Goal: Task Accomplishment & Management: Complete application form

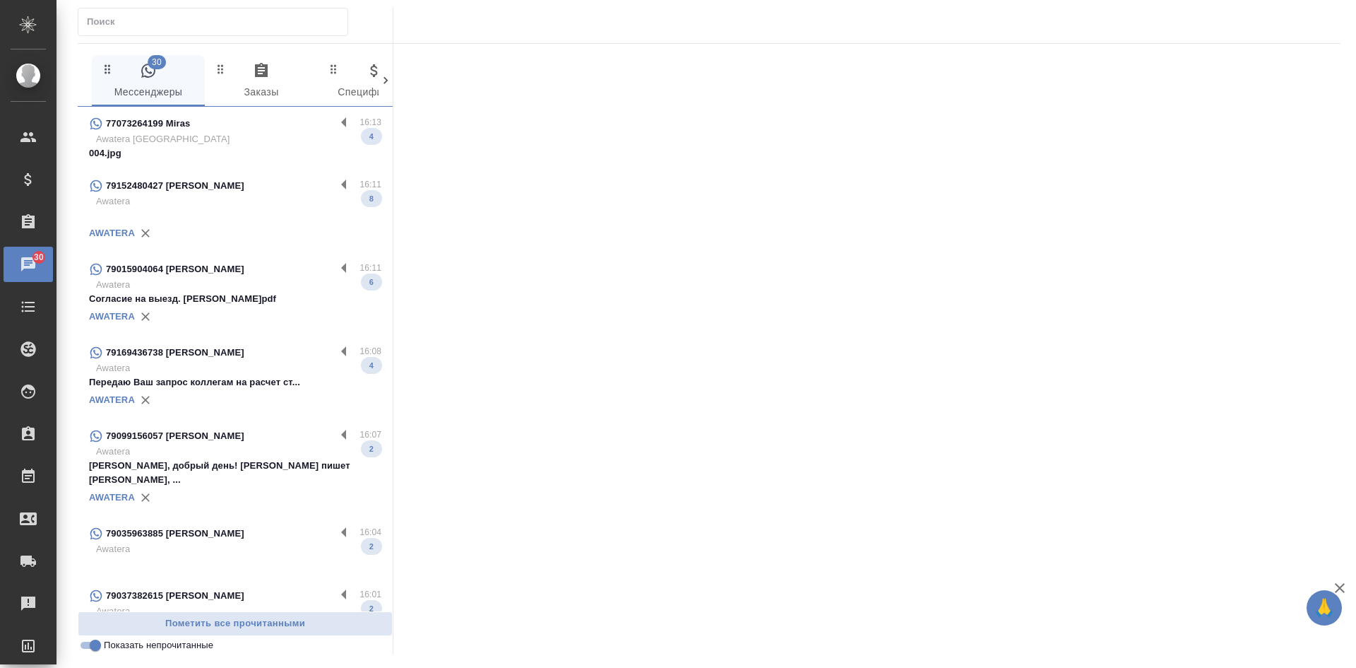
click at [215, 152] on p "004.jpg" at bounding box center [235, 153] width 292 height 14
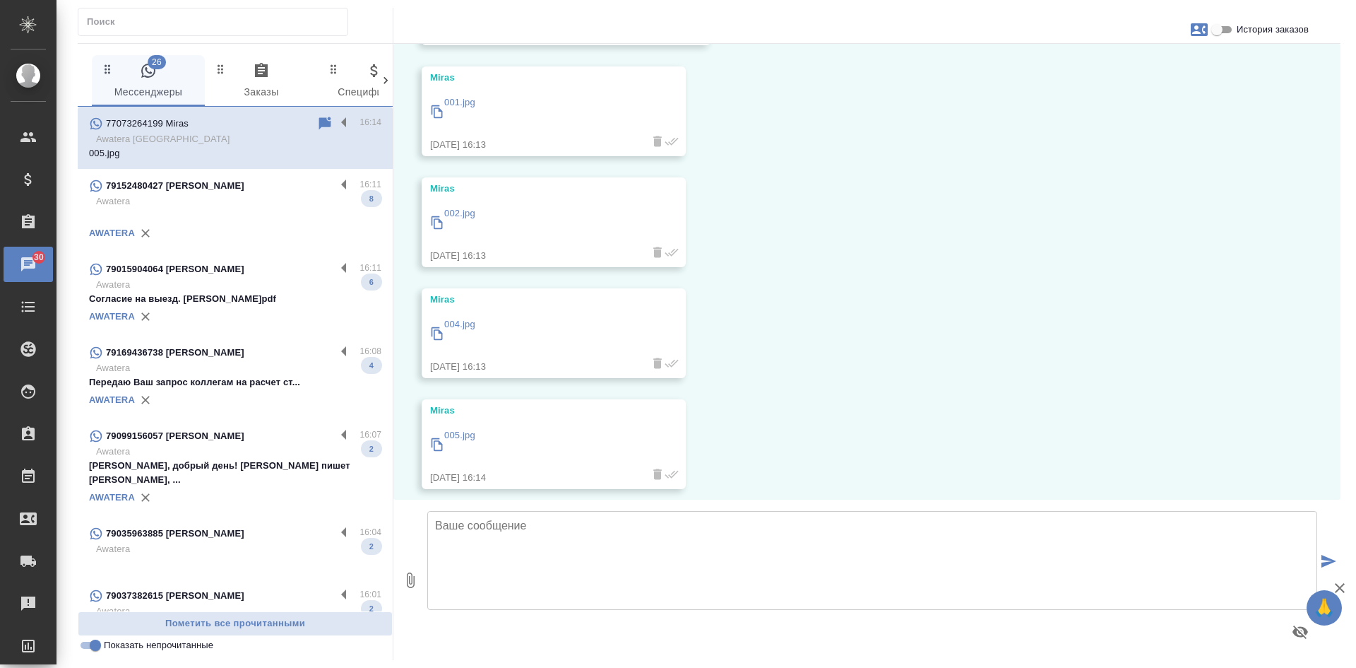
scroll to position [175, 0]
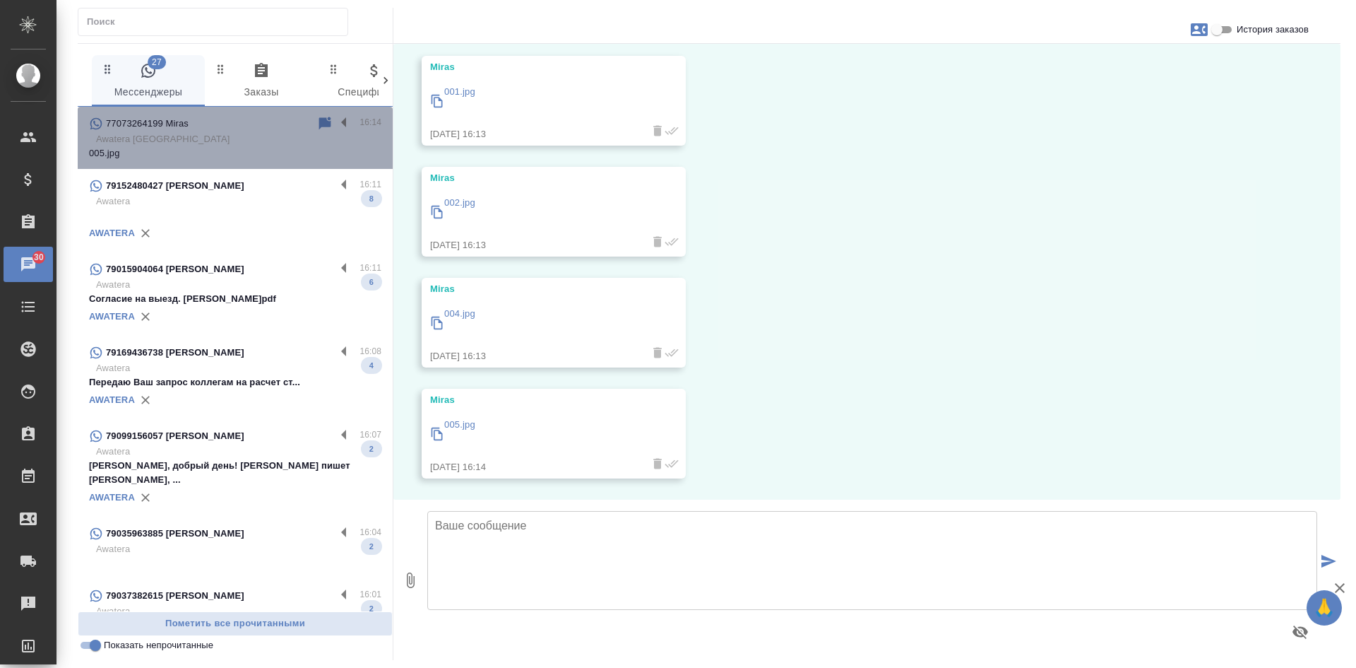
click at [303, 124] on div "77073264199 Miras" at bounding box center [202, 123] width 227 height 17
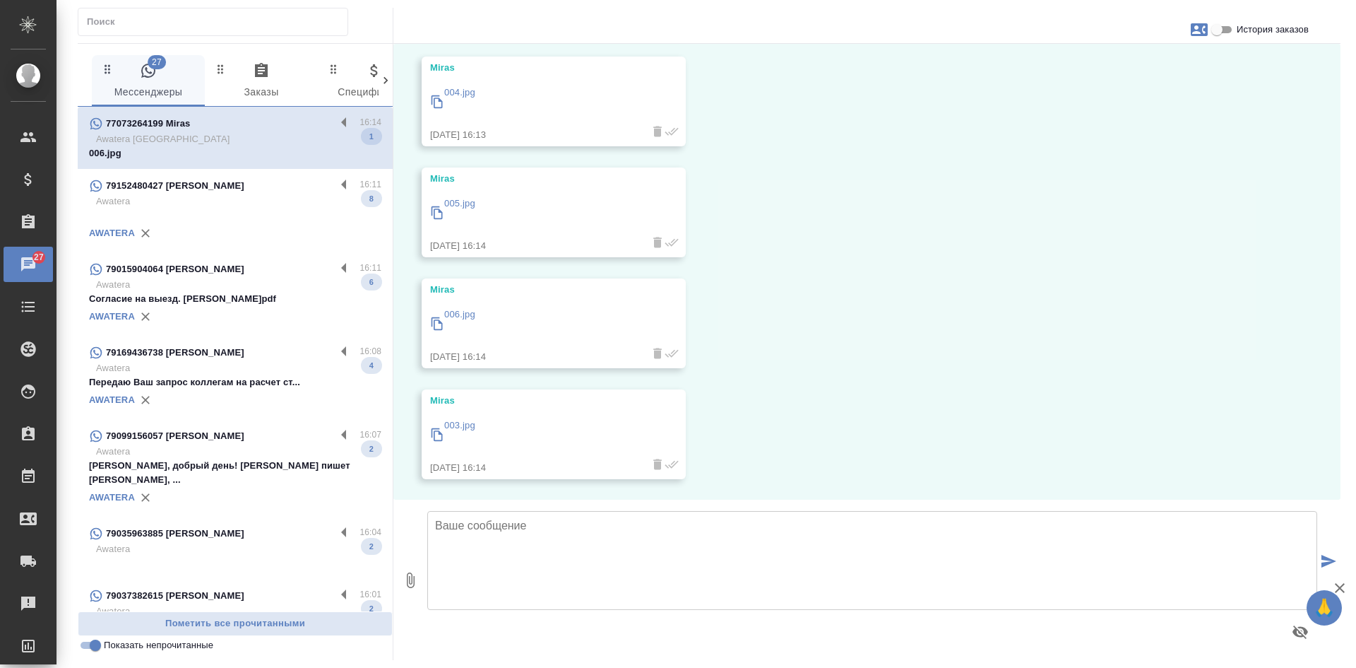
scroll to position [396, 0]
click at [244, 276] on p "79015904064 Романюта Анастасия Александровна" at bounding box center [175, 269] width 138 height 14
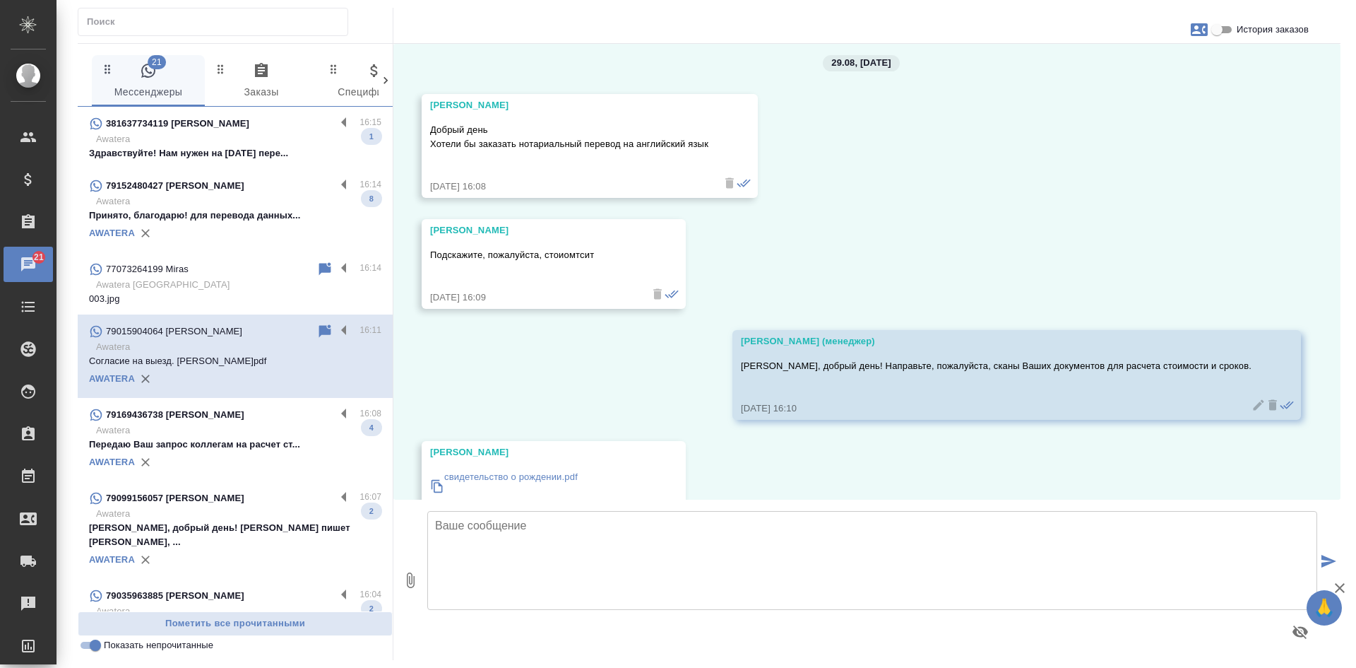
scroll to position [0, 0]
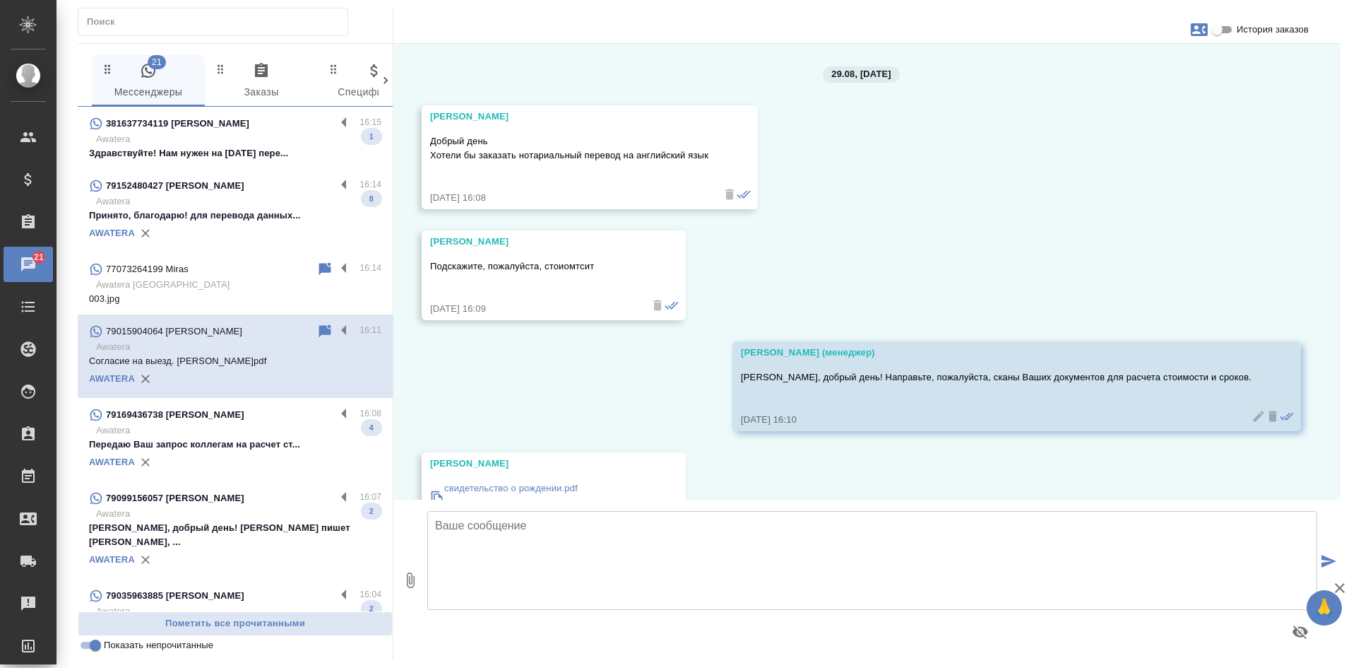
click at [1217, 27] on input "История заказов" at bounding box center [1217, 29] width 51 height 17
checkbox input "true"
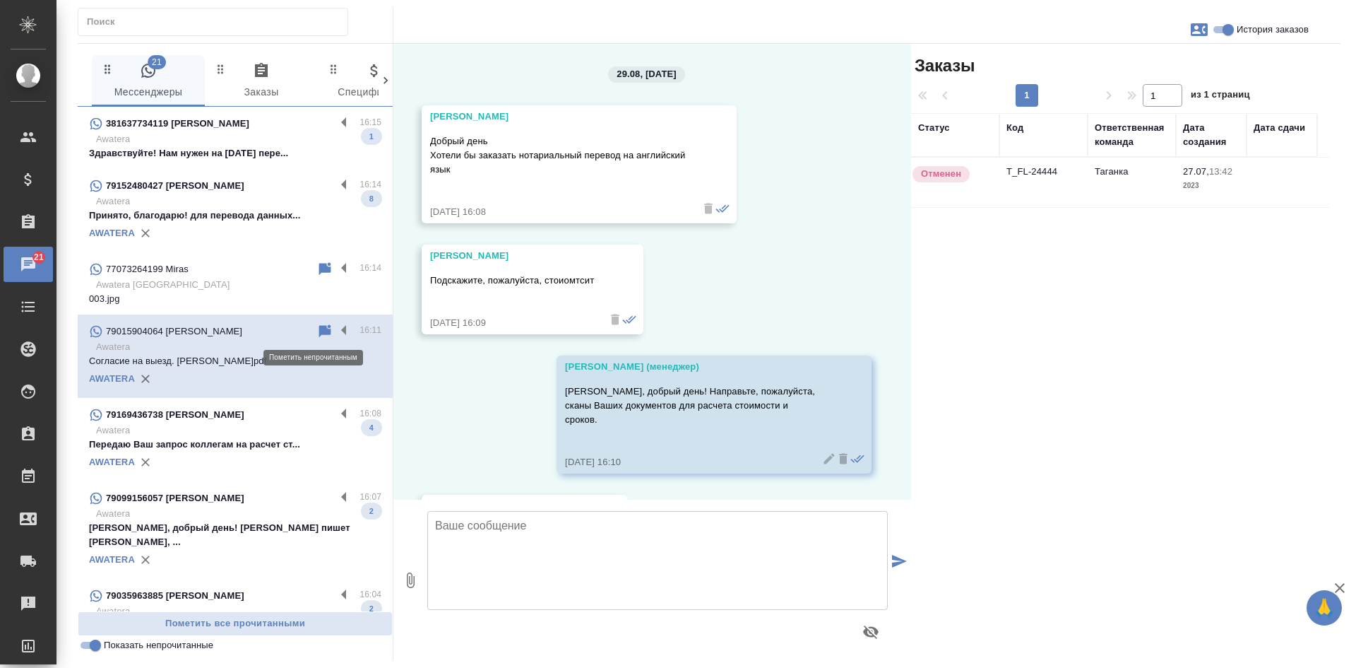
click at [319, 326] on icon at bounding box center [325, 330] width 12 height 13
click at [258, 146] on p "Здравствуйте! Нам нужен на сегодня пере..." at bounding box center [235, 153] width 292 height 14
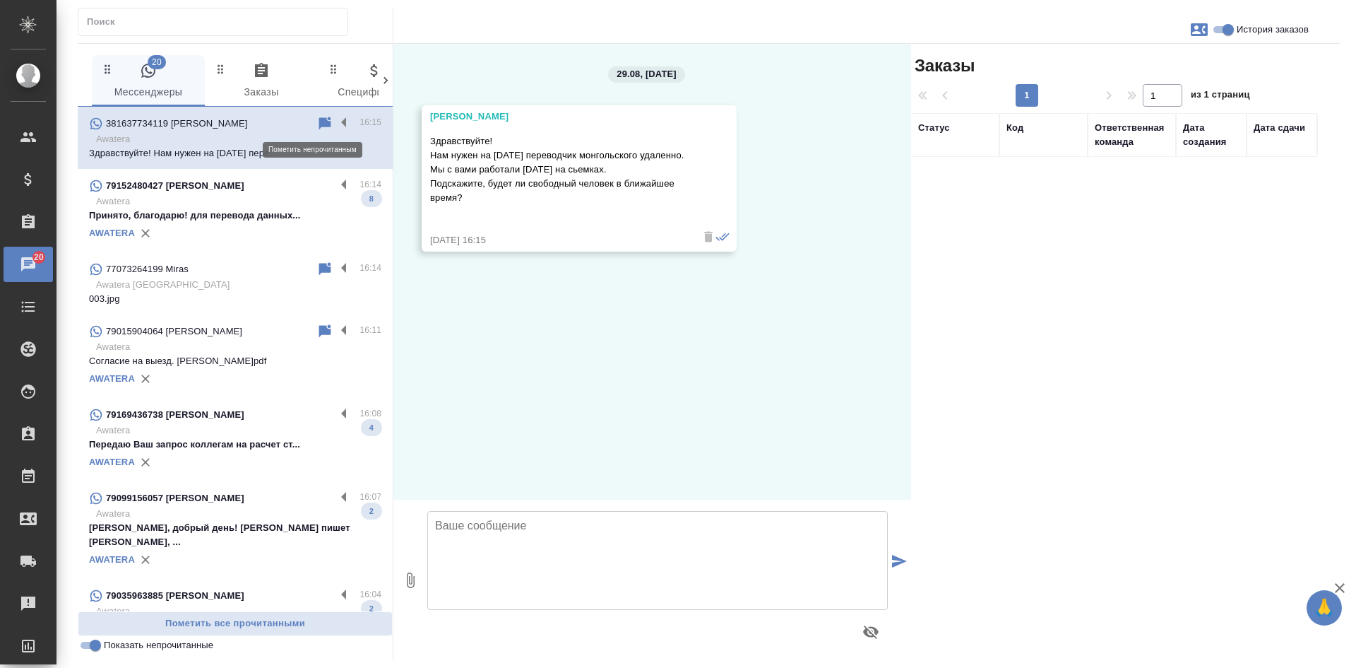
click at [317, 130] on icon at bounding box center [325, 123] width 17 height 17
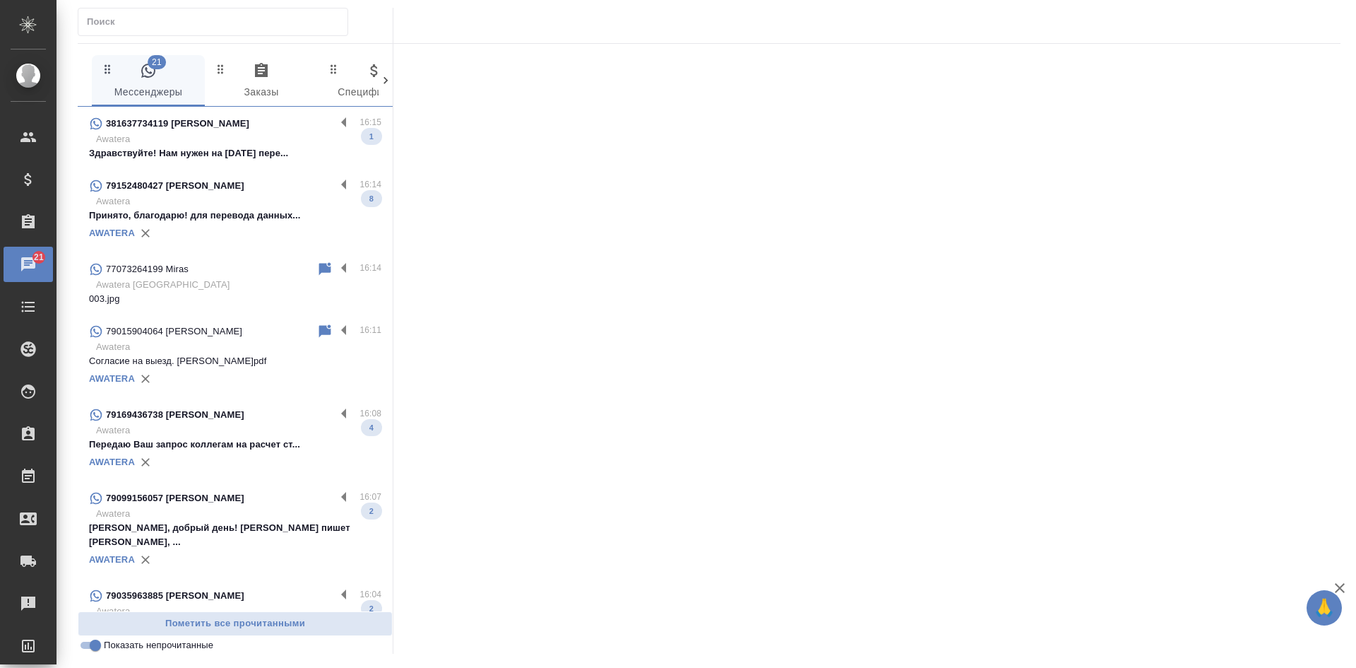
click at [319, 332] on icon at bounding box center [325, 330] width 12 height 13
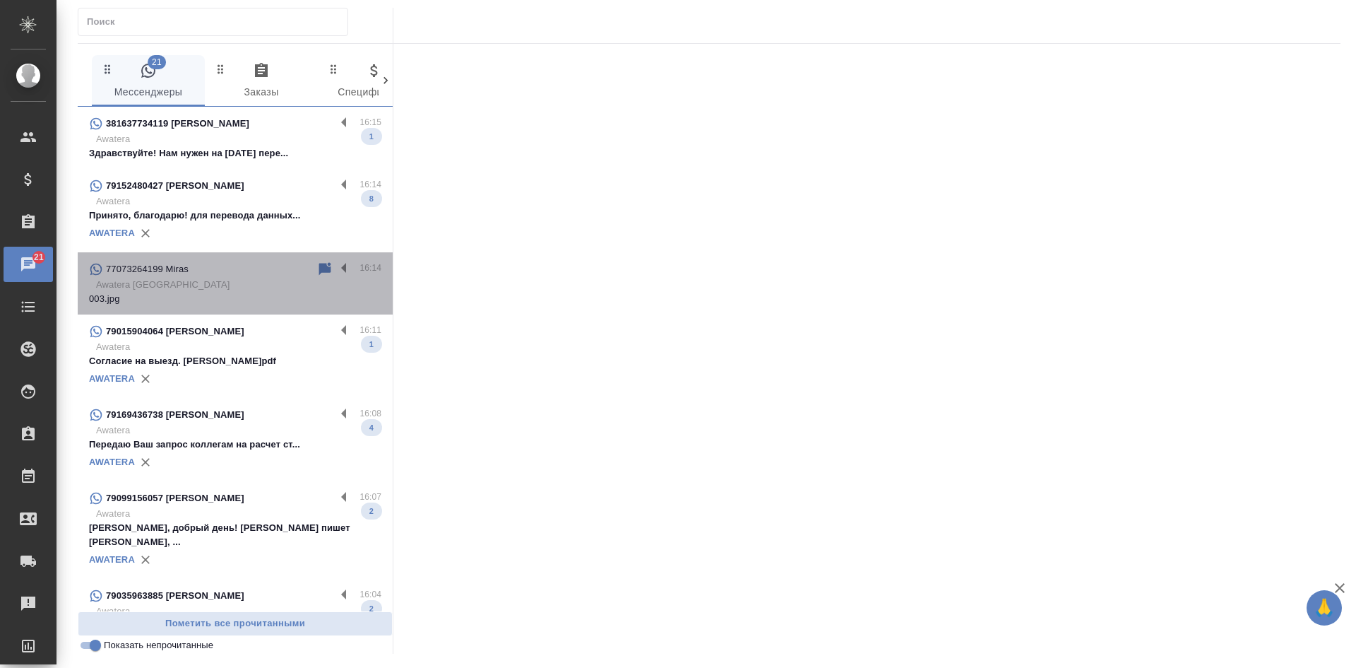
click at [304, 269] on div "77073264199 Miras" at bounding box center [202, 269] width 227 height 17
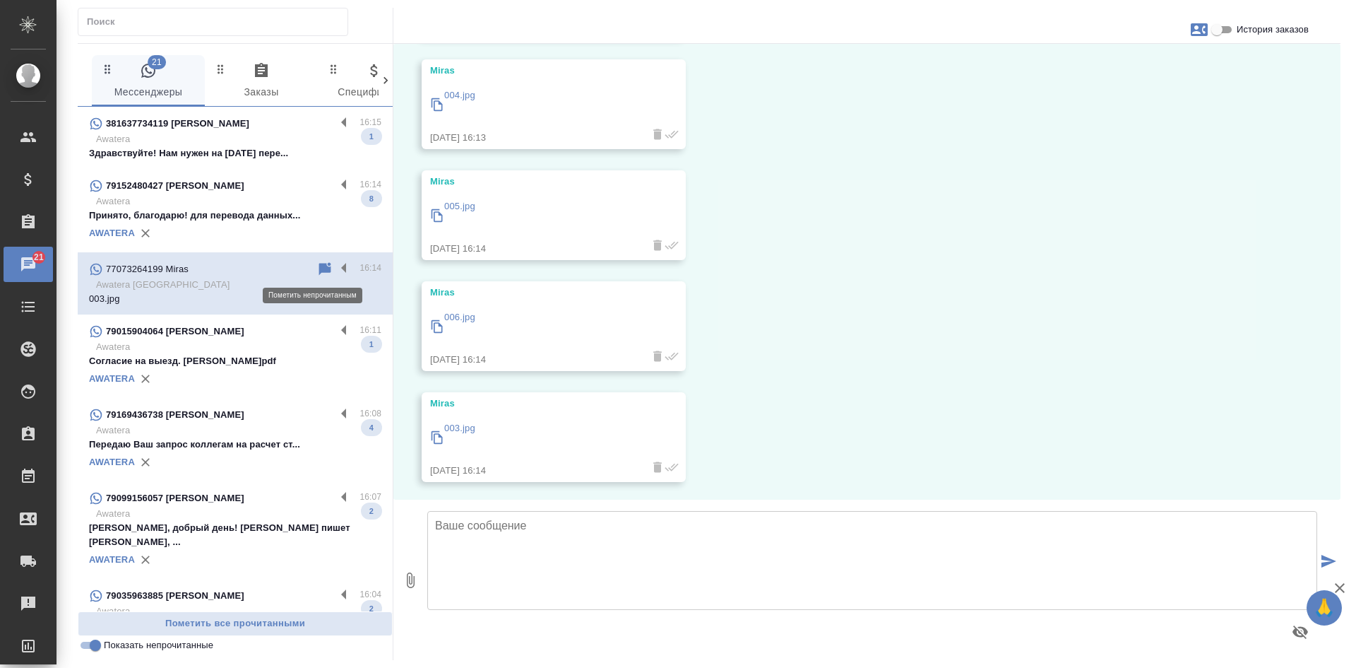
scroll to position [396, 0]
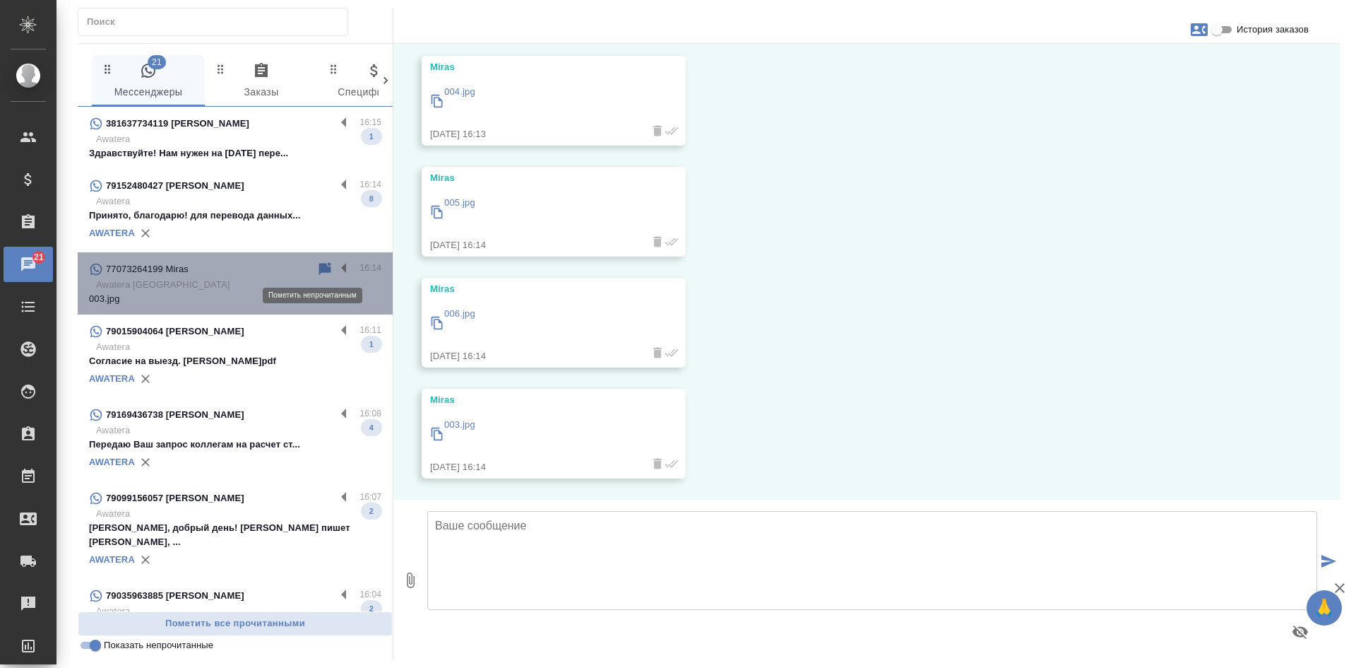
click at [319, 269] on icon at bounding box center [325, 268] width 12 height 13
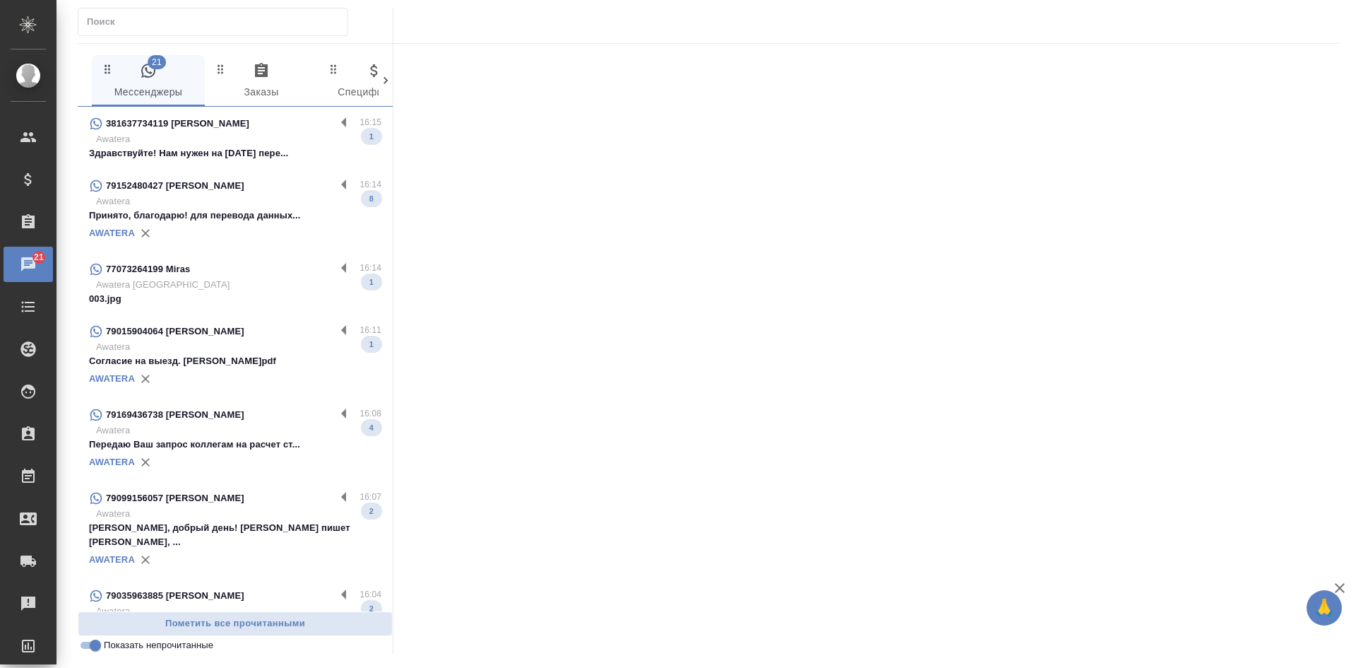
click at [315, 269] on div "77073264199 Miras" at bounding box center [212, 269] width 247 height 17
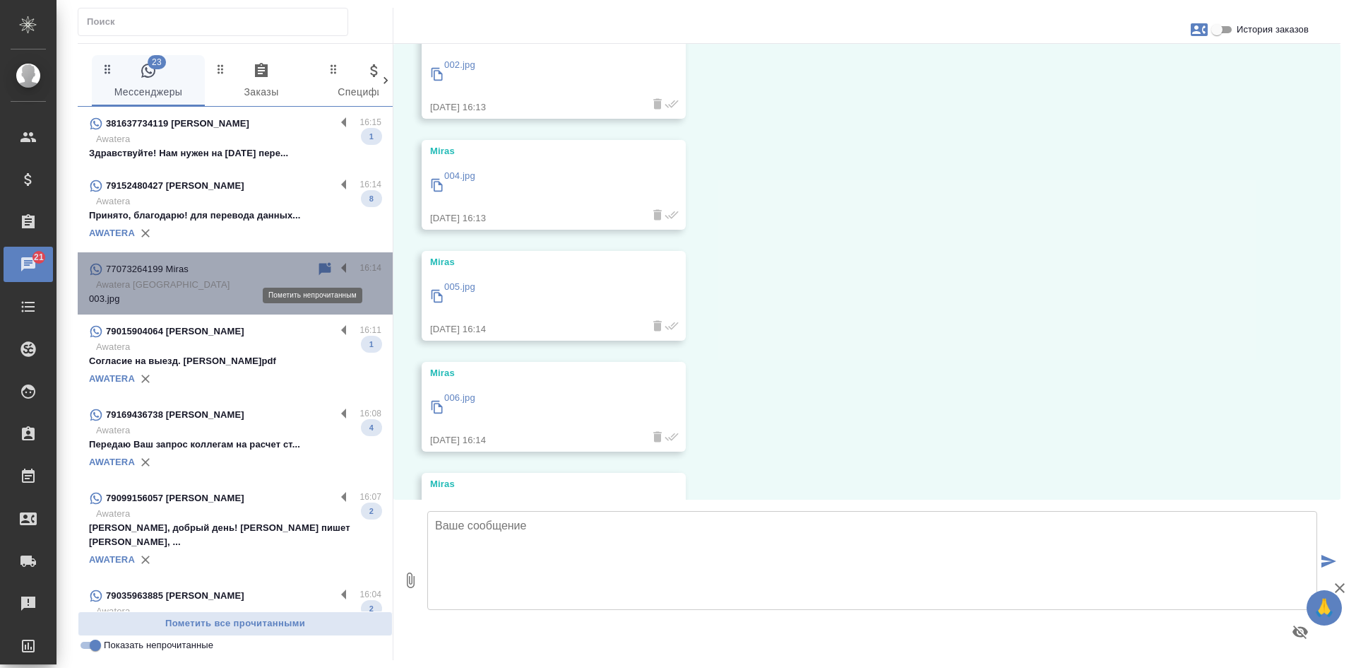
scroll to position [0, 0]
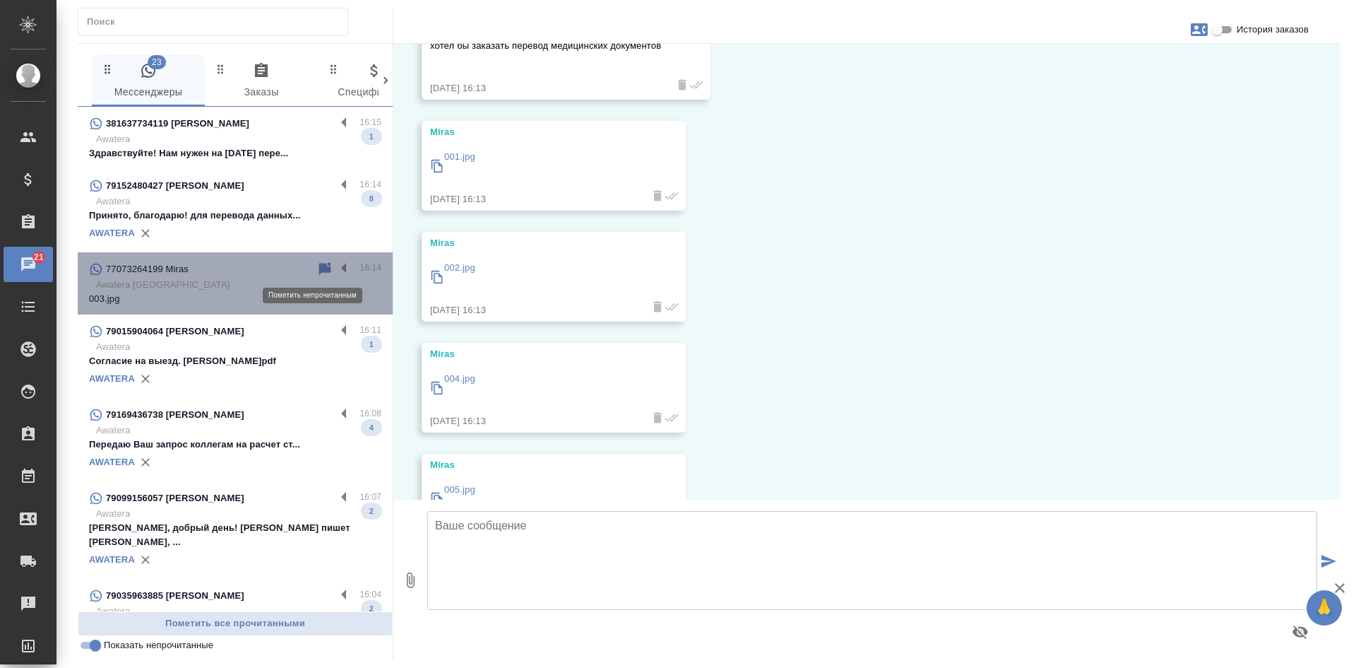
click at [319, 269] on icon at bounding box center [325, 268] width 12 height 13
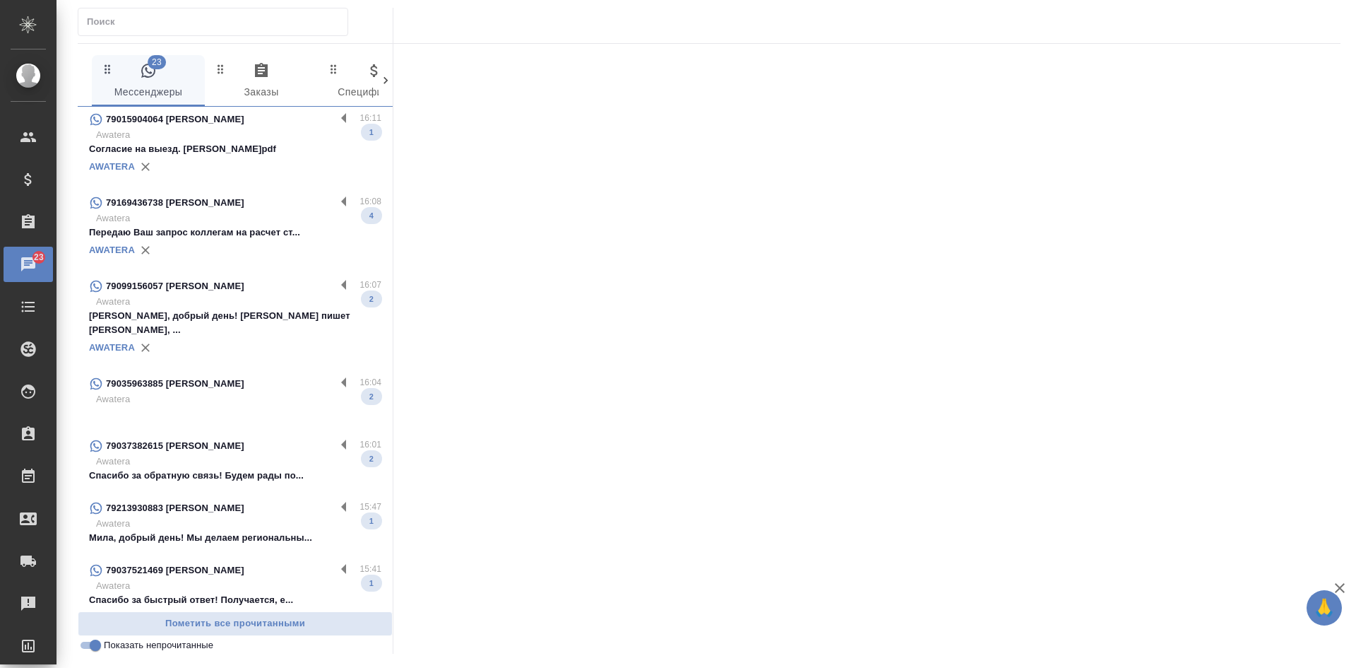
scroll to position [235, 0]
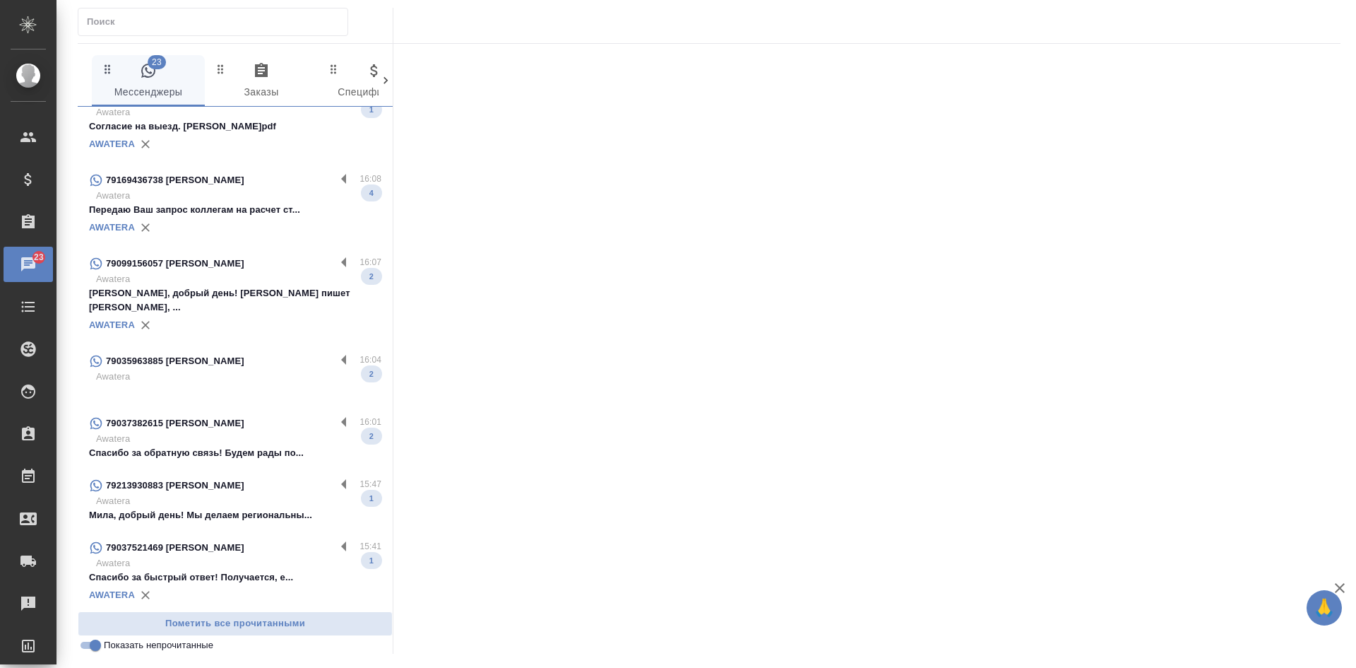
click at [240, 441] on p "Awatera" at bounding box center [238, 439] width 285 height 14
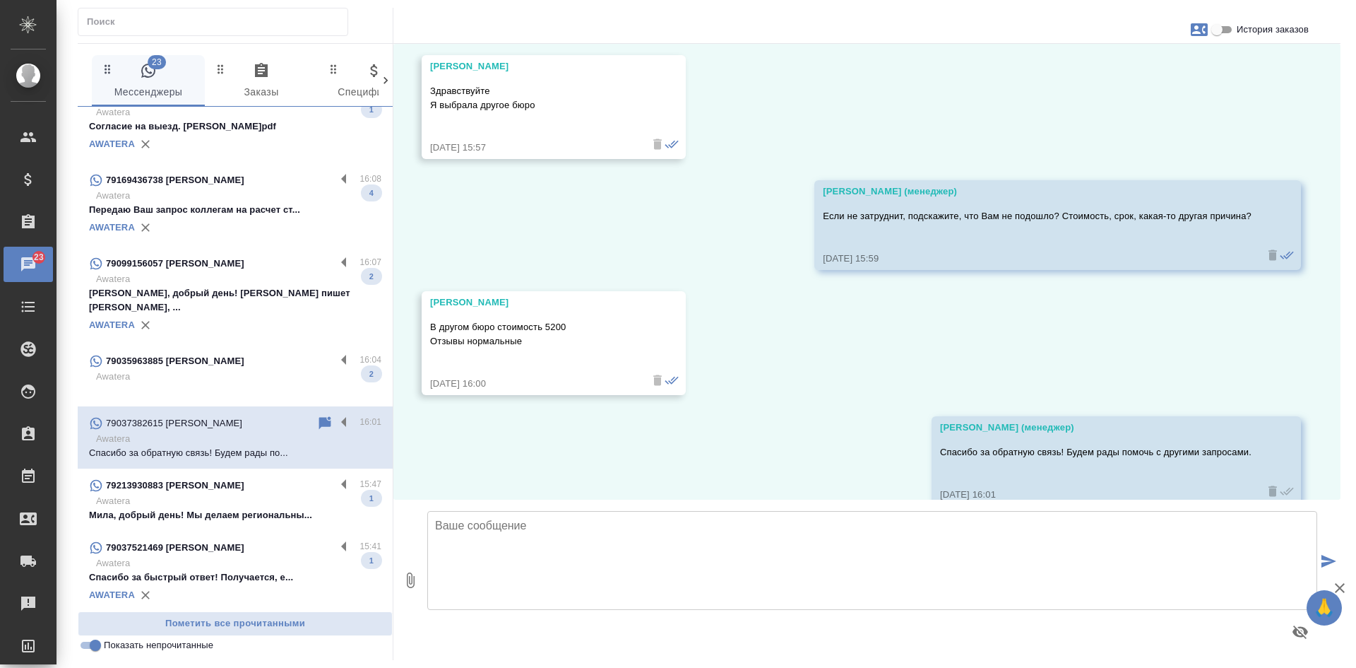
scroll to position [1394, 0]
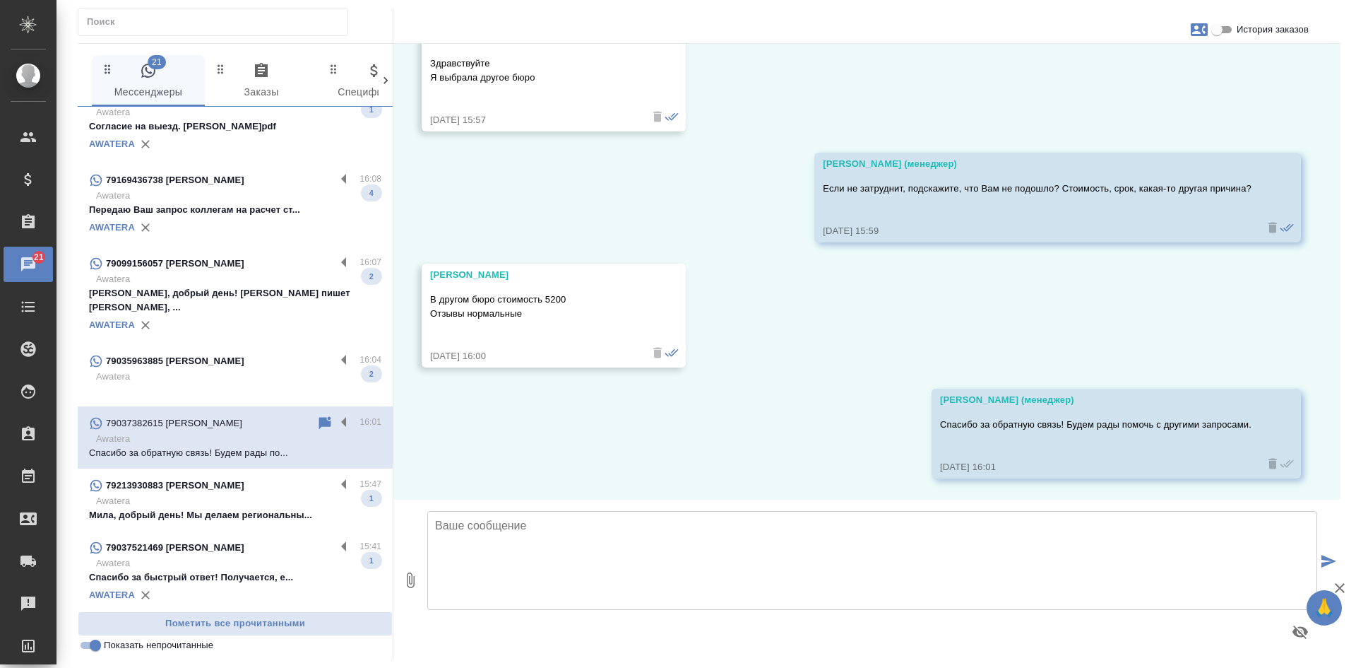
click at [91, 646] on input "Показать непрочитанные" at bounding box center [95, 645] width 51 height 17
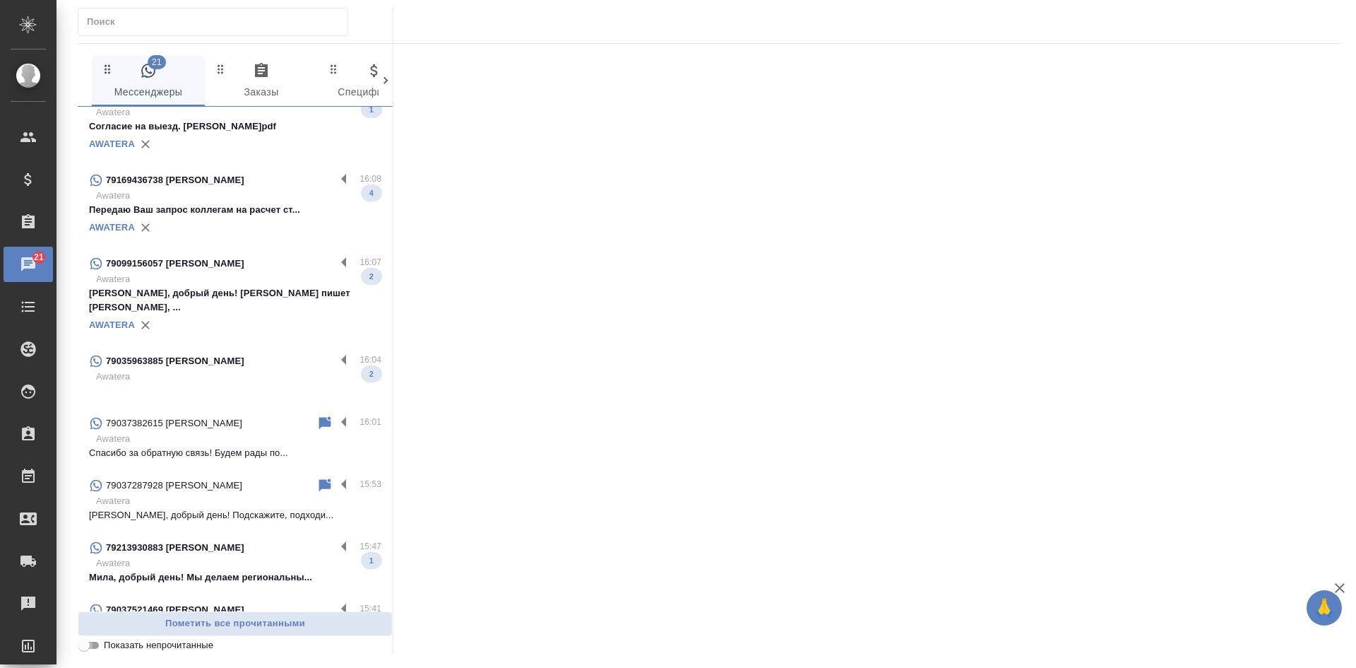
click at [91, 646] on input "Показать непрочитанные" at bounding box center [84, 645] width 51 height 17
checkbox input "true"
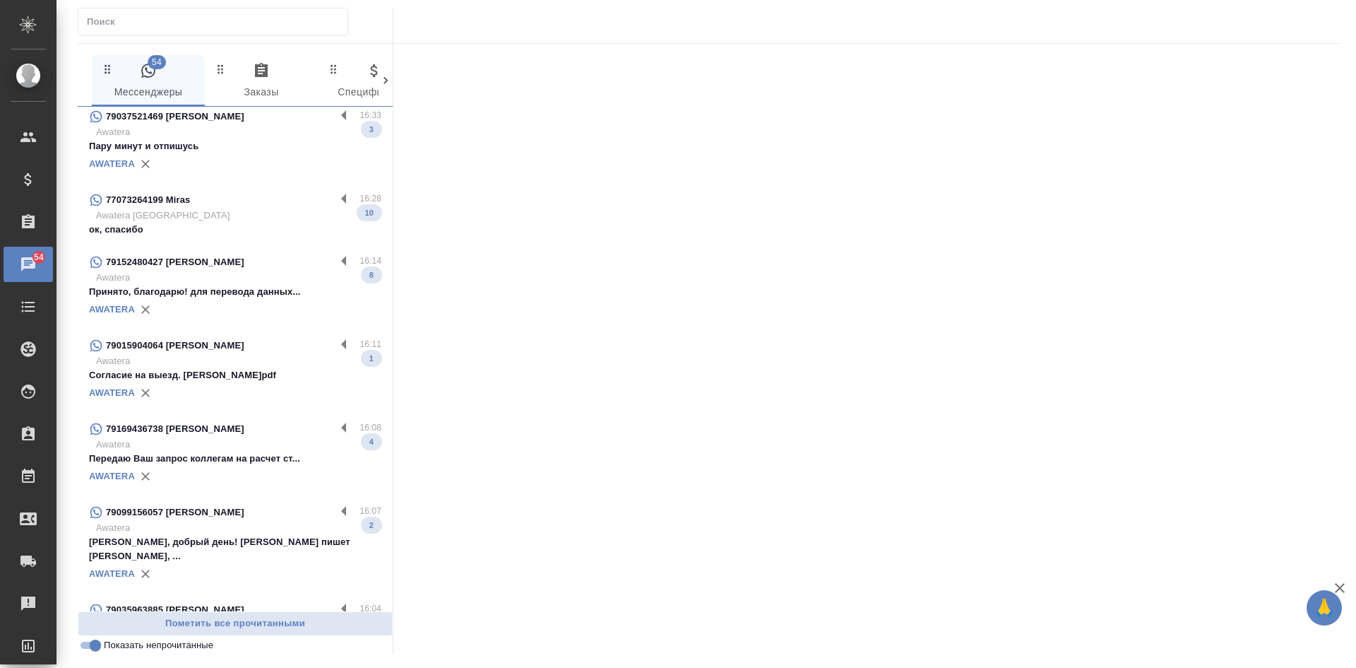
scroll to position [141, 0]
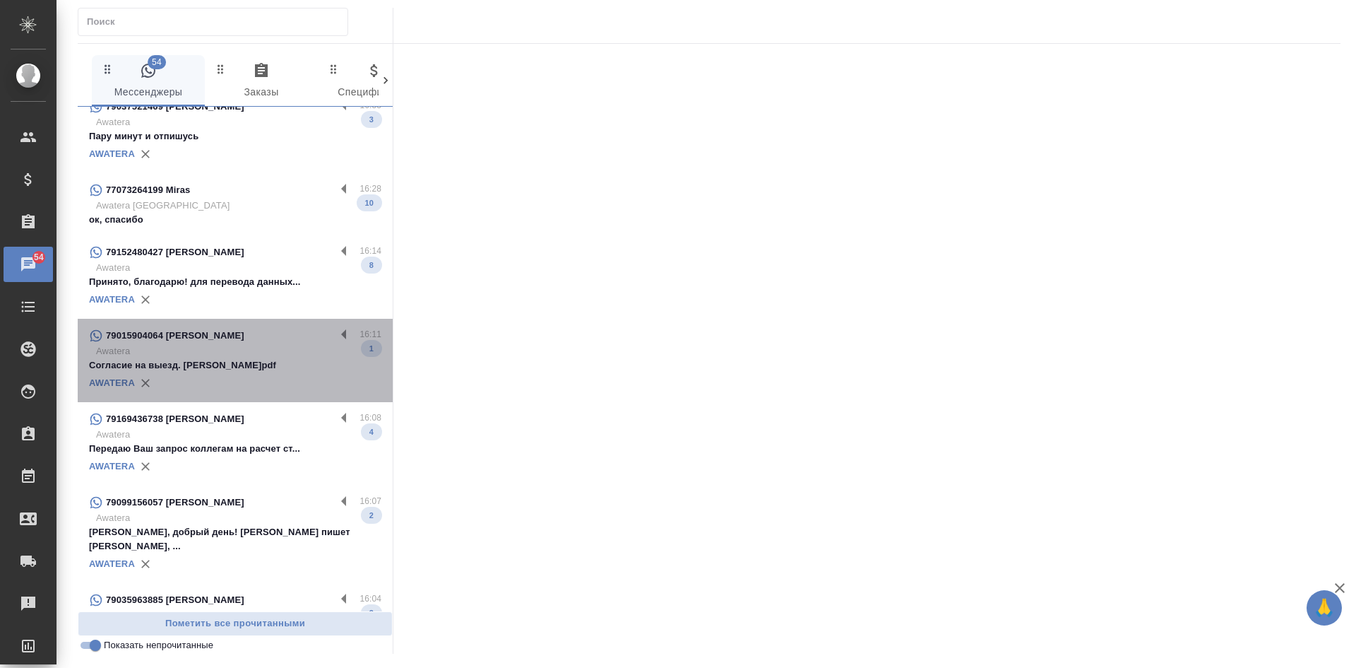
click at [257, 358] on p "Awatera" at bounding box center [238, 351] width 285 height 14
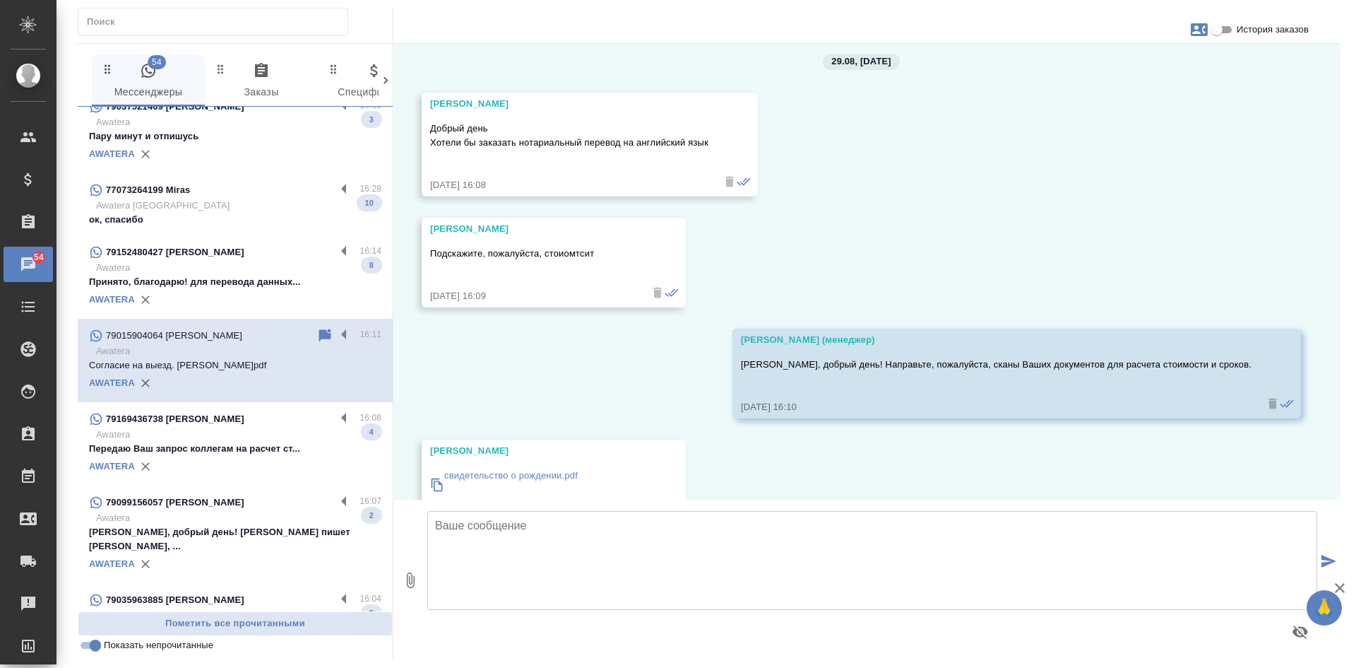
scroll to position [0, 0]
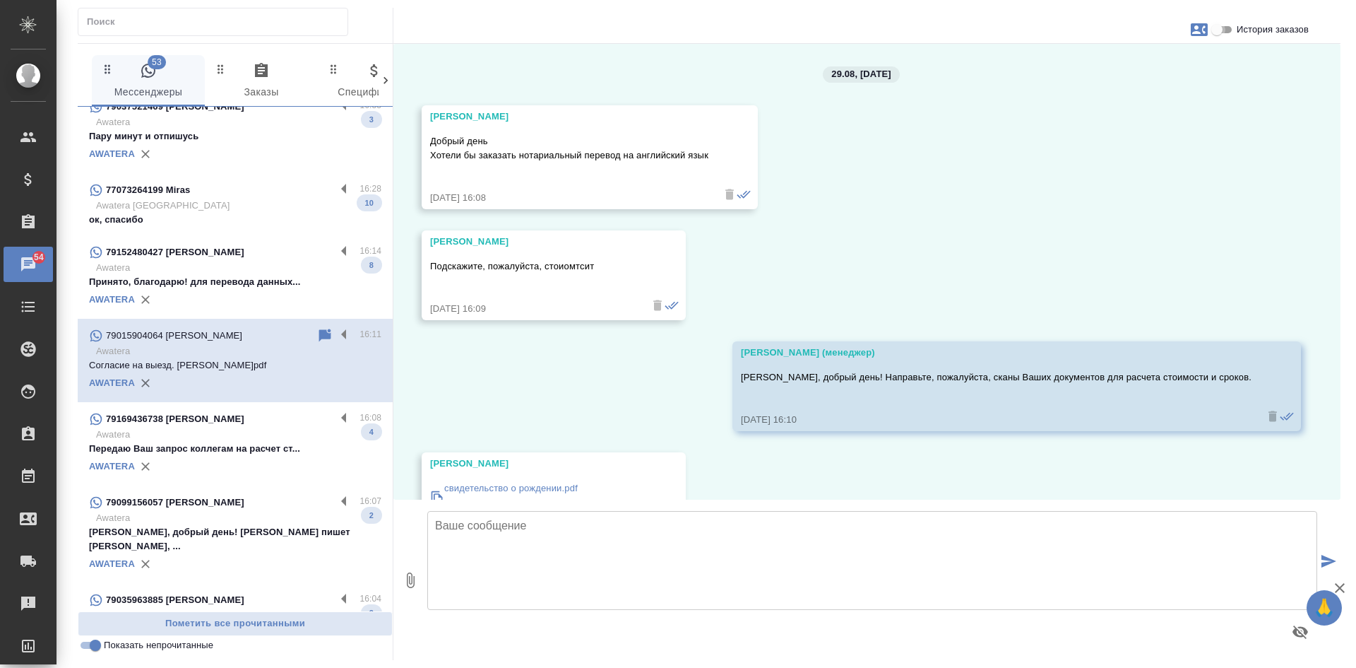
click at [1228, 35] on input "История заказов" at bounding box center [1217, 29] width 51 height 17
checkbox input "true"
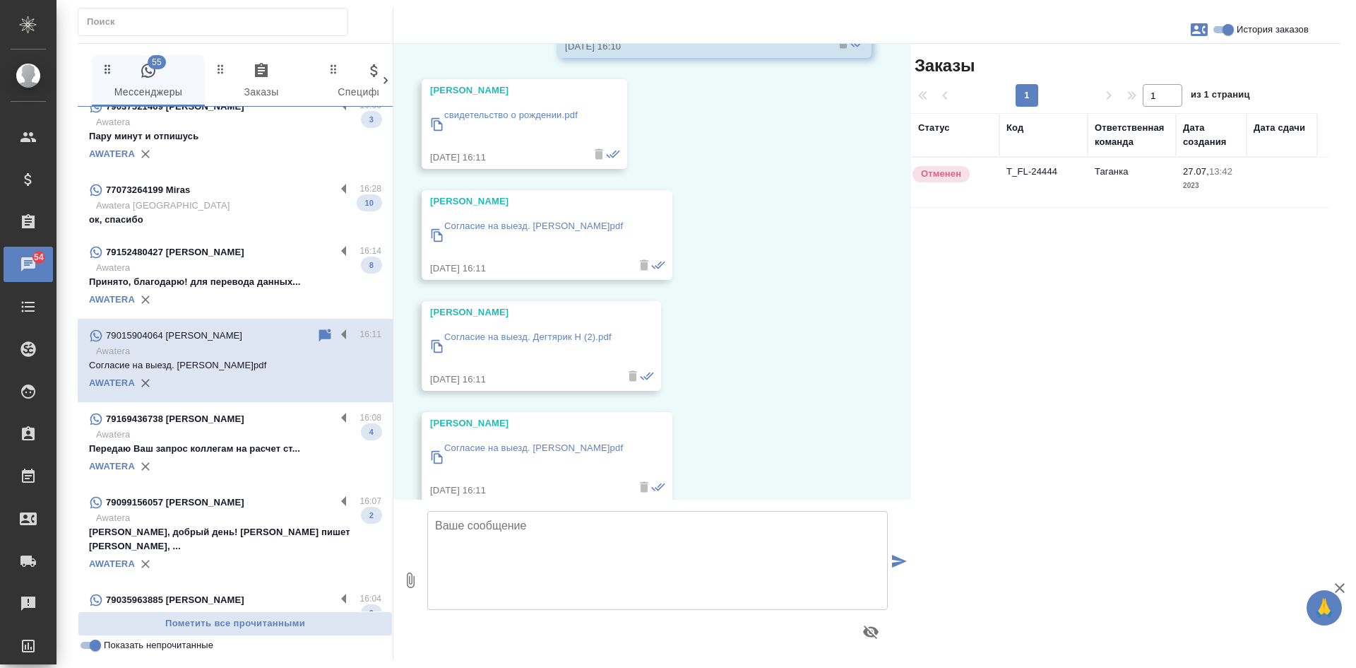
scroll to position [425, 0]
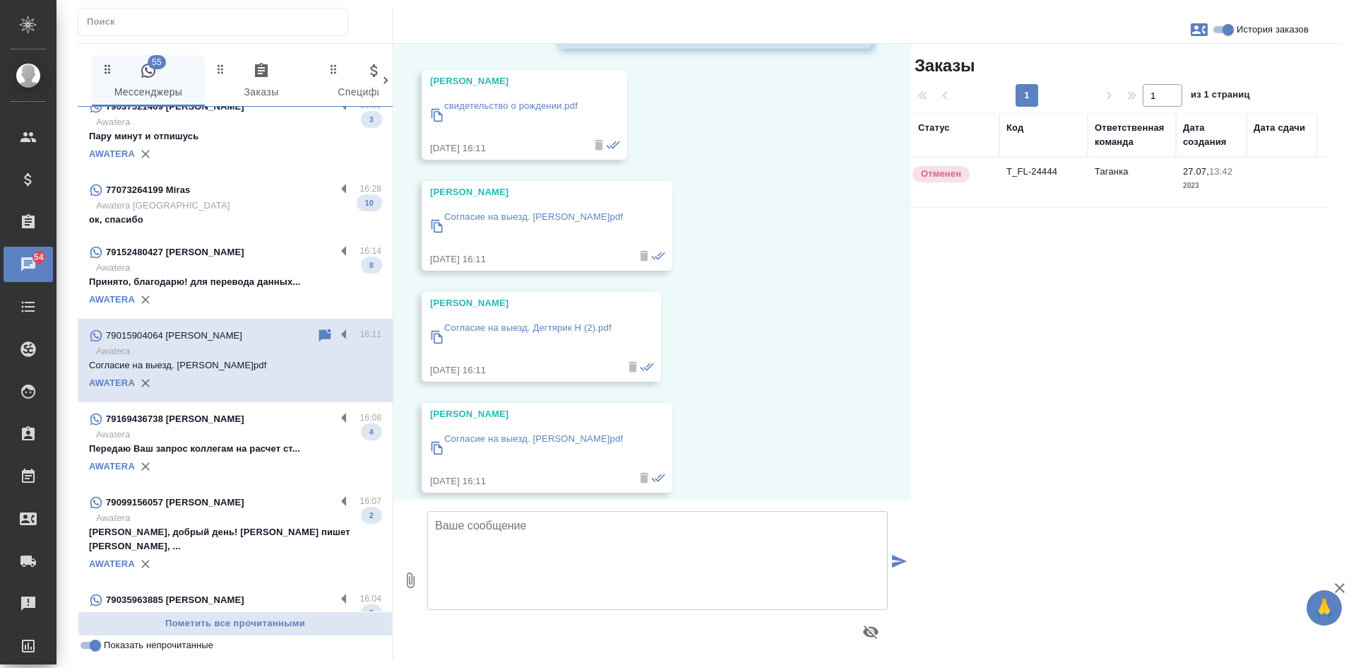
click at [524, 548] on textarea at bounding box center [657, 560] width 461 height 99
paste textarea "нотариальный перевод русского на английский Таганская Необходимо до 5-го сентяб…"
click at [438, 543] on textarea "Анастасия, считаем нотариальный перевод русского на английский Таганская Необхо…" at bounding box center [657, 560] width 461 height 99
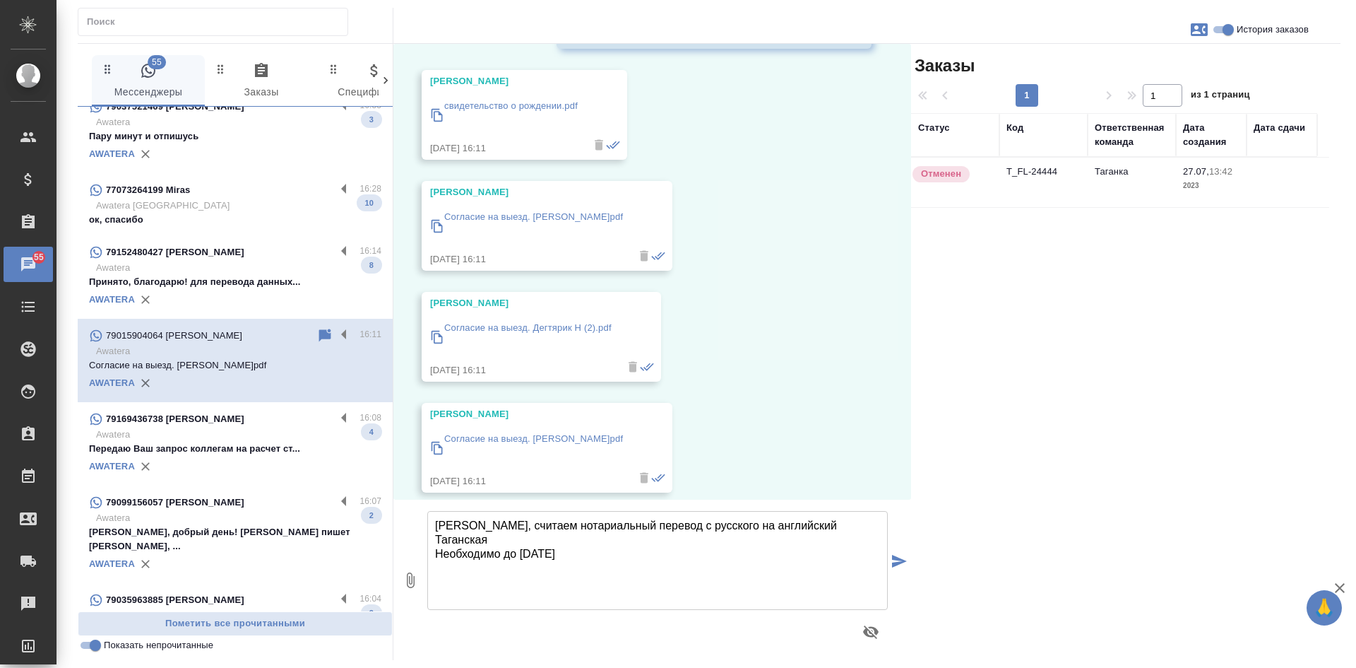
drag, startPoint x: 496, startPoint y: 543, endPoint x: 435, endPoint y: 542, distance: 60.8
click at [435, 542] on textarea "Анастасия, считаем нотариальный перевод с русского на английский Таганская Необ…" at bounding box center [657, 560] width 461 height 99
drag, startPoint x: 503, startPoint y: 555, endPoint x: 420, endPoint y: 555, distance: 82.7
click at [420, 555] on div "0 Анастасия, считаем нотариальный перевод с русского на английский Необходимо д…" at bounding box center [653, 579] width 518 height 160
drag, startPoint x: 627, startPoint y: 552, endPoint x: 435, endPoint y: 547, distance: 191.5
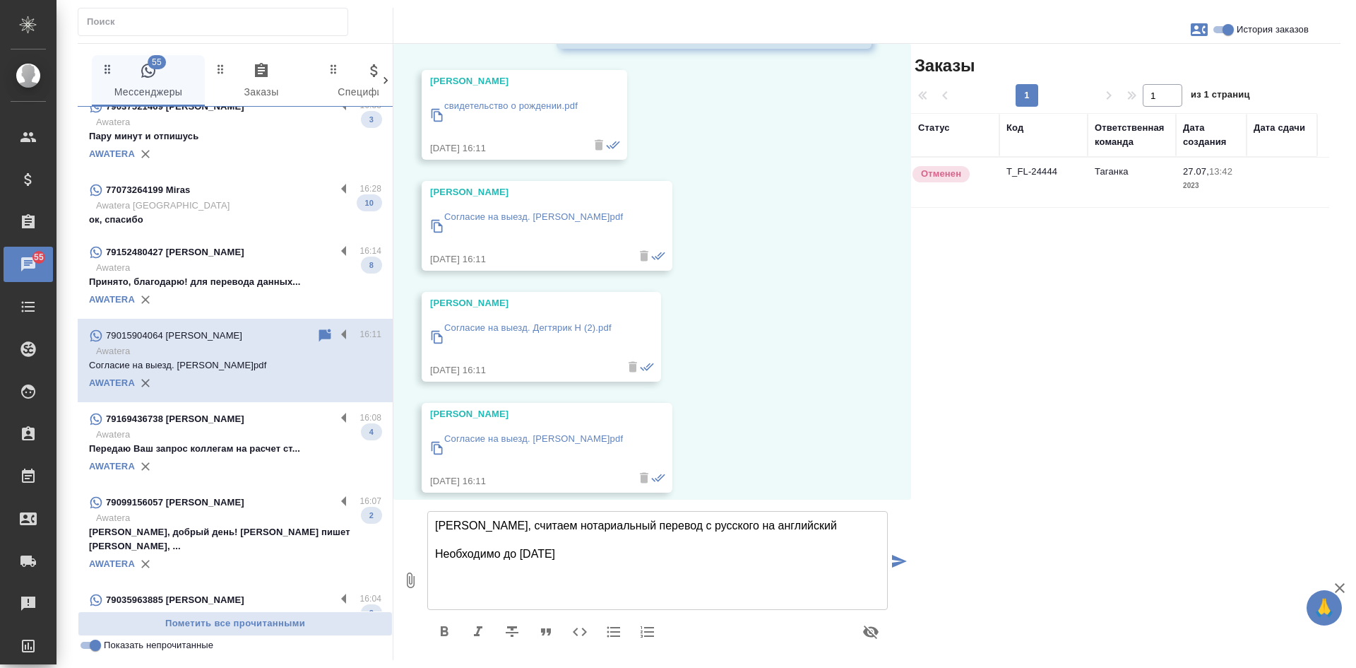
click at [435, 547] on textarea "Анастасия, считаем нотариальный перевод с русского на английский Необходимо до …" at bounding box center [657, 560] width 461 height 99
click at [801, 521] on textarea "Анастасия, считаем нотариальный перевод с русского на английский" at bounding box center [657, 560] width 461 height 99
click at [860, 517] on textarea "Анастасия, считаем нотариальный перевод с русского на английский, менеджер напр…" at bounding box center [657, 560] width 461 height 99
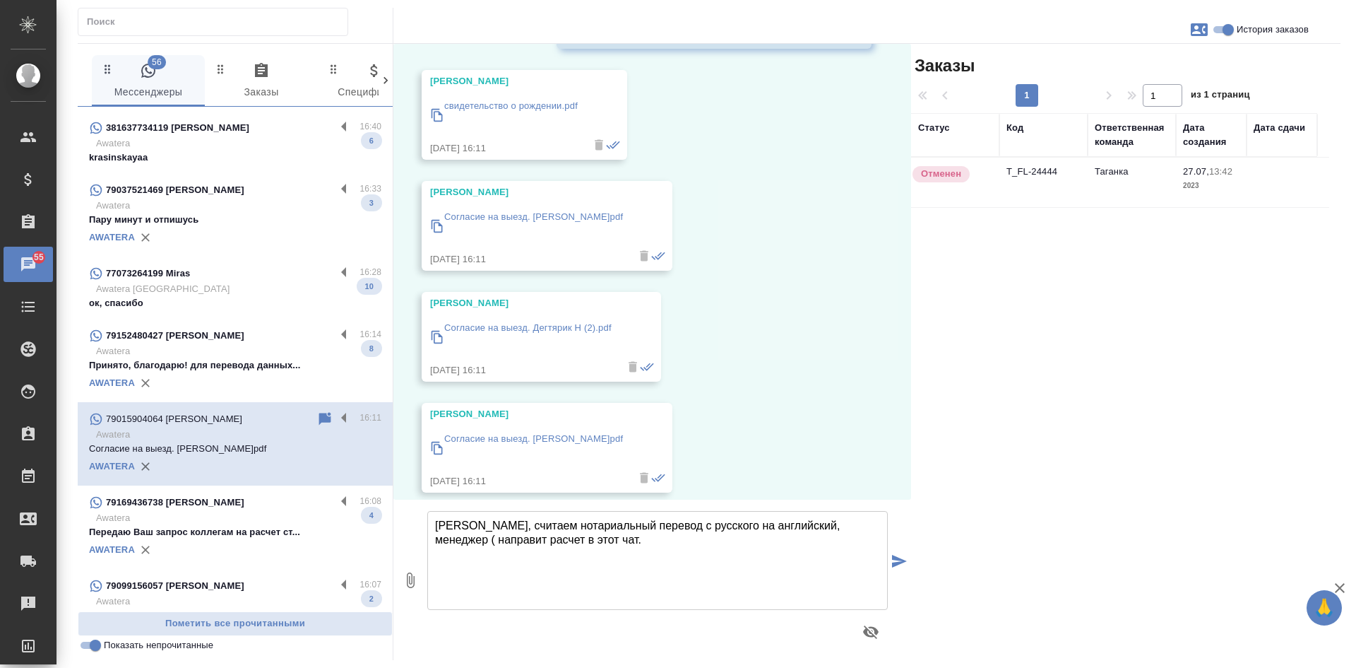
scroll to position [287, 0]
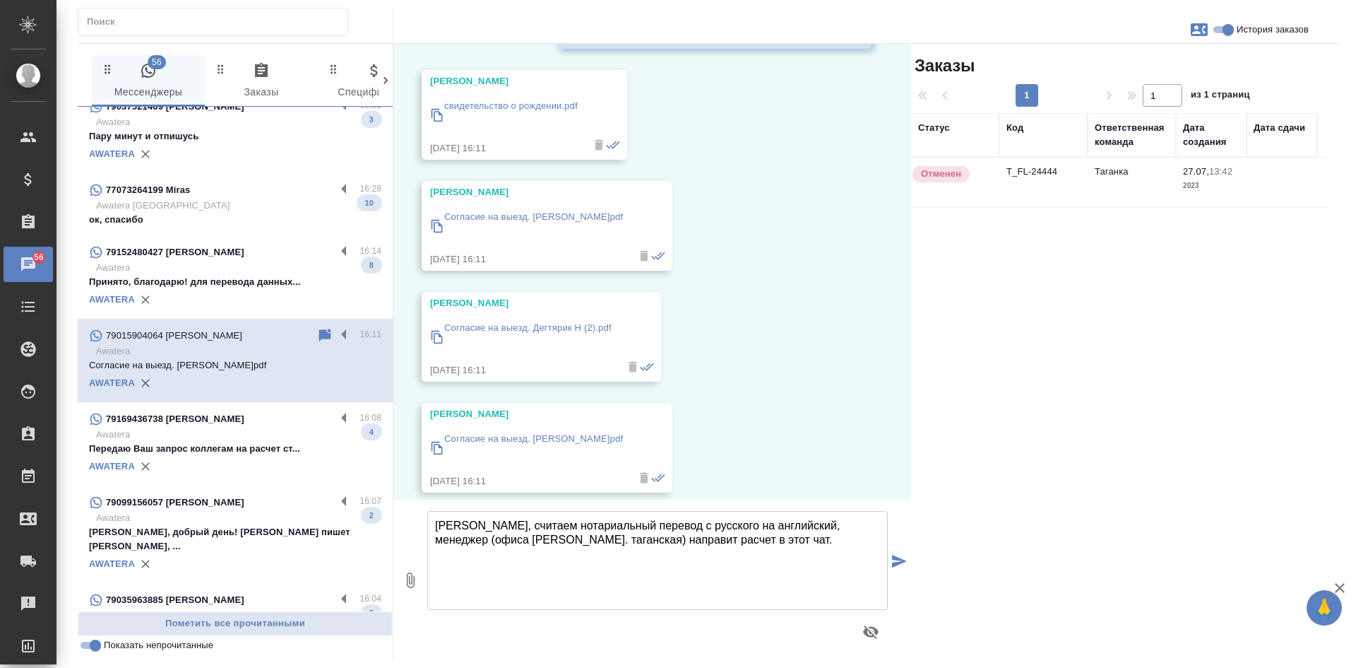
click at [493, 536] on textarea "Анастасия, считаем нотариальный перевод с русского на английский, менеджер (офи…" at bounding box center [657, 560] width 461 height 99
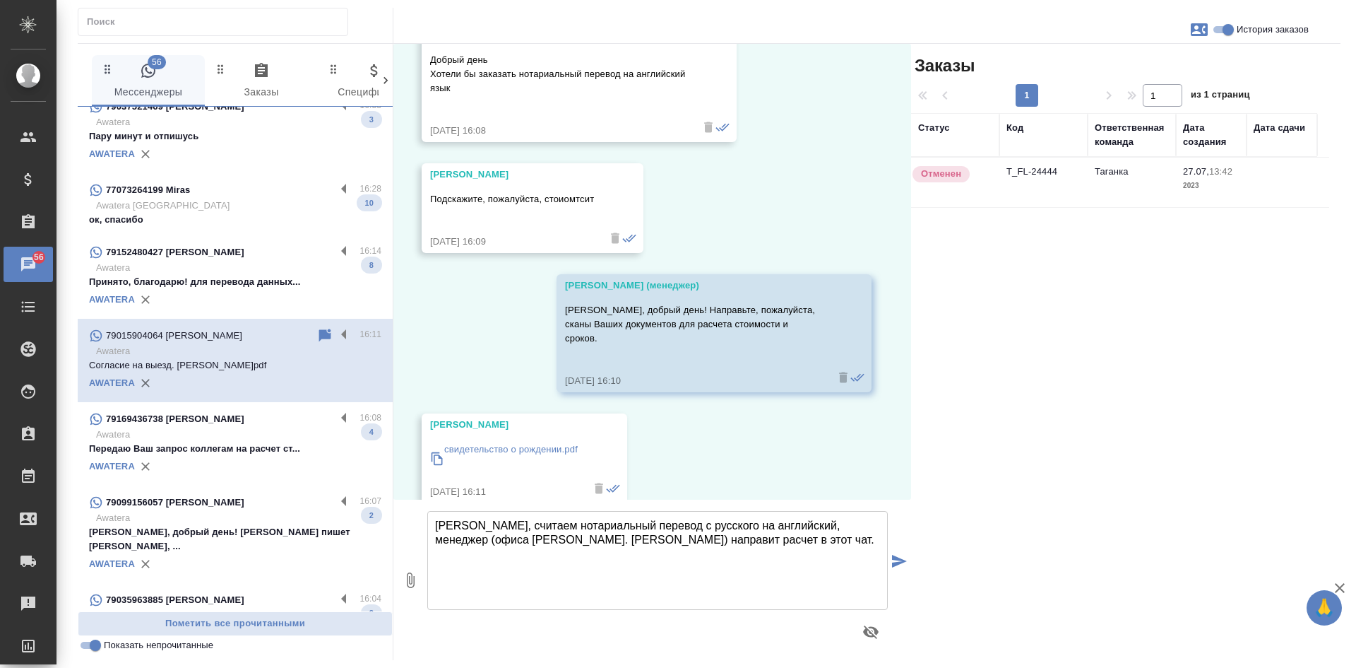
scroll to position [283, 0]
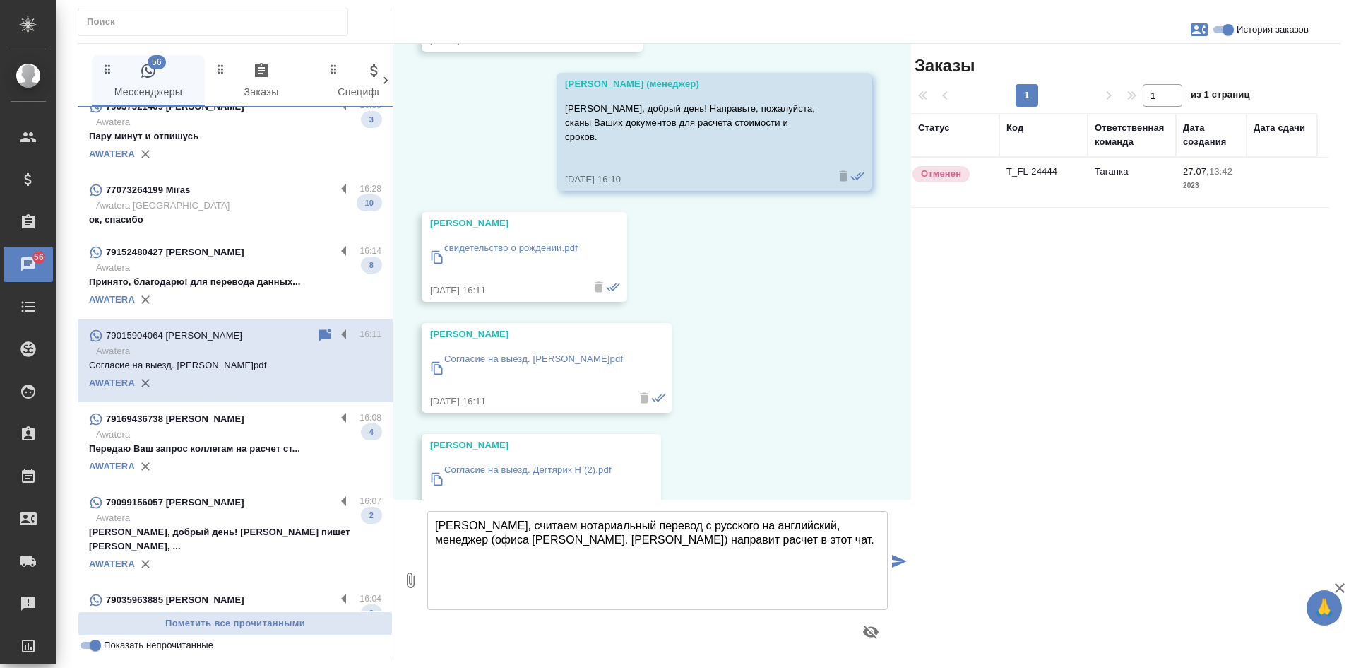
drag, startPoint x: 728, startPoint y: 540, endPoint x: 728, endPoint y: 509, distance: 31.8
click at [728, 540] on textarea "[PERSON_NAME], считаем нотариальный перевод с русского на английский, менеджер …" at bounding box center [657, 560] width 461 height 99
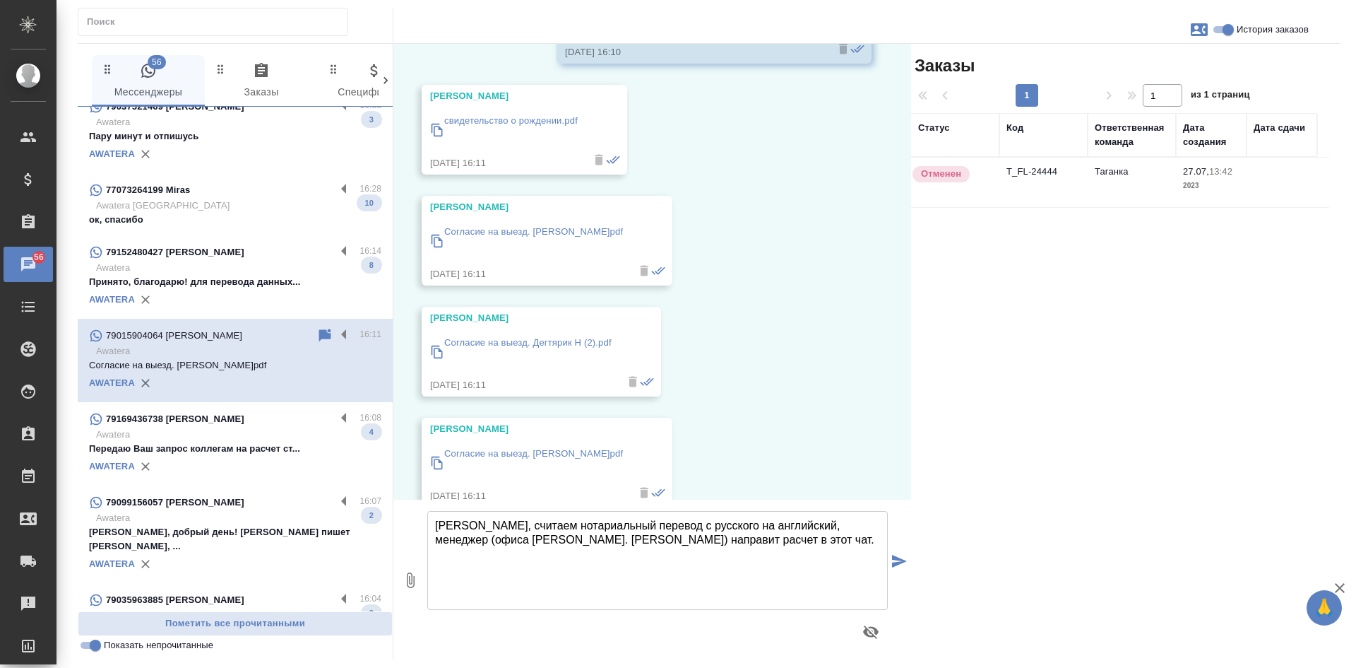
scroll to position [425, 0]
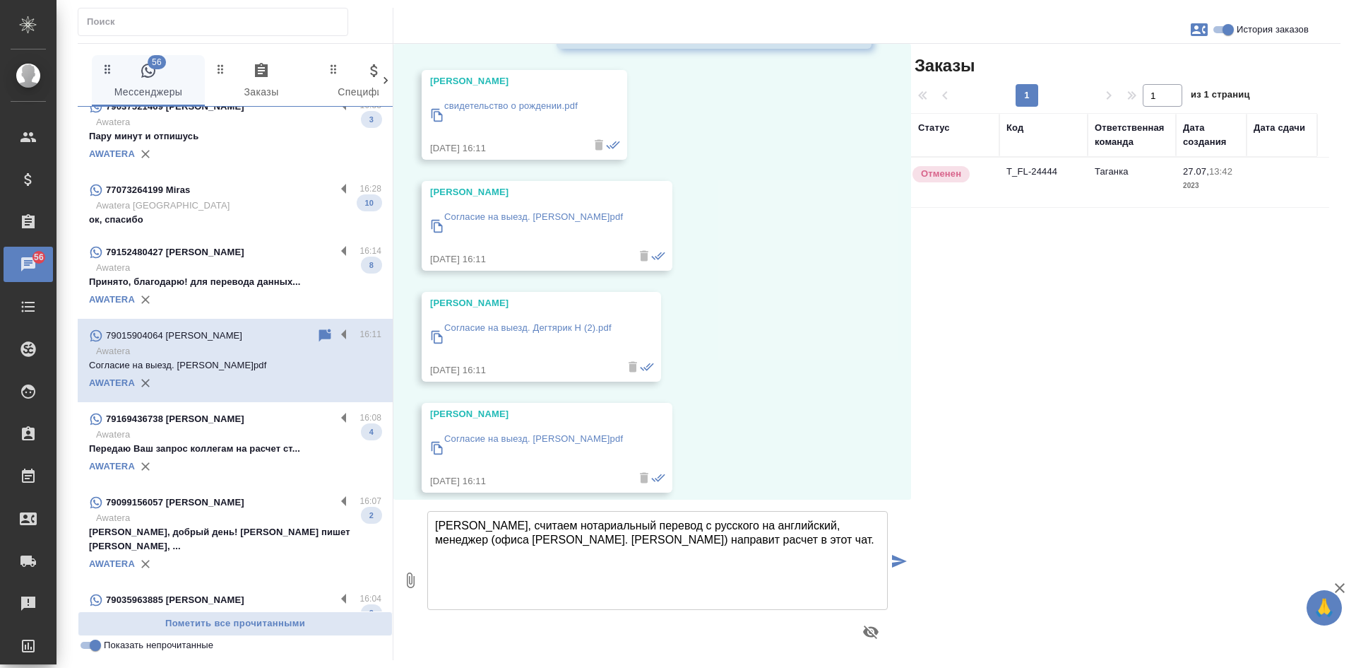
type textarea "[PERSON_NAME], считаем нотариальный перевод с русского на английский, менеджер …"
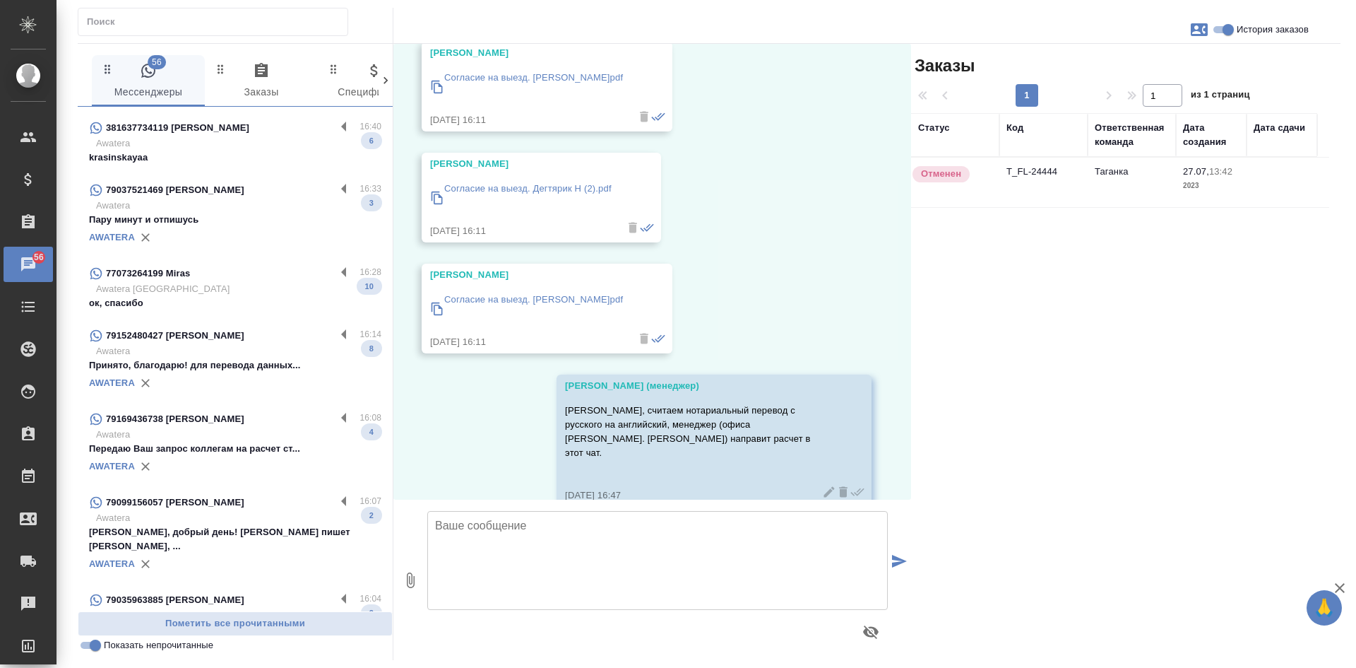
scroll to position [0, 0]
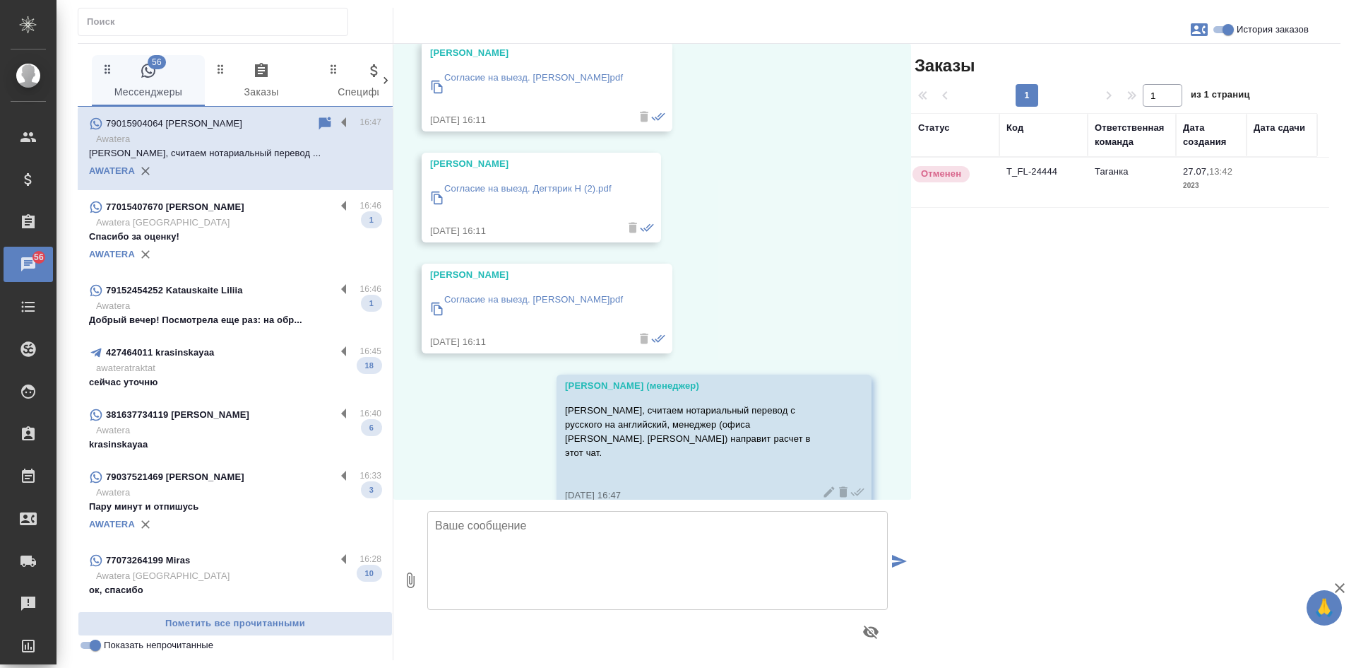
click at [1193, 31] on icon "button" at bounding box center [1199, 29] width 17 height 13
click at [1157, 67] on span "Создать заявку" at bounding box center [1138, 68] width 66 height 14
select select "RU"
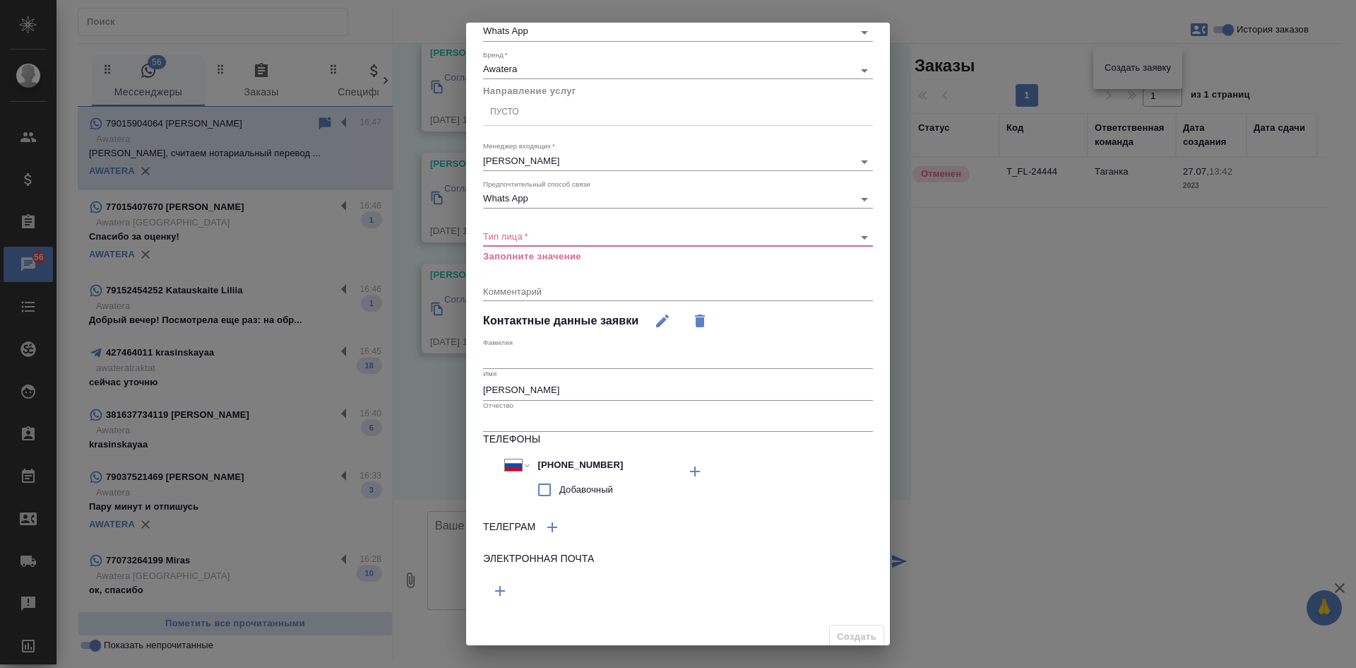
scroll to position [131, 0]
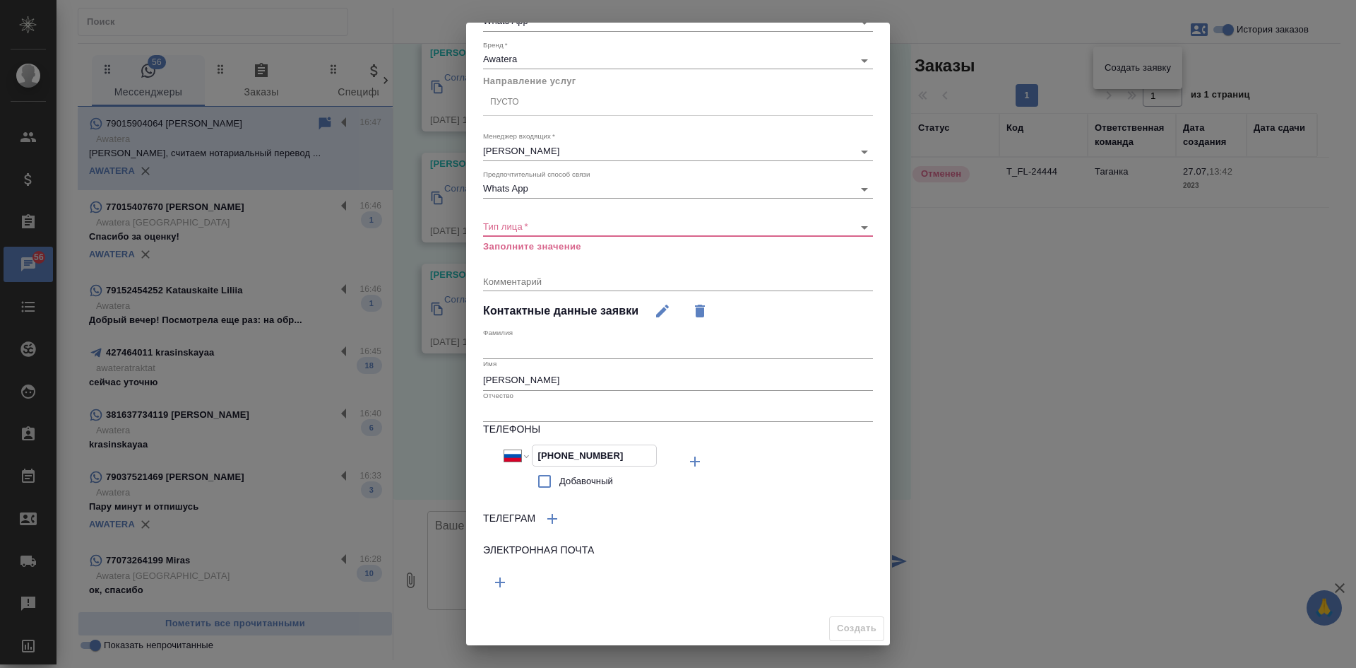
drag, startPoint x: 622, startPoint y: 459, endPoint x: 522, endPoint y: 456, distance: 100.4
click at [522, 456] on div "Международный Австралия Австрия Азербайджан Албания Алжир Американское Самоа Ан…" at bounding box center [580, 455] width 153 height 22
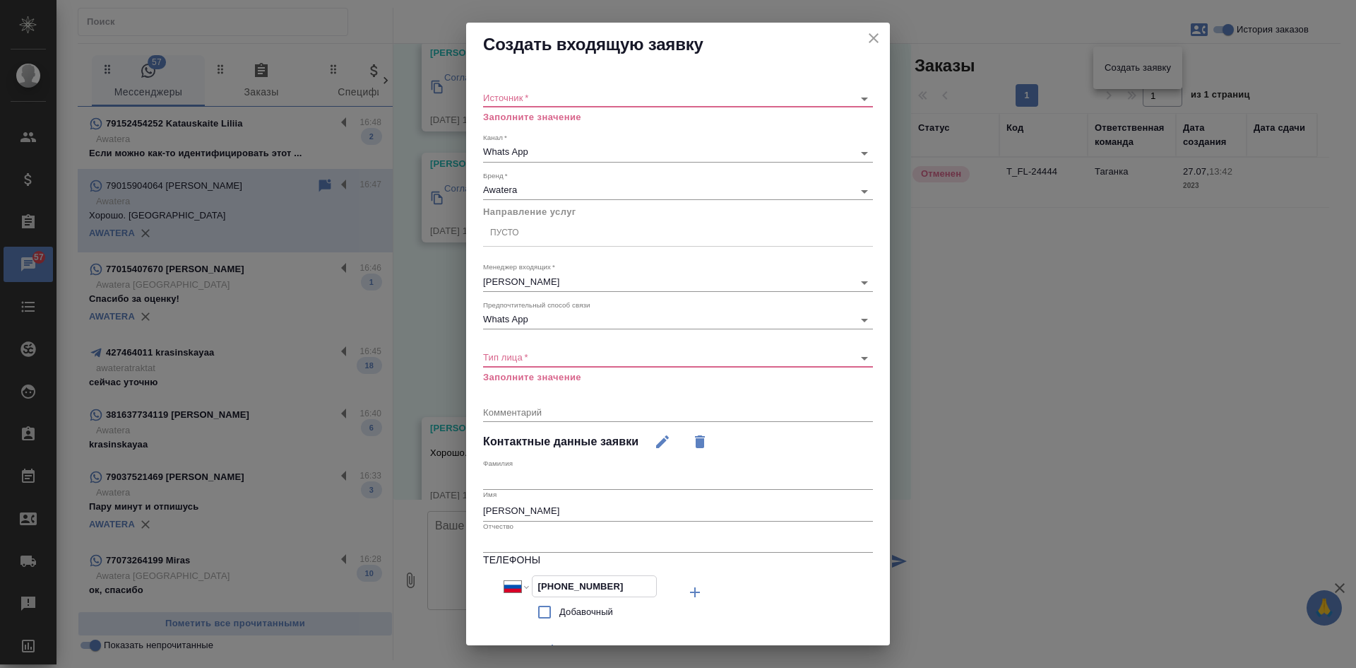
scroll to position [0, 0]
click at [865, 40] on icon "close" at bounding box center [873, 38] width 17 height 17
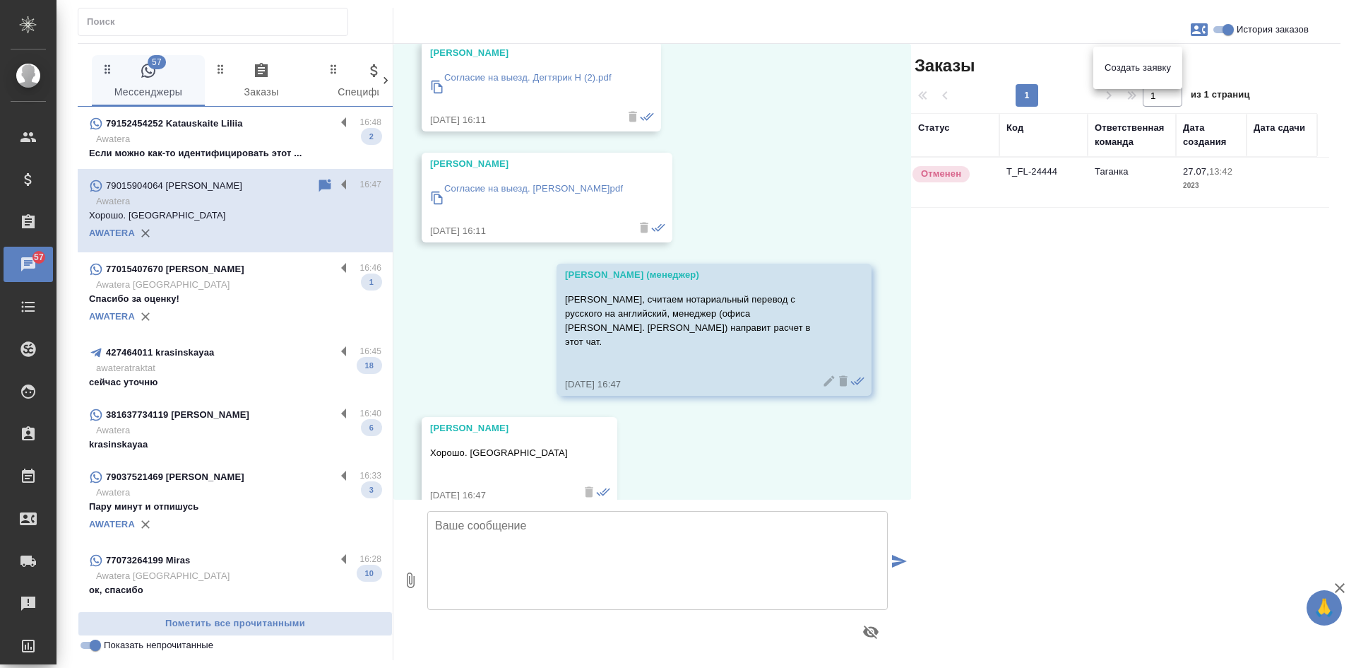
click at [758, 182] on div at bounding box center [678, 334] width 1356 height 668
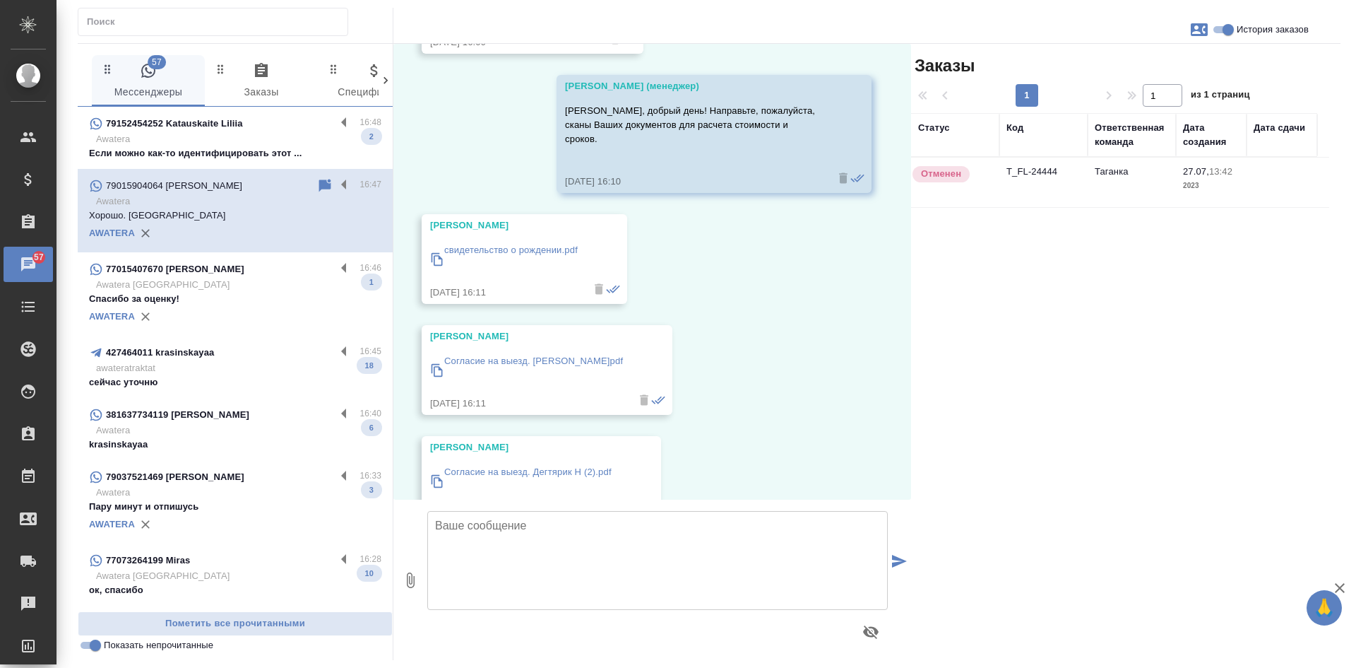
scroll to position [283, 0]
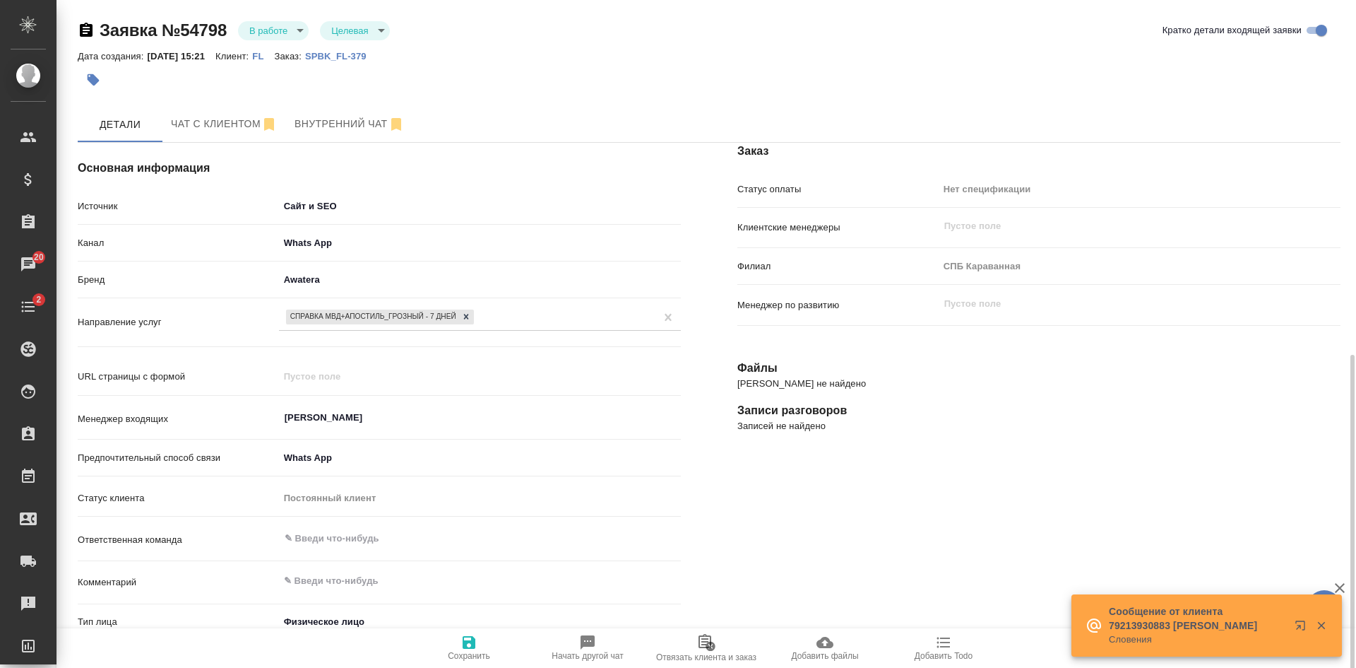
select select "RU"
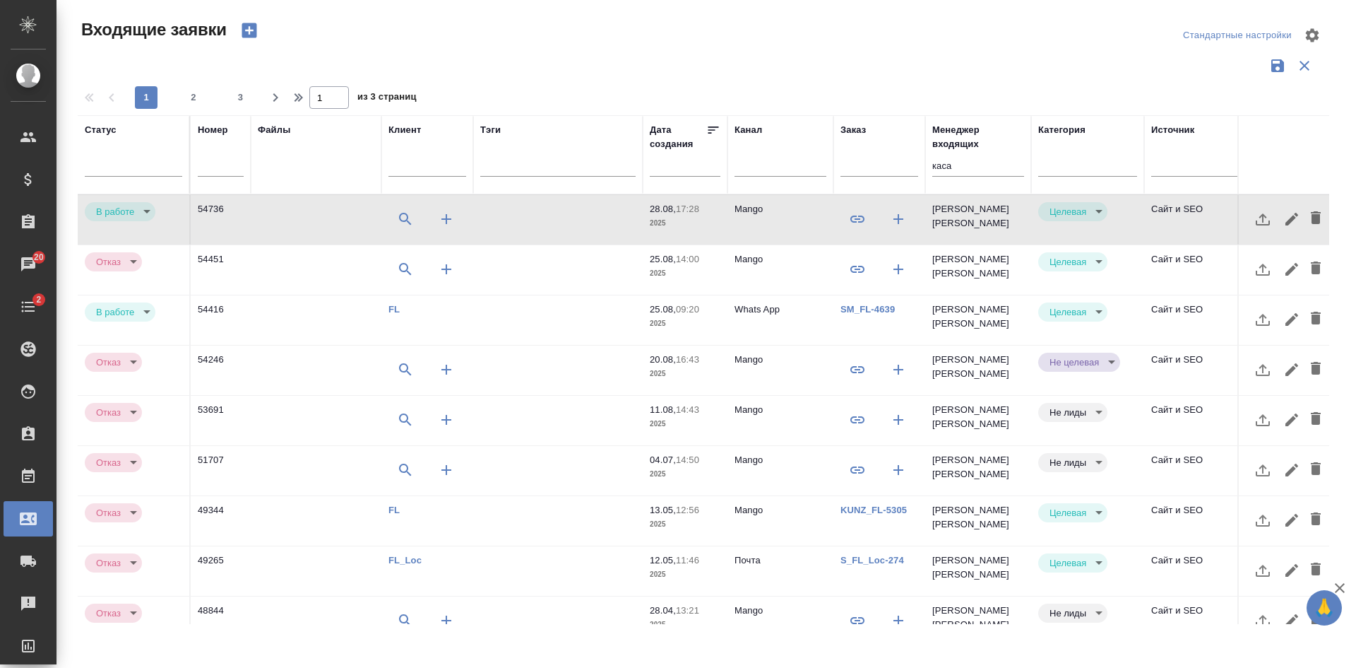
select select "RU"
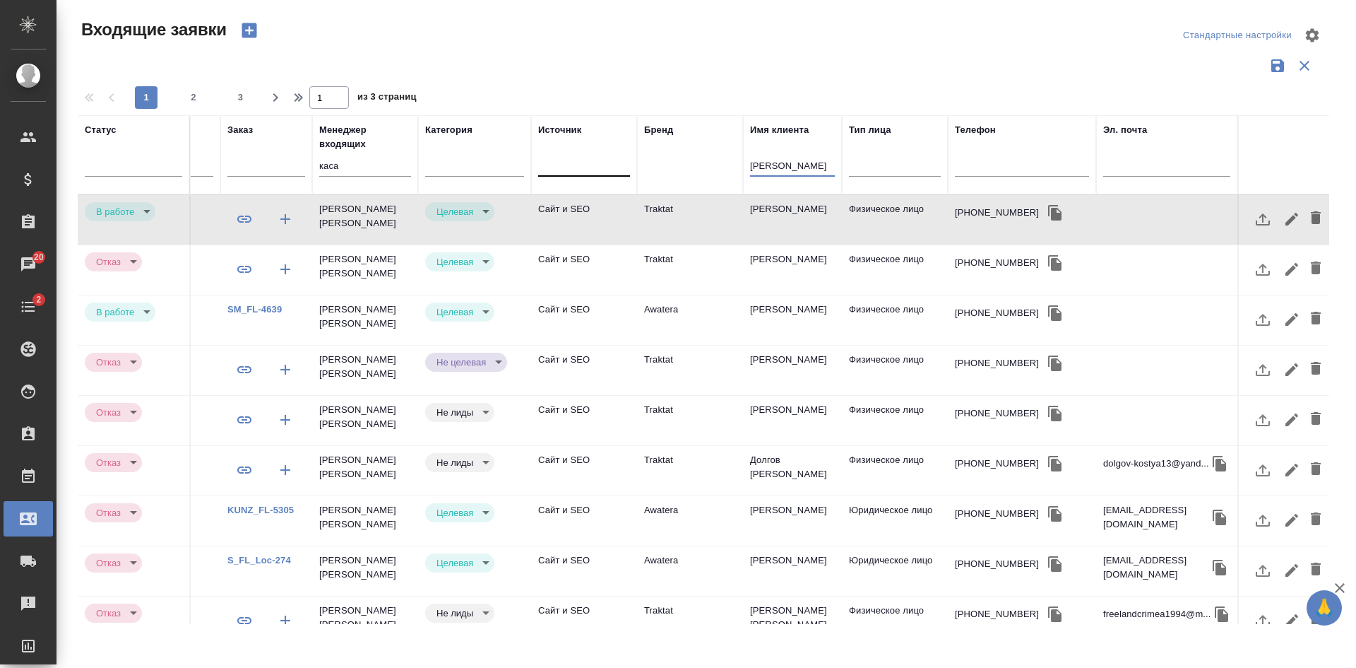
drag, startPoint x: 806, startPoint y: 168, endPoint x: 620, endPoint y: 170, distance: 186.5
click at [620, 170] on tr "Статус Номер Файлы Клиент Тэги Дата создания Канал Заказ Менеджер входящих каса…" at bounding box center [396, 154] width 1865 height 79
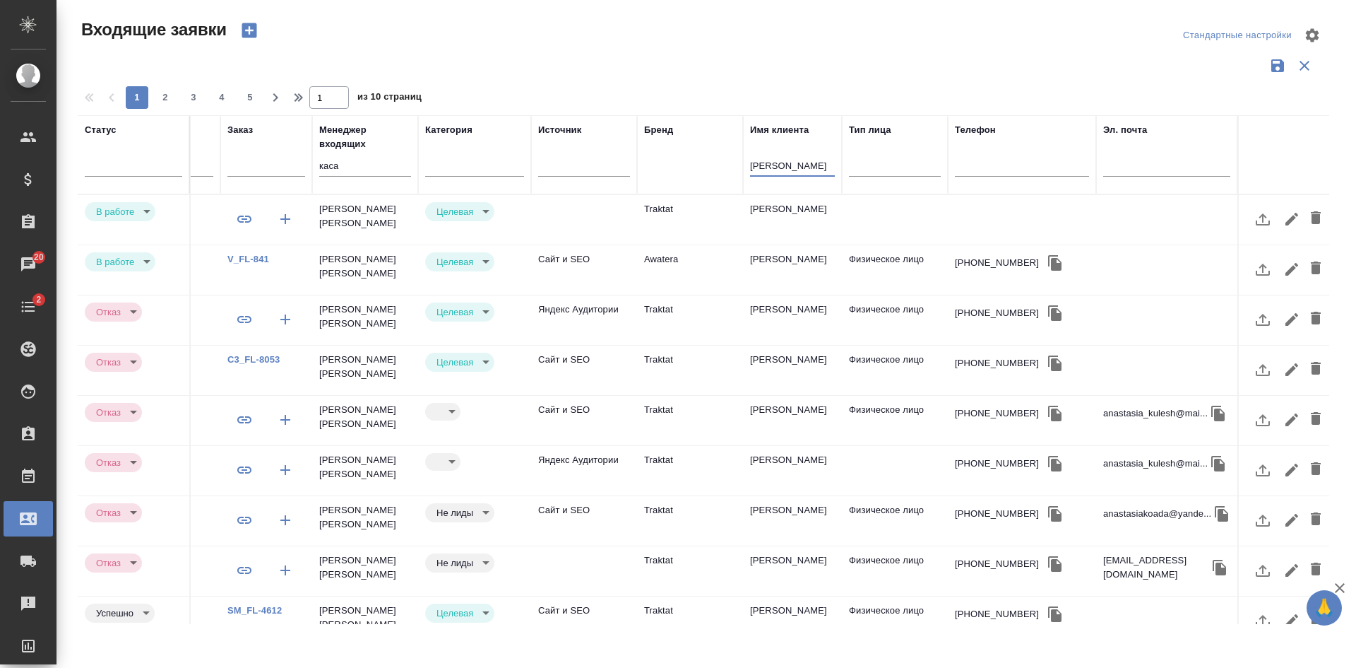
type input "анастасия"
click at [571, 212] on td at bounding box center [584, 219] width 106 height 49
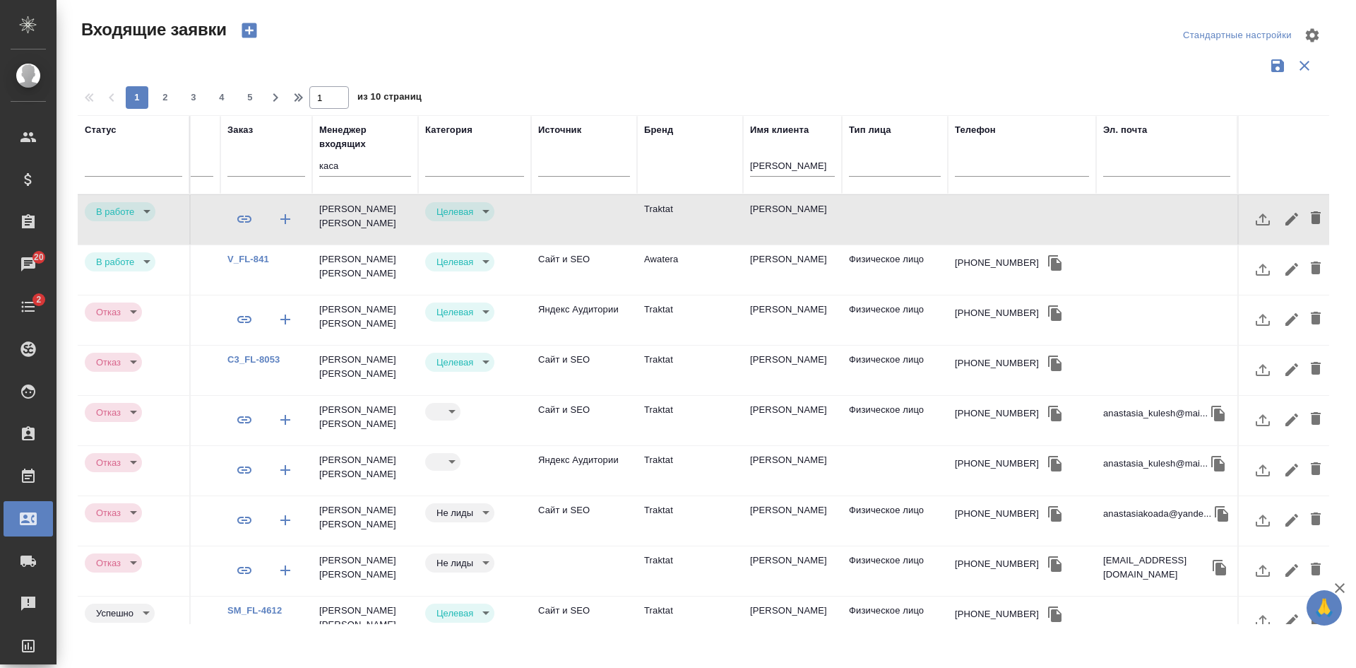
click at [714, 244] on td "Awatera" at bounding box center [690, 219] width 106 height 49
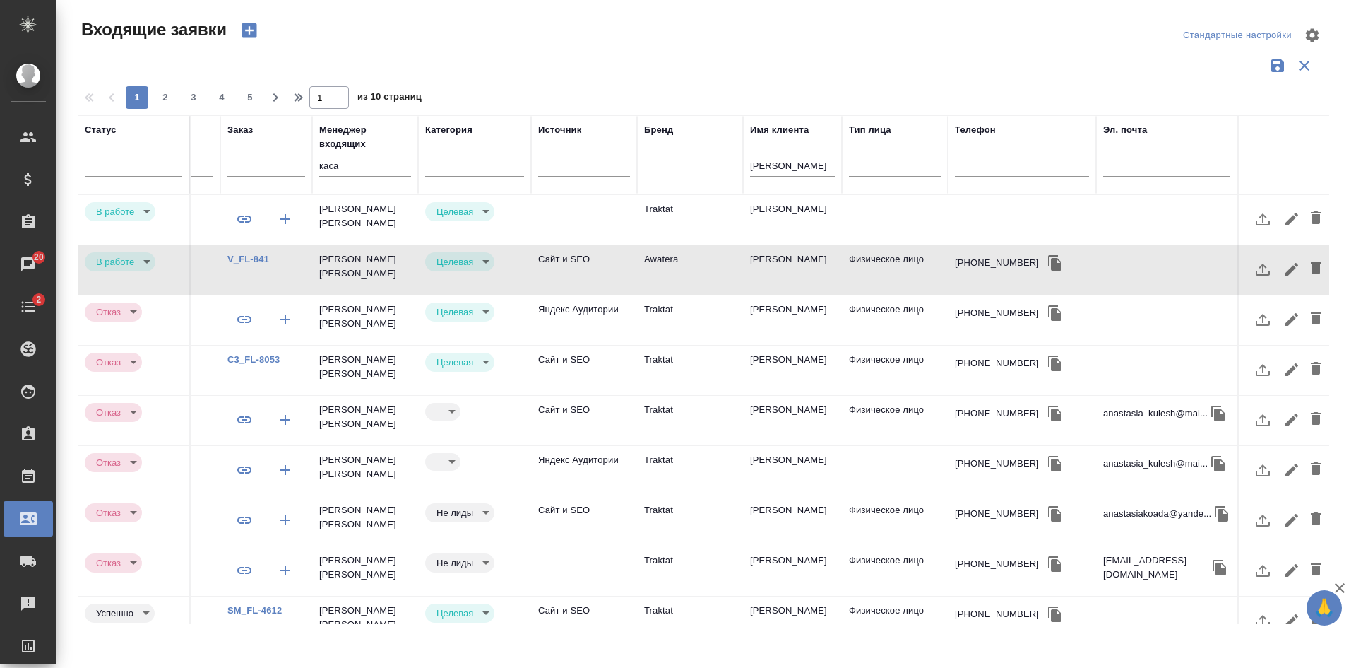
click at [714, 244] on td "Traktat" at bounding box center [690, 219] width 106 height 49
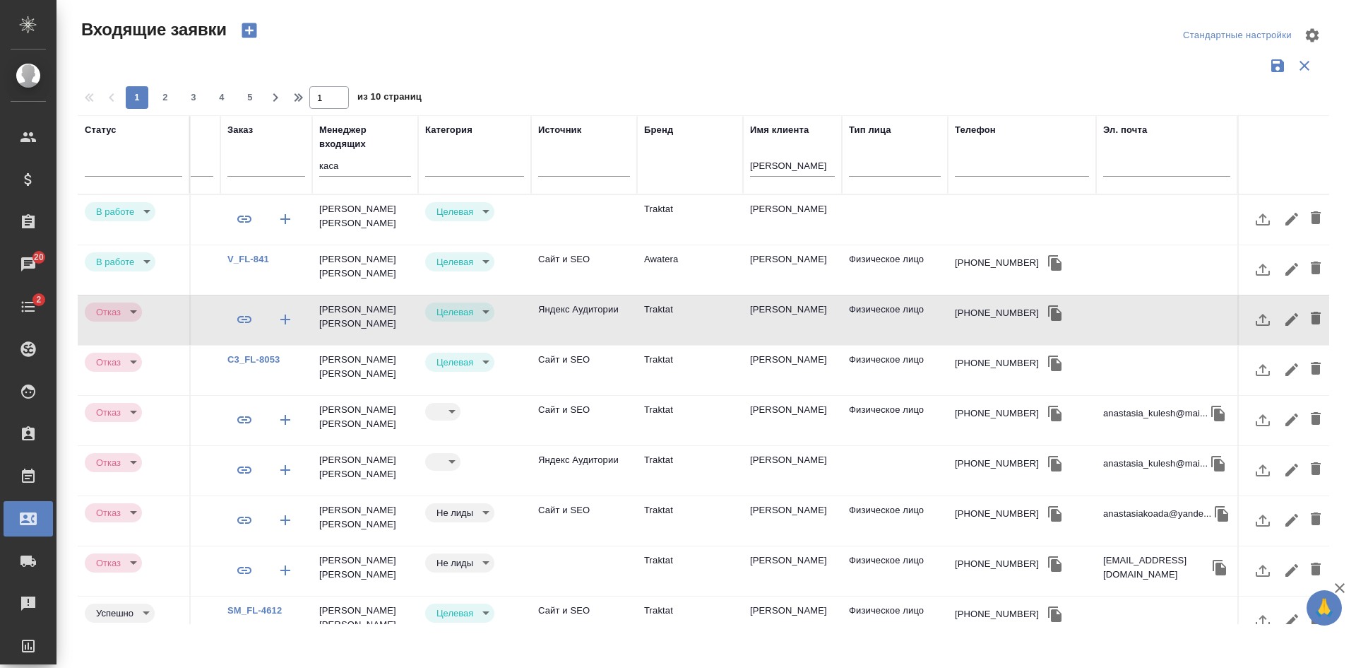
drag, startPoint x: 805, startPoint y: 161, endPoint x: 711, endPoint y: 161, distance: 93.3
click at [711, 161] on tr "Статус Номер Файлы Клиент Тэги Дата создания Канал Заказ Менеджер входящих каса…" at bounding box center [396, 154] width 1865 height 79
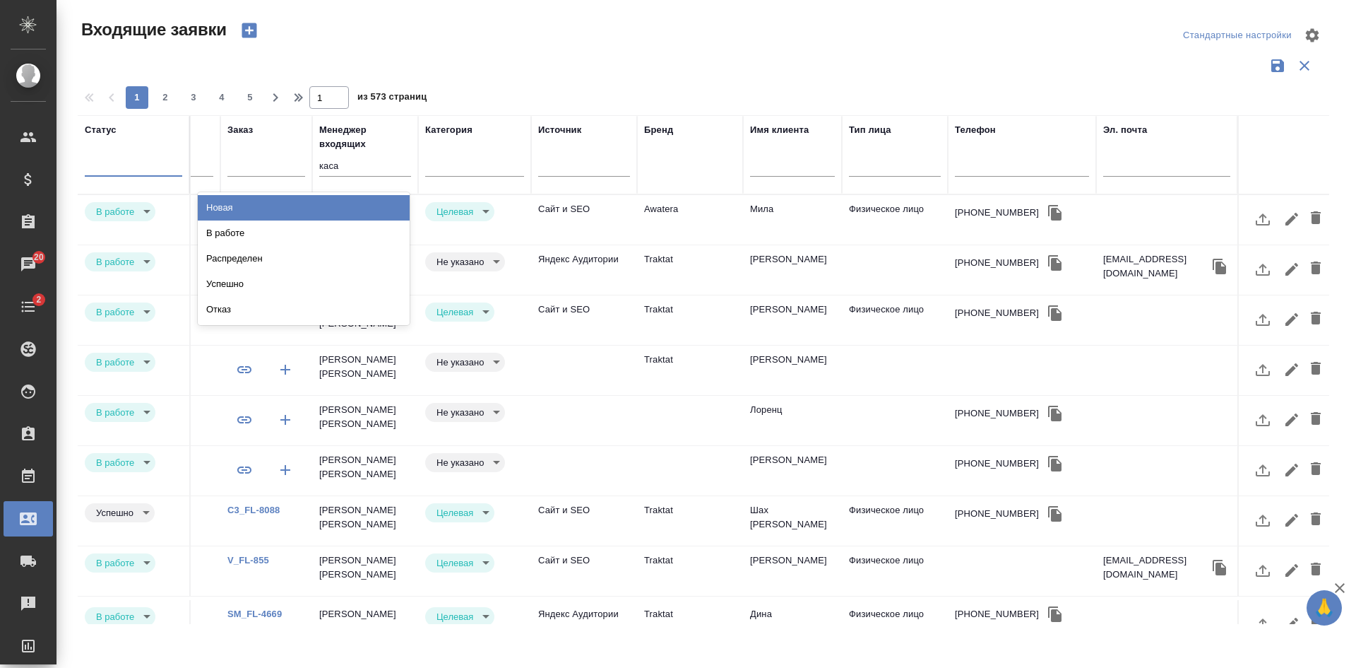
click at [140, 157] on div at bounding box center [133, 162] width 97 height 20
click at [225, 232] on div "В работе" at bounding box center [304, 232] width 212 height 25
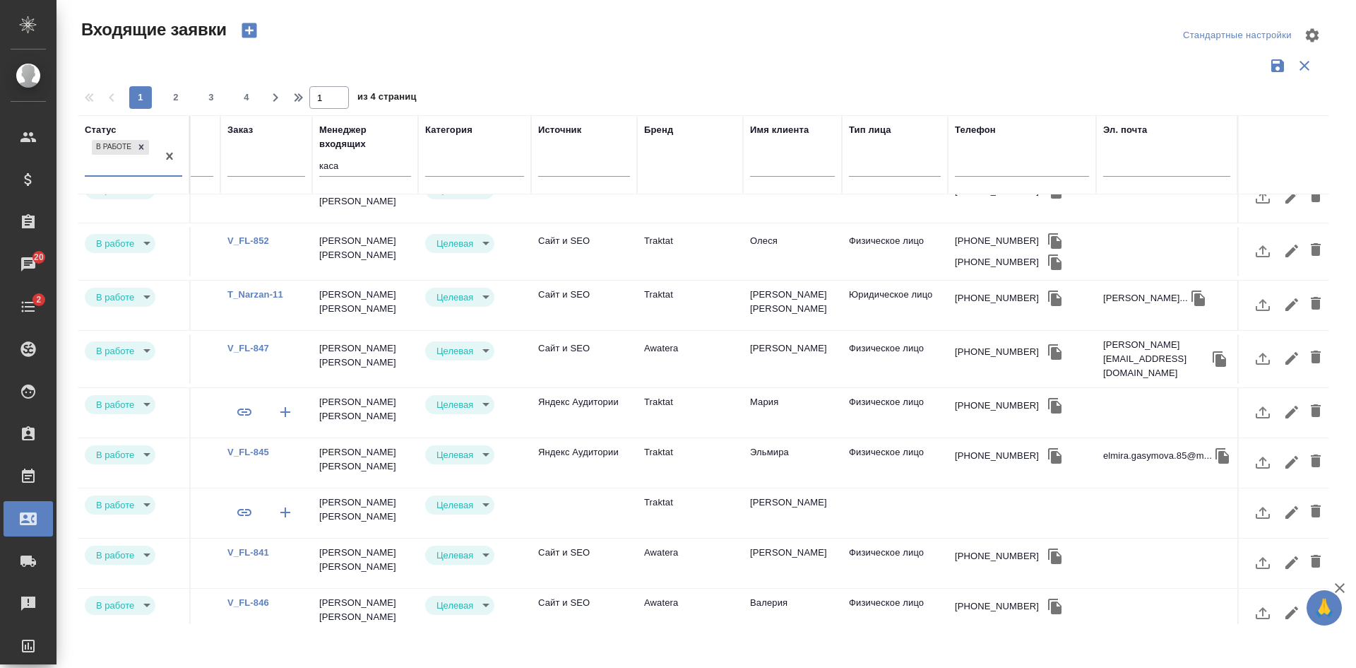
scroll to position [495, 613]
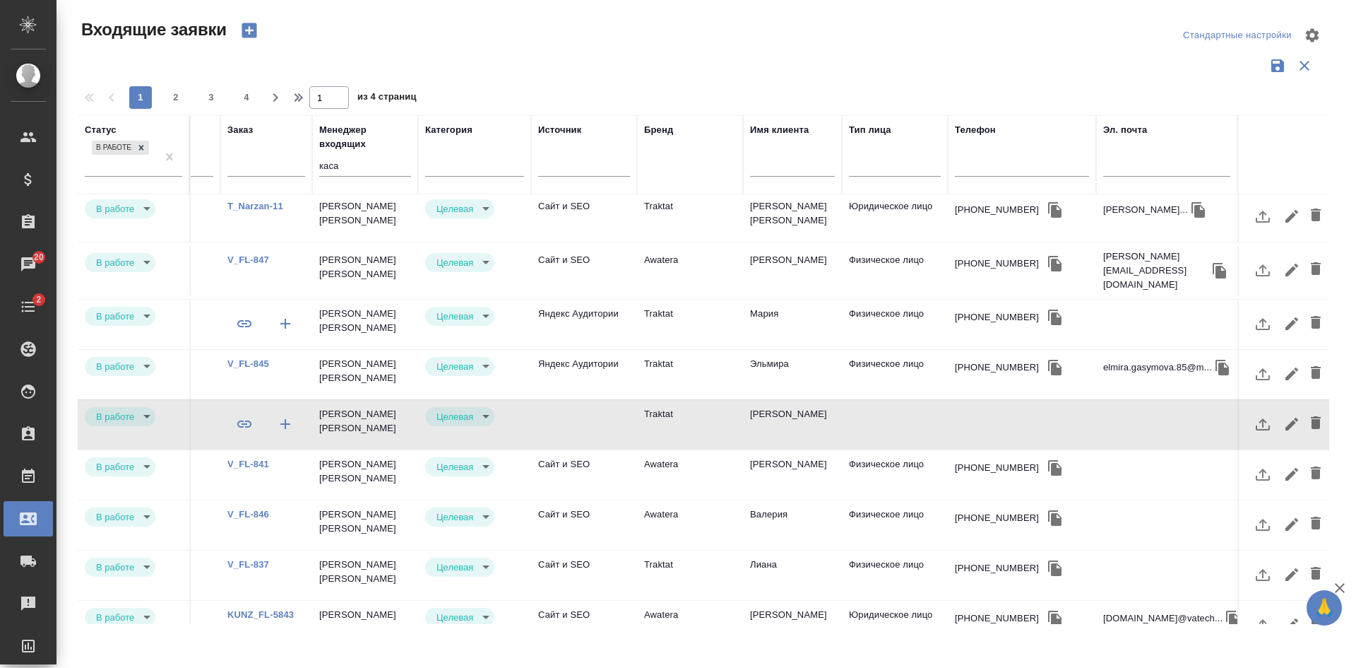
scroll to position [599, 613]
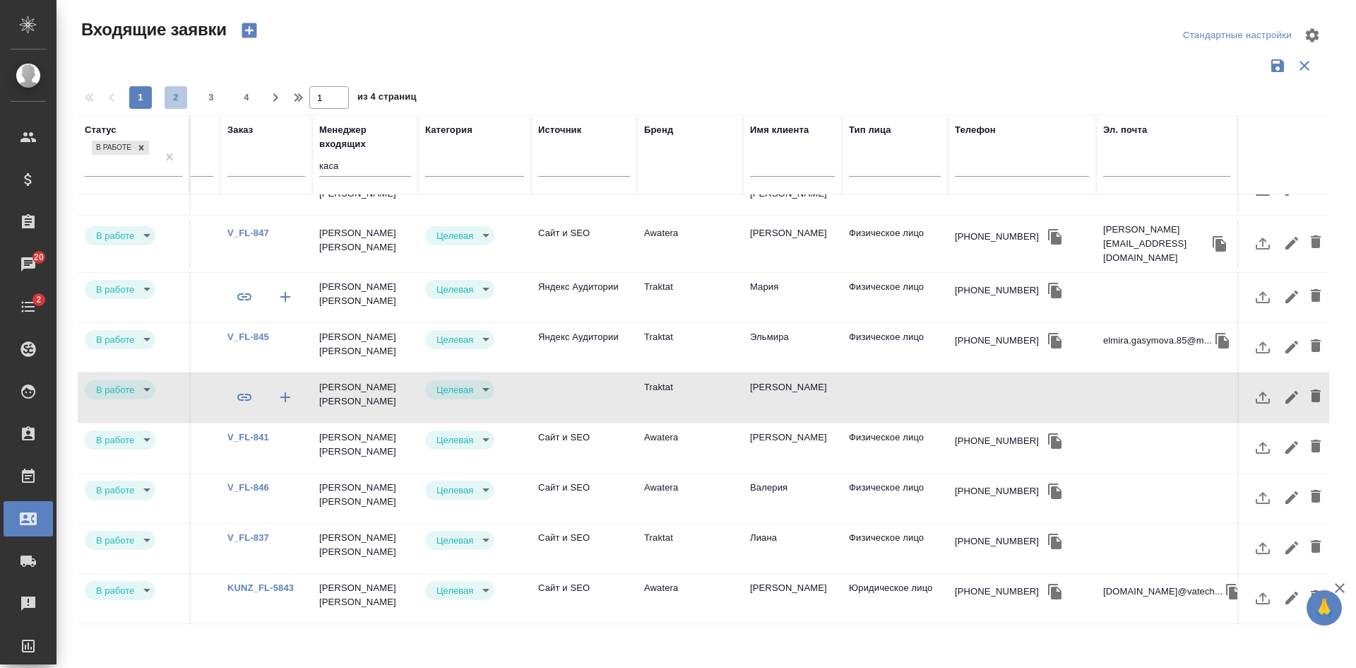
click at [172, 100] on span "2" at bounding box center [176, 97] width 23 height 14
type input "2"
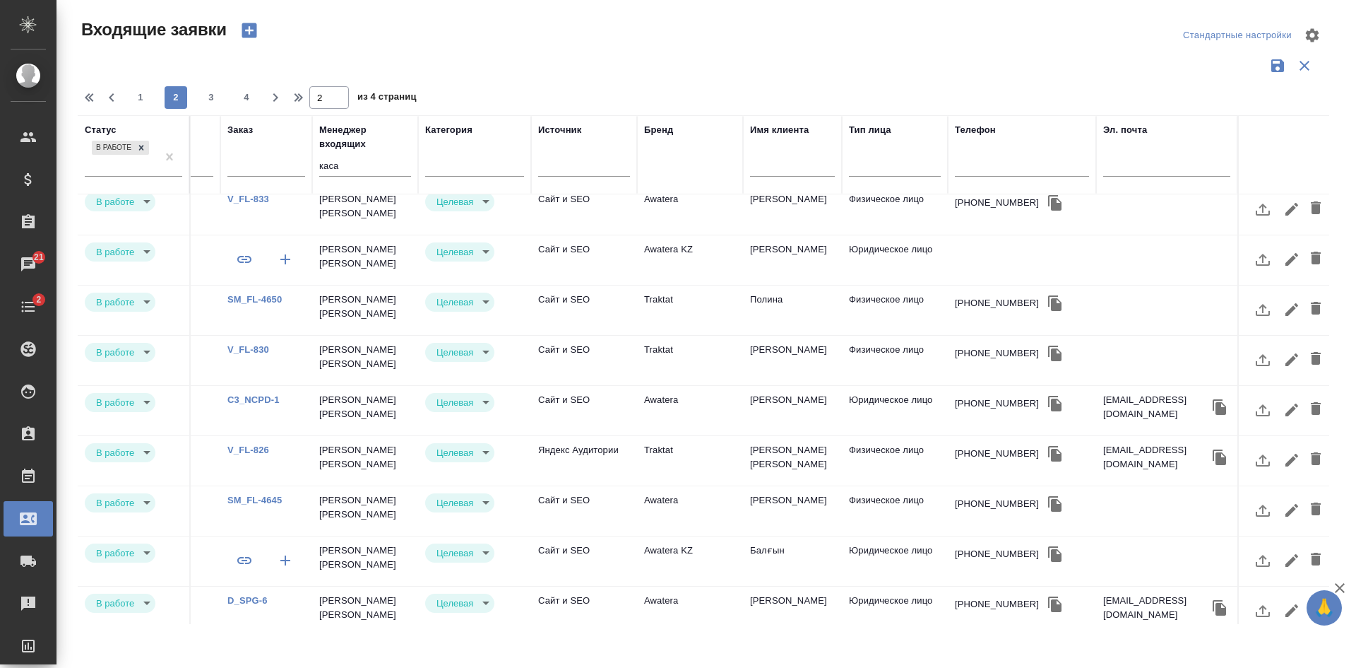
scroll to position [0, 613]
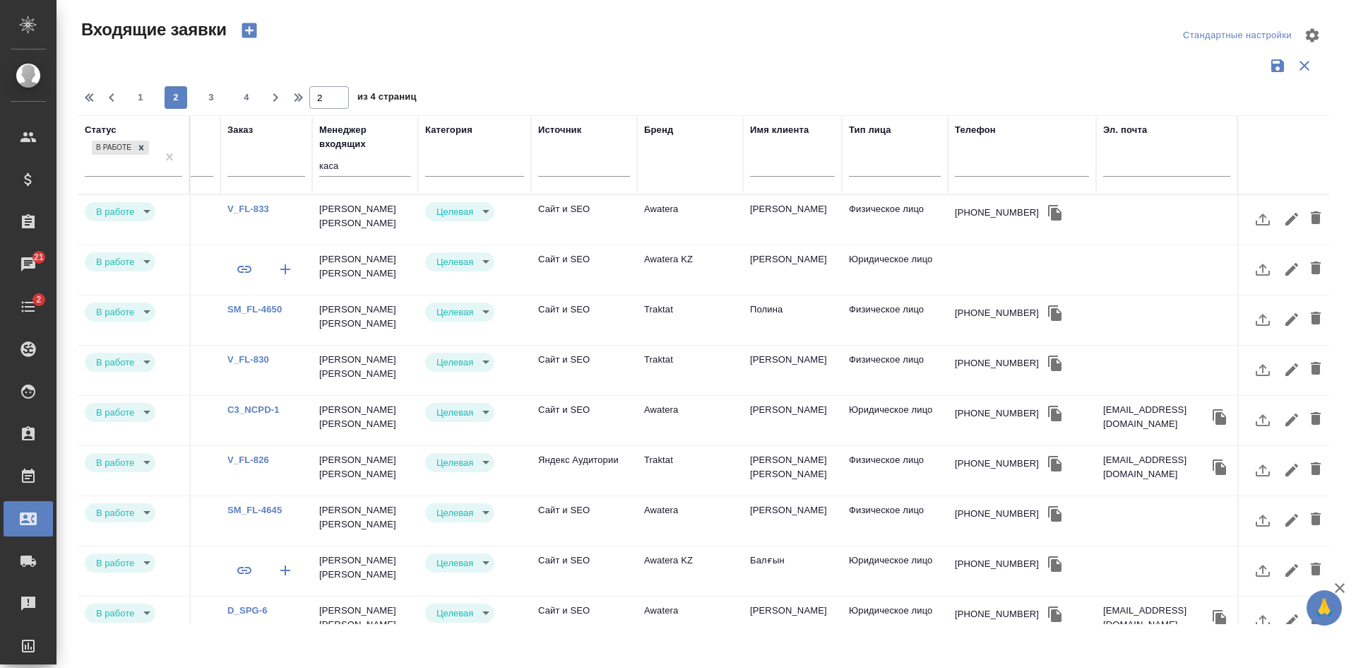
click at [780, 244] on td "Татьяна" at bounding box center [792, 219] width 99 height 49
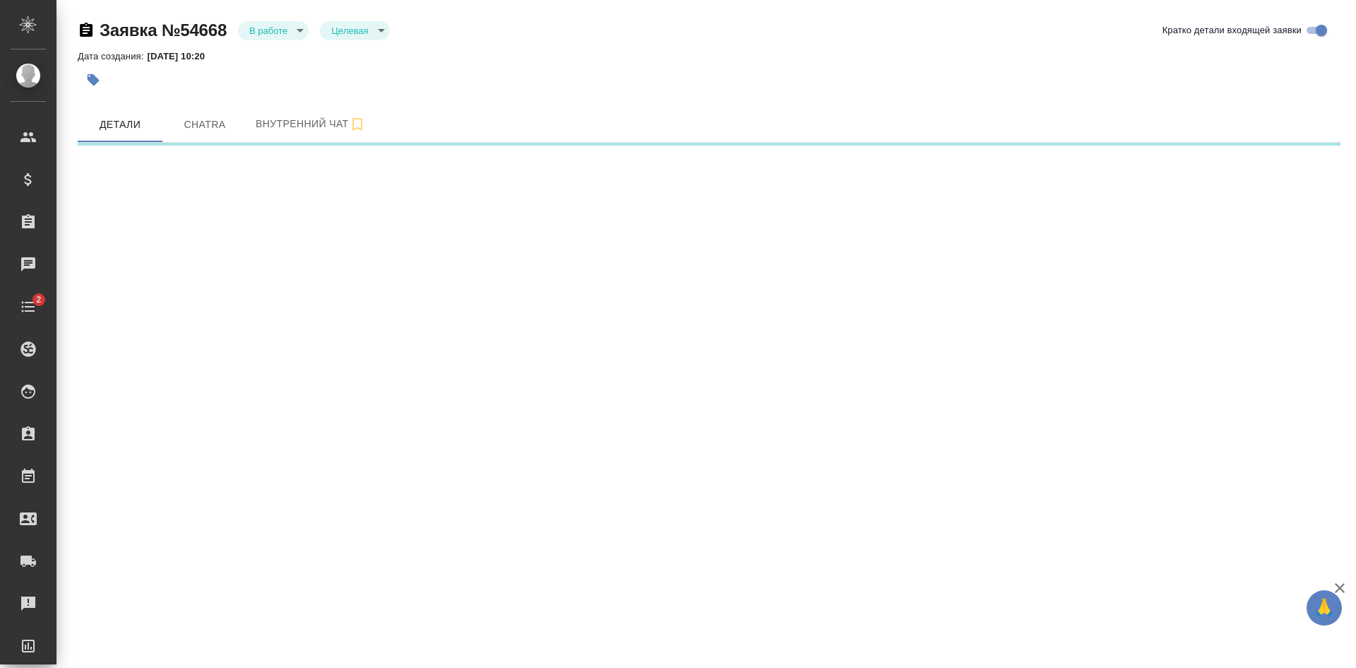
select select "RU"
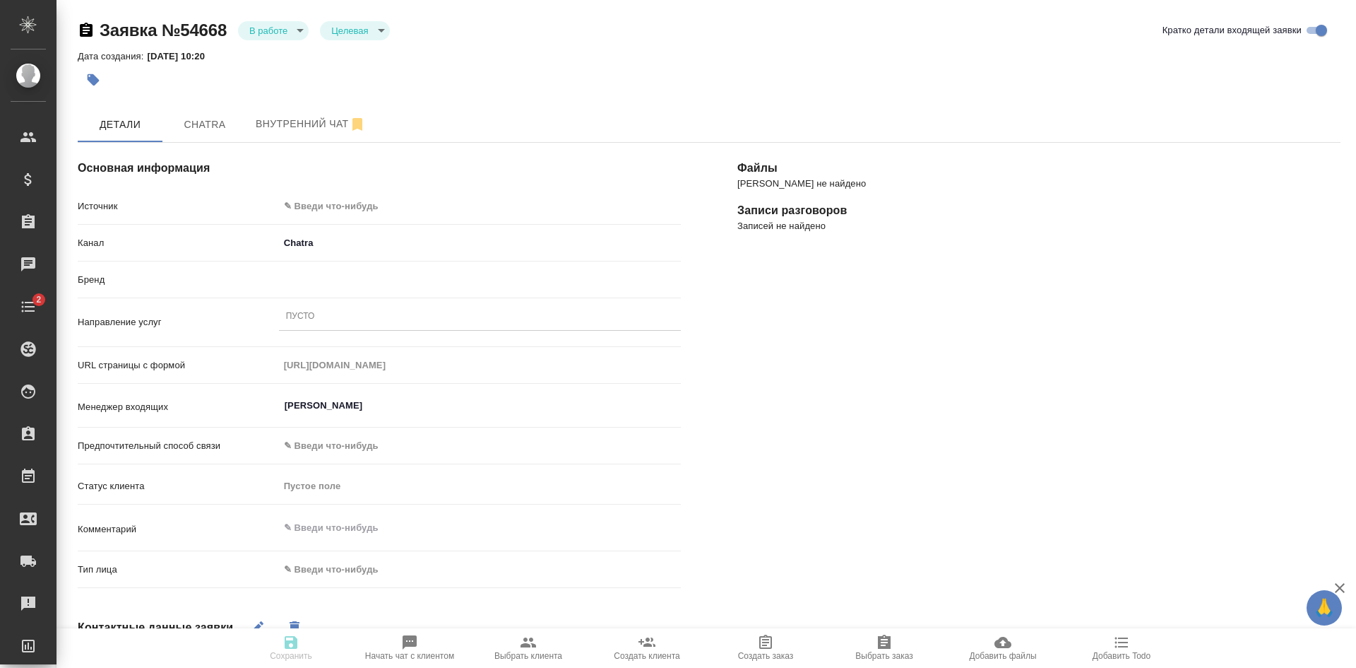
type textarea "x"
click at [212, 121] on span "Chatra" at bounding box center [205, 125] width 68 height 18
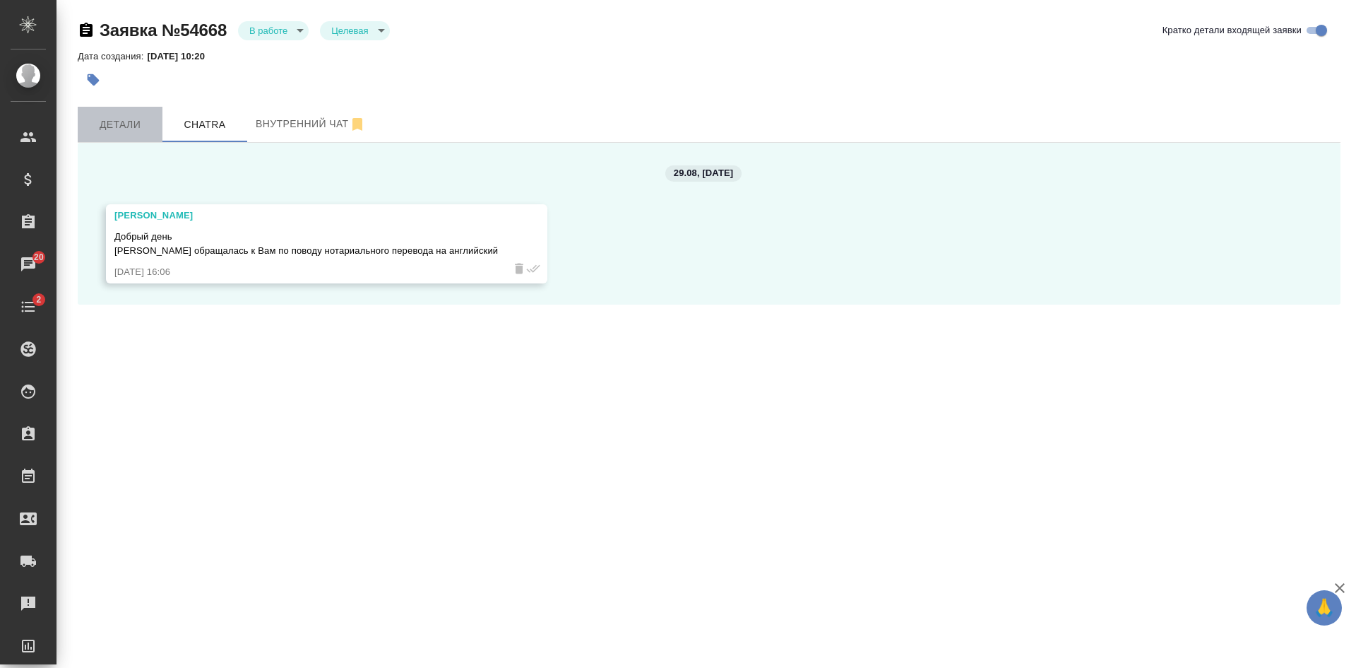
click at [134, 127] on span "Детали" at bounding box center [120, 125] width 68 height 18
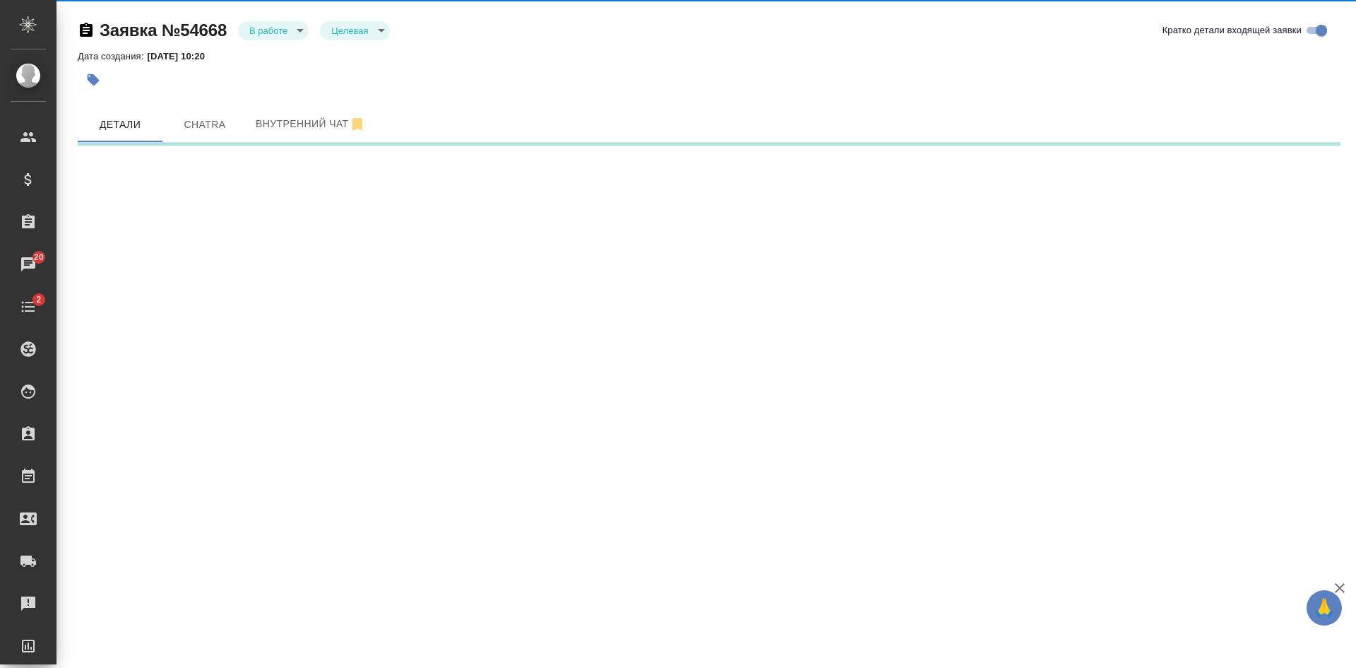
select select "RU"
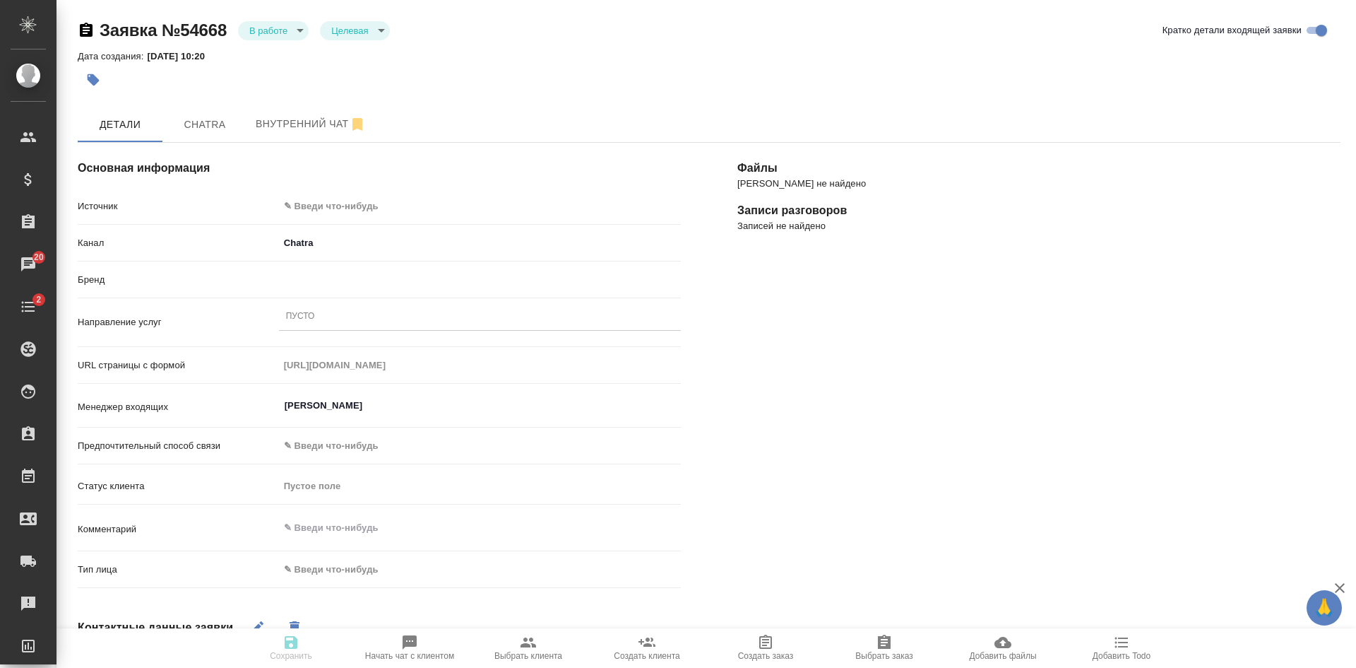
type textarea "x"
click at [226, 110] on button "Chatra" at bounding box center [204, 124] width 85 height 35
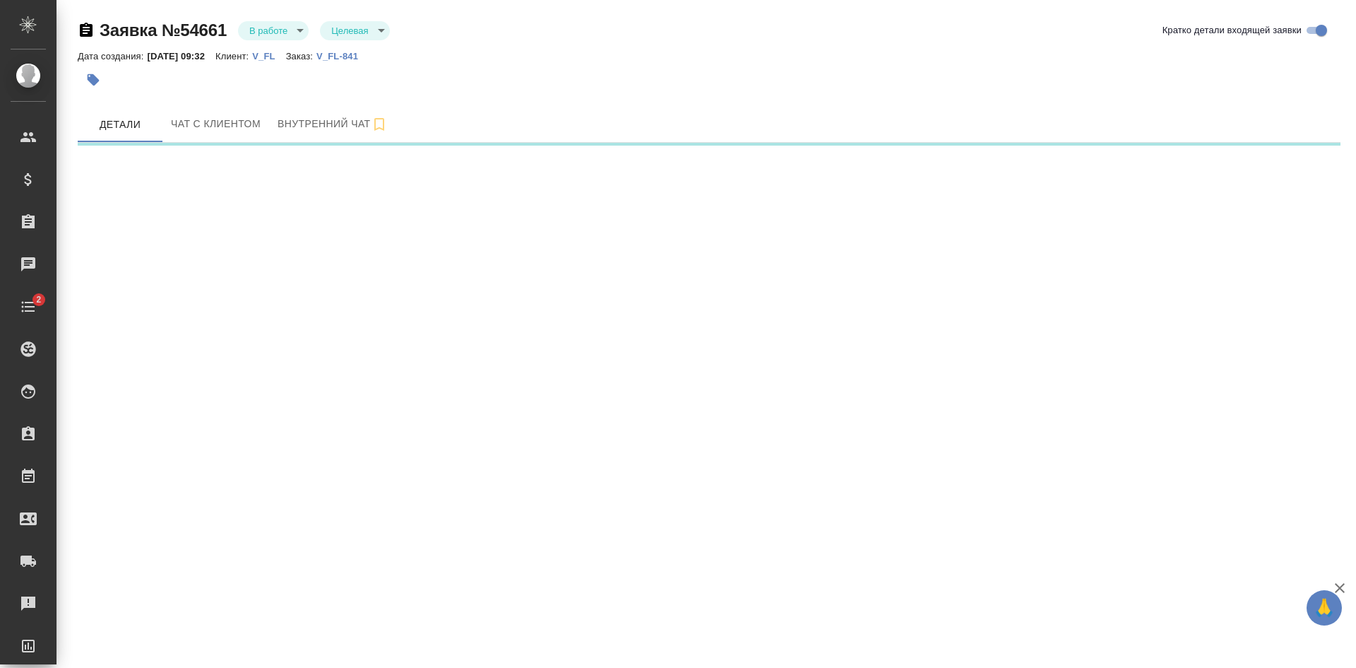
select select "RU"
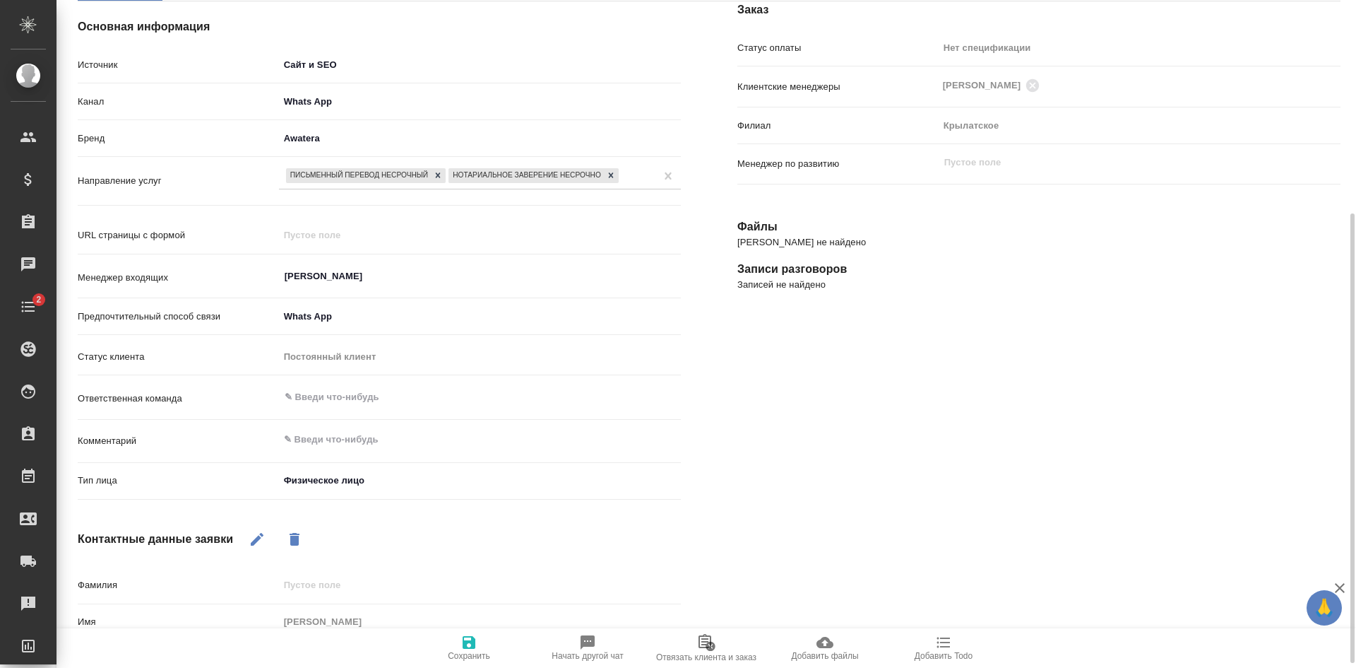
scroll to position [212, 0]
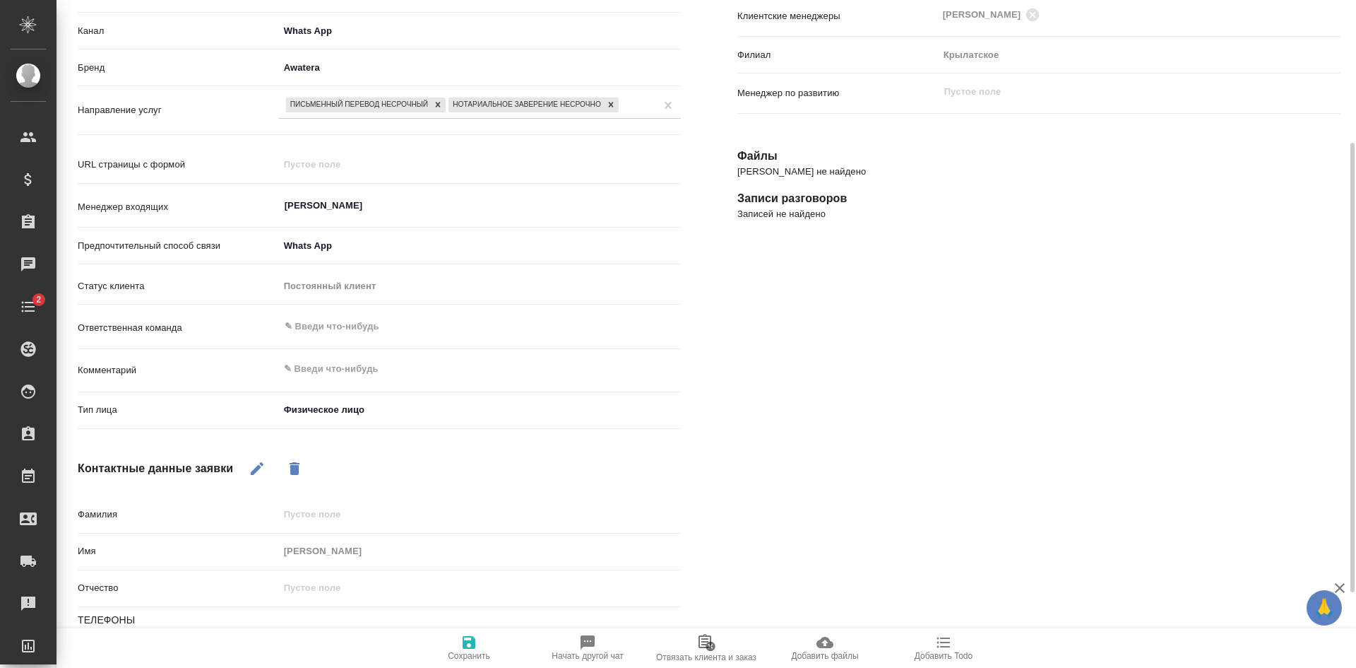
type textarea "x"
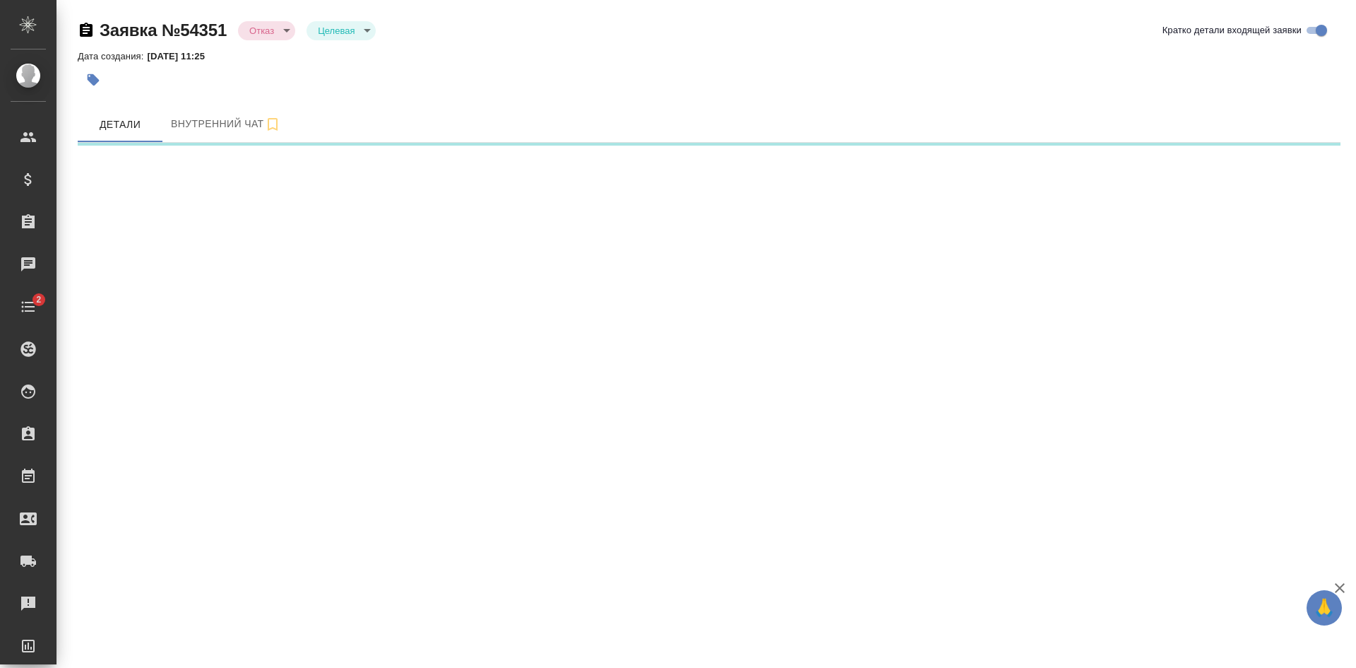
select select "RU"
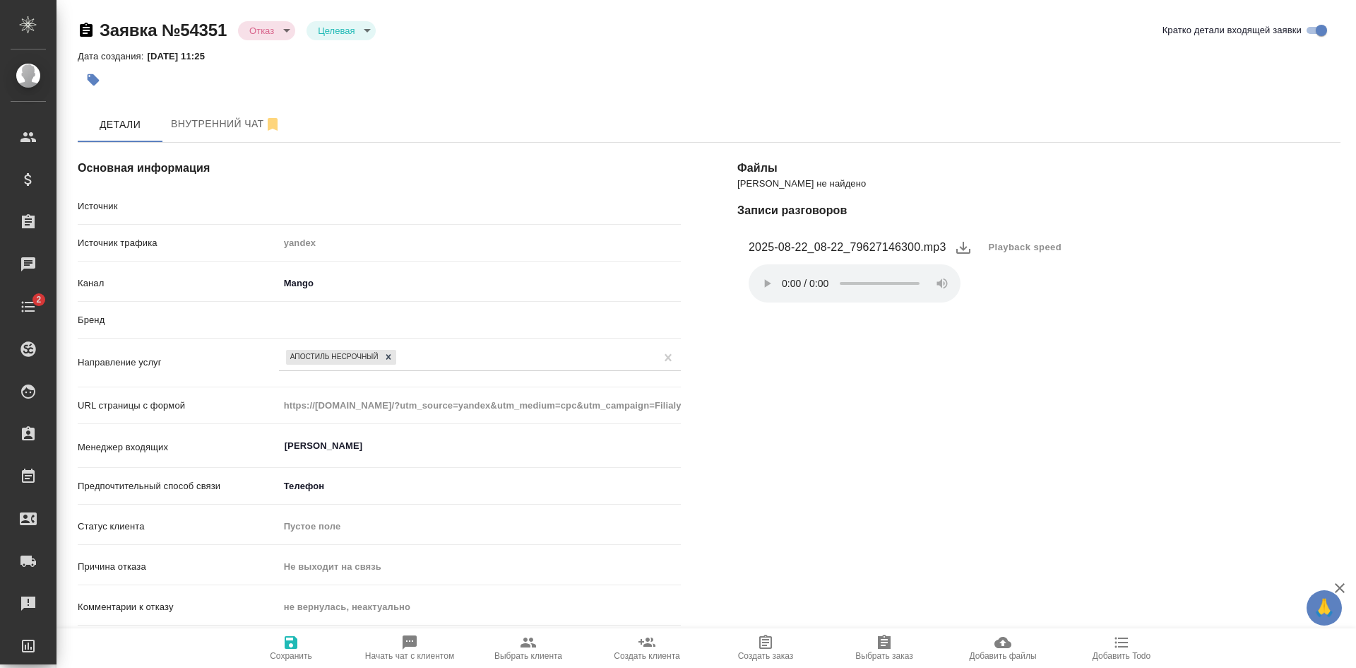
type textarea "x"
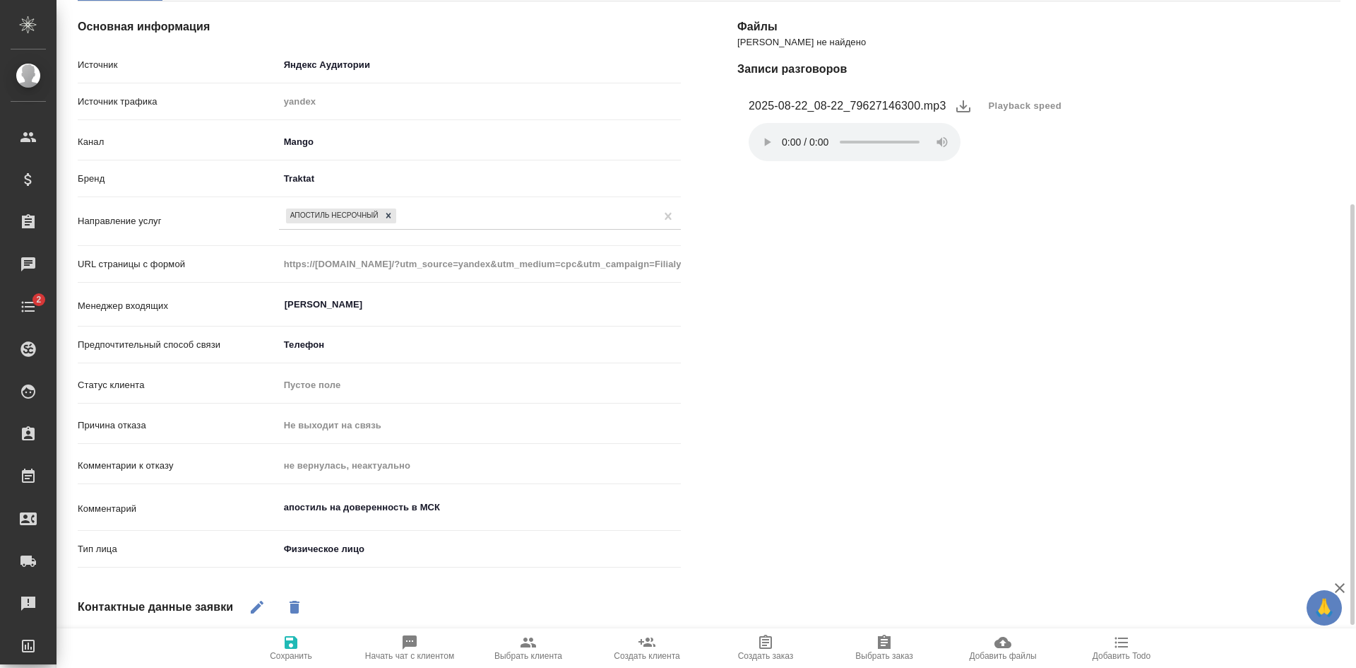
scroll to position [212, 0]
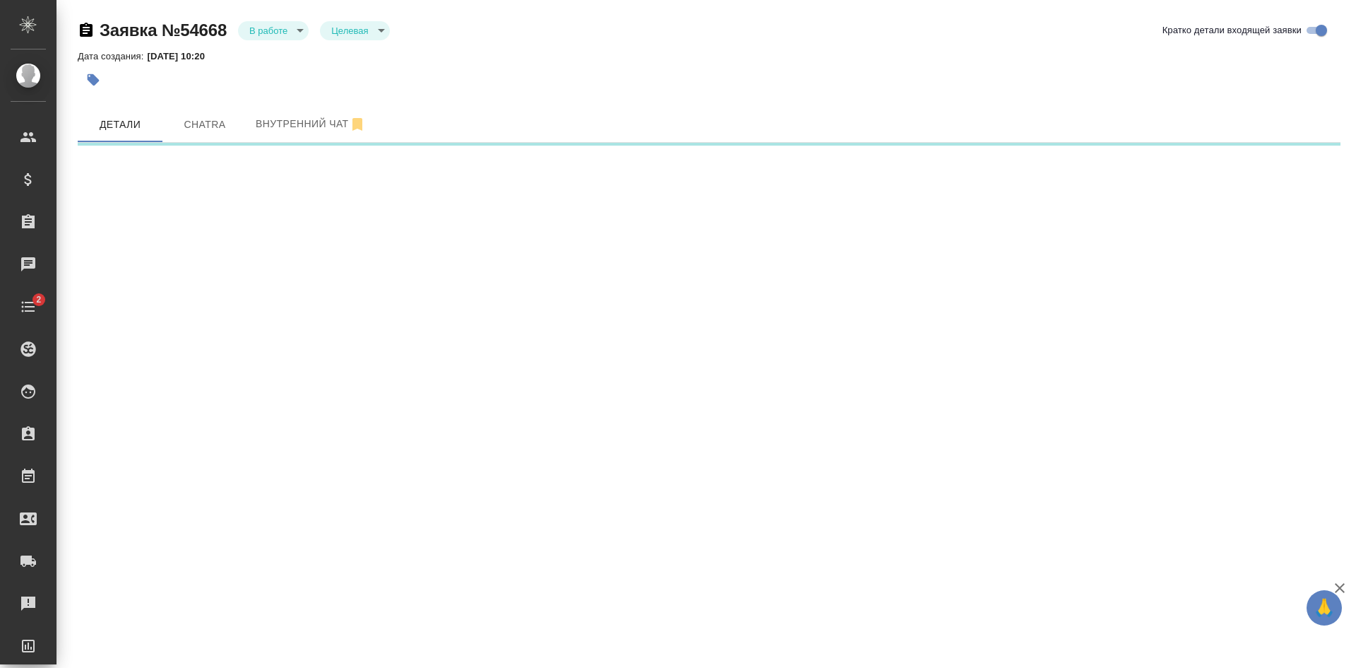
select select "RU"
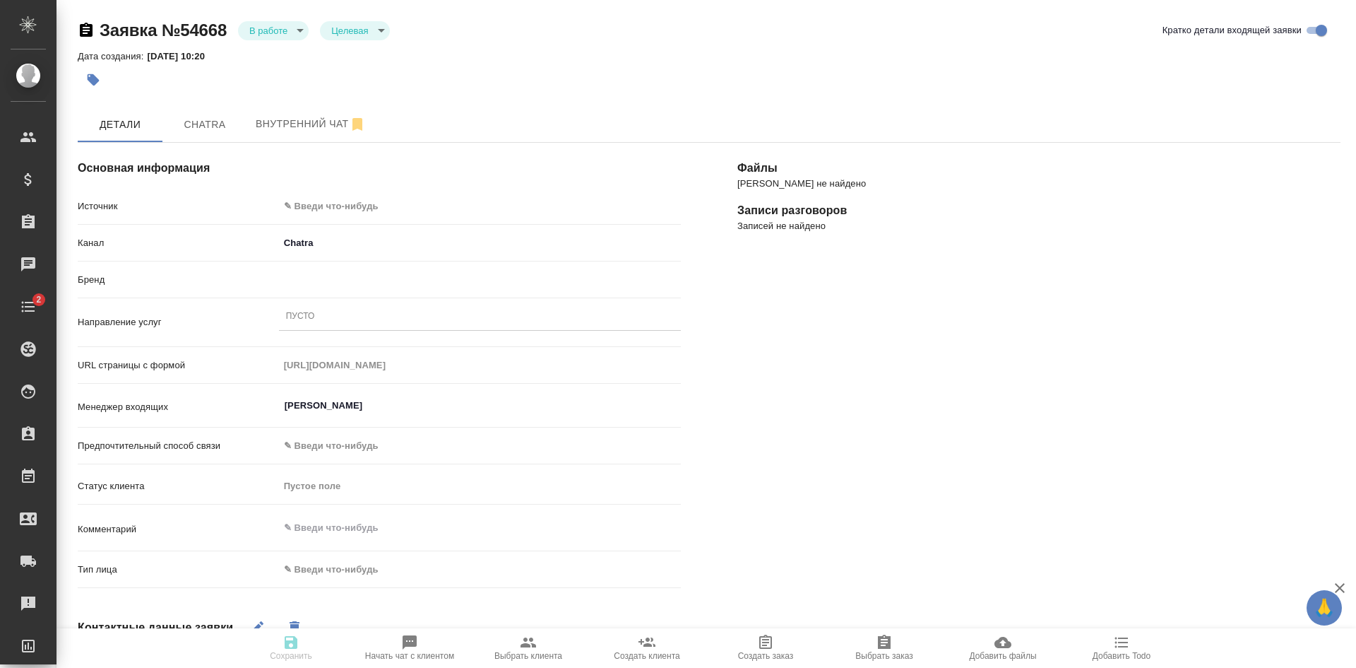
type textarea "x"
click at [208, 116] on span "Chatra" at bounding box center [205, 125] width 68 height 18
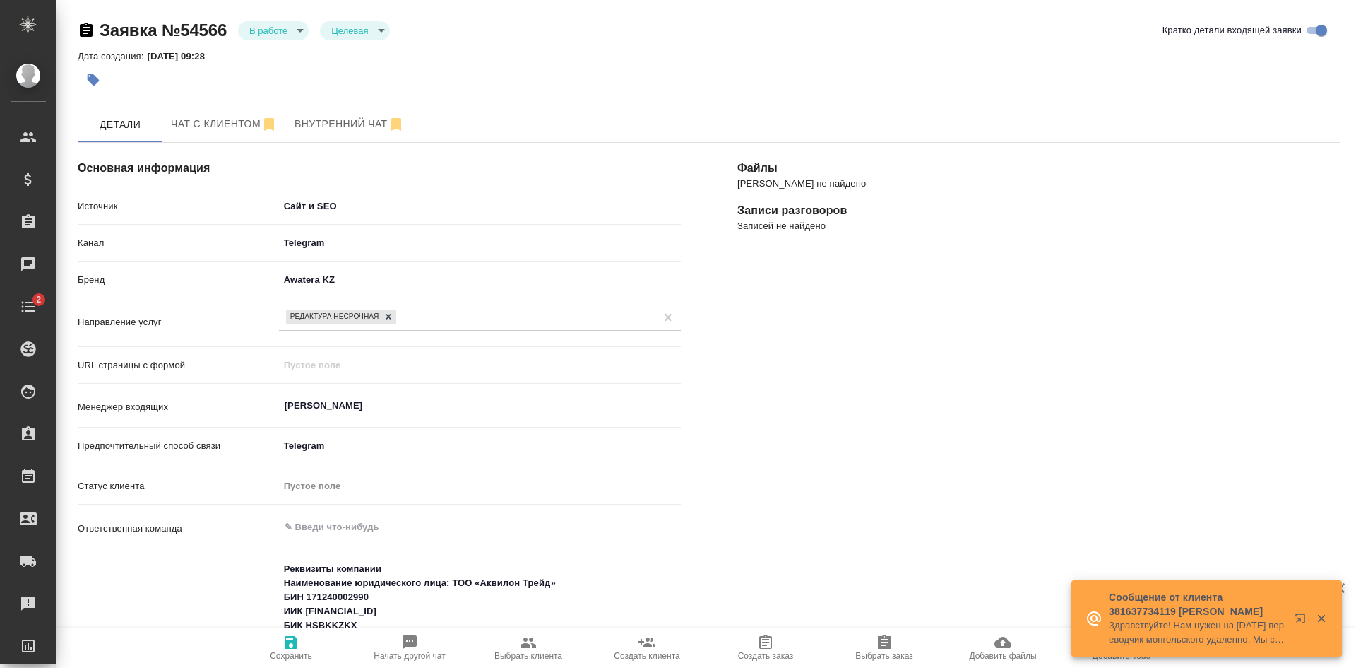
select select "RU"
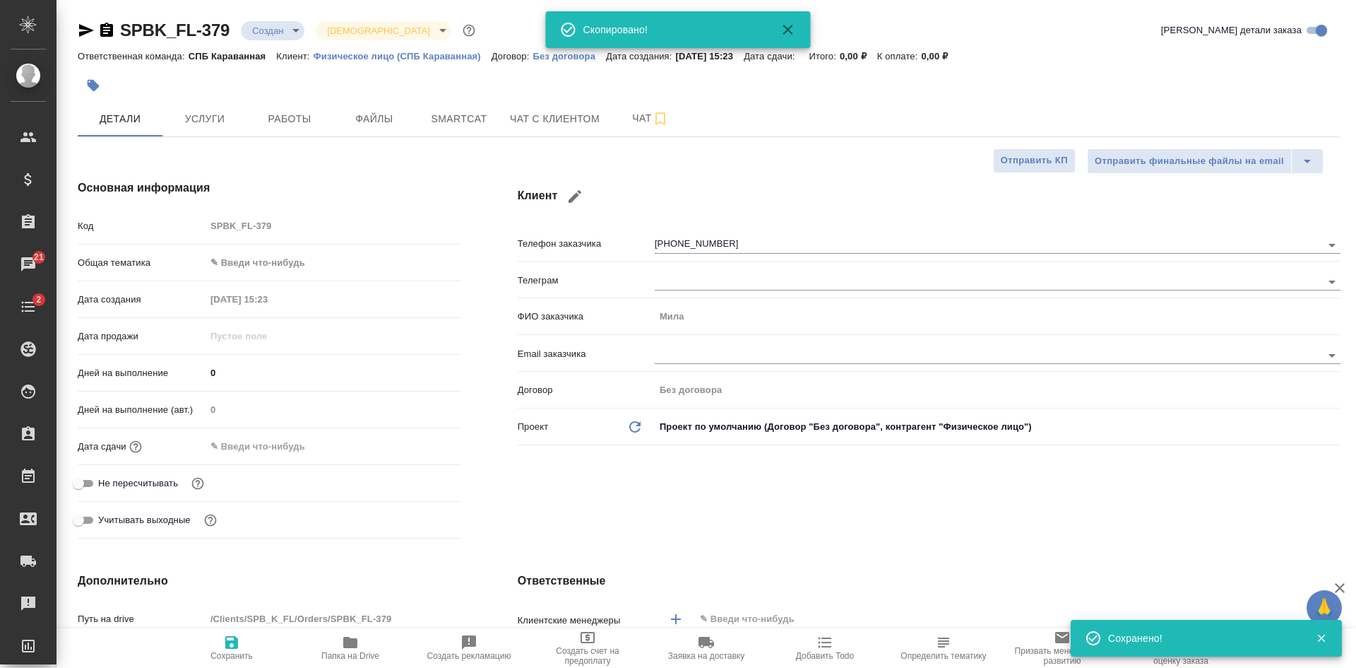
select select "RU"
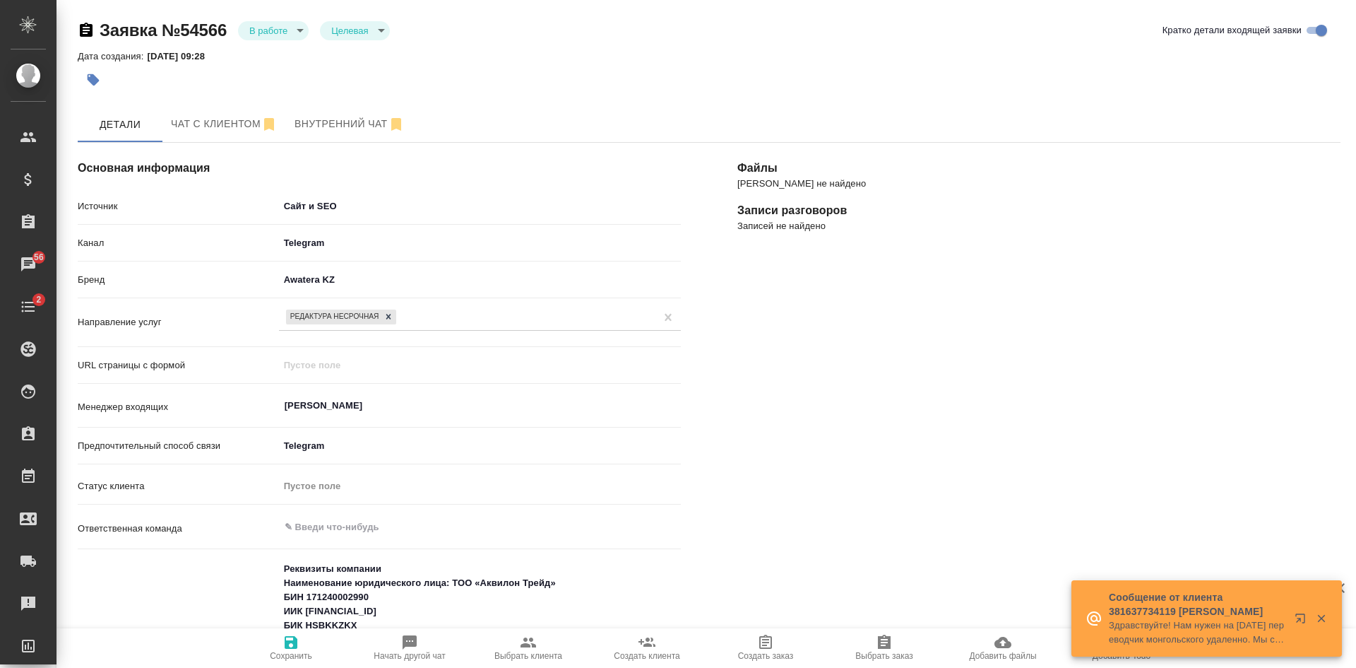
select select "RU"
click at [1224, 247] on div "[PERSON_NAME] не найдено Записи разговоров Записей не найдено" at bounding box center [1039, 620] width 660 height 1012
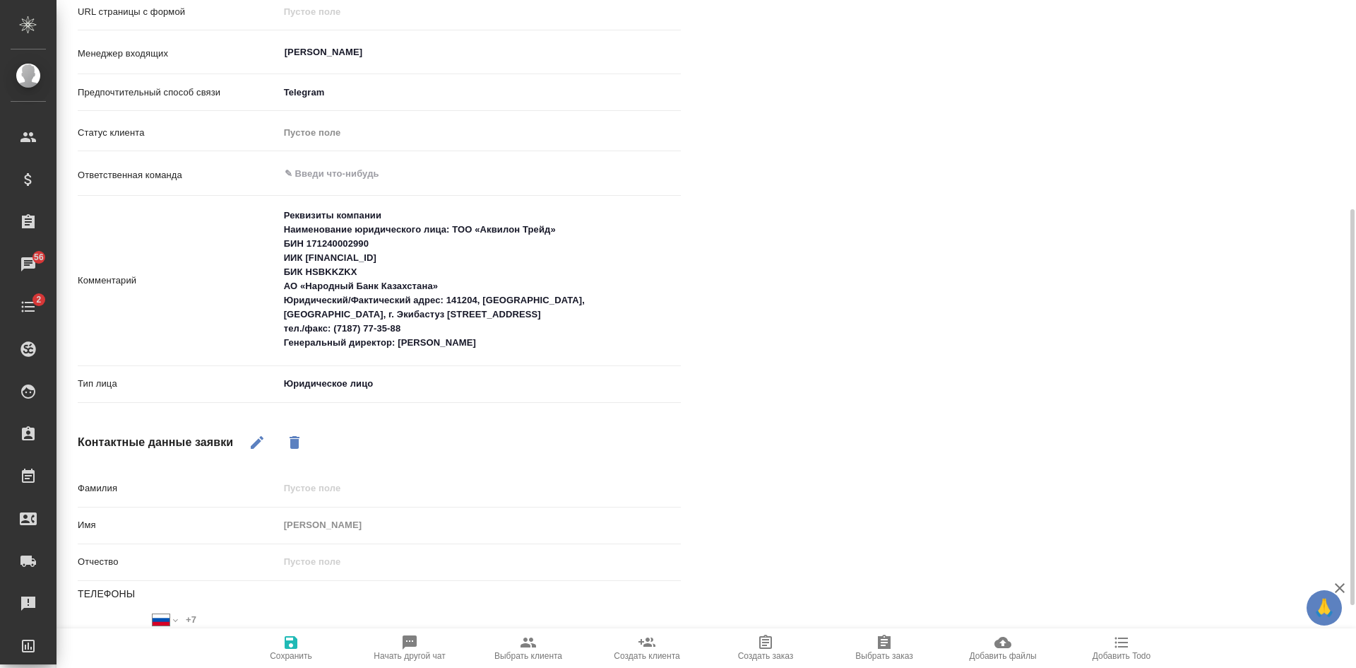
scroll to position [459, 0]
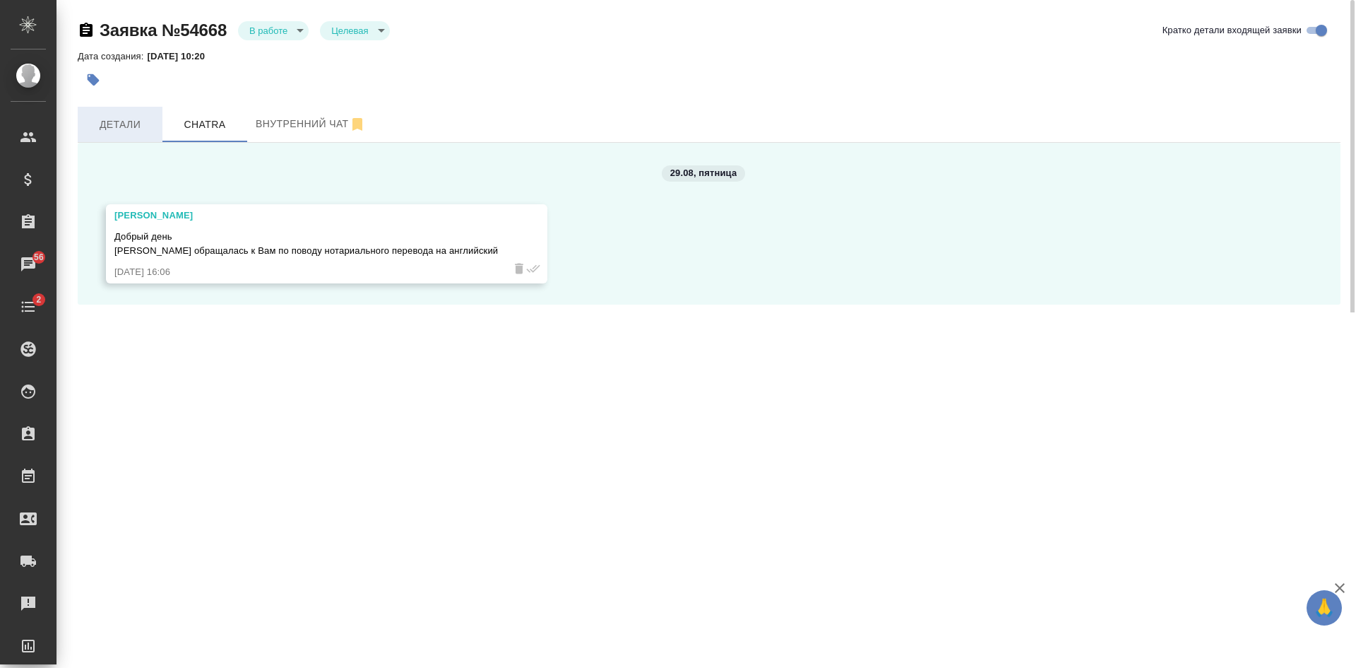
click at [132, 120] on span "Детали" at bounding box center [120, 125] width 68 height 18
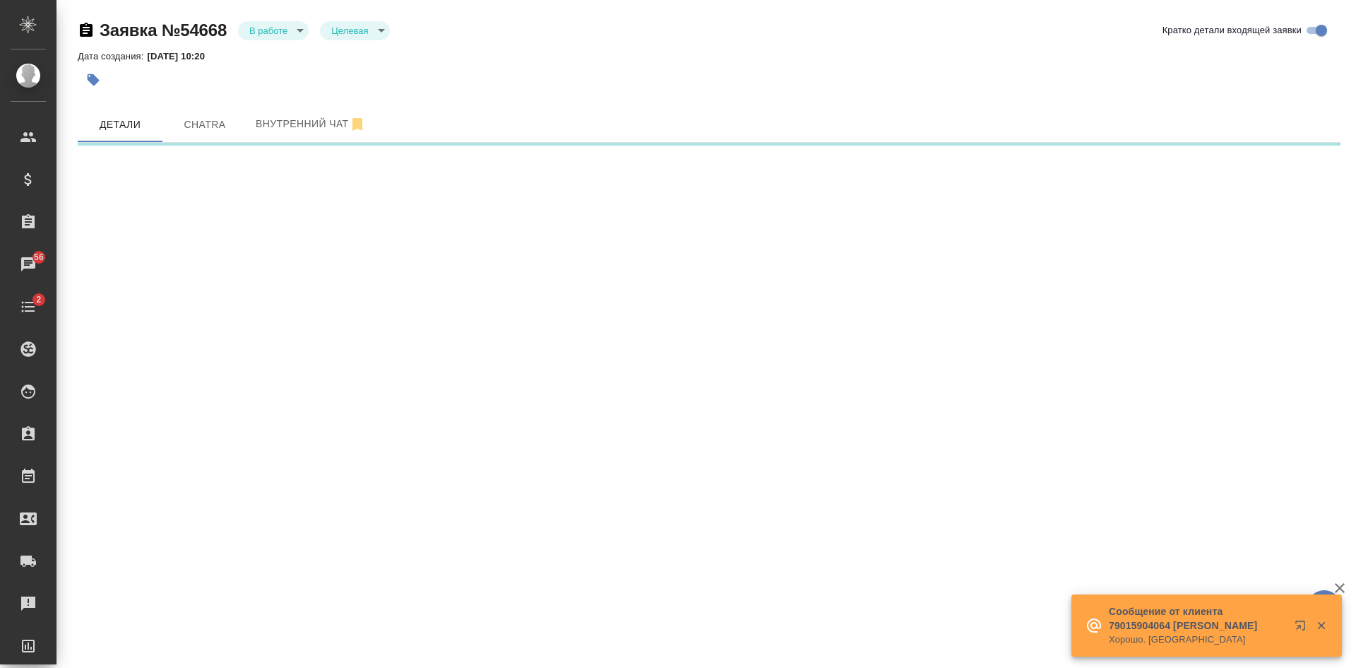
select select "RU"
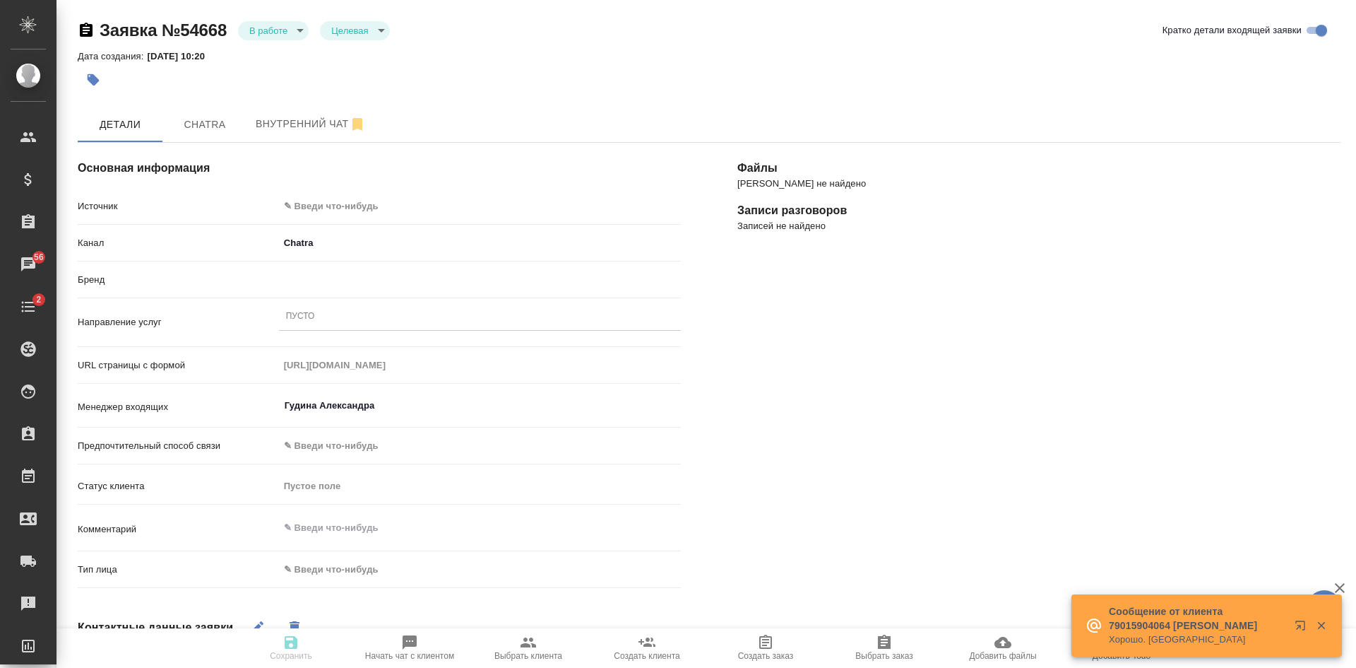
type textarea "x"
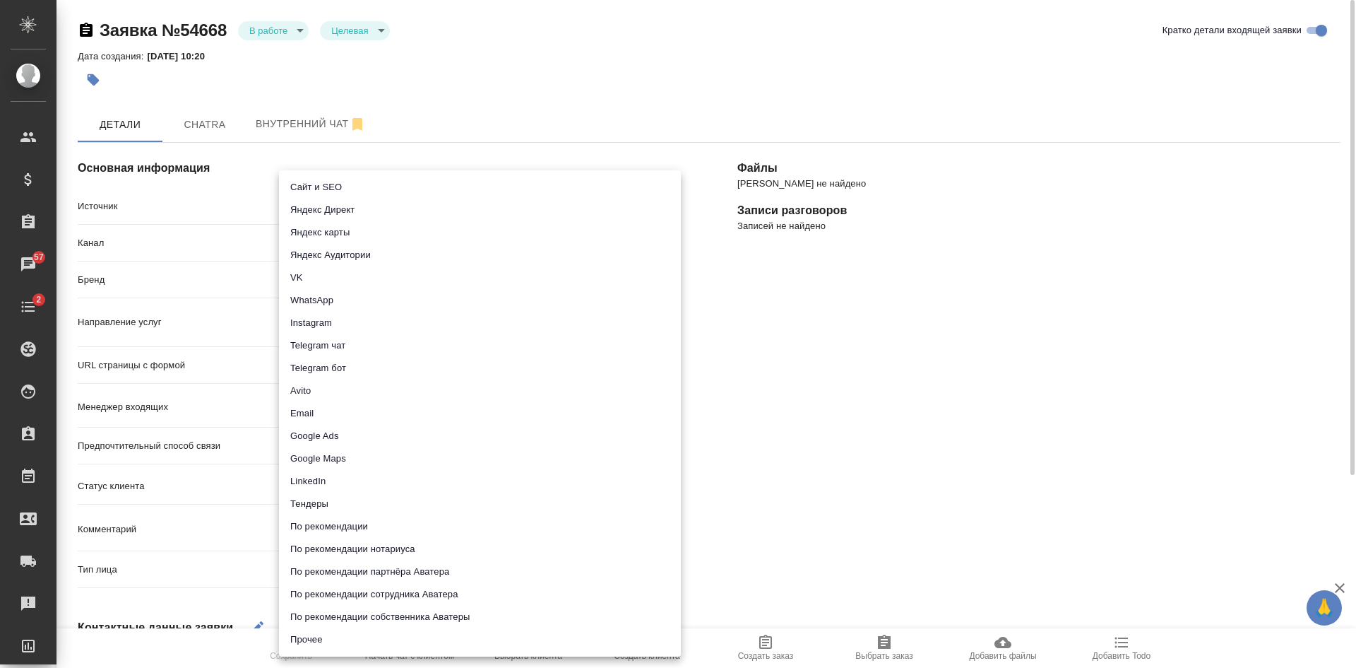
click at [302, 199] on body "🙏 .cls-1 fill:#fff; AWATERA Kasatkina Aleksandra Клиенты Спецификации Заказы 57…" at bounding box center [678, 334] width 1356 height 668
click at [307, 184] on li "Сайт и SEO" at bounding box center [480, 187] width 402 height 23
type input "seo"
type textarea "x"
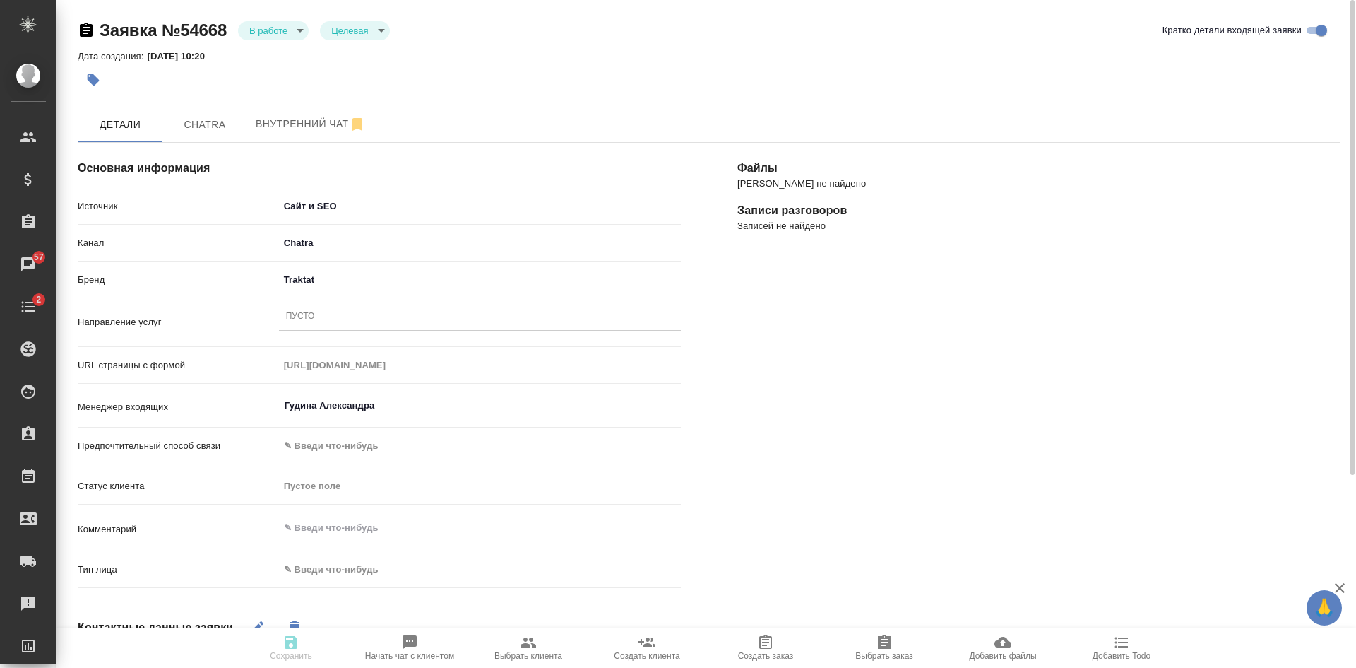
click at [336, 313] on div "Пусто" at bounding box center [480, 317] width 402 height 20
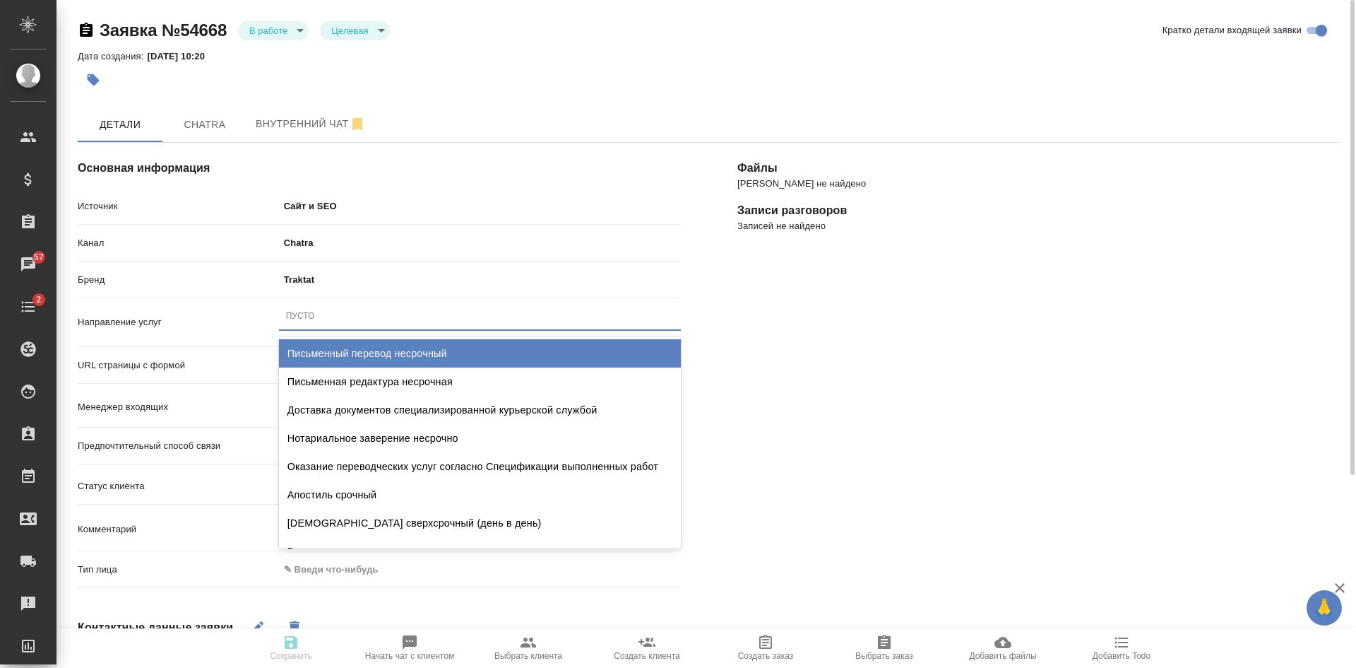
type input "с"
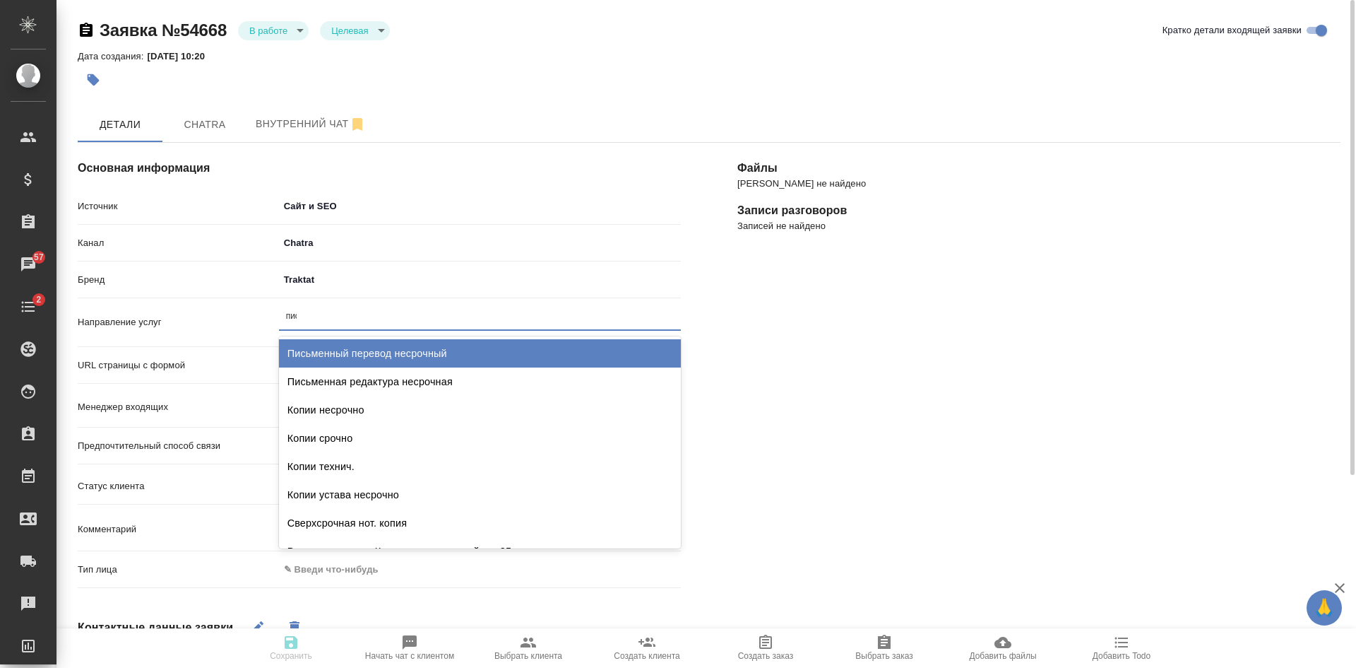
type input "пись"
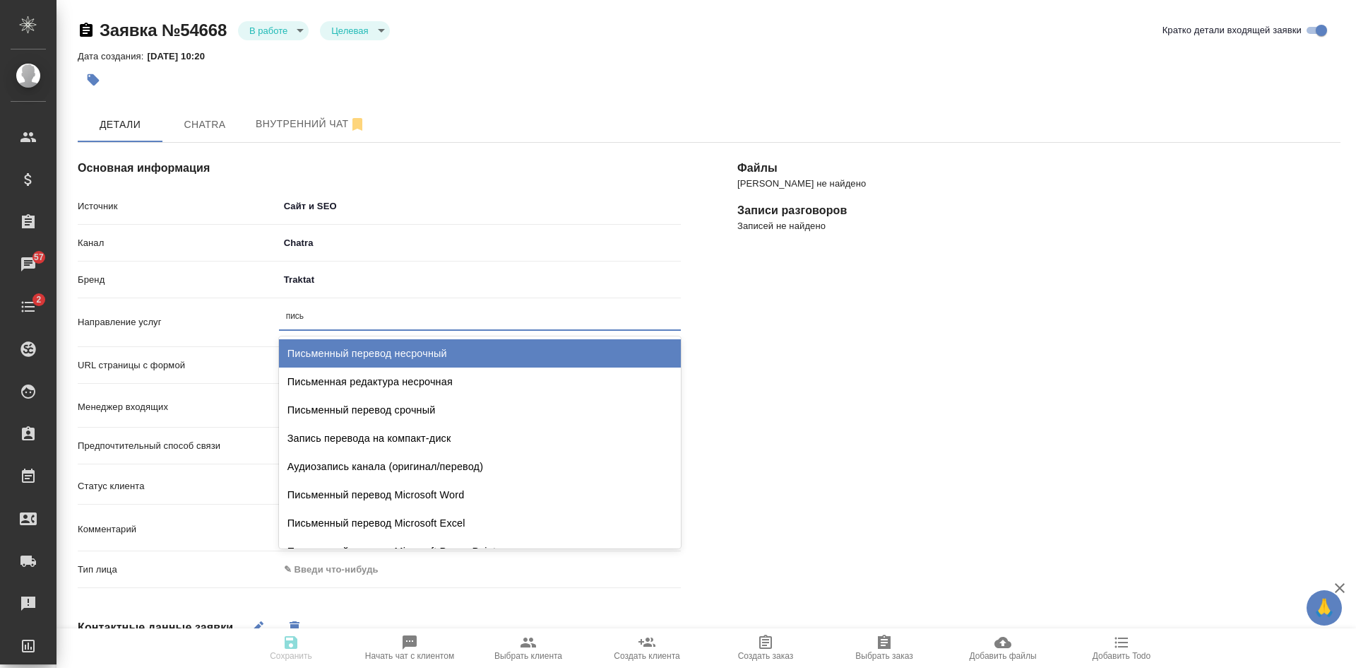
click at [348, 353] on div "Письменный перевод несрочный" at bounding box center [480, 353] width 402 height 28
type textarea "x"
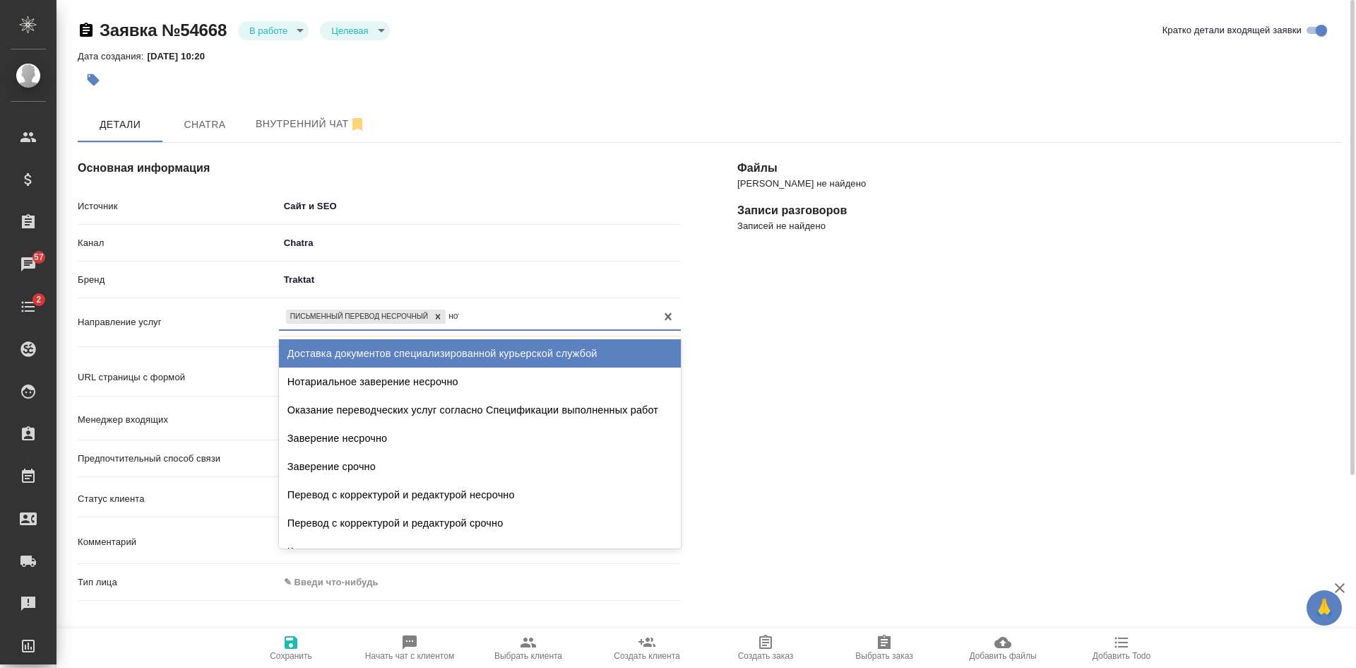
type input "нота"
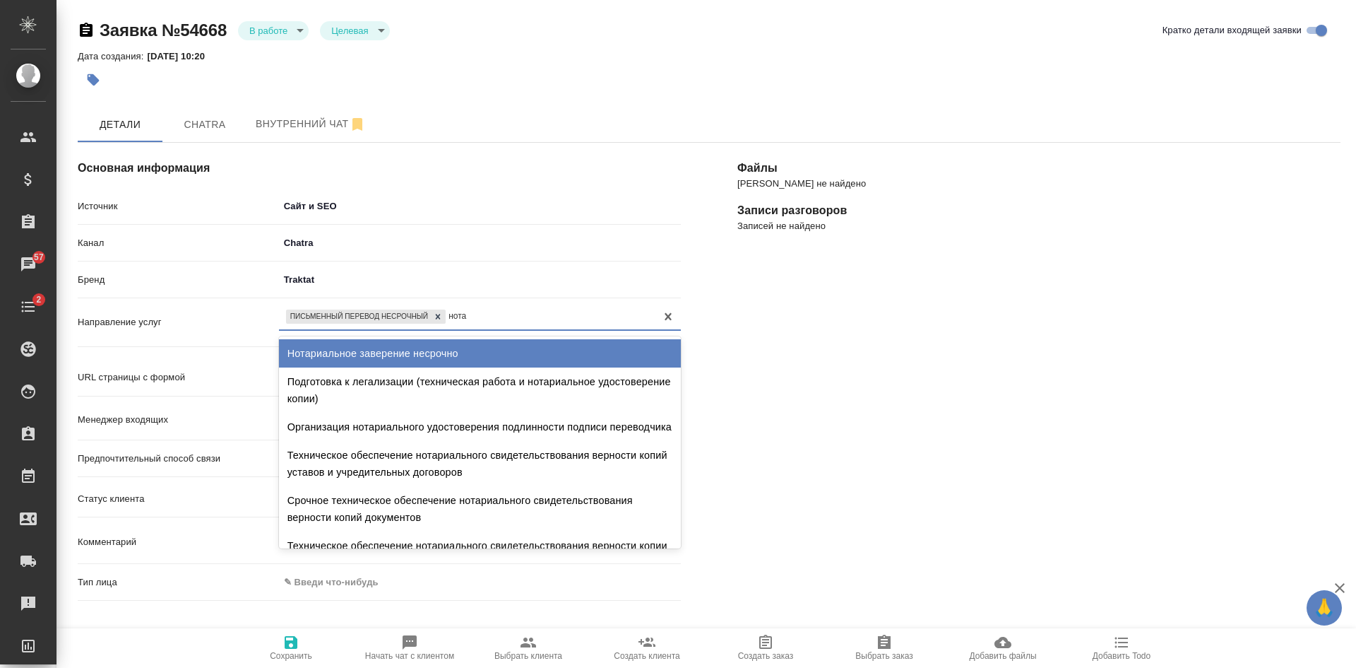
click at [403, 353] on div "Нотариальное заверение несрочно" at bounding box center [480, 353] width 402 height 28
type textarea "x"
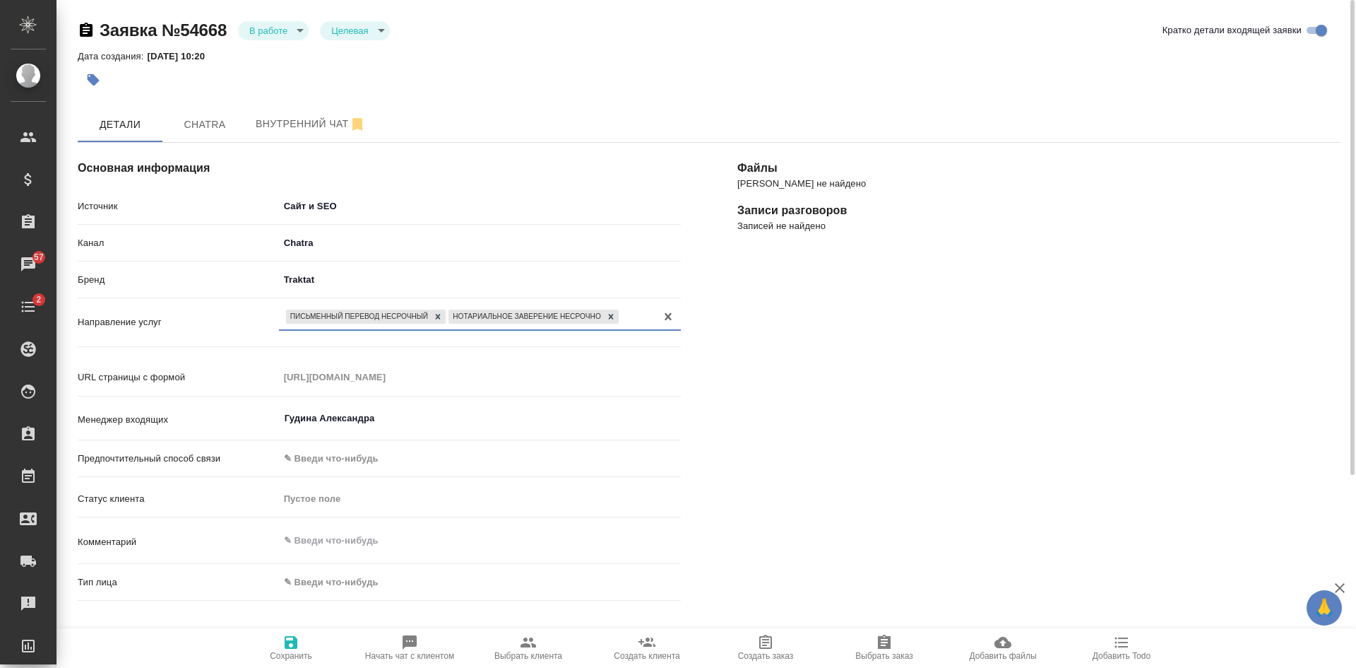
scroll to position [141, 0]
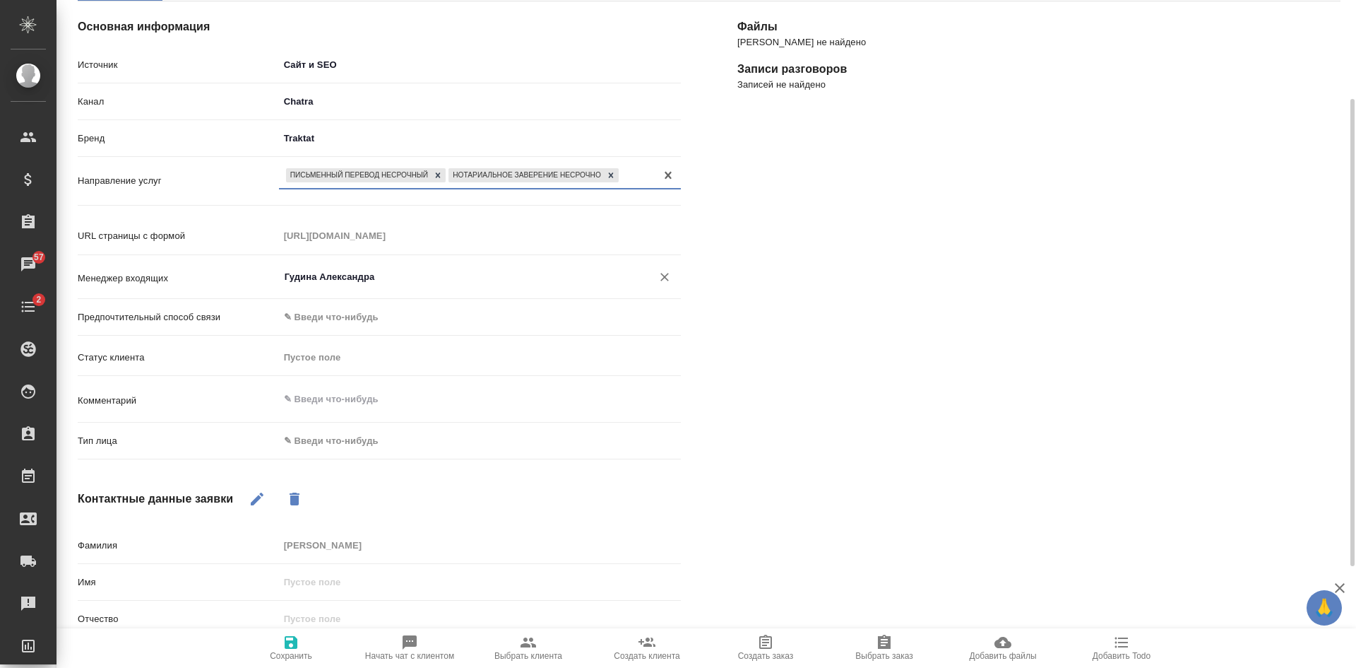
click at [373, 270] on input "Гудина Александра" at bounding box center [456, 276] width 346 height 17
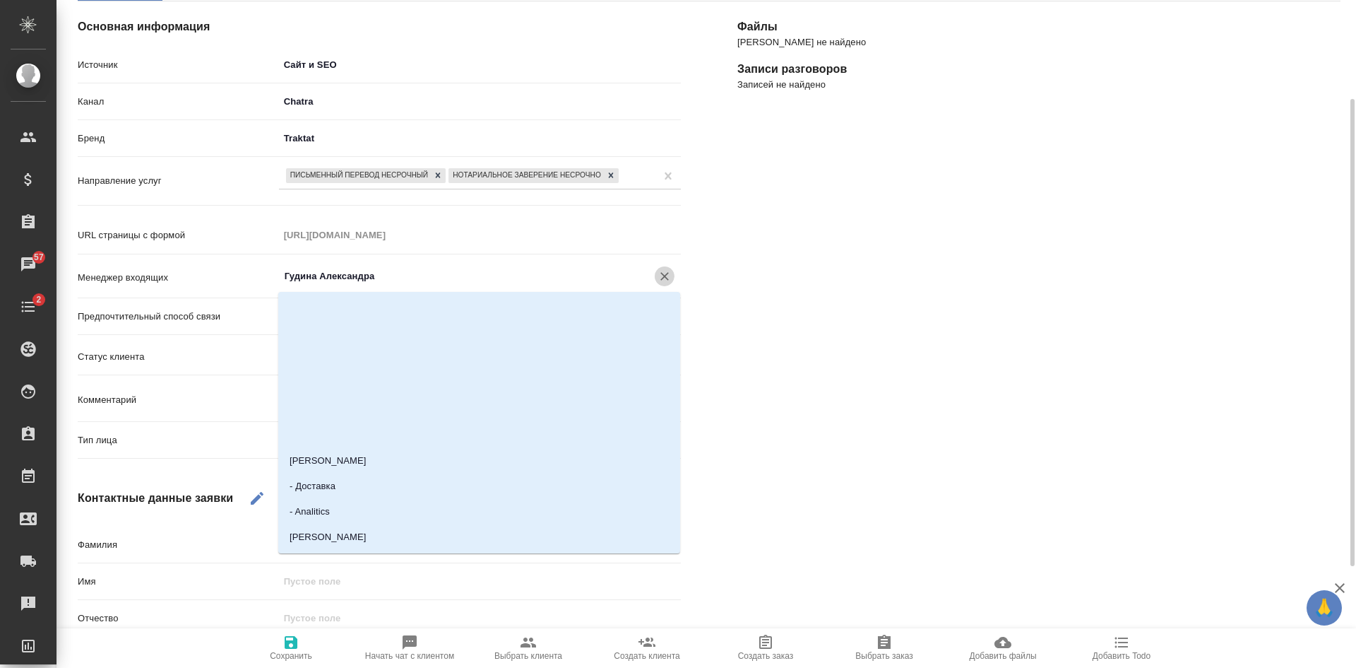
click at [664, 275] on icon "Очистить" at bounding box center [665, 276] width 8 height 8
type textarea "x"
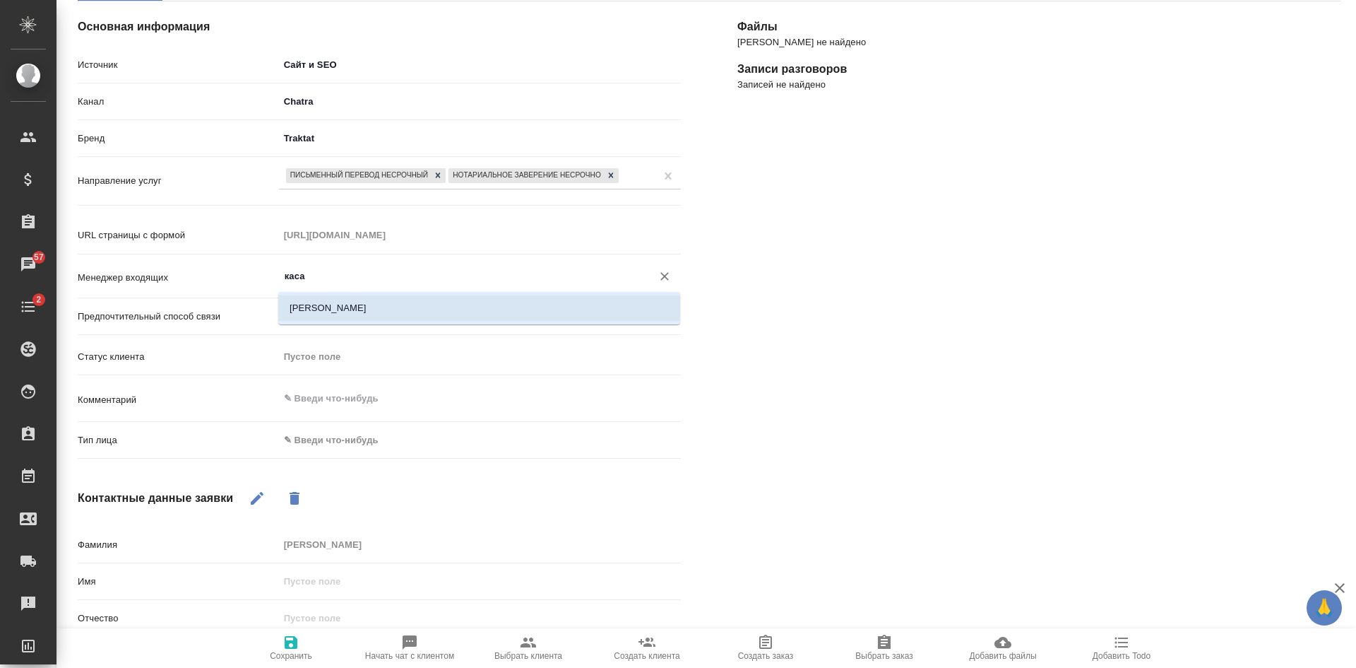
click at [370, 316] on li "[PERSON_NAME]" at bounding box center [479, 307] width 402 height 25
type input "[PERSON_NAME]"
type textarea "x"
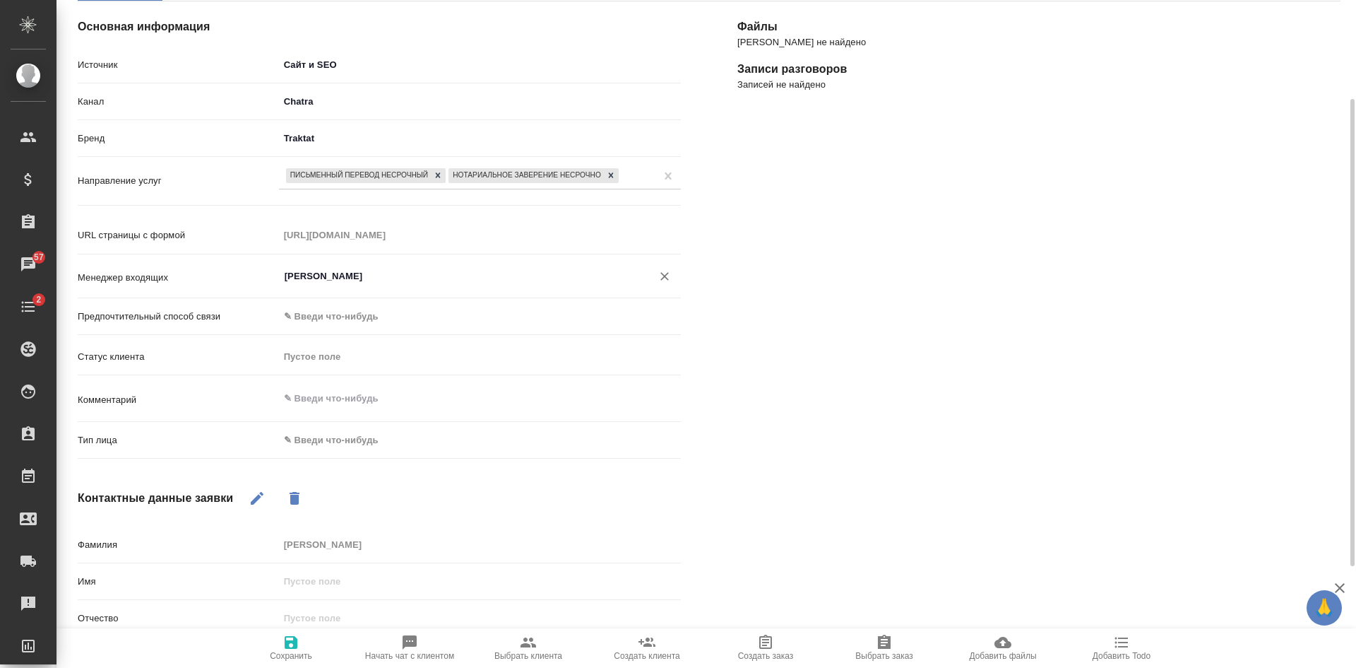
type input "[PERSON_NAME]"
click at [344, 442] on body "🙏 .cls-1 fill:#fff; AWATERA Kasatkina Aleksandra Клиенты Спецификации Заказы 57…" at bounding box center [678, 334] width 1356 height 668
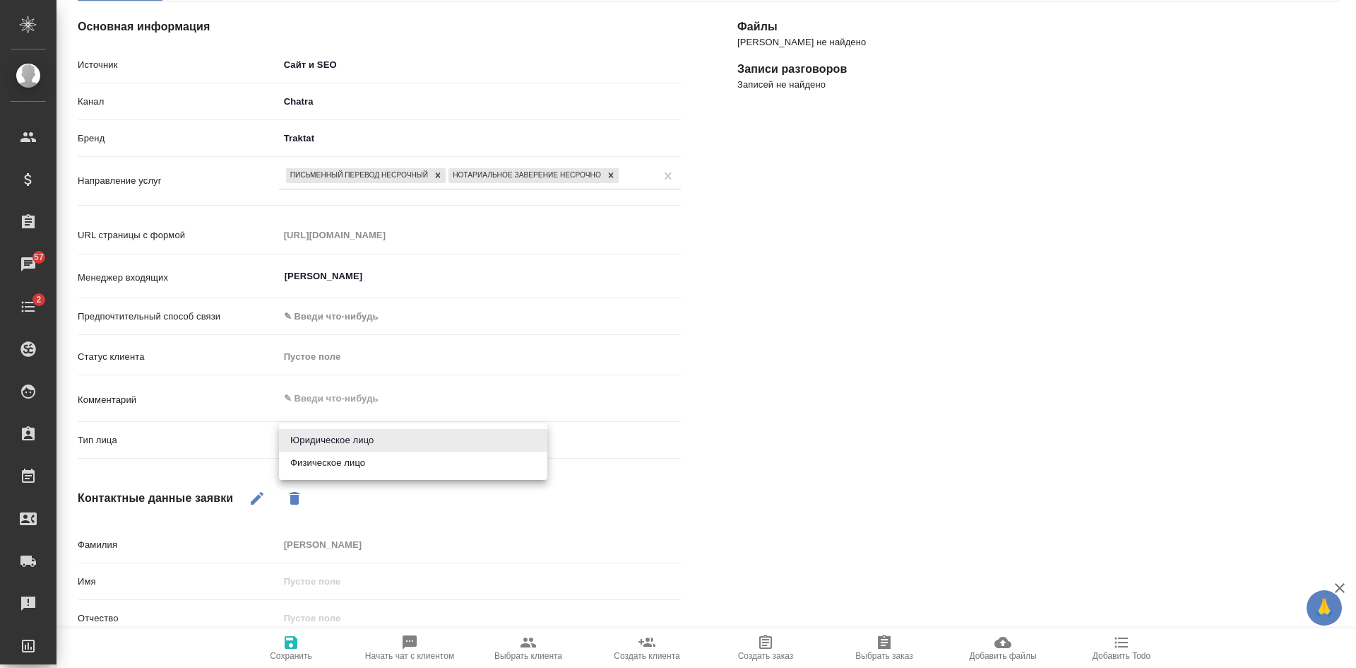
click at [333, 459] on li "Физическое лицо" at bounding box center [413, 462] width 268 height 23
type textarea "x"
type input "private"
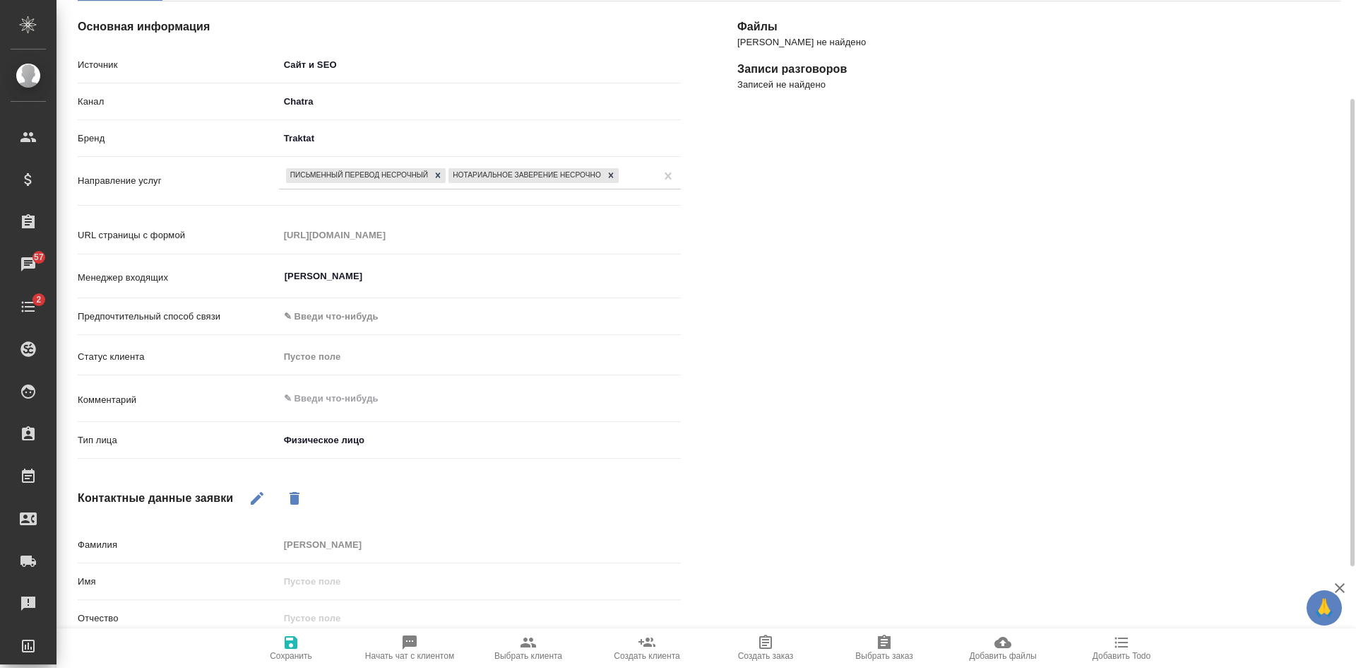
click at [304, 661] on button "Сохранить" at bounding box center [291, 648] width 119 height 40
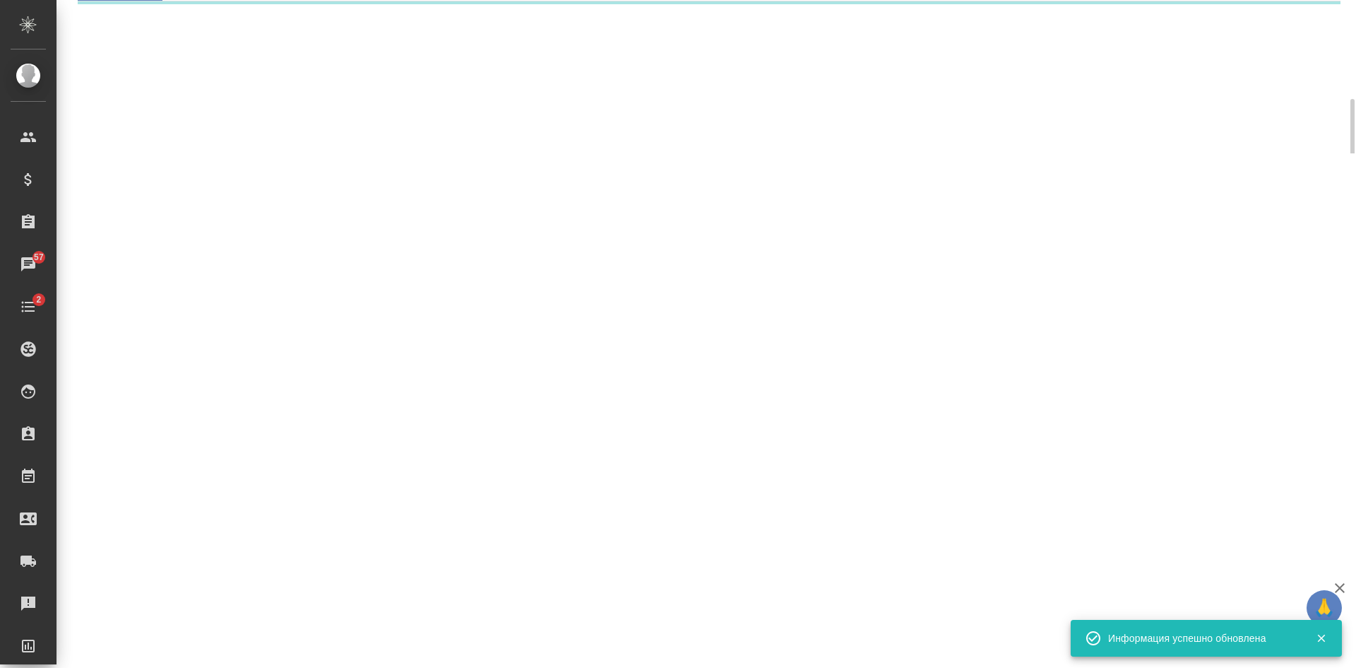
select select "RU"
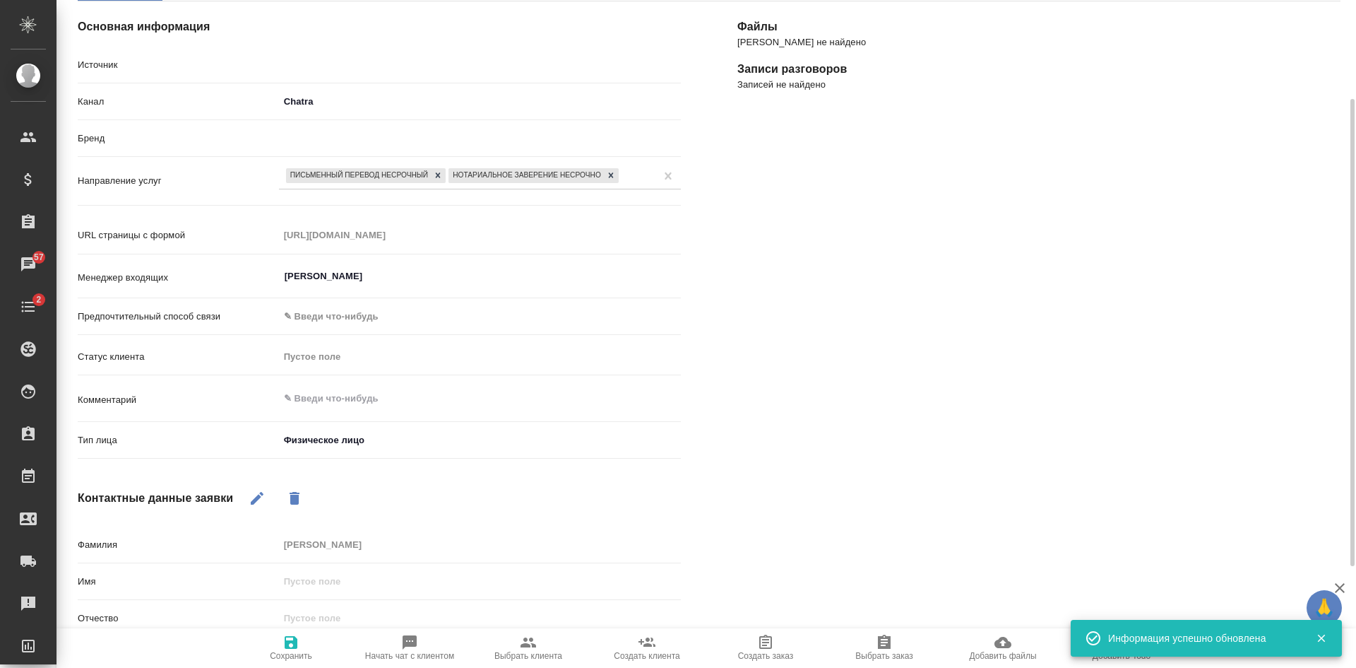
type textarea "x"
click at [259, 495] on icon "button" at bounding box center [257, 498] width 13 height 13
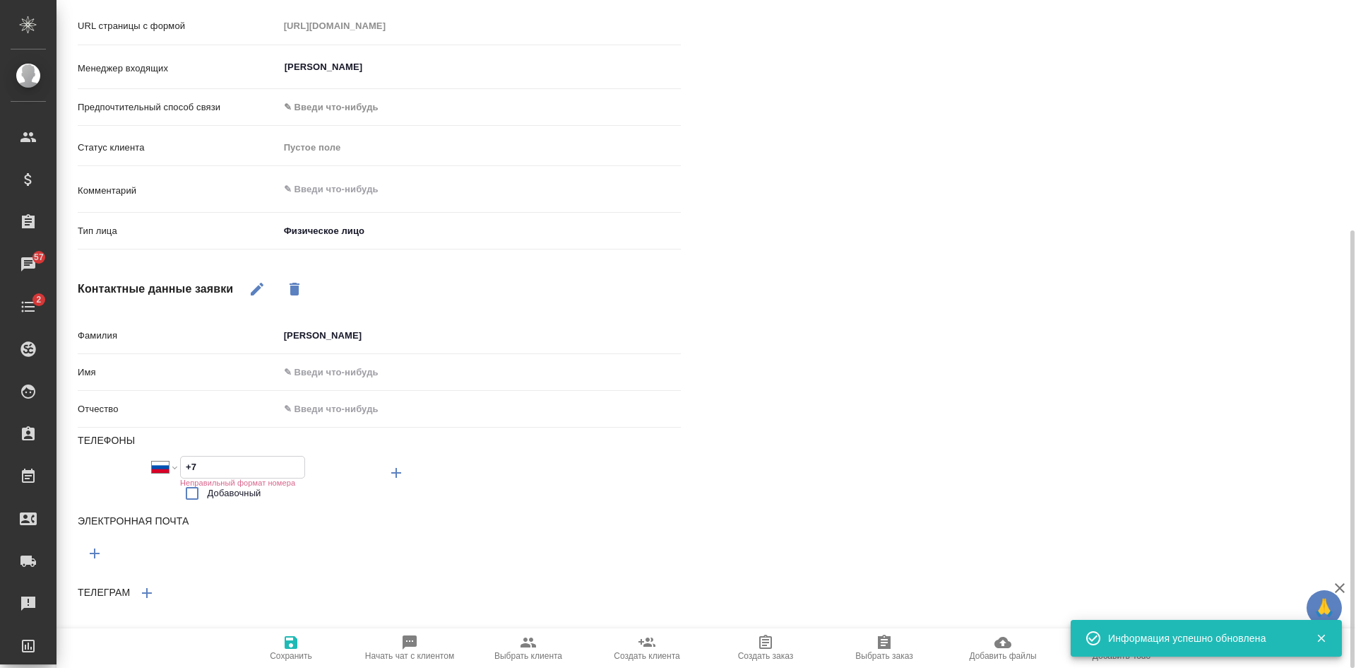
click at [224, 472] on input "+7" at bounding box center [243, 466] width 124 height 20
type input "+"
type textarea "x"
select select "ZZ"
type textarea "x"
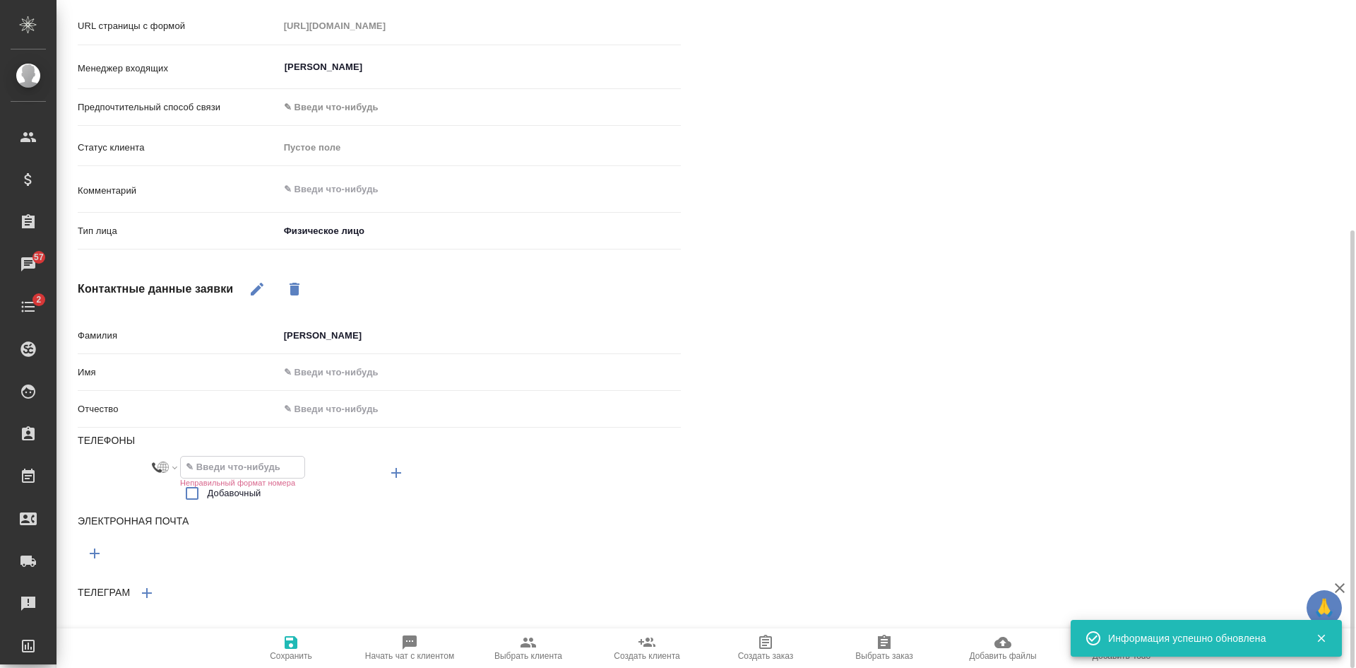
paste input "+7 901 590 40 64"
type input "+7 901 590 40 64"
type textarea "x"
select select "RU"
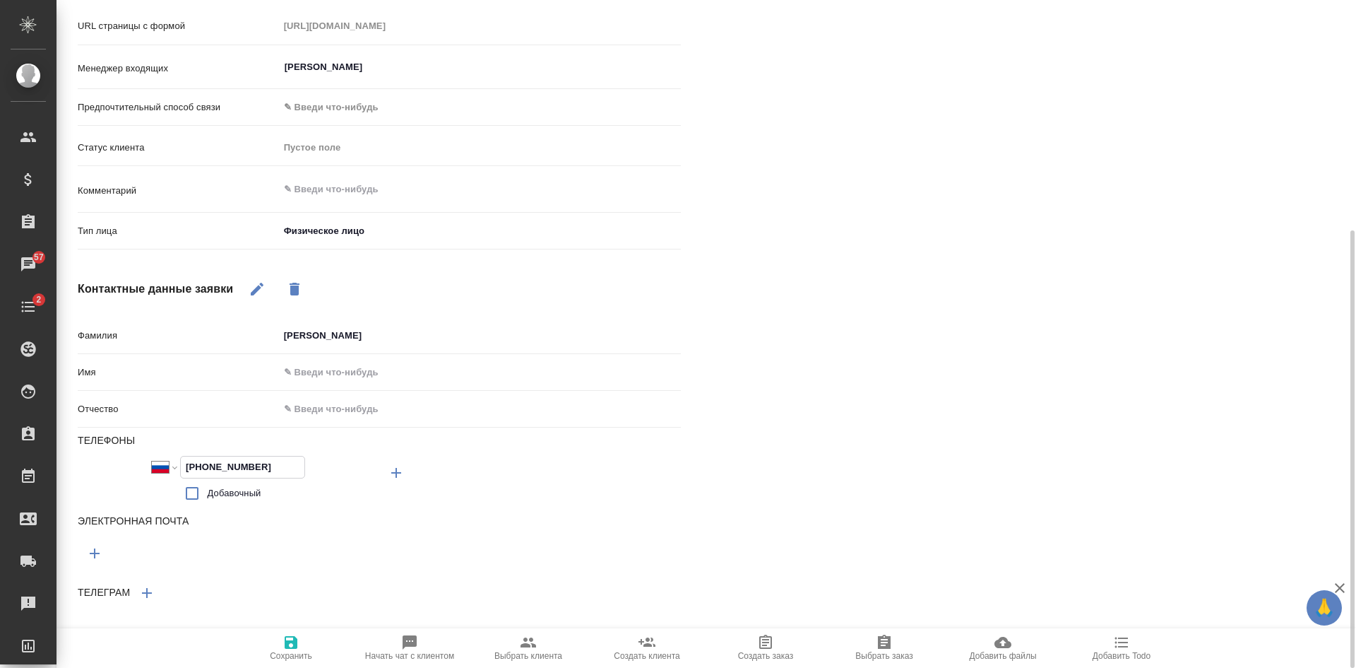
type input "+7 901 590 40 64"
click at [281, 641] on span "Сохранить" at bounding box center [291, 647] width 102 height 27
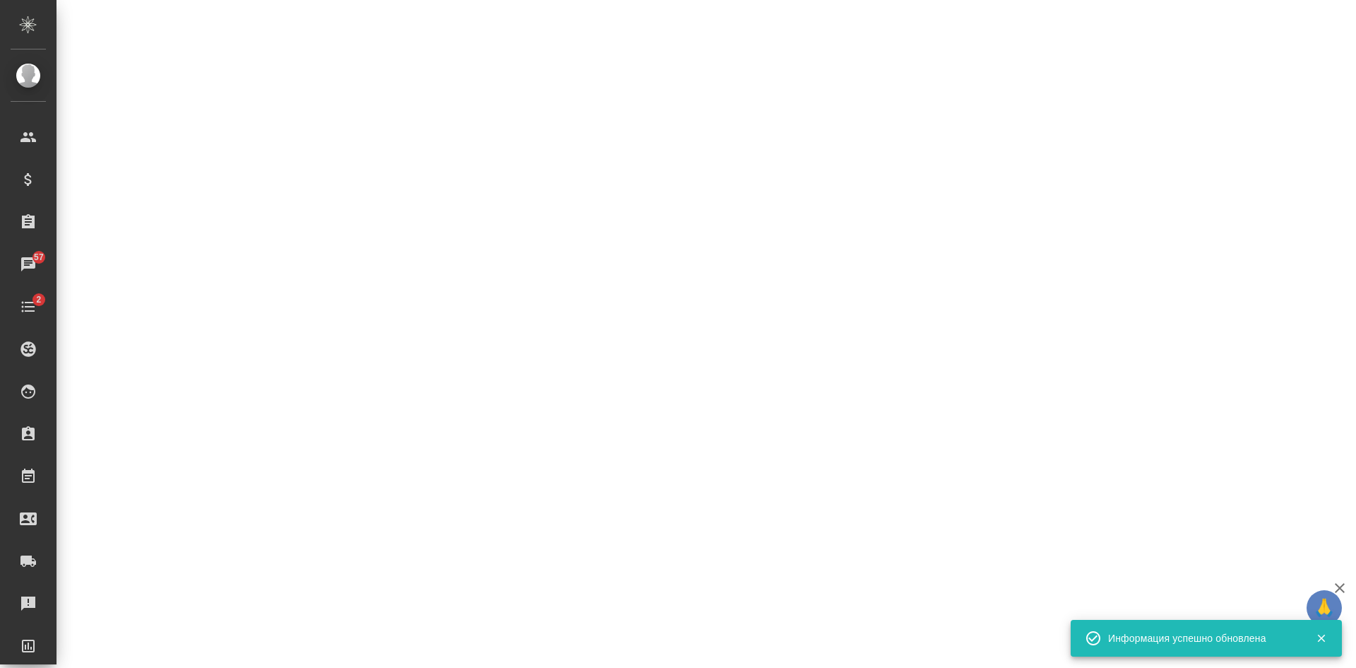
select select "RU"
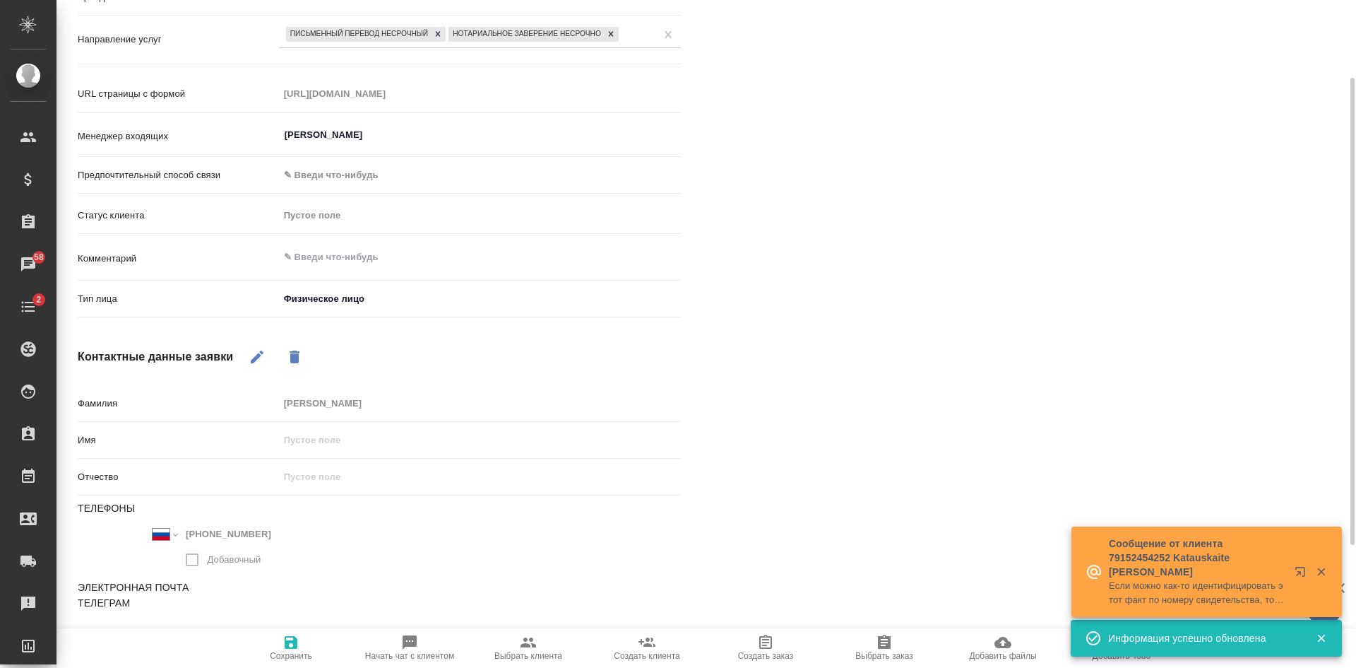
scroll to position [0, 0]
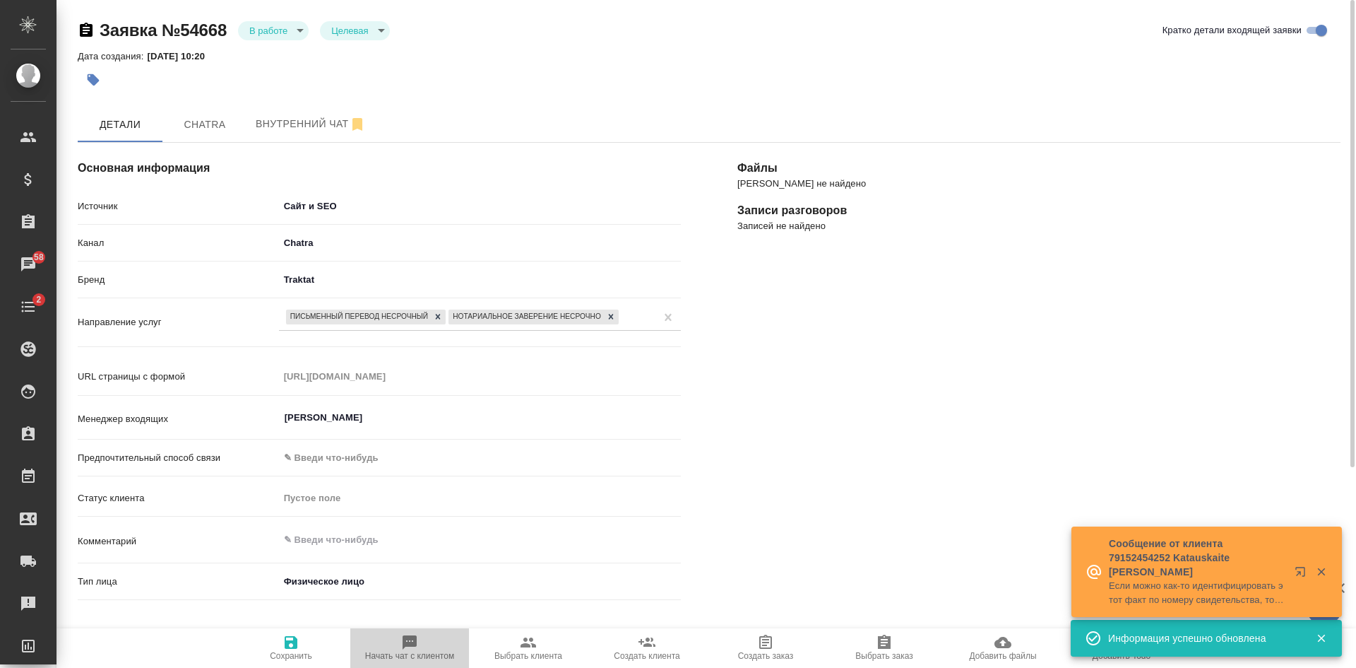
click at [422, 646] on span "Начать чат с клиентом" at bounding box center [410, 647] width 102 height 27
type textarea "x"
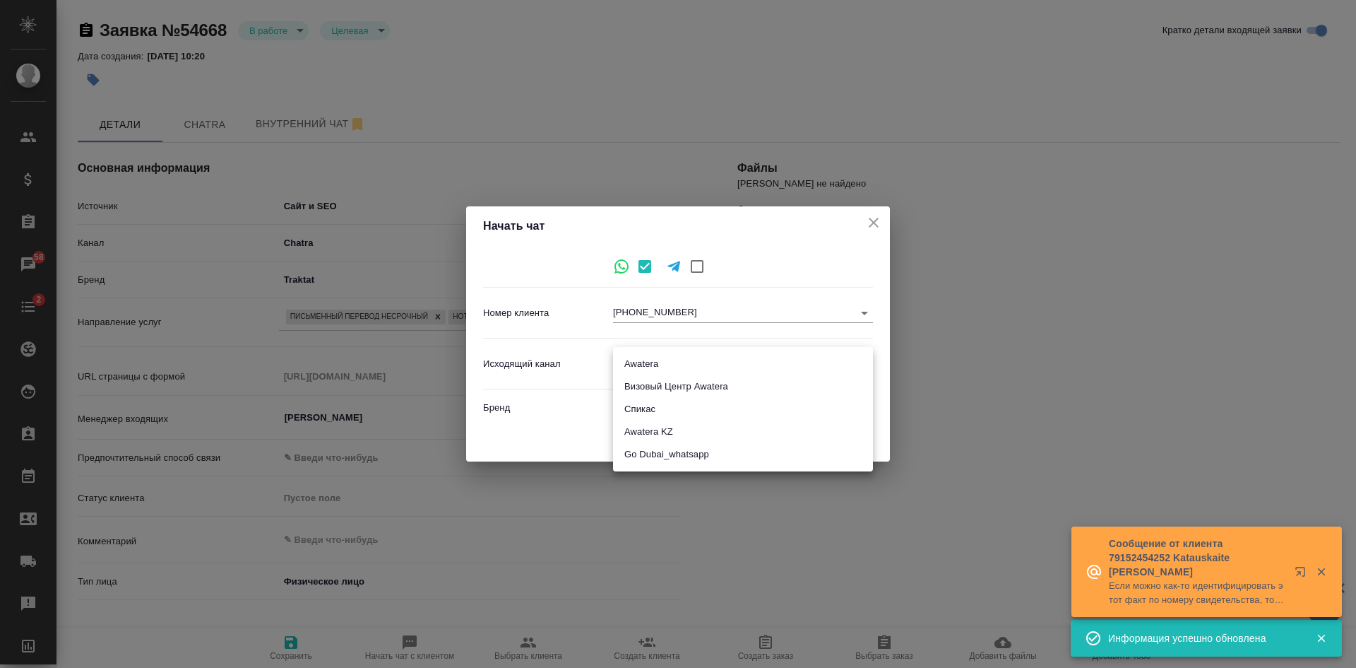
click at [627, 360] on body "🙏 .cls-1 fill:#fff; AWATERA Kasatkina Aleksandra Клиенты Спецификации Заказы 58…" at bounding box center [678, 334] width 1356 height 668
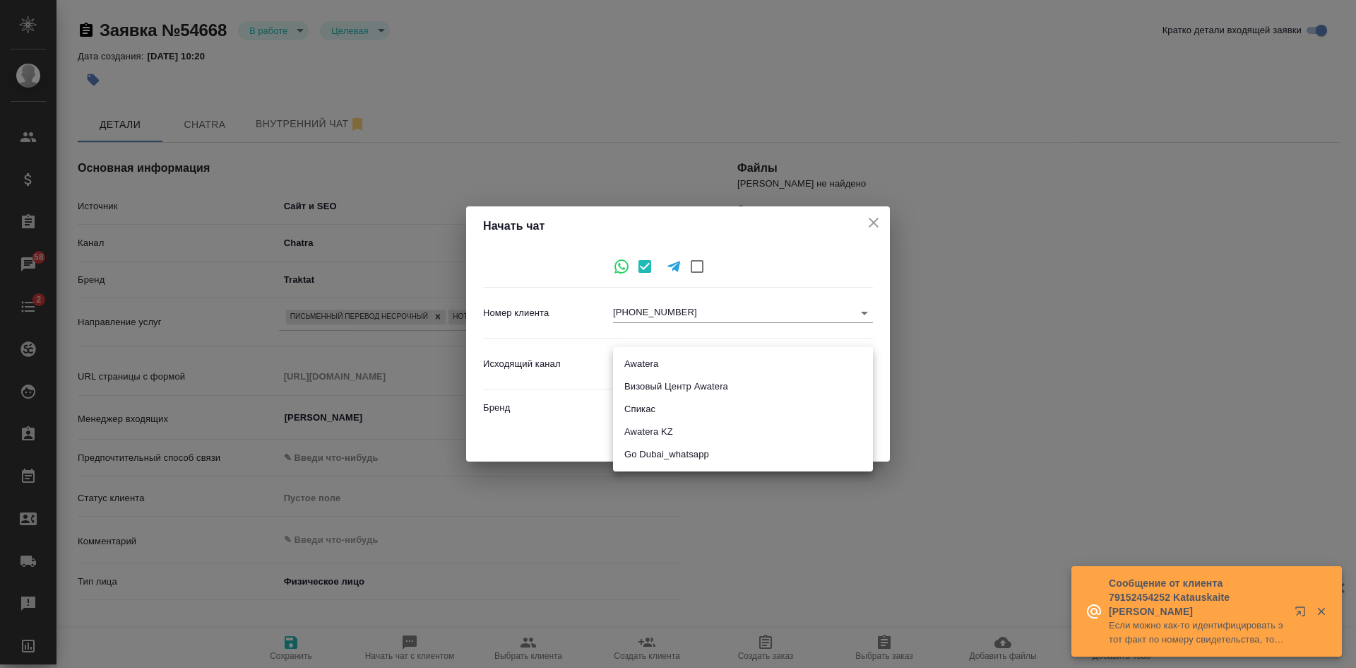
click at [644, 358] on li "Awatera" at bounding box center [743, 364] width 260 height 23
type input "2"
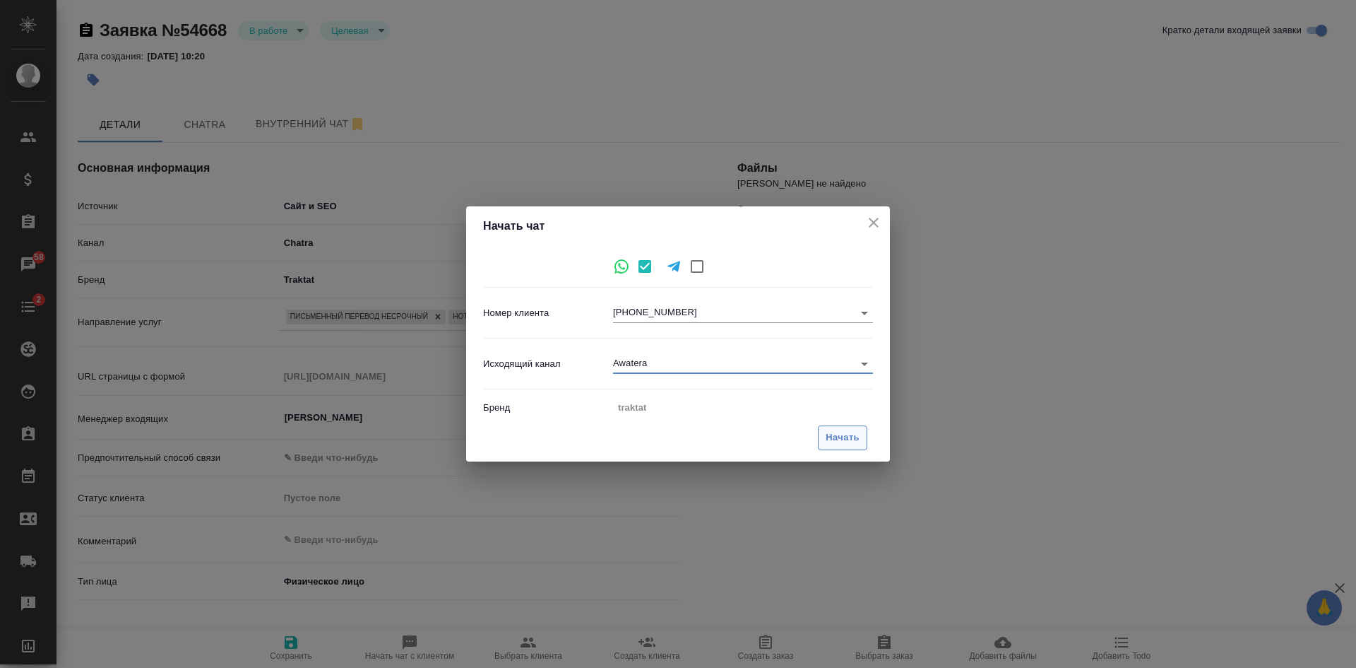
click at [841, 433] on span "Начать" at bounding box center [843, 438] width 34 height 16
type textarea "x"
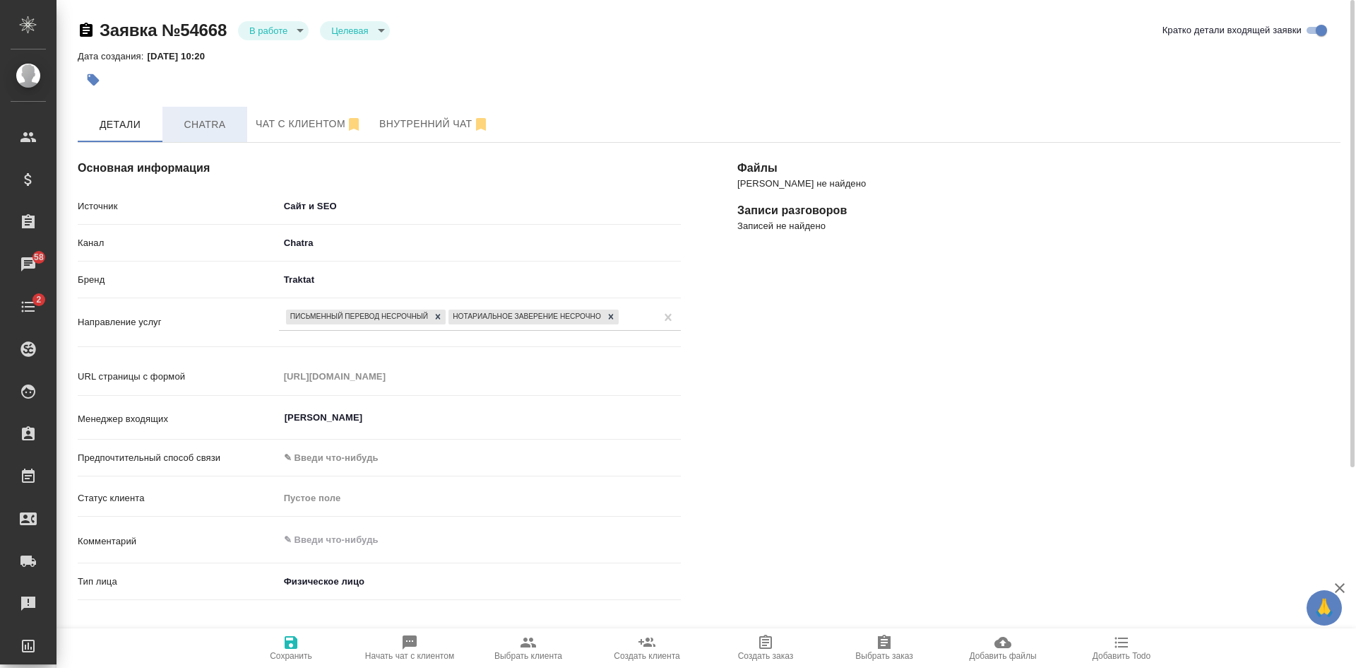
click at [218, 120] on span "Chatra" at bounding box center [205, 125] width 68 height 18
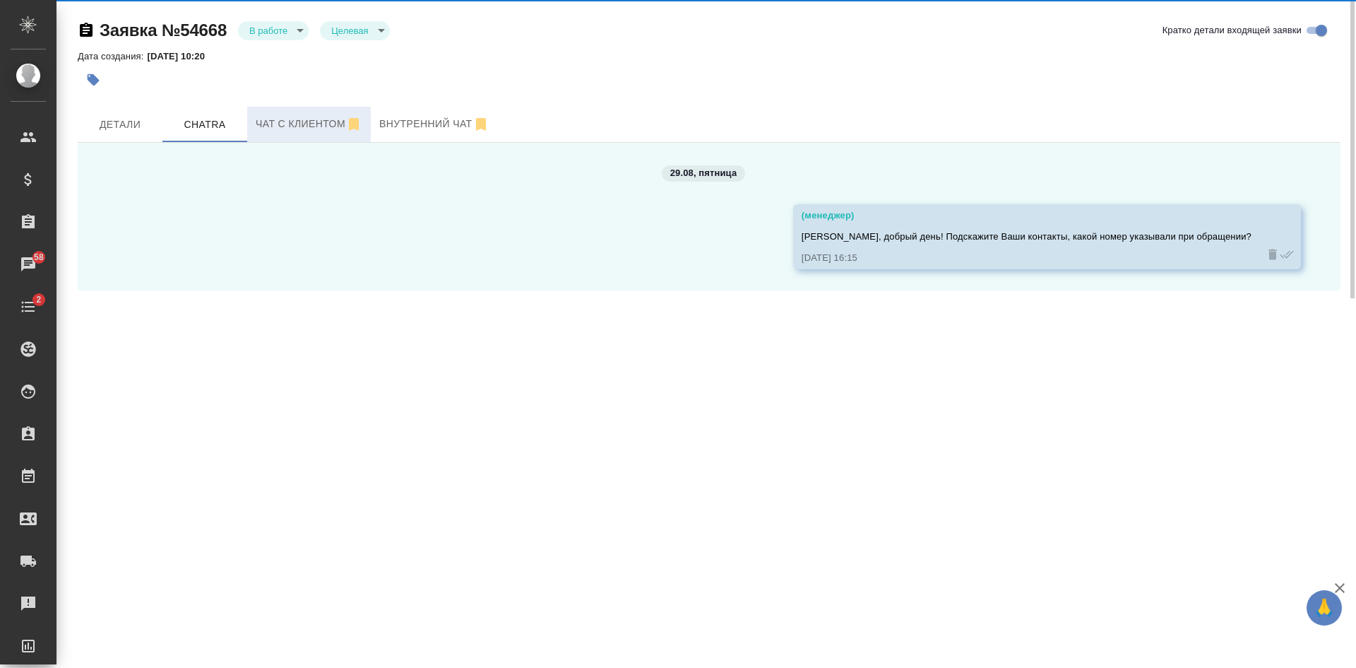
click at [279, 122] on span "Чат с клиентом" at bounding box center [309, 124] width 107 height 18
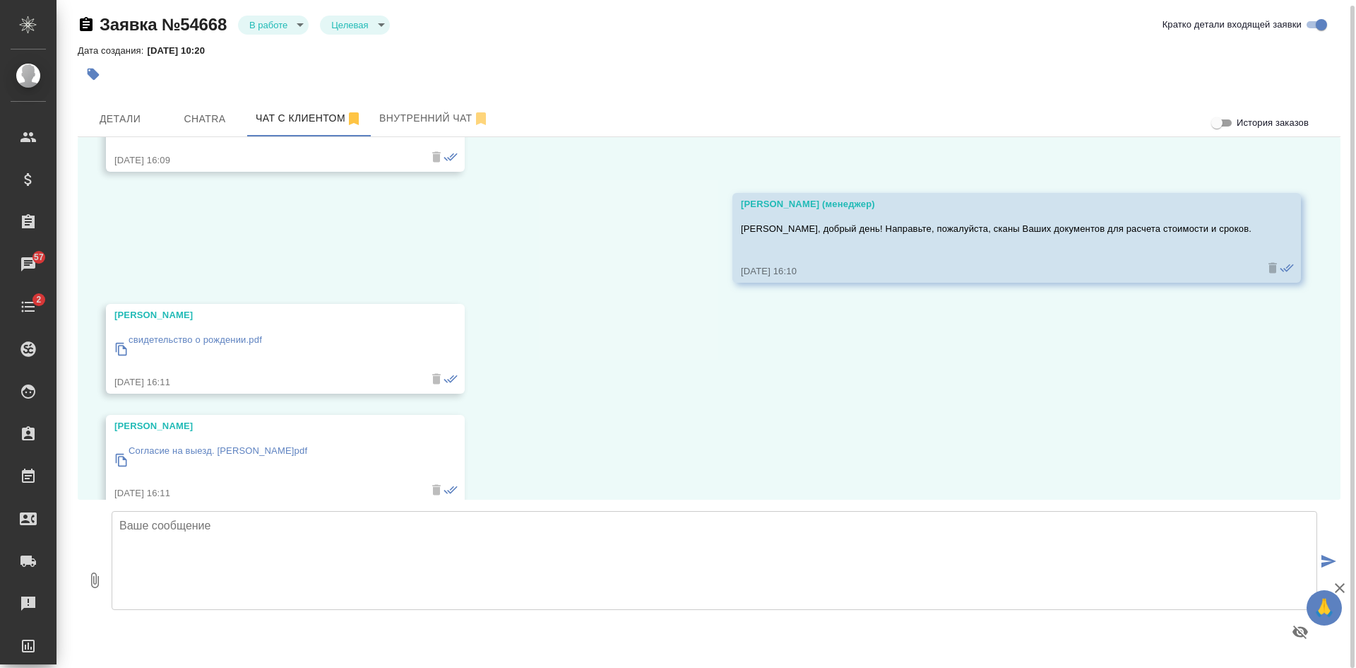
scroll to position [283, 0]
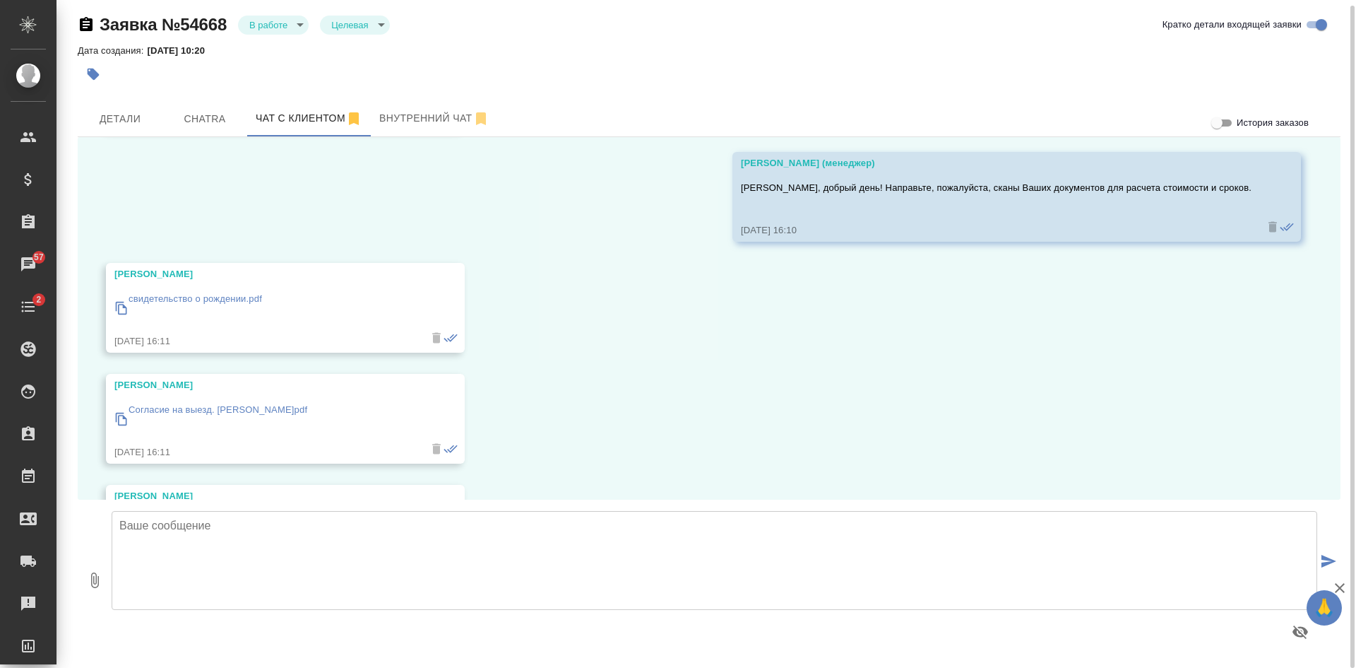
click at [239, 302] on p "свидетельство о рождении.pdf" at bounding box center [196, 299] width 134 height 14
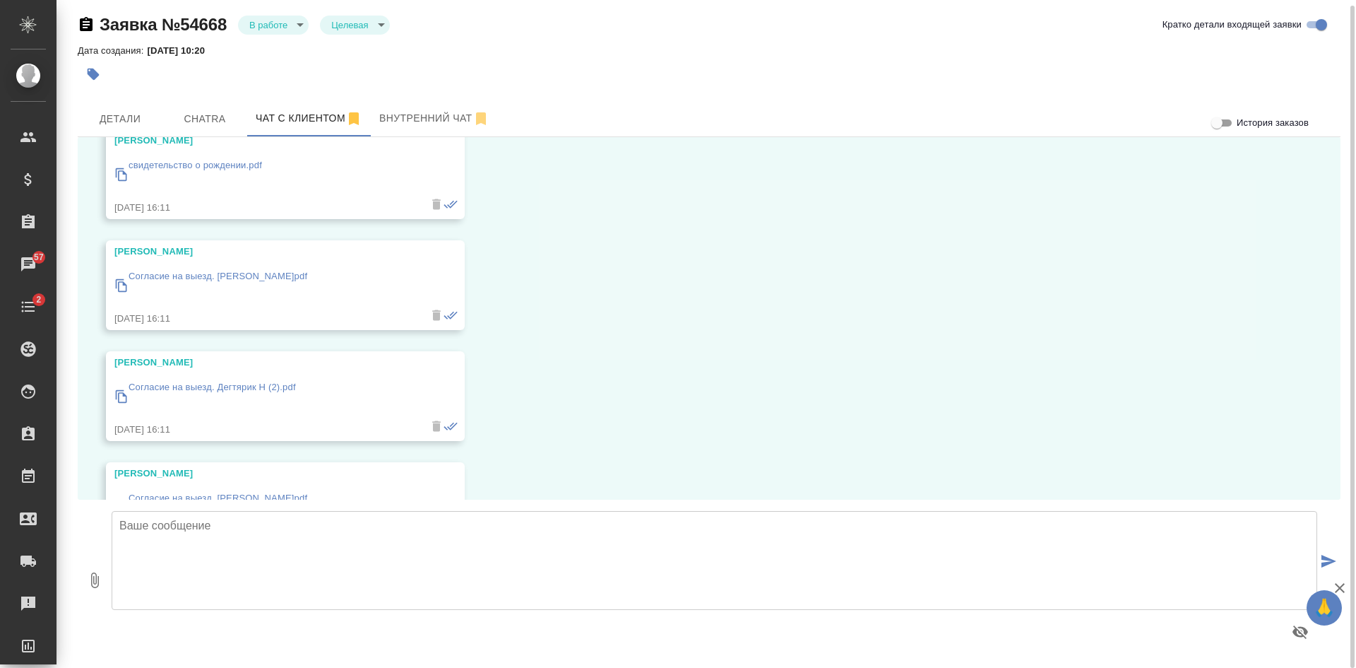
scroll to position [424, 0]
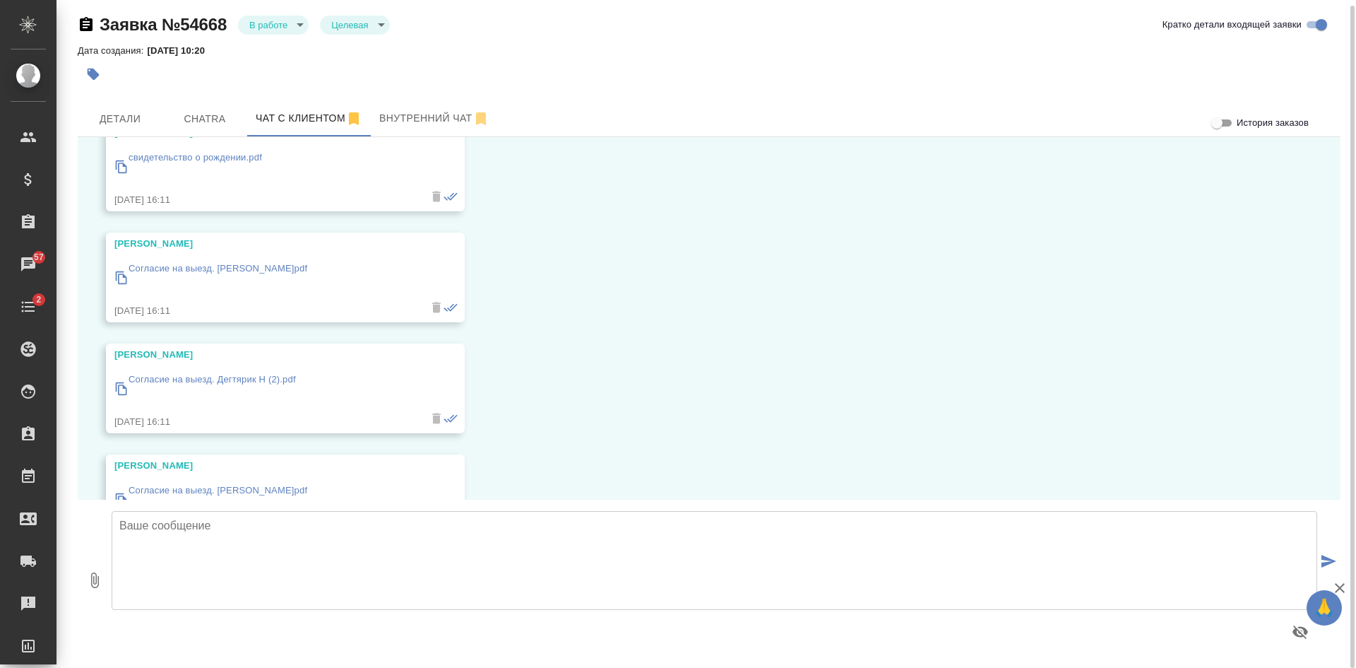
click at [261, 268] on p "Согласие на выезд. [PERSON_NAME]pdf" at bounding box center [218, 268] width 179 height 14
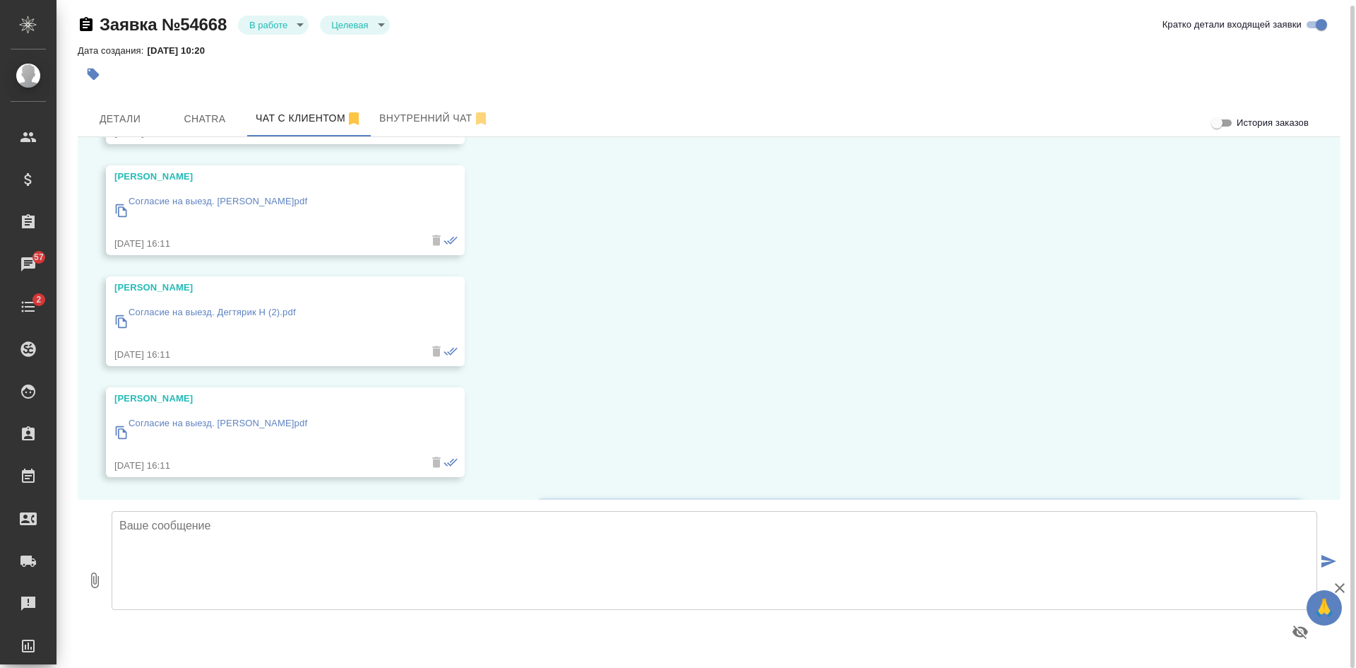
scroll to position [495, 0]
click at [269, 305] on p "Согласие на выезд. Дегтярик Н (2).pdf" at bounding box center [212, 309] width 167 height 14
click at [278, 415] on p "Согласие на выезд. [PERSON_NAME]pdf" at bounding box center [218, 420] width 179 height 14
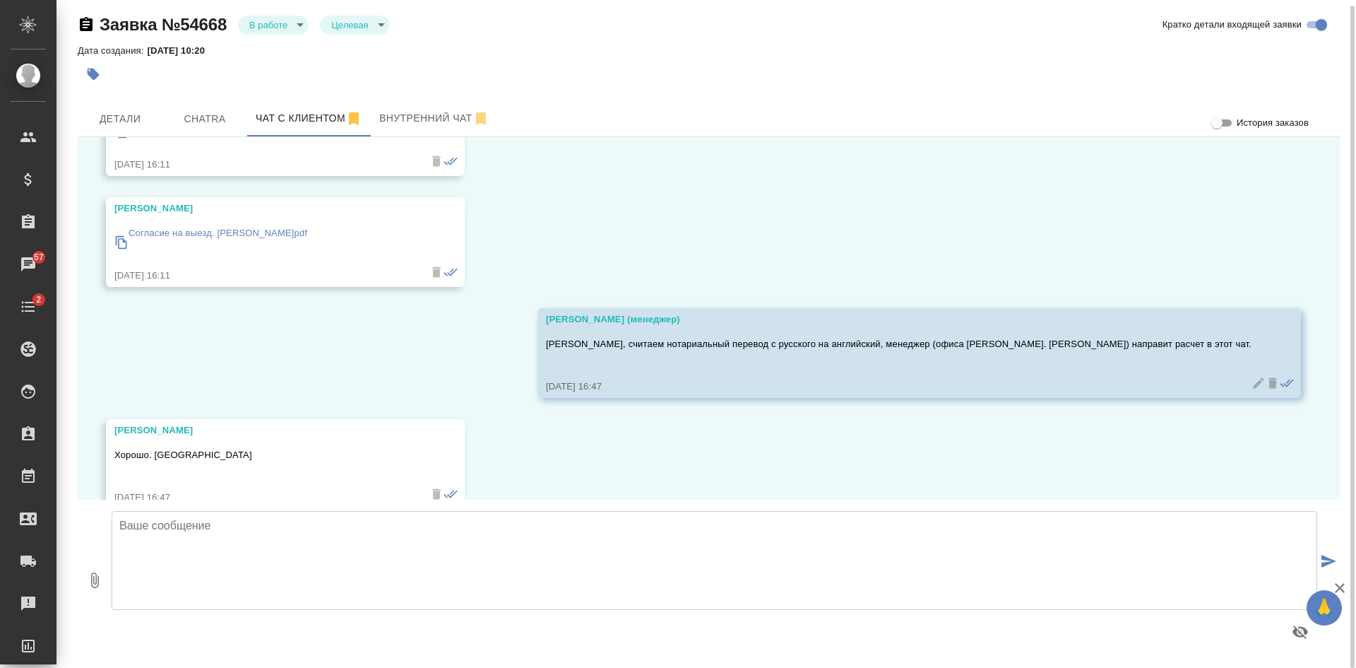
scroll to position [711, 0]
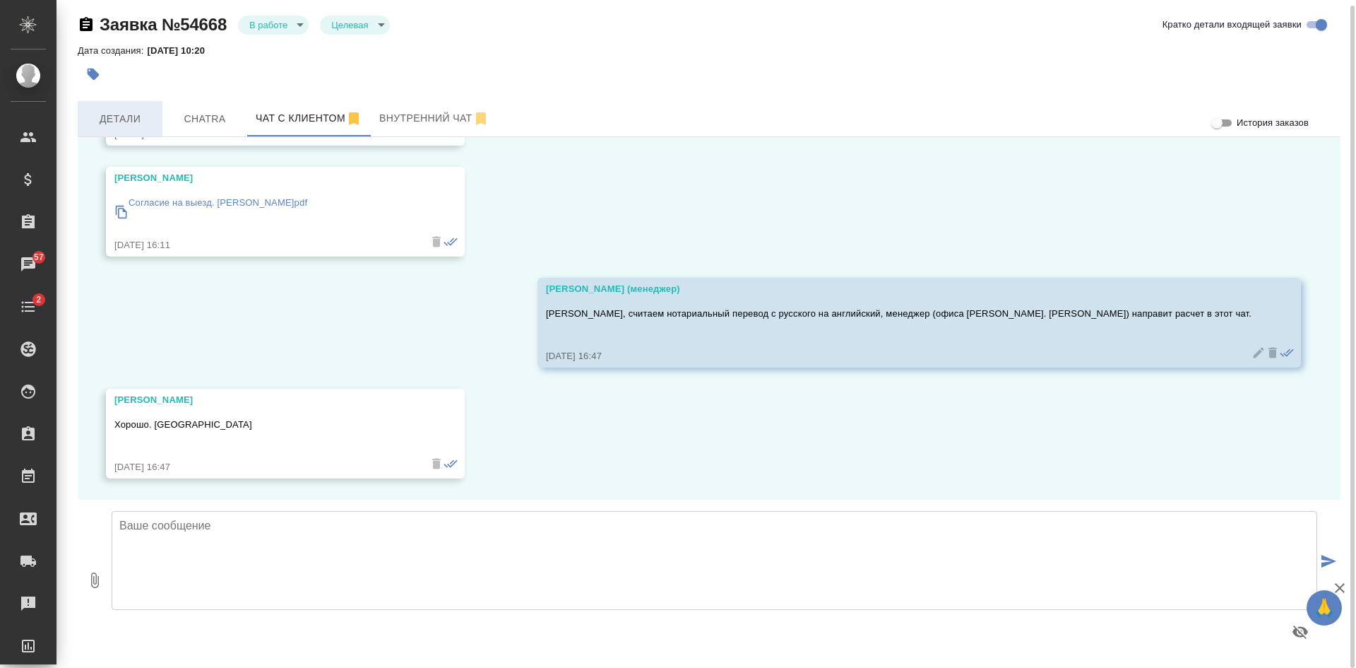
click at [117, 116] on span "Детали" at bounding box center [120, 119] width 68 height 18
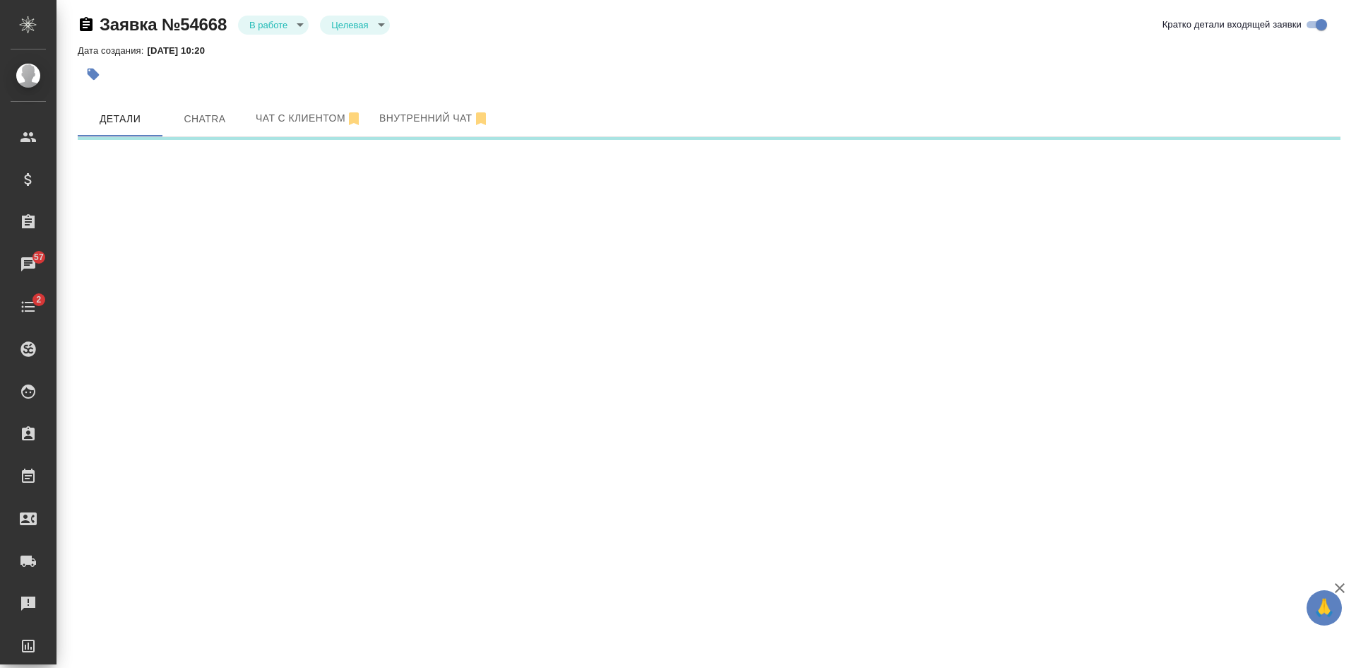
select select "RU"
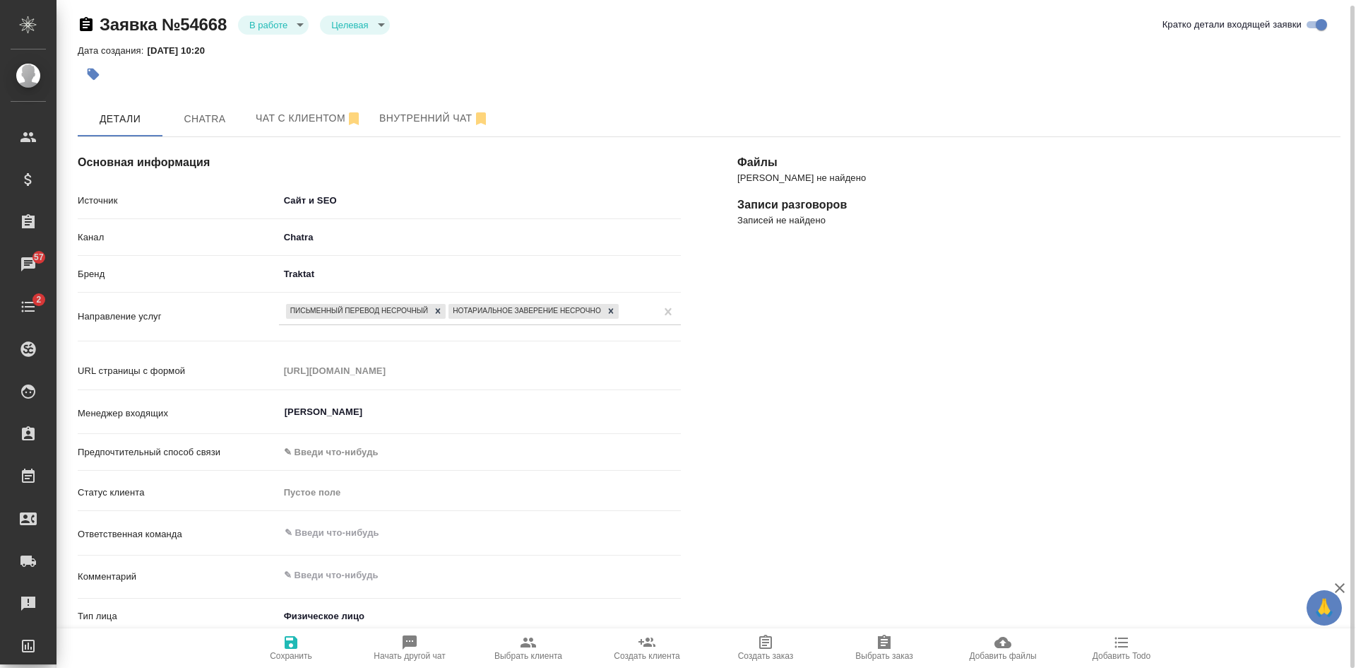
click at [525, 649] on icon "button" at bounding box center [528, 642] width 17 height 17
type textarea "x"
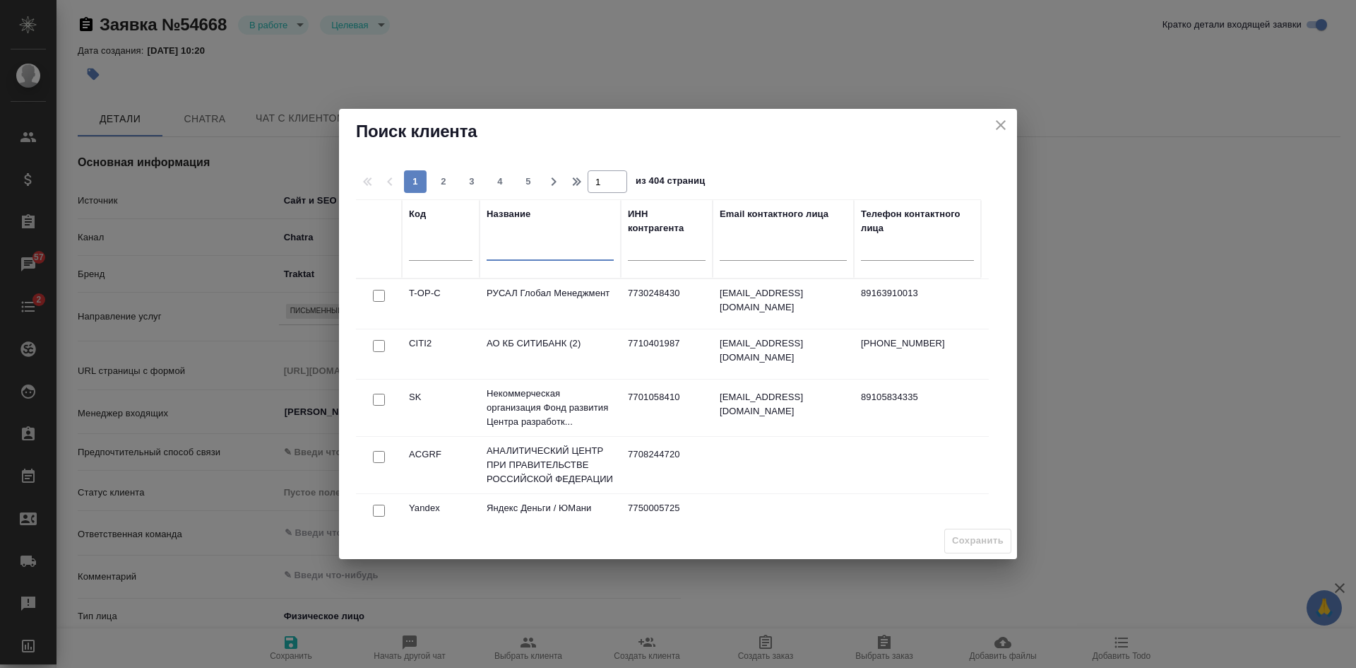
click at [498, 249] on input "text" at bounding box center [550, 251] width 127 height 18
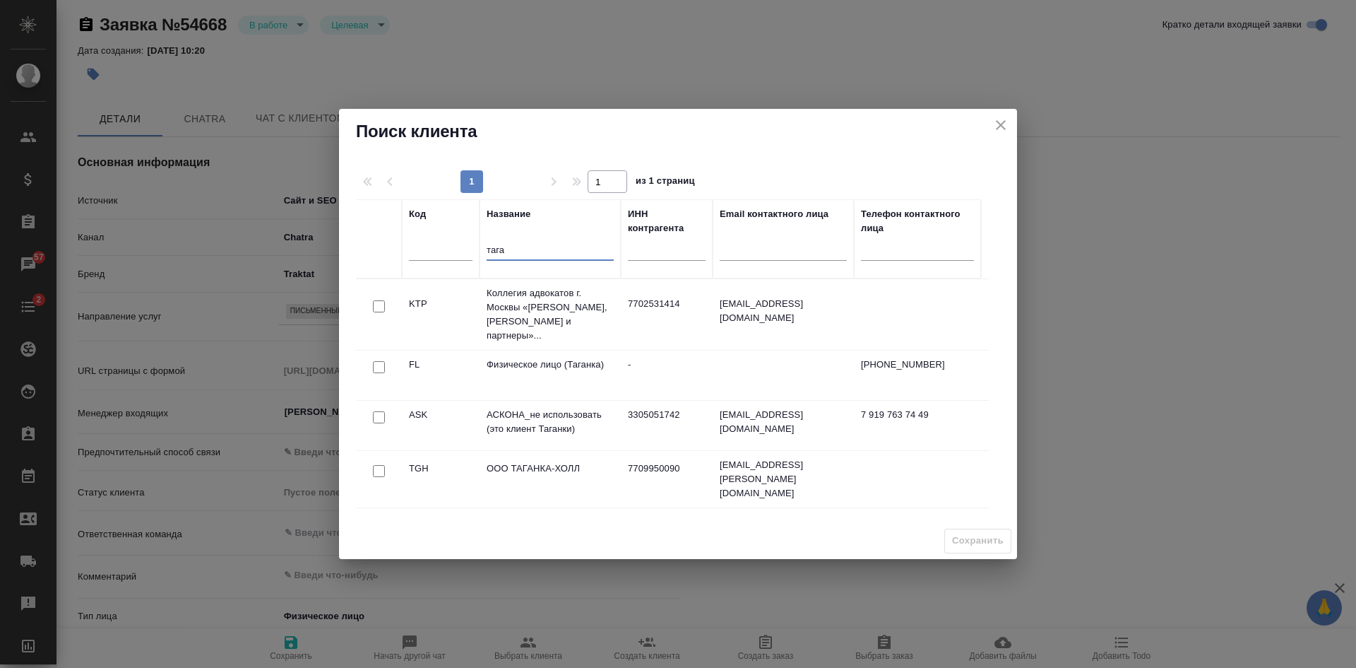
type input "тага"
click at [380, 312] on input "checkbox" at bounding box center [379, 306] width 12 height 12
checkbox input "true"
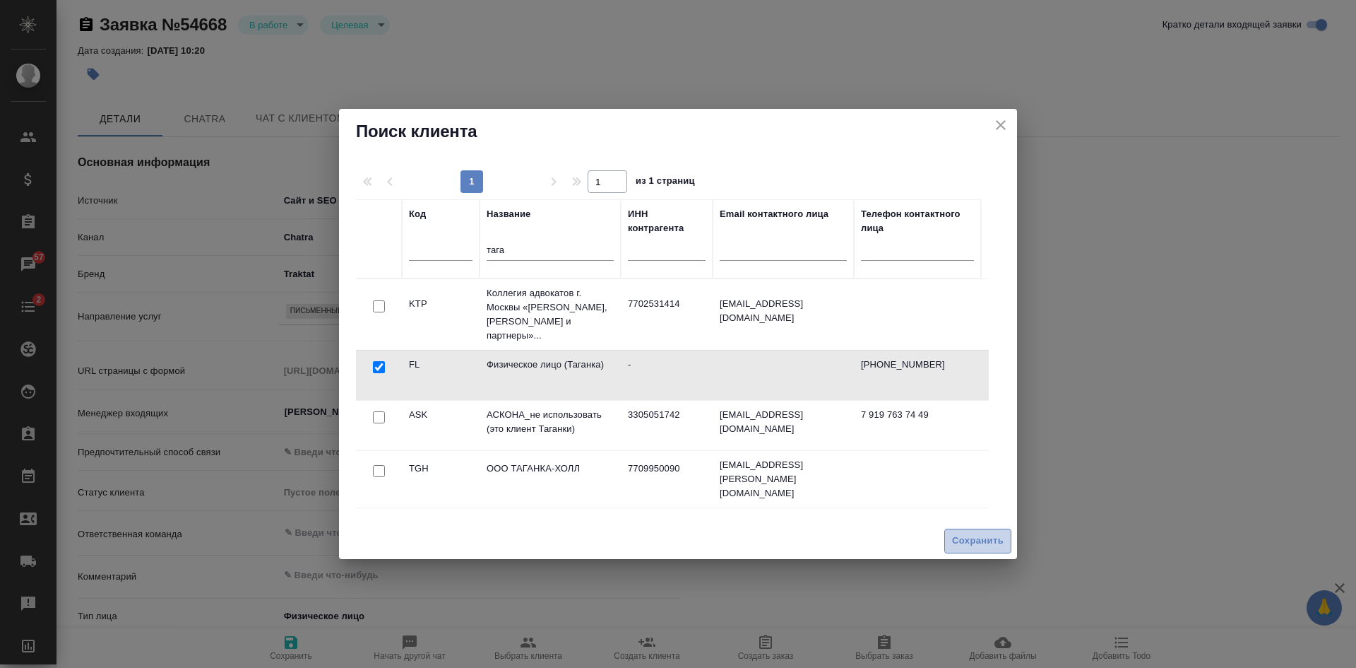
click at [991, 545] on span "Сохранить" at bounding box center [978, 541] width 52 height 16
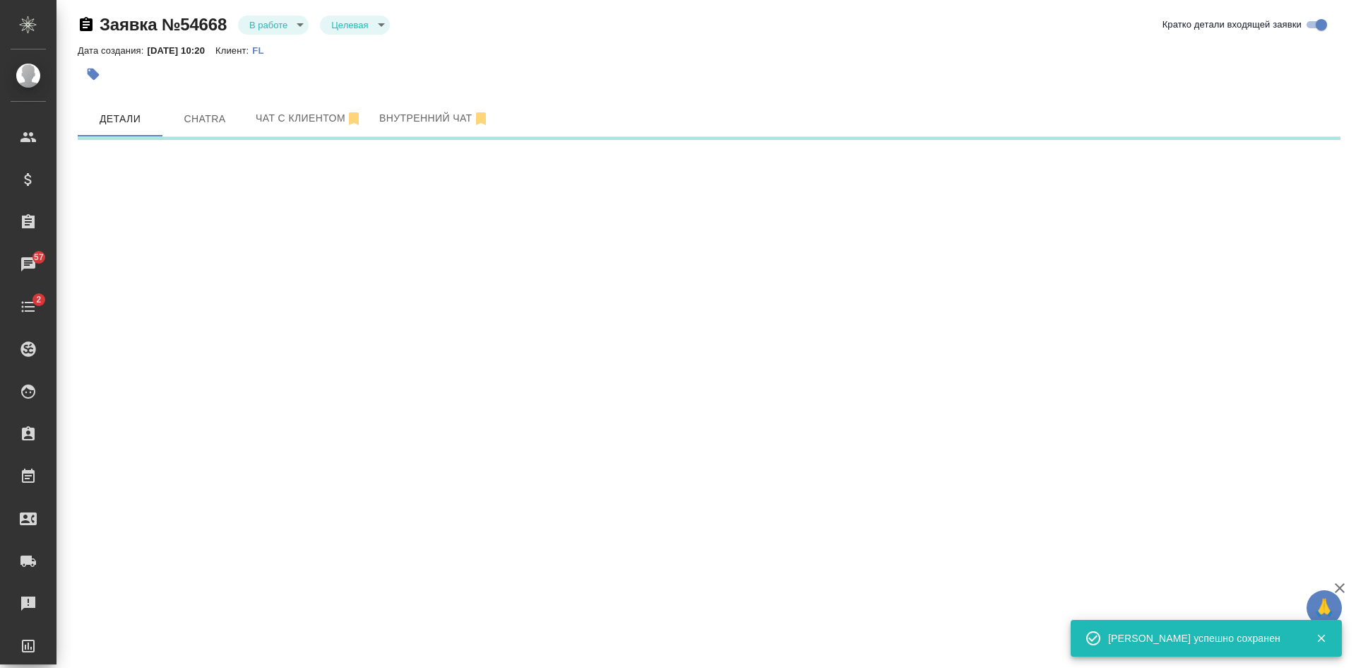
select select "RU"
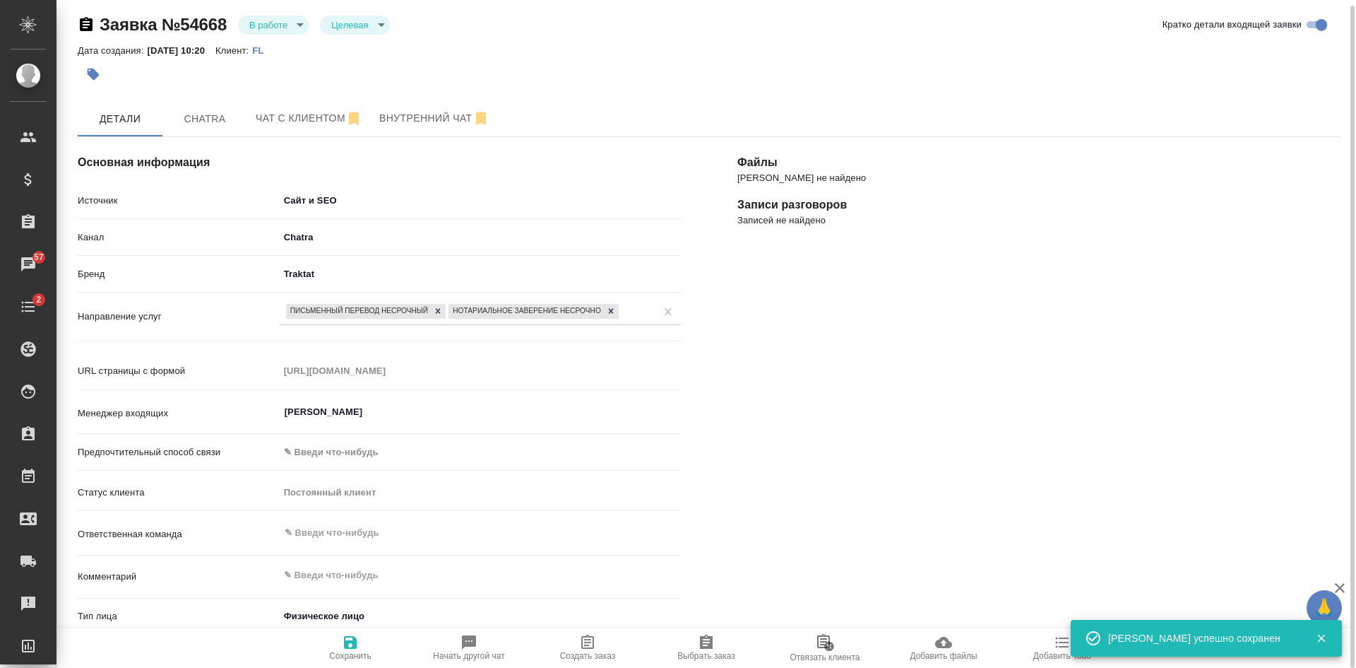
click at [604, 648] on span "Создать заказ" at bounding box center [588, 647] width 102 height 27
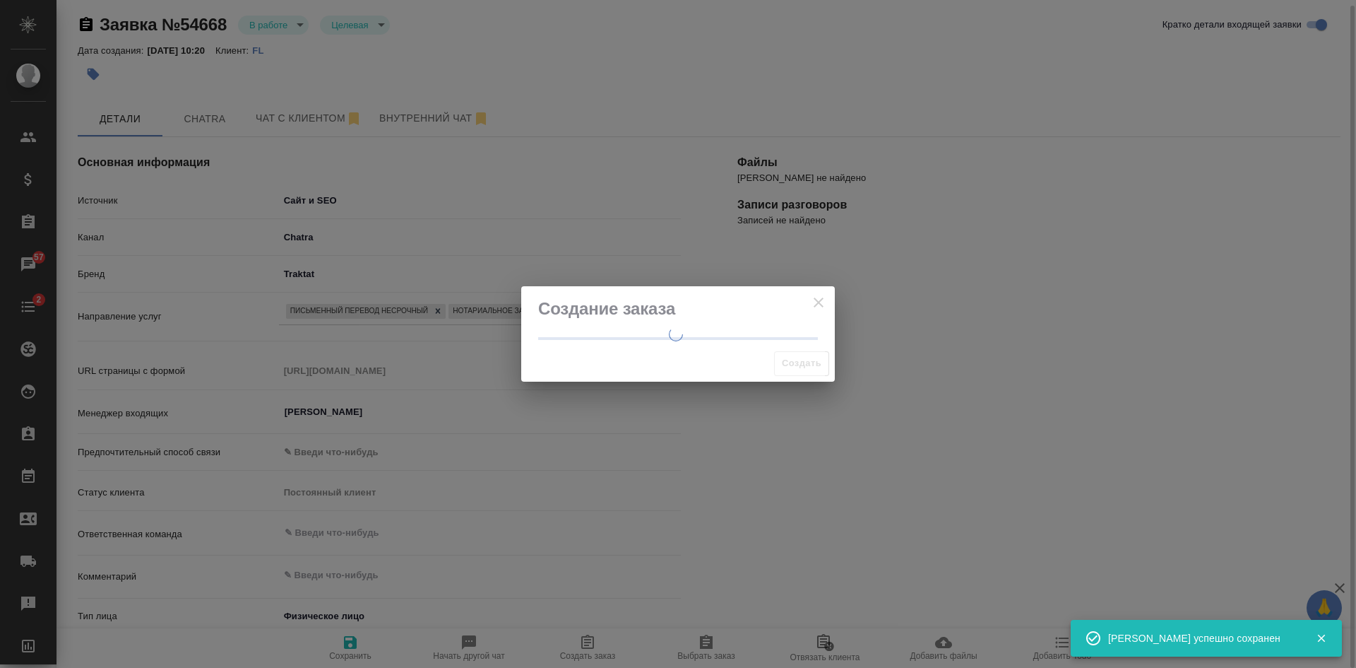
type textarea "x"
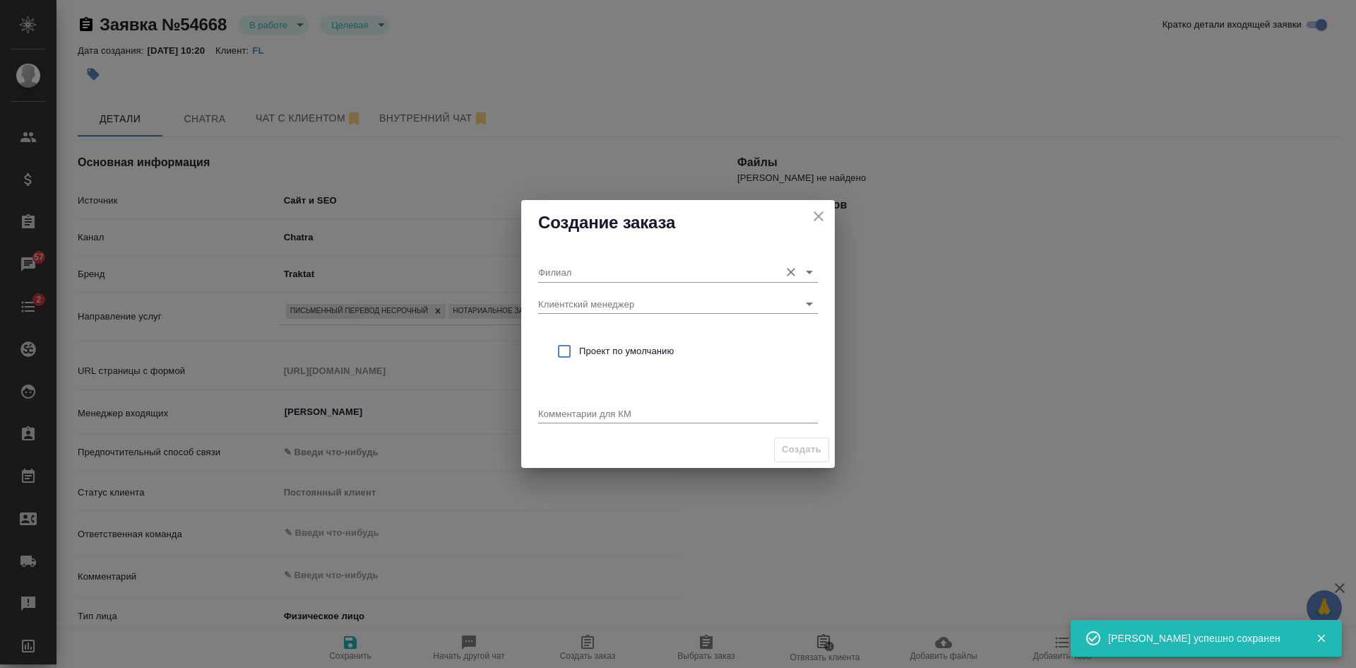
click at [549, 274] on input "Филиал" at bounding box center [655, 271] width 235 height 19
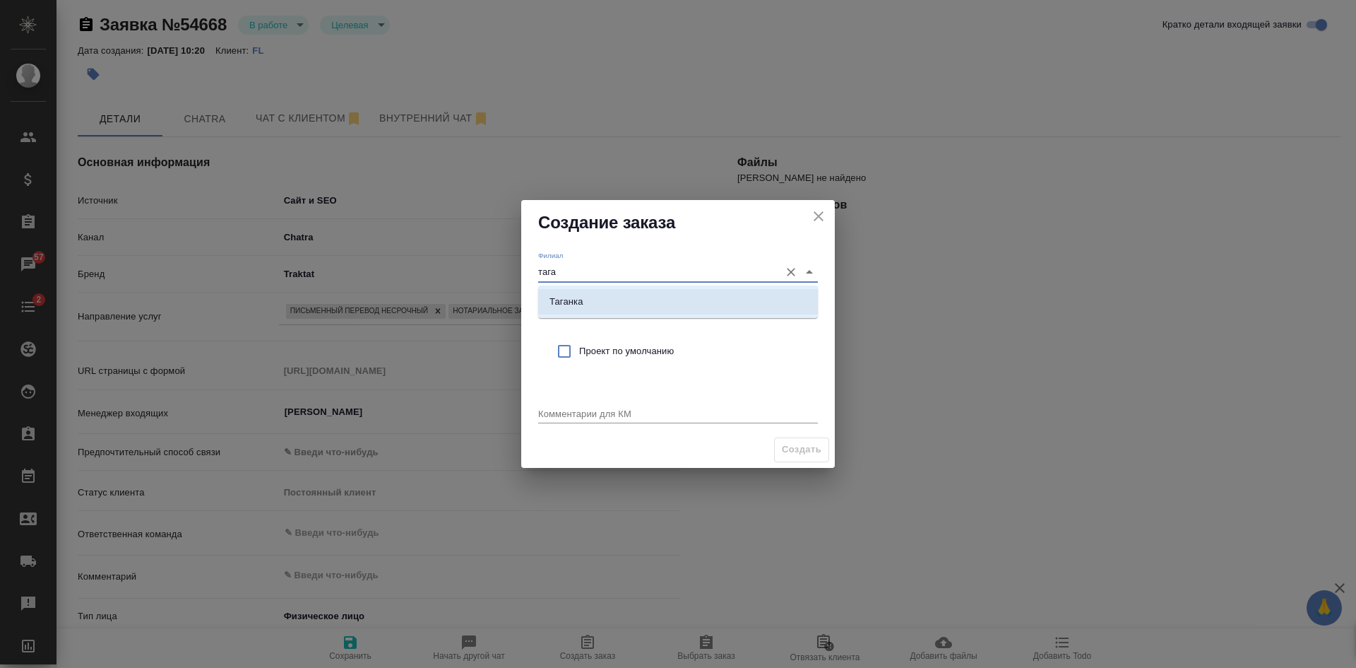
click at [591, 302] on li "Таганка" at bounding box center [678, 301] width 280 height 25
type input "Таганка"
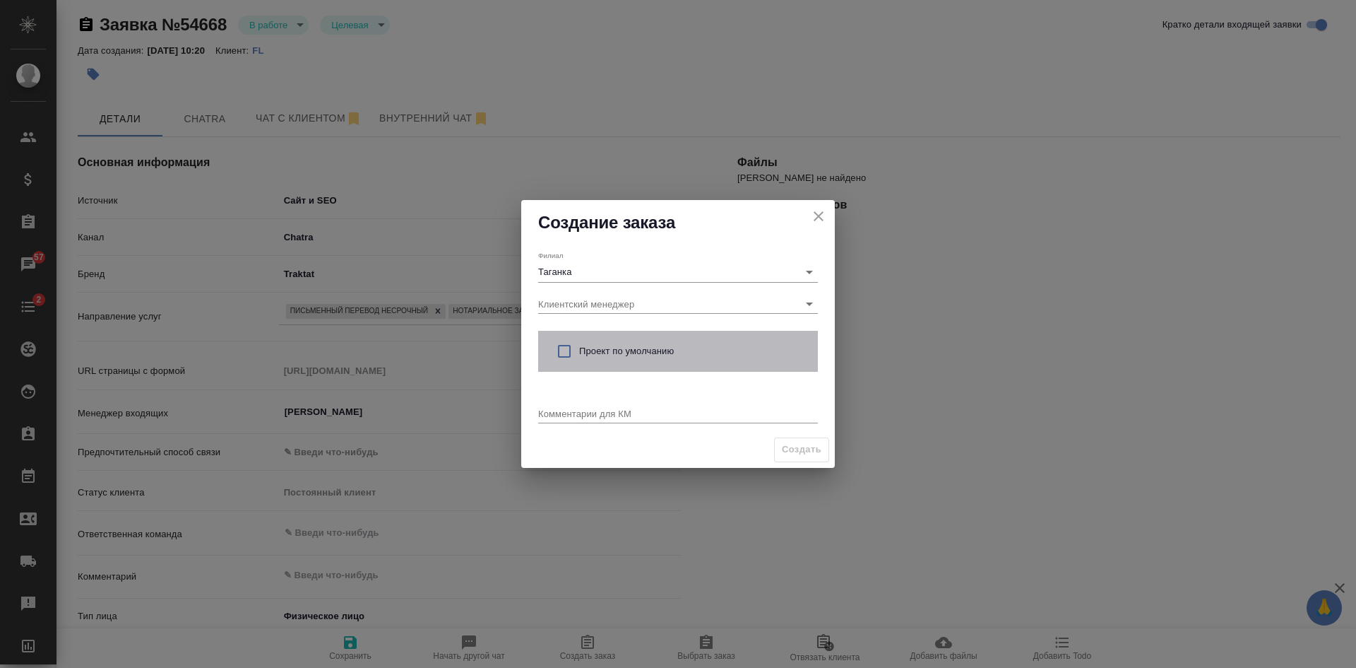
drag, startPoint x: 593, startPoint y: 341, endPoint x: 587, endPoint y: 389, distance: 49.2
click at [593, 341] on div "Проект по умолчанию" at bounding box center [678, 351] width 280 height 41
checkbox input "true"
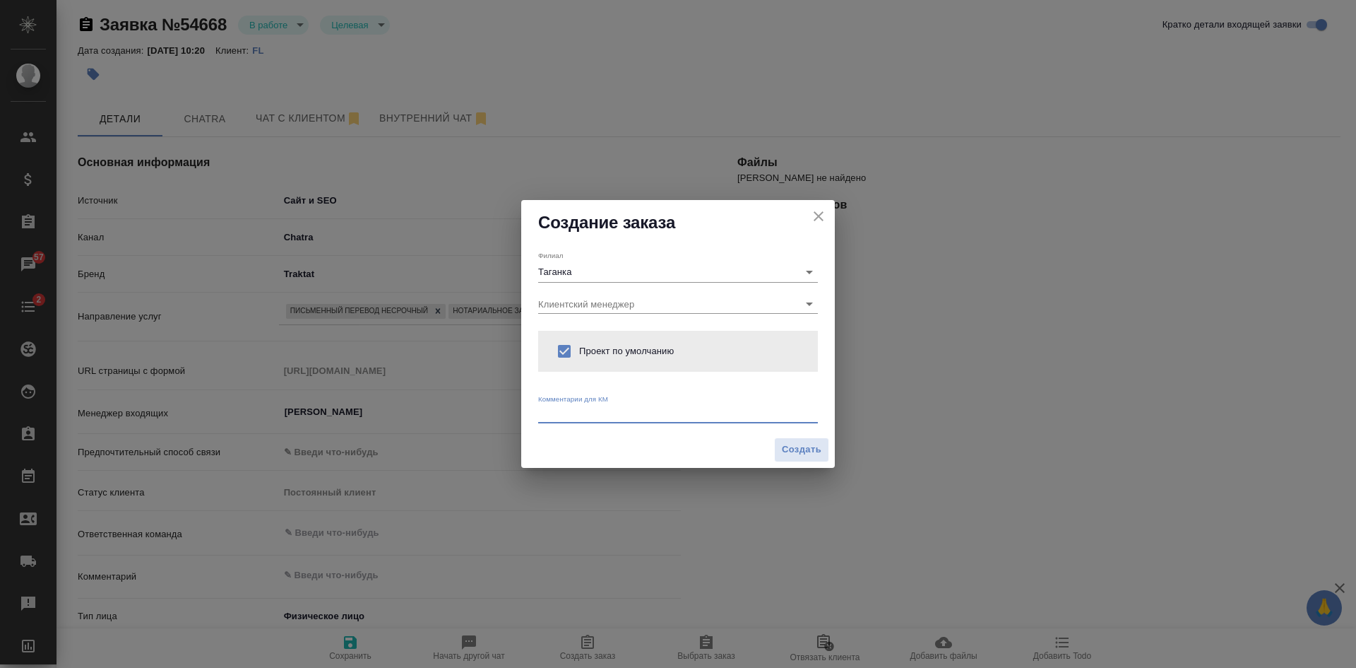
click at [584, 413] on textarea at bounding box center [678, 413] width 280 height 11
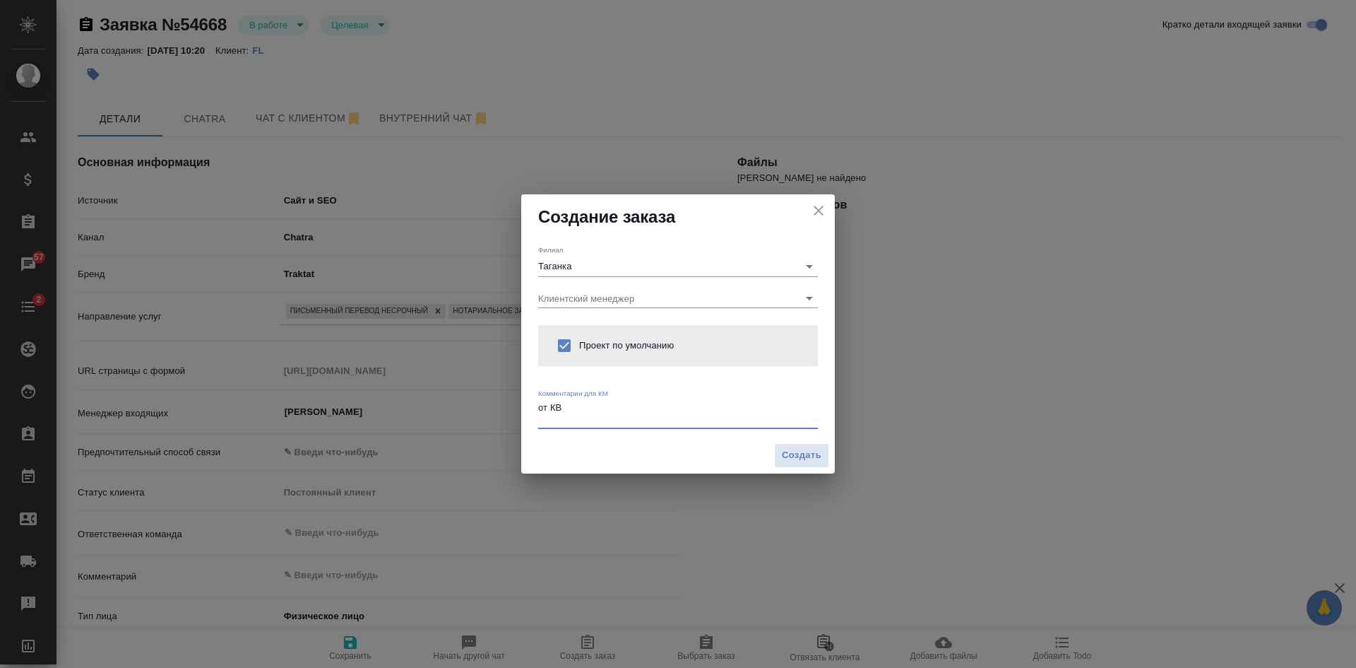
type textarea "от КВ"
type textarea "x"
paste textarea "нотариальный перевод русского на английский Таганская Необходимо до 5-го сентяб…"
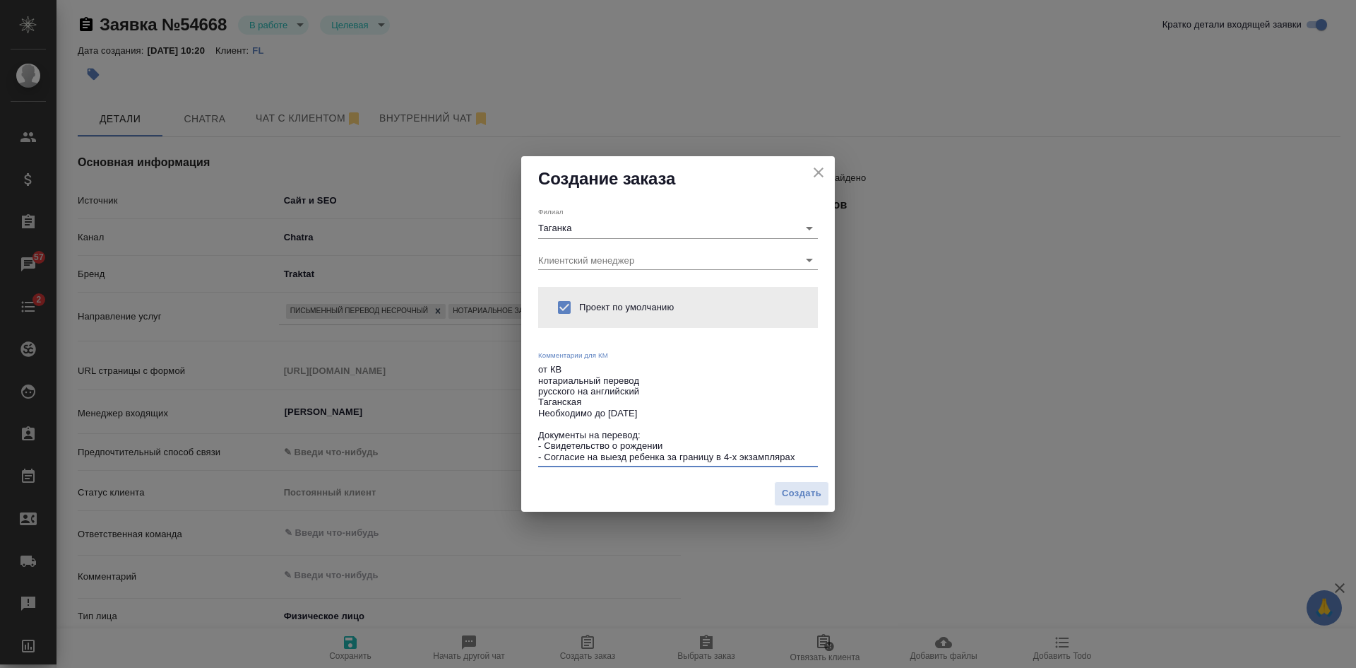
drag, startPoint x: 651, startPoint y: 382, endPoint x: 534, endPoint y: 385, distance: 117.3
click at [534, 385] on div "Филиал Таганка Клиентский менеджер Проект по умолчанию Комментарии для КМ от КВ…" at bounding box center [678, 338] width 314 height 274
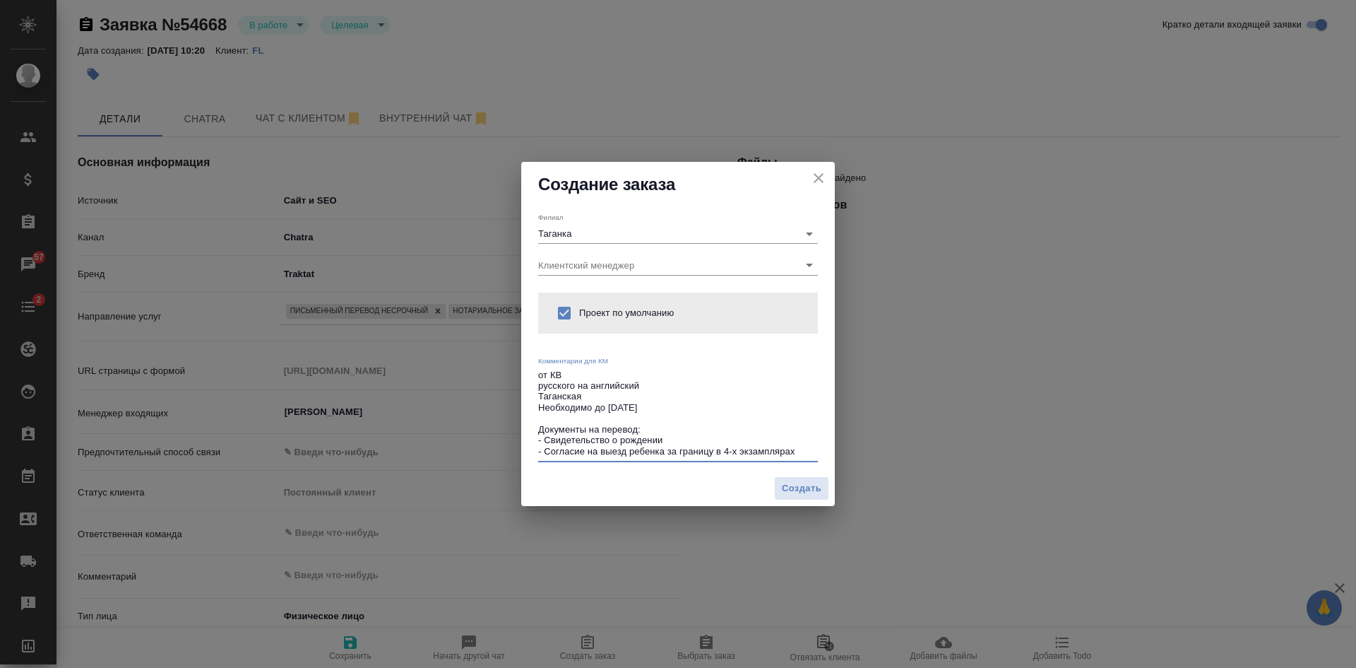
click at [657, 388] on textarea "от КВ русского на английский Таганская Необходимо до 5-го сентября Документы на…" at bounding box center [678, 413] width 280 height 88
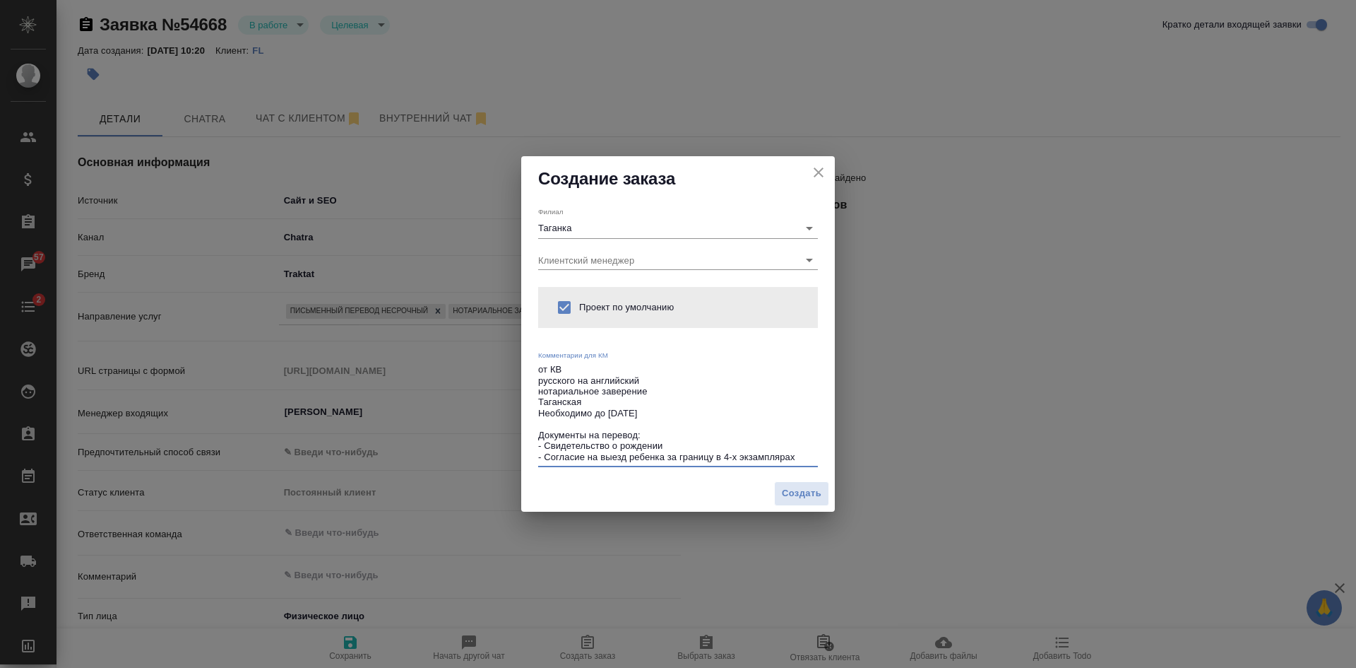
drag, startPoint x: 675, startPoint y: 410, endPoint x: 538, endPoint y: 415, distance: 137.1
click at [538, 415] on textarea "от КВ русского на английский нотариальное заверение Таганская Необходимо до 5-г…" at bounding box center [678, 413] width 280 height 98
click at [653, 390] on textarea "от КВ русского на английский нотариальное заверение Таганская Документы на пере…" at bounding box center [678, 413] width 280 height 98
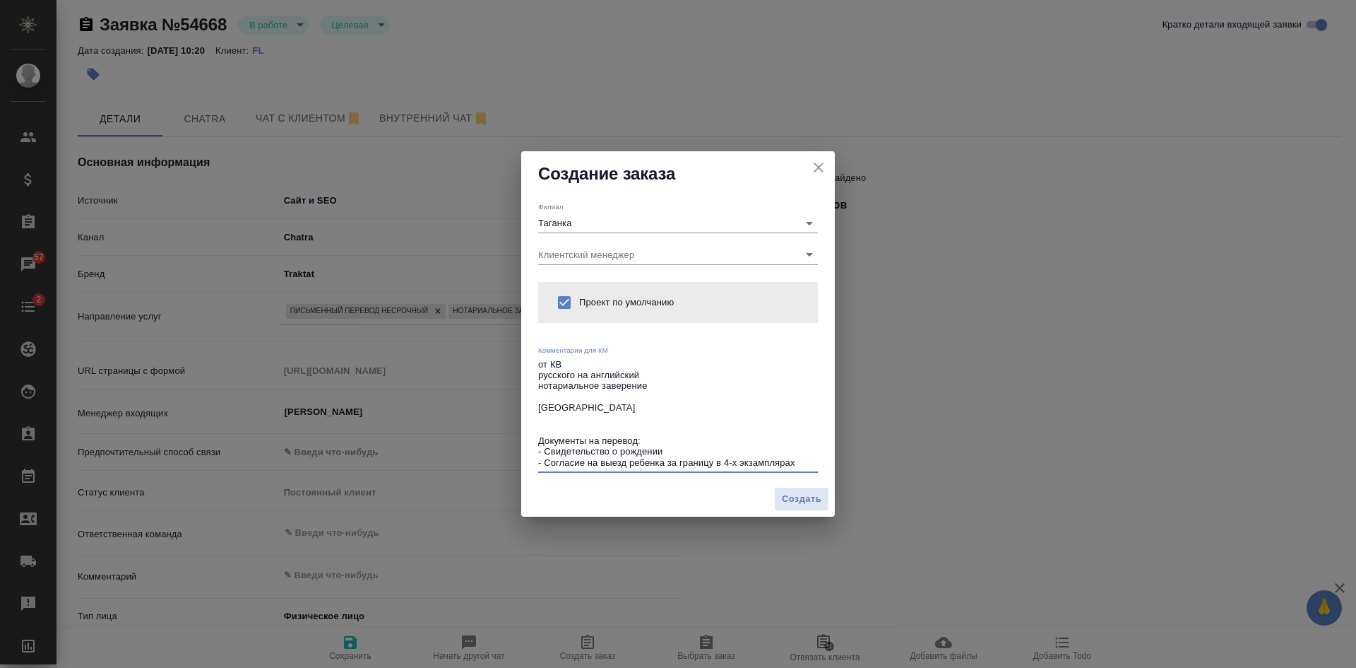
paste textarea "Необходимо до 5-го сентября"
drag, startPoint x: 799, startPoint y: 463, endPoint x: 531, endPoint y: 437, distance: 269.1
click at [531, 437] on div "Филиал Таганка Клиентский менеджер Проект по умолчанию Комментарии для КМ от КВ…" at bounding box center [678, 338] width 314 height 285
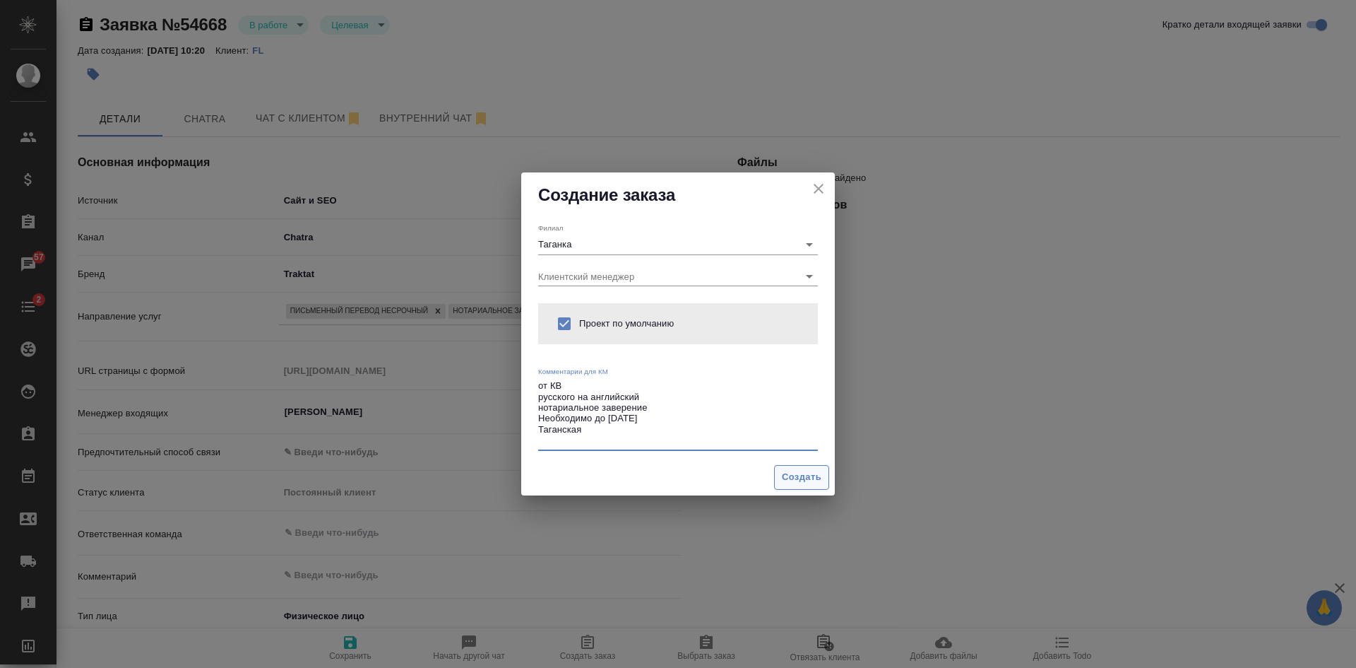
type textarea "от КВ русского на английский нотариальное заверение Необходимо до 5-го сентября…"
click at [810, 473] on span "Создать" at bounding box center [802, 477] width 40 height 16
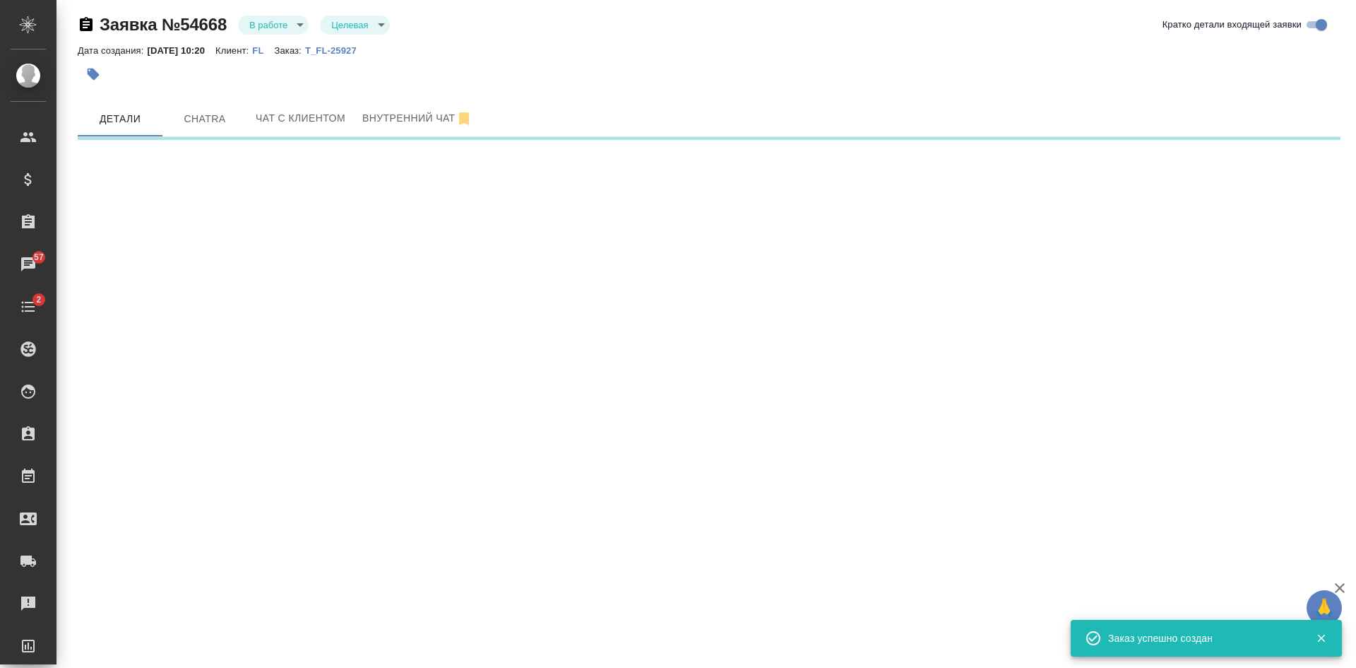
select select "RU"
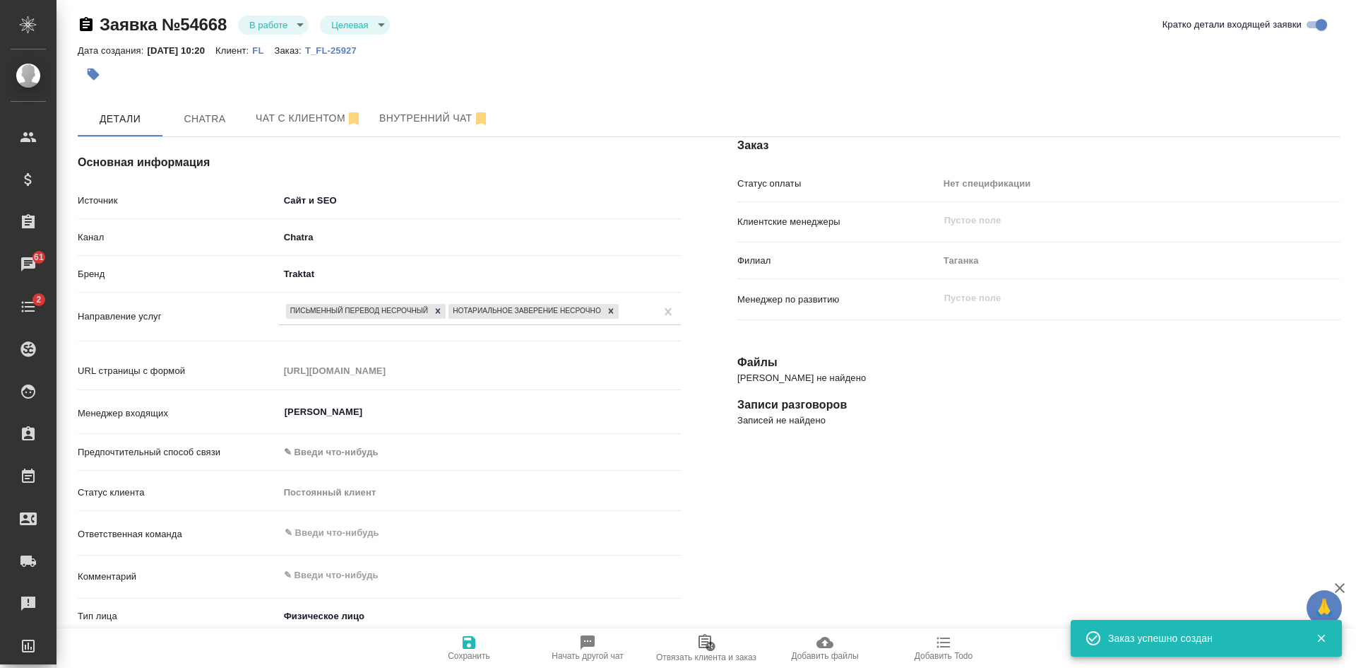
type textarea "x"
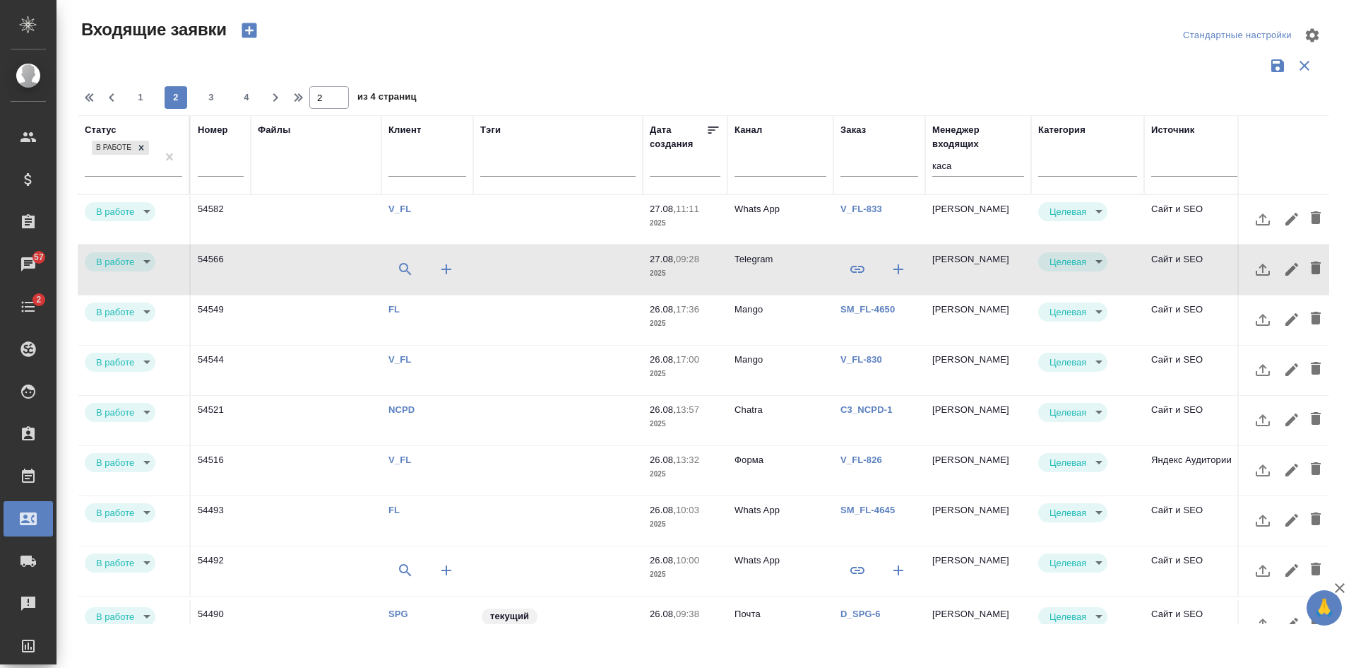
select select "RU"
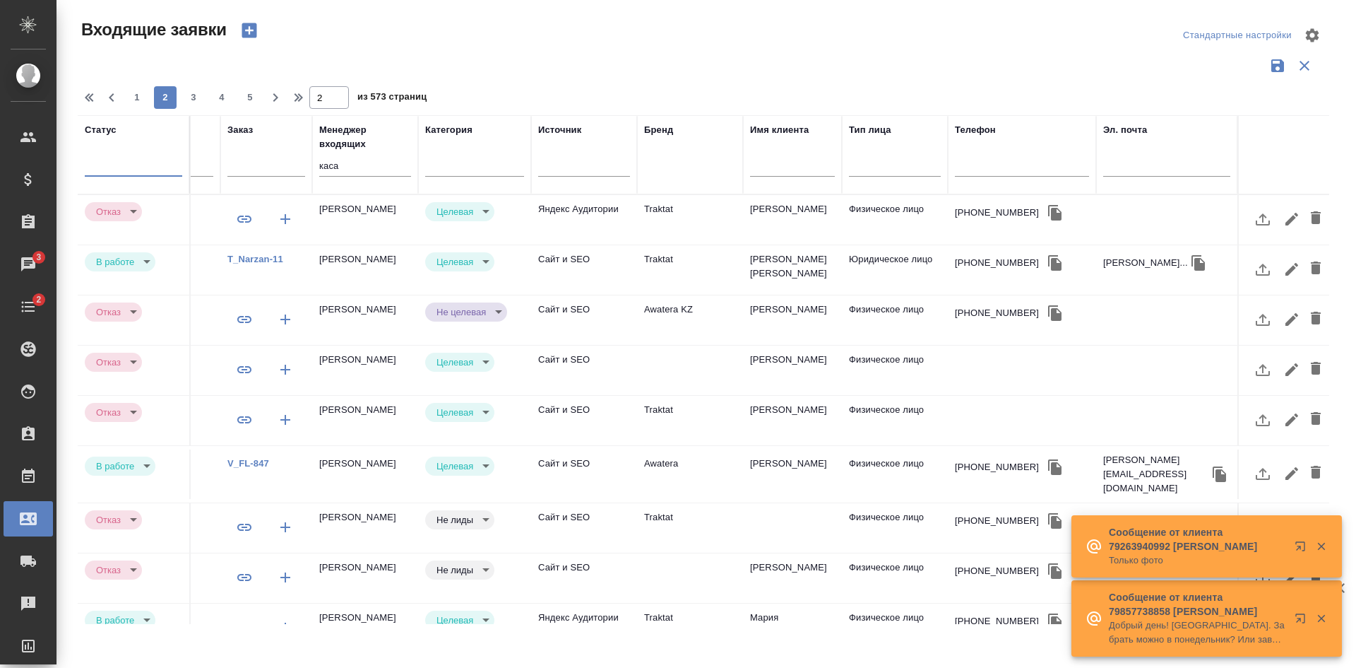
scroll to position [0, 613]
click at [128, 100] on span "1" at bounding box center [137, 97] width 23 height 14
type input "1"
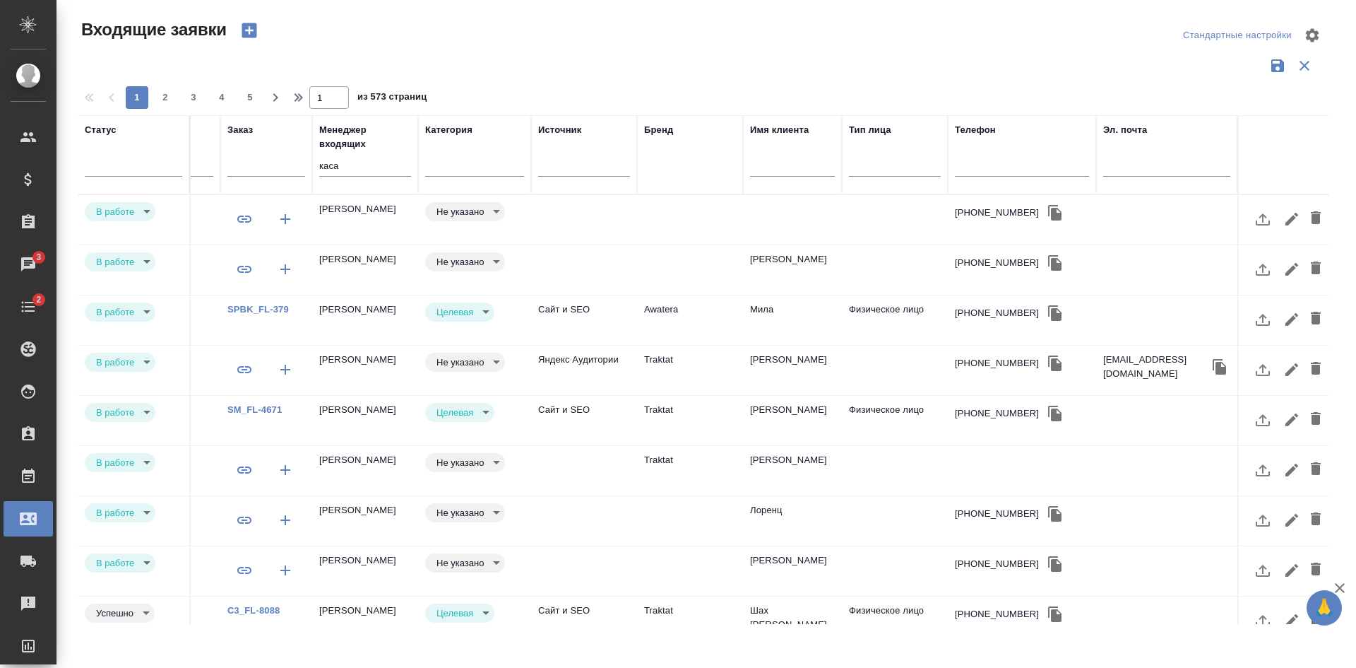
click at [768, 217] on td at bounding box center [792, 219] width 99 height 49
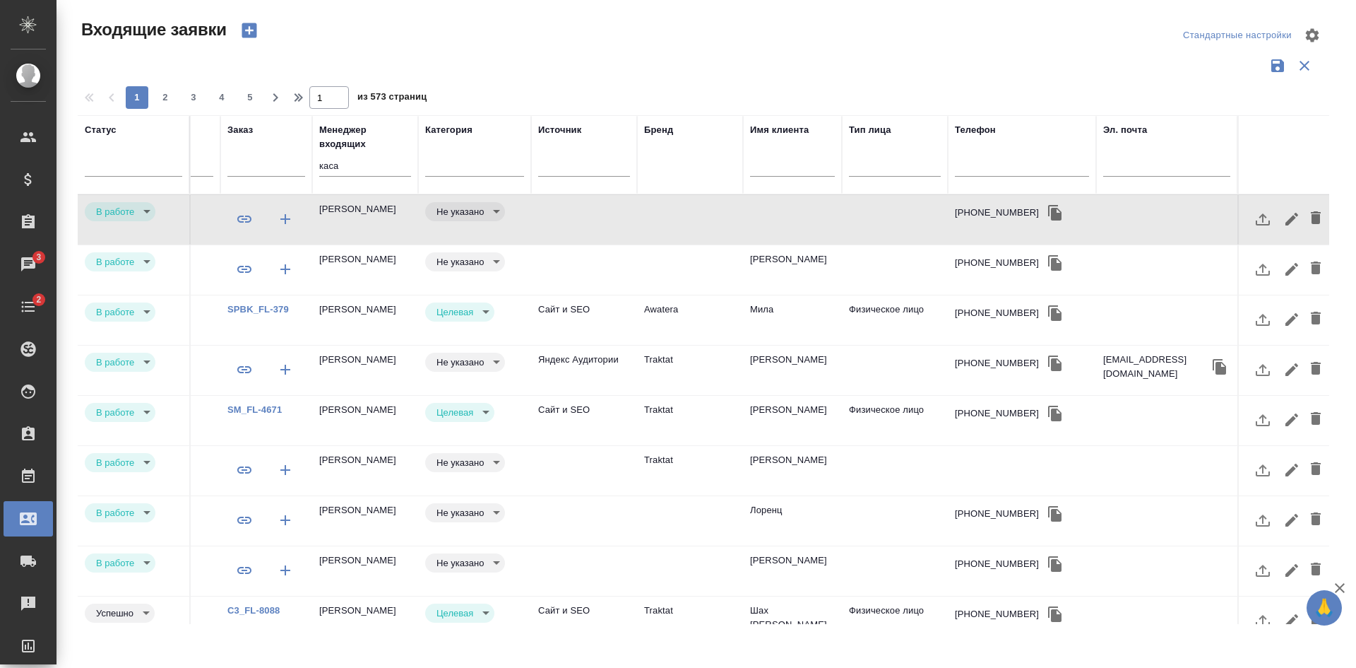
click at [768, 217] on td at bounding box center [792, 219] width 99 height 49
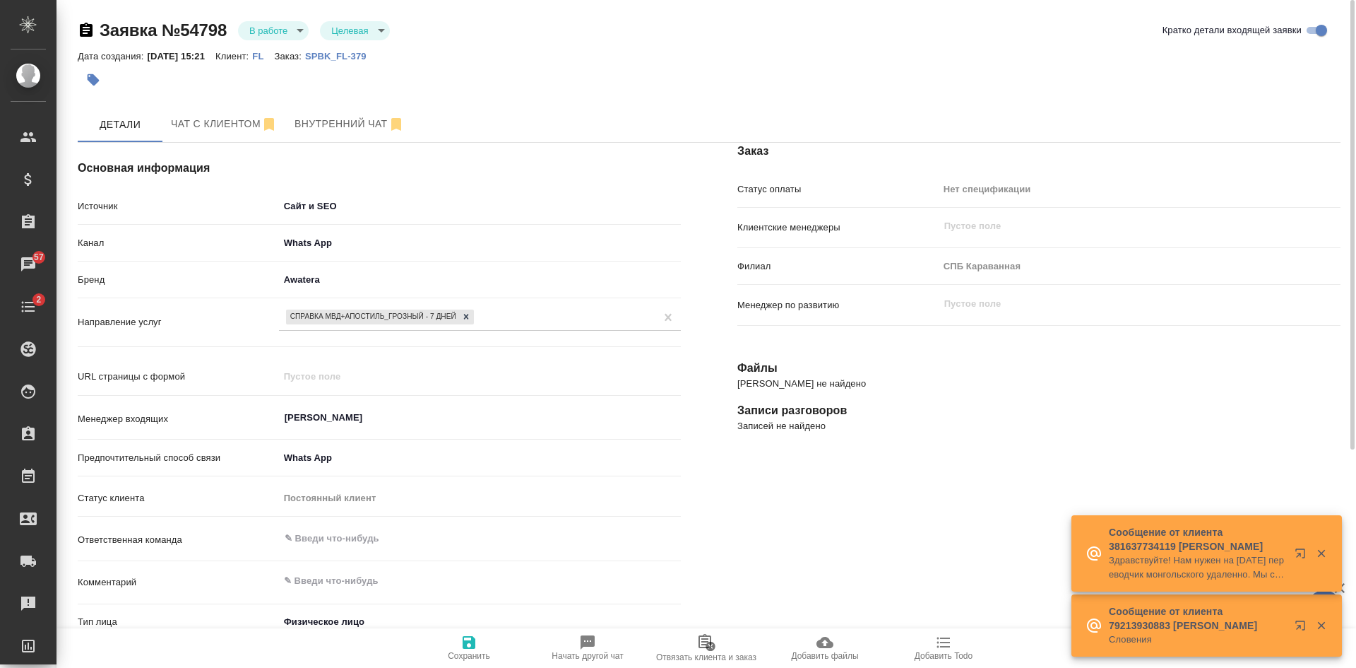
select select "RU"
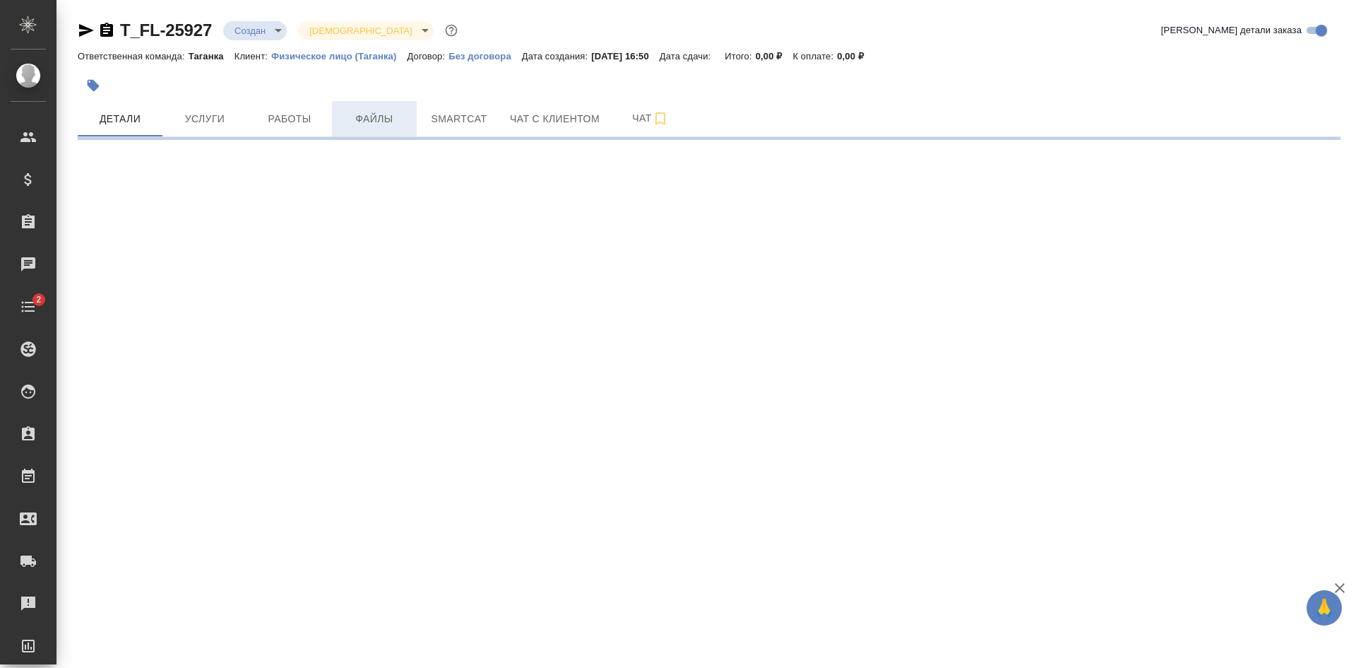
select select "RU"
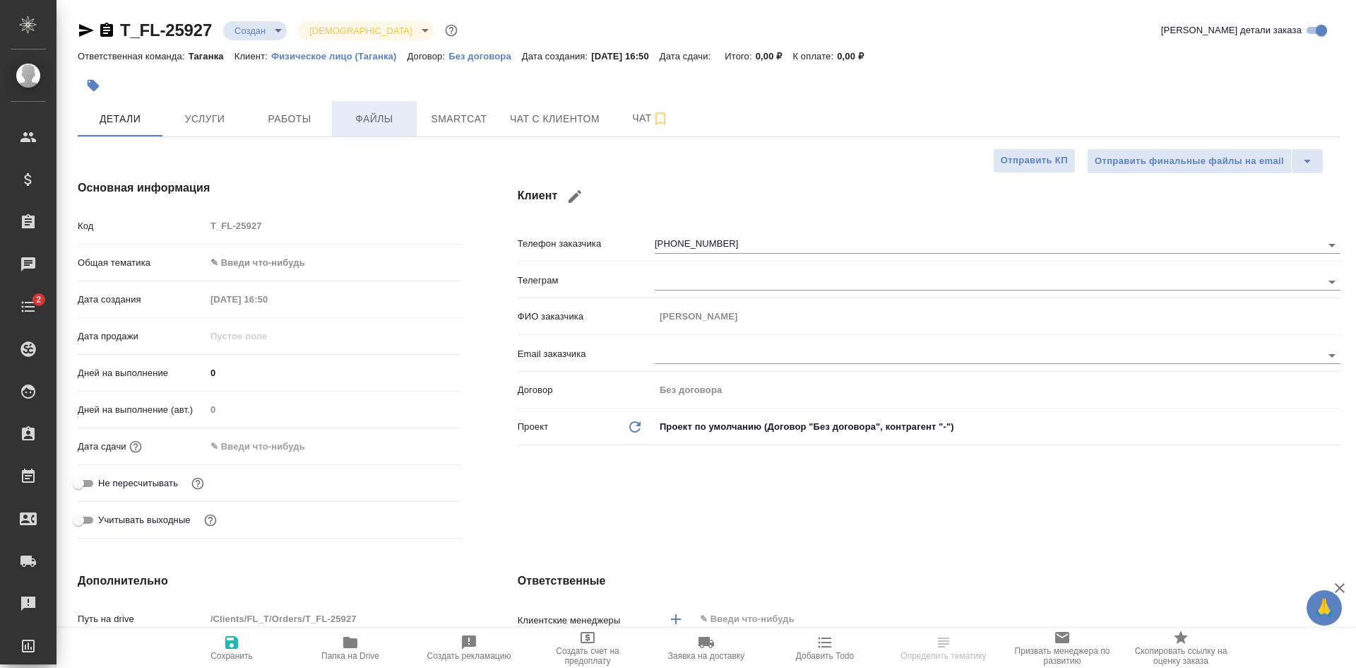
type textarea "x"
click at [374, 123] on span "Файлы" at bounding box center [375, 119] width 68 height 18
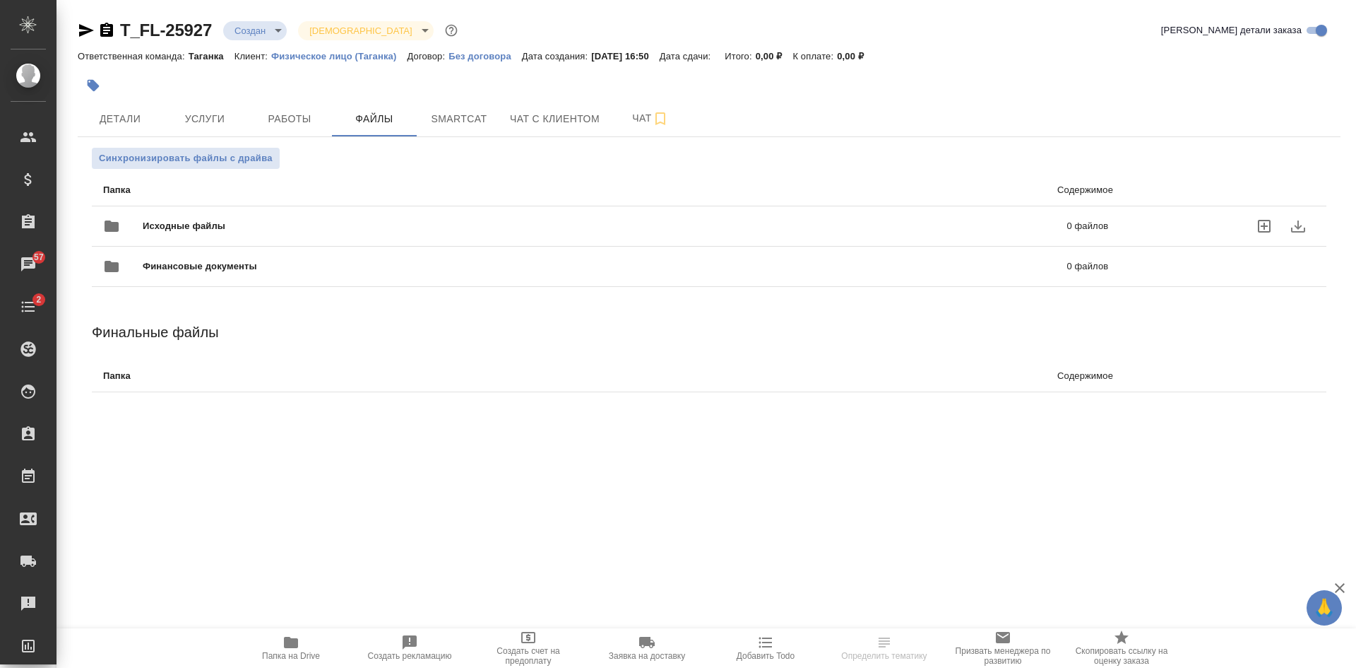
click at [1265, 225] on icon "uploadFiles" at bounding box center [1264, 226] width 13 height 13
click at [0, 0] on input "uploadFiles" at bounding box center [0, 0] width 0 height 0
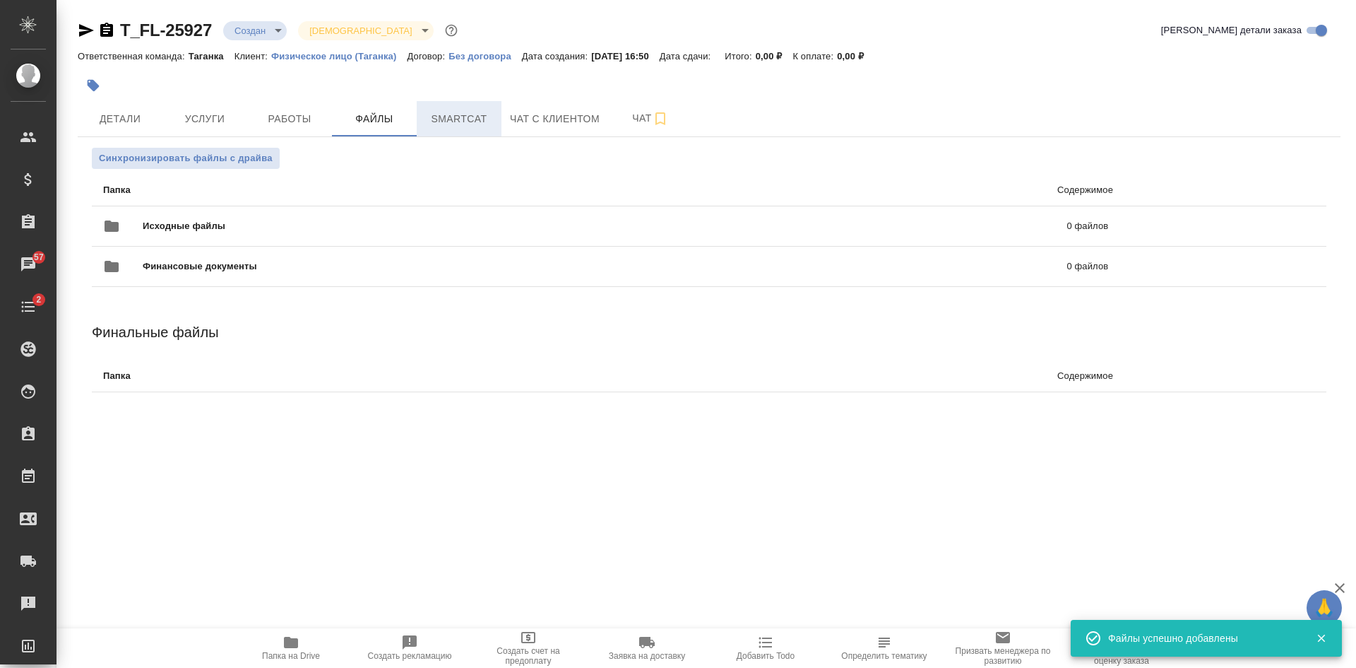
click at [449, 119] on span "Smartcat" at bounding box center [459, 119] width 68 height 18
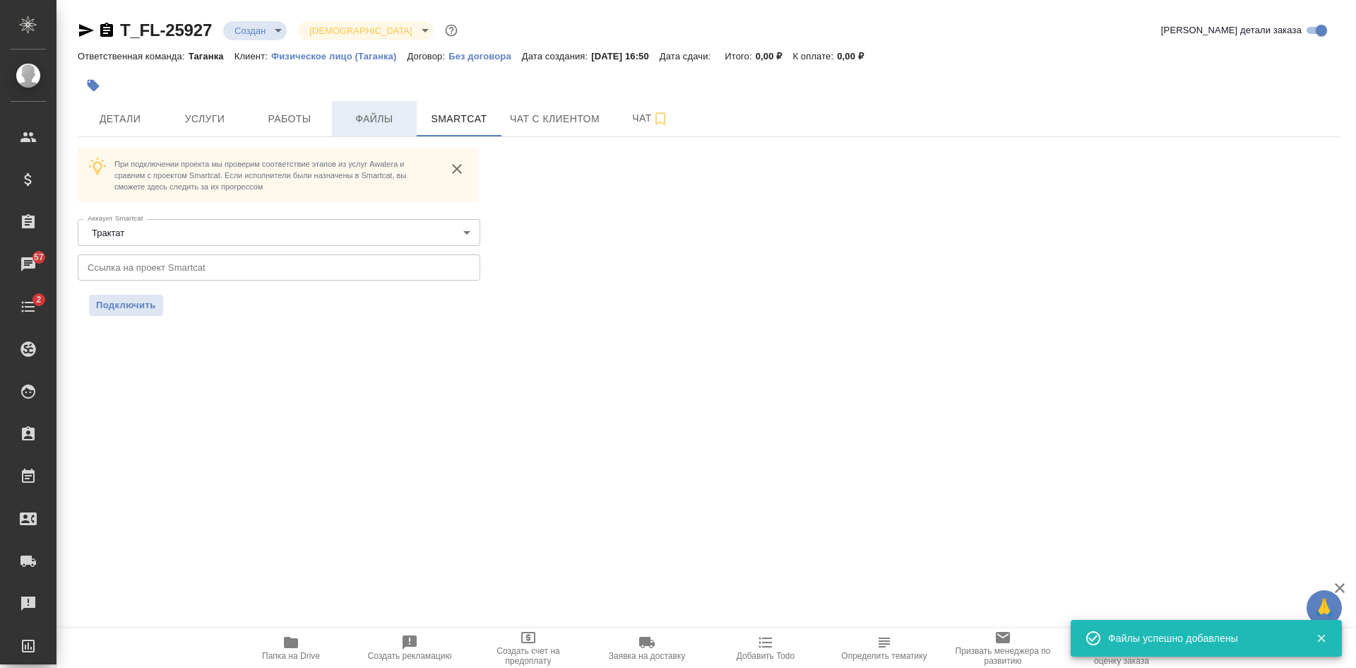
click at [375, 114] on span "Файлы" at bounding box center [375, 119] width 68 height 18
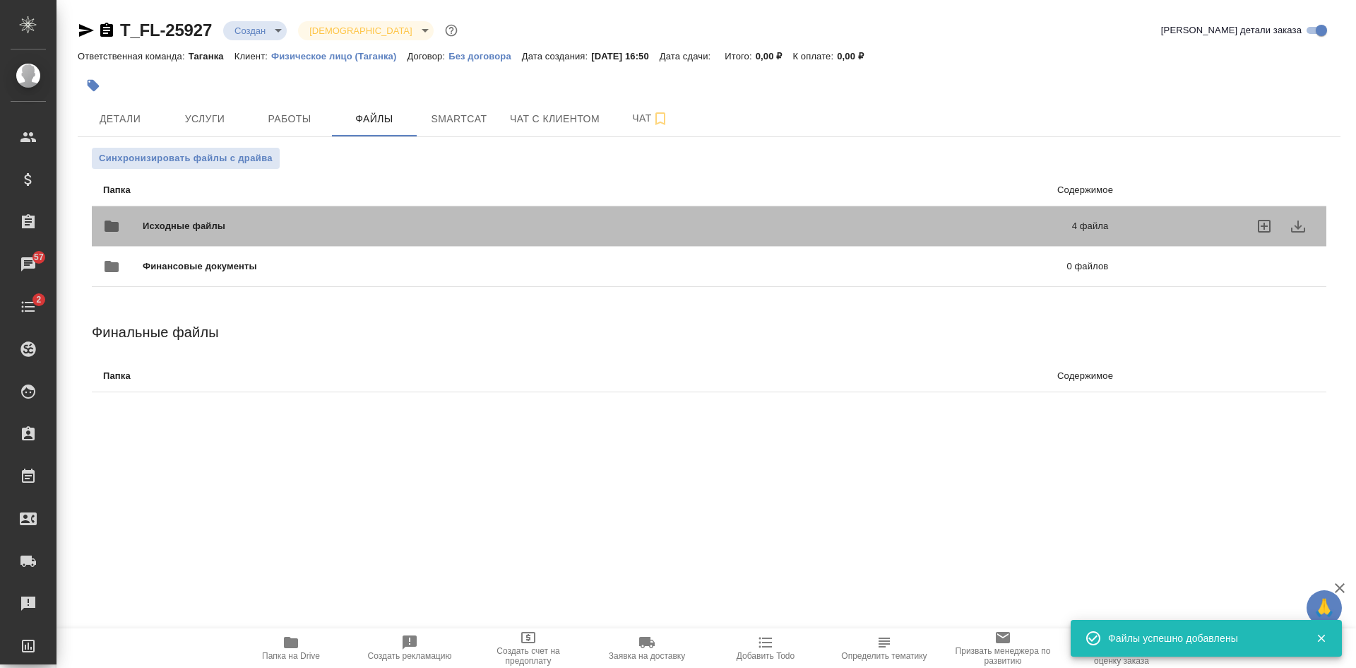
click at [281, 224] on span "Исходные файлы" at bounding box center [396, 226] width 506 height 14
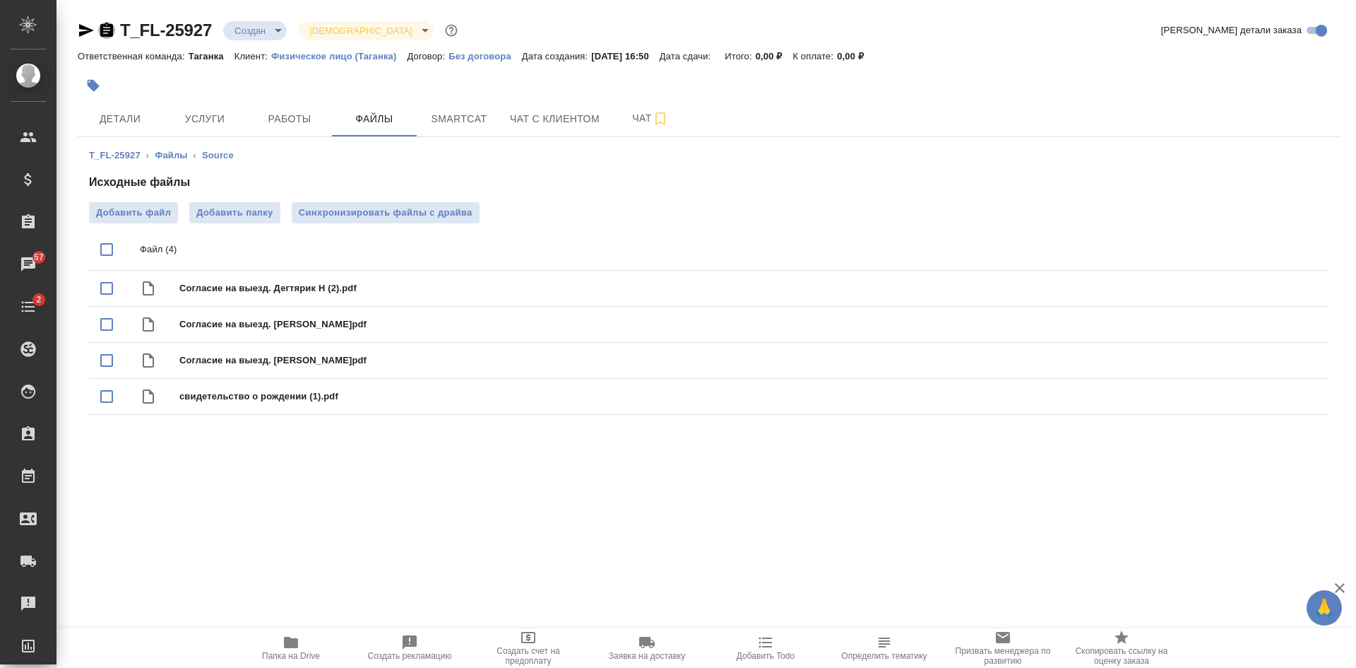
click at [101, 25] on icon "button" at bounding box center [106, 30] width 13 height 14
click at [561, 127] on span "Чат с клиентом" at bounding box center [555, 119] width 90 height 18
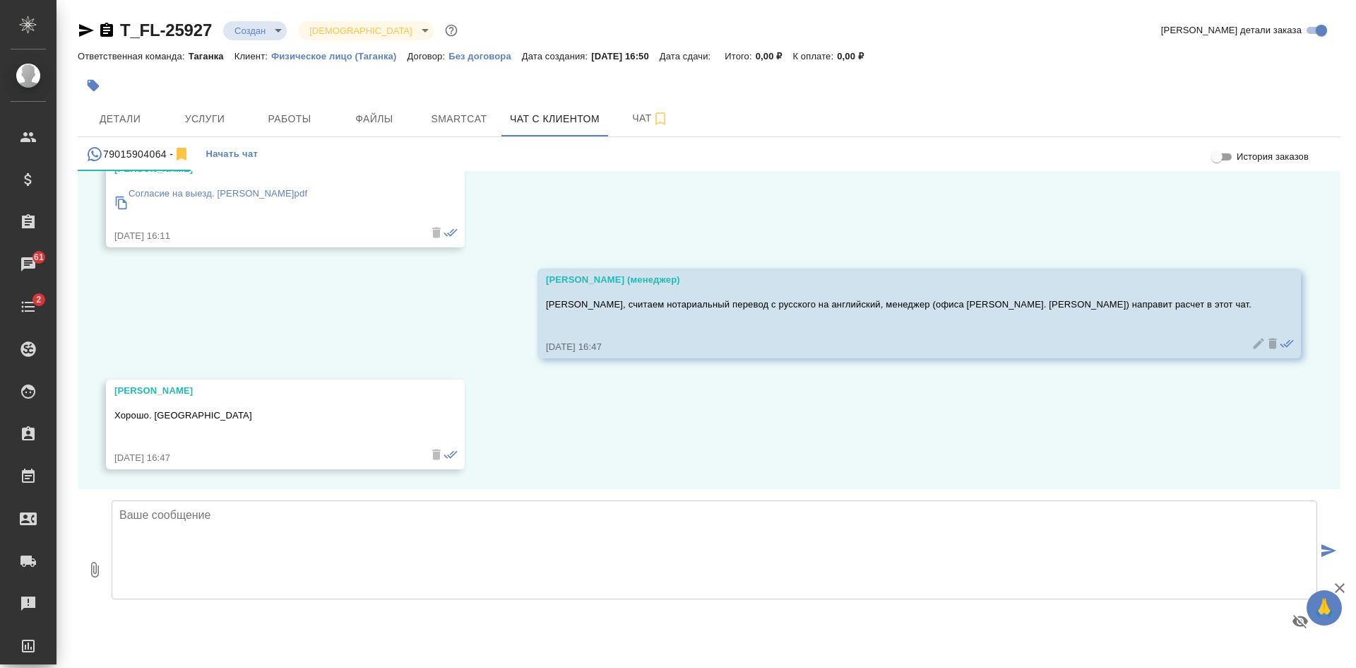
scroll to position [756, 0]
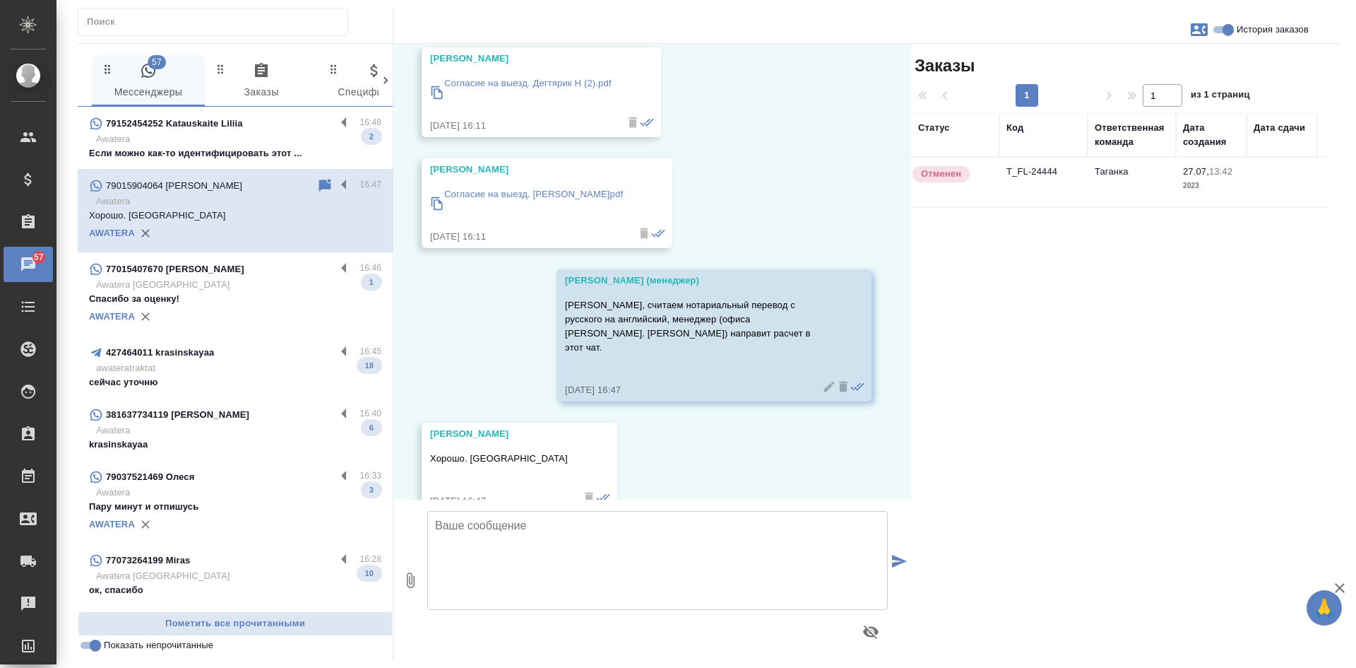
scroll to position [675, 0]
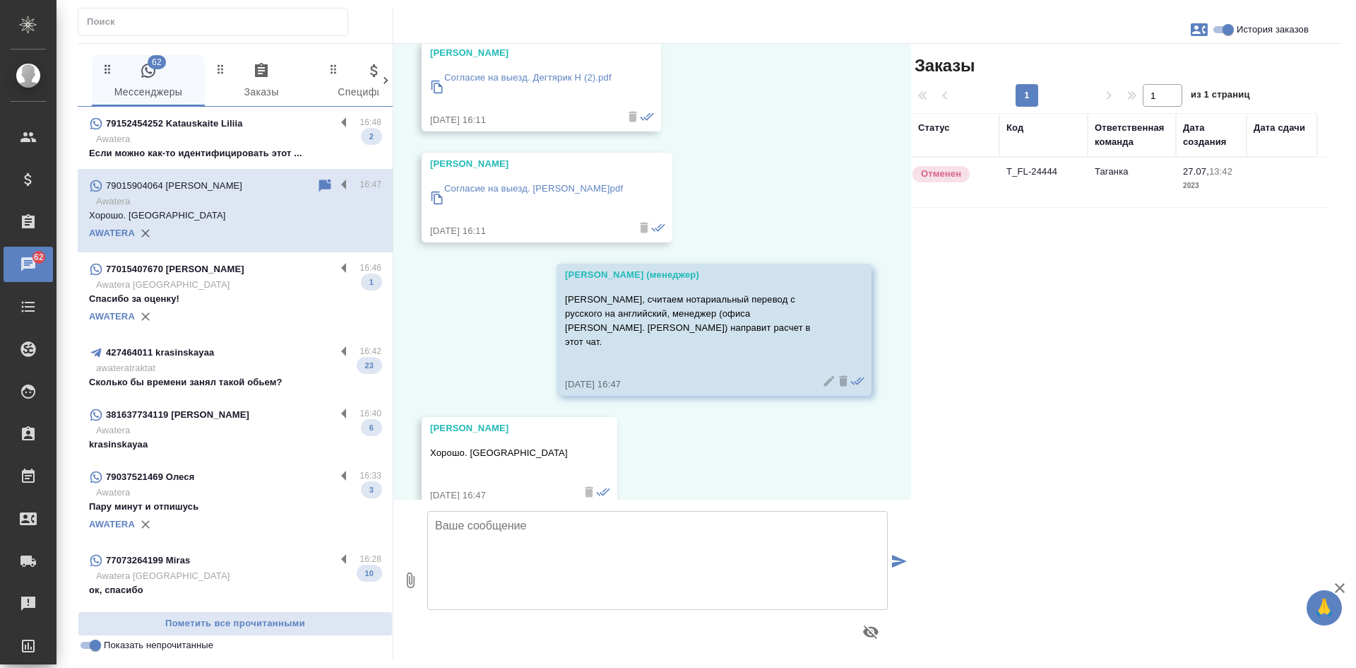
click at [220, 141] on p "Awatera" at bounding box center [238, 139] width 285 height 14
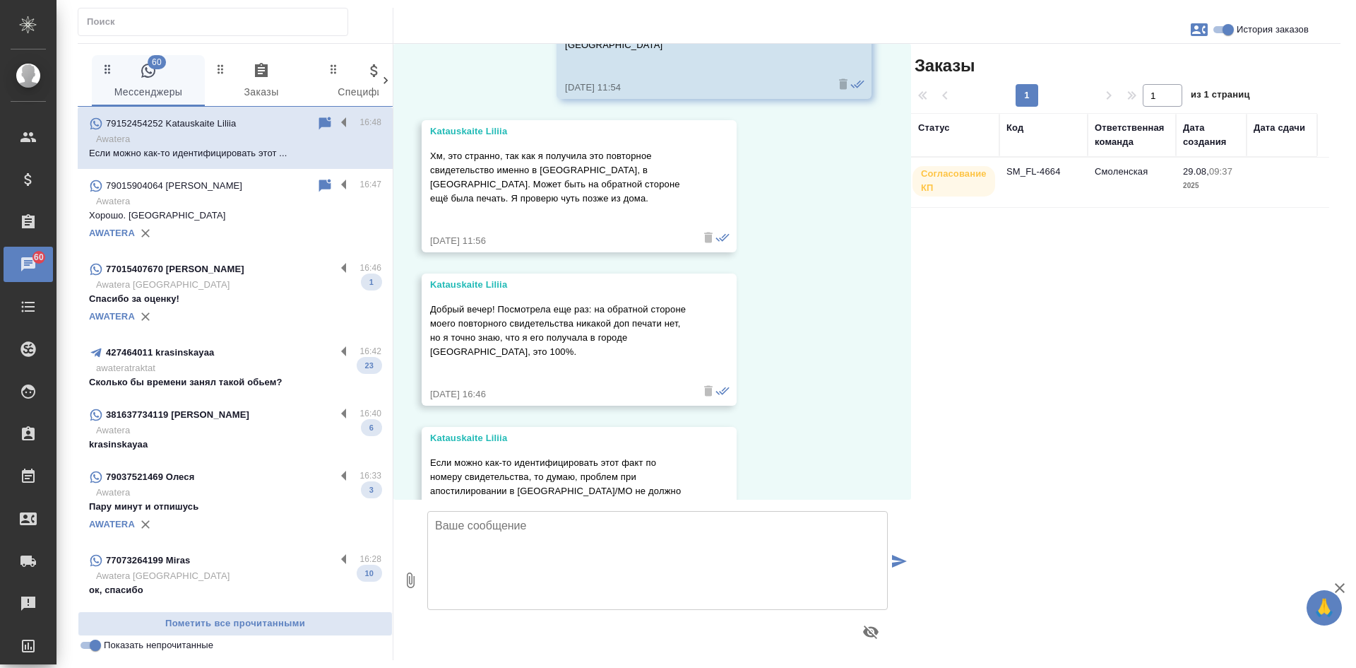
scroll to position [3521, 0]
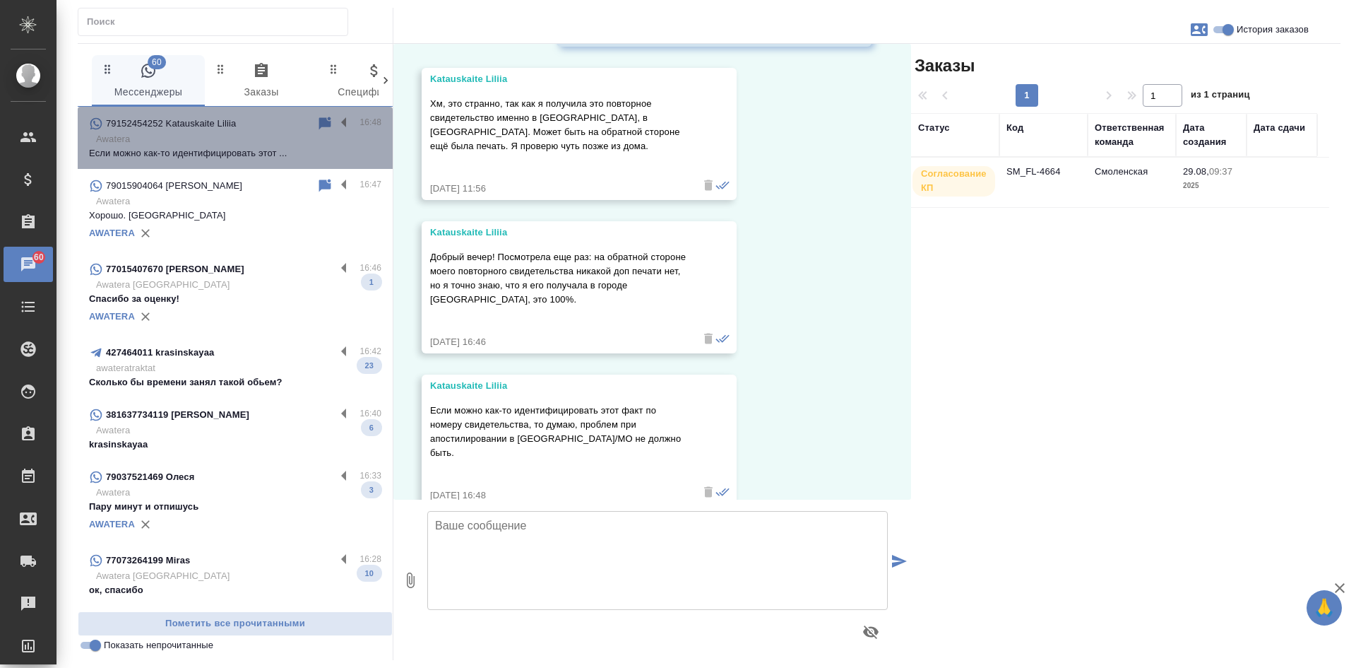
click at [304, 121] on div "79152454252 Katauskaite Liliia" at bounding box center [202, 123] width 227 height 17
click at [319, 122] on icon at bounding box center [325, 123] width 12 height 13
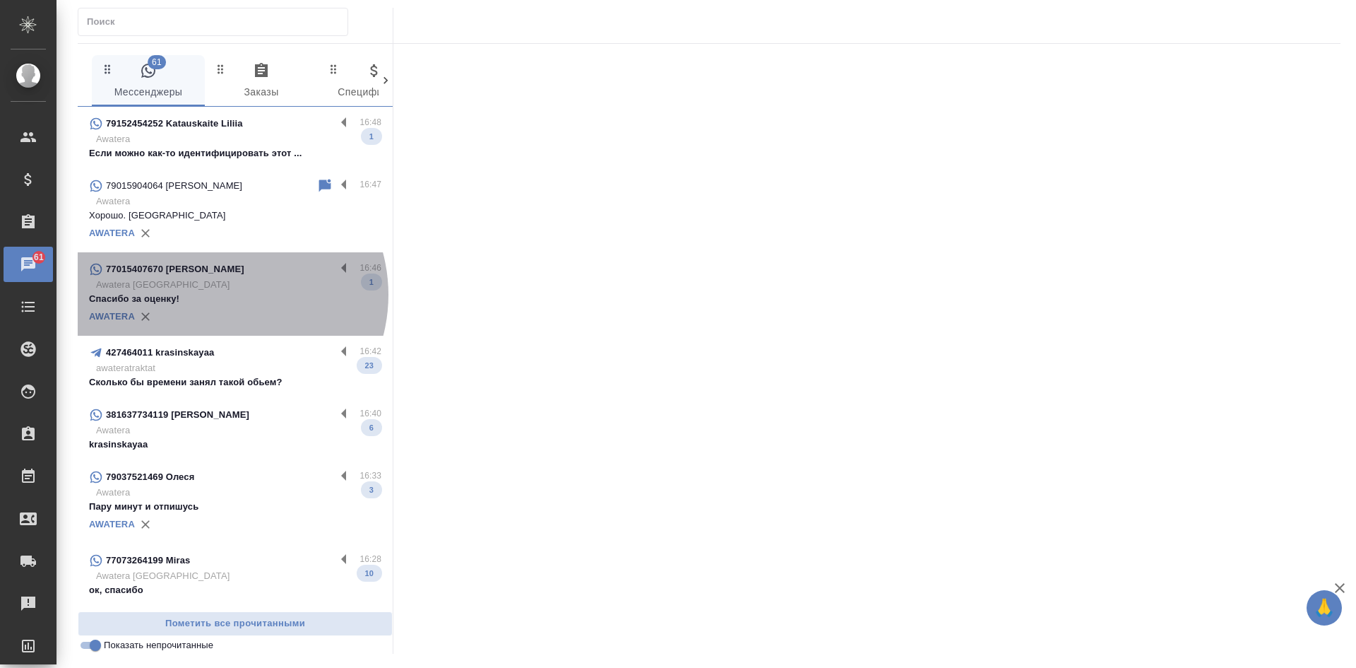
click at [225, 306] on p "Спасибо за оценку!" at bounding box center [235, 299] width 292 height 14
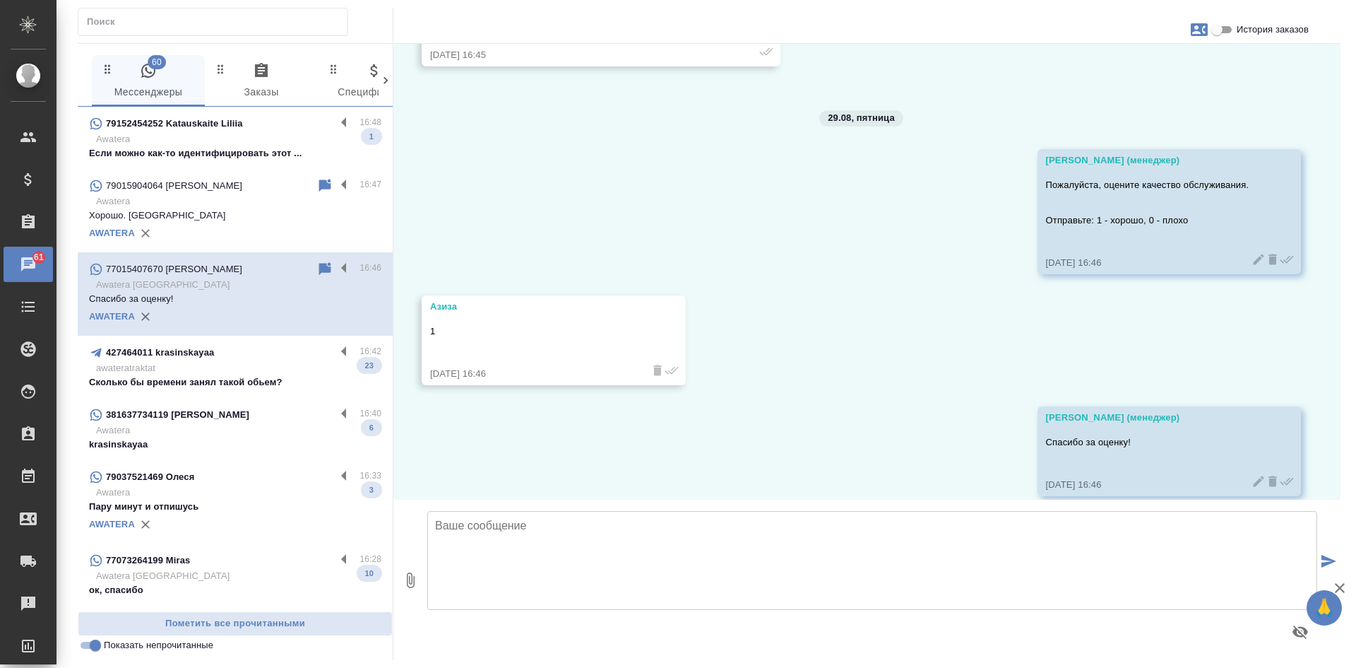
scroll to position [6902, 0]
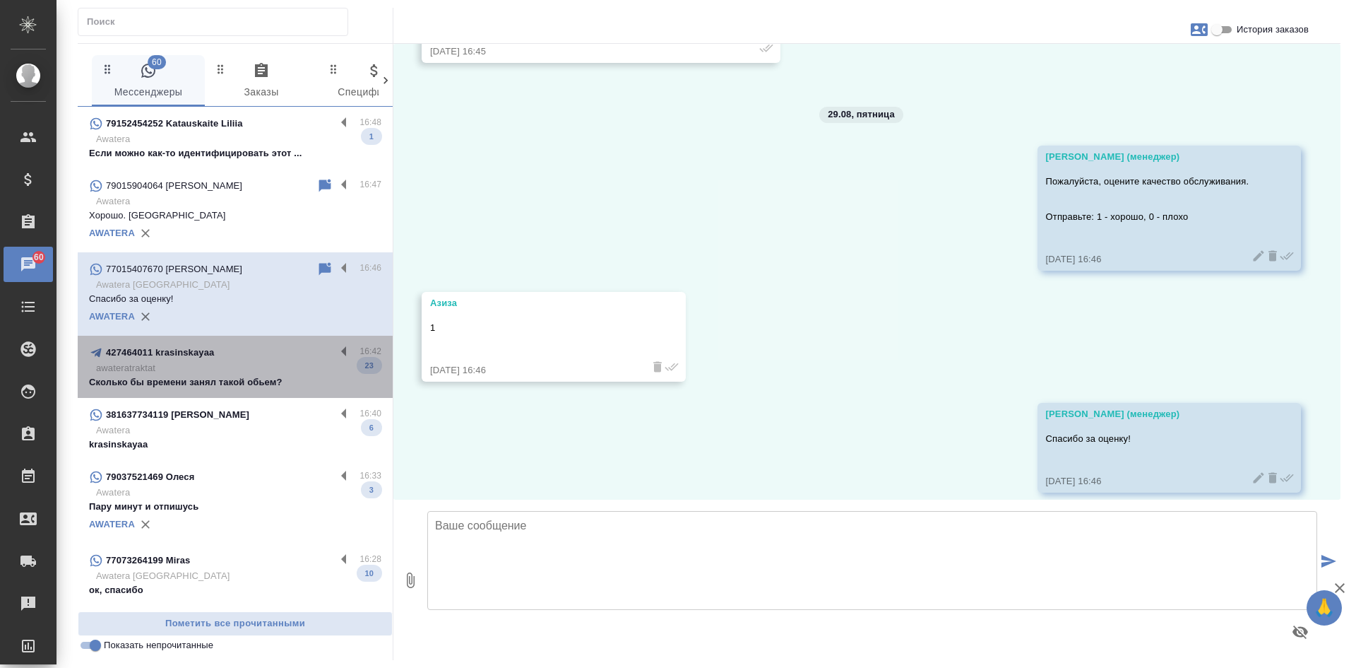
click at [245, 388] on p "Сколько бы времени занял такой обьем?" at bounding box center [235, 382] width 292 height 14
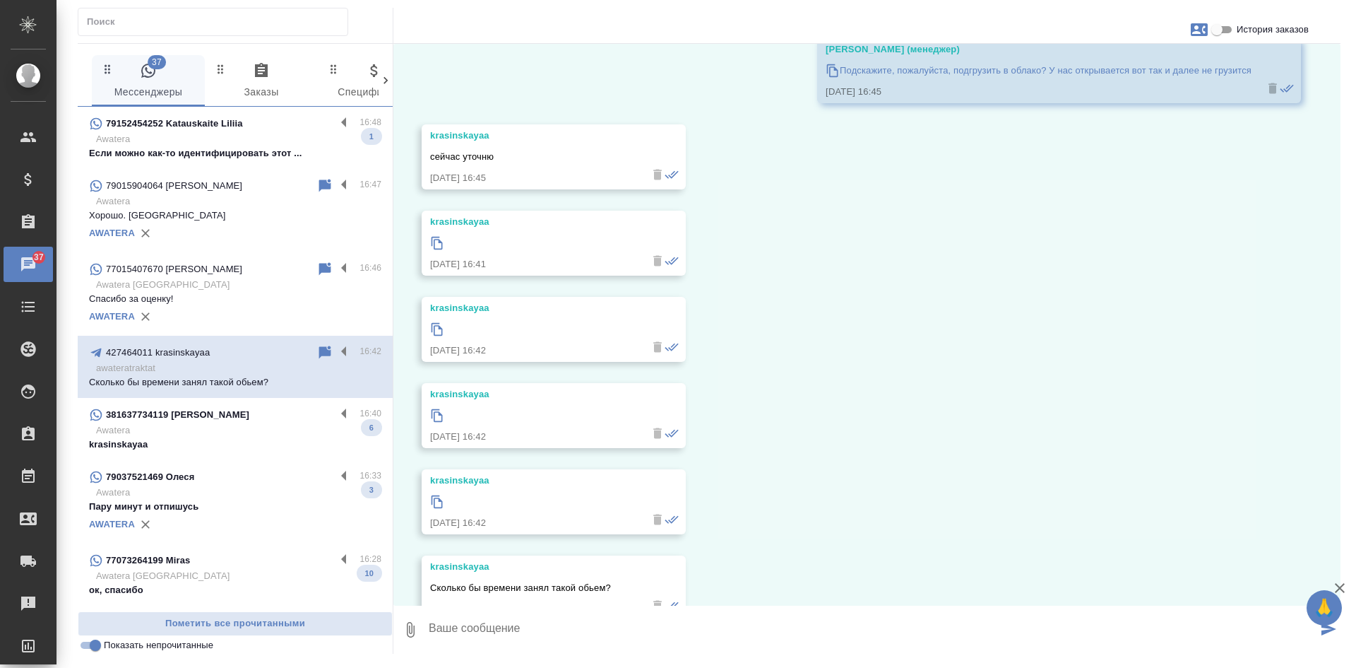
scroll to position [1684, 0]
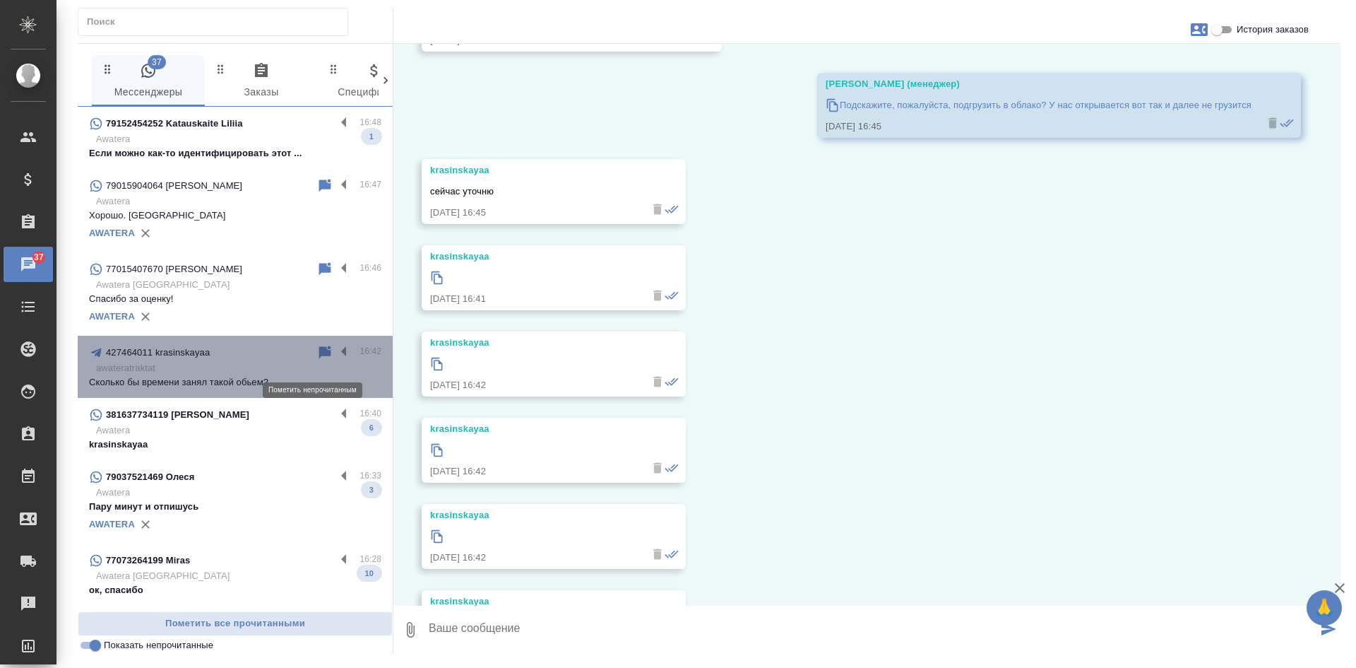
click at [319, 358] on icon at bounding box center [325, 351] width 12 height 13
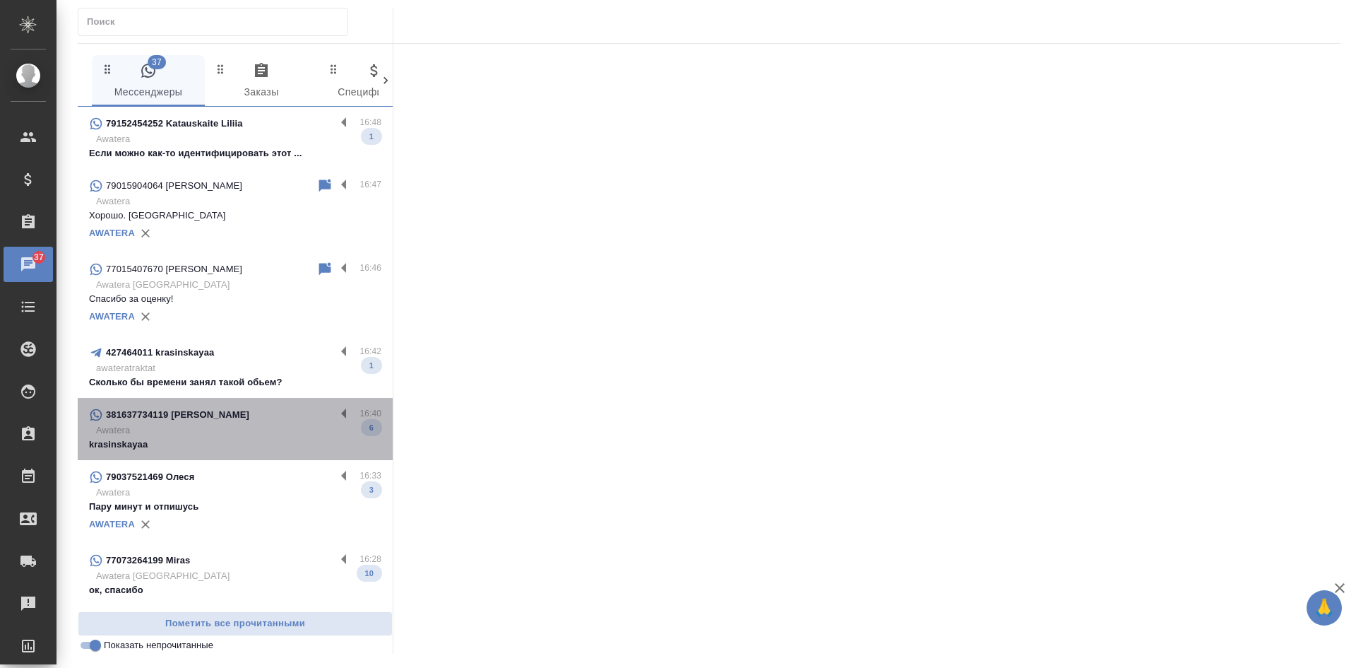
click at [237, 437] on p "Awatera" at bounding box center [238, 430] width 285 height 14
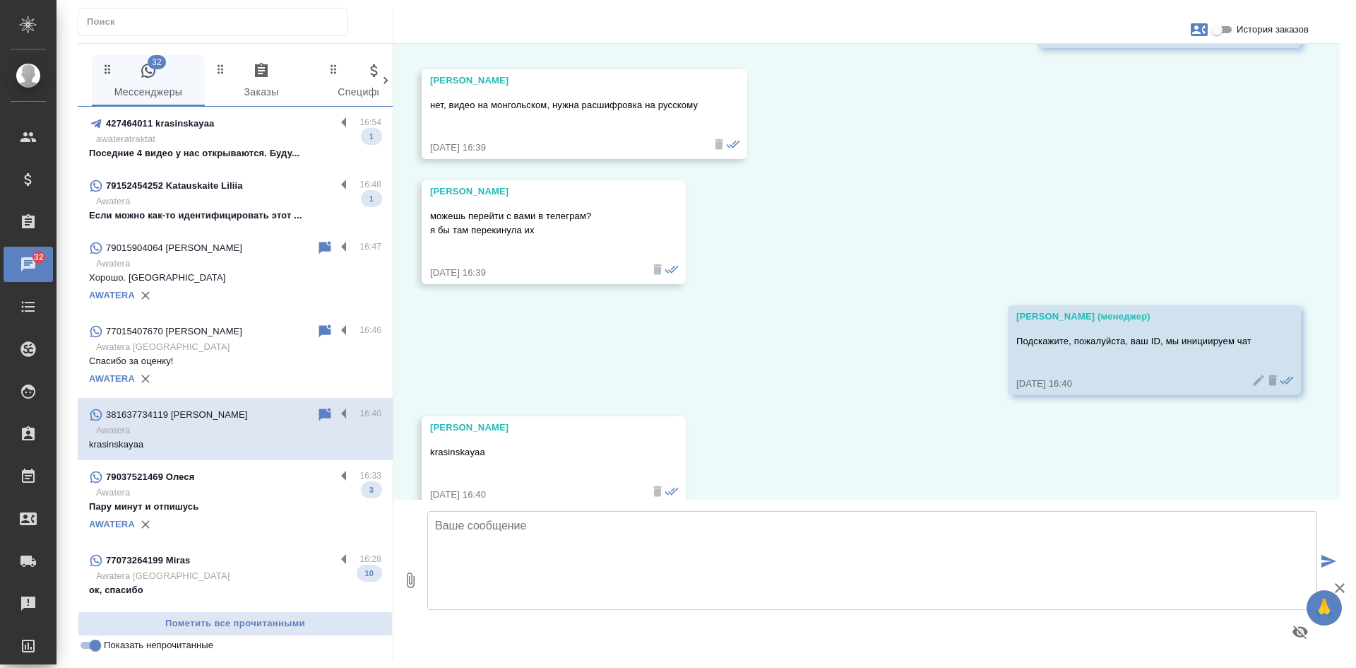
scroll to position [925, 0]
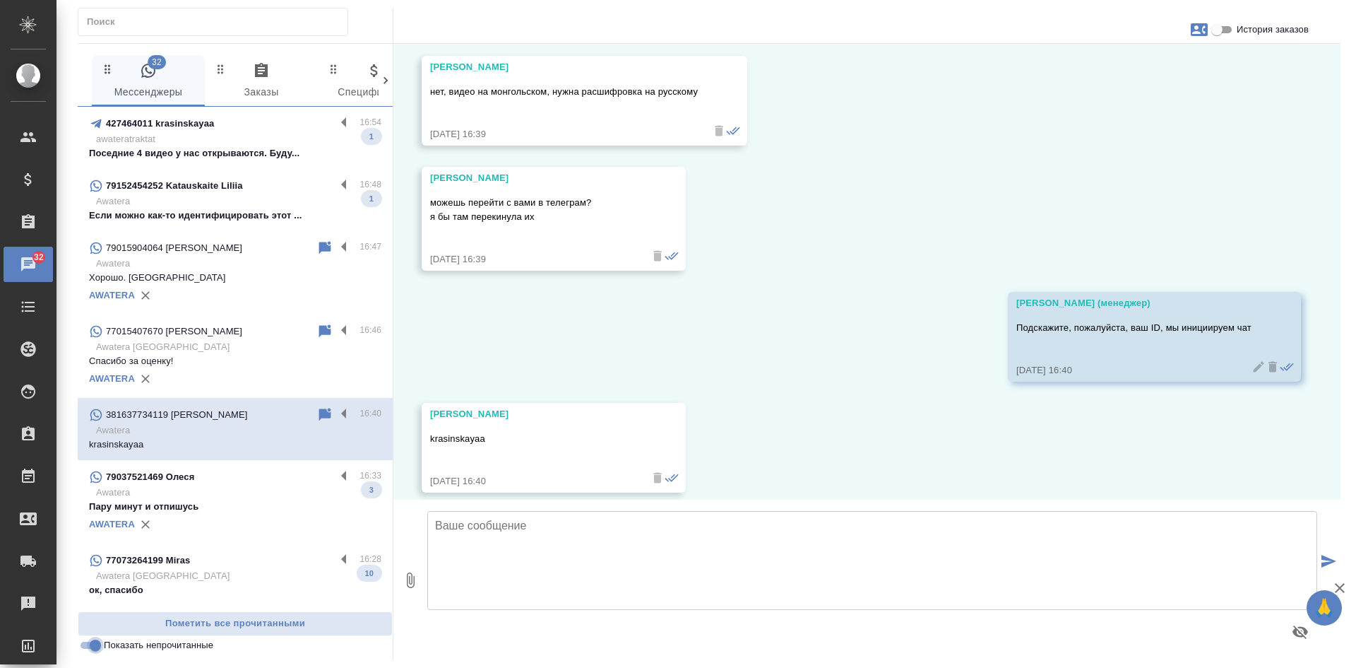
click at [92, 646] on input "Показать непрочитанные" at bounding box center [95, 645] width 51 height 17
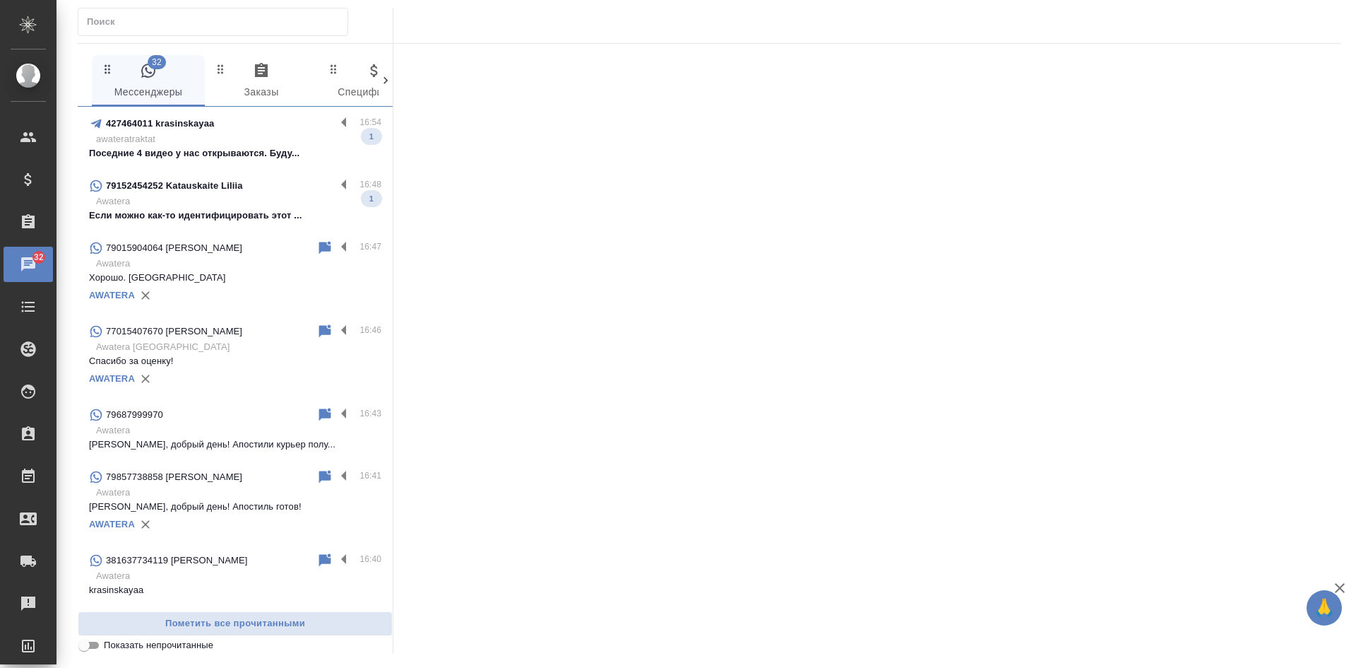
click at [92, 646] on input "Показать непрочитанные" at bounding box center [84, 645] width 51 height 17
checkbox input "true"
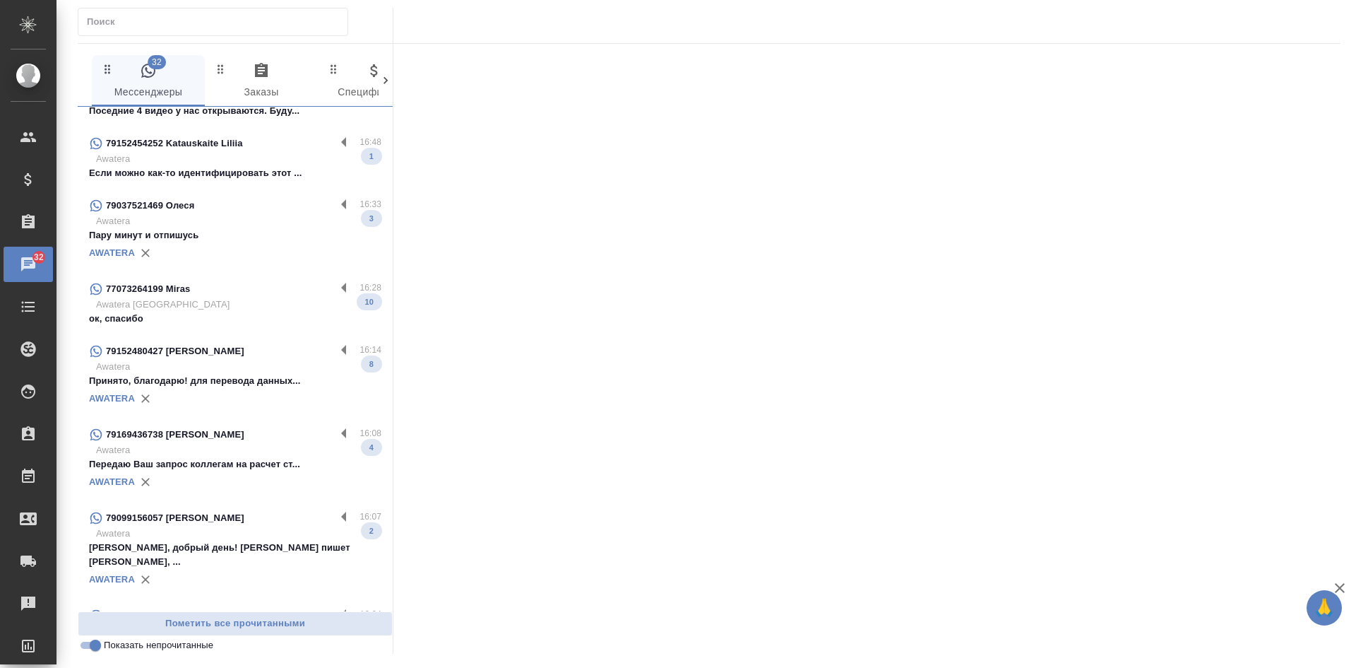
scroll to position [0, 0]
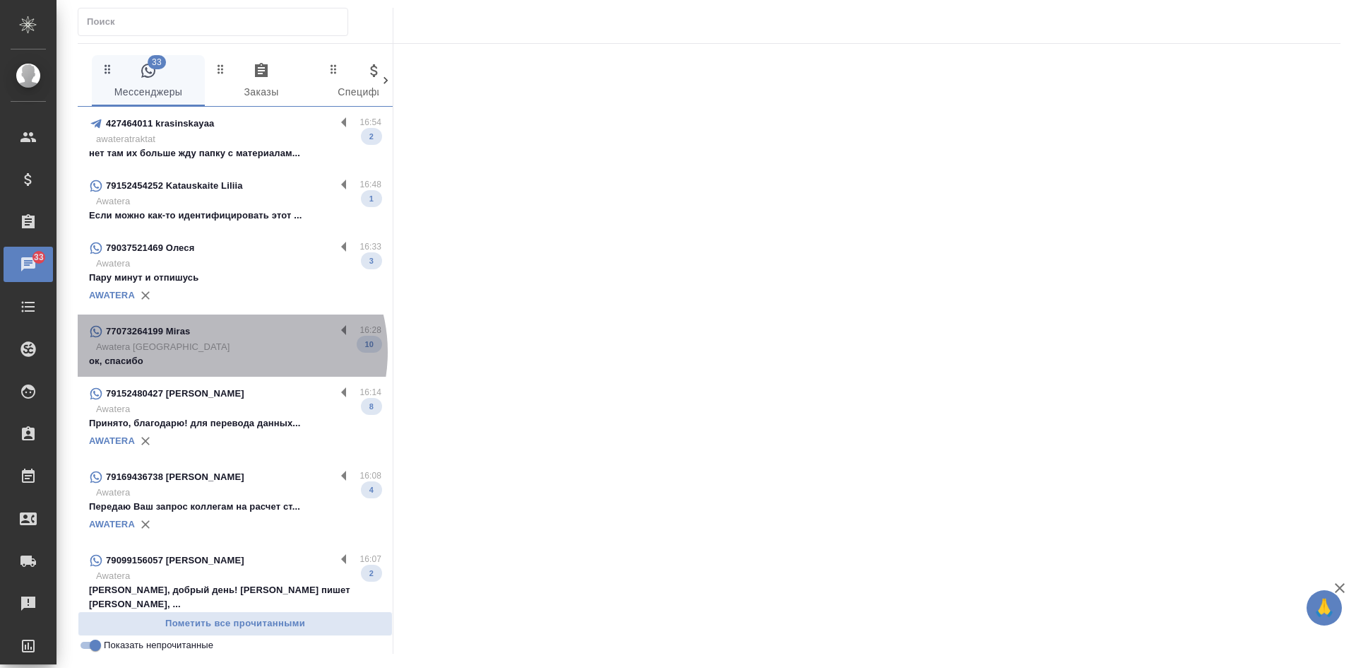
click at [227, 352] on p "Awatera Kazakhstan" at bounding box center [238, 347] width 285 height 14
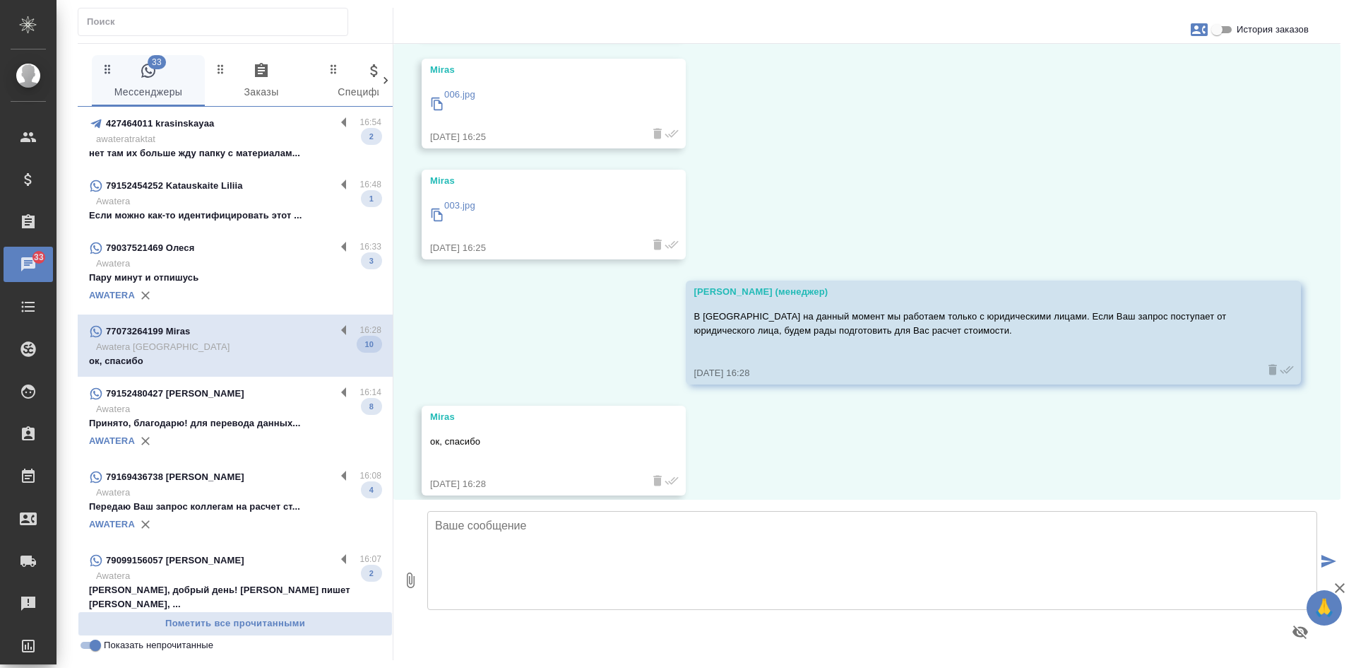
scroll to position [1631, 0]
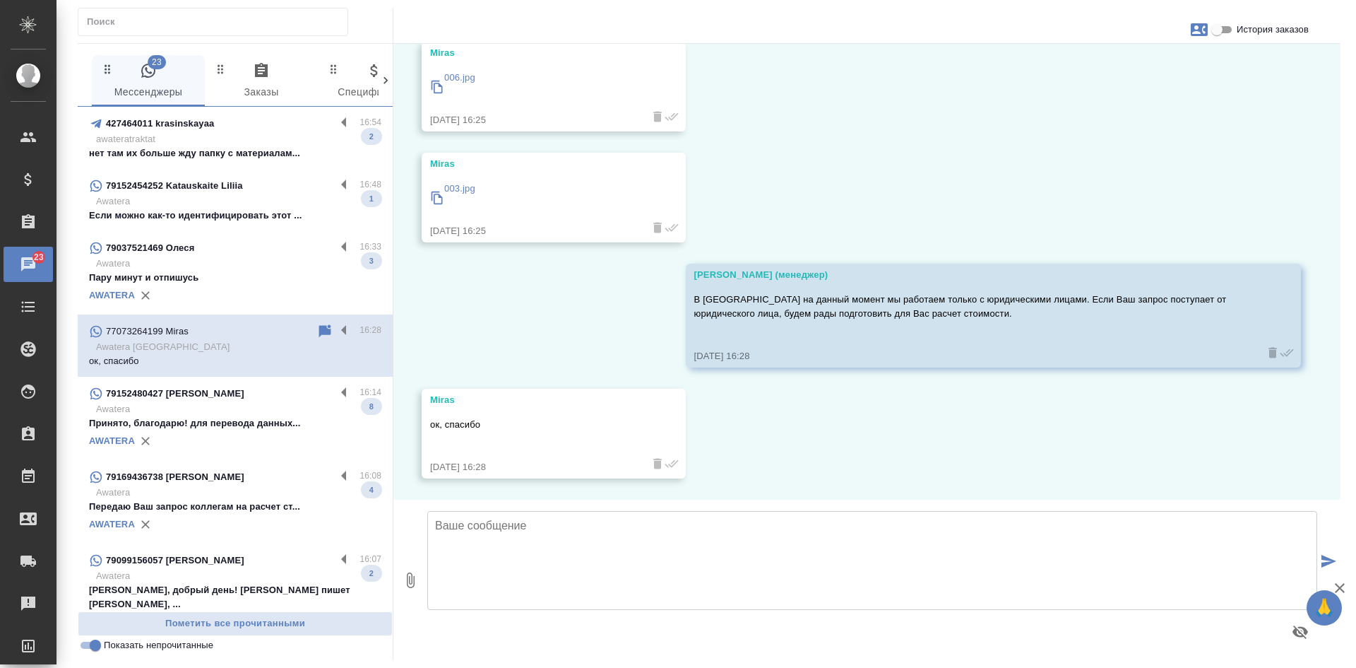
click at [261, 435] on div "AWATERA" at bounding box center [235, 440] width 292 height 21
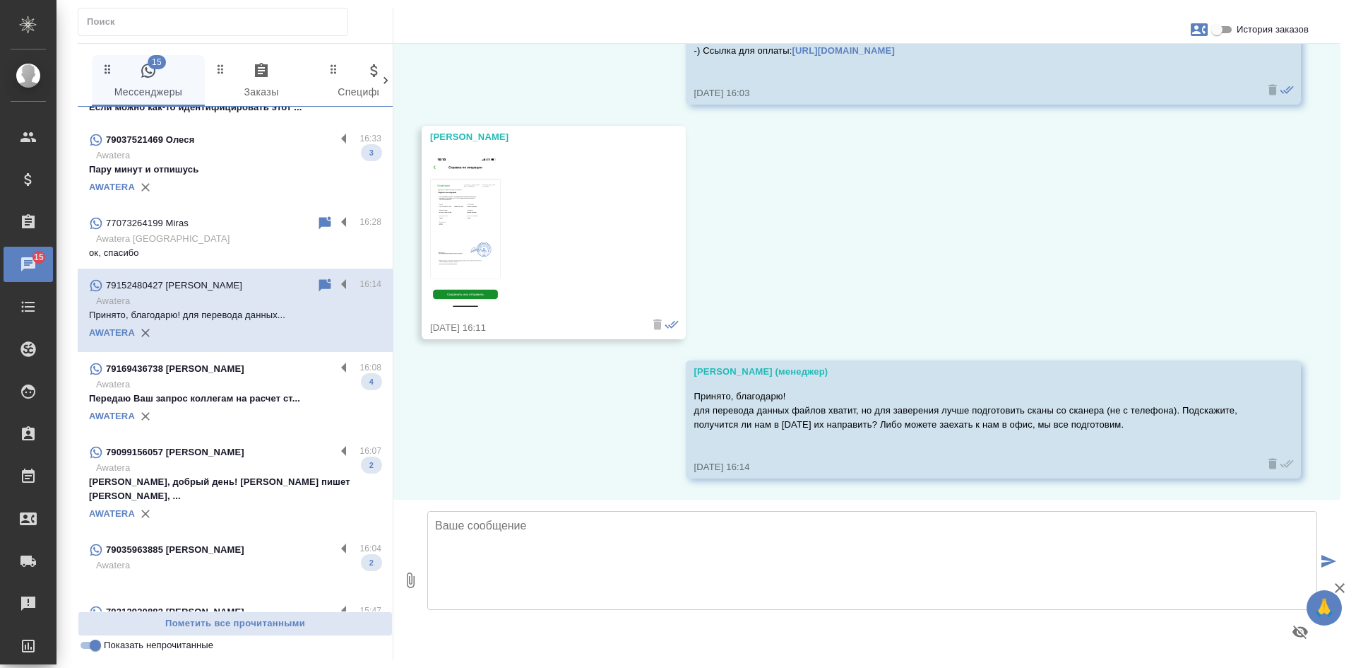
scroll to position [140, 0]
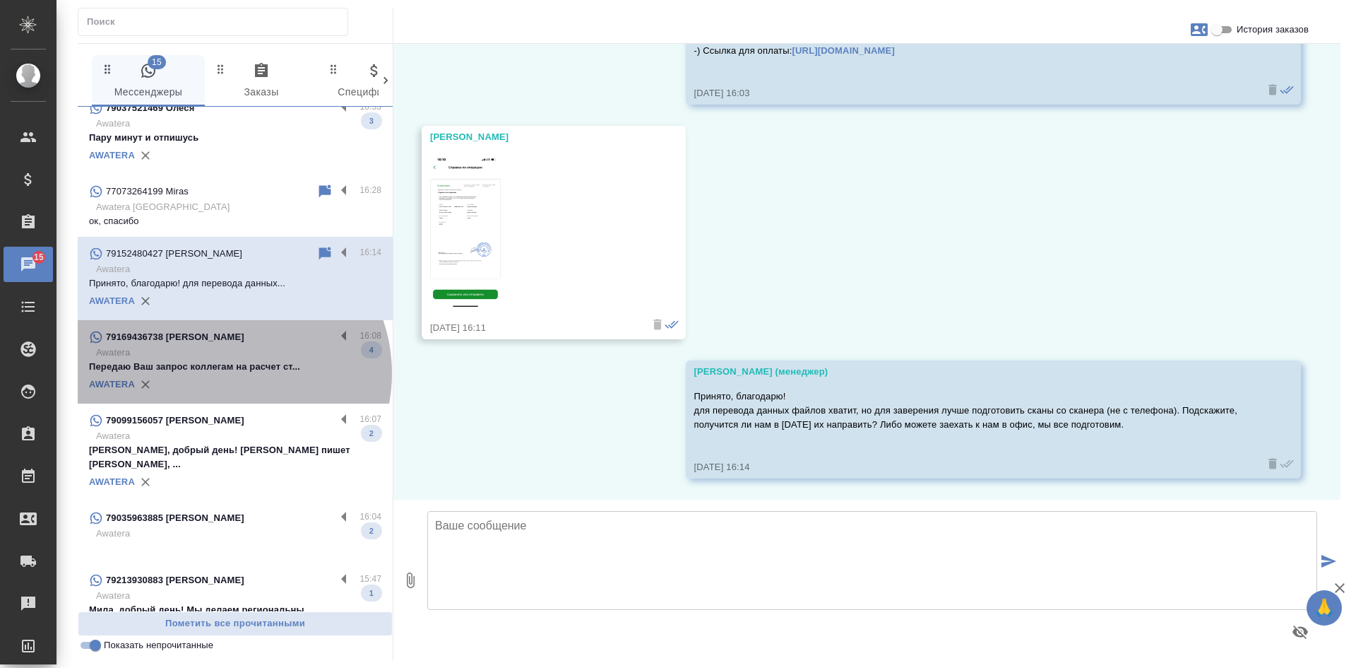
click at [228, 373] on p "Передаю Ваш запрос коллегам на расчет ст..." at bounding box center [235, 367] width 292 height 14
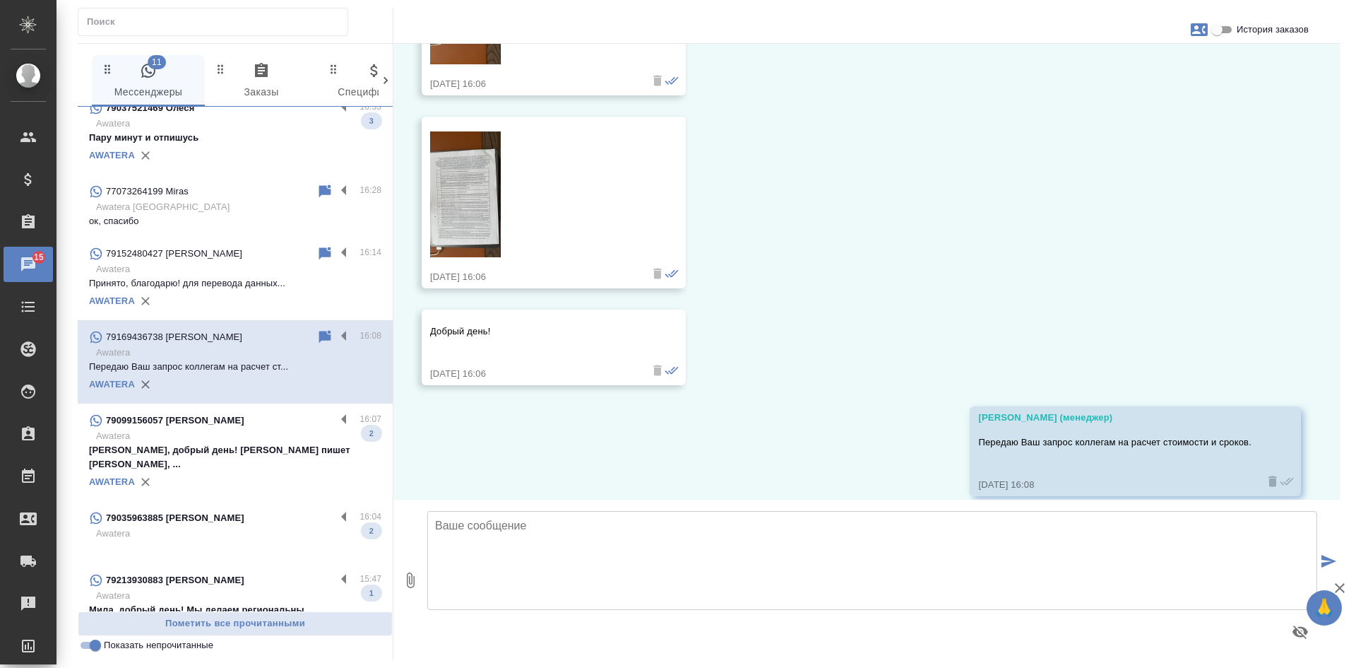
scroll to position [517, 0]
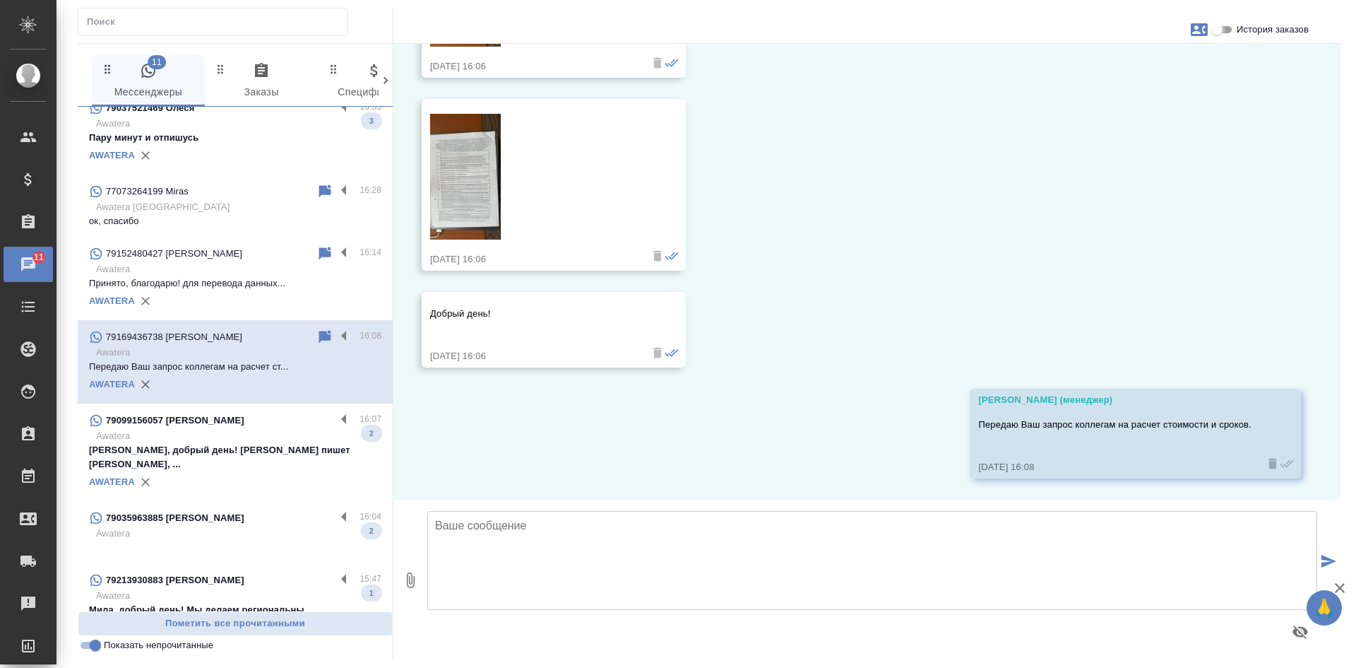
click at [1221, 29] on input "История заказов" at bounding box center [1217, 29] width 51 height 17
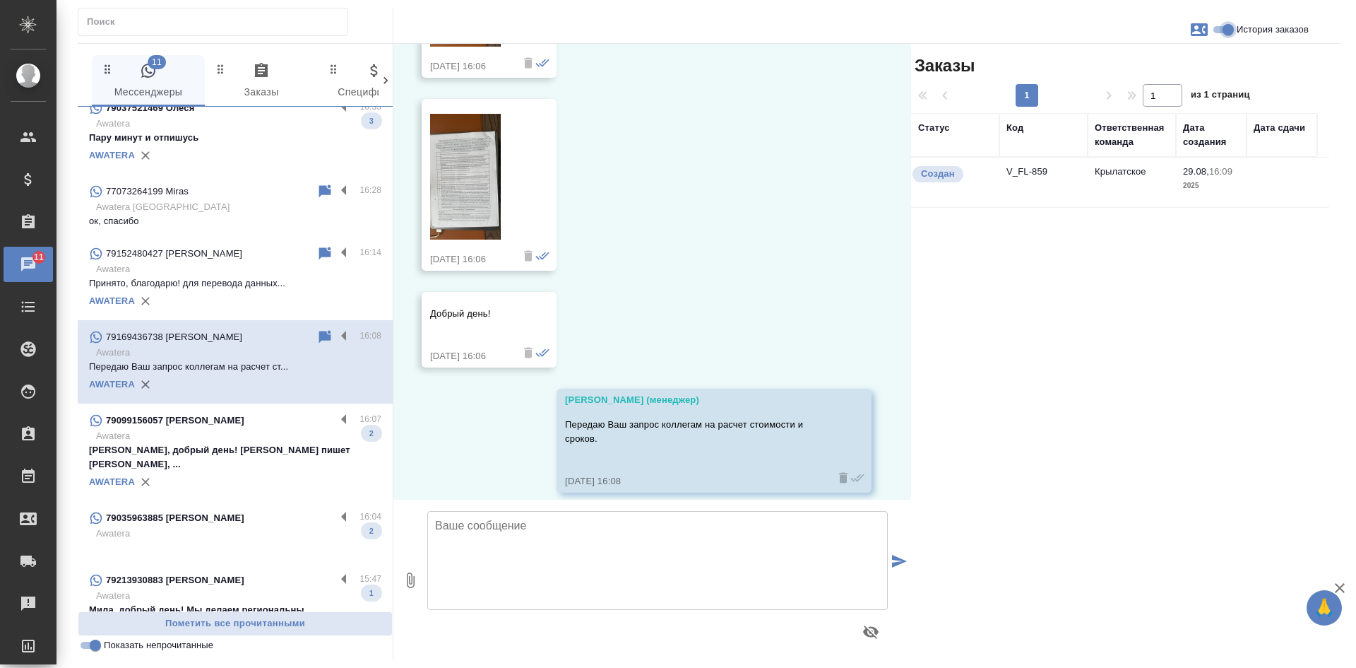
click at [1219, 28] on input "История заказов" at bounding box center [1228, 29] width 51 height 17
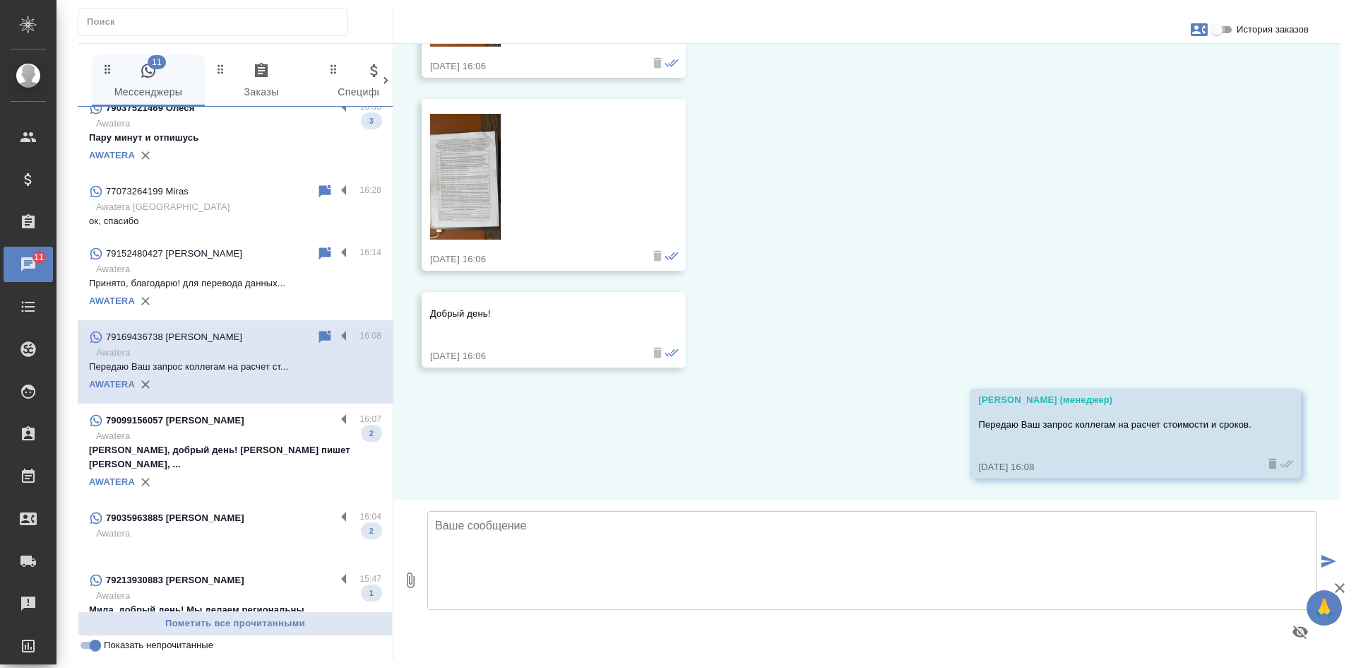
click at [1217, 30] on input "История заказов" at bounding box center [1217, 29] width 51 height 17
checkbox input "true"
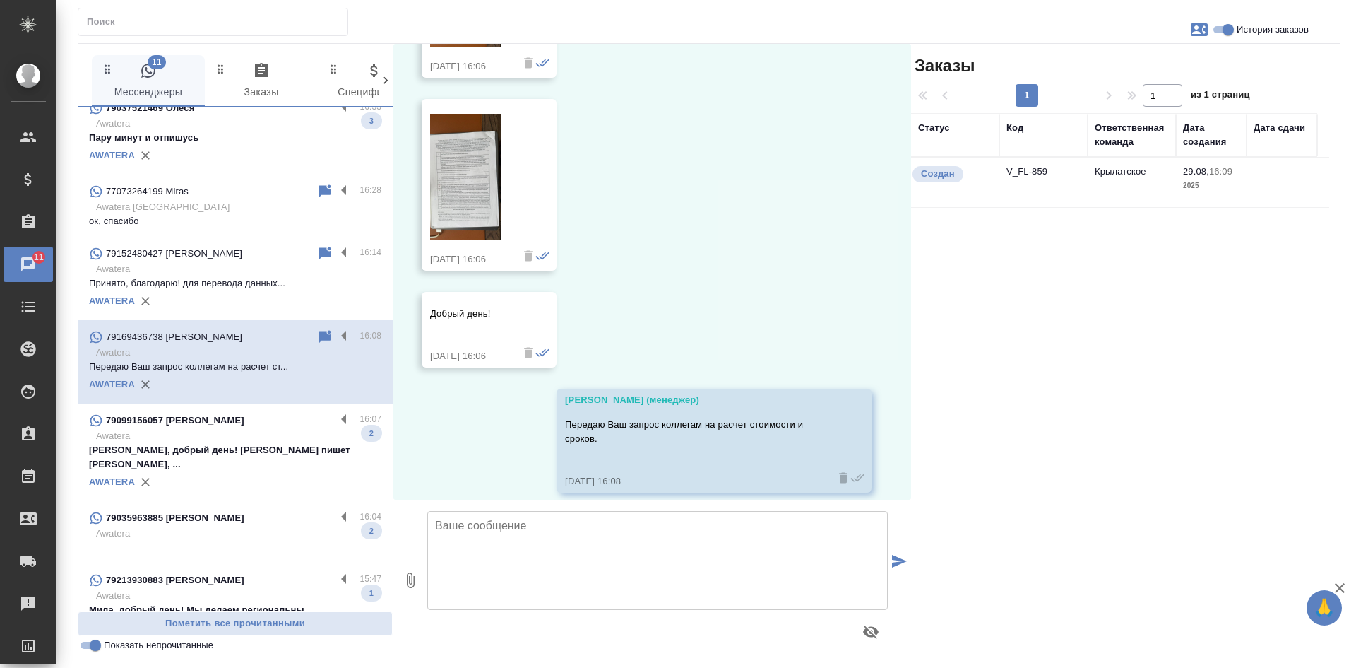
click at [1100, 187] on td "Крылатское" at bounding box center [1132, 182] width 88 height 49
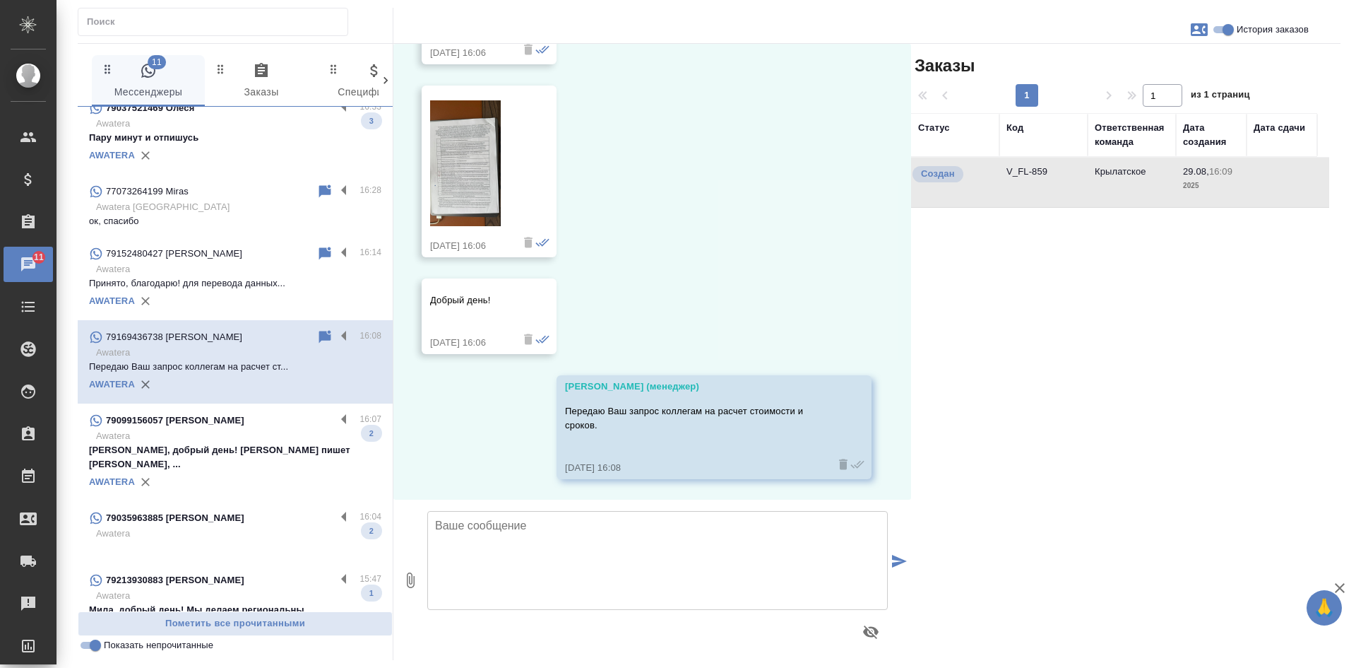
scroll to position [531, 0]
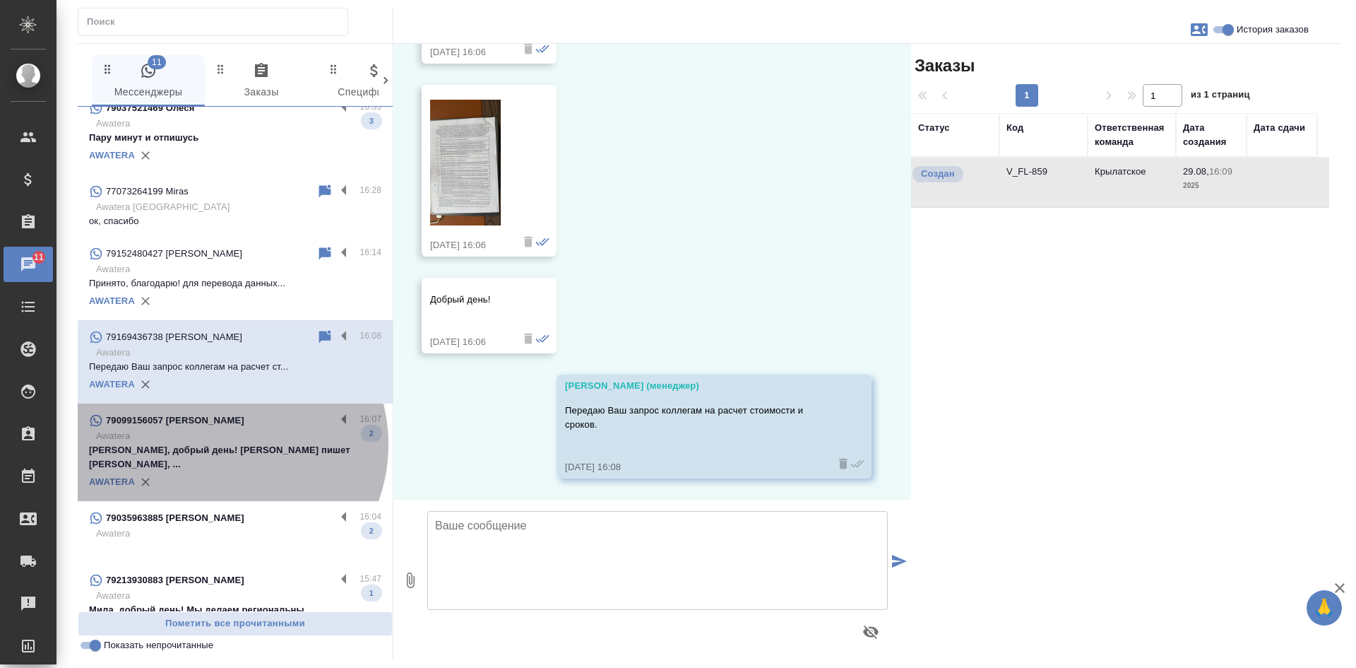
click at [220, 444] on p "Анастасия, добрый день! Вам пишет Анна, ..." at bounding box center [235, 457] width 292 height 28
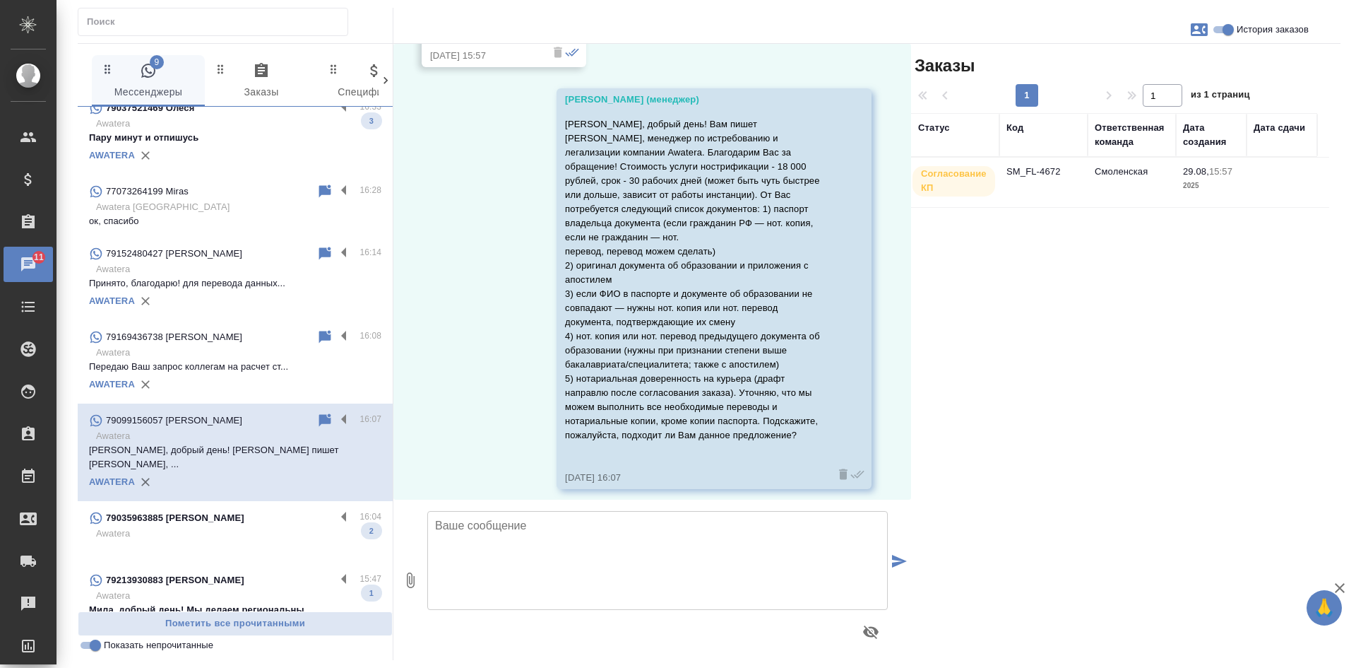
scroll to position [403, 0]
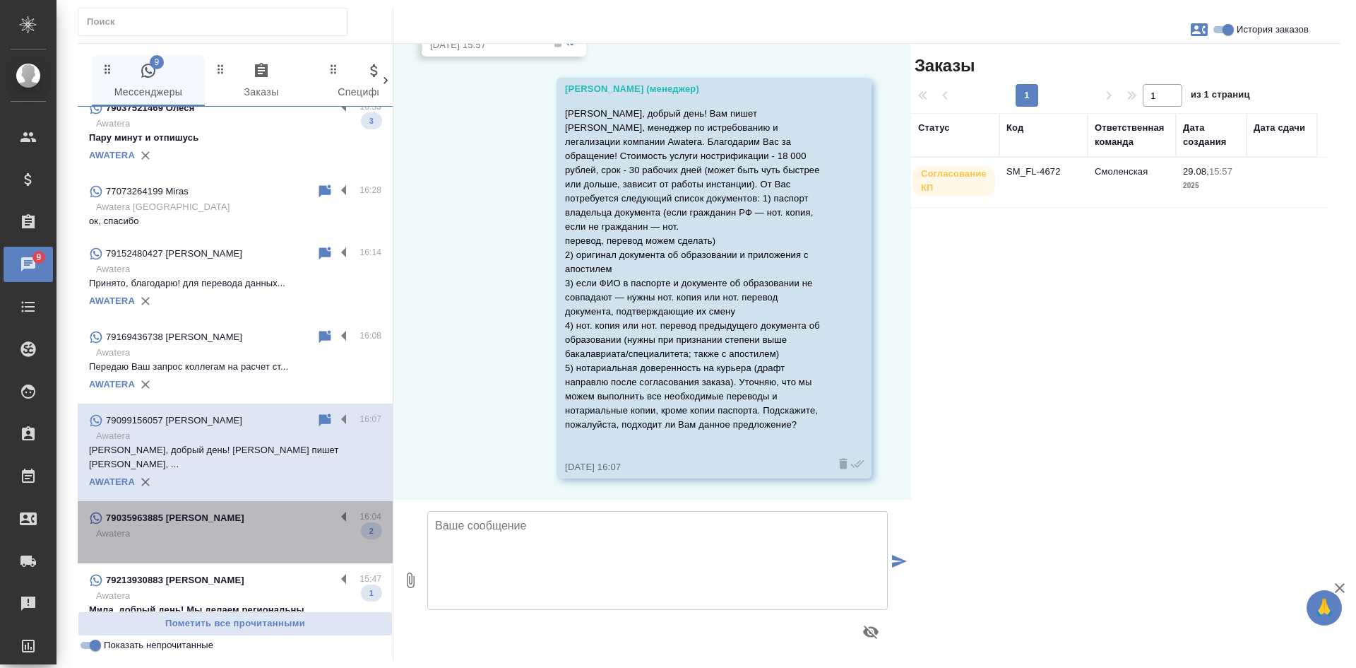
drag, startPoint x: 253, startPoint y: 528, endPoint x: 254, endPoint y: 512, distance: 17.0
click at [254, 540] on p at bounding box center [235, 547] width 292 height 14
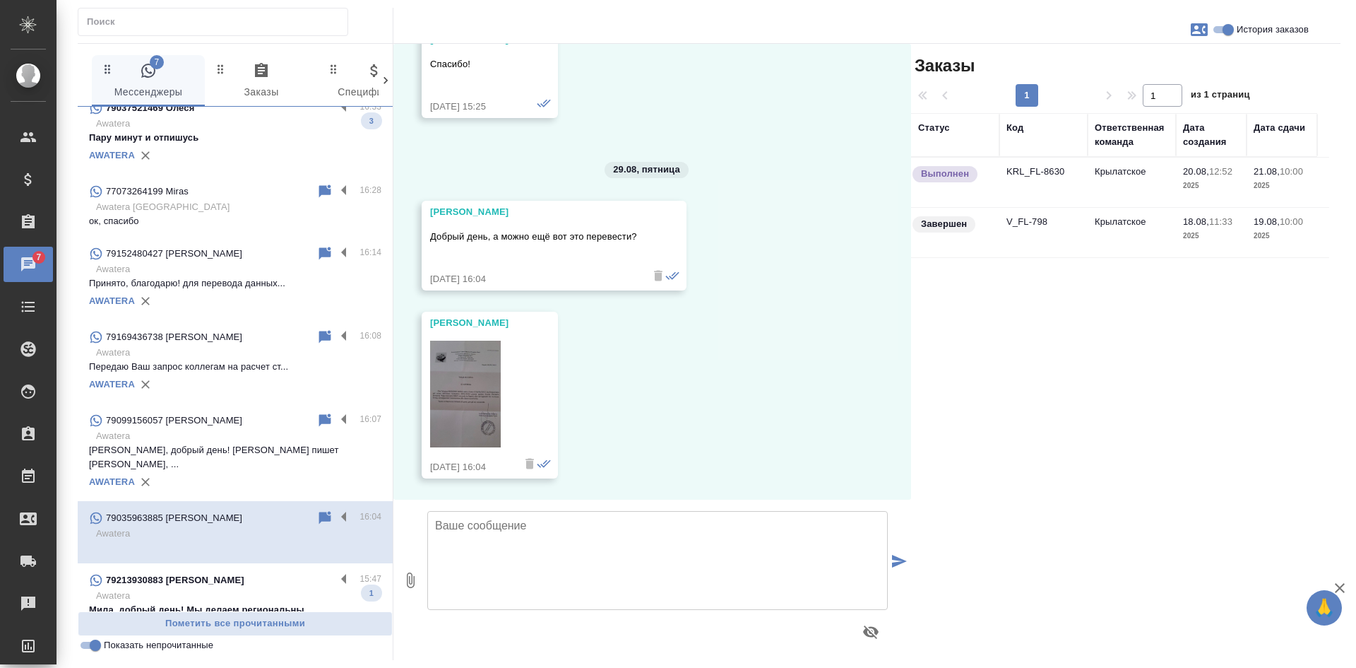
scroll to position [6944, 0]
click at [319, 509] on icon at bounding box center [325, 517] width 17 height 17
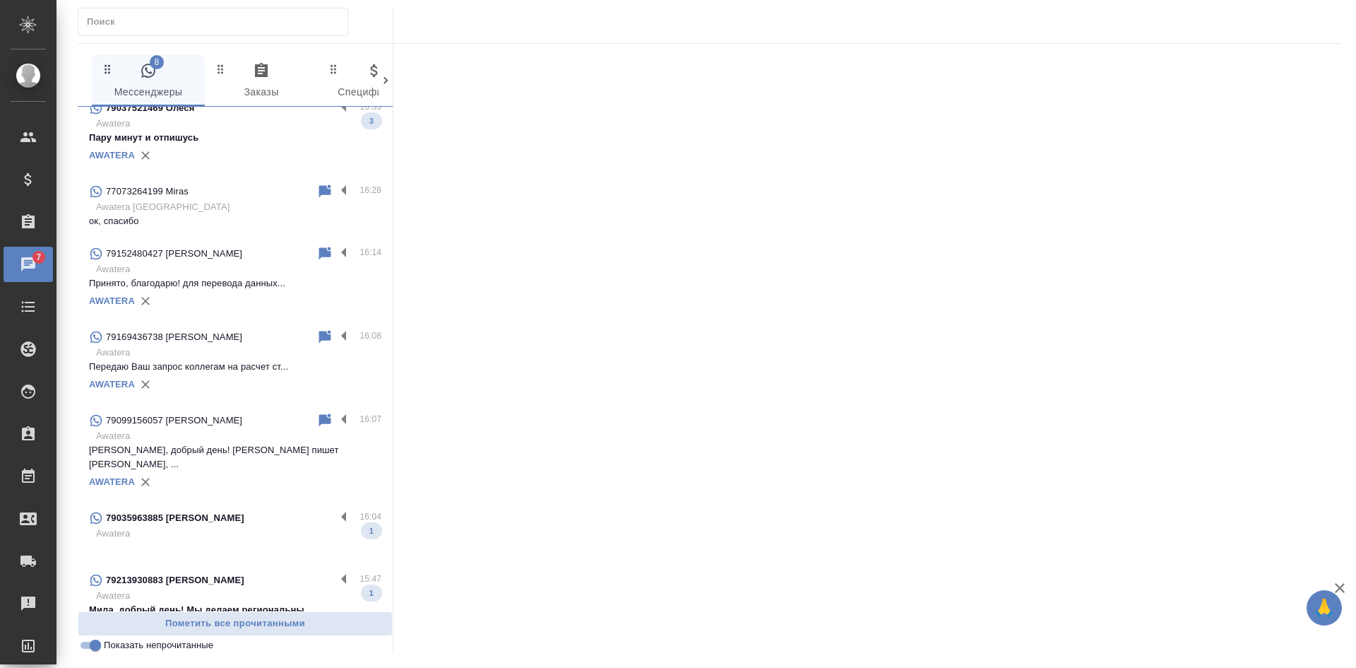
click at [239, 589] on p "Awatera" at bounding box center [238, 596] width 285 height 14
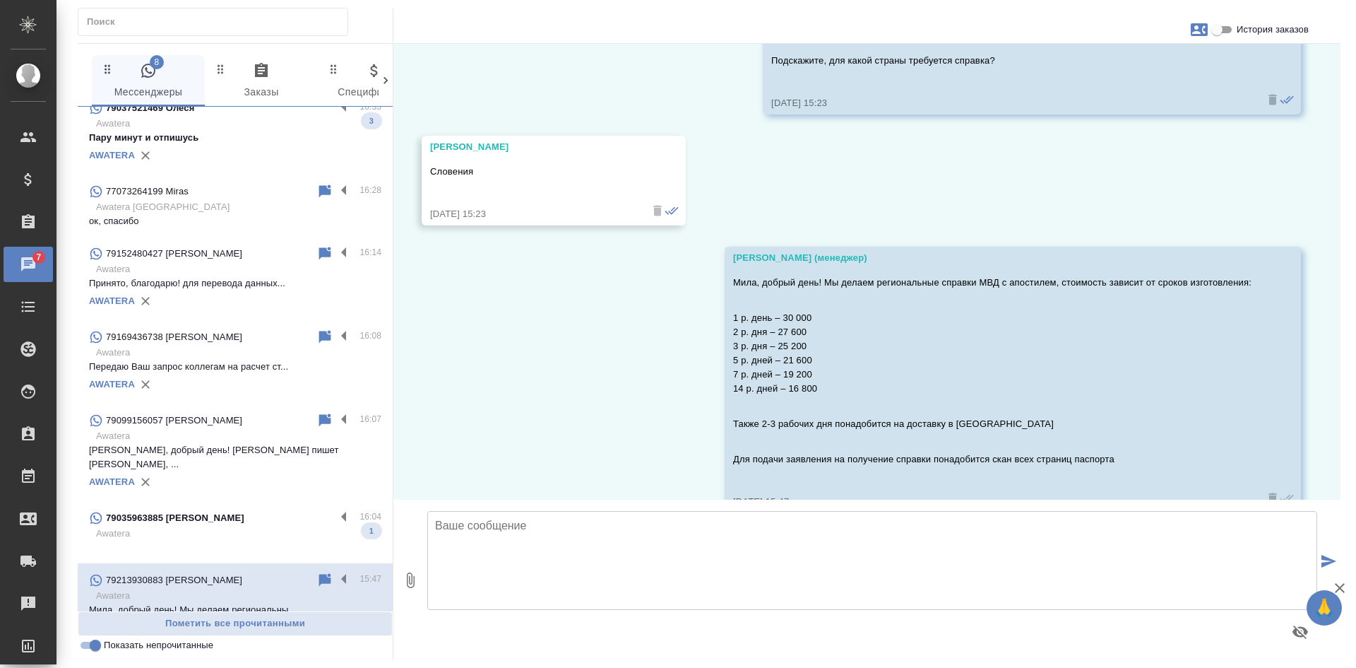
scroll to position [901, 0]
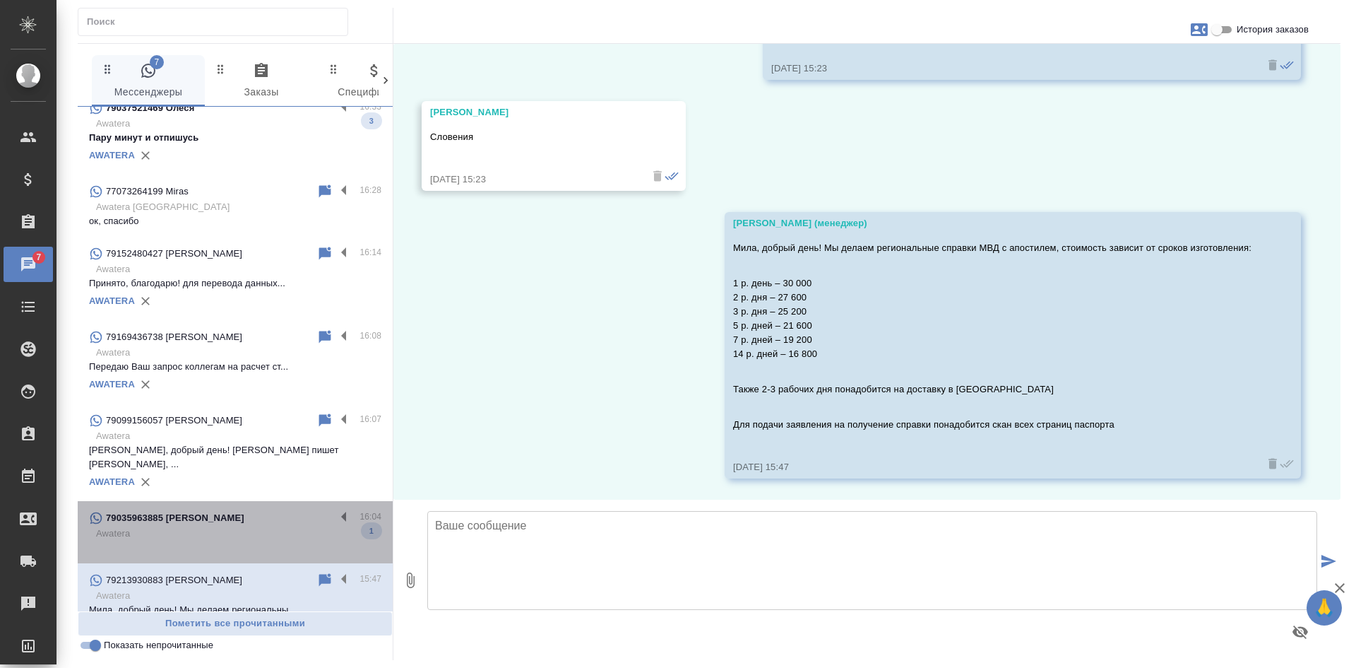
click at [236, 526] on p "Awatera" at bounding box center [238, 533] width 285 height 14
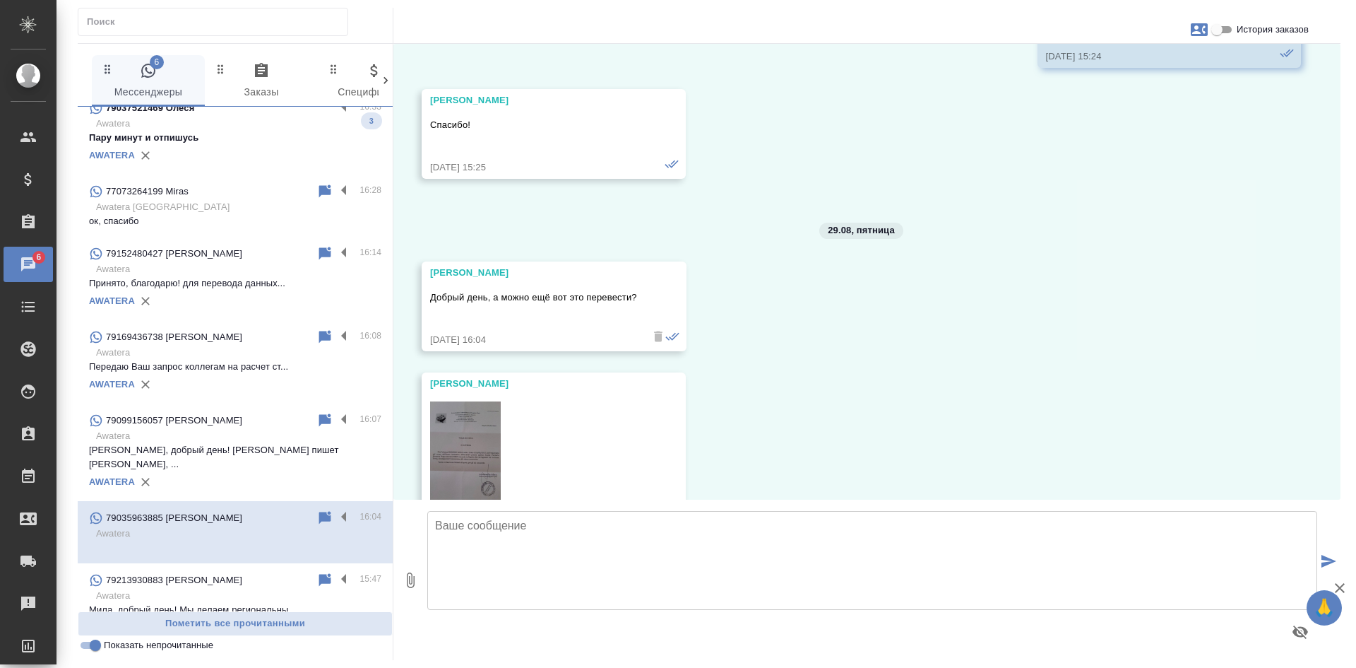
scroll to position [6718, 0]
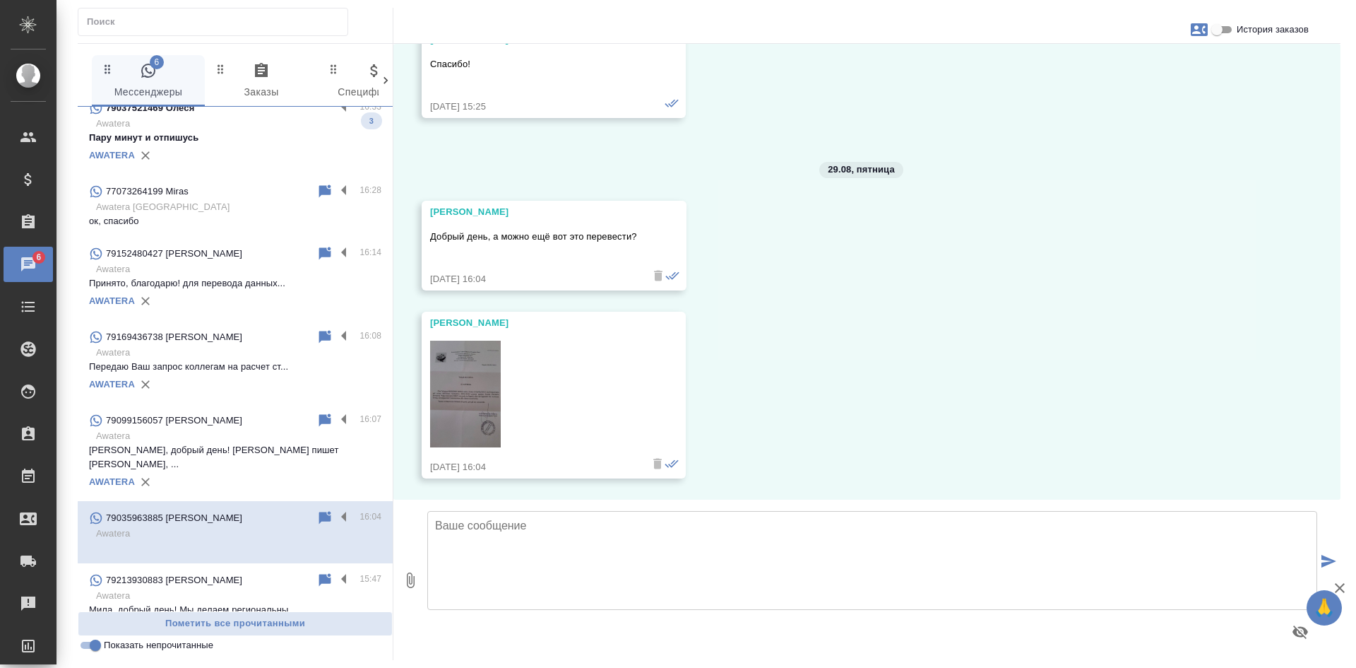
click at [474, 375] on img at bounding box center [465, 394] width 71 height 107
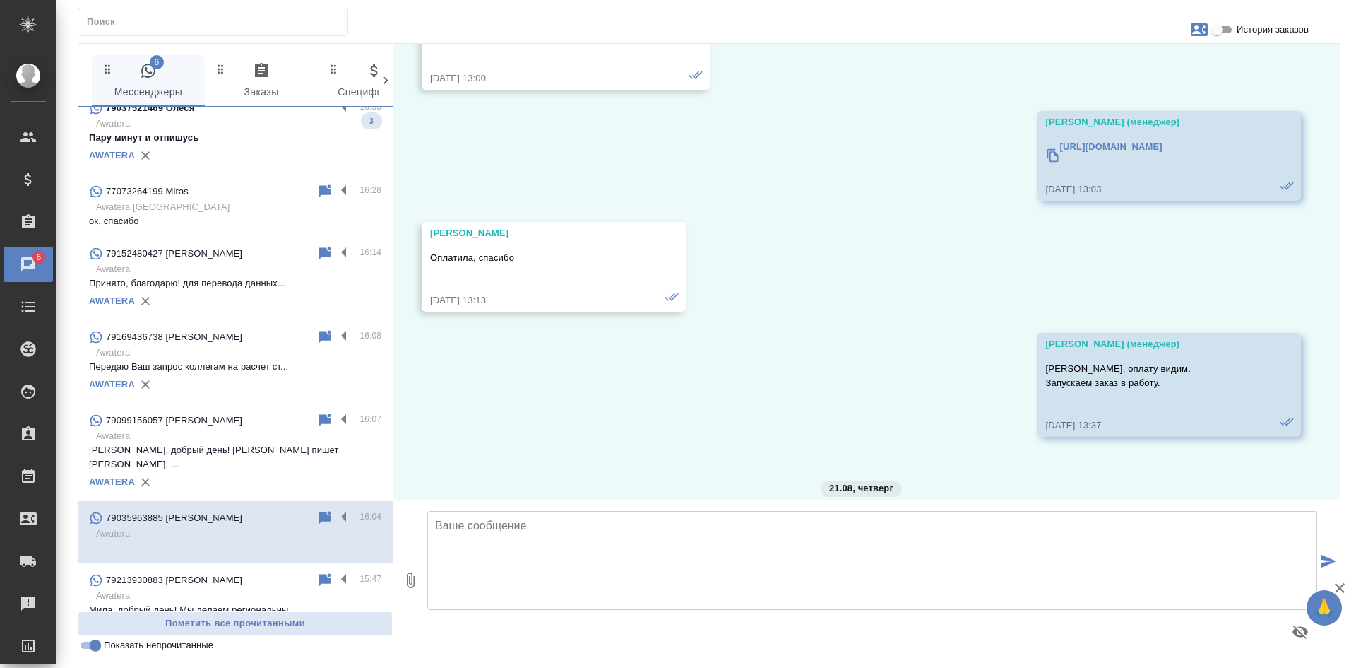
scroll to position [4811, 0]
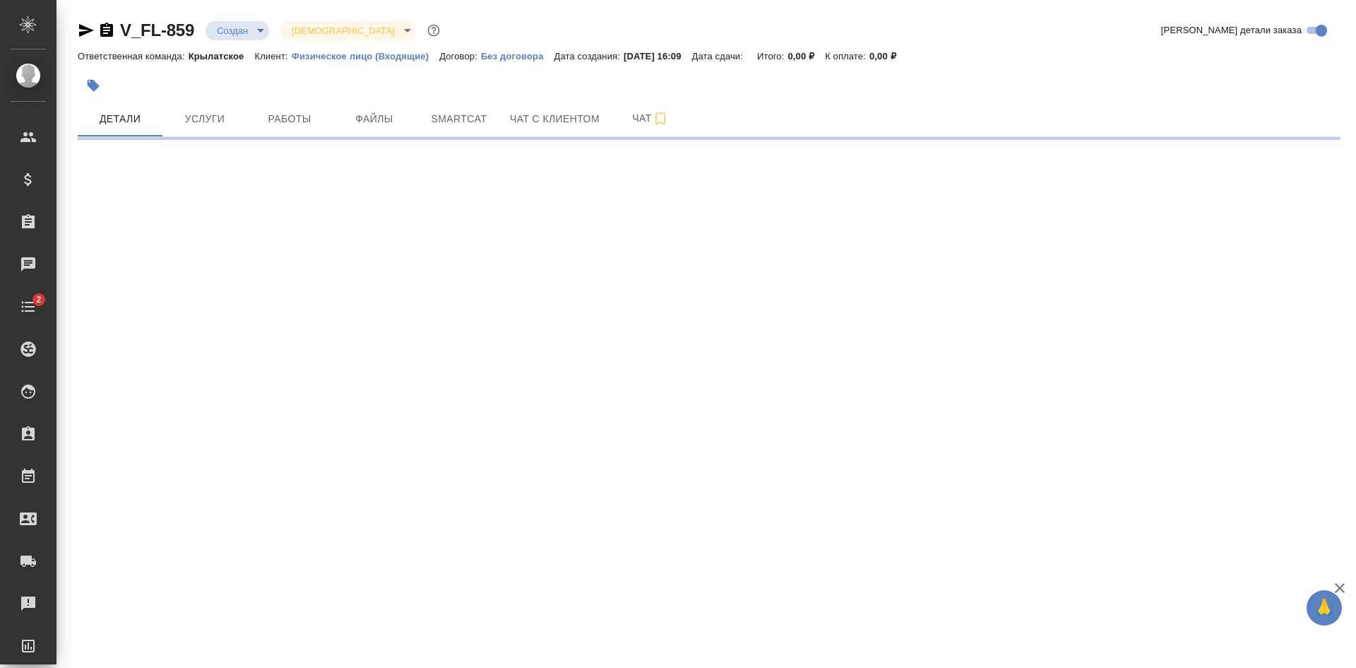
select select "RU"
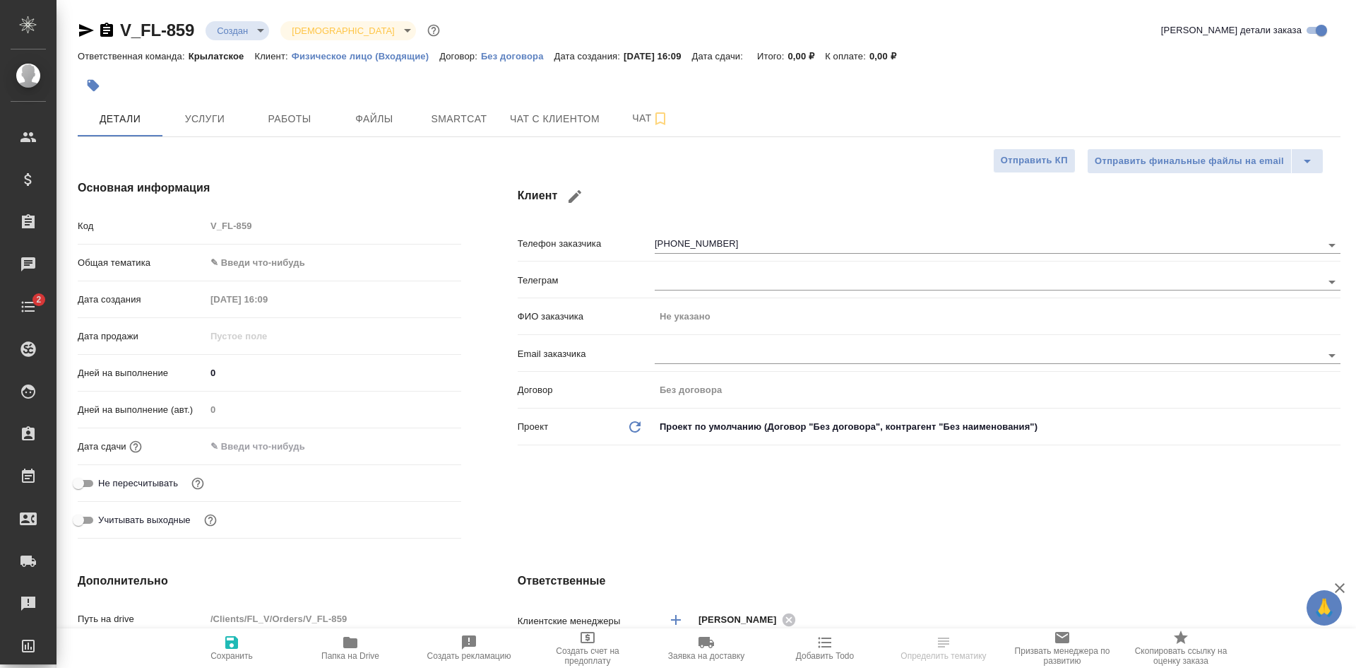
type textarea "x"
click at [625, 121] on span "Чат" at bounding box center [651, 119] width 68 height 18
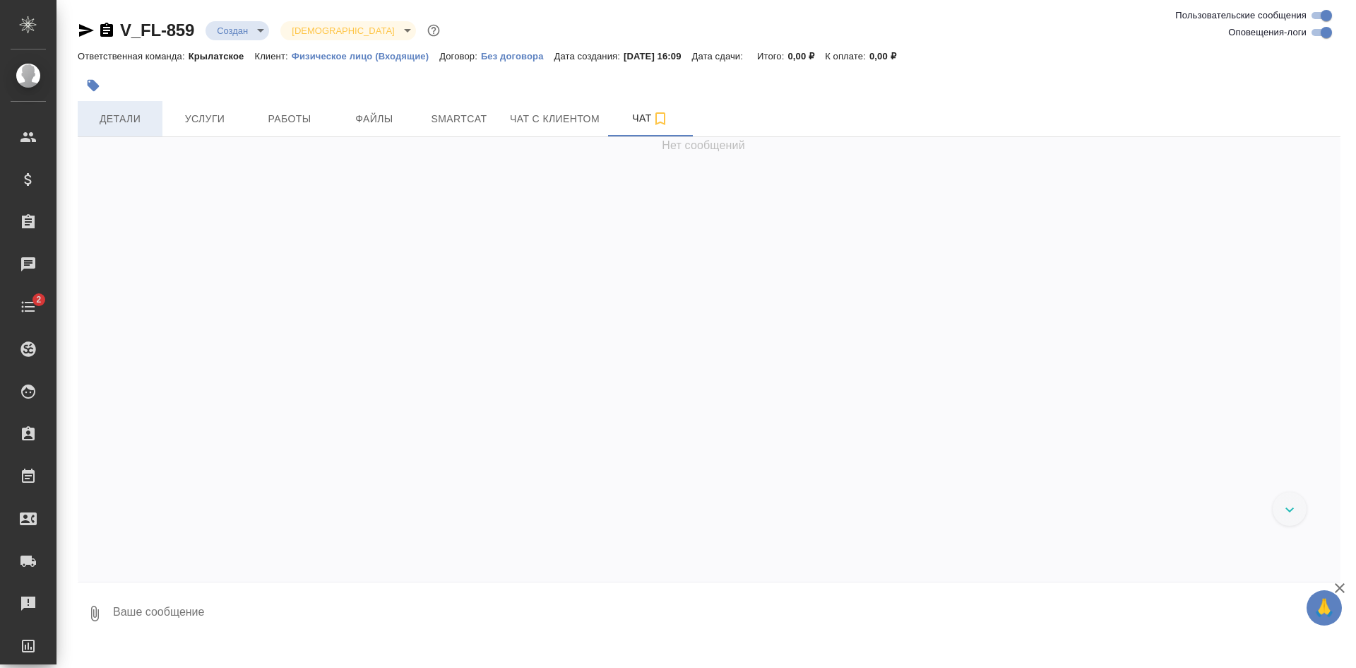
click at [124, 125] on span "Детали" at bounding box center [120, 119] width 68 height 18
select select "RU"
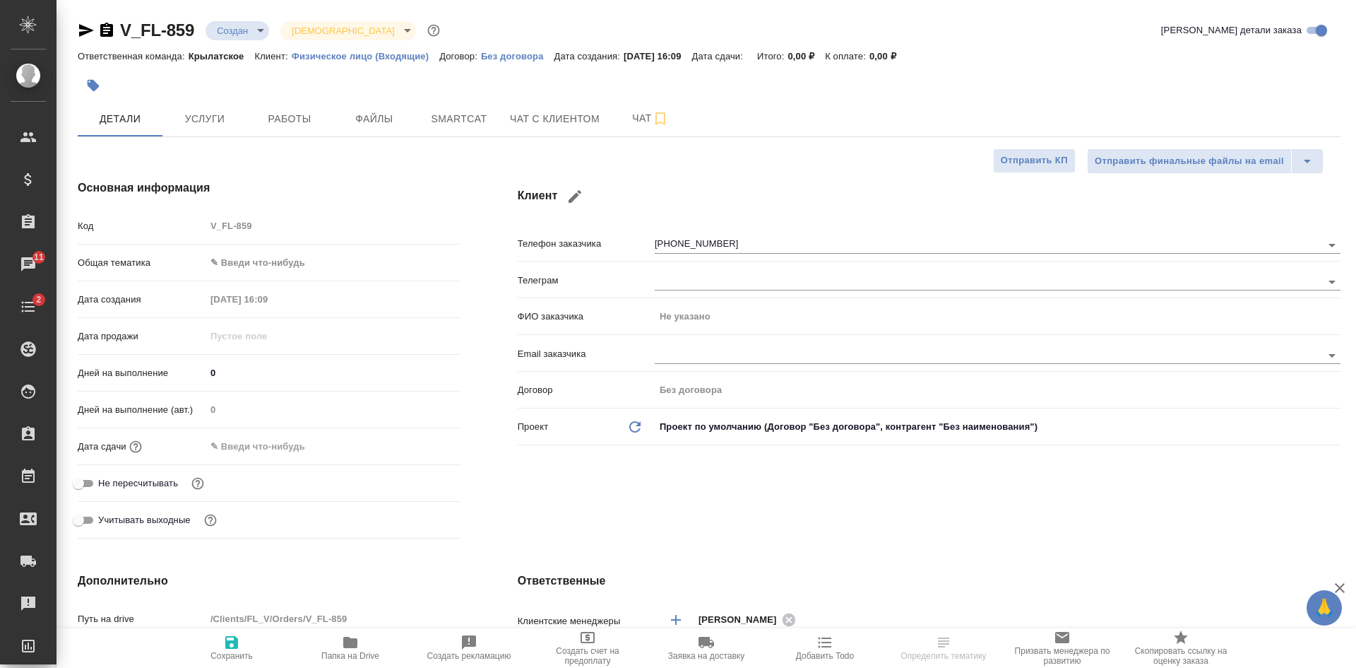
type textarea "x"
click at [85, 28] on icon "button" at bounding box center [86, 30] width 15 height 13
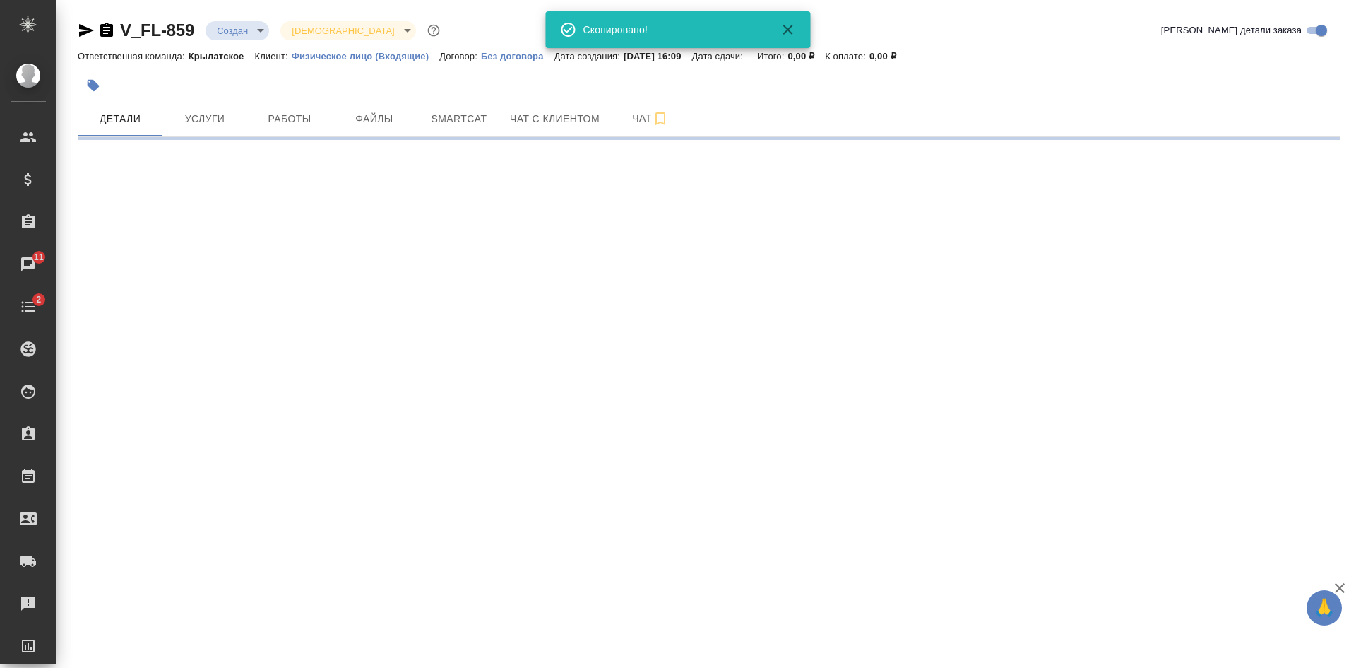
select select "RU"
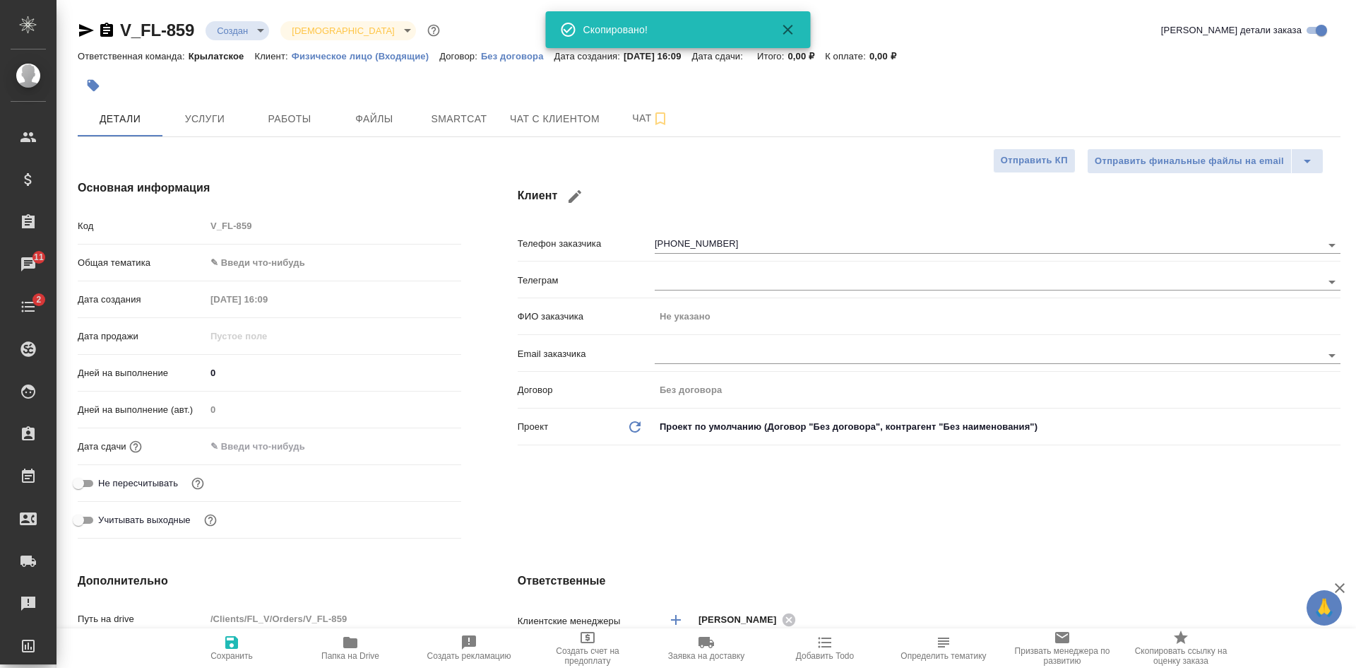
type textarea "x"
drag, startPoint x: 108, startPoint y: 32, endPoint x: 161, endPoint y: 61, distance: 60.7
click at [107, 35] on icon "button" at bounding box center [106, 30] width 13 height 14
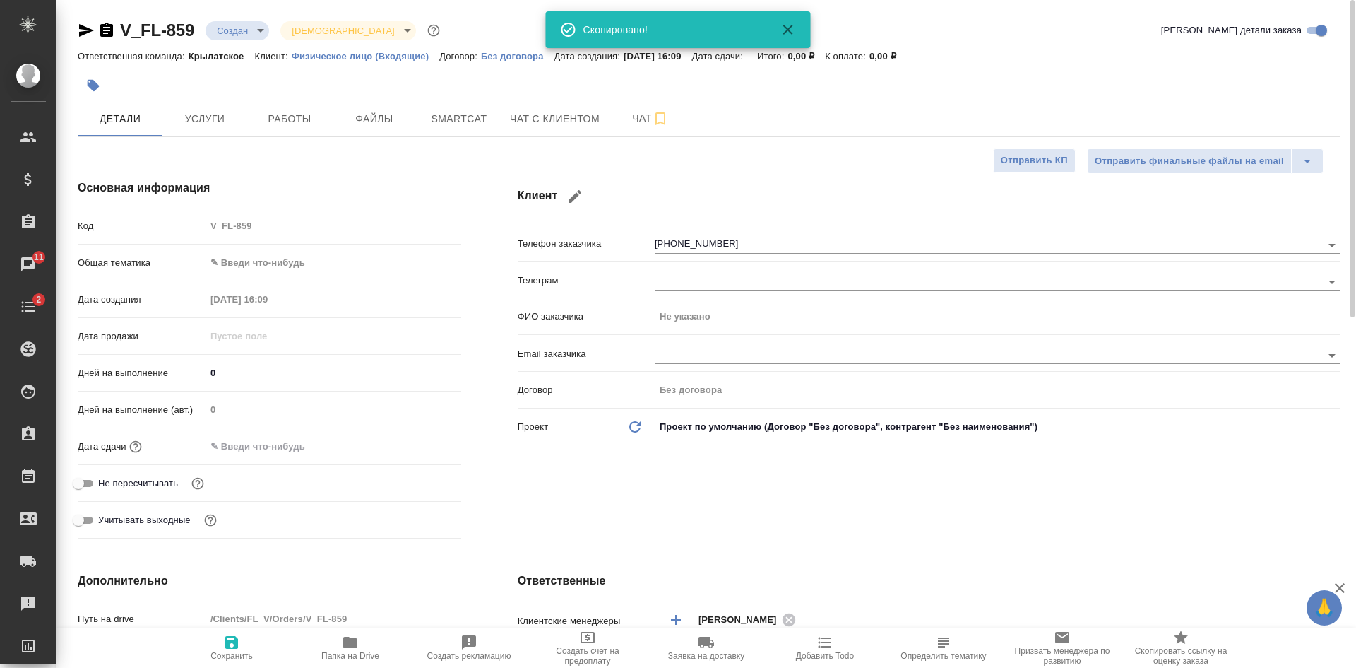
drag, startPoint x: 962, startPoint y: 78, endPoint x: 906, endPoint y: 69, distance: 56.0
click at [962, 78] on div at bounding box center [709, 85] width 1263 height 31
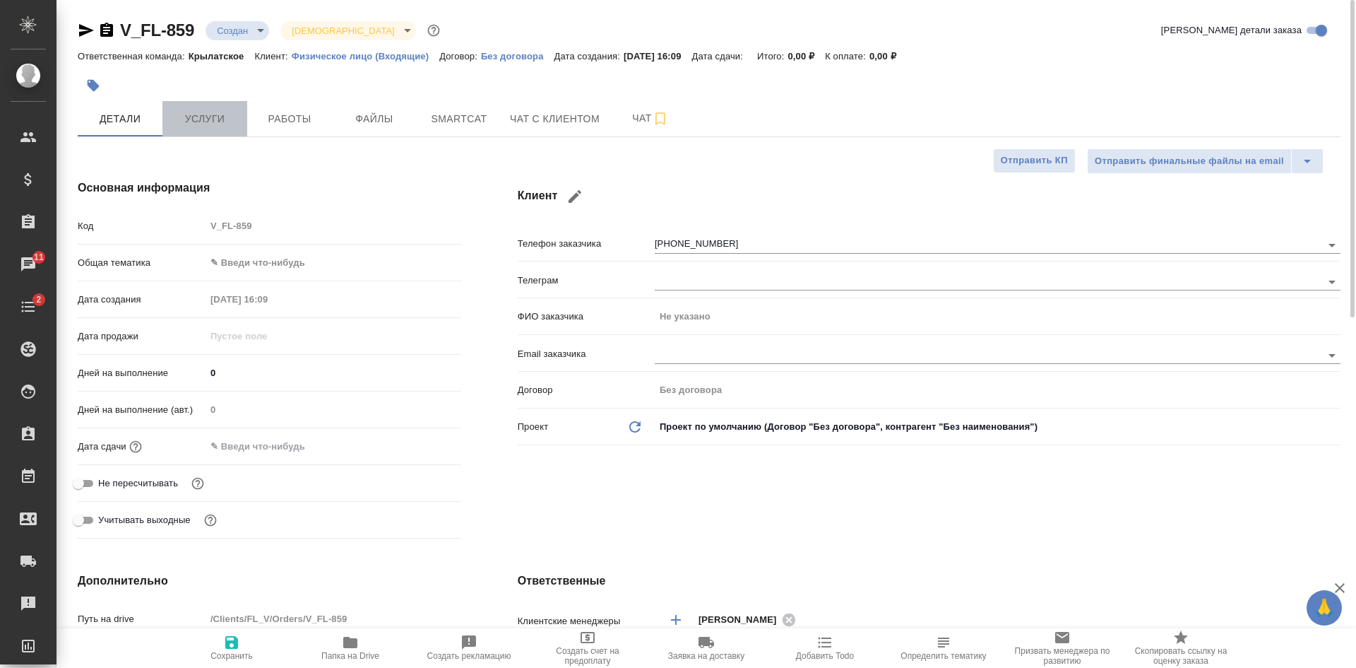
click at [220, 111] on span "Услуги" at bounding box center [205, 119] width 68 height 18
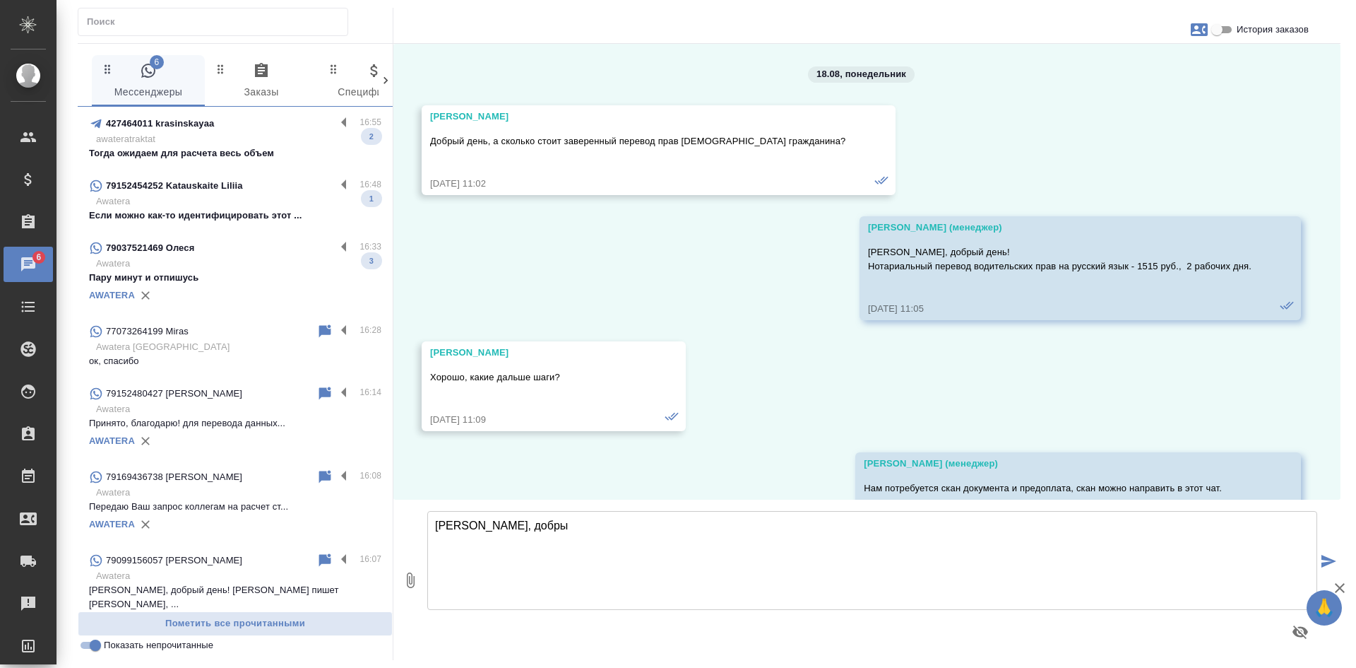
scroll to position [6718, 0]
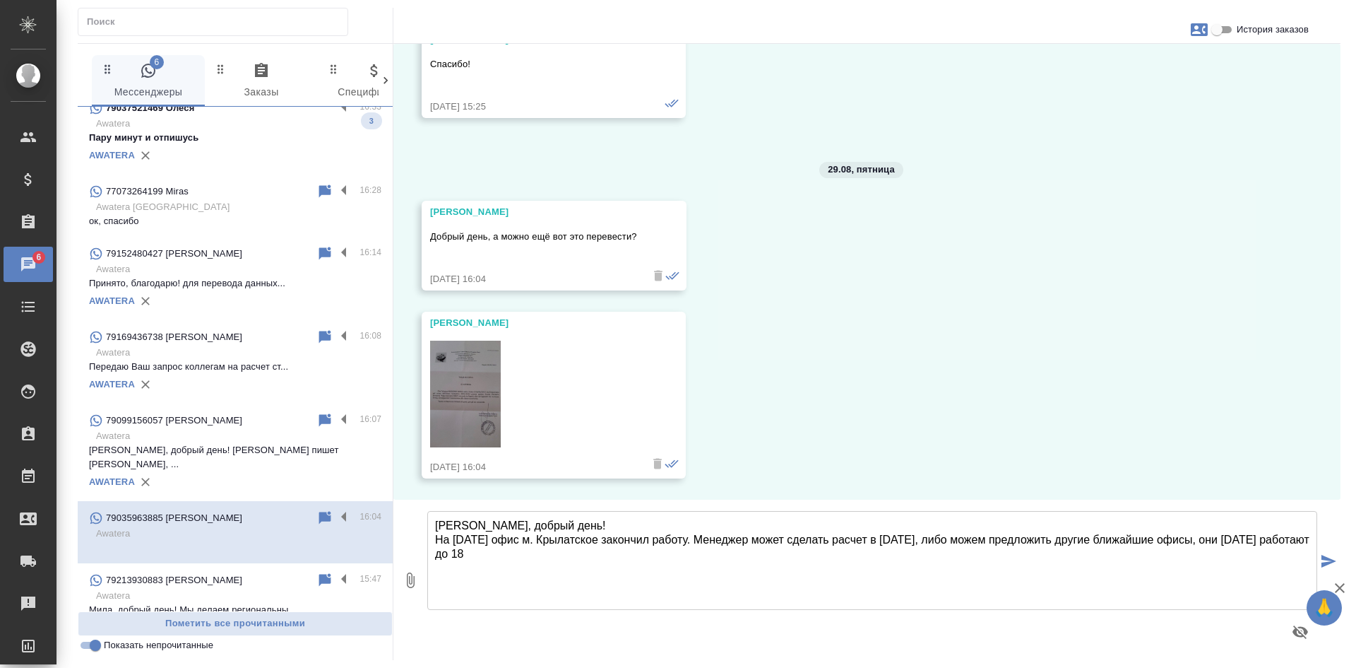
click at [573, 560] on textarea "[PERSON_NAME], добрый день! На [DATE] офис м. Крылатское закончил работу. Менед…" at bounding box center [872, 560] width 890 height 99
type textarea "[PERSON_NAME], добрый день! На [DATE] офис м. Крылатское закончил работу. [PERS…"
click at [1284, 615] on button "button" at bounding box center [1301, 632] width 34 height 34
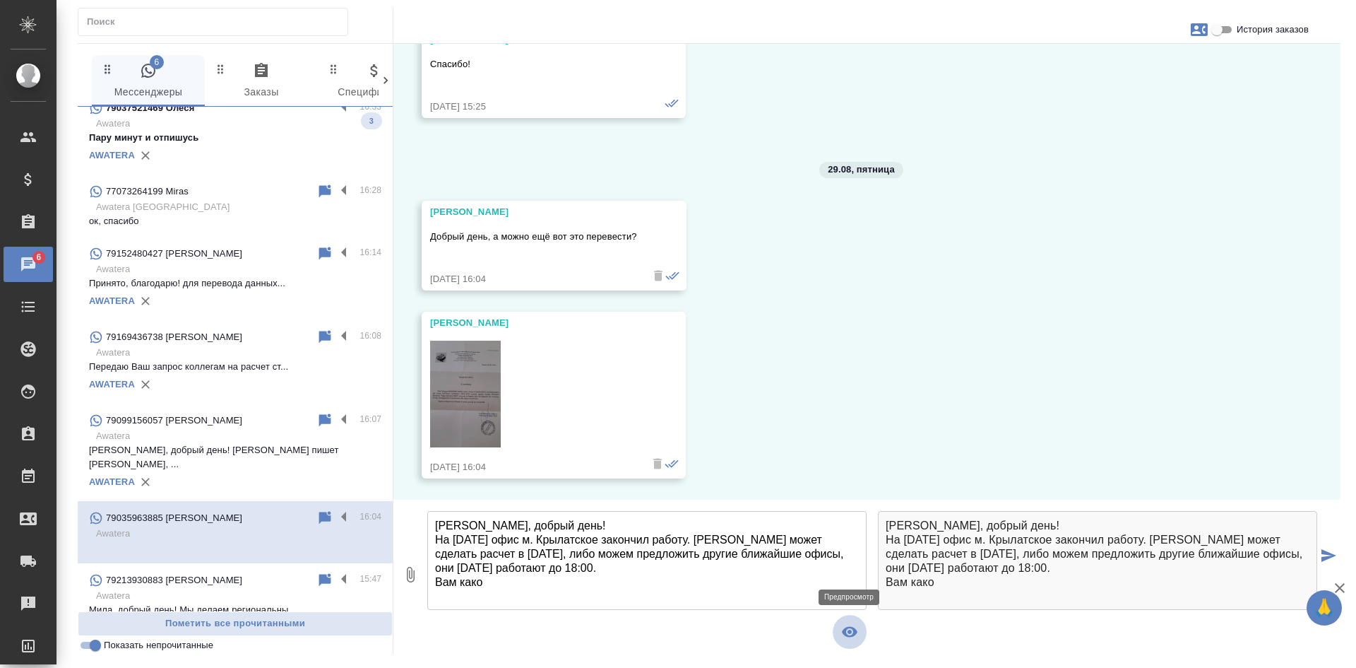
click at [853, 635] on icon "button" at bounding box center [850, 632] width 16 height 11
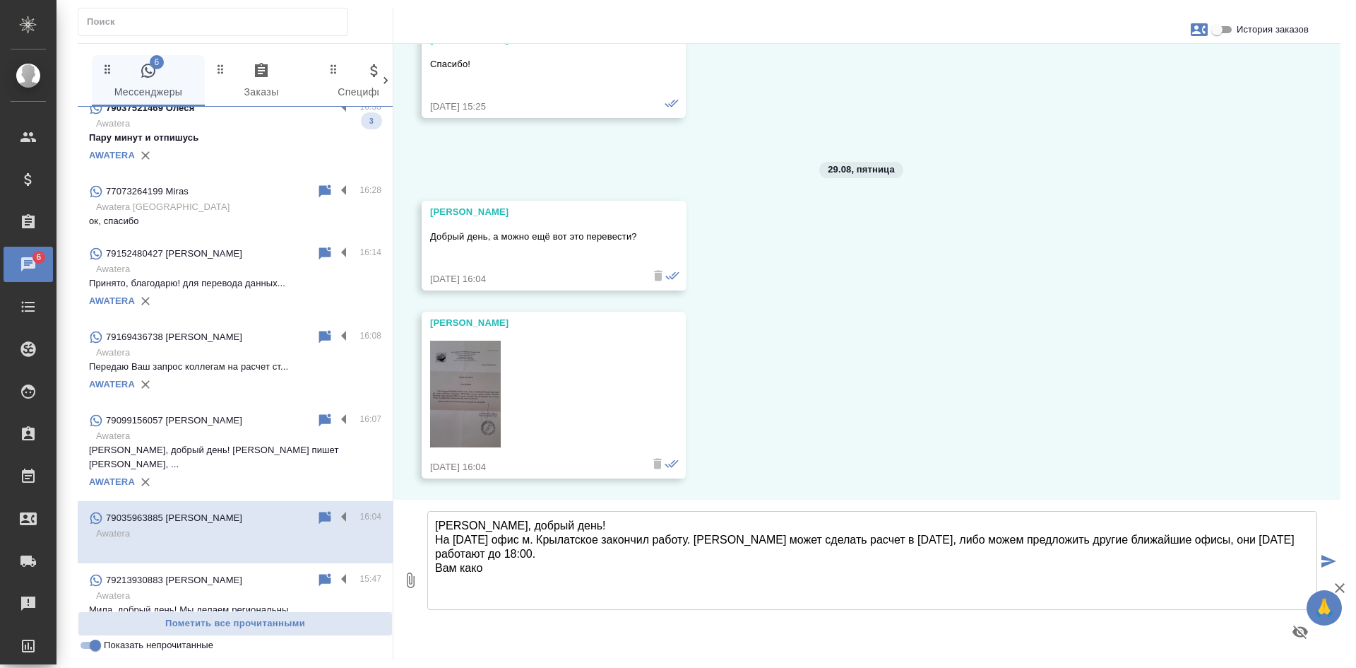
click at [529, 569] on textarea "Елена, добрый день! На сегодня офис м. Крылатское закончил работу. Менеджер мож…" at bounding box center [872, 560] width 890 height 99
paste textarea "Офис м. Кунцевская Офис м. Смоленская"
paste textarea "Офис в Москва-Сити - Башня На Набережной"
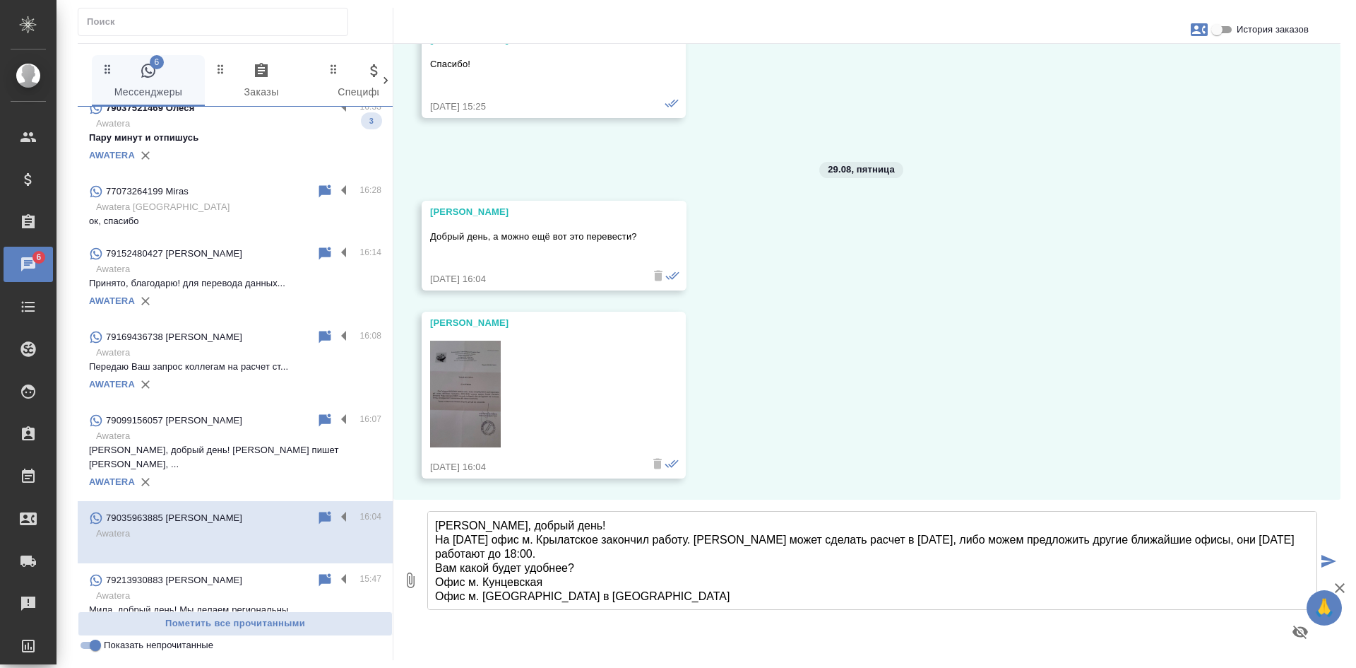
click at [609, 529] on textarea "Елена, добрый день! На сегодня офис м. Крылатское закончил работу. Менеджер мож…" at bounding box center [872, 560] width 890 height 99
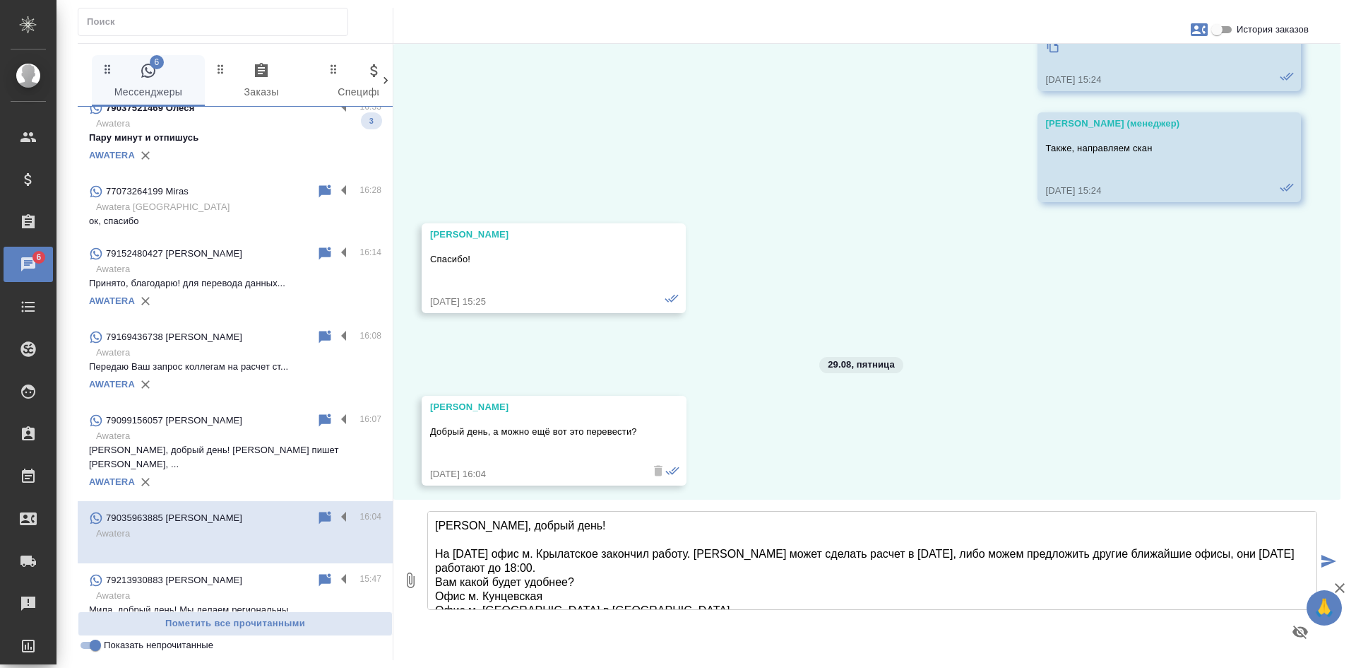
scroll to position [6506, 0]
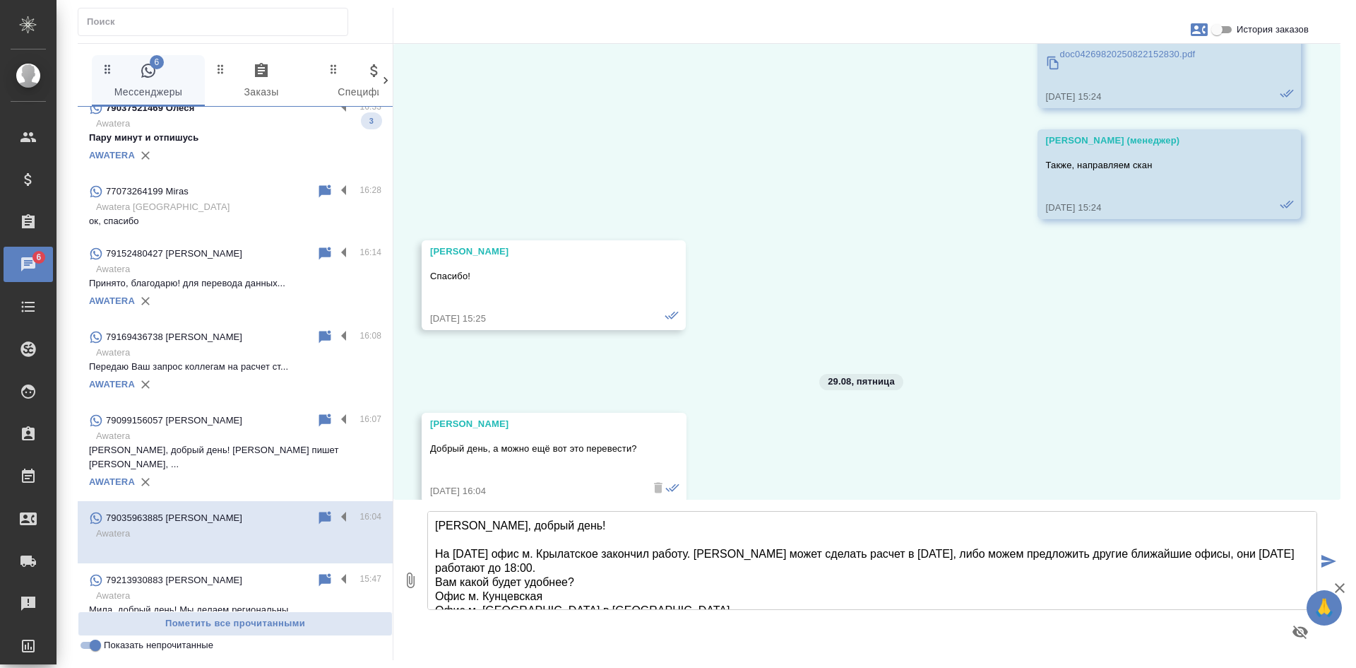
click at [490, 578] on textarea "Елена, добрый день! На сегодня офис м. Крылатское закончил работу. Менеджер мож…" at bounding box center [872, 560] width 890 height 99
type textarea "Елена, добрый день! На сегодня офис м. Крылатское закончил работу. Менеджер мож…"
click at [918, 307] on div "18.08, понедельник Elena Добрый день, а сколько стоит заверенный перевод прав и…" at bounding box center [867, 272] width 947 height 456
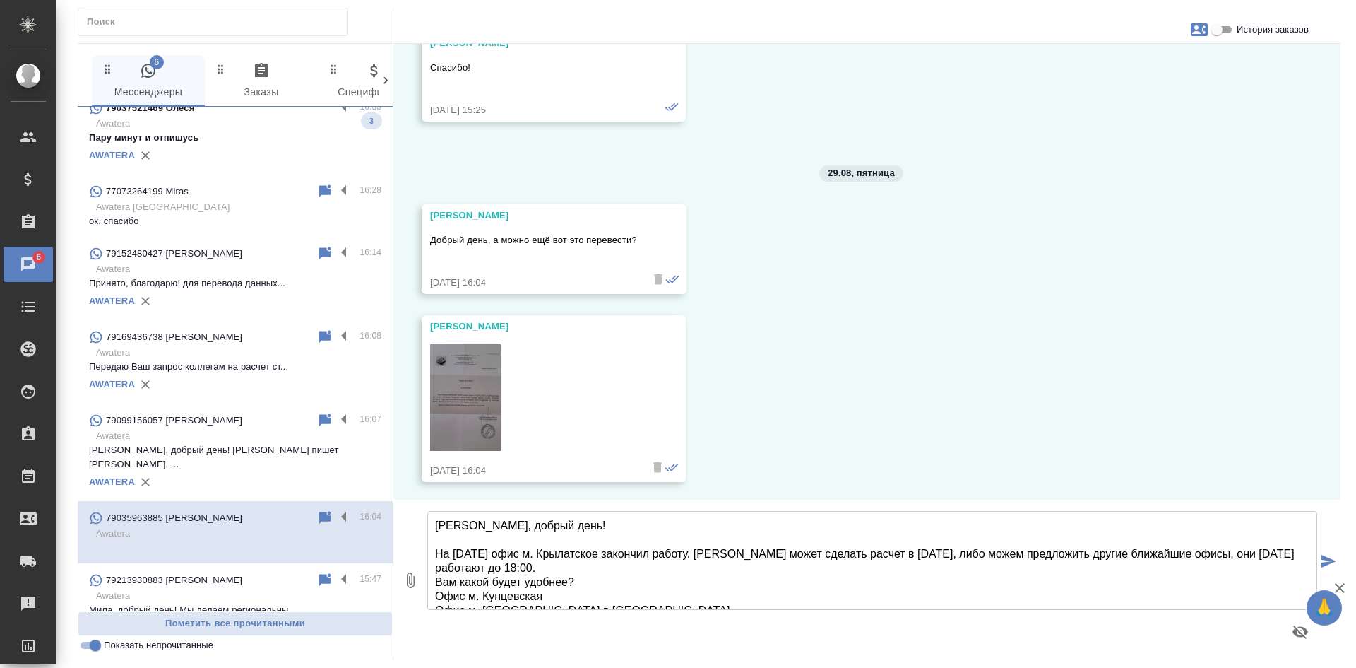
scroll to position [6718, 0]
click at [1222, 32] on input "История заказов" at bounding box center [1217, 29] width 51 height 17
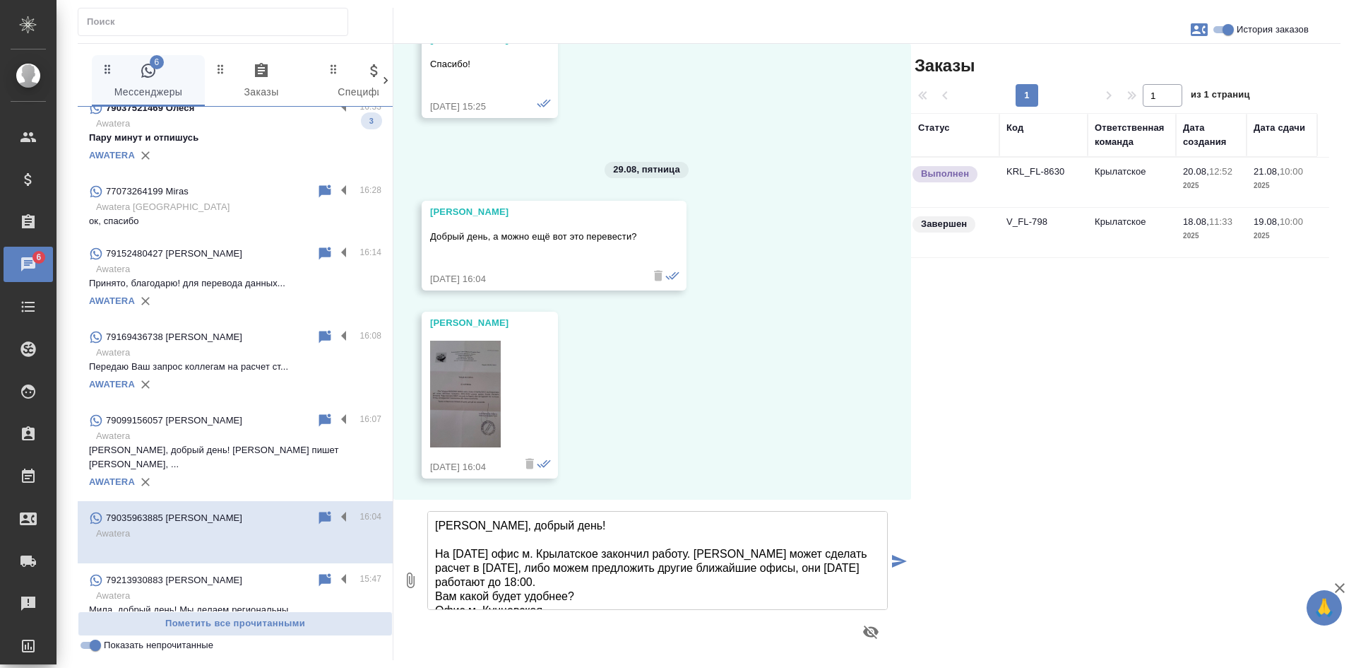
click at [1228, 25] on input "История заказов" at bounding box center [1228, 29] width 51 height 17
checkbox input "false"
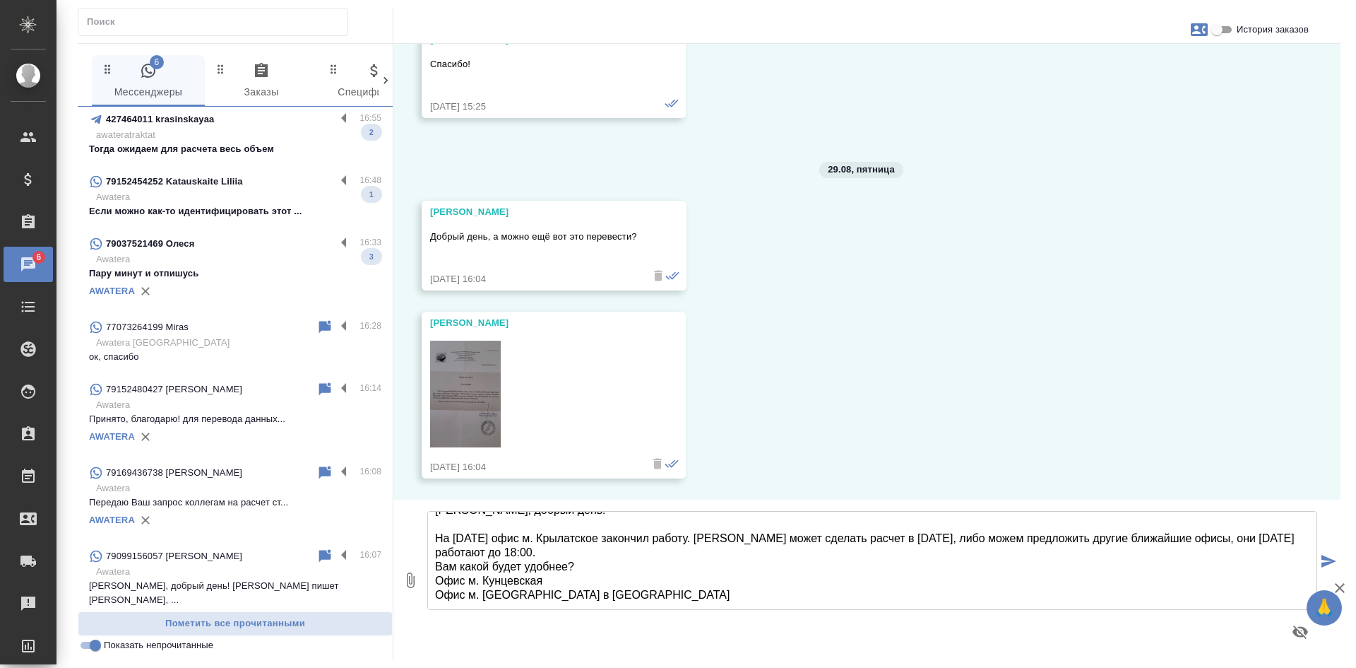
scroll to position [0, 0]
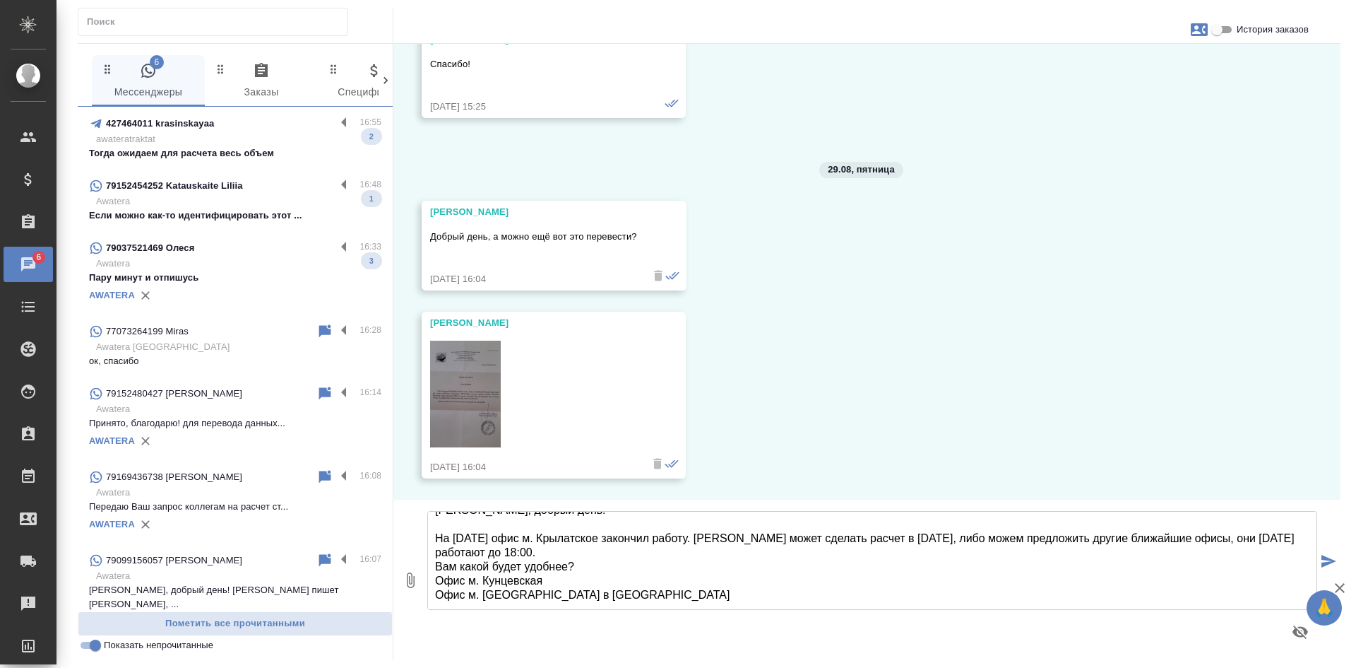
drag, startPoint x: 565, startPoint y: 548, endPoint x: 469, endPoint y: 548, distance: 96.1
click at [469, 548] on textarea "Елена, добрый день! На сегодня офис м. Крылатское закончил работу. Менеджер мож…" at bounding box center [872, 560] width 890 height 99
click at [731, 604] on textarea "Елена, добрый день! На сегодня офис м. Крылатское закончил работу. Менеджер мож…" at bounding box center [872, 560] width 890 height 99
type textarea "Елена, добрый день! На сегодня офис м. Крылатское закончил работу. Менеджер мож…"
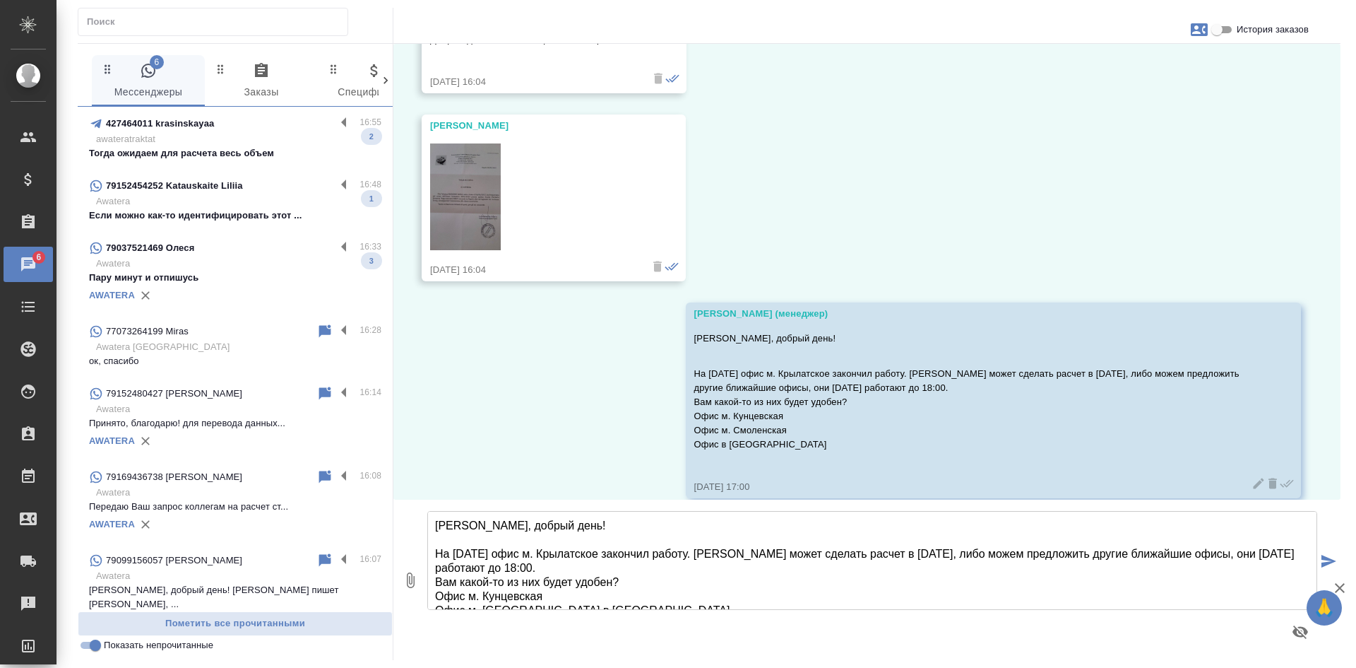
scroll to position [6935, 0]
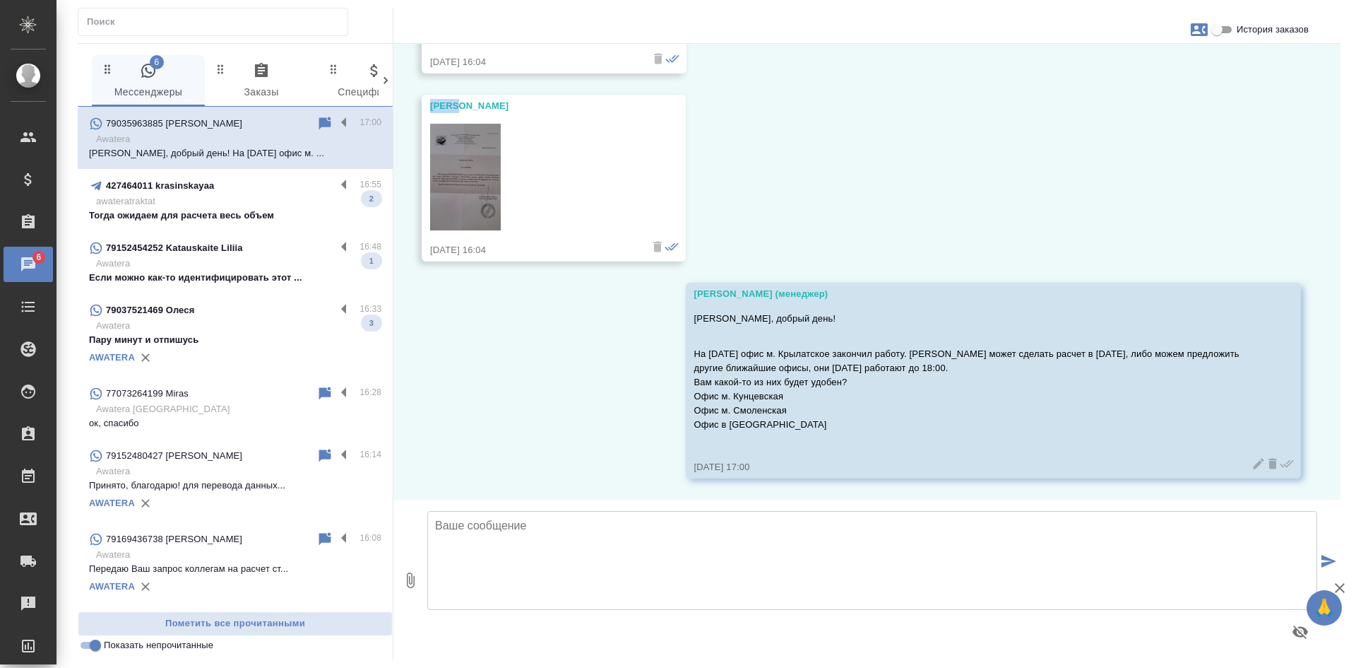
drag, startPoint x: 457, startPoint y: 104, endPoint x: 415, endPoint y: 105, distance: 42.4
click at [415, 105] on div "18.08, понедельник Elena Добрый день, а сколько стоит заверенный перевод прав и…" at bounding box center [867, 272] width 947 height 456
copy div "Elena"
click at [1005, 170] on div "18.08, понедельник Elena Добрый день, а сколько стоит заверенный перевод прав и…" at bounding box center [867, 272] width 947 height 456
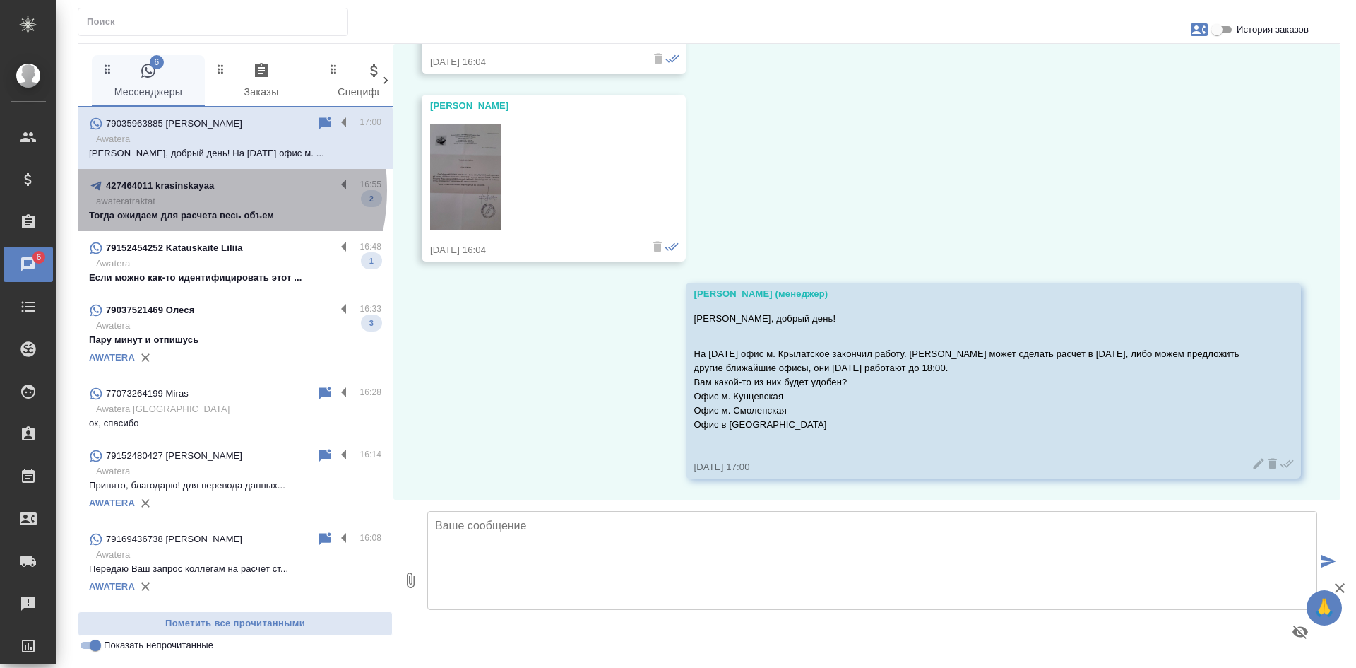
click at [179, 190] on p "427464011 krasinskayaa" at bounding box center [160, 186] width 108 height 14
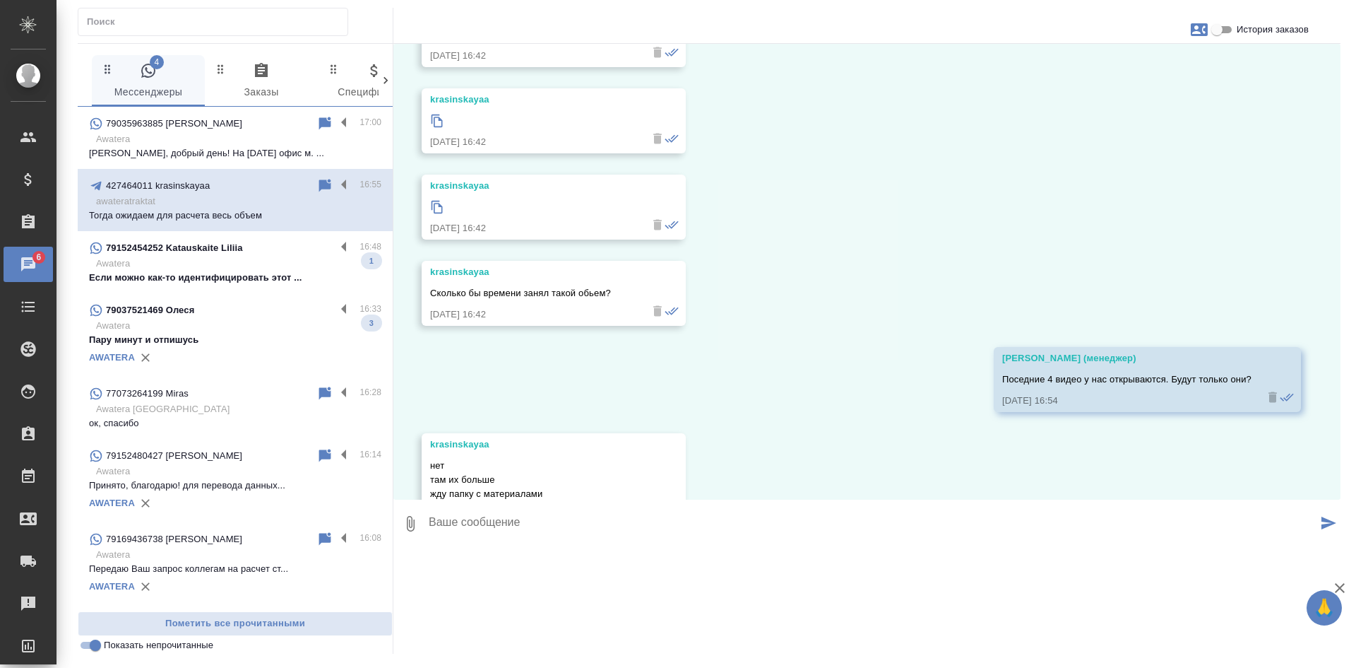
scroll to position [2042, 0]
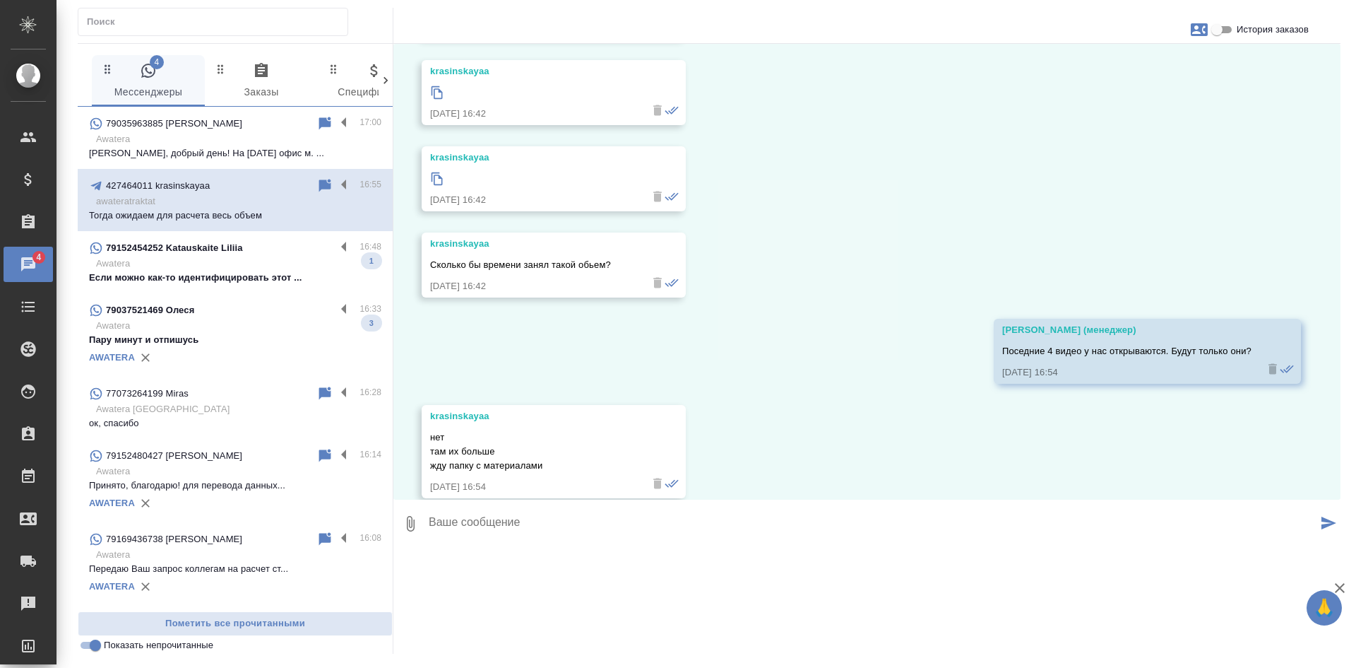
click at [189, 277] on p "Если можно как-то идентифицировать этот ..." at bounding box center [235, 278] width 292 height 14
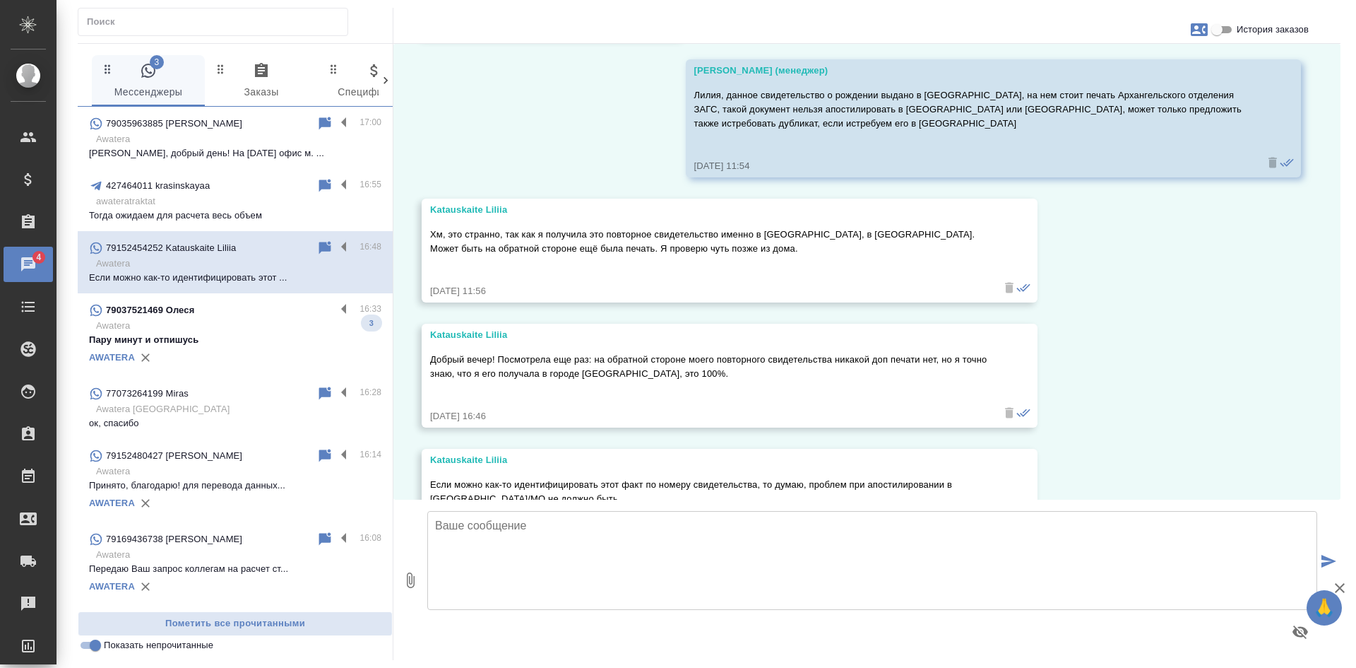
scroll to position [2702, 0]
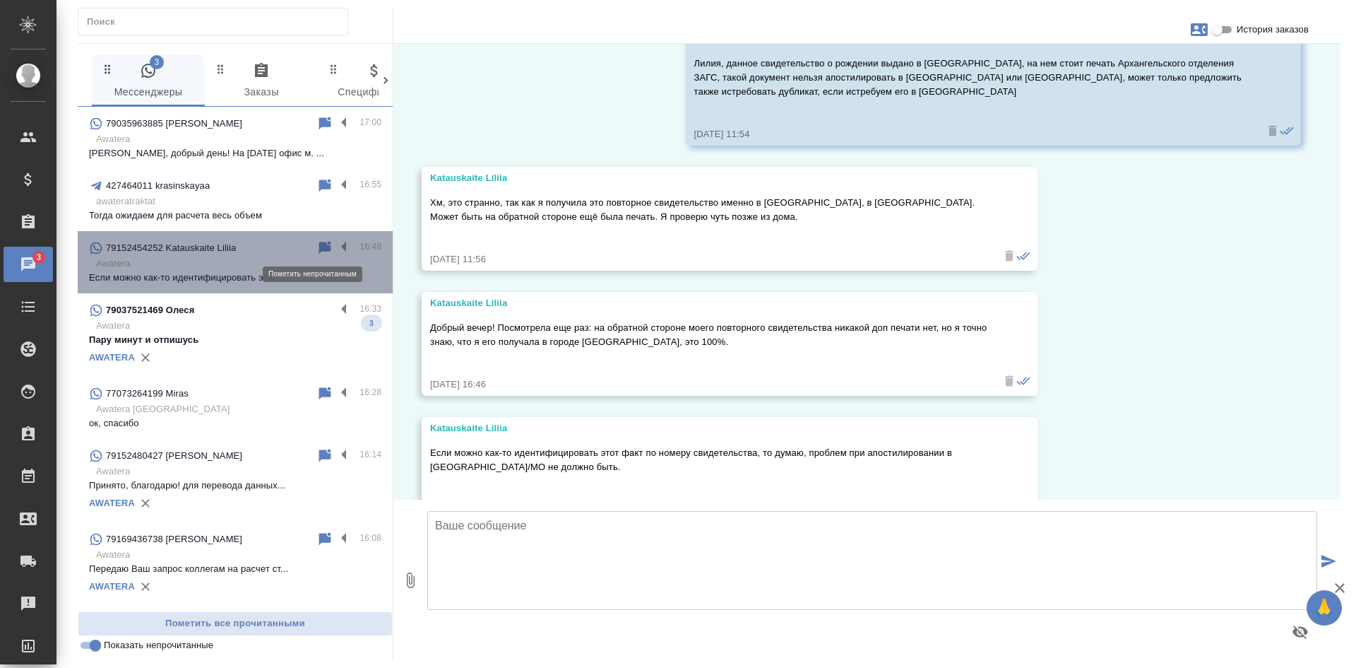
click at [319, 244] on icon at bounding box center [325, 247] width 12 height 13
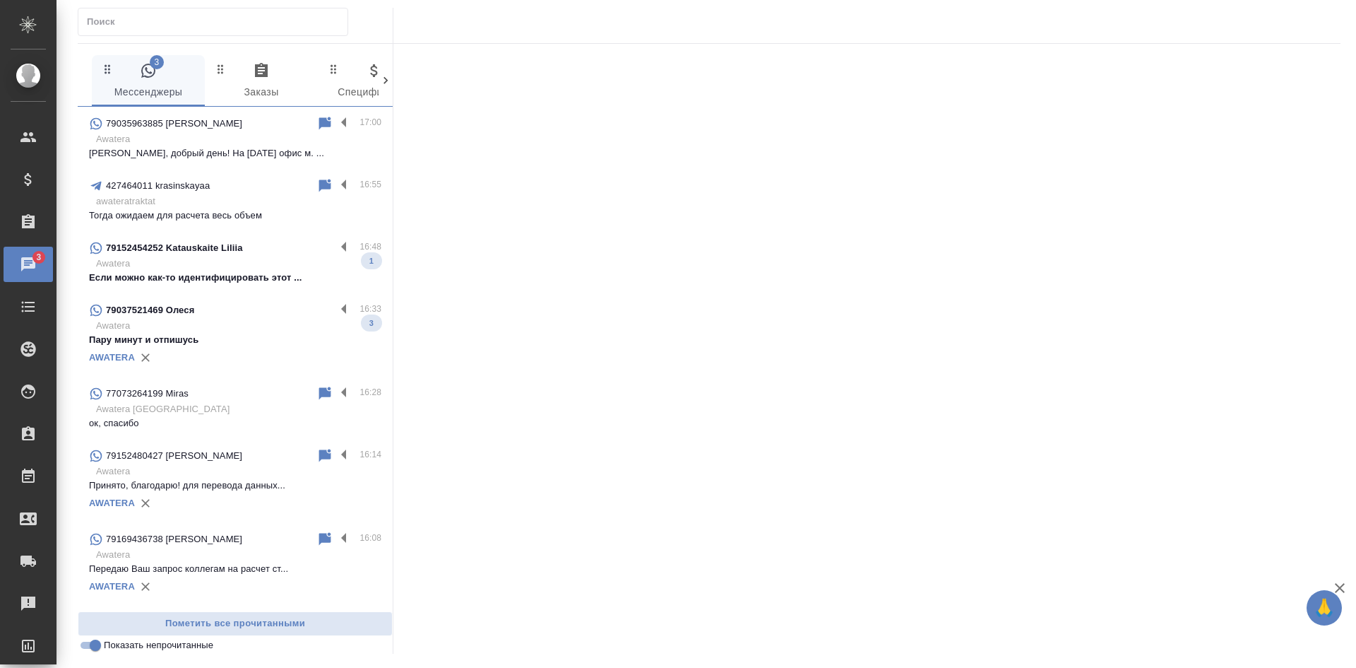
click at [193, 345] on p "Пару минут и отпишусь" at bounding box center [235, 340] width 292 height 14
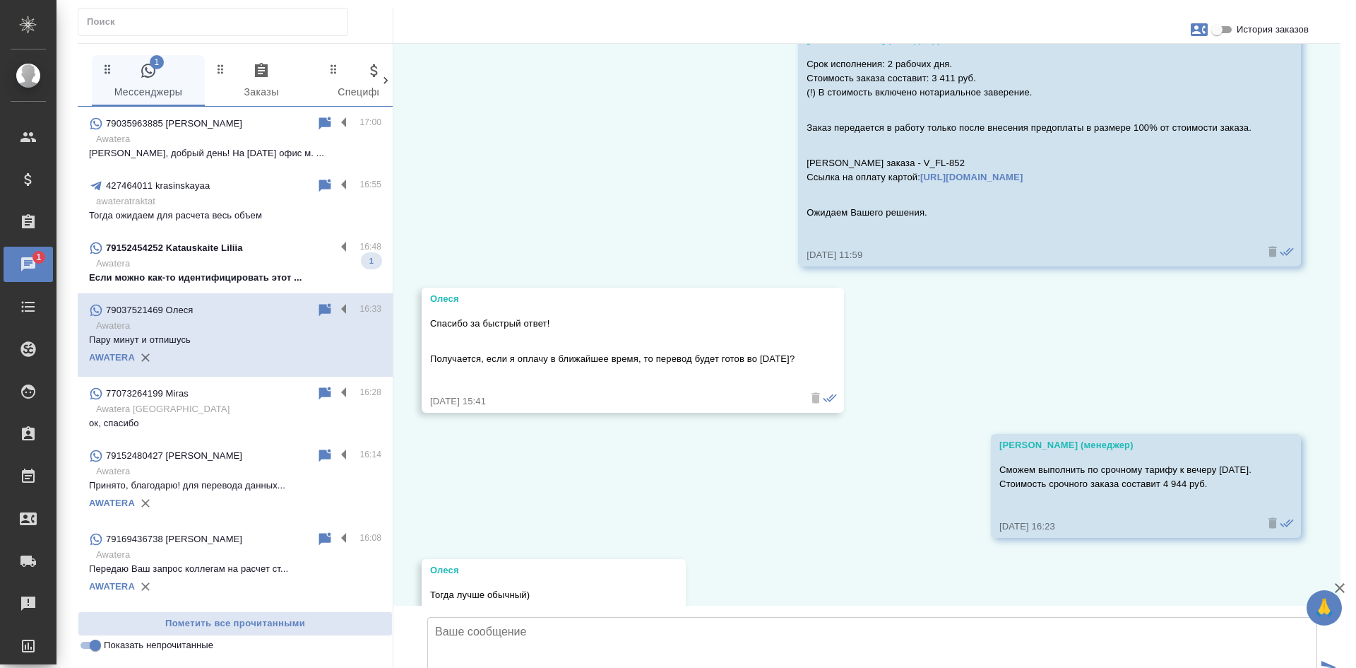
scroll to position [1227, 0]
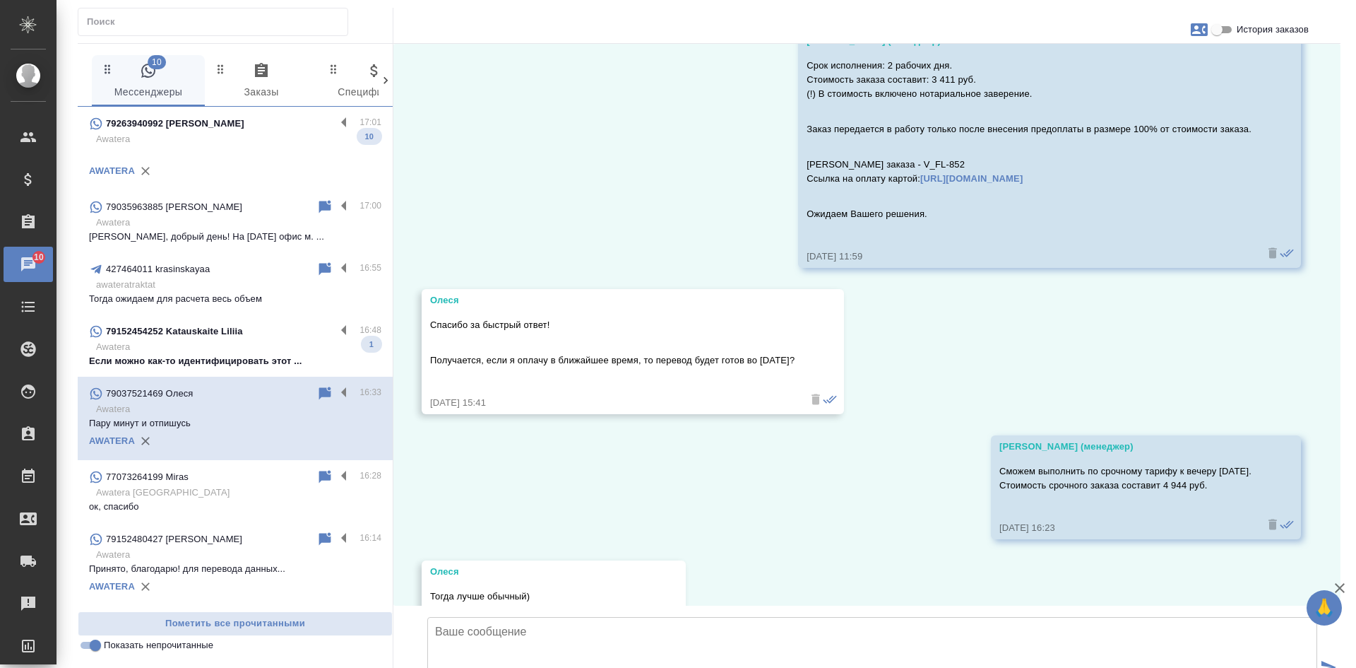
click at [296, 130] on div "79263940992 Виктория" at bounding box center [212, 123] width 247 height 17
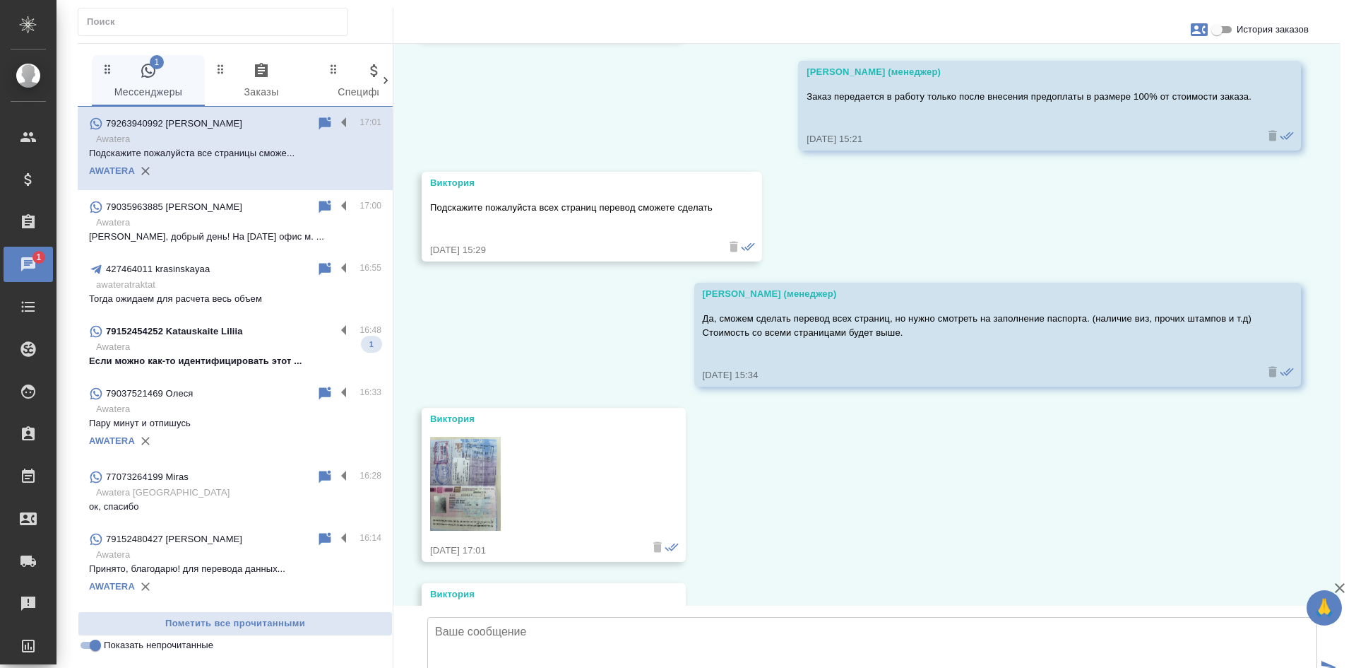
scroll to position [1040, 0]
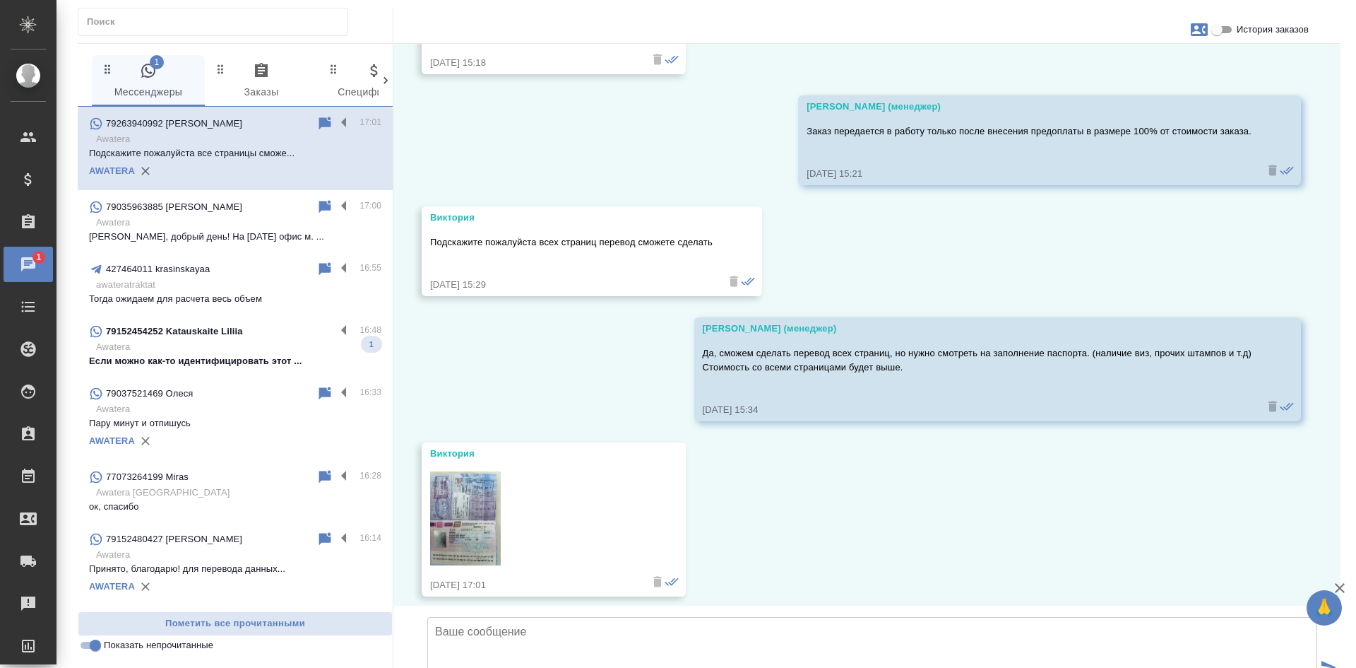
click at [1212, 28] on input "История заказов" at bounding box center [1217, 29] width 51 height 17
checkbox input "true"
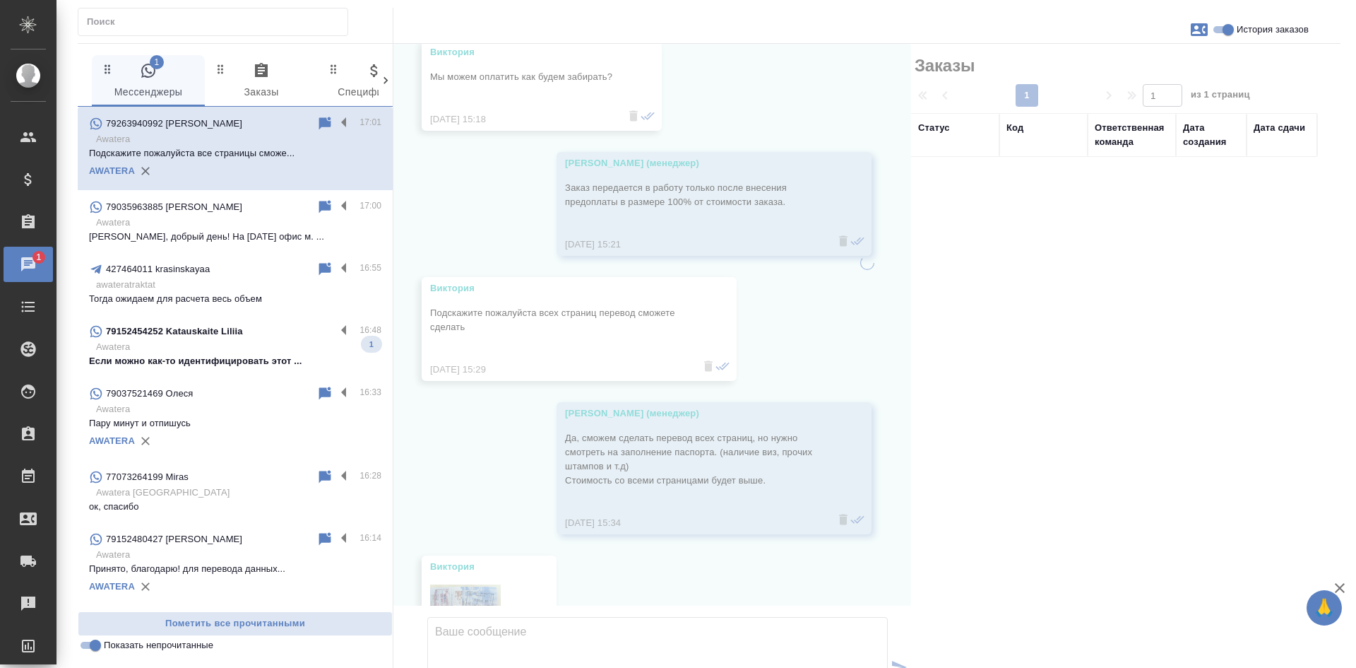
scroll to position [1068, 0]
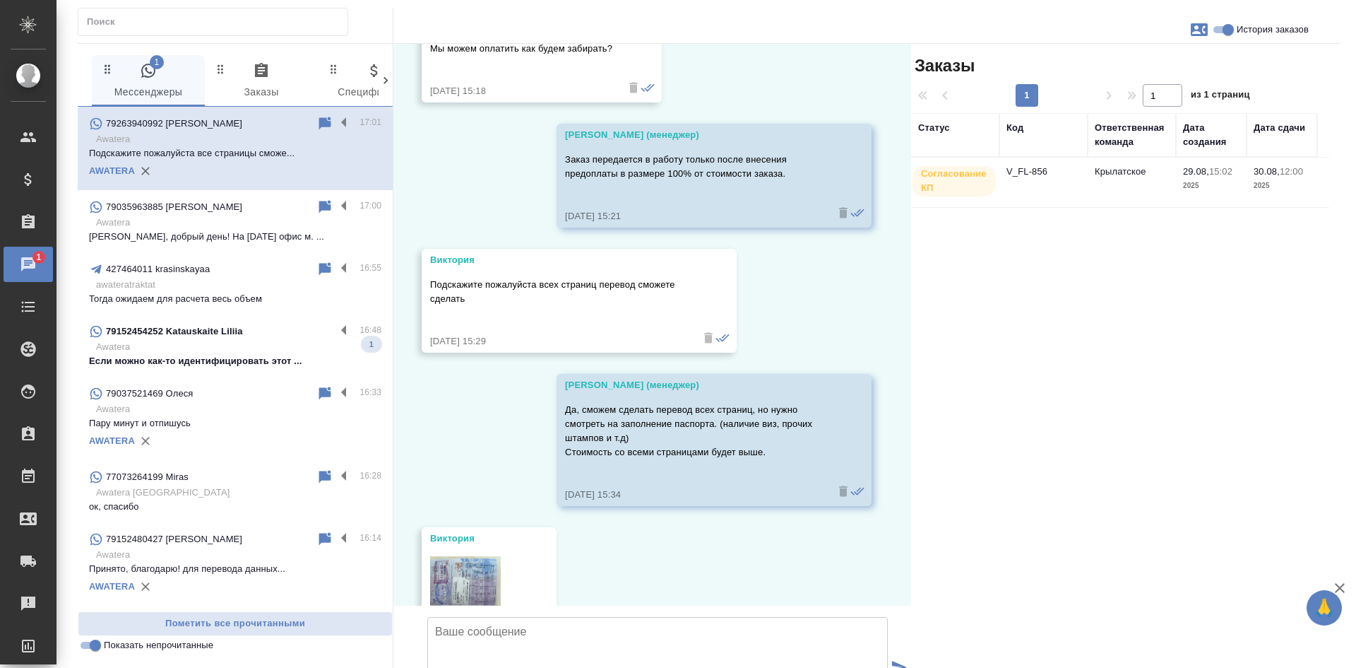
click at [1087, 183] on td "V_FL-856" at bounding box center [1044, 182] width 88 height 49
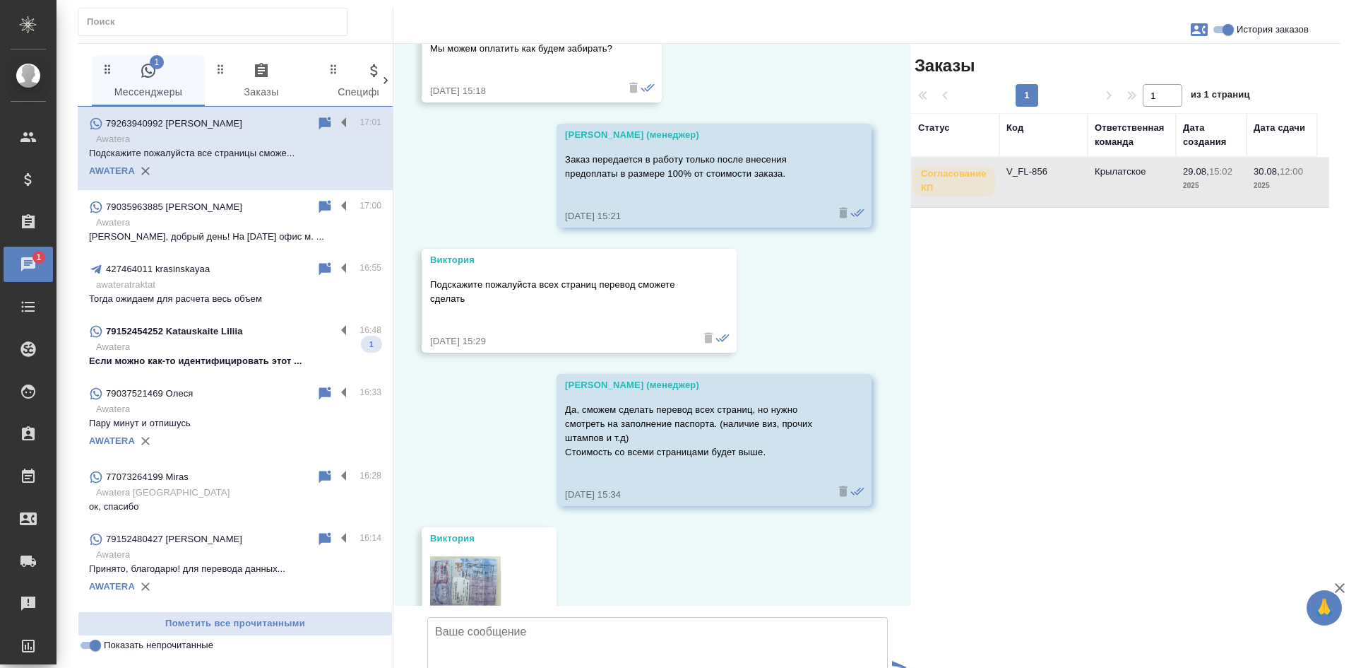
click at [1087, 183] on td "V_FL-856" at bounding box center [1044, 182] width 88 height 49
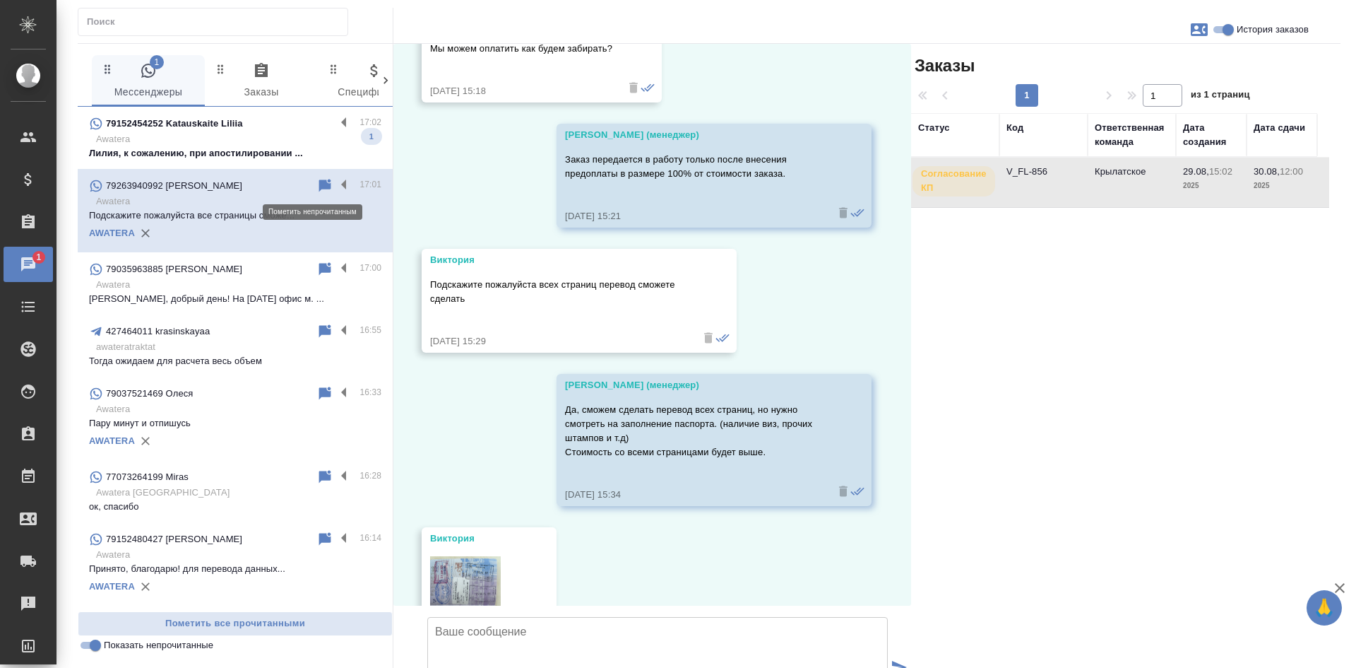
click at [317, 181] on icon at bounding box center [325, 185] width 17 height 17
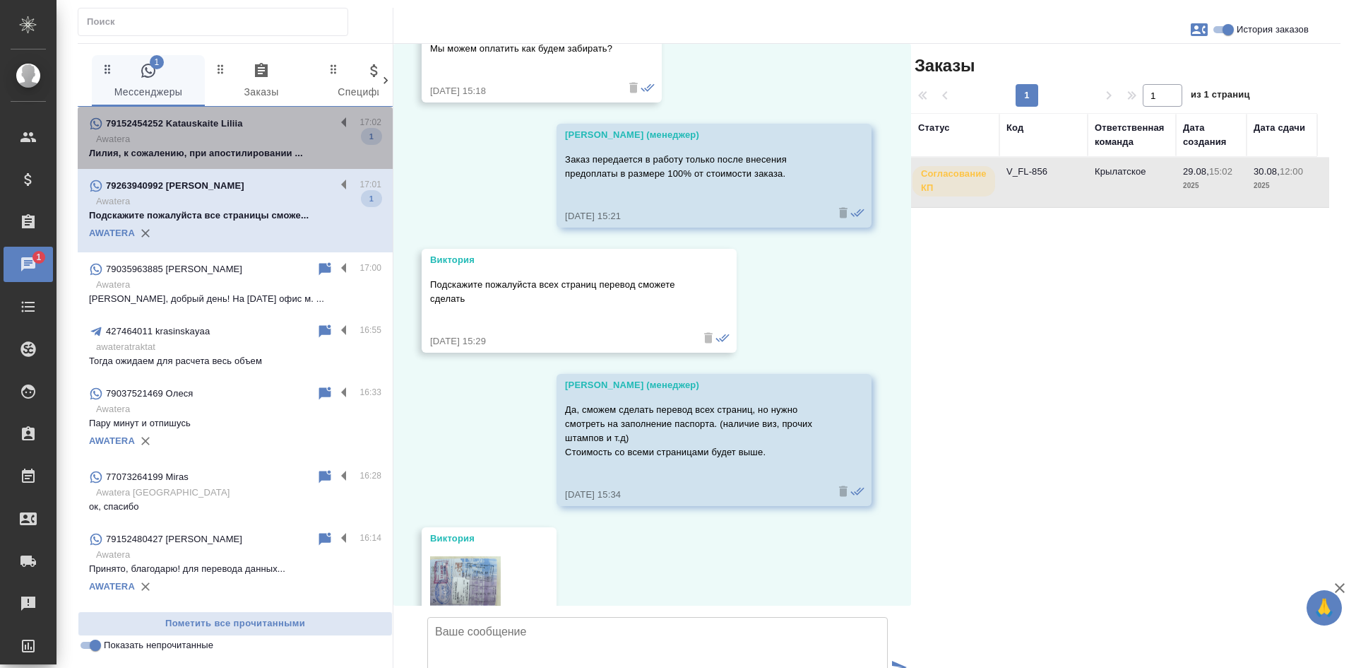
click at [269, 146] on p "Лилия, к сожалению, при апостилировании ..." at bounding box center [235, 153] width 292 height 14
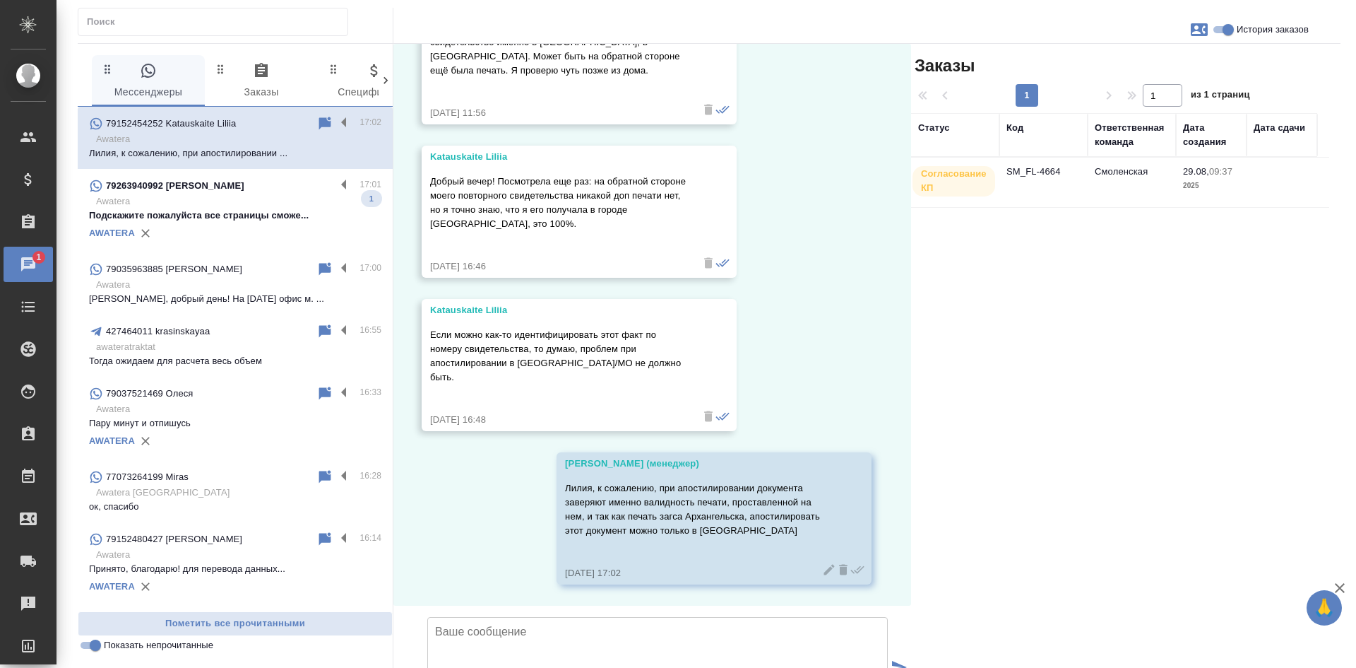
scroll to position [3689, 0]
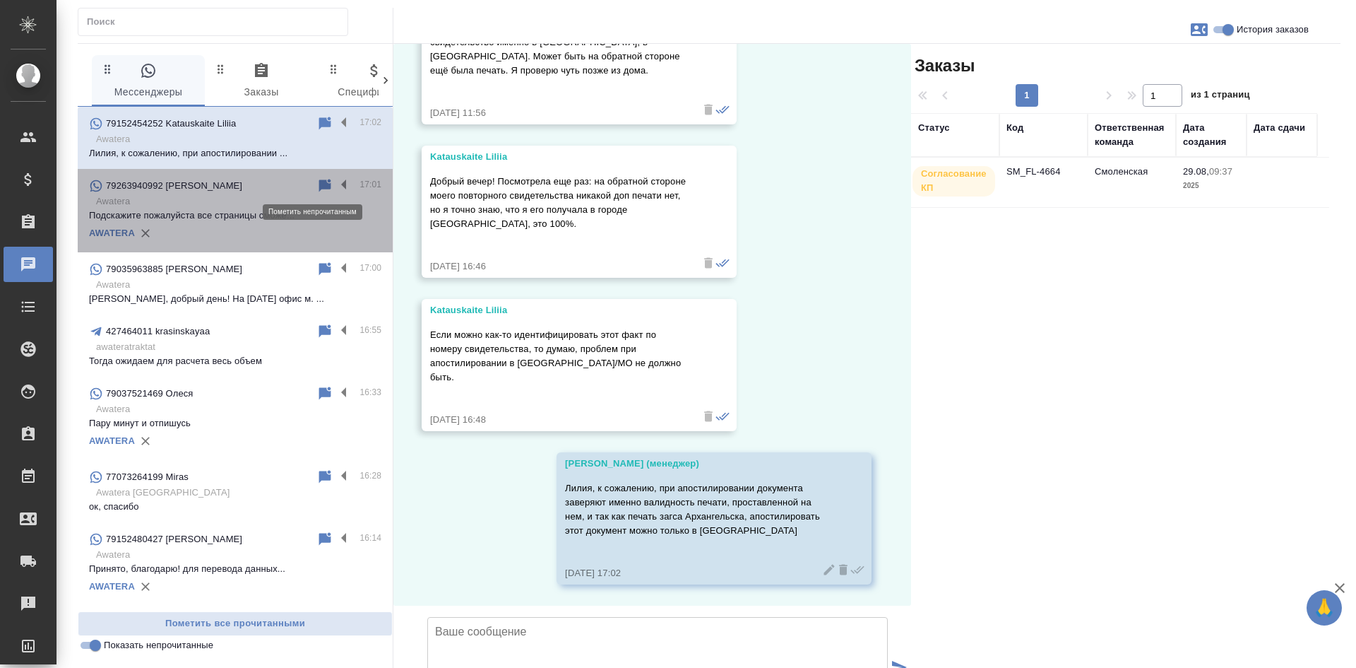
click at [319, 185] on icon at bounding box center [325, 185] width 12 height 13
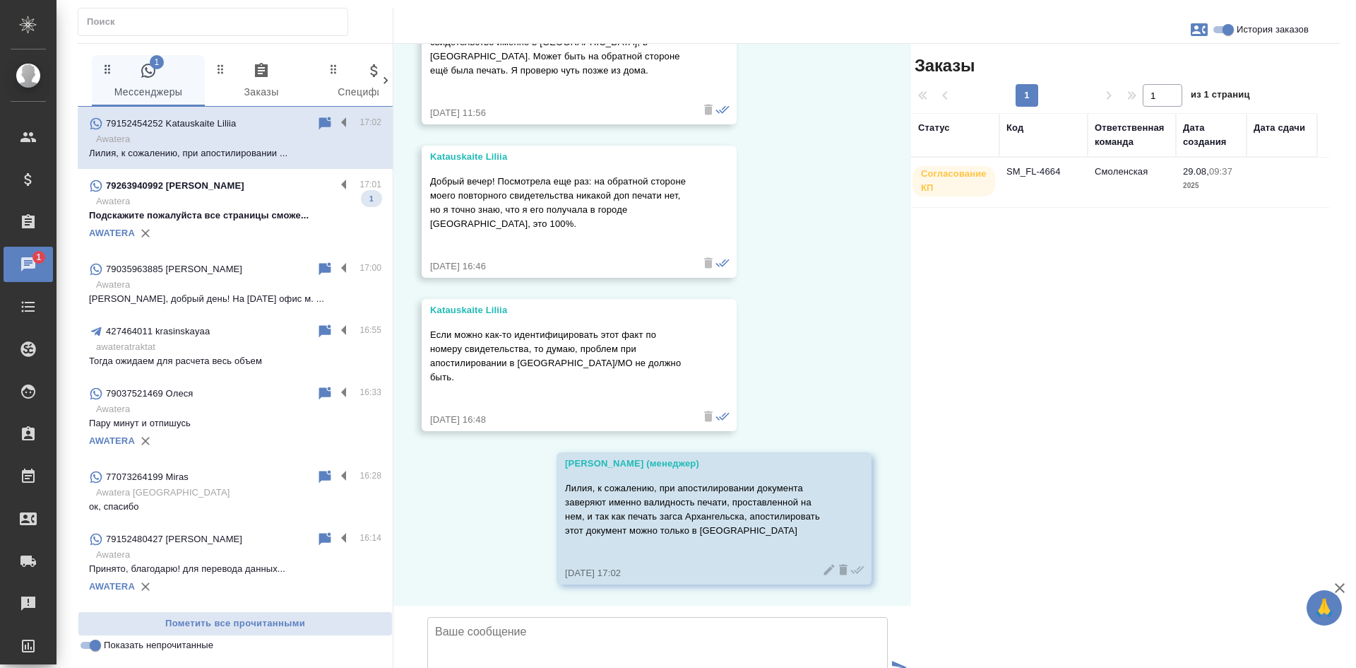
click at [278, 199] on p "Awatera" at bounding box center [238, 201] width 285 height 14
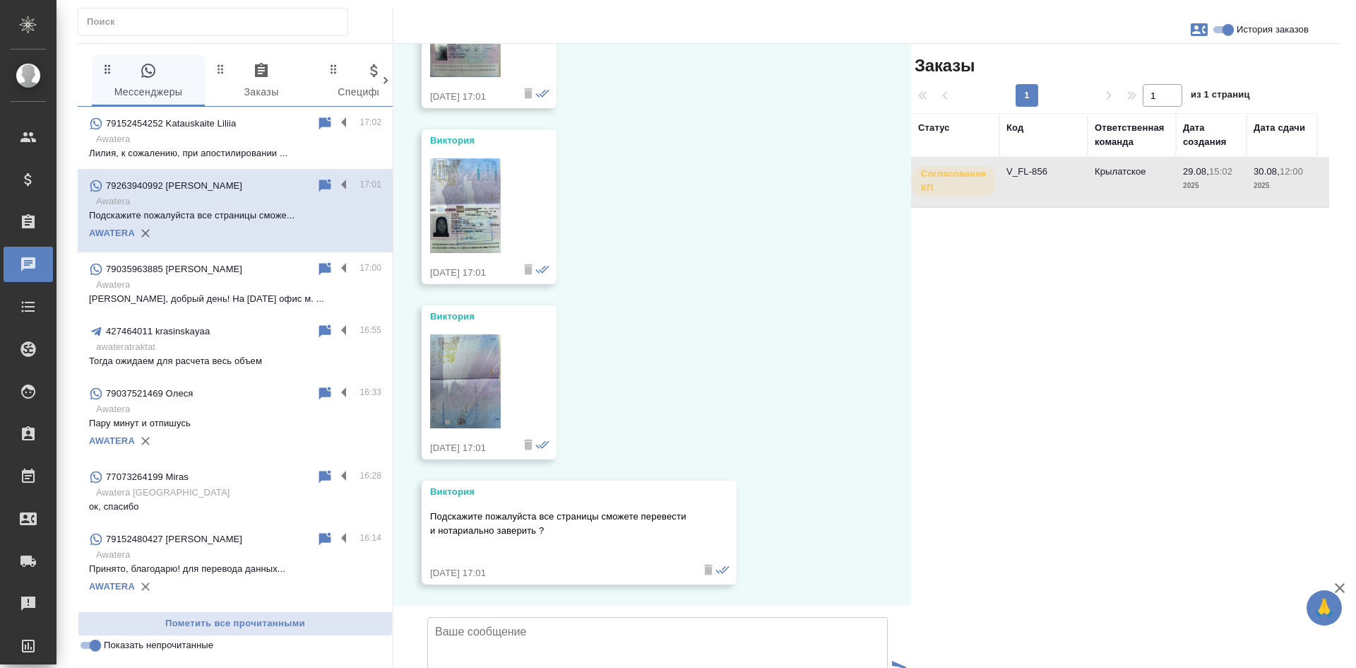
scroll to position [4177, 0]
click at [319, 185] on icon at bounding box center [325, 185] width 12 height 13
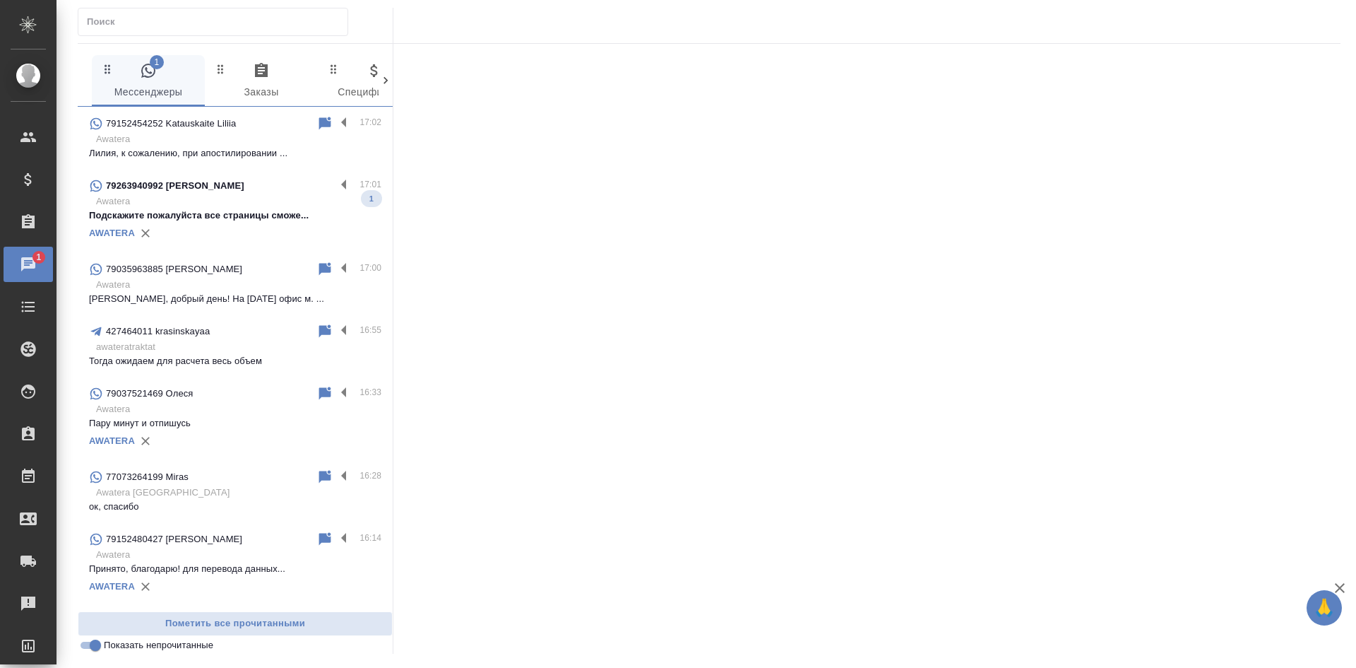
click at [87, 646] on input "Показать непрочитанные" at bounding box center [95, 645] width 51 height 17
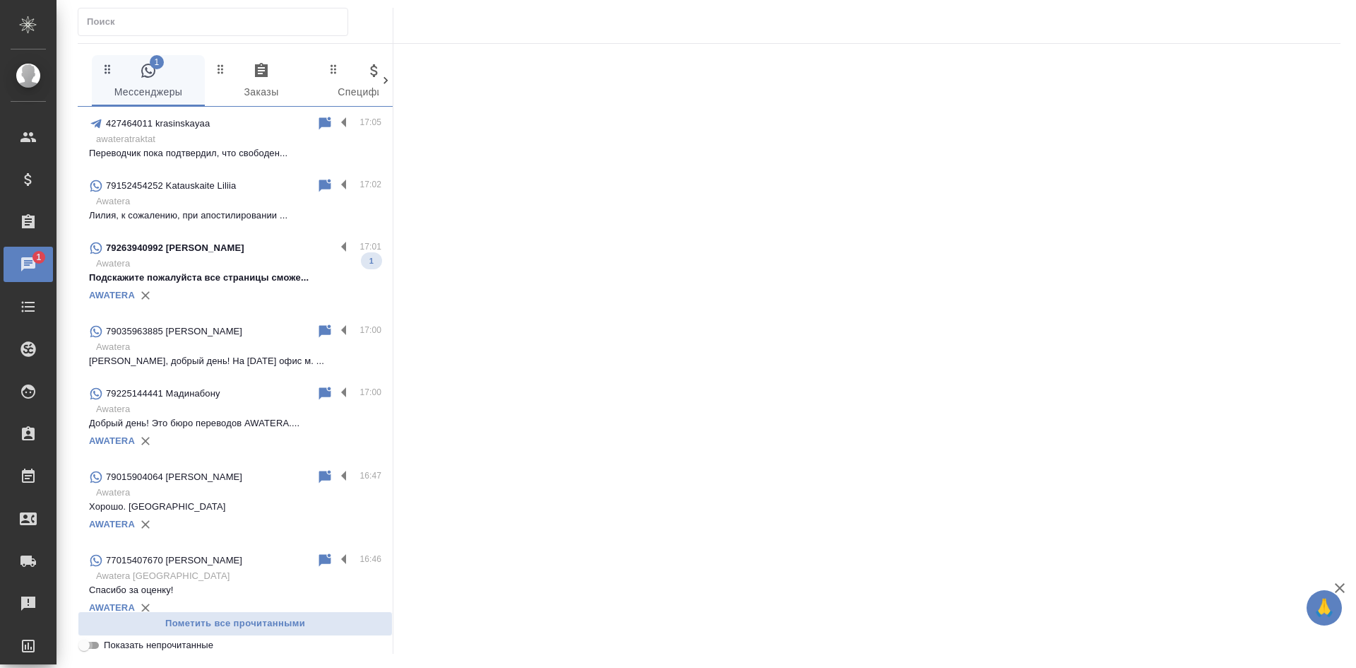
click at [87, 646] on input "Показать непрочитанные" at bounding box center [84, 645] width 51 height 17
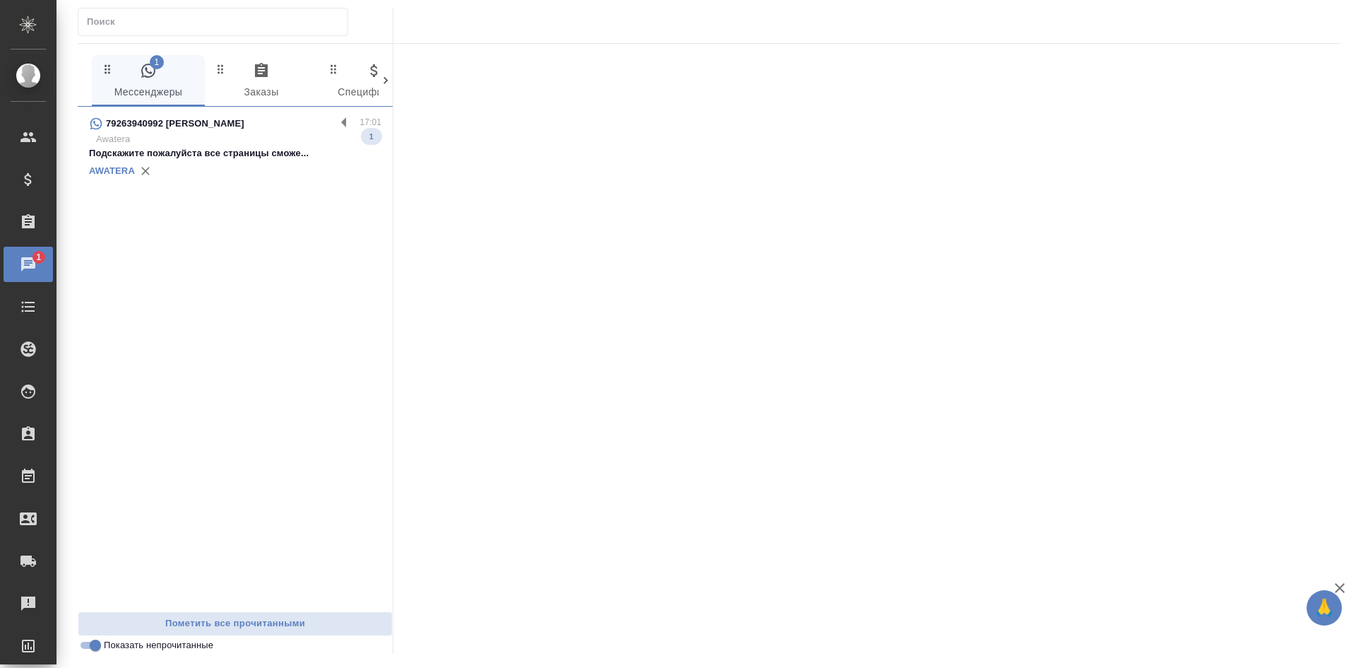
click at [91, 646] on input "Показать непрочитанные" at bounding box center [95, 645] width 51 height 17
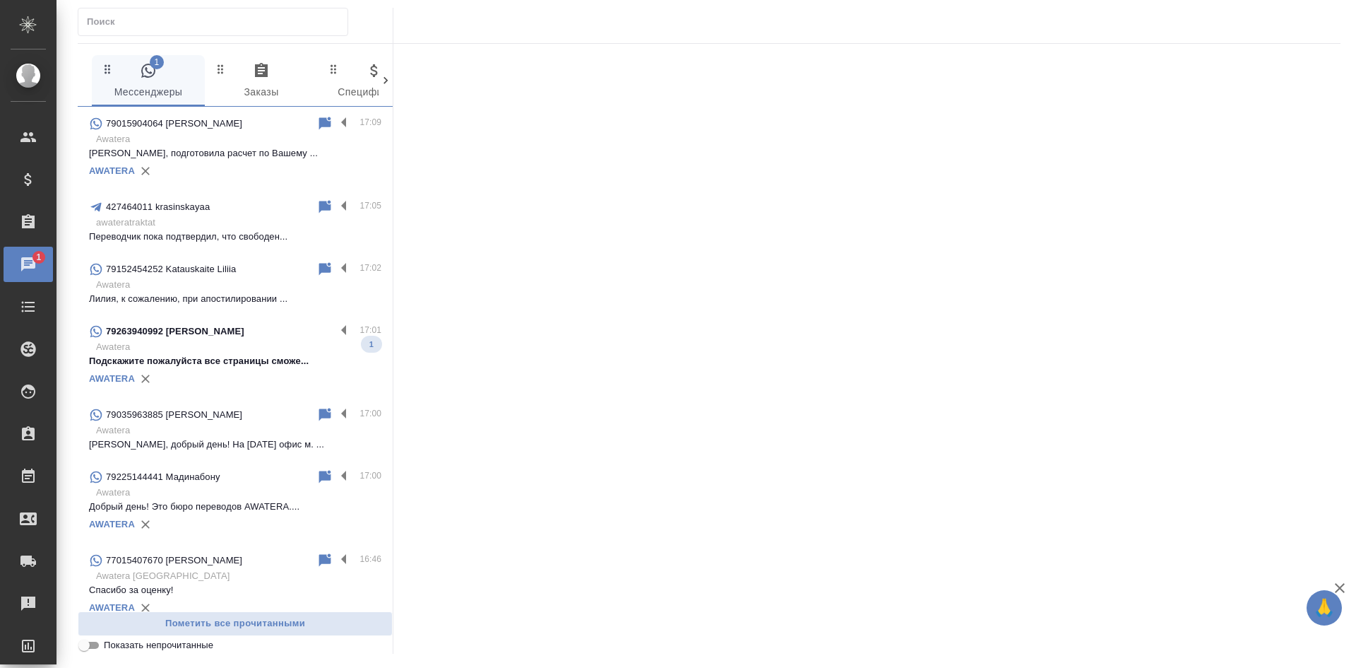
click at [91, 646] on input "Показать непрочитанные" at bounding box center [84, 645] width 51 height 17
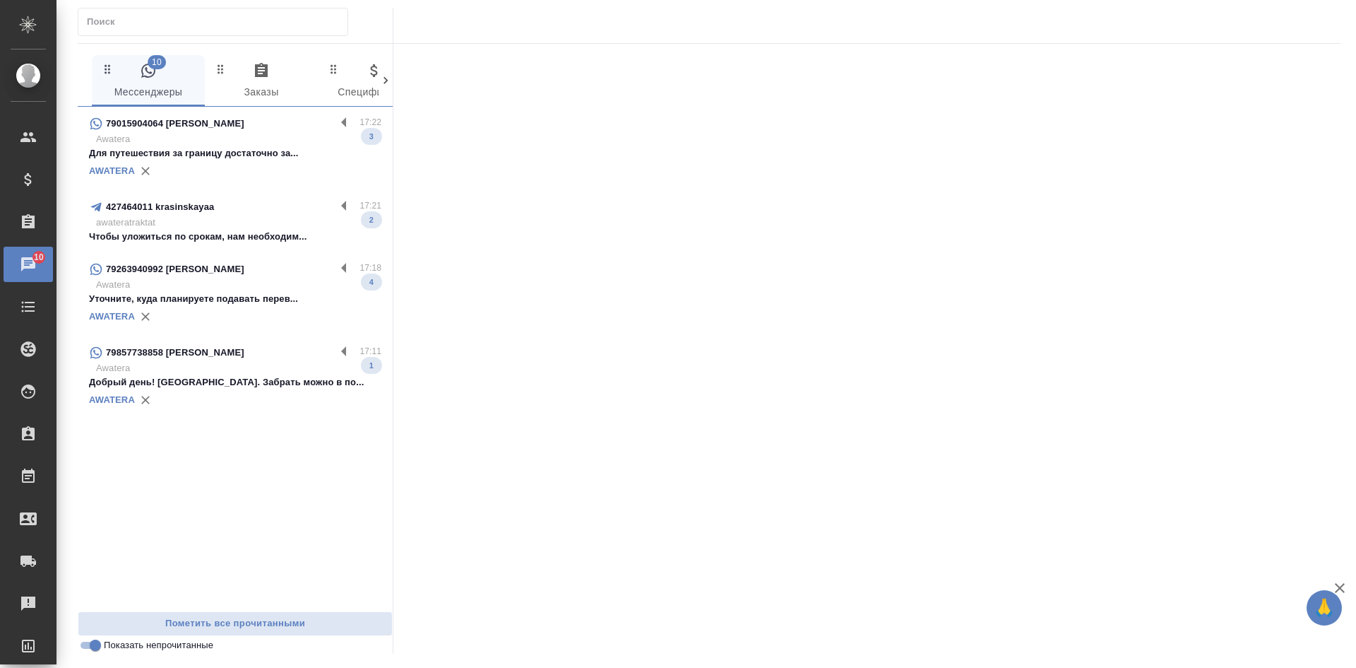
click at [215, 160] on p "Для путешествия за границу достаточно за..." at bounding box center [235, 153] width 292 height 14
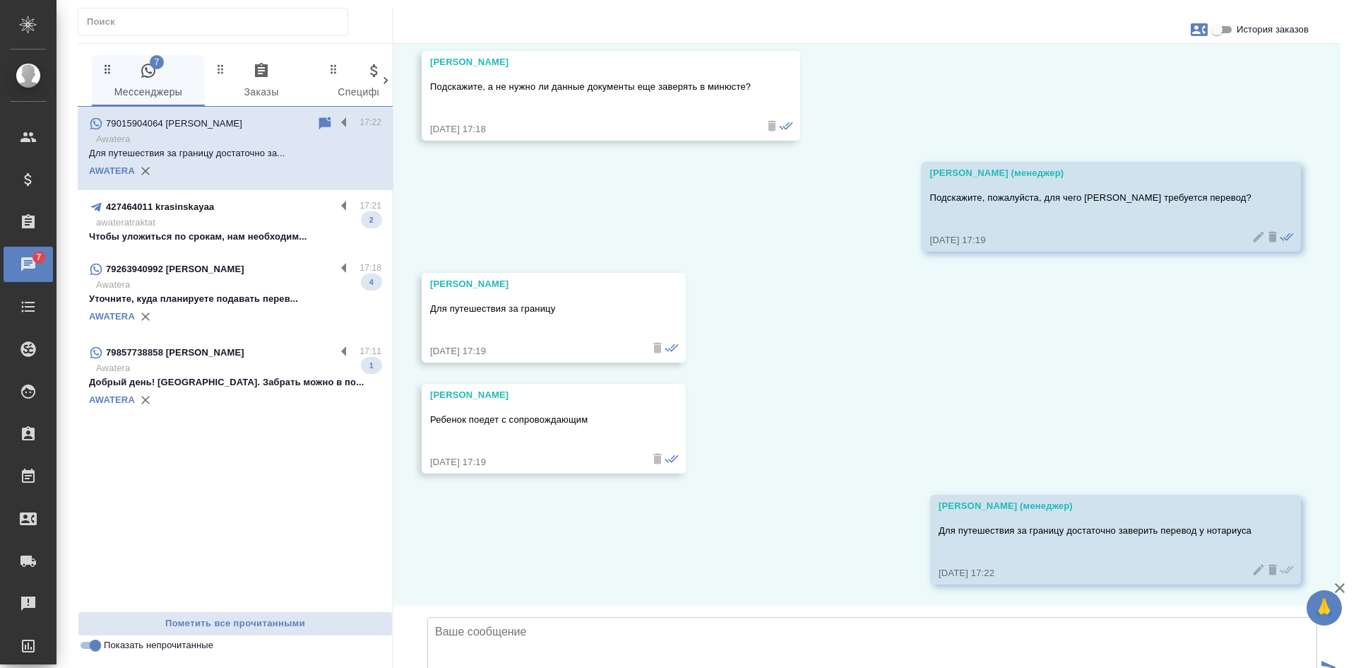
scroll to position [1326, 0]
click at [905, 309] on div "29.08, пятница Романюта Анастасия Александровна Добрый день Хотели бы заказать …" at bounding box center [867, 325] width 947 height 562
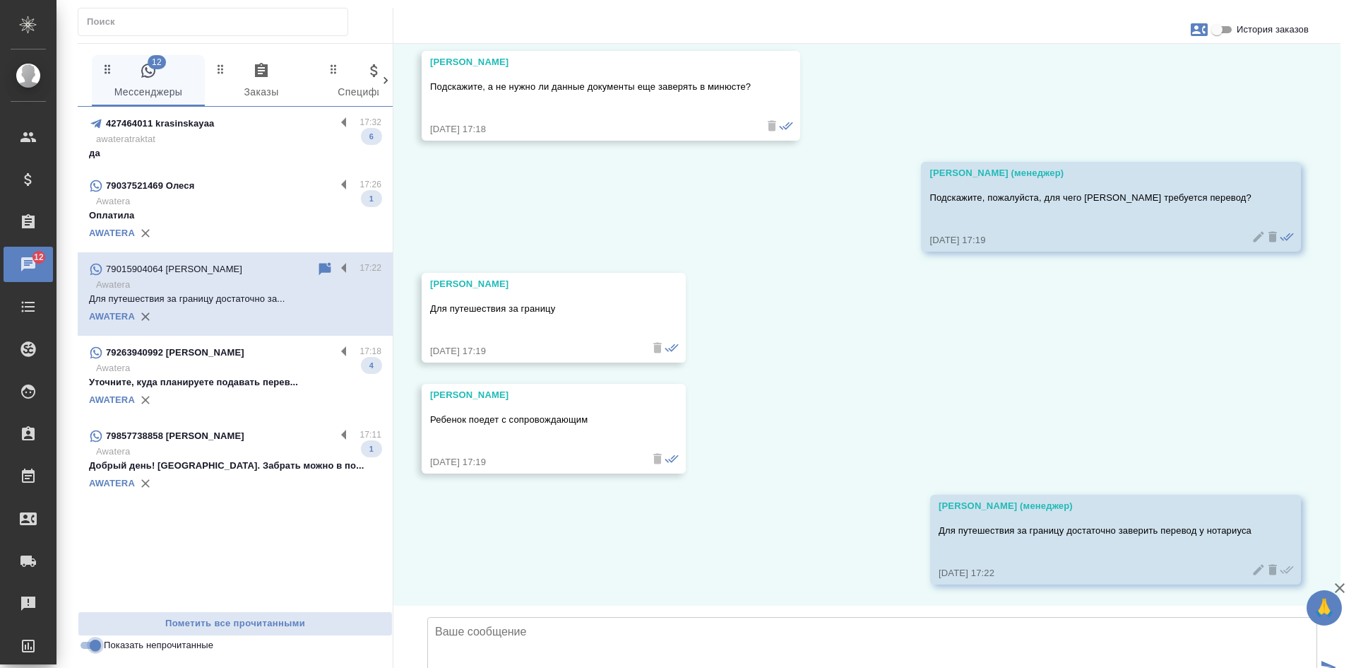
click at [95, 646] on input "Показать непрочитанные" at bounding box center [95, 645] width 51 height 17
checkbox input "false"
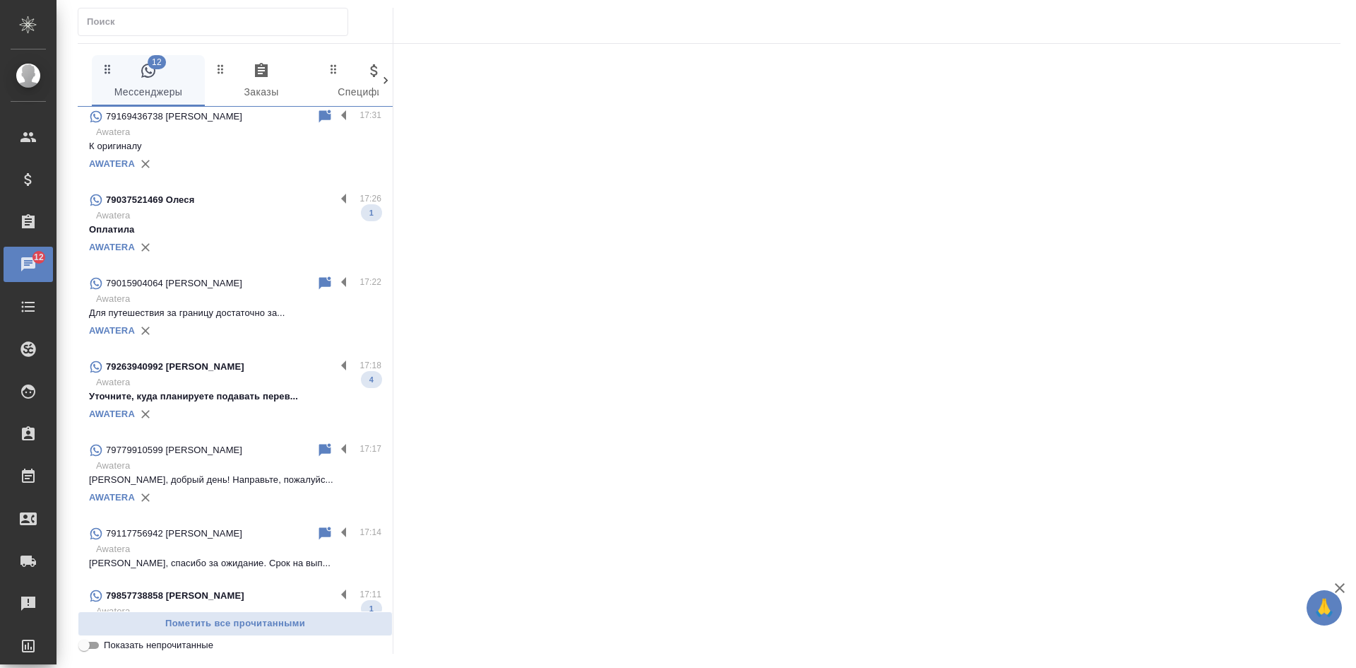
scroll to position [71, 0]
click at [215, 457] on div "79779910599 Мадина" at bounding box center [202, 448] width 227 height 17
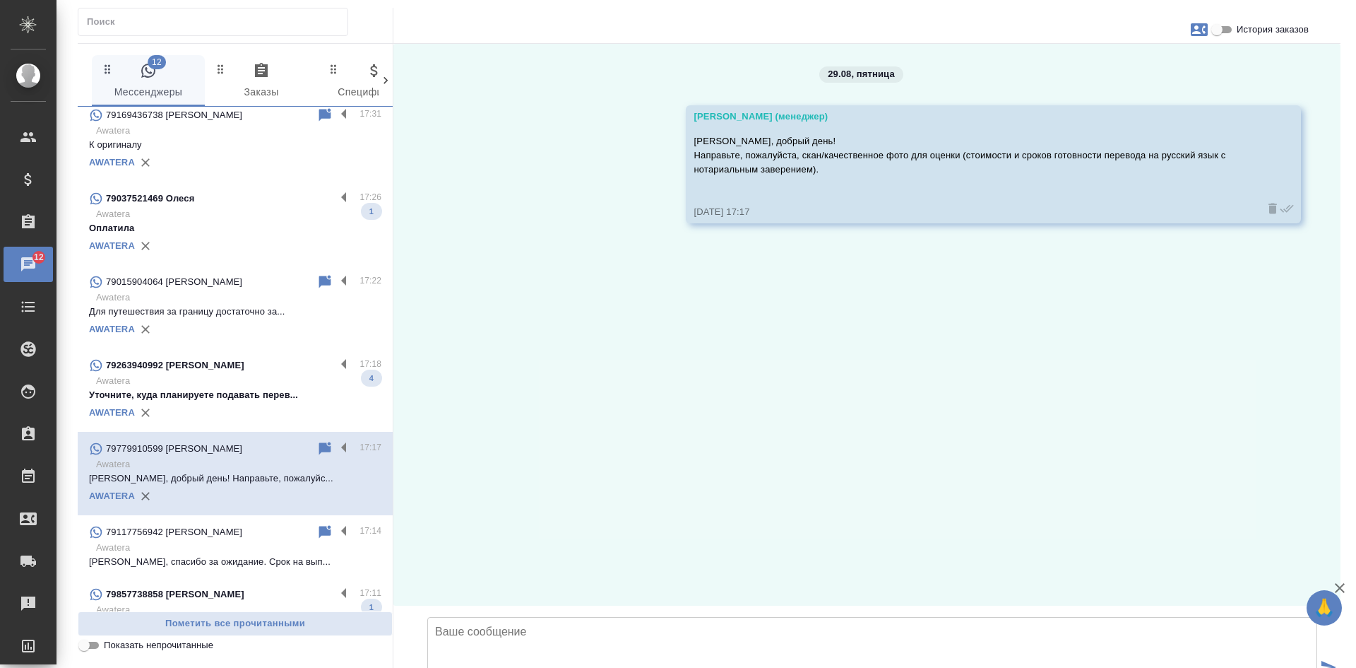
click at [589, 617] on textarea at bounding box center [872, 666] width 890 height 99
click at [1131, 617] on textarea "Мадина, получила информацию от коллег, что завтра, к сожалению, не успеем выпол…" at bounding box center [872, 666] width 890 height 99
click at [483, 617] on textarea "Мадина, получила информацию от коллег, что завтра, к сожалению, не успеем выпол…" at bounding box center [872, 666] width 890 height 99
type textarea "Мадина, получила информацию от коллег, что завтра, к сожалению, не успеем выпол…"
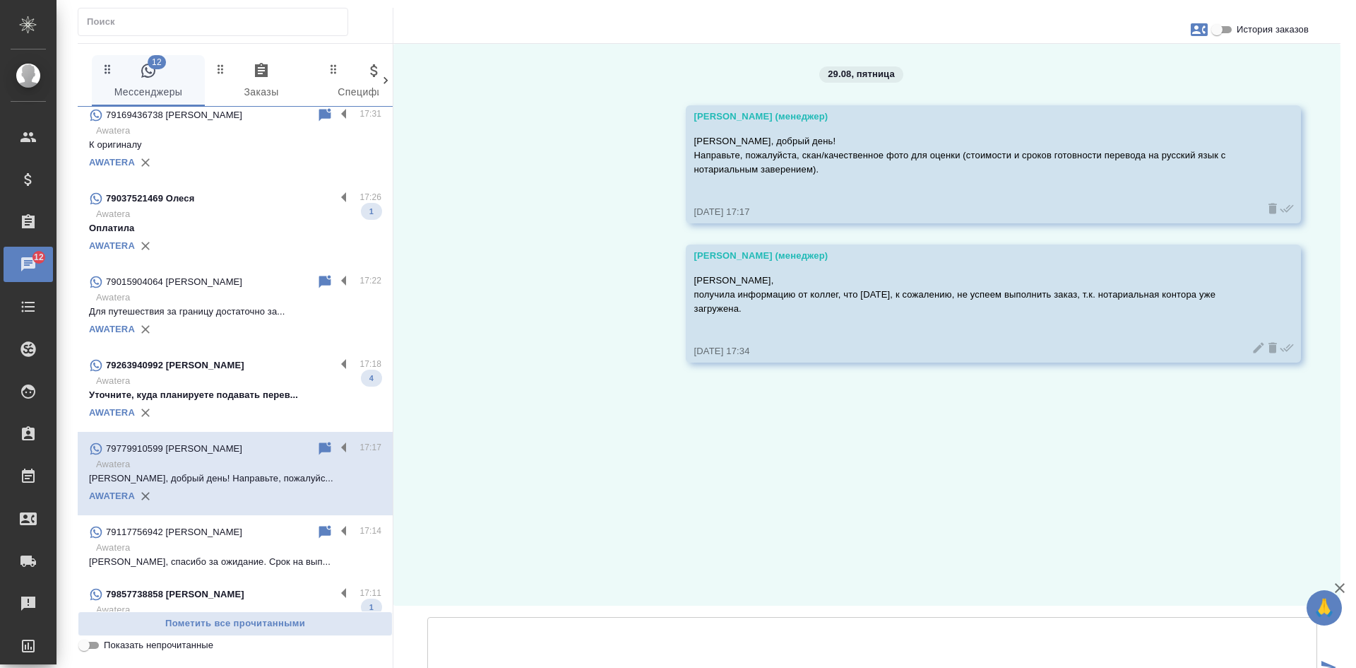
scroll to position [0, 0]
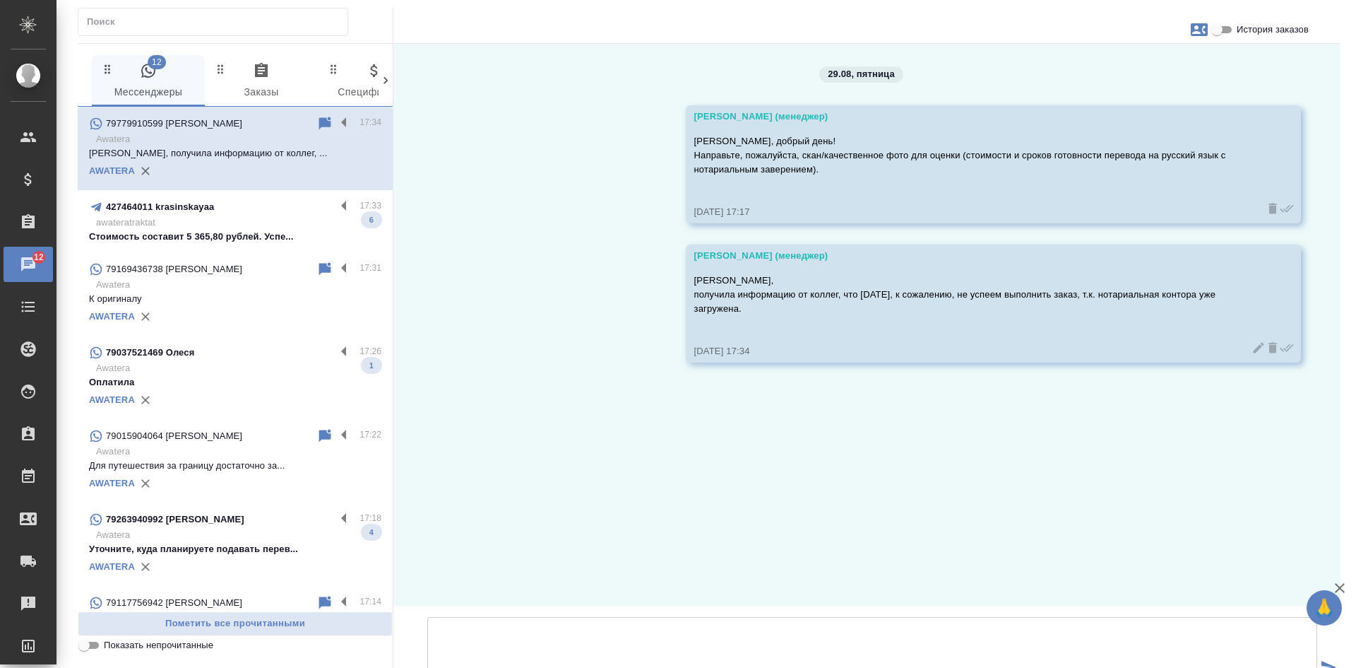
click at [227, 223] on p "awateratraktat" at bounding box center [238, 222] width 285 height 14
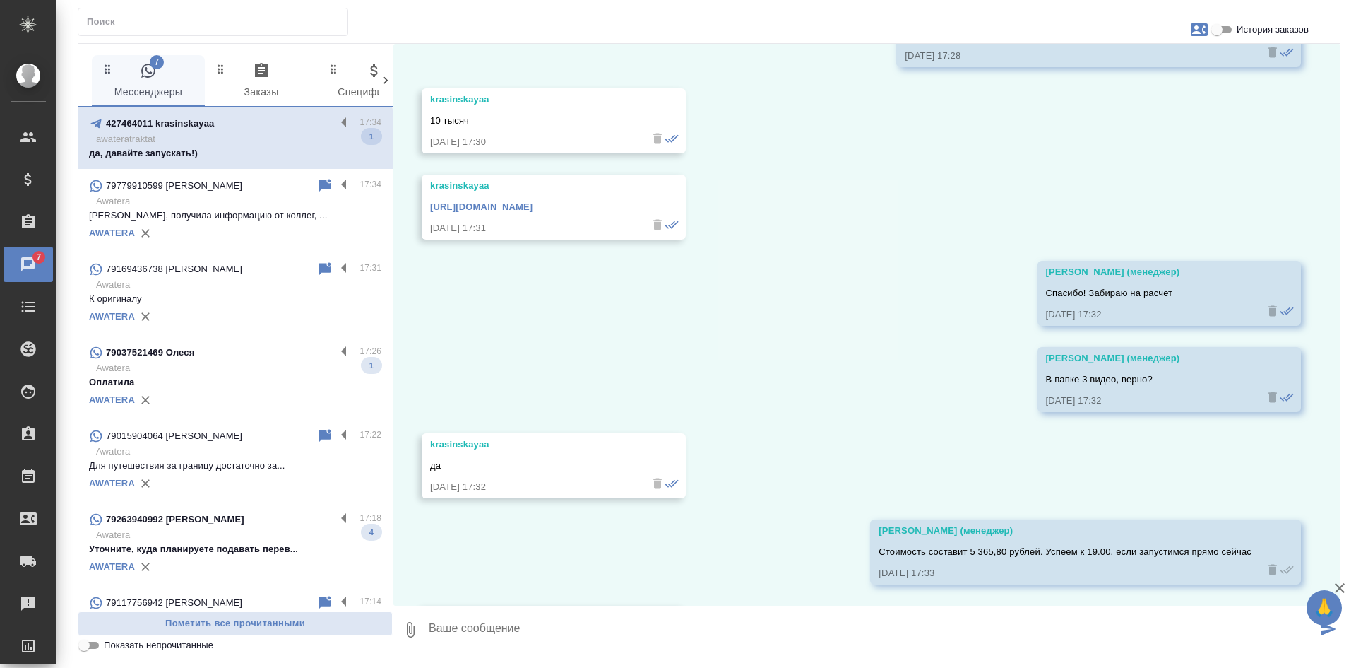
scroll to position [3521, 0]
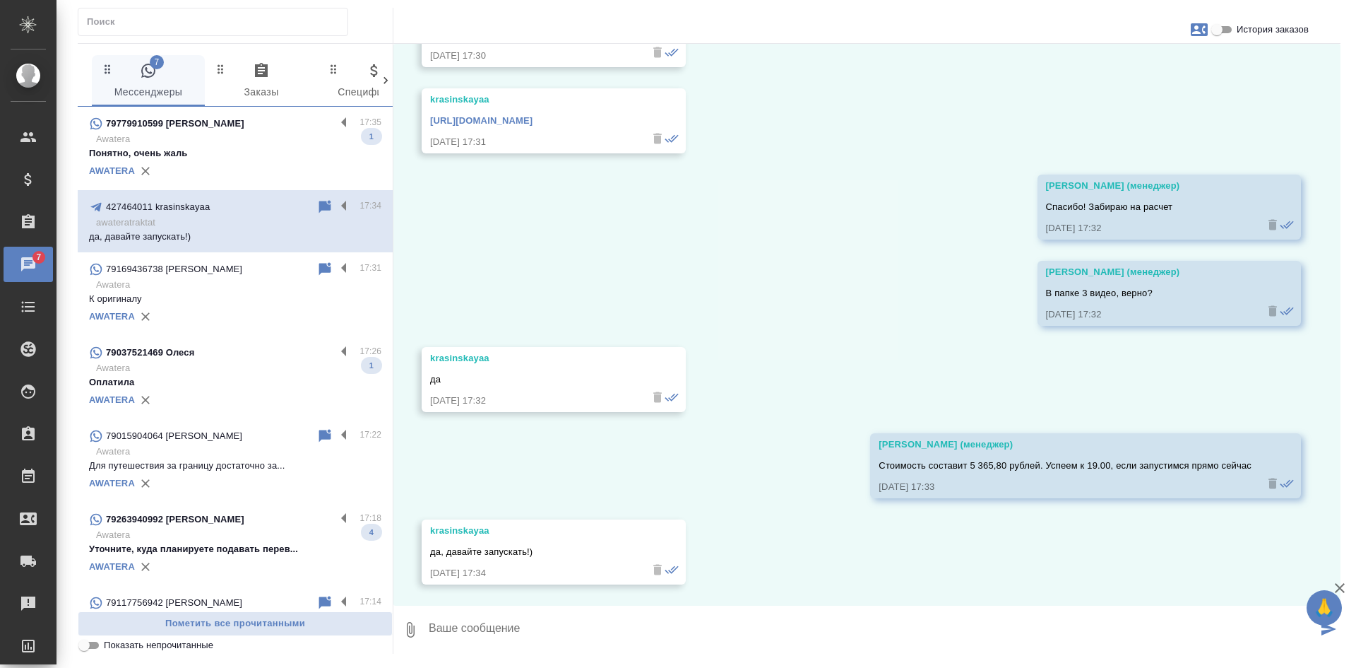
click at [237, 151] on p "Понятно, очень жаль" at bounding box center [235, 153] width 292 height 14
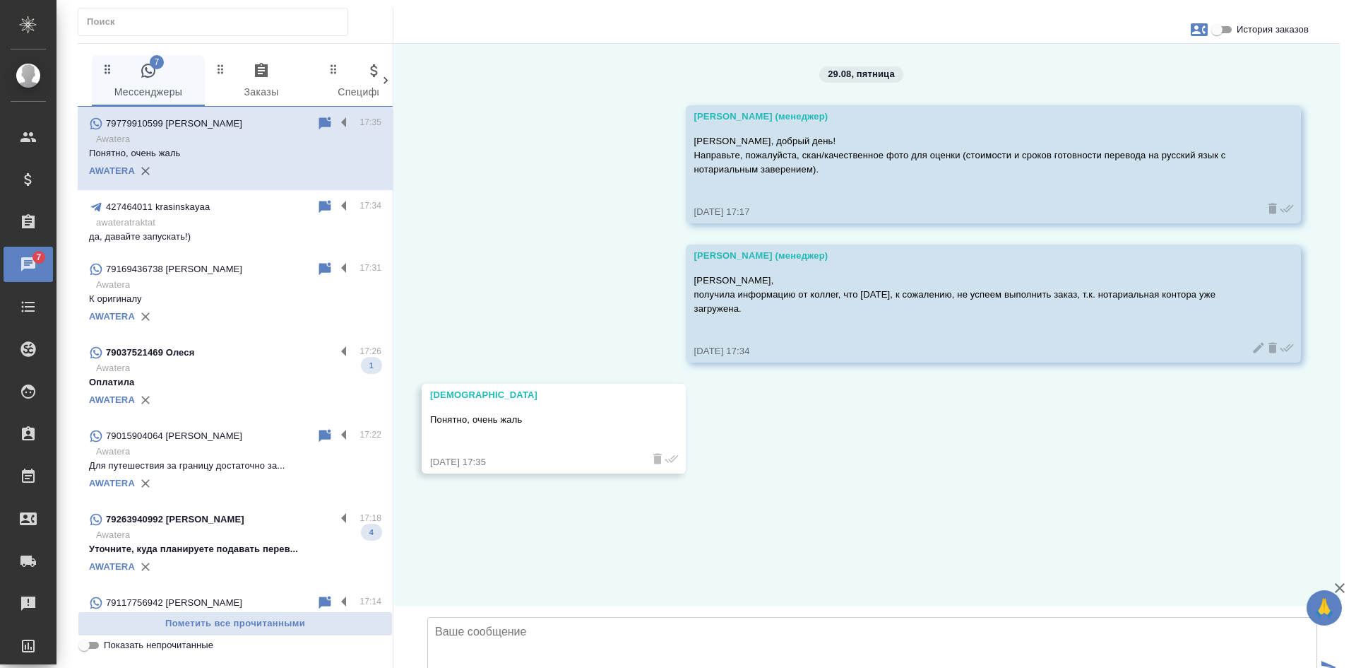
scroll to position [0, 0]
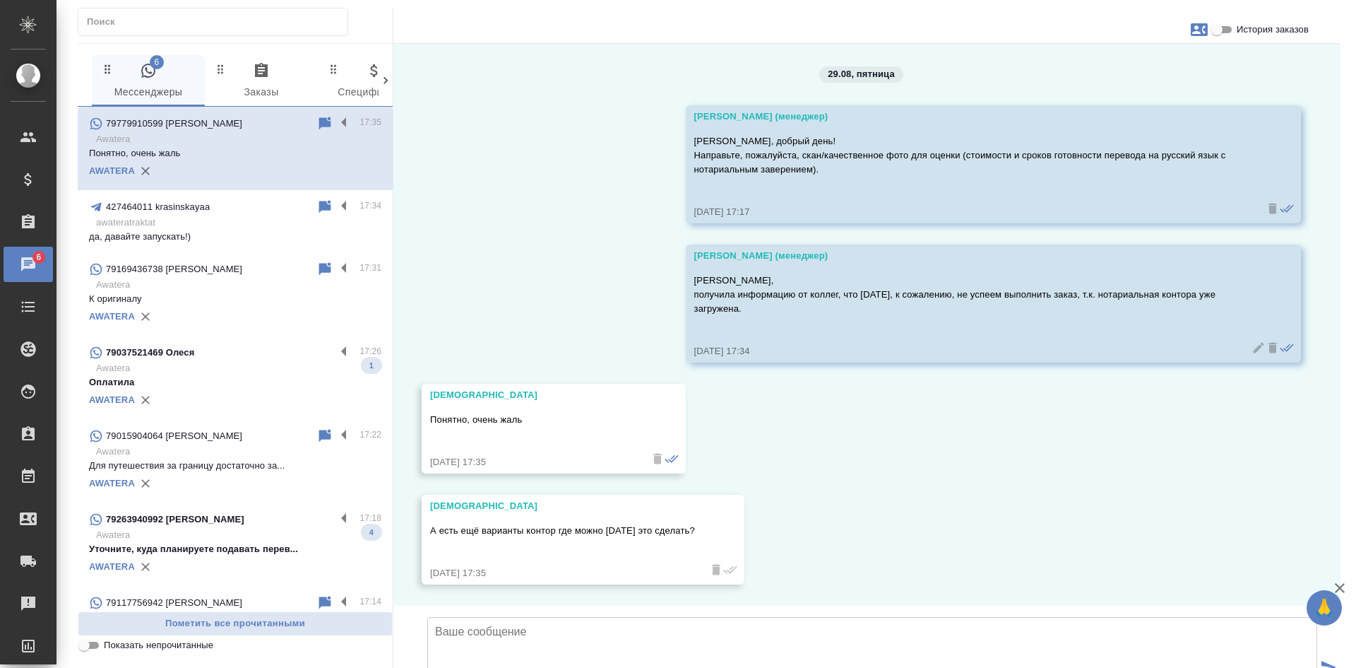
click at [505, 617] on textarea at bounding box center [872, 666] width 890 height 99
click at [438, 617] on textarea "нас, к сожалению, нет, работает только 1 офис." at bounding box center [872, 666] width 890 height 99
click at [727, 617] on textarea "У нас, к сожалению, нет, работает только 1 офис." at bounding box center [872, 666] width 890 height 99
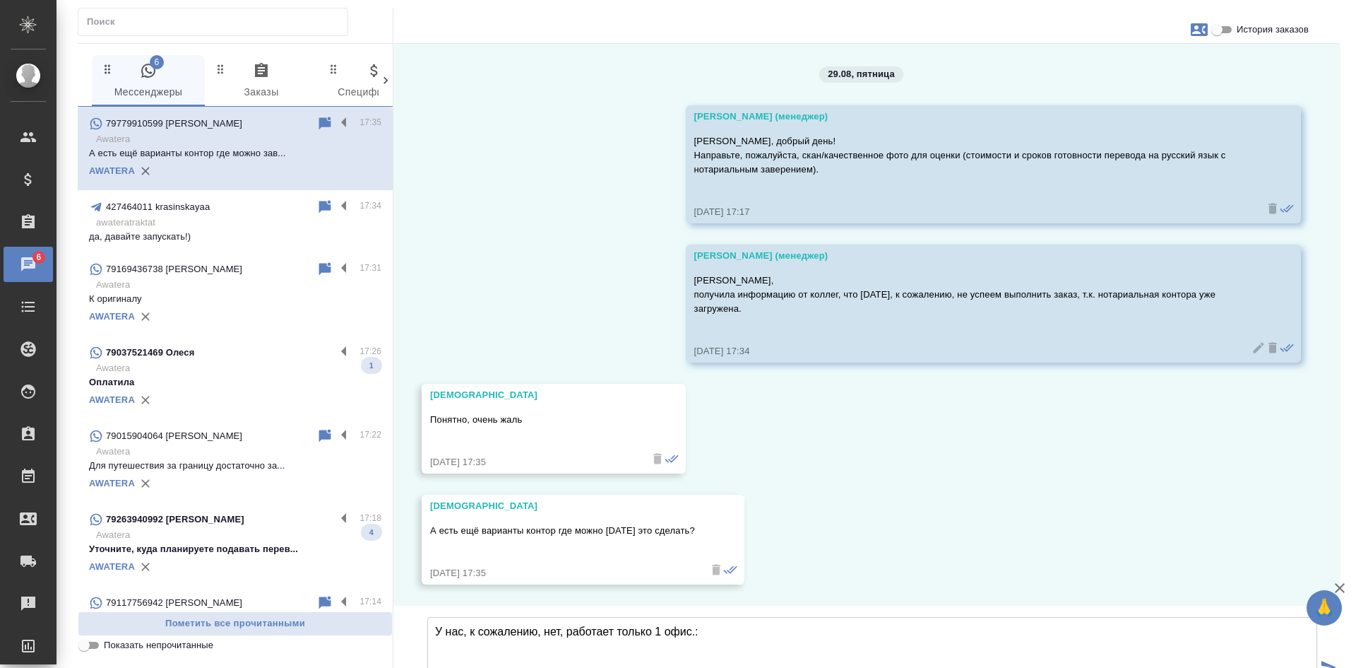
type textarea "У нас, к сожалению, нет, работает только 1 офис.:("
click at [574, 617] on textarea "У нас, к сожалению, нет, работает только 1 офис.:(" at bounding box center [872, 666] width 890 height 99
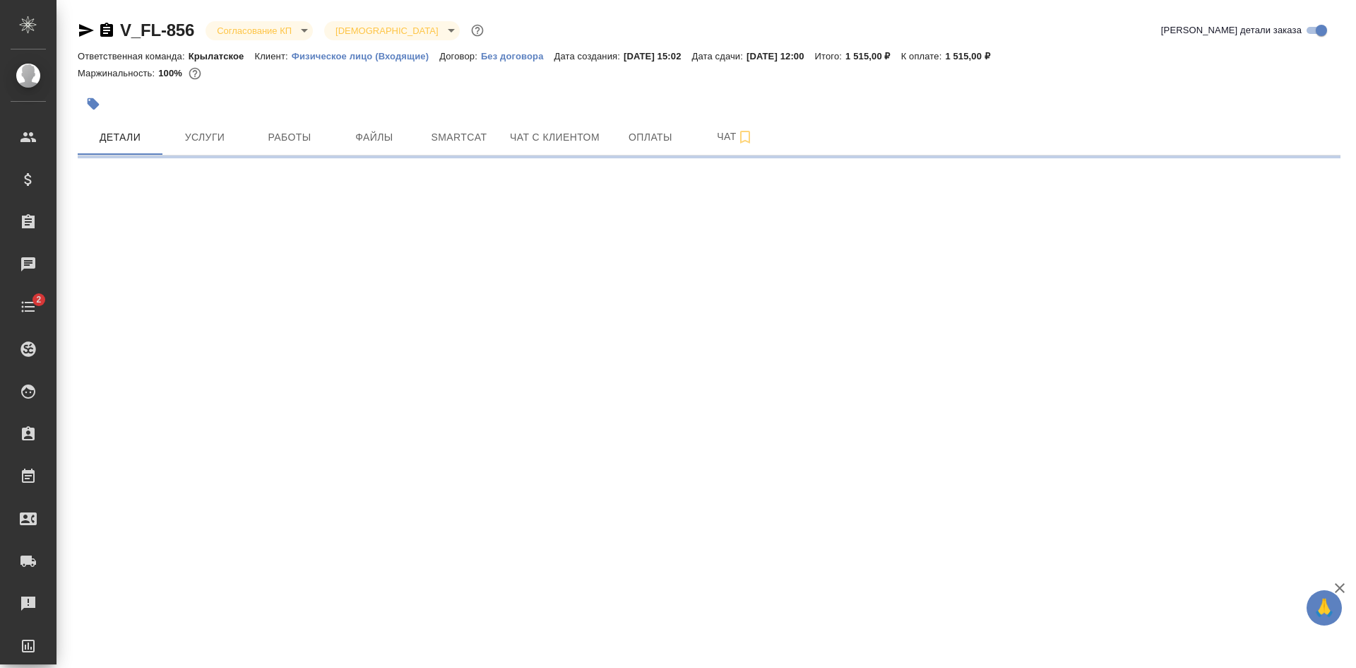
select select "RU"
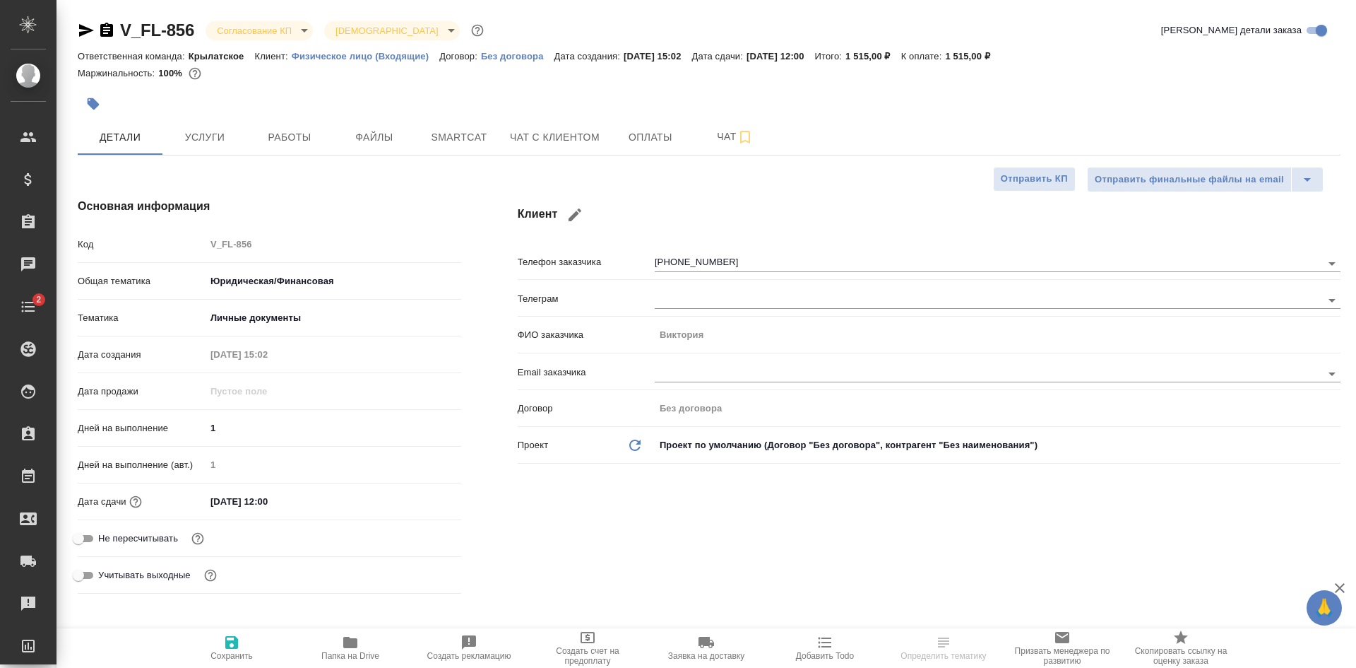
type textarea "x"
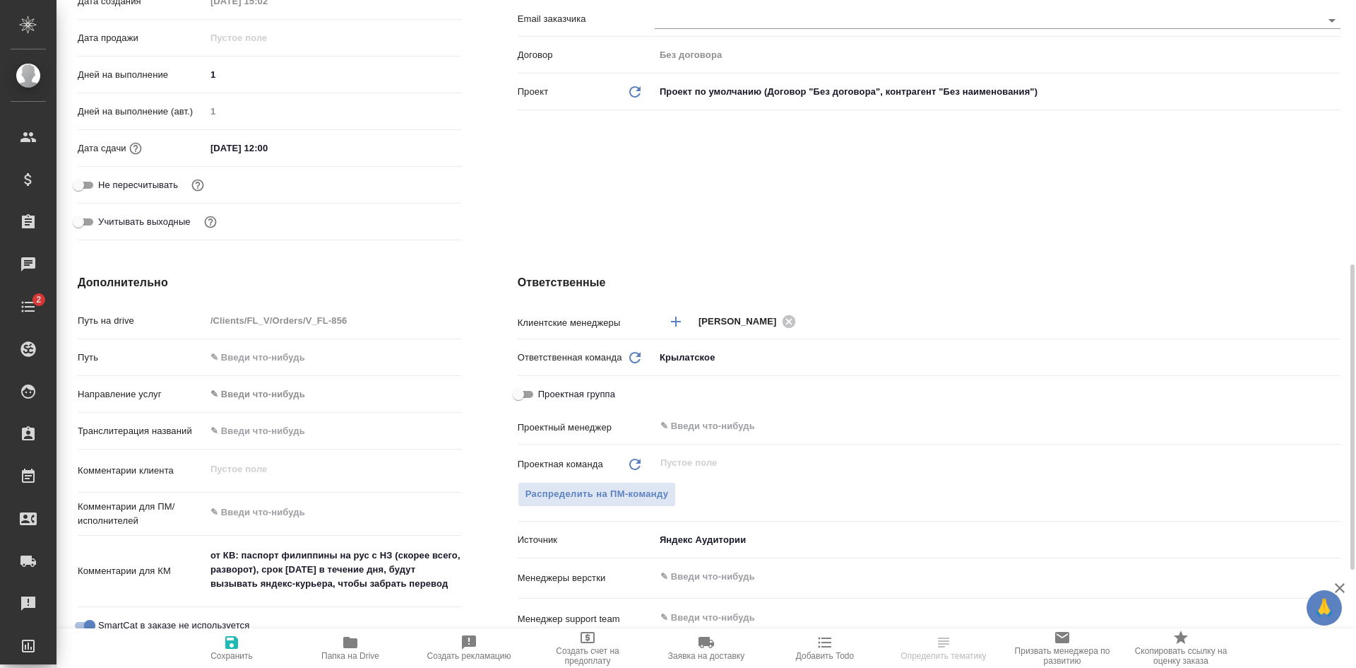
scroll to position [495, 0]
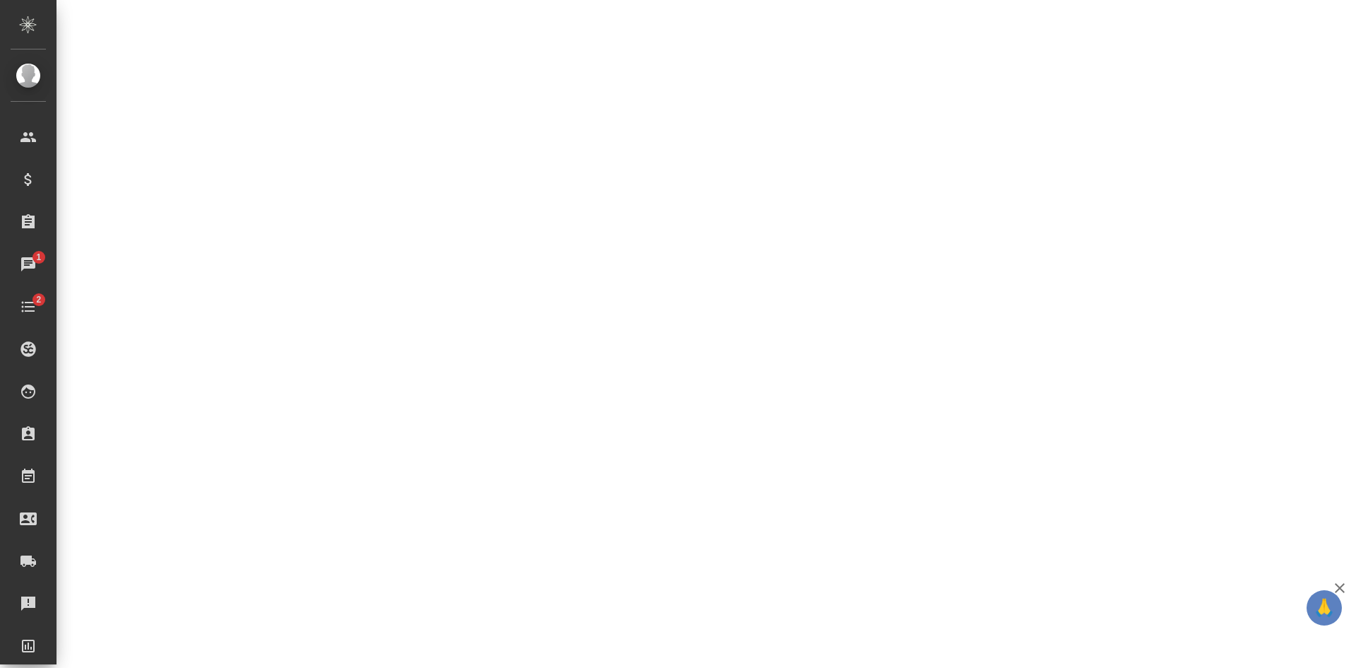
select select "RU"
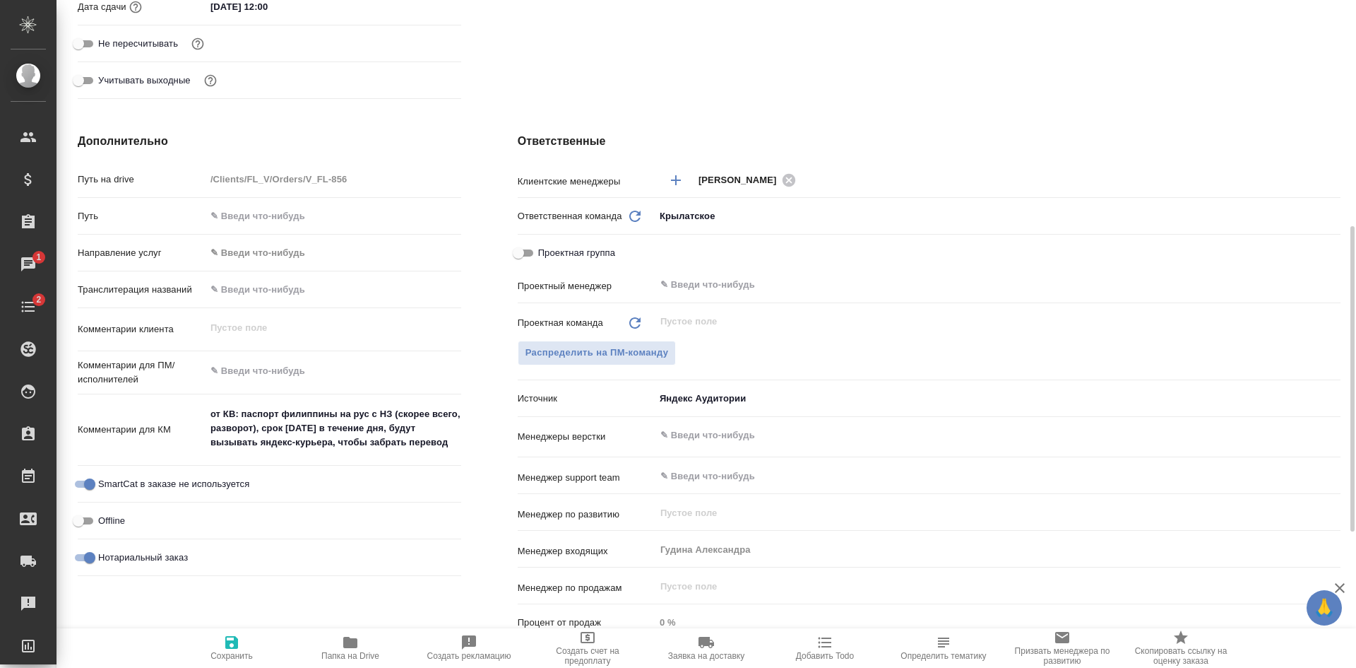
type textarea "x"
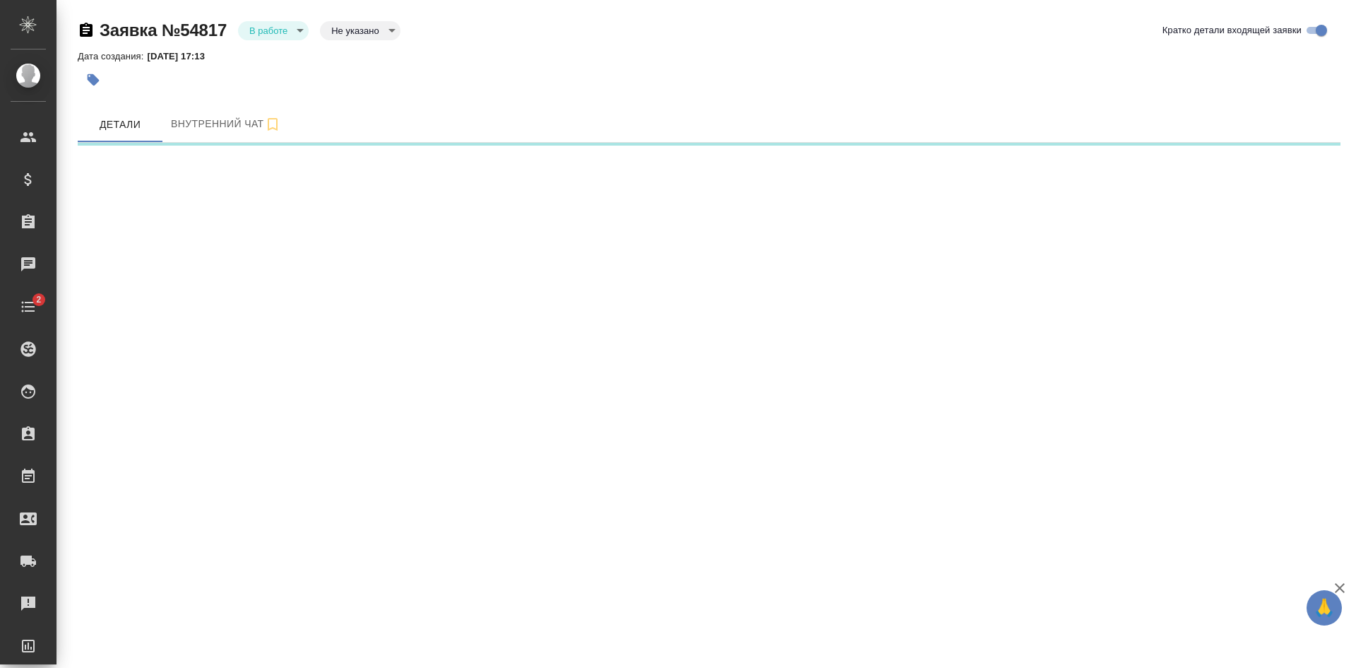
select select "RU"
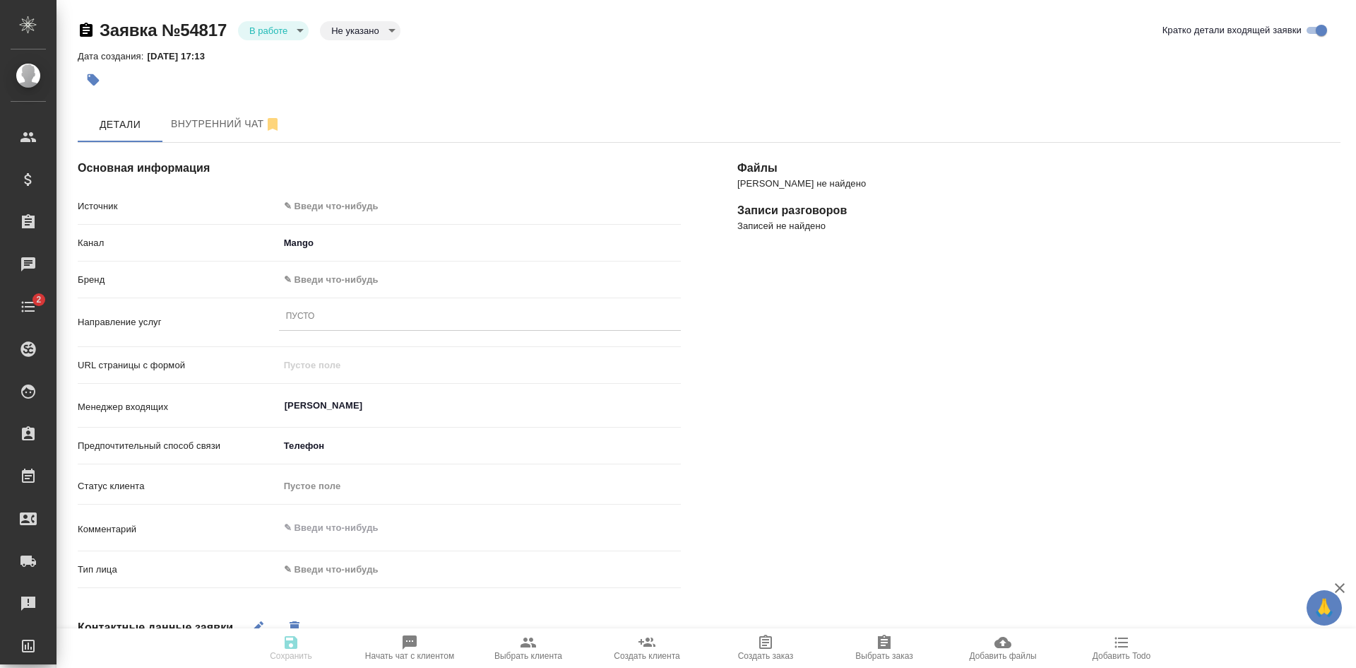
type textarea "x"
click at [345, 30] on body "🙏 .cls-1 fill:#fff; AWATERA [PERSON_NAME] Спецификации Заказы Чаты 2 Todo Проек…" at bounding box center [678, 334] width 1356 height 668
click at [345, 37] on button "Целевая" at bounding box center [359, 29] width 56 height 16
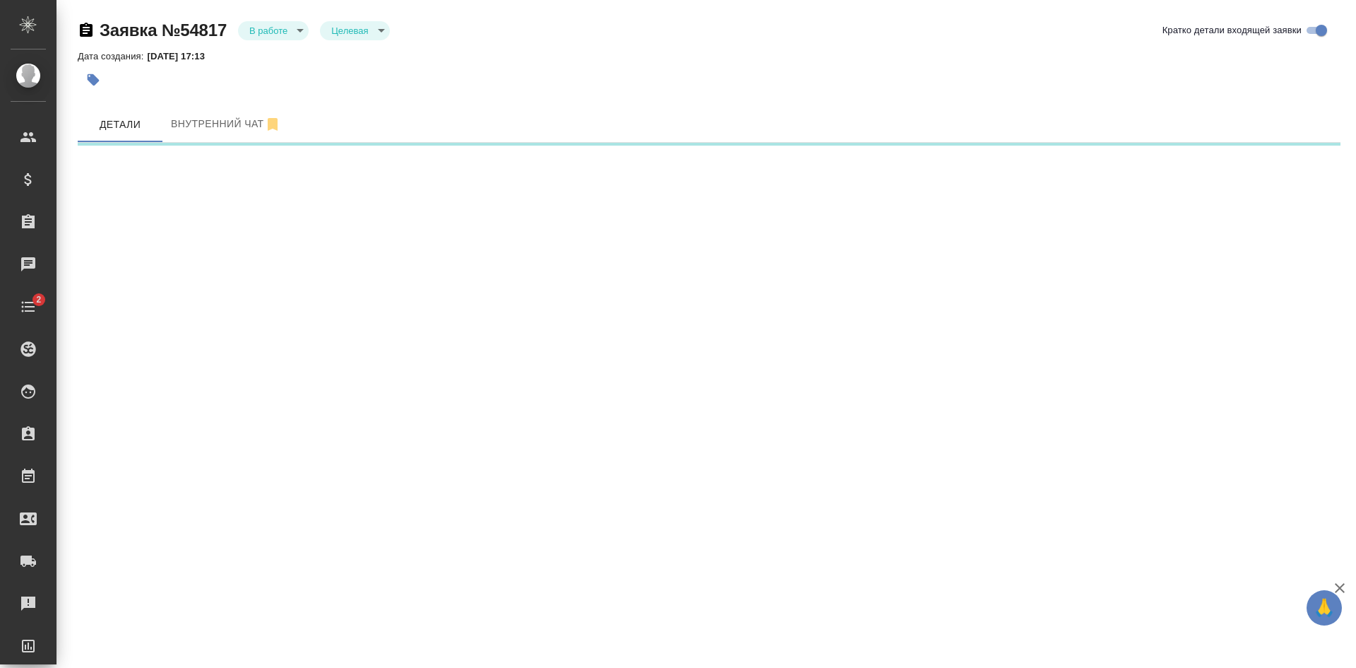
select select "RU"
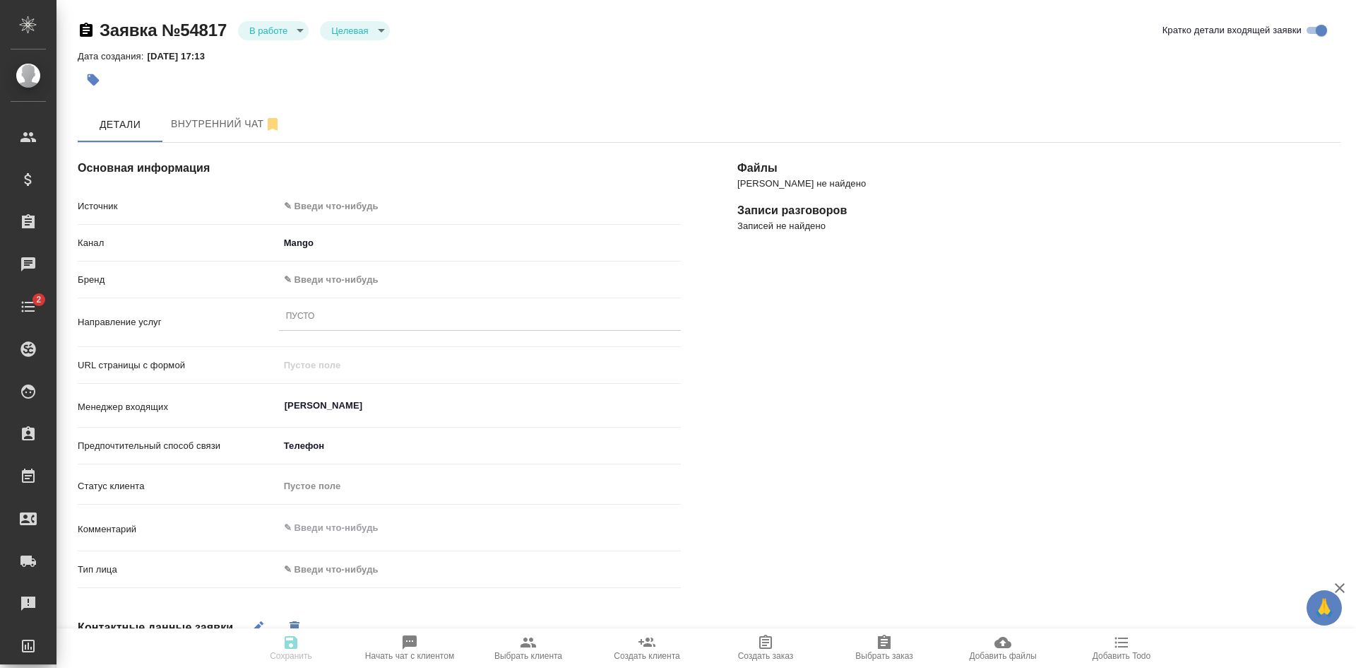
type textarea "x"
click at [321, 208] on body "🙏 .cls-1 fill:#fff; AWATERA Kasatkina Aleksandra Клиенты Спецификации Заказы 3 …" at bounding box center [678, 334] width 1356 height 668
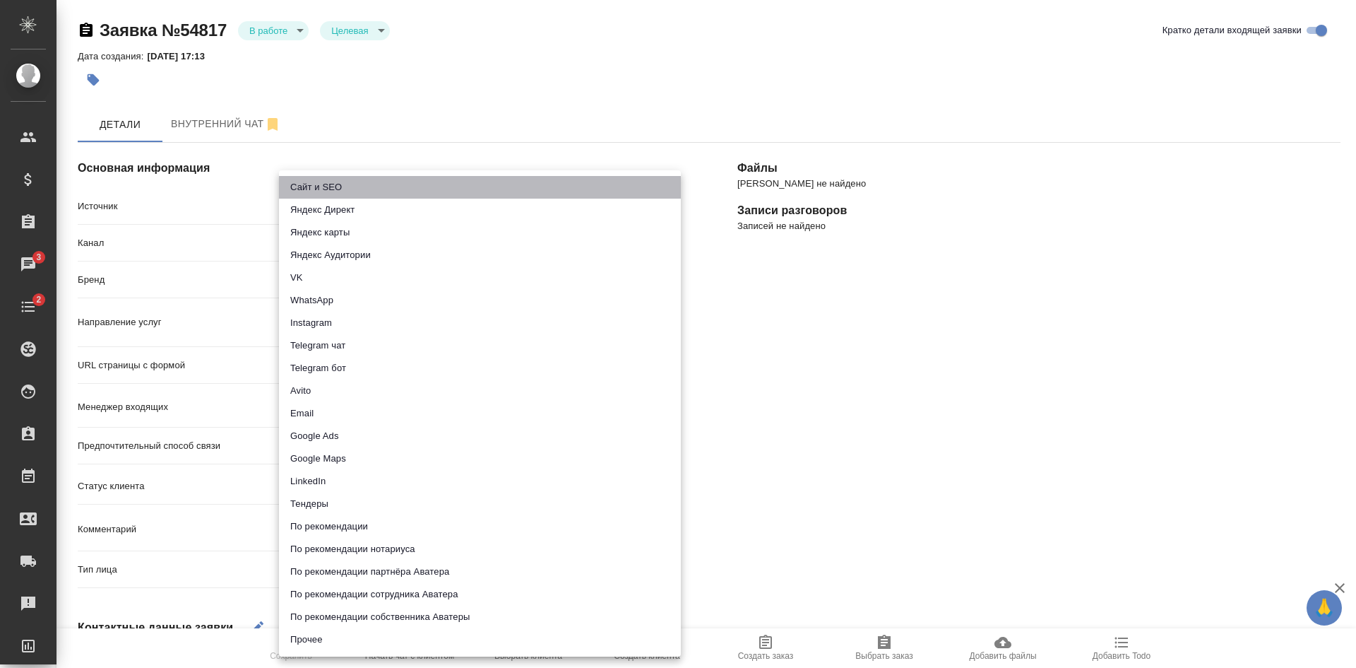
click at [317, 183] on li "Сайт и SEO" at bounding box center [480, 187] width 402 height 23
type input "seo"
type textarea "x"
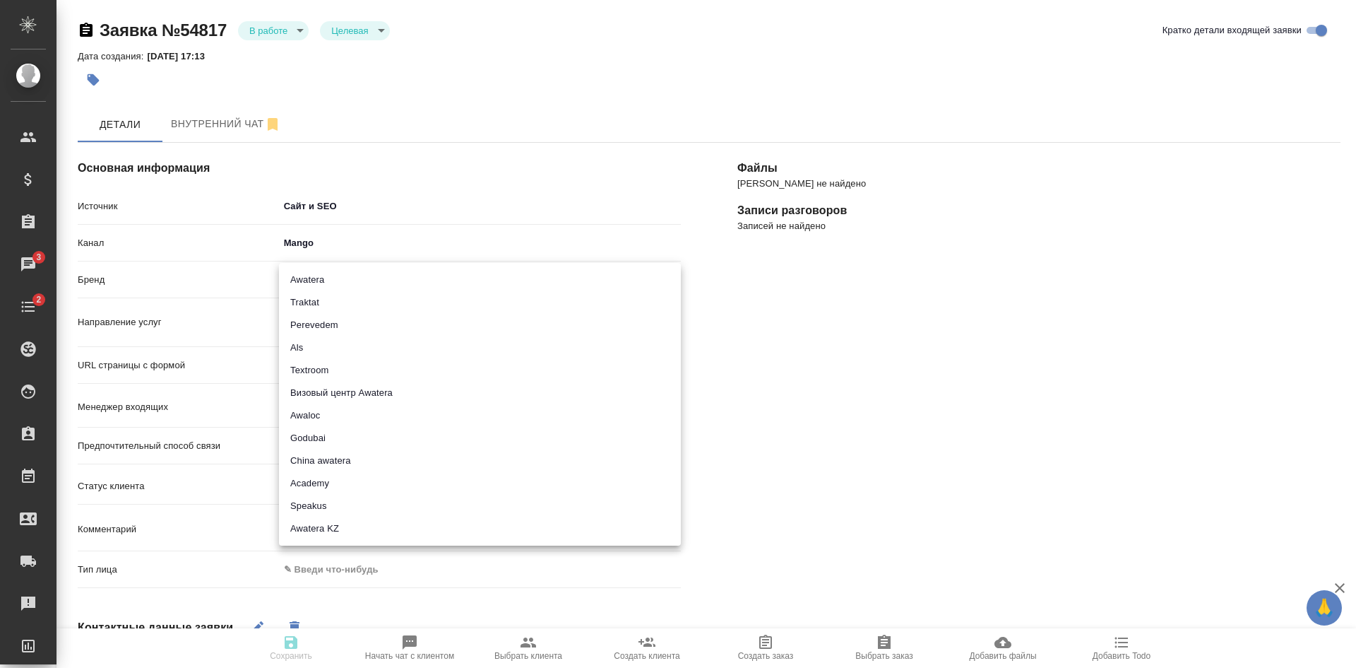
click at [326, 273] on body "🙏 .cls-1 fill:#fff; AWATERA Kasatkina Aleksandra Клиенты Спецификации Заказы 3 …" at bounding box center [678, 334] width 1356 height 668
click at [317, 309] on li "Traktat" at bounding box center [480, 302] width 402 height 23
type input "traktat"
type textarea "x"
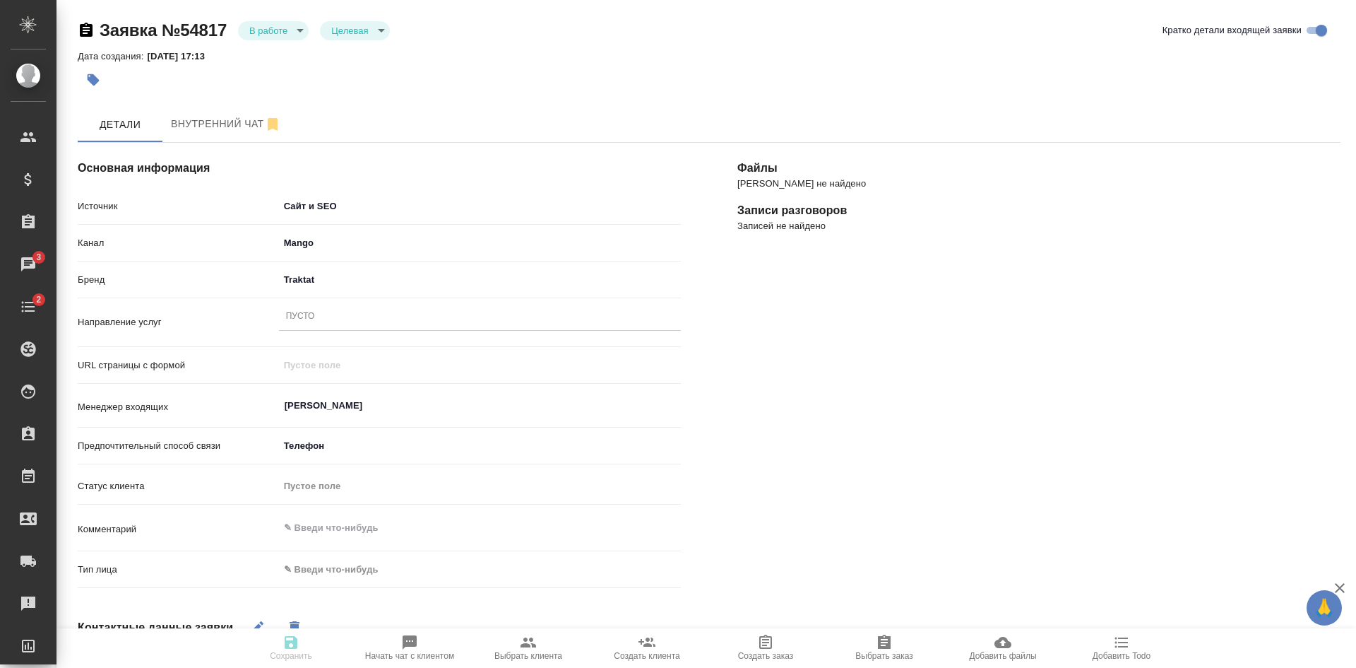
click at [314, 325] on div "Пусто" at bounding box center [480, 317] width 402 height 20
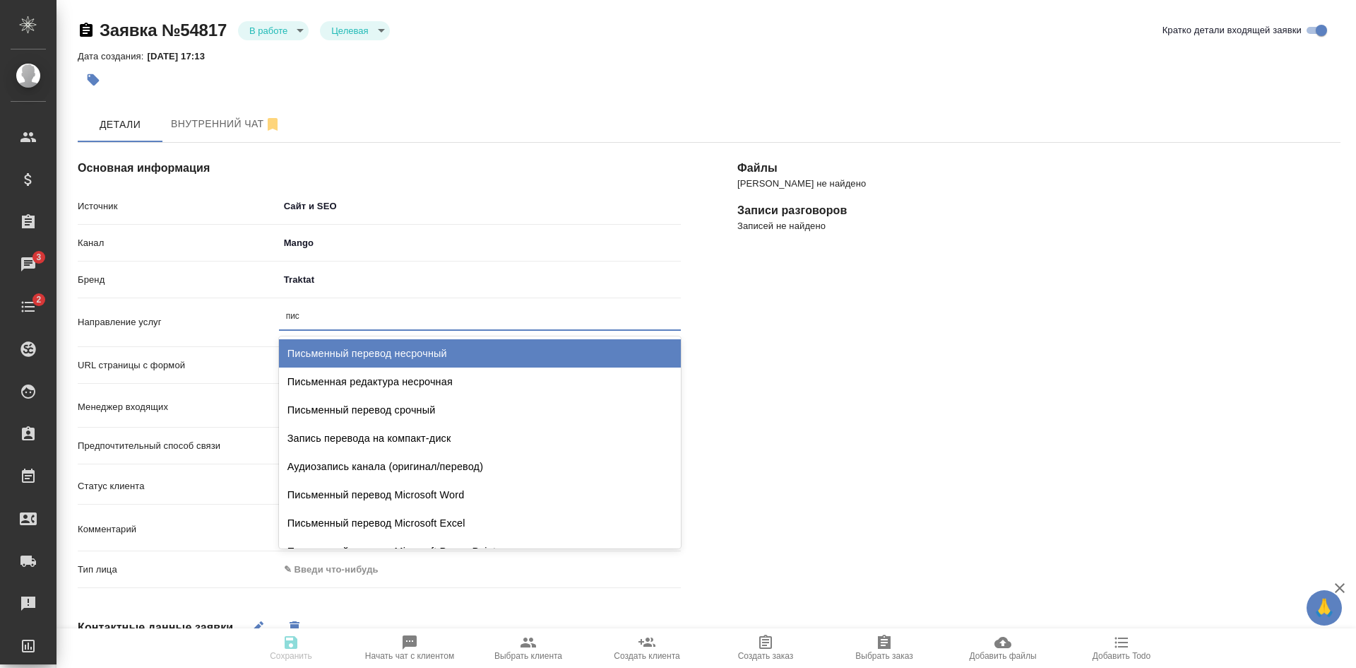
type input "пись"
click at [403, 355] on div "Письменный перевод несрочный" at bounding box center [480, 353] width 402 height 28
type textarea "x"
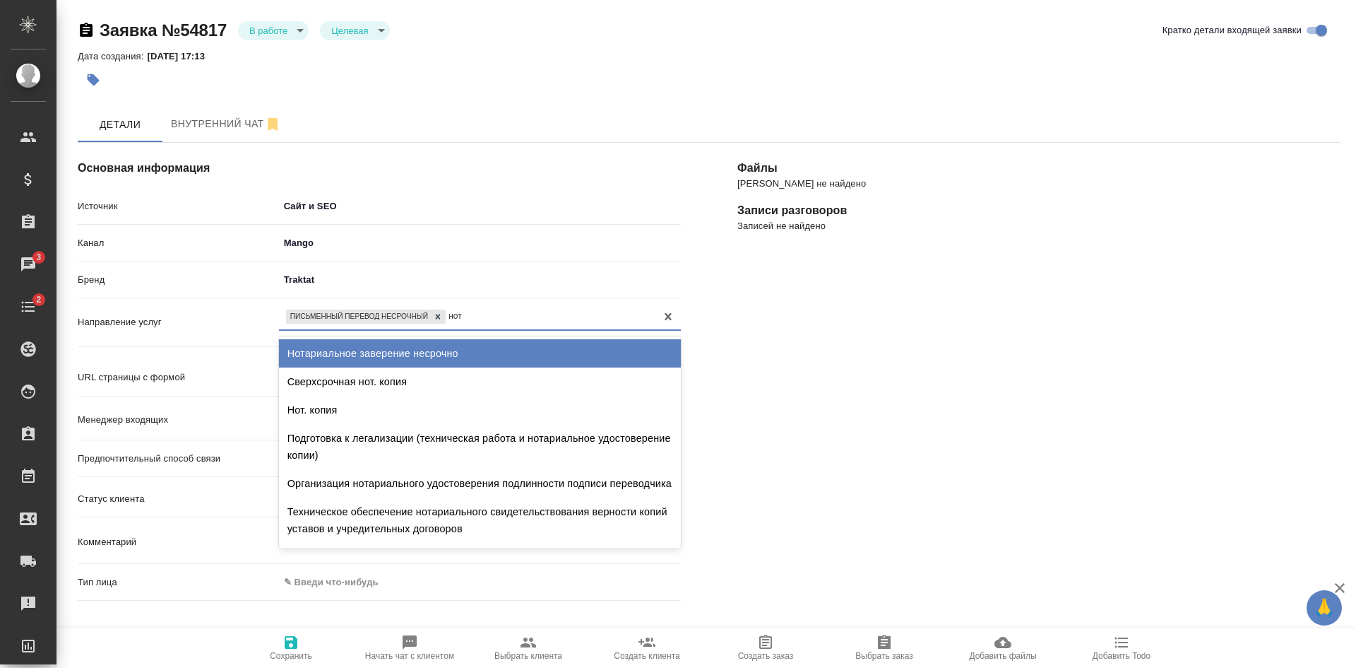
type input "нота"
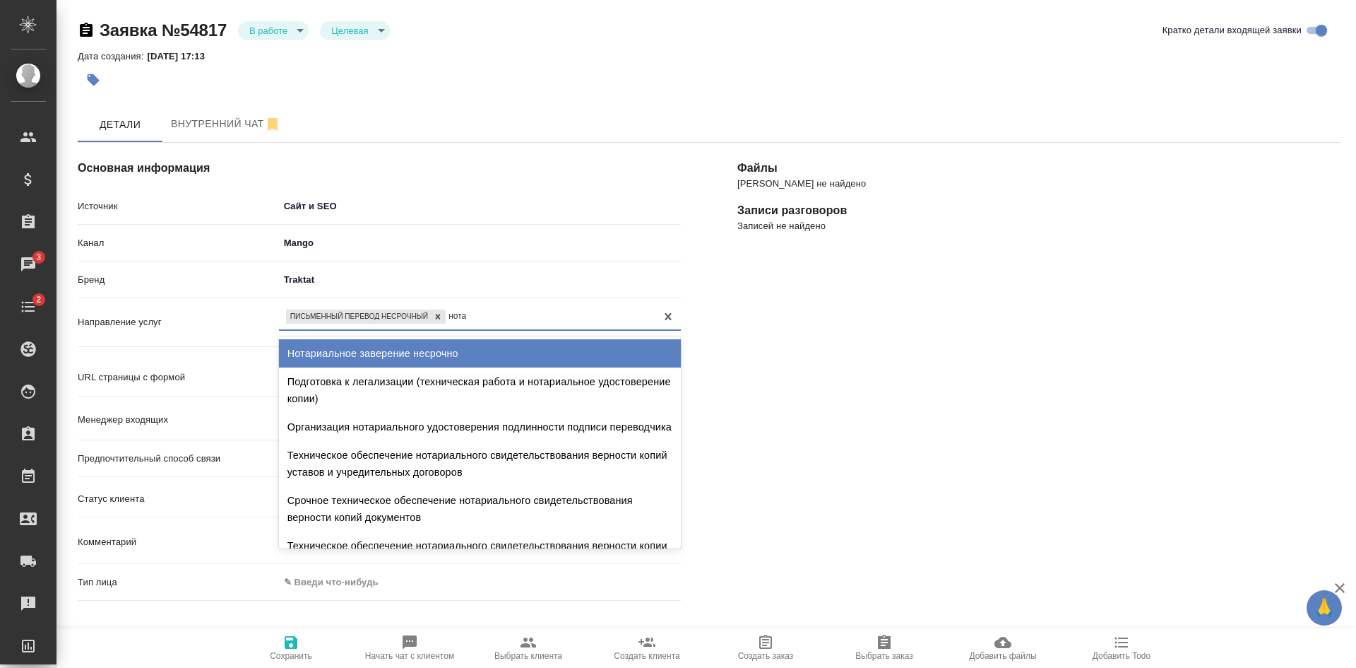
click at [404, 340] on div "Нотариальное заверение несрочно" at bounding box center [480, 353] width 402 height 28
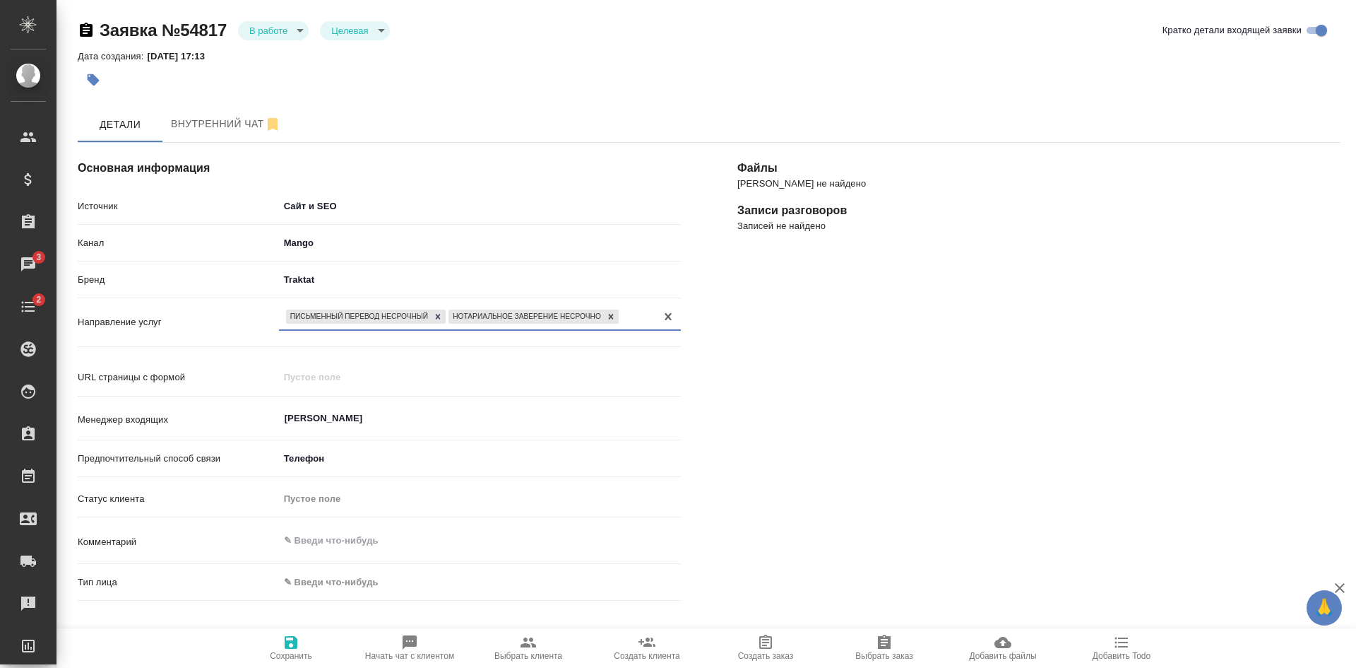
click at [378, 366] on div "URL страницы с формой" at bounding box center [379, 377] width 603 height 25
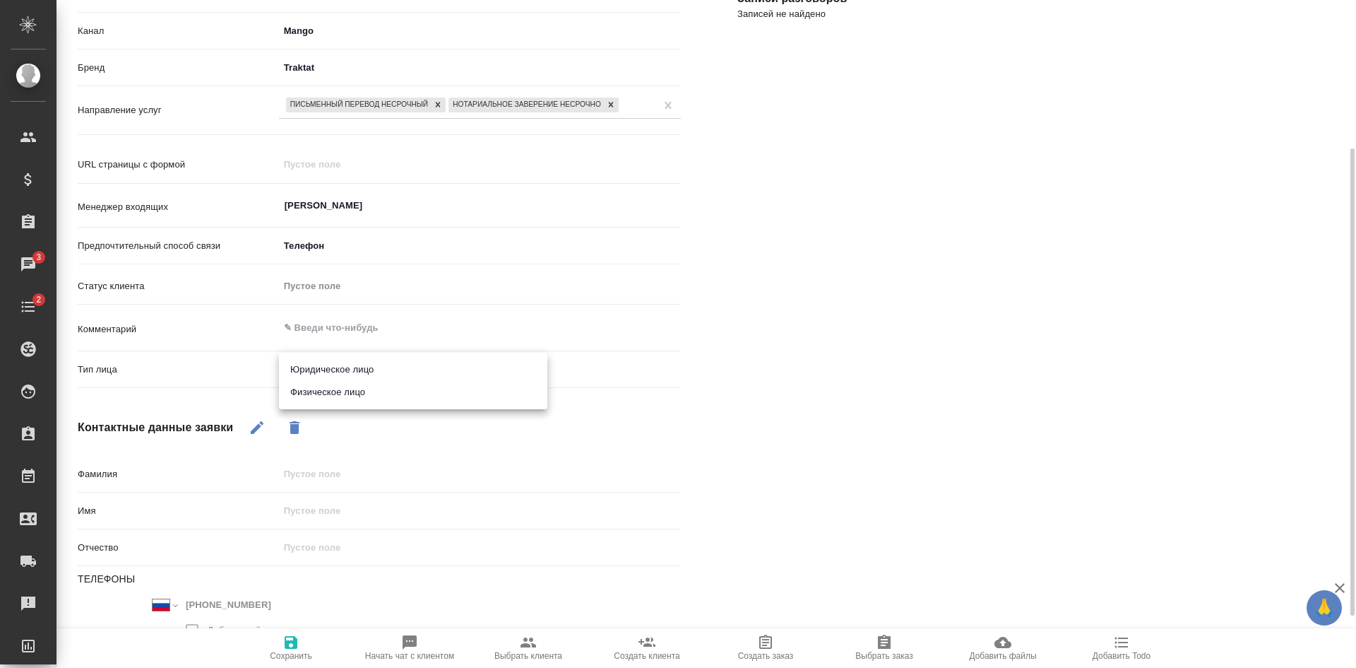
click at [330, 365] on body "🙏 .cls-1 fill:#fff; AWATERA Kasatkina Aleksandra Клиенты Спецификации Заказы 3 …" at bounding box center [678, 334] width 1356 height 668
click at [324, 397] on li "Физическое лицо" at bounding box center [413, 392] width 268 height 23
type textarea "x"
type input "private"
type textarea "x"
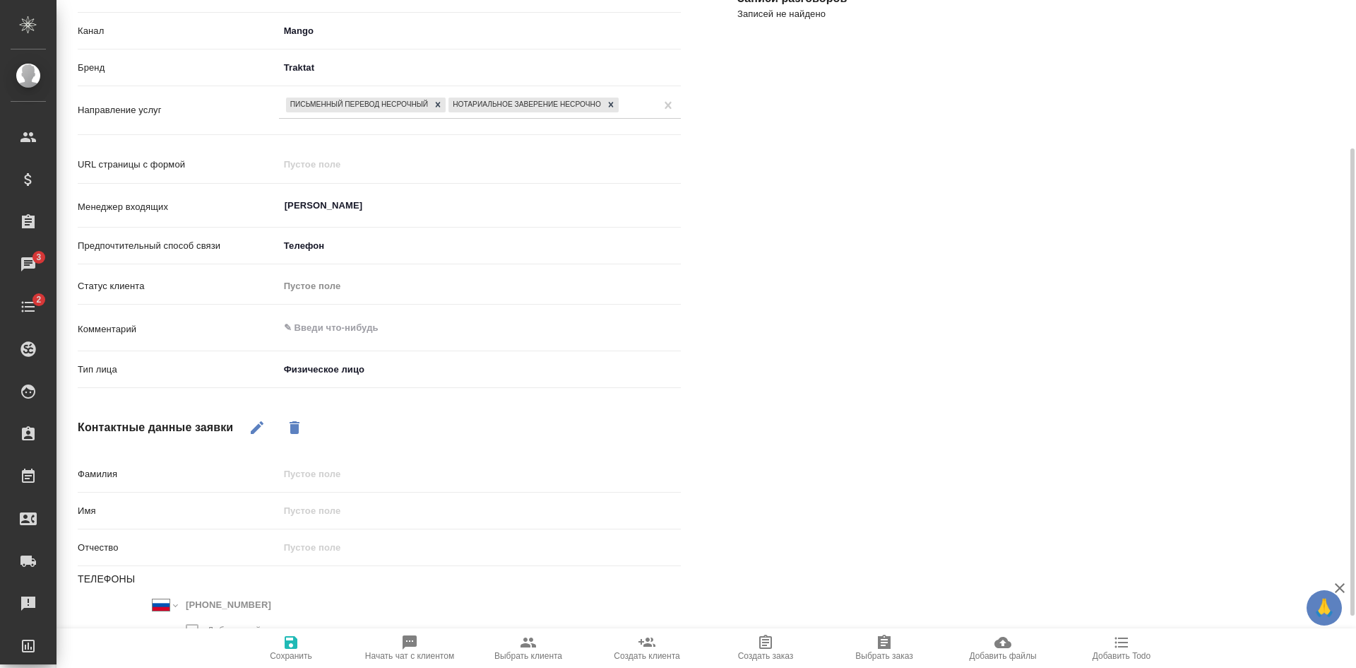
click at [317, 329] on textarea at bounding box center [480, 328] width 402 height 24
type textarea "д"
type textarea "x"
type textarea "до"
type textarea "x"
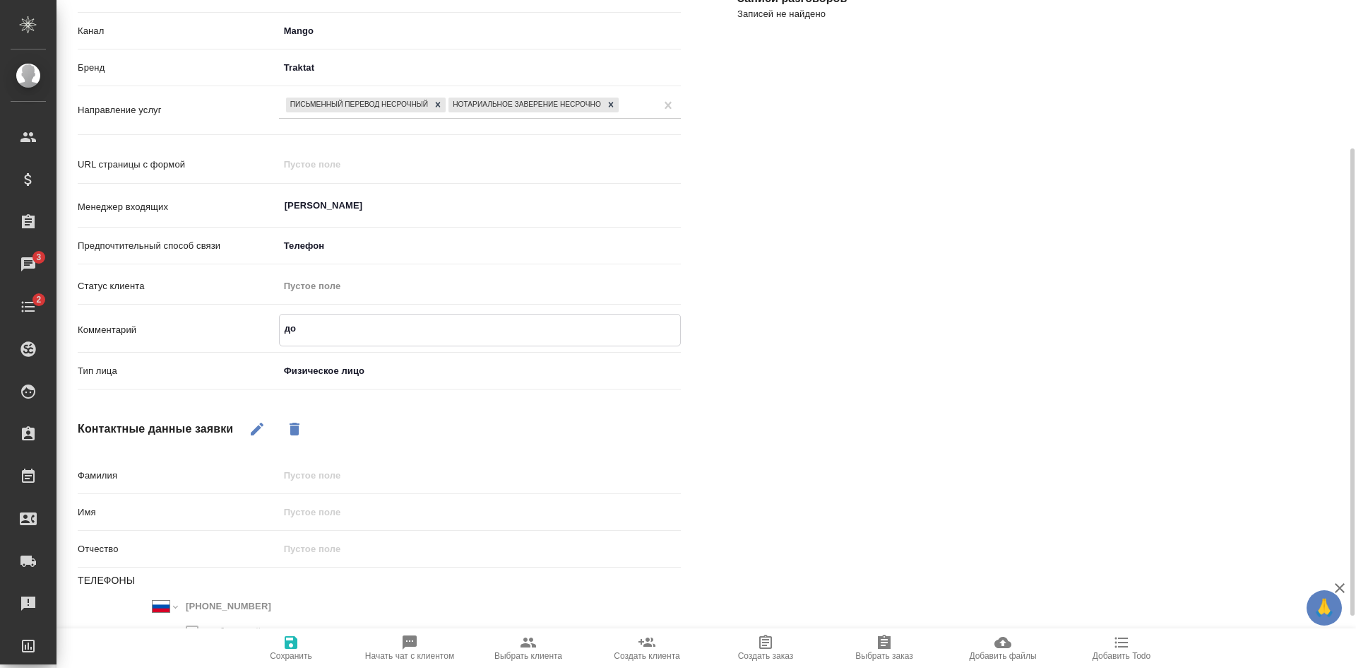
type textarea "док"
type textarea "x"
type textarea "док"
type textarea "x"
type textarea "док к"
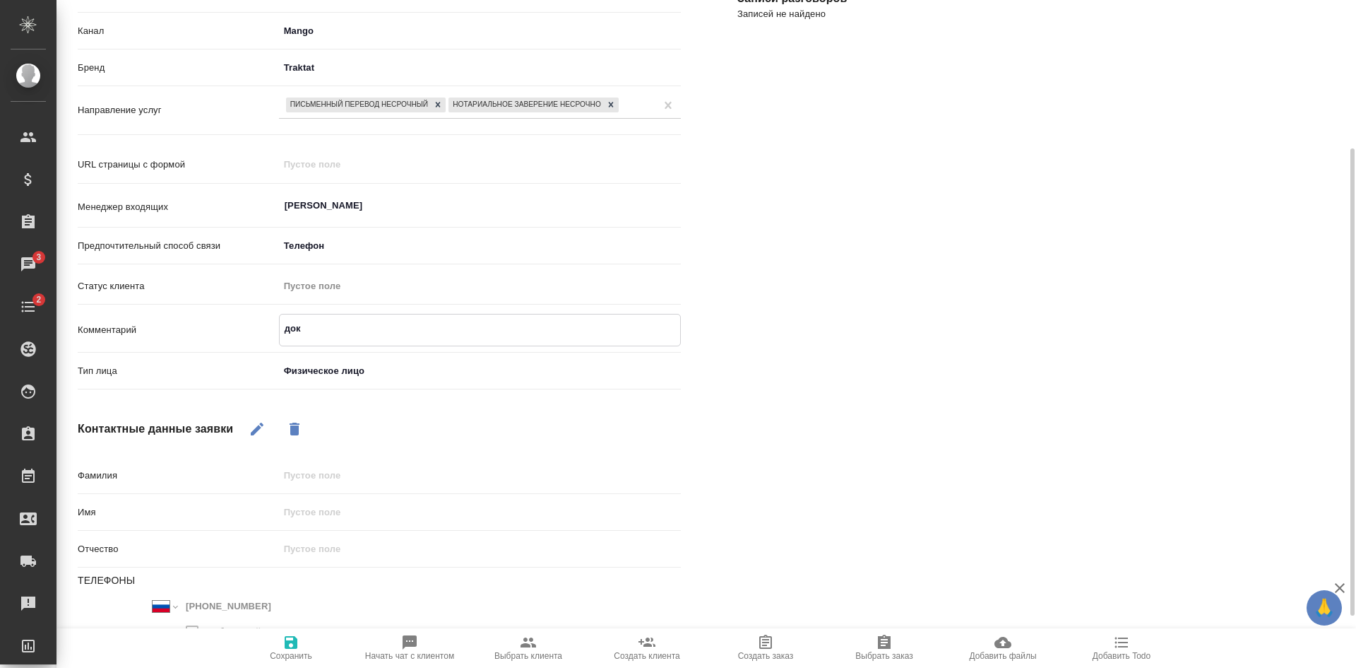
type textarea "x"
type textarea "док ка"
type textarea "x"
type textarea "док каз"
type textarea "x"
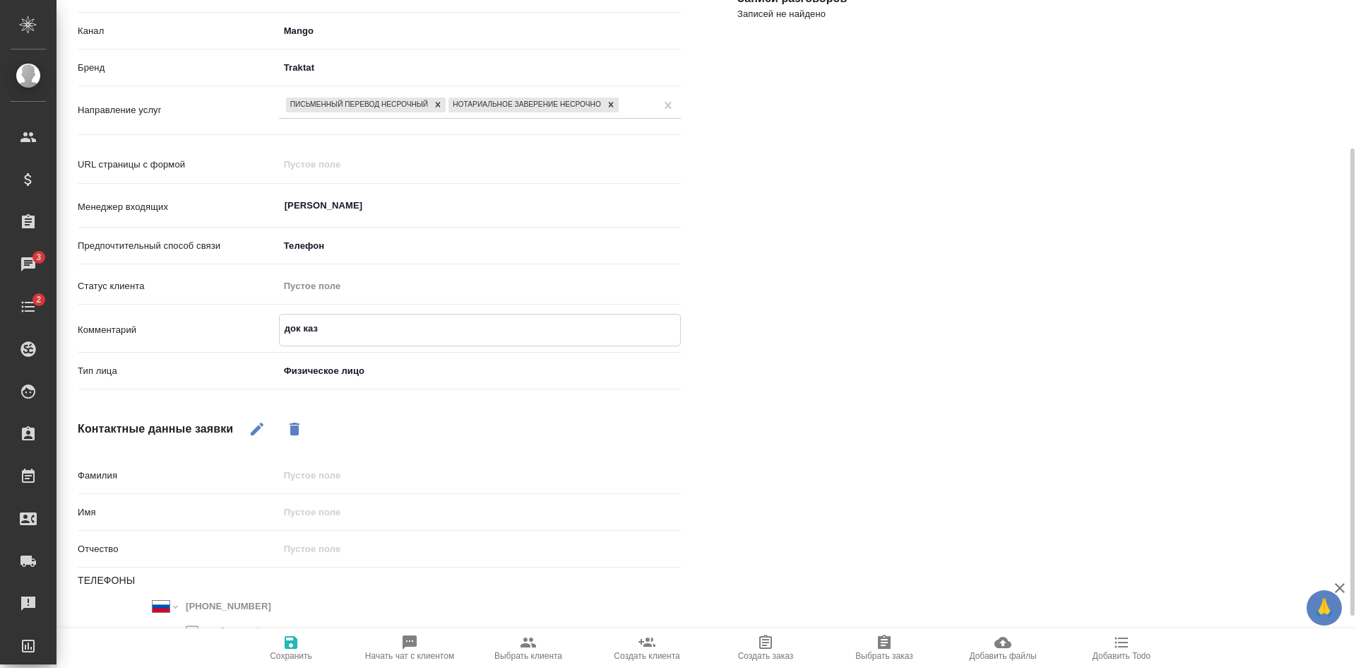
type textarea "док каза"
type textarea "x"
type textarea "док казас"
type textarea "x"
type textarea "док казаск"
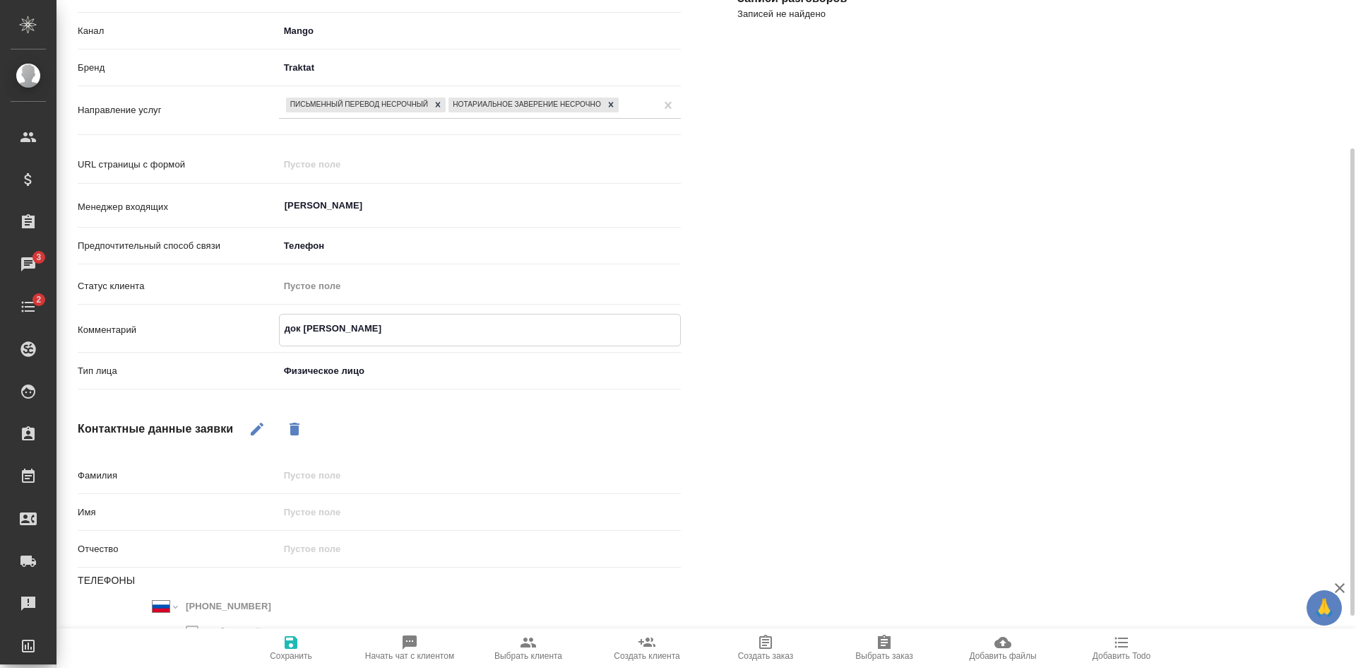
type textarea "x"
type textarea "док казаски"
type textarea "x"
type textarea "док казаский"
type textarea "x"
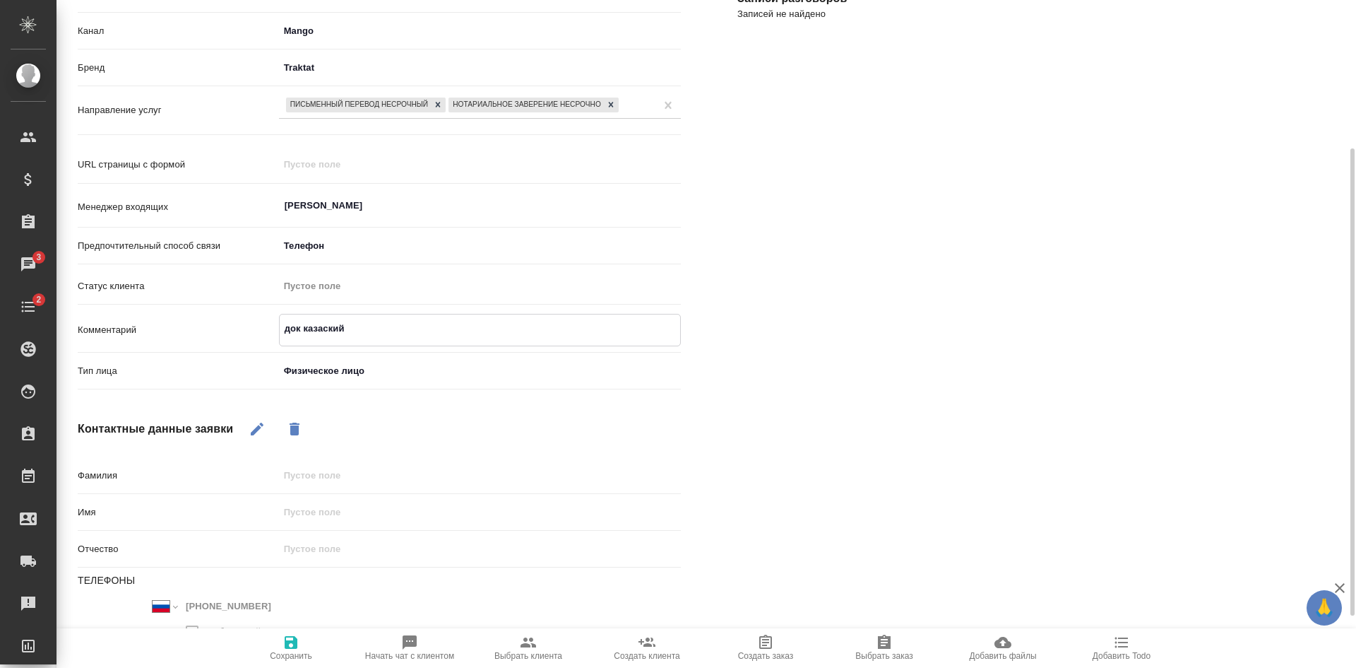
type textarea "док казаский"
type textarea "x"
type textarea "док казаский н"
type textarea "x"
type textarea "док казаский на"
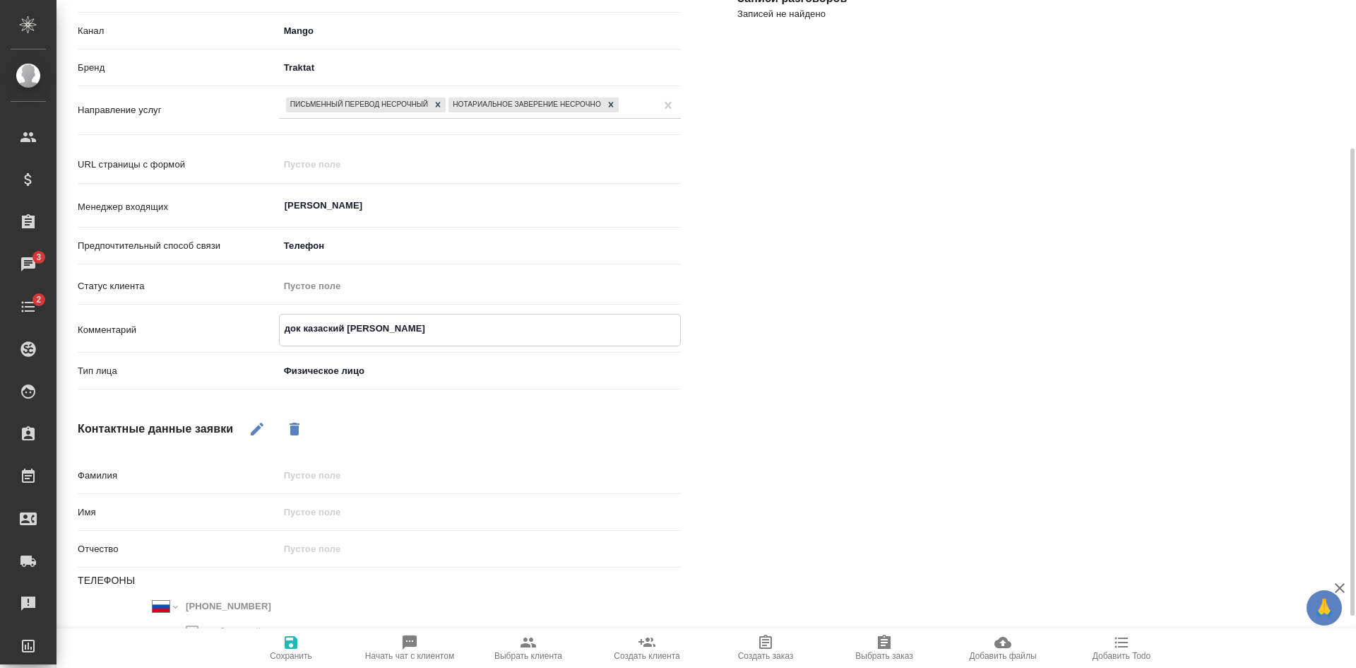
type textarea "x"
type textarea "док казаский на"
type textarea "x"
type textarea "док казаский на р"
type textarea "x"
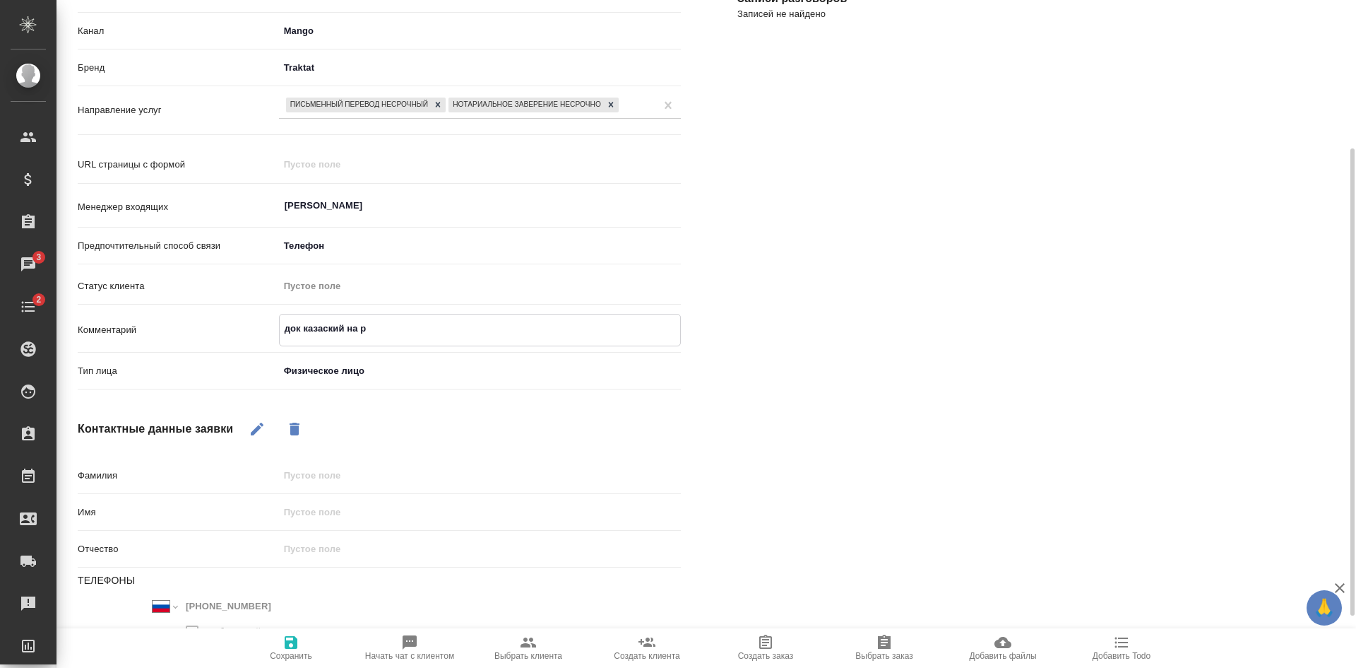
type textarea "док казаский на ру"
type textarea "x"
type textarea "док казаский на рус"
type textarea "x"
type textarea "док казаский на русс"
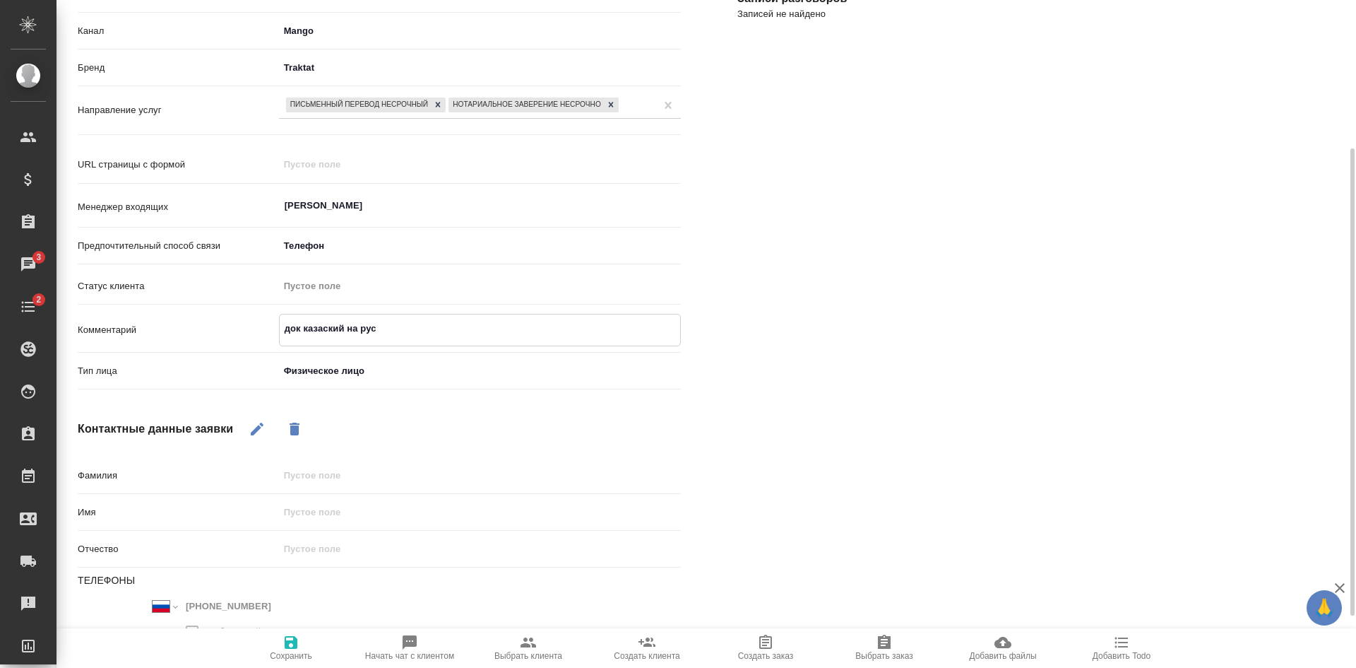
type textarea "x"
type textarea "док казаский на русск"
type textarea "x"
type textarea "док казаский на русски"
type textarea "x"
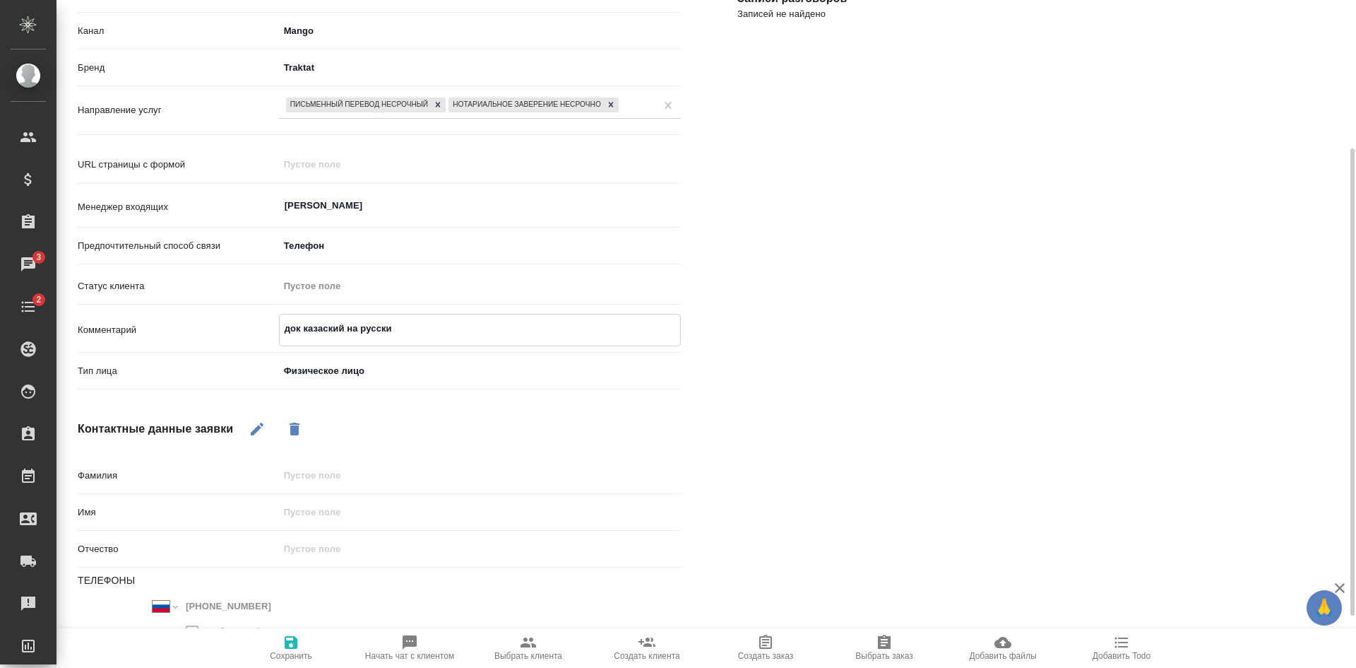
type textarea "док казаский на русский"
type textarea "x"
type textarea "док казаский на русский"
type textarea "x"
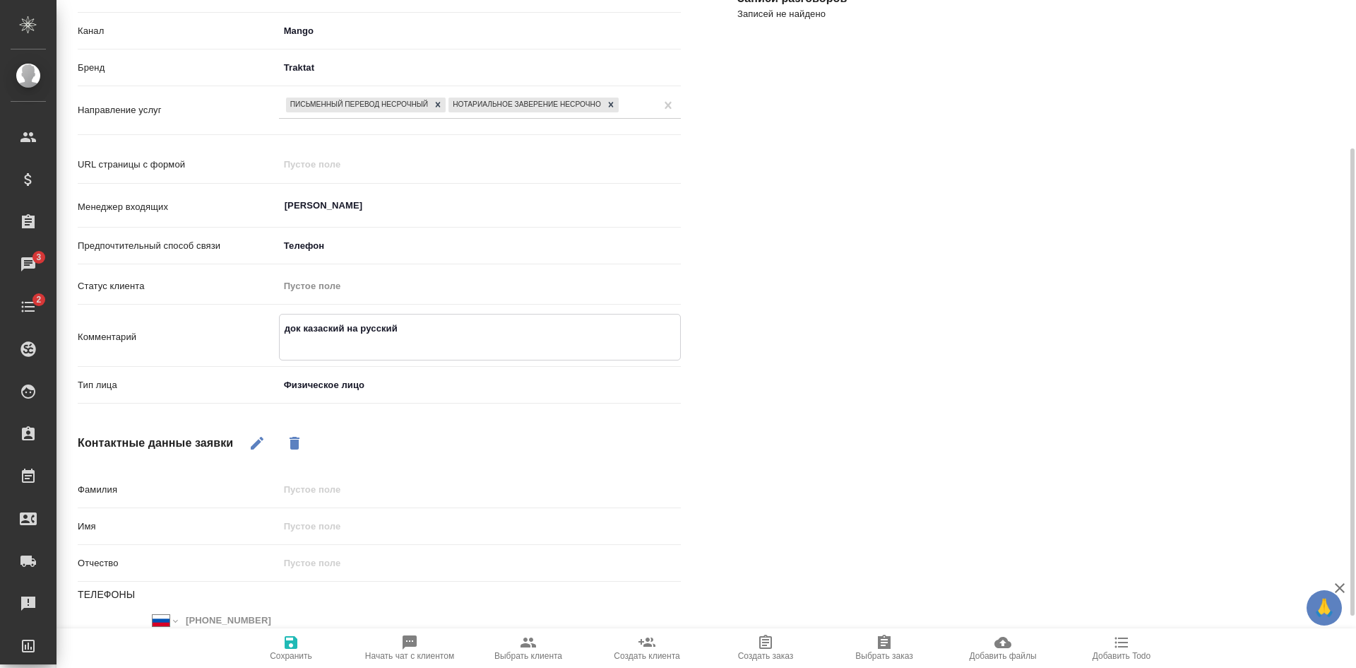
type textarea "док казаский на русский н"
type textarea "x"
type textarea "док казаский на русский но"
type textarea "x"
type textarea "док казаский на русский нот"
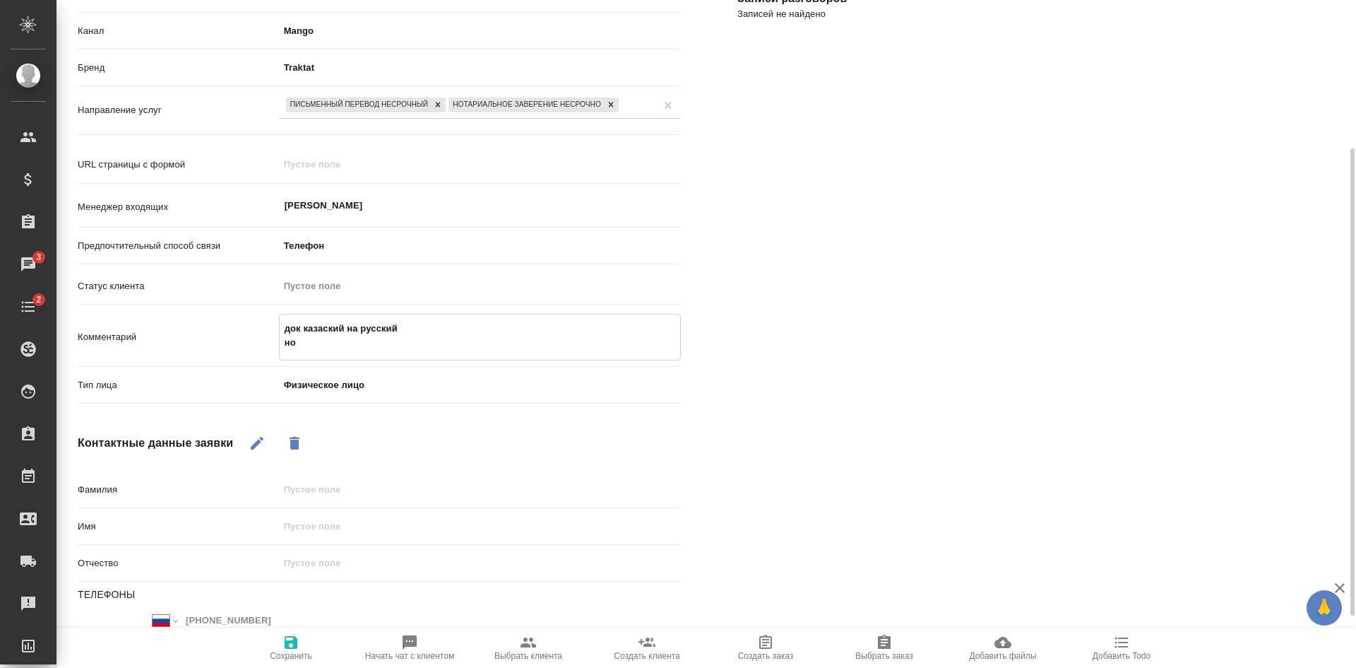
type textarea "x"
type textarea "док казаский на русский нота"
type textarea "x"
type textarea "док казаский на русский нотар"
type textarea "x"
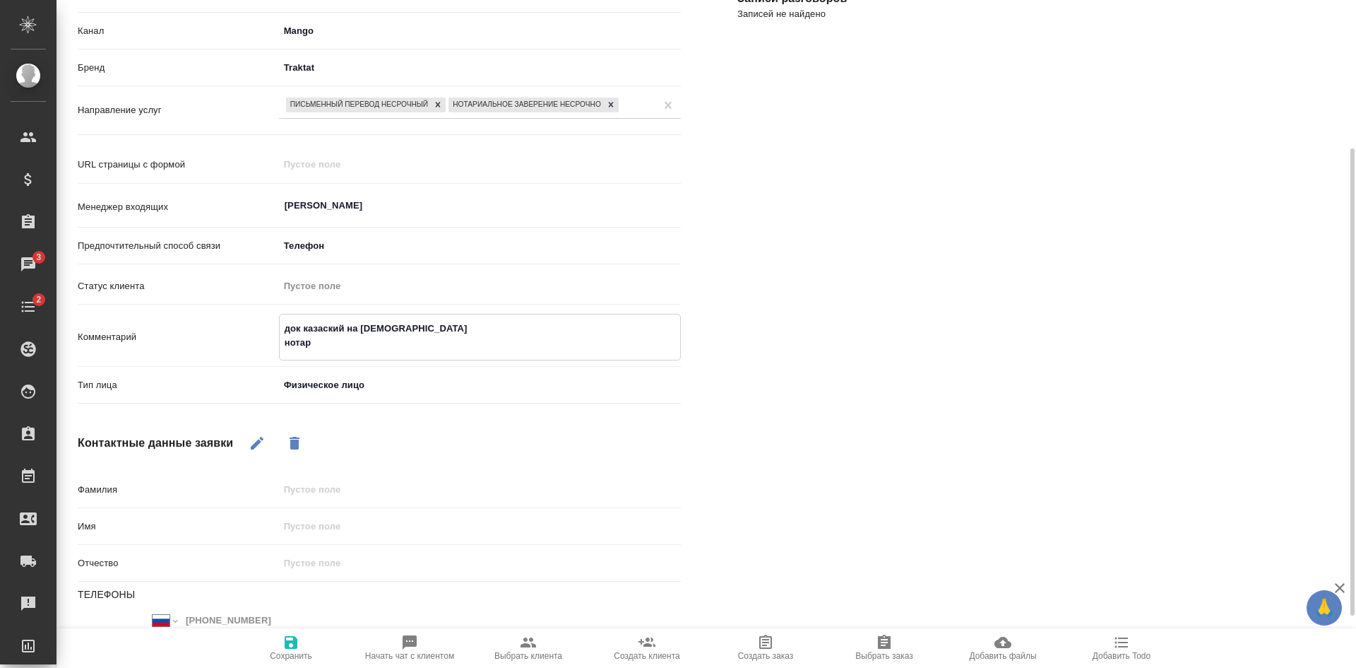
type textarea "док казаский на русский нотари"
type textarea "x"
type textarea "док казаский на русский нотариа"
type textarea "x"
type textarea "док казаский на русский нотариал"
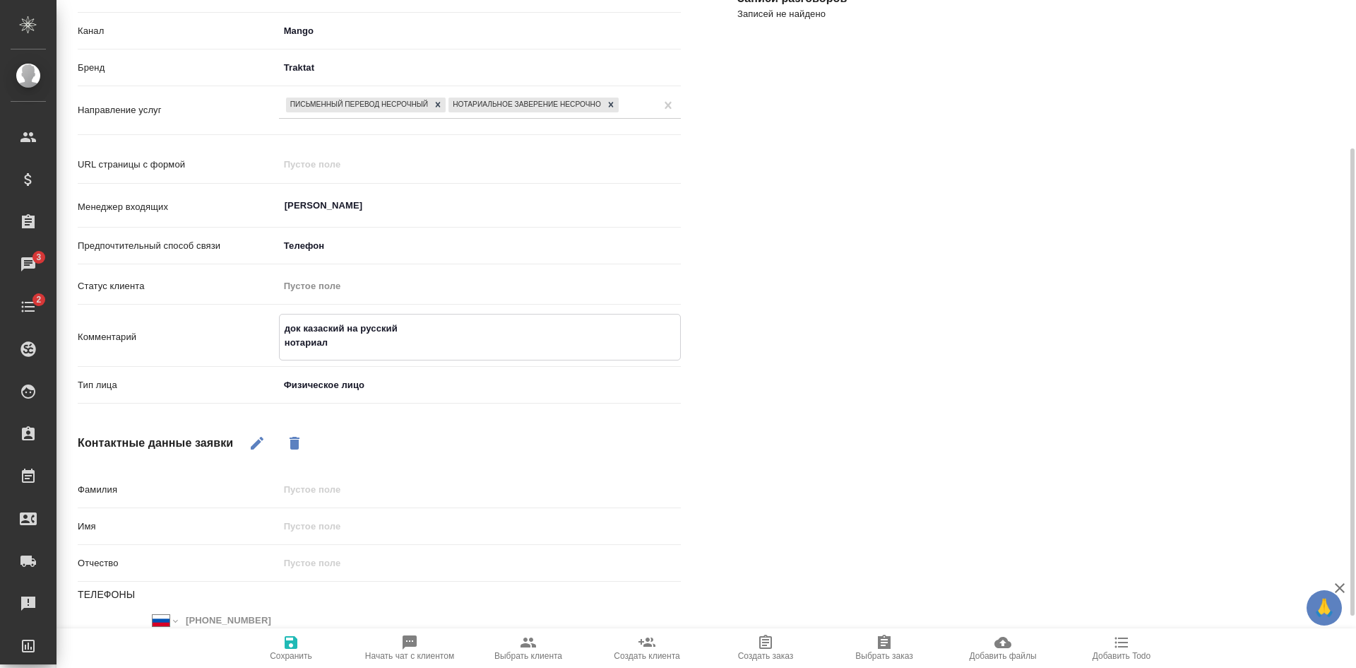
type textarea "x"
type textarea "док казаский на русский нотариаль"
type textarea "x"
type textarea "док казаский на русский нотариальн"
type textarea "x"
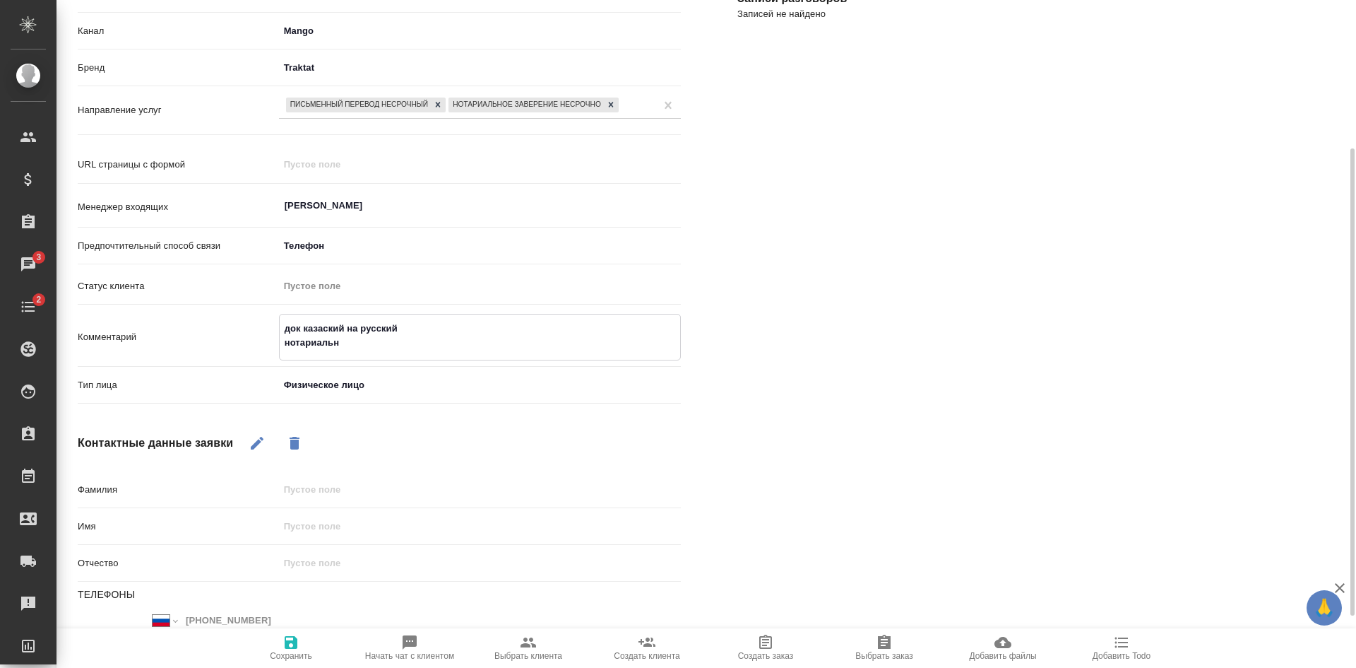
type textarea "док казаский на русский нотариально"
type textarea "x"
type textarea "док казаский на русский нотариальное"
type textarea "x"
type textarea "док казаский на русский нотариальное"
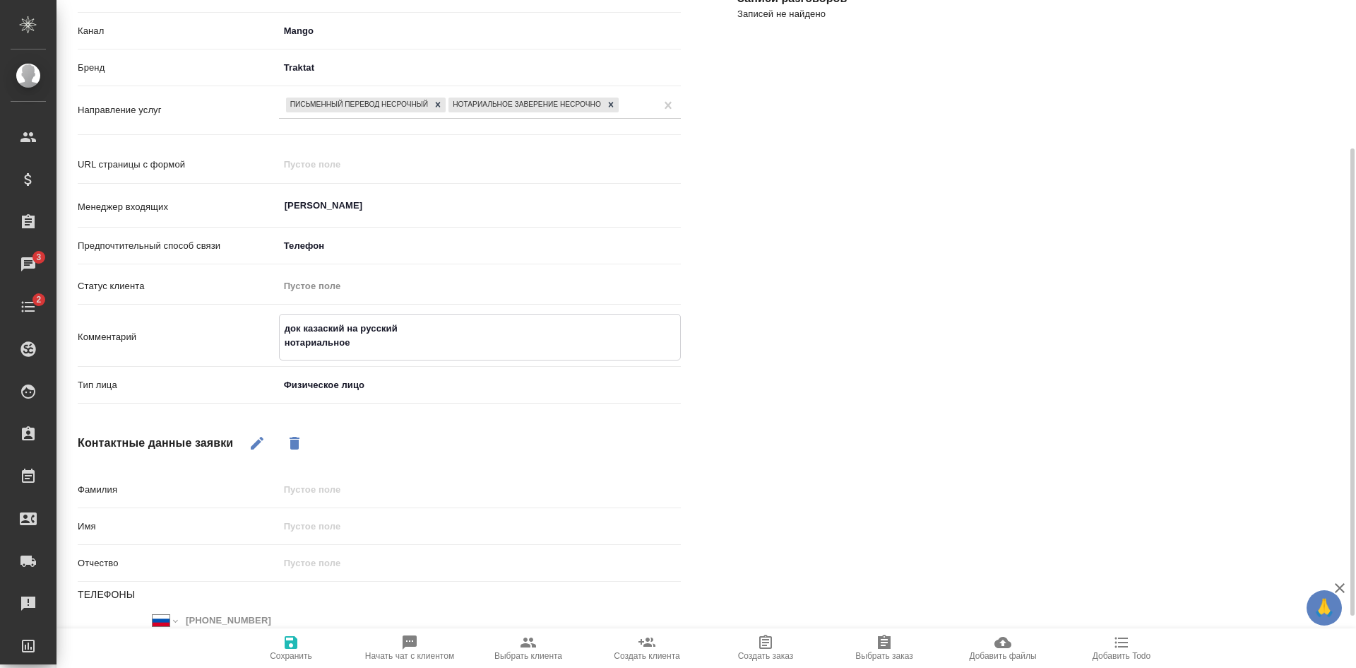
type textarea "x"
type textarea "док казаский на русский нотариальное за"
type textarea "x"
type textarea "док казаский на русский нотариальное зав"
type textarea "x"
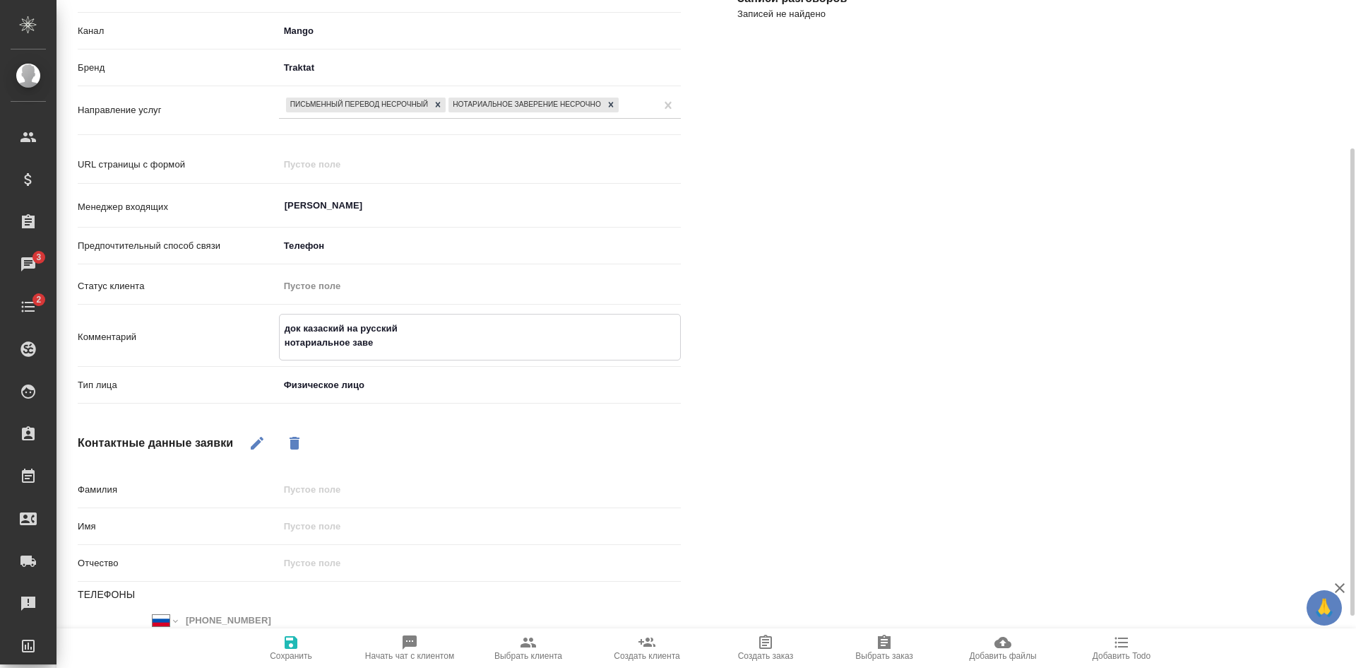
type textarea "док казаский на русский нотариальное завер"
type textarea "x"
type textarea "док казаский на русский нотариальное завере"
type textarea "x"
type textarea "док казаский на русский нотариальное заверен"
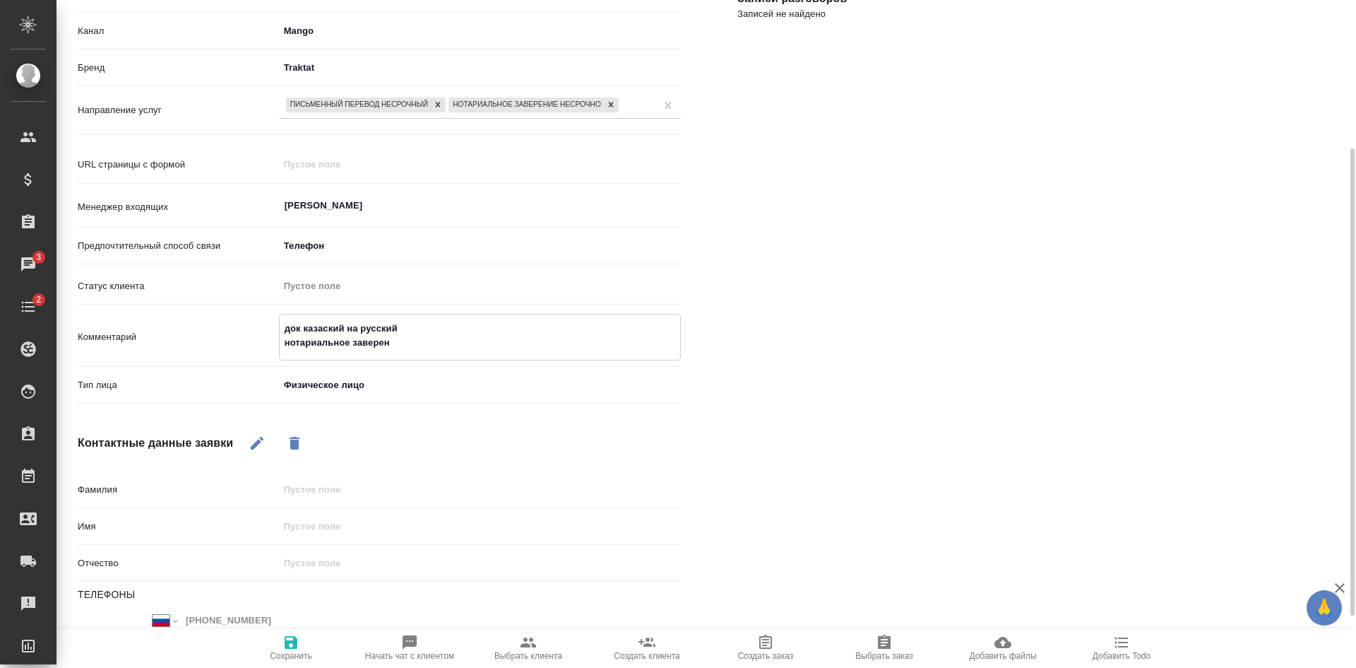
type textarea "x"
type textarea "док казаский на русский нотариальное заверени"
type textarea "x"
type textarea "док казаский на русский нотариальное заверение"
type textarea "x"
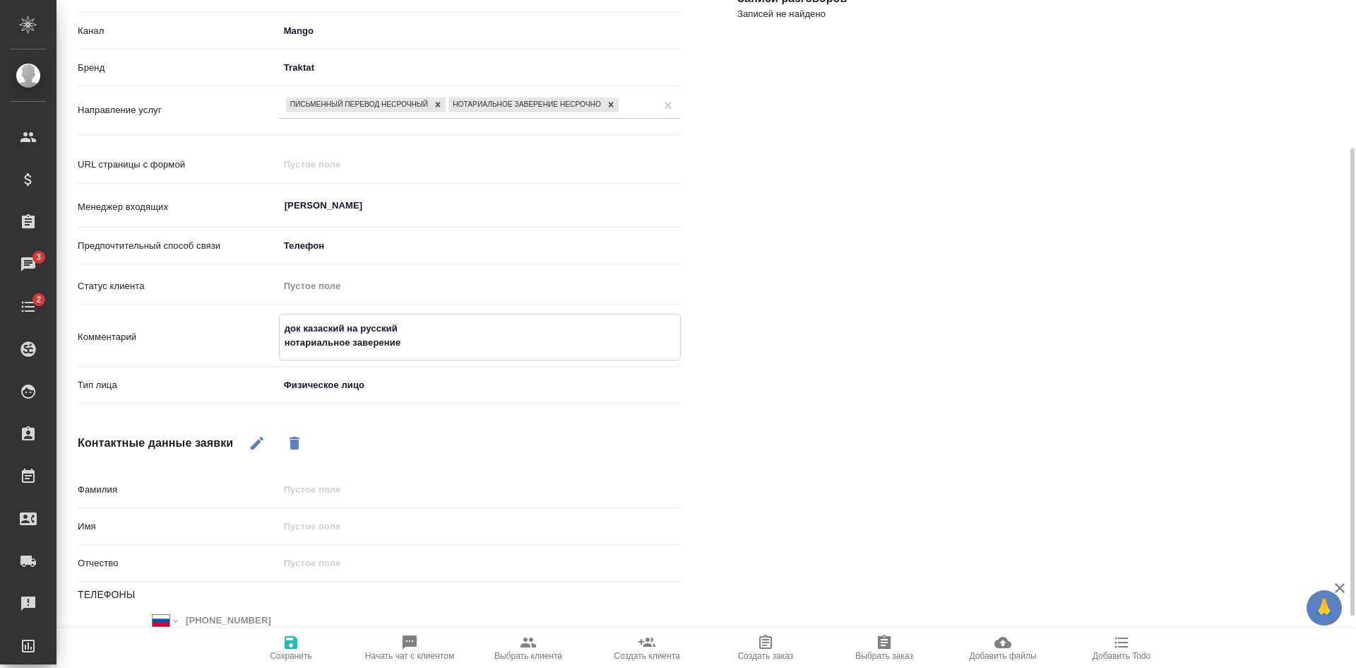
type textarea "док казаский на русский нотариальное заверение"
type textarea "x"
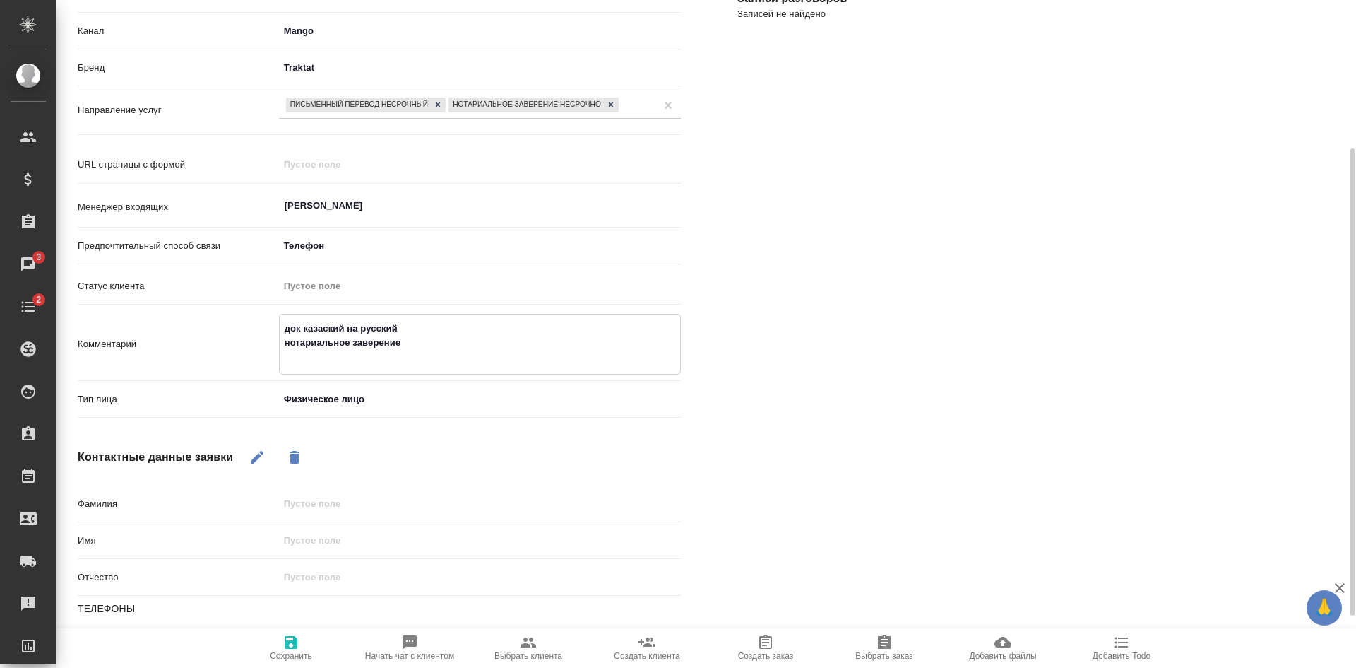
type textarea "док казаский на русский нотариальное заверение г"
type textarea "x"
type textarea "док казаский на русский нотариальное заверение го"
type textarea "x"
type textarea "док казаский на русский нотариальное заверение гот"
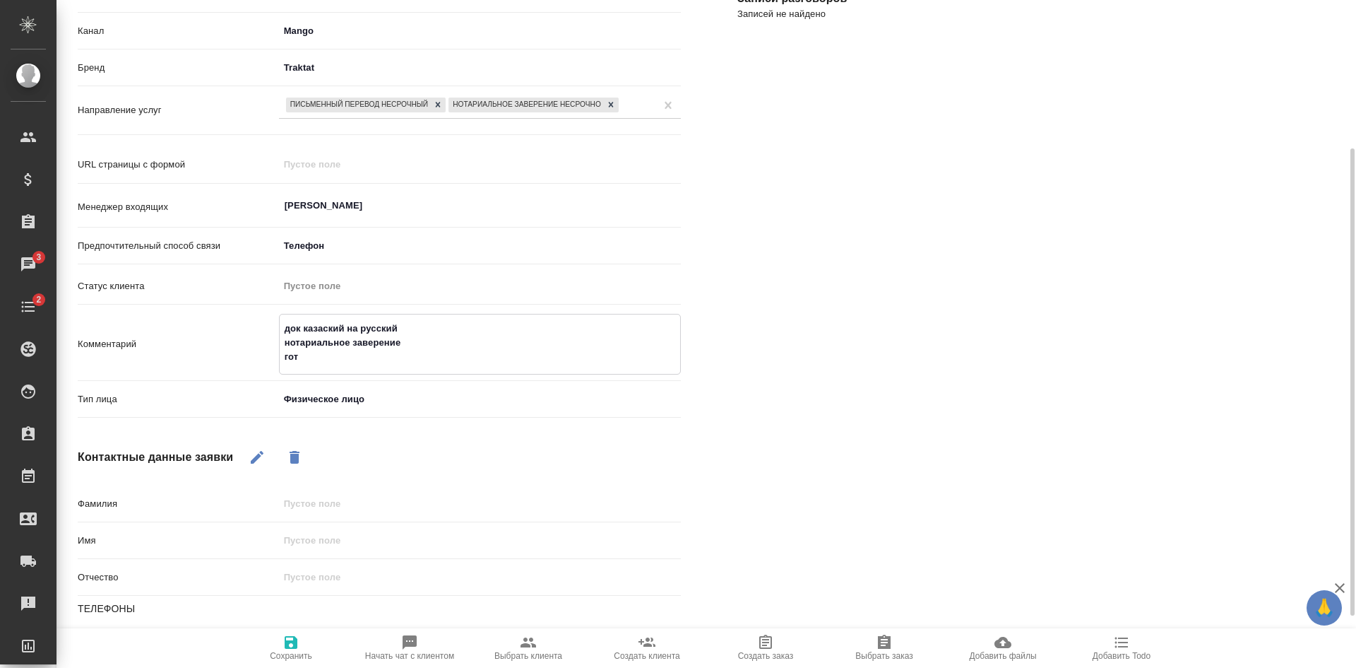
type textarea "x"
type textarea "док казаский на русский нотариальное заверение гото"
type textarea "x"
type textarea "док казаский на русский нотариальное заверение готов"
type textarea "x"
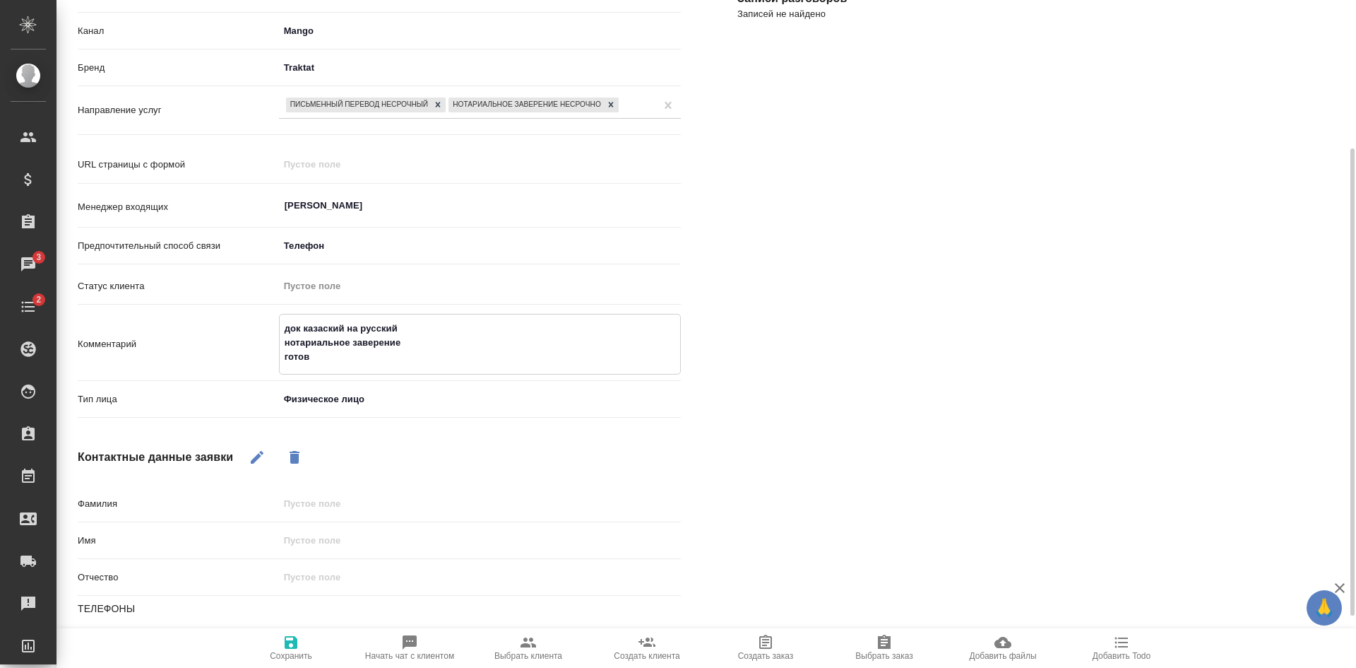
type textarea "док казаский на русский нотариальное заверение готовн"
type textarea "x"
type textarea "док казаский на русский нотариальное заверение готовно"
type textarea "x"
type textarea "док казаский на русский нотариальное заверение готовнос"
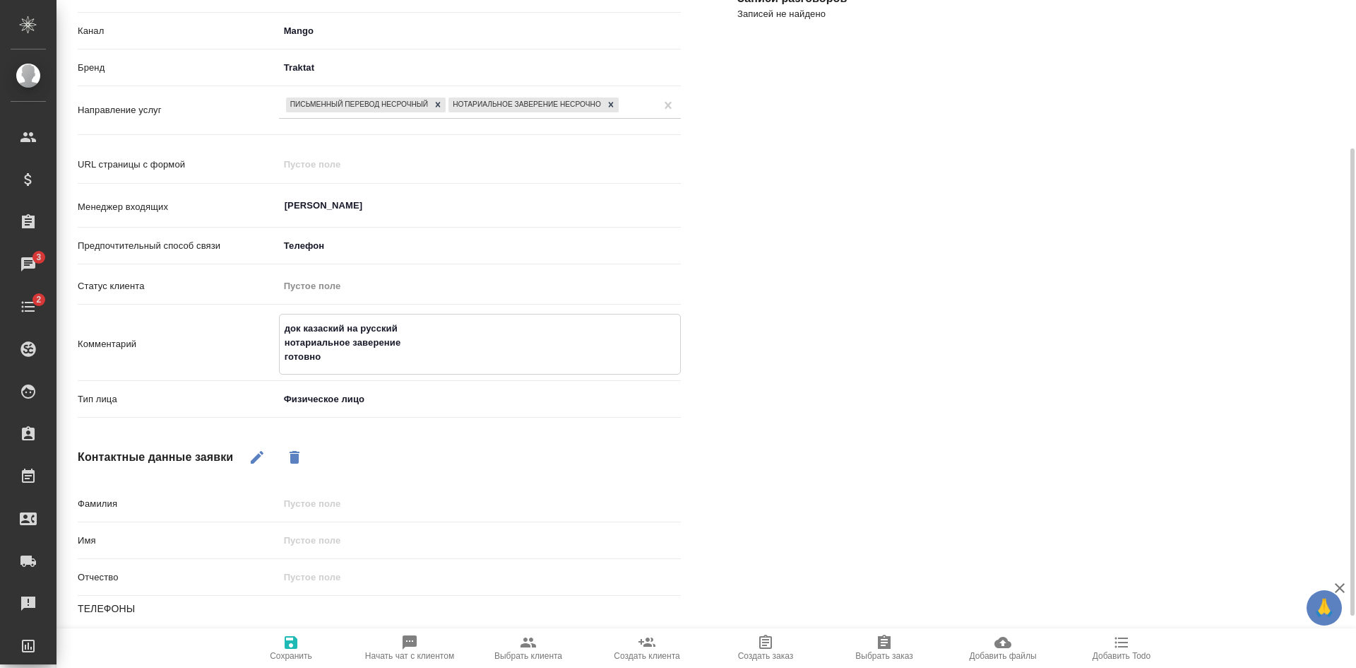
type textarea "x"
type textarea "док казаский на русский нотариальное заверение готовност"
type textarea "x"
type textarea "док казаский на русский нотариальное заверение готовность"
type textarea "x"
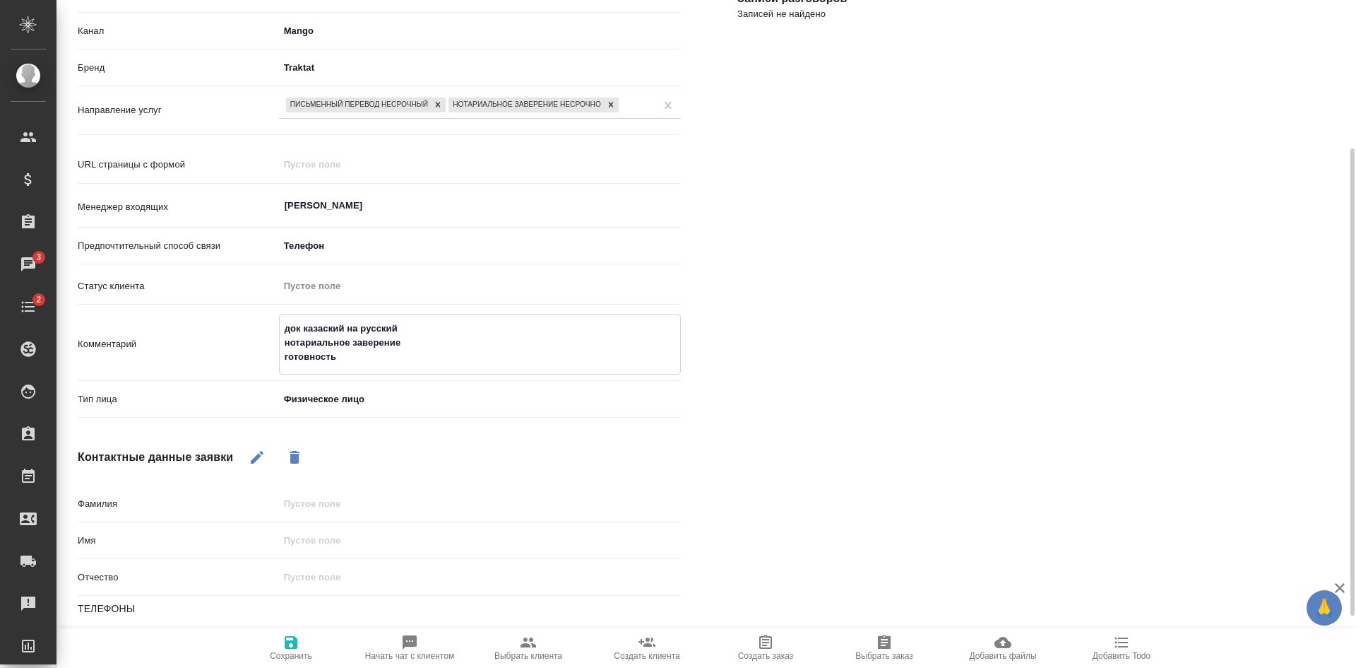
type textarea "док казаский на русский нотариальное заверение готовность"
type textarea "x"
type textarea "док казаский на русский нотариальное заверение готовность в"
type textarea "x"
type textarea "док казаский на русский нотариальное заверение готовность в"
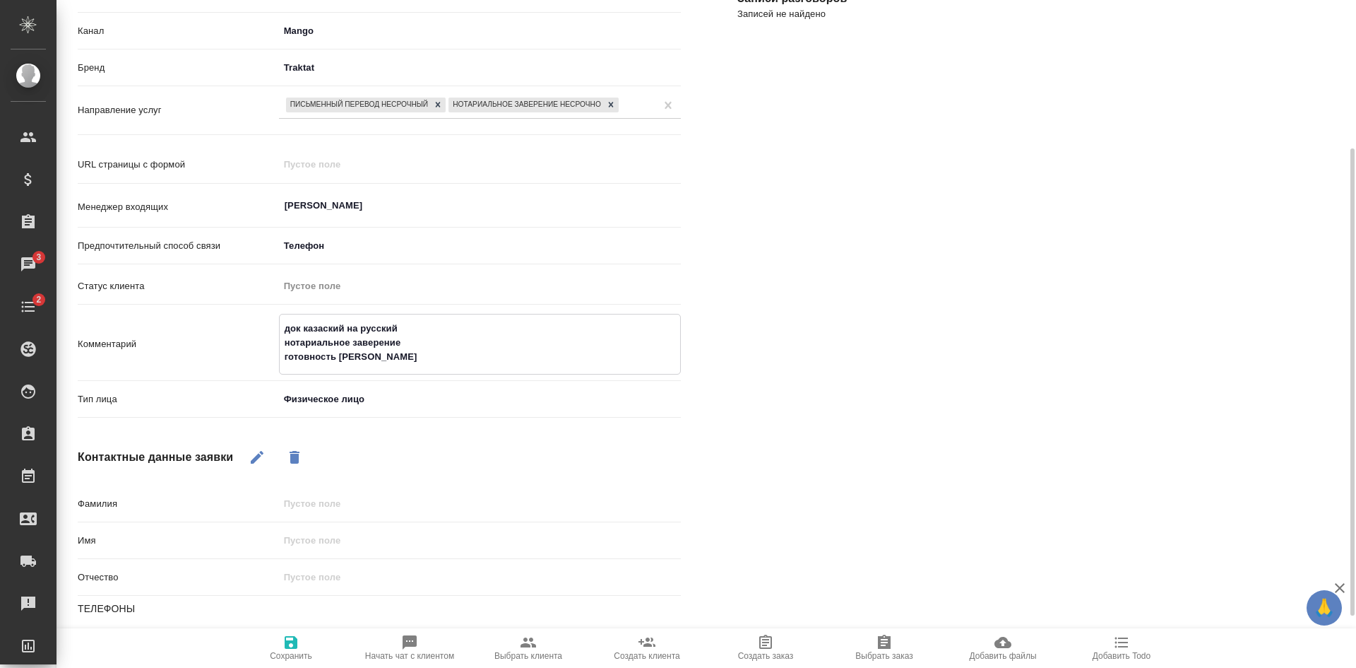
type textarea "x"
type textarea "док казаский на русский нотариальное заверение готовность в с"
type textarea "x"
type textarea "док казаский на русский нотариальное заверение готовность в су"
type textarea "x"
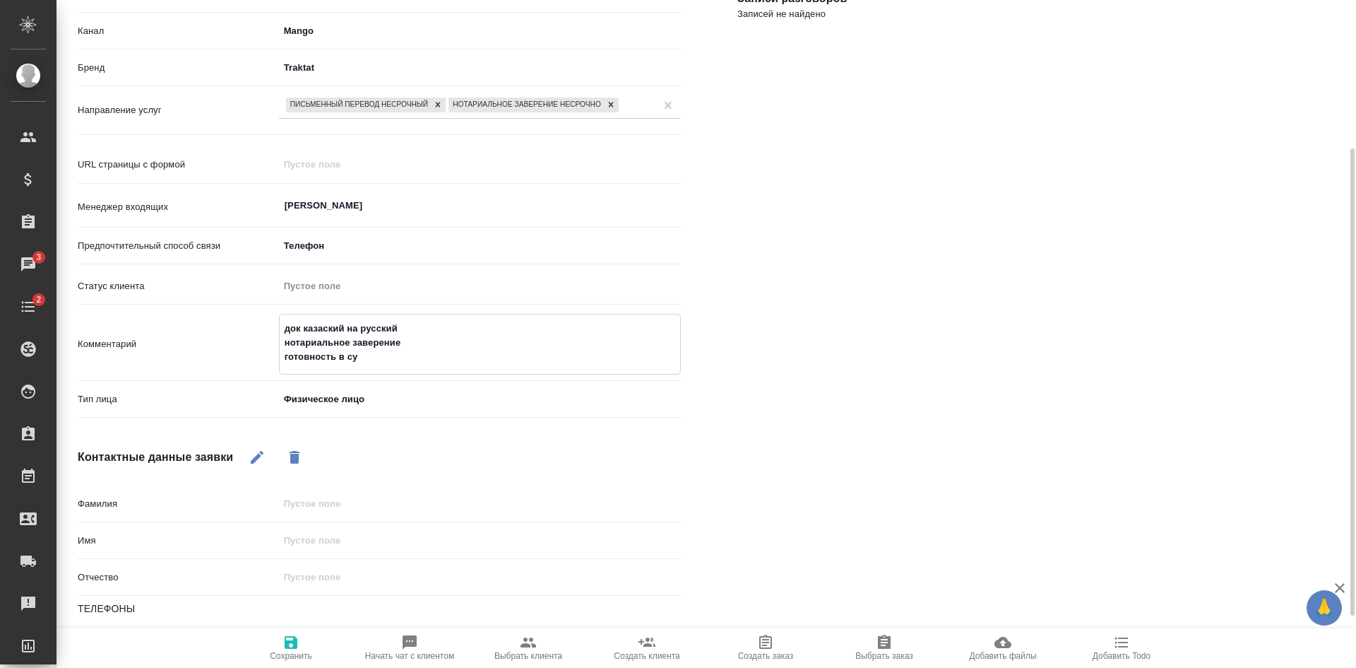
type textarea "док казаский на русский нотариальное заверение готовность в суб"
type textarea "x"
type textarea "док казаский на русский нотариальное заверение готовность в субб"
type textarea "x"
type textarea "док казаский на русский нотариальное заверение готовность в суббо"
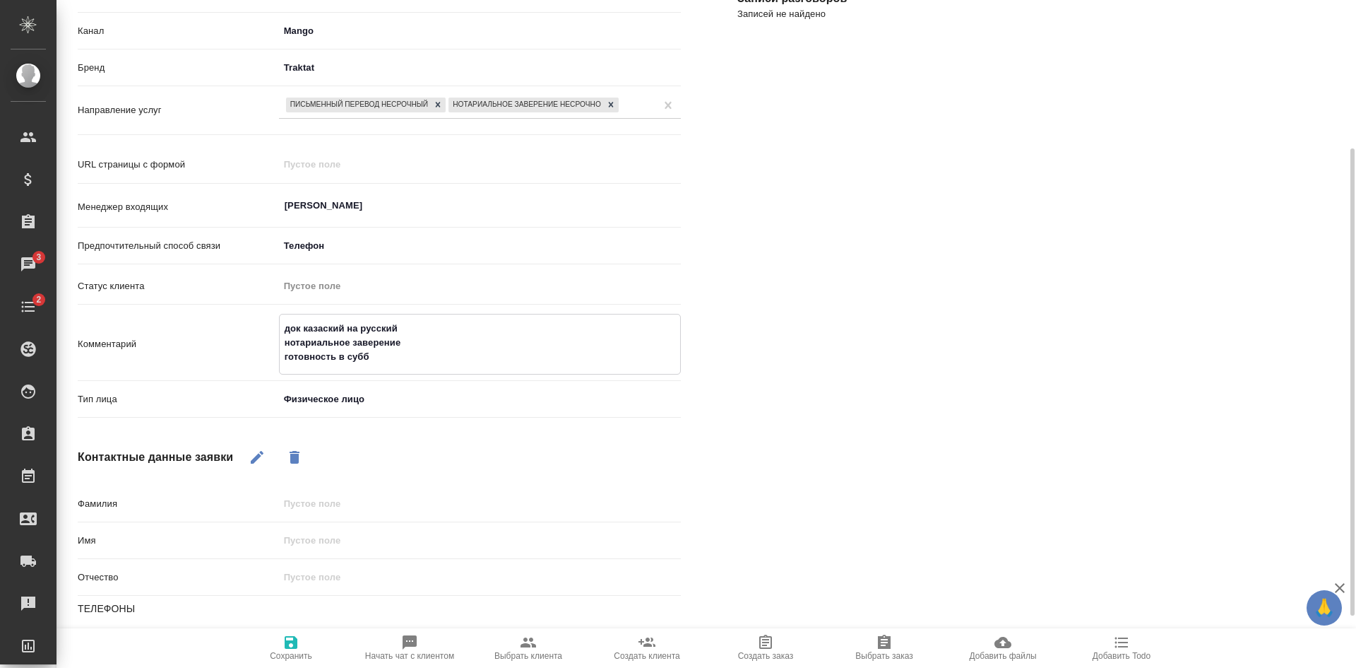
type textarea "x"
type textarea "док казаский на русский нотариальное заверение готовность в суббот"
type textarea "x"
type textarea "док казаский на русский нотариальное заверение готовность в субботу"
type textarea "x"
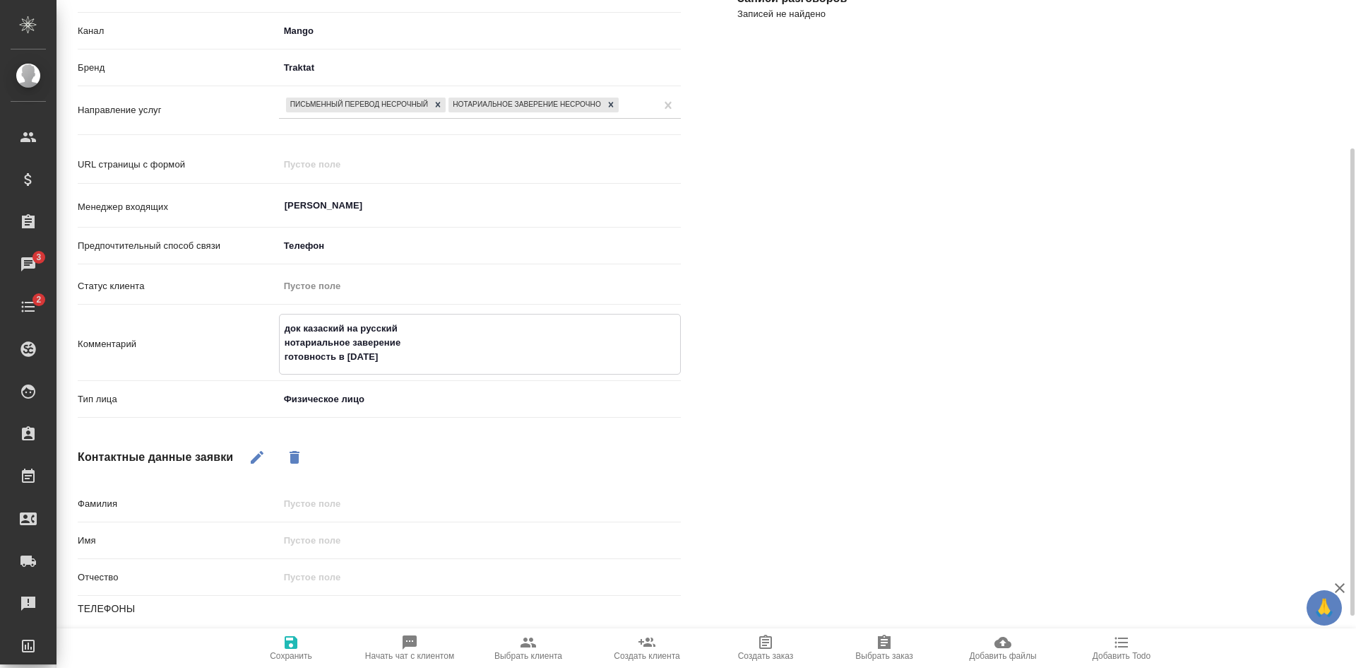
type textarea "док казаский на русский нотариальное заверение готовность в субботу"
type textarea "x"
click at [266, 461] on icon "button" at bounding box center [257, 455] width 17 height 17
click at [304, 541] on input "text" at bounding box center [480, 538] width 401 height 20
type input "М"
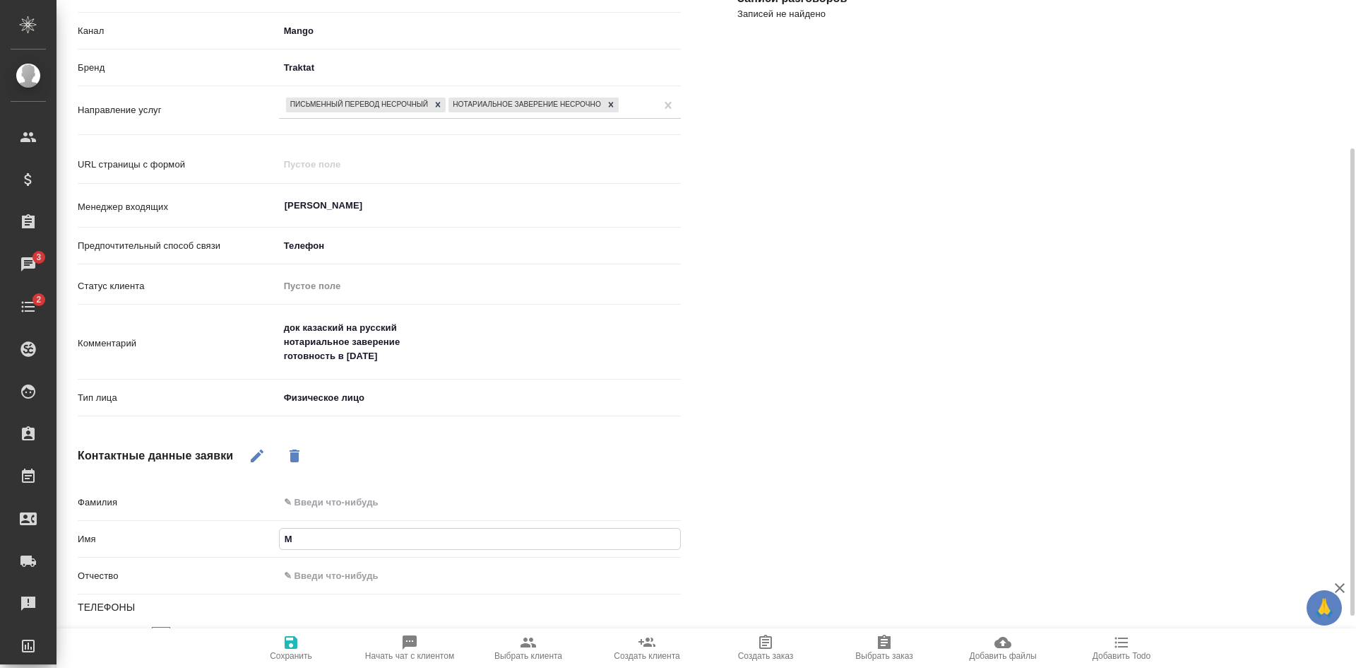
type textarea "x"
type input "Ма"
type textarea "x"
type input "Мад"
type textarea "x"
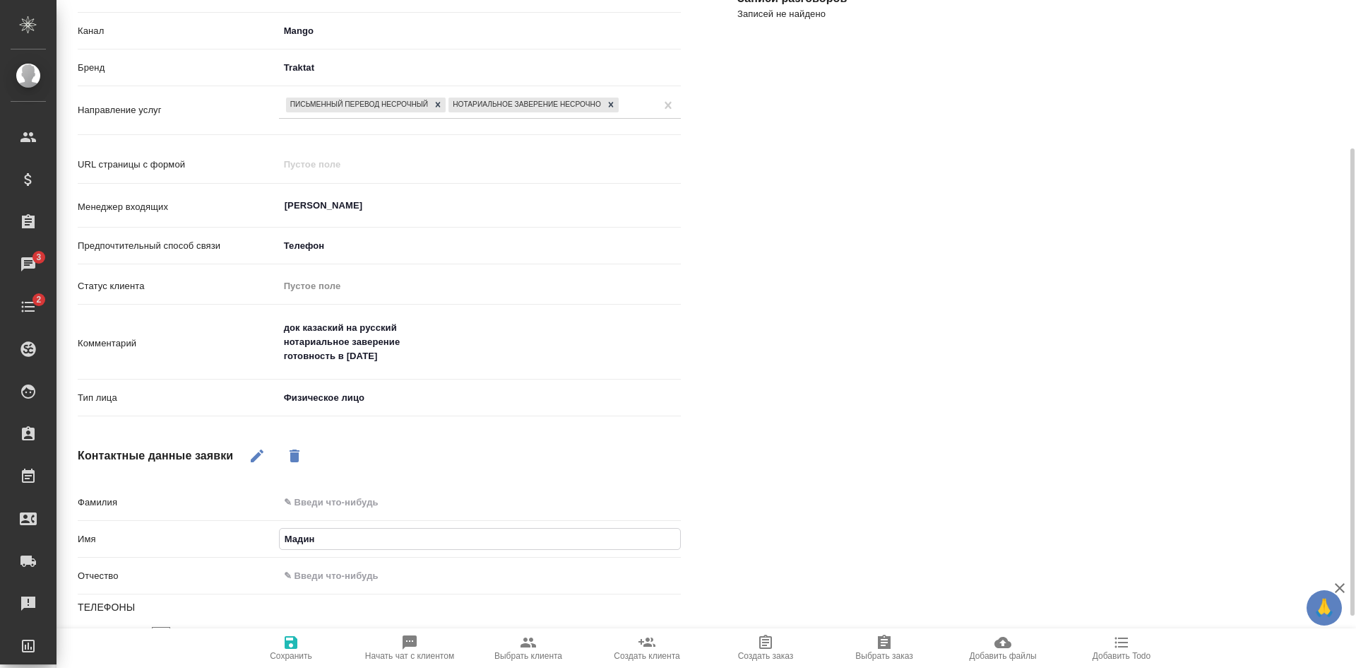
type input "Мадина"
type textarea "x"
type input "Мадина"
click at [299, 654] on span "Сохранить" at bounding box center [291, 656] width 42 height 10
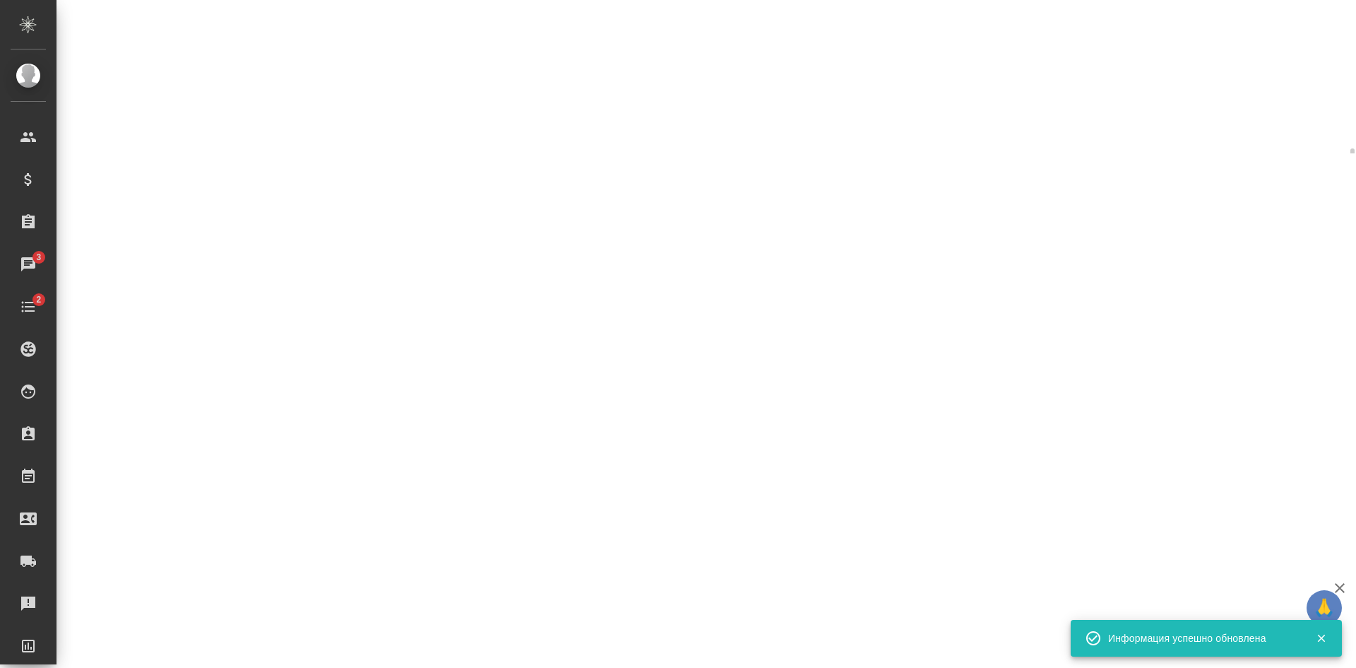
select select "RU"
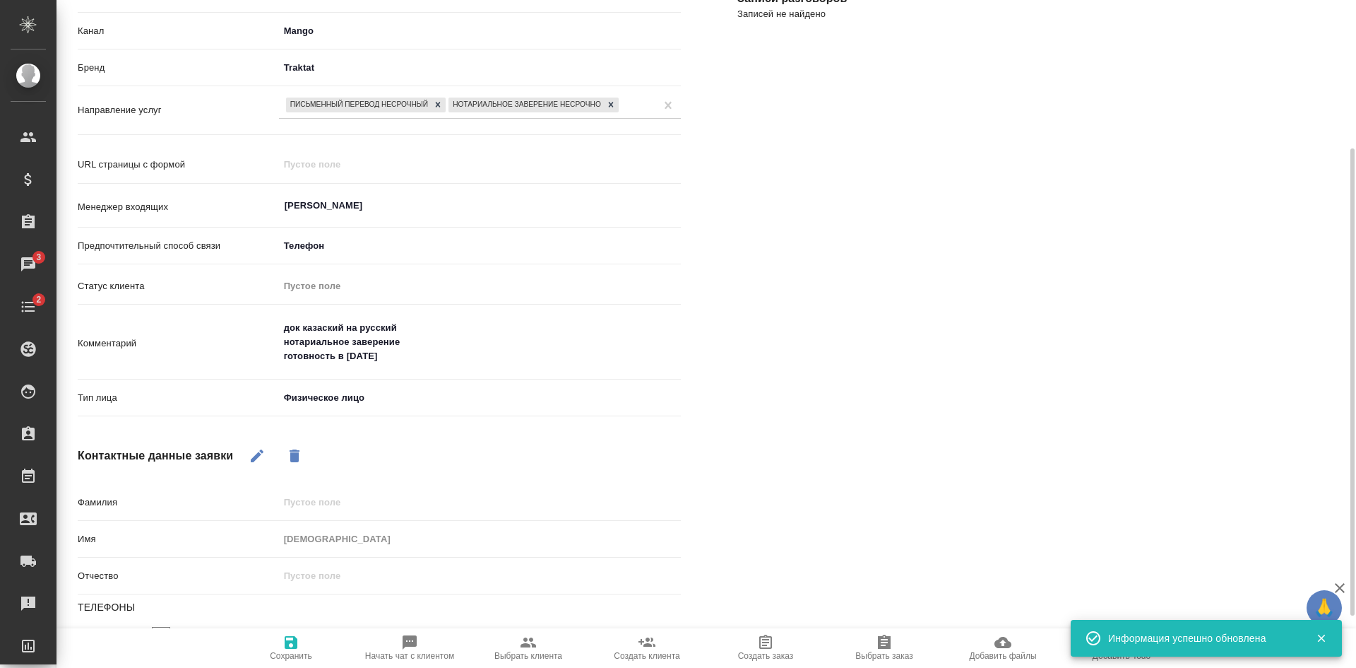
click at [415, 654] on span "Начать чат с клиентом" at bounding box center [409, 656] width 89 height 10
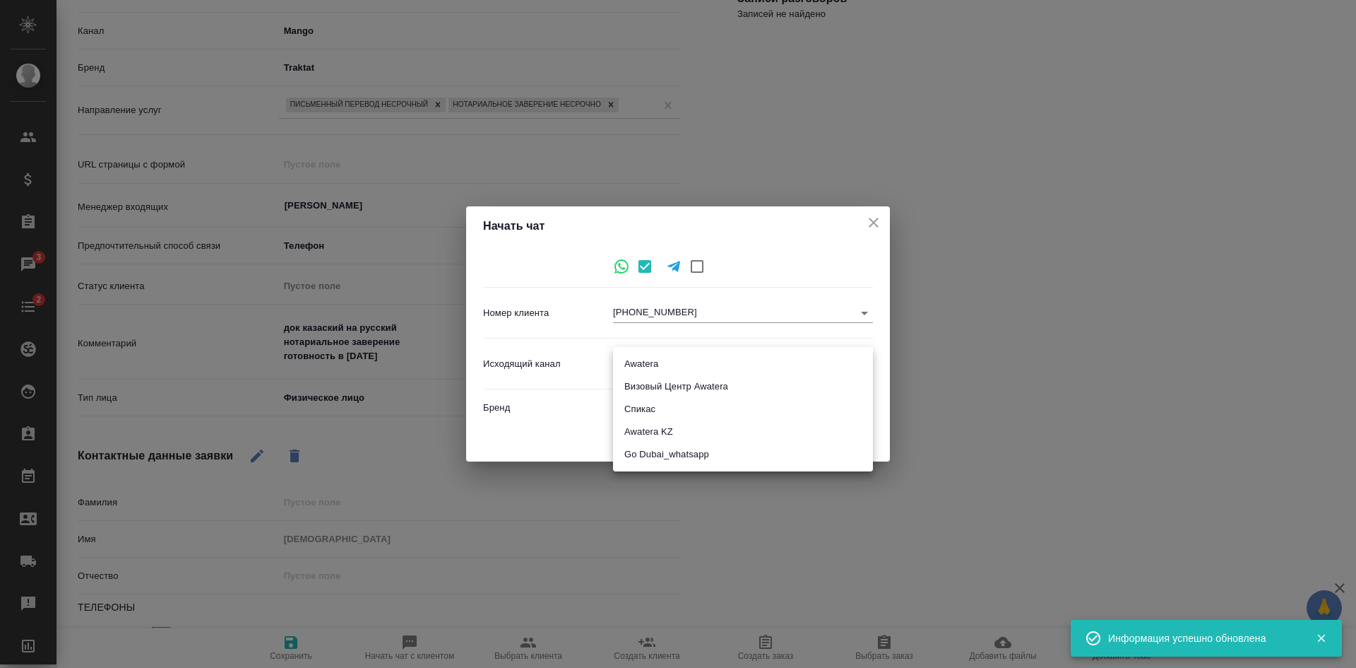
click at [630, 367] on body "🙏 .cls-1 fill:#fff; AWATERA Kasatkina Aleksandra Клиенты Спецификации Заказы 3 …" at bounding box center [678, 334] width 1356 height 668
click at [844, 278] on div at bounding box center [678, 334] width 1356 height 668
click at [875, 227] on icon "close" at bounding box center [873, 222] width 17 height 17
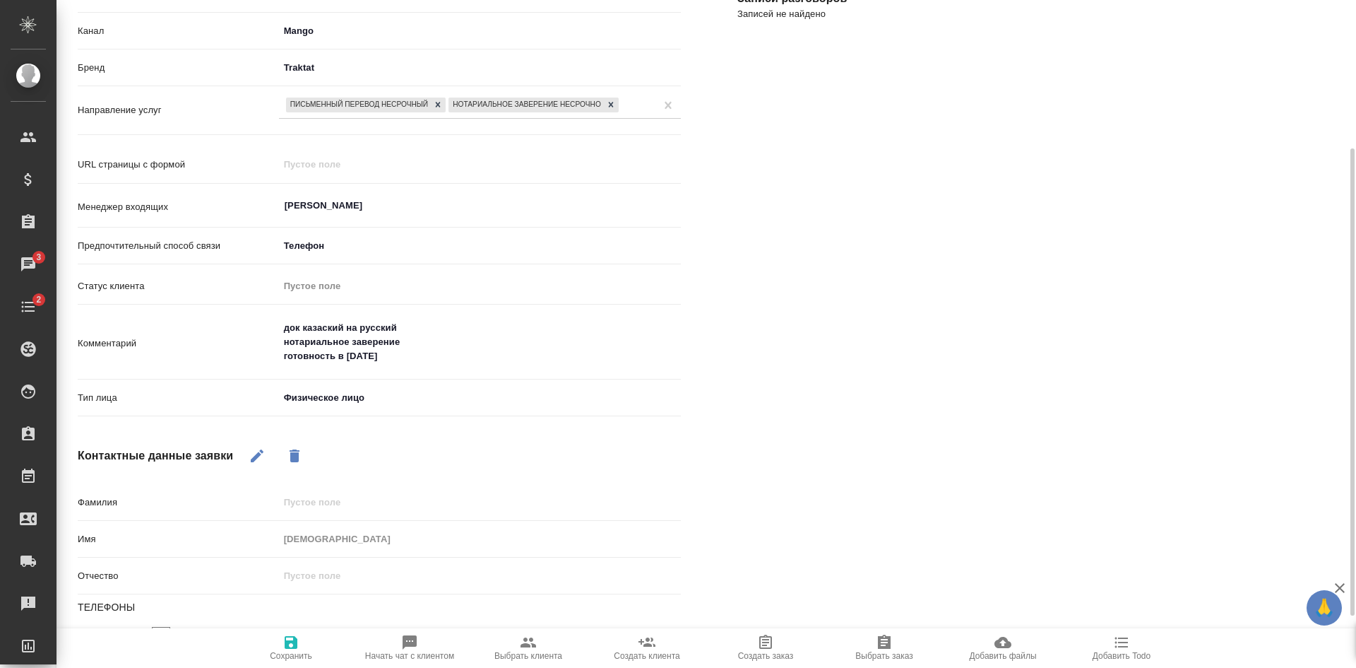
type textarea "x"
click at [424, 365] on textarea "док казаский на русский нотариальное заверение готовность в субботу" at bounding box center [480, 343] width 401 height 52
type textarea "док казаский на русский нотариальное заверение готовность в субботу"
type textarea "x"
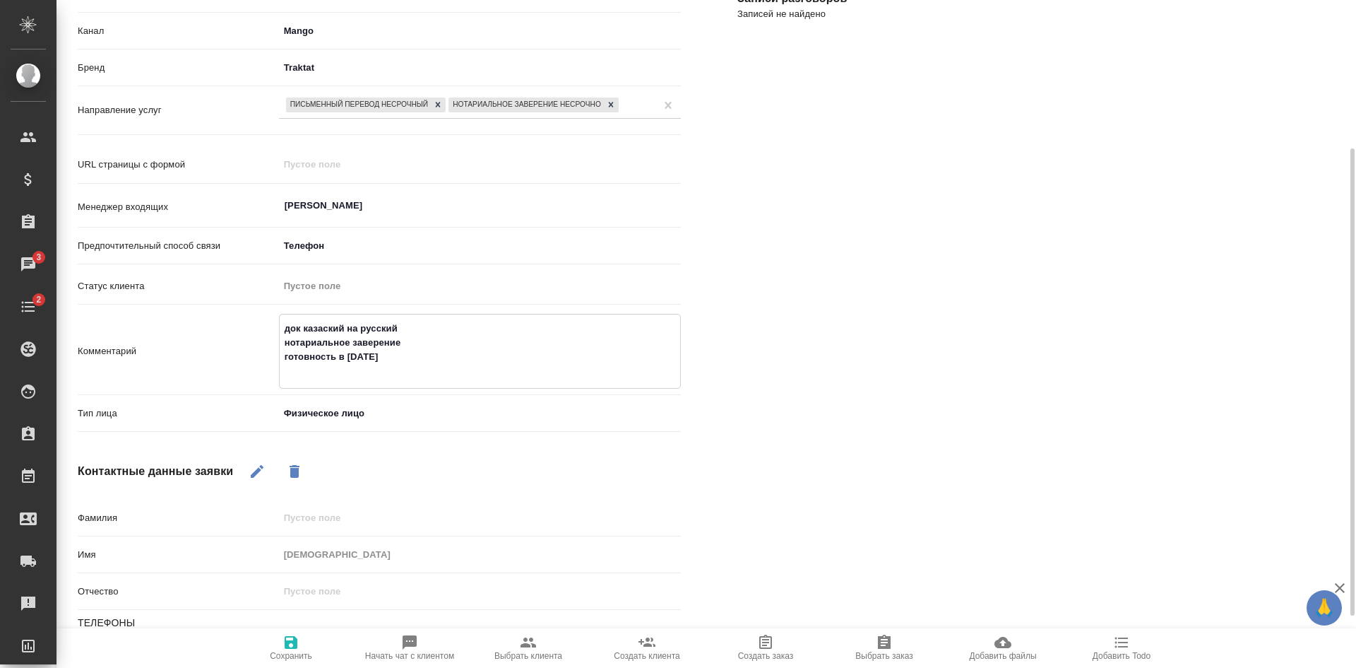
type textarea "док казаский на русский нотариальное заверение готовность в субботу"
type textarea "x"
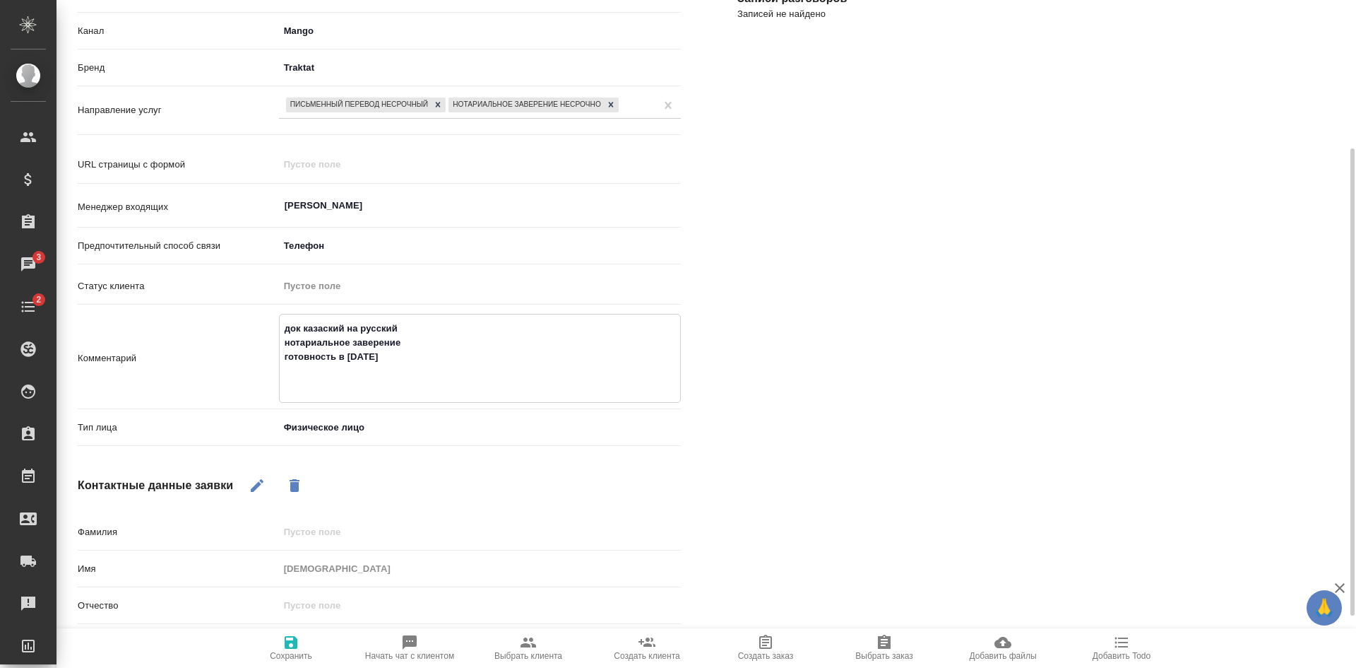
type textarea "док казаский на русский нотариальное заверение готовность в субботу +"
type textarea "x"
type textarea "док казаский на русский нотариальное заверение готовность в субботу +7"
type textarea "x"
type textarea "док казаский на русский нотариальное заверение готовность в субботу +79"
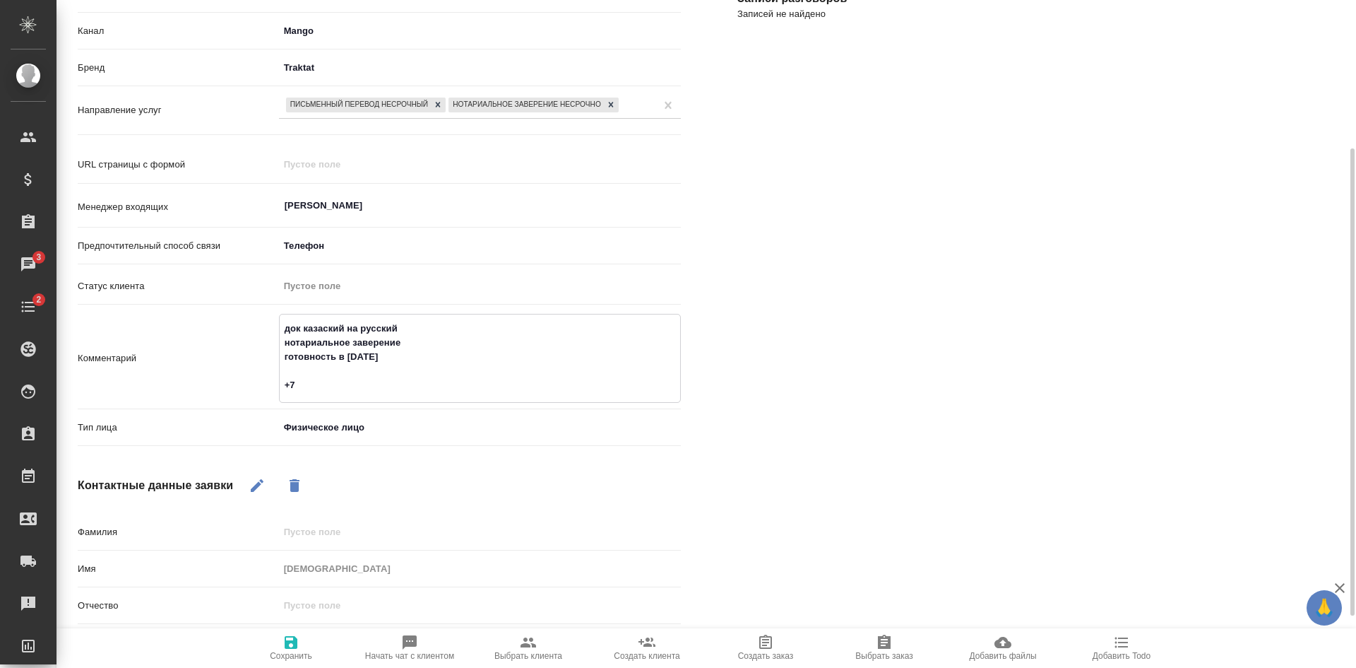
type textarea "x"
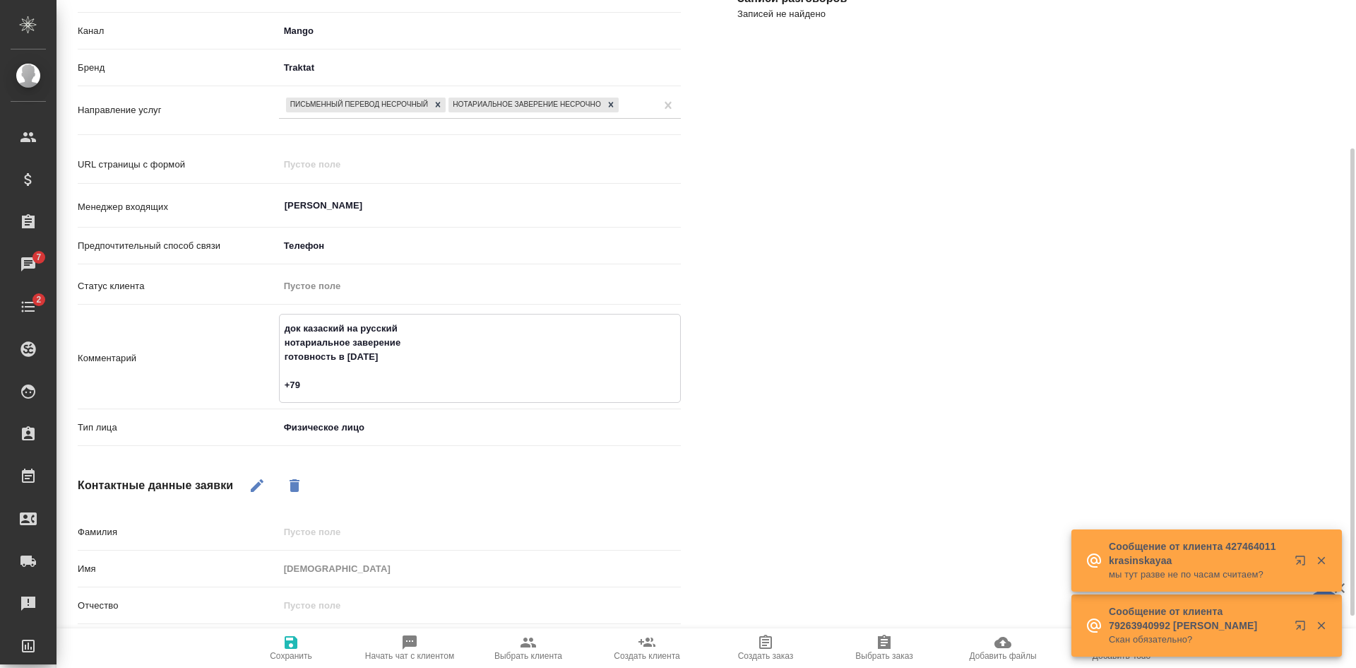
type textarea "док казаский на русский нотариальное заверение готовность в субботу +7"
type textarea "x"
type textarea "док казаский на русский нотариальное заверение готовность в субботу +"
type textarea "x"
type textarea "док казаский на русский нотариальное заверение готовность в субботу +7"
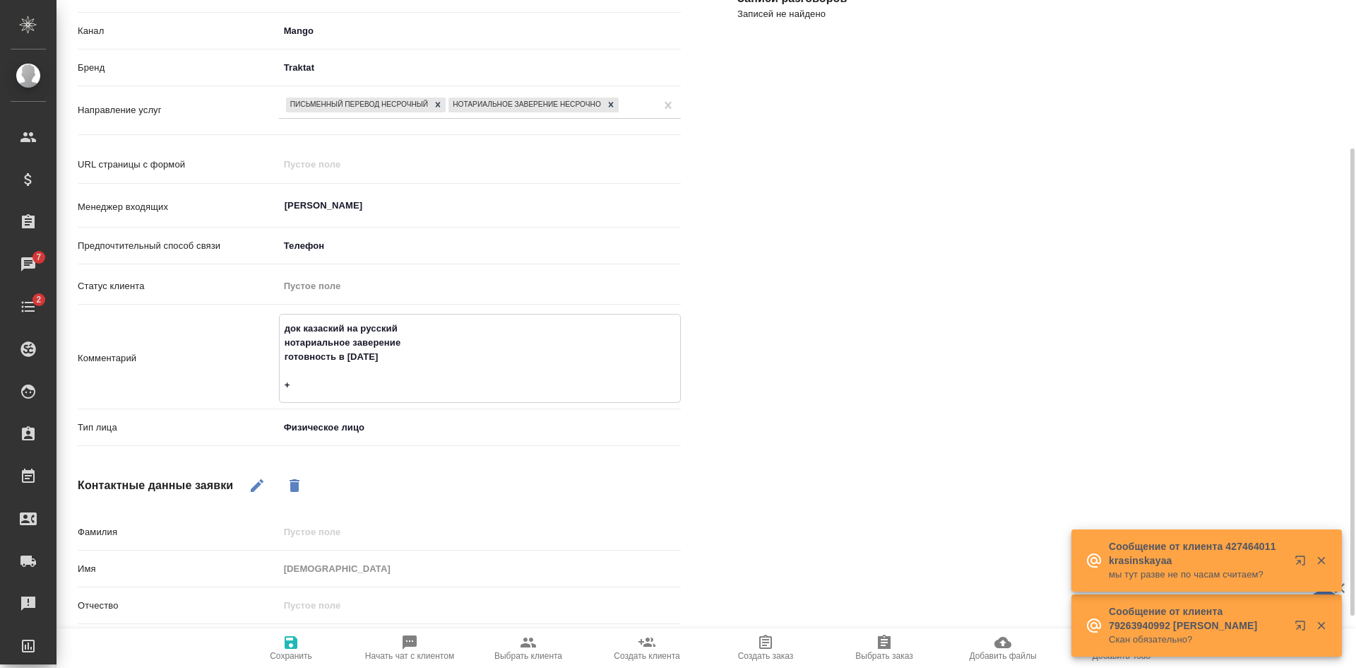
type textarea "x"
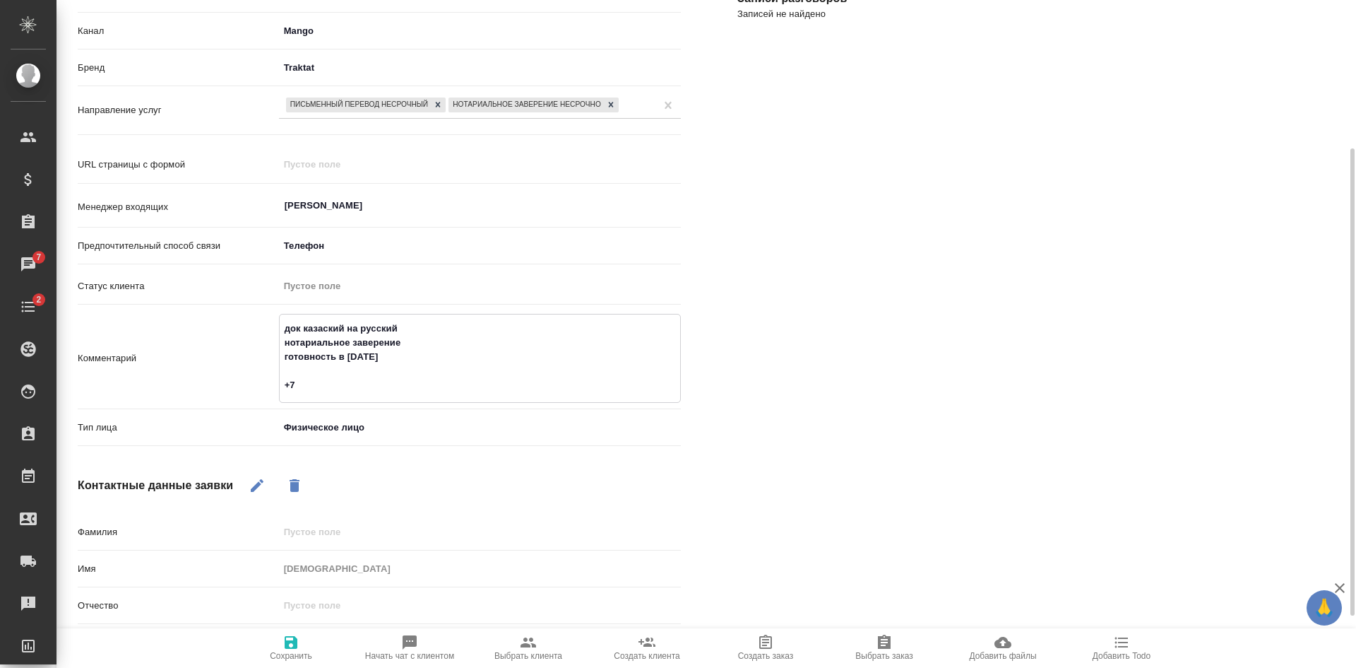
type textarea "док казаский на русский нотариальное заверение готовность в субботу +79"
type textarea "x"
type textarea "док казаский на русский нотариальное заверение готовность в субботу +797"
type textarea "x"
type textarea "док казаский на русский нотариальное заверение готовность в субботу +7977"
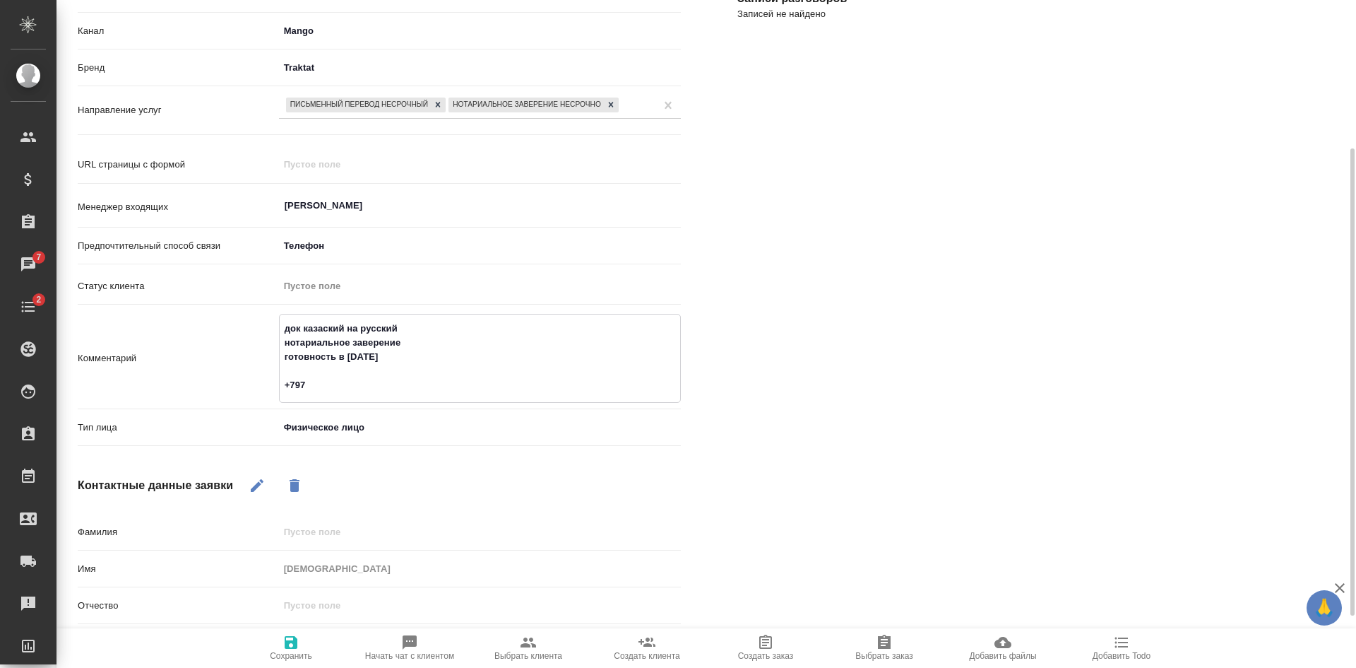
type textarea "x"
type textarea "док казаский на русский нотариальное заверение готовность в субботу +79779"
type textarea "x"
type textarea "док казаский на русский нотариальное заверение готовность в субботу +797799"
type textarea "x"
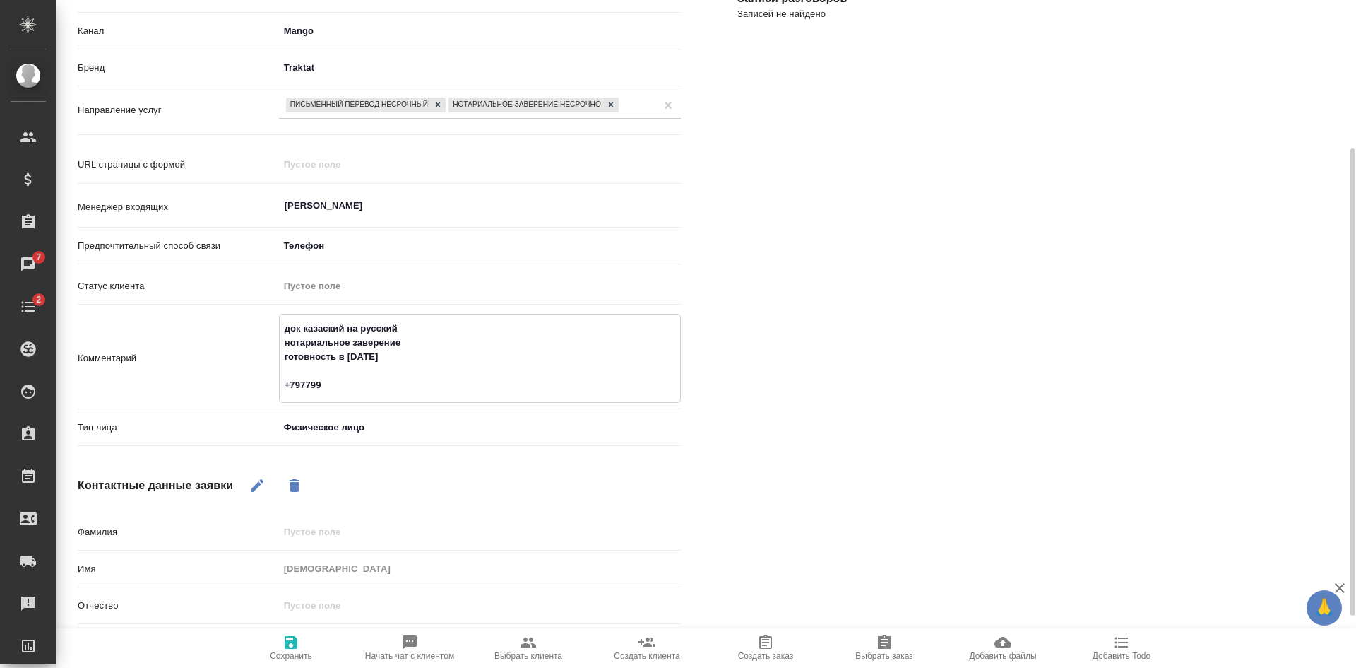
type textarea "док казаский на русский нотариальное заверение готовность в субботу +7977991"
type textarea "x"
type textarea "док казаский на русский нотариальное заверение готовность в субботу +79779910"
type textarea "x"
type textarea "док казаский на русский нотариальное заверение готовность в субботу +797799105"
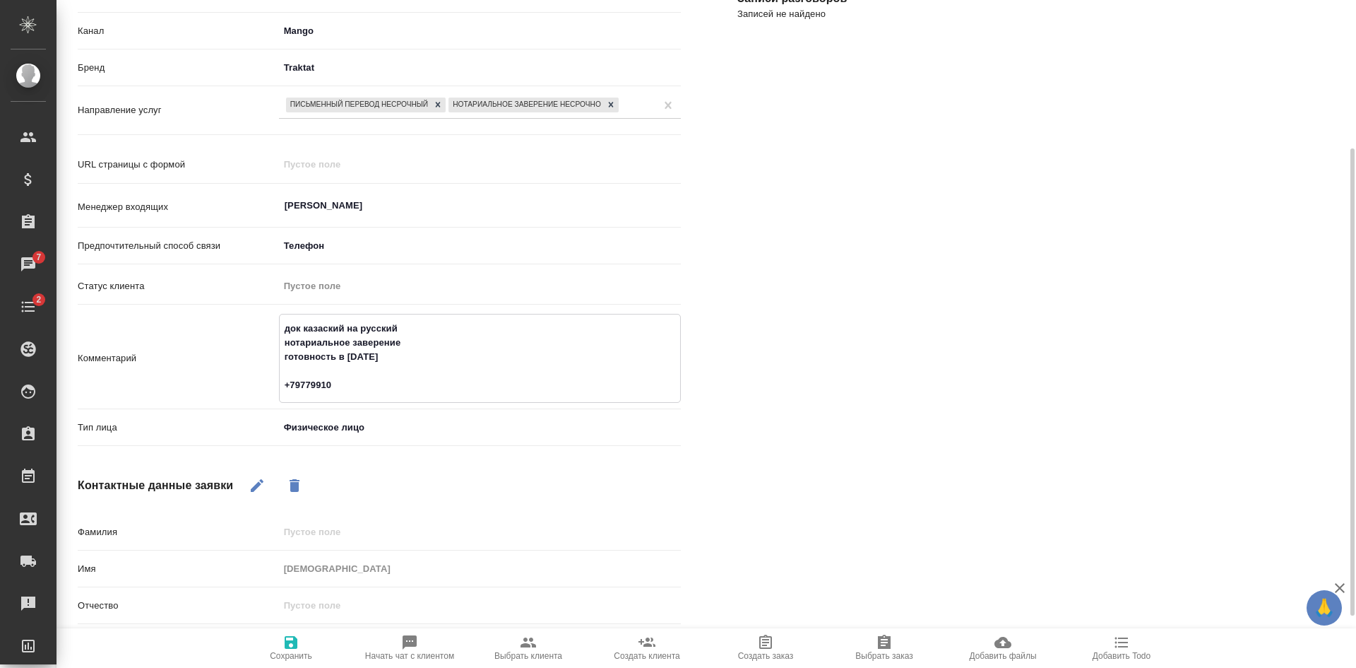
type textarea "x"
type textarea "док казаский на русский нотариальное заверение готовность в субботу +7977991059"
type textarea "x"
type textarea "док казаский на русский нотариальное заверение готовность в субботу +79779910599"
type textarea "x"
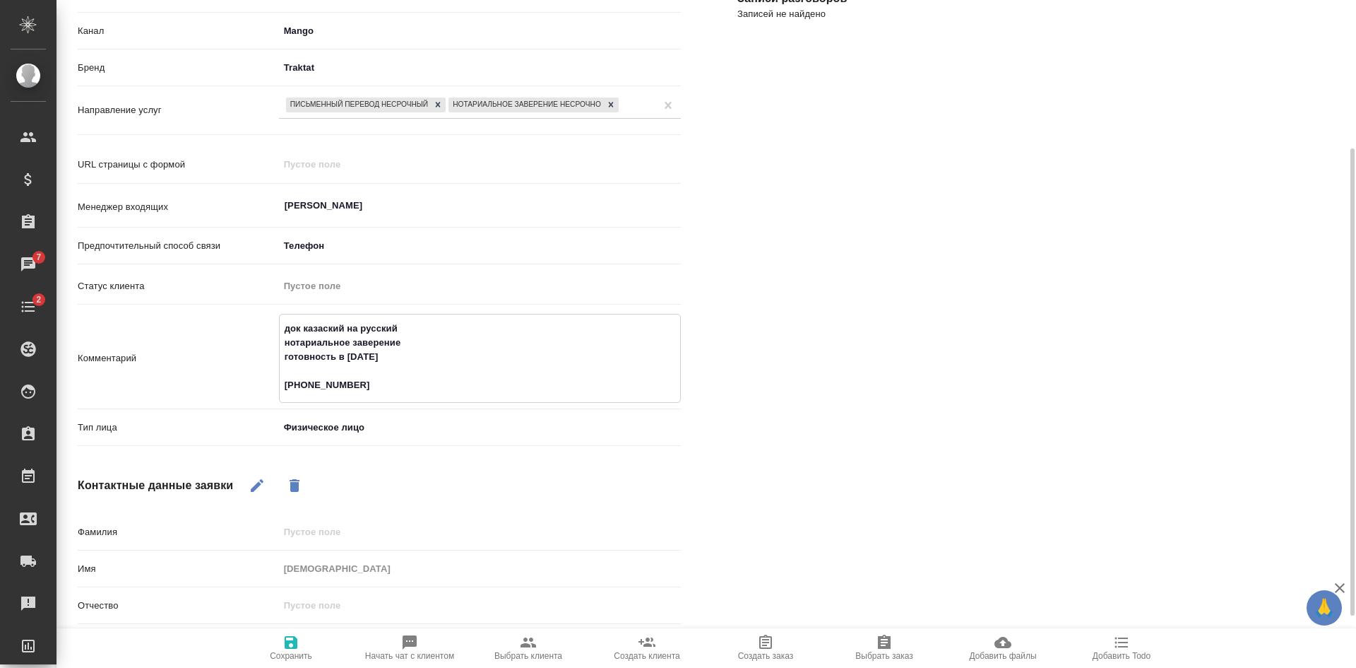
drag, startPoint x: 377, startPoint y: 387, endPoint x: 281, endPoint y: 394, distance: 95.6
click at [281, 394] on textarea "док казаский на русский нотариальное заверение готовность в субботу +79779910599" at bounding box center [480, 357] width 401 height 81
type textarea "док казаский на русский нотариальное заверение готовность в субботу +79779910599"
click at [302, 647] on span "Сохранить" at bounding box center [291, 647] width 102 height 27
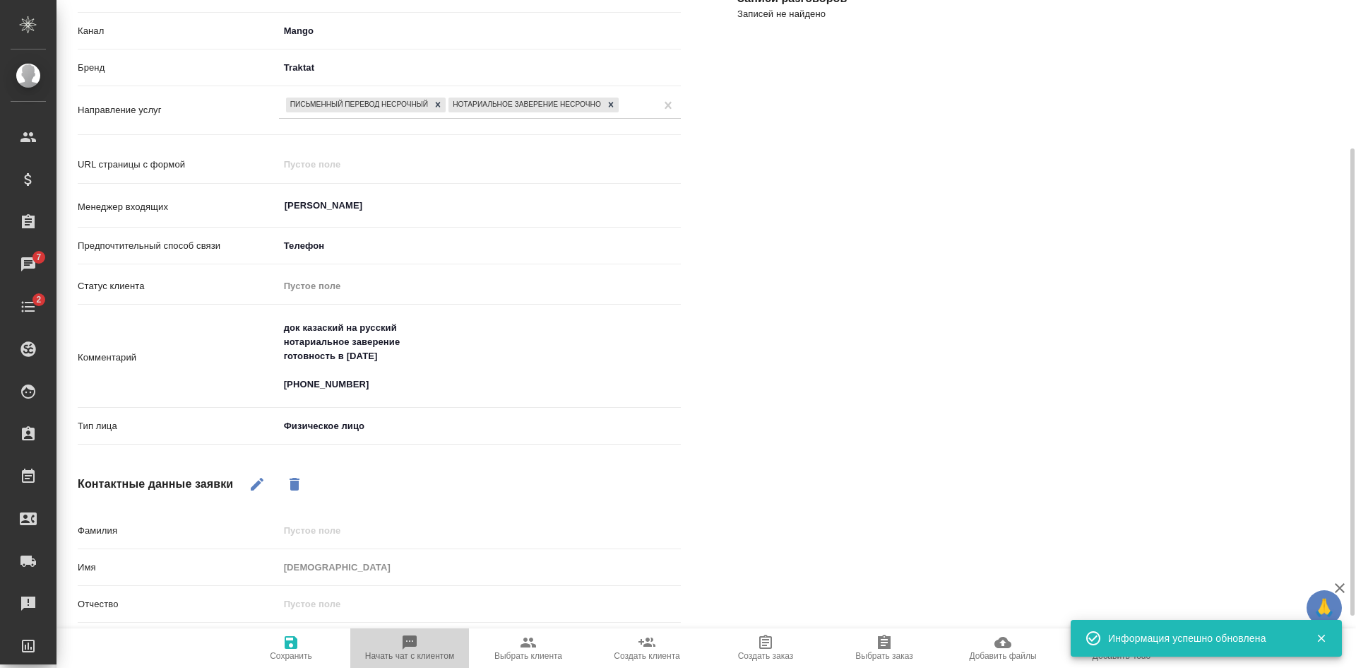
click at [423, 650] on span "Начать чат с клиентом" at bounding box center [410, 647] width 102 height 27
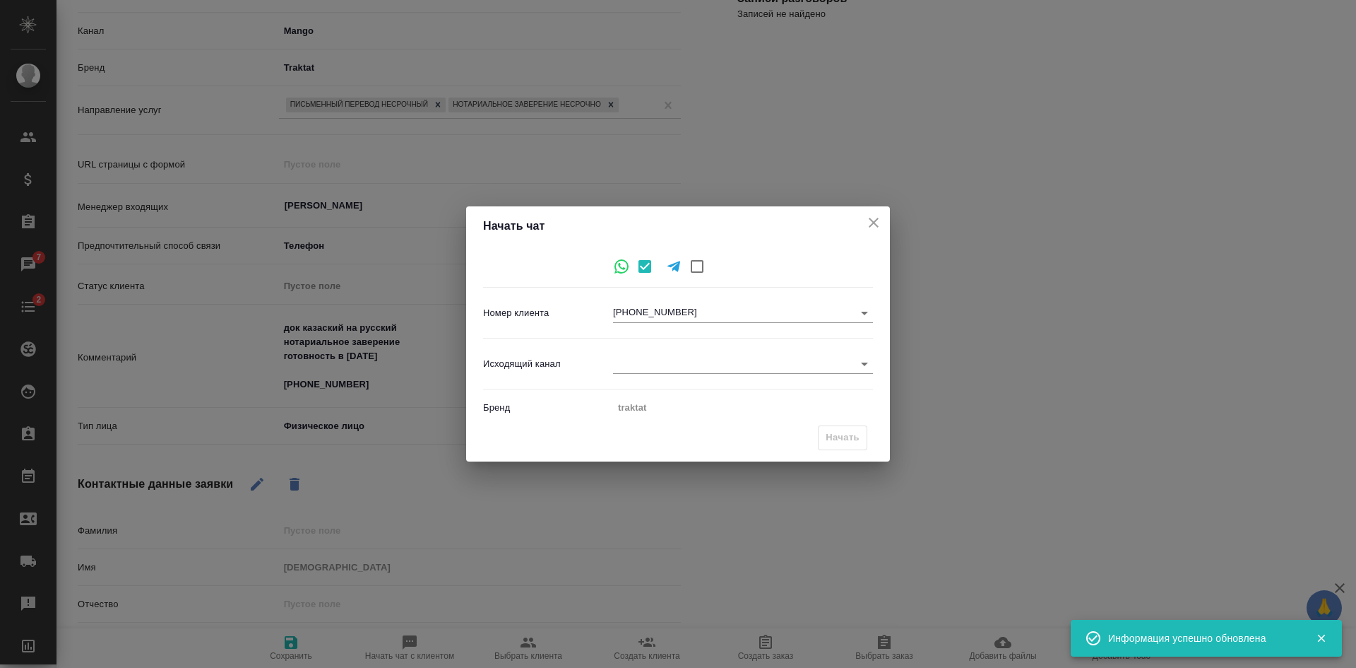
drag, startPoint x: 882, startPoint y: 213, endPoint x: 843, endPoint y: 237, distance: 46.3
click at [880, 215] on div "Начать чат" at bounding box center [678, 226] width 424 height 40
click at [868, 222] on icon "close" at bounding box center [873, 222] width 17 height 17
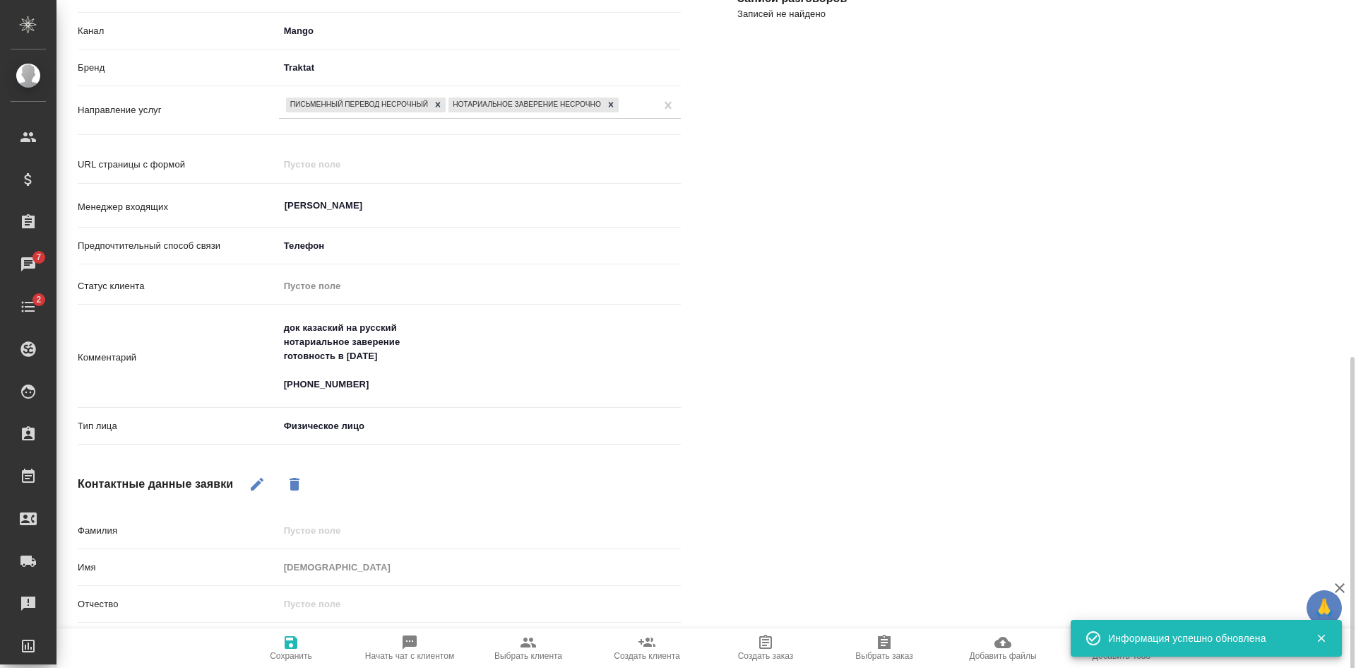
scroll to position [342, 0]
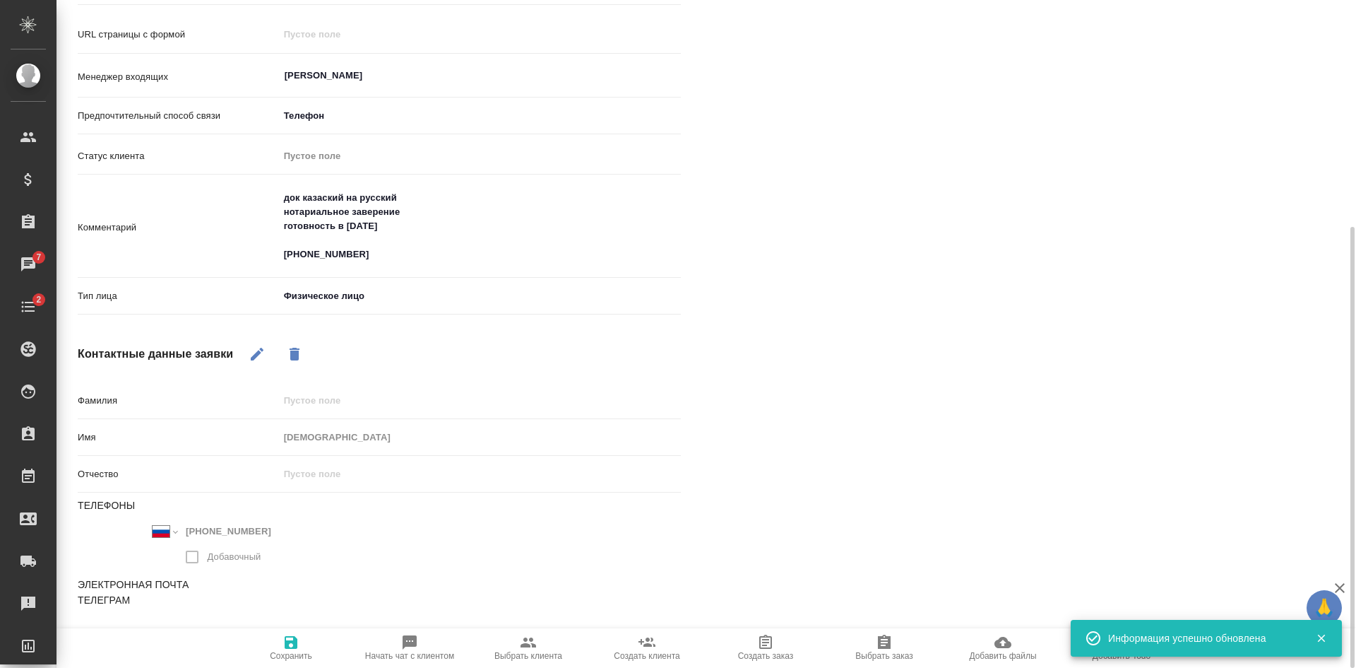
click at [255, 353] on icon "button" at bounding box center [257, 353] width 17 height 17
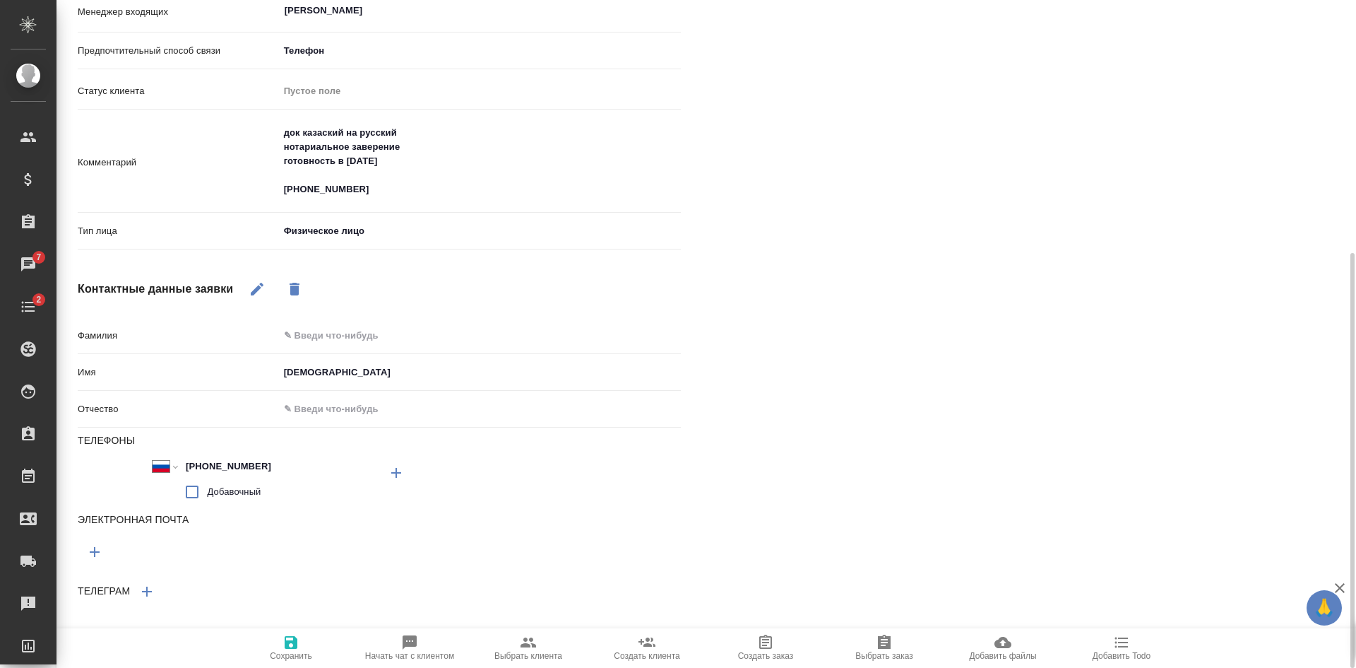
click at [393, 476] on icon "button" at bounding box center [396, 472] width 17 height 17
click at [201, 520] on input "+7" at bounding box center [243, 524] width 124 height 20
paste input "+7 977 991 05 99"
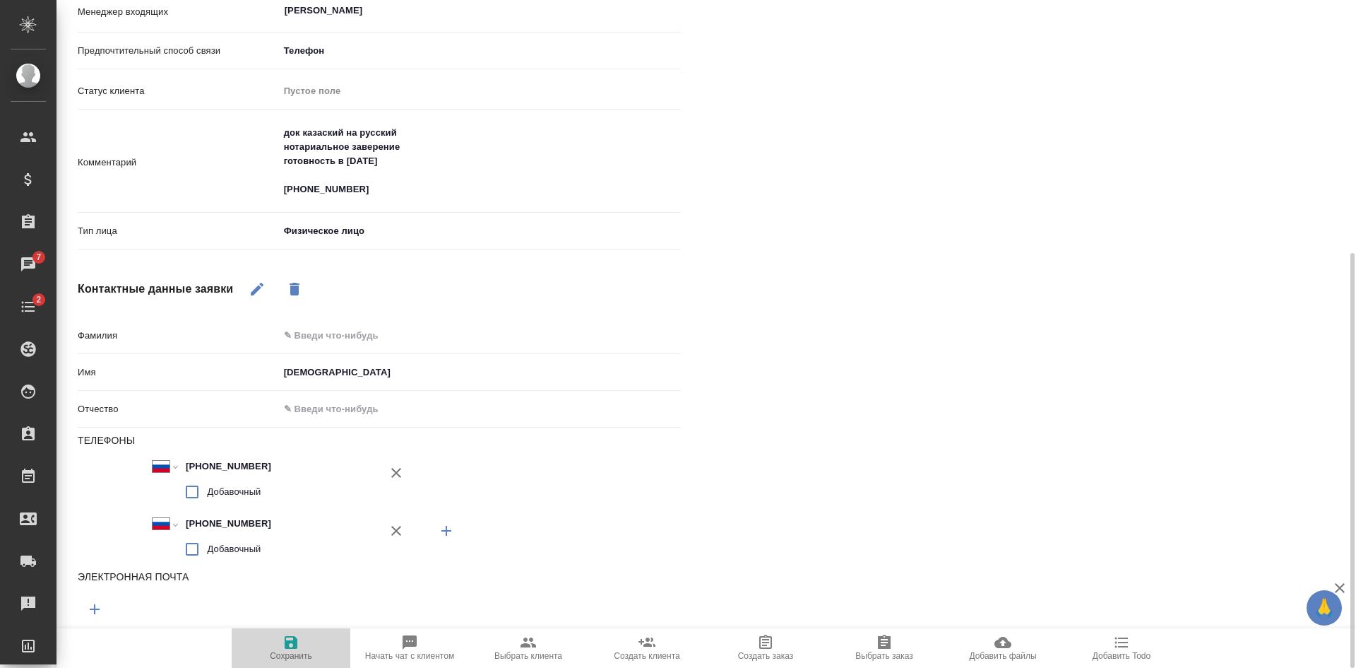
click at [301, 649] on span "Сохранить" at bounding box center [291, 647] width 102 height 27
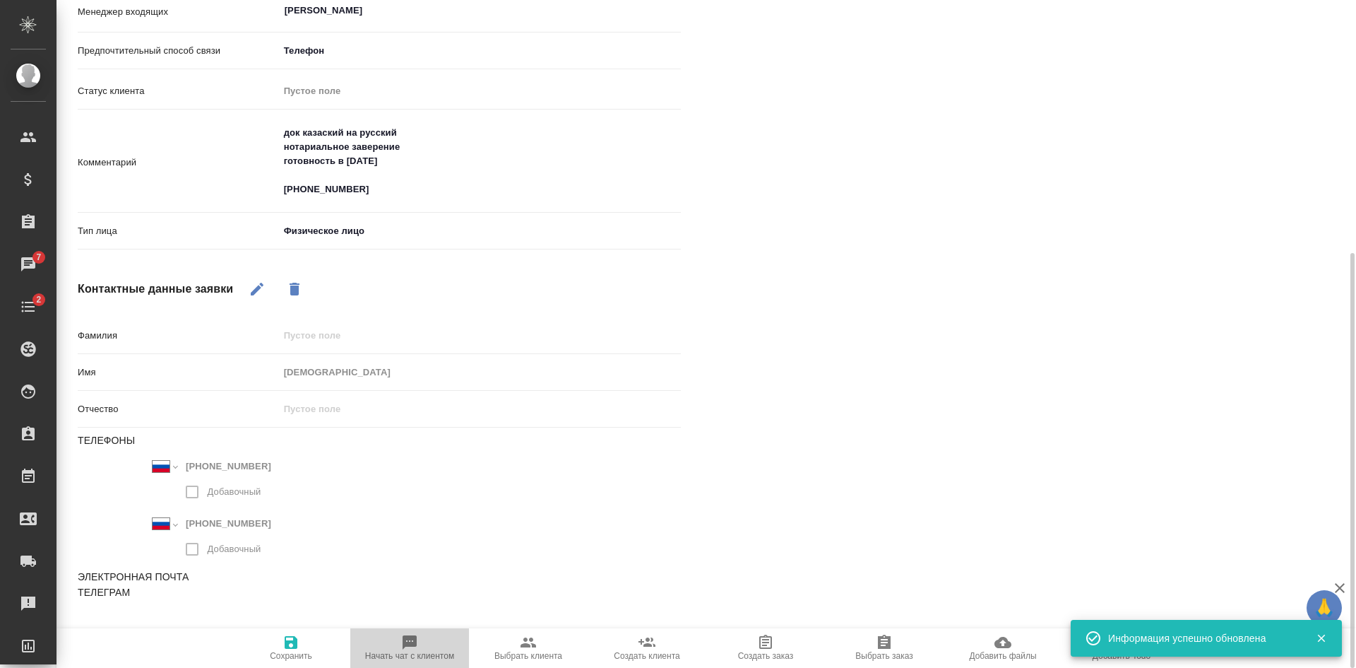
click at [425, 652] on span "Начать чат с клиентом" at bounding box center [409, 656] width 89 height 10
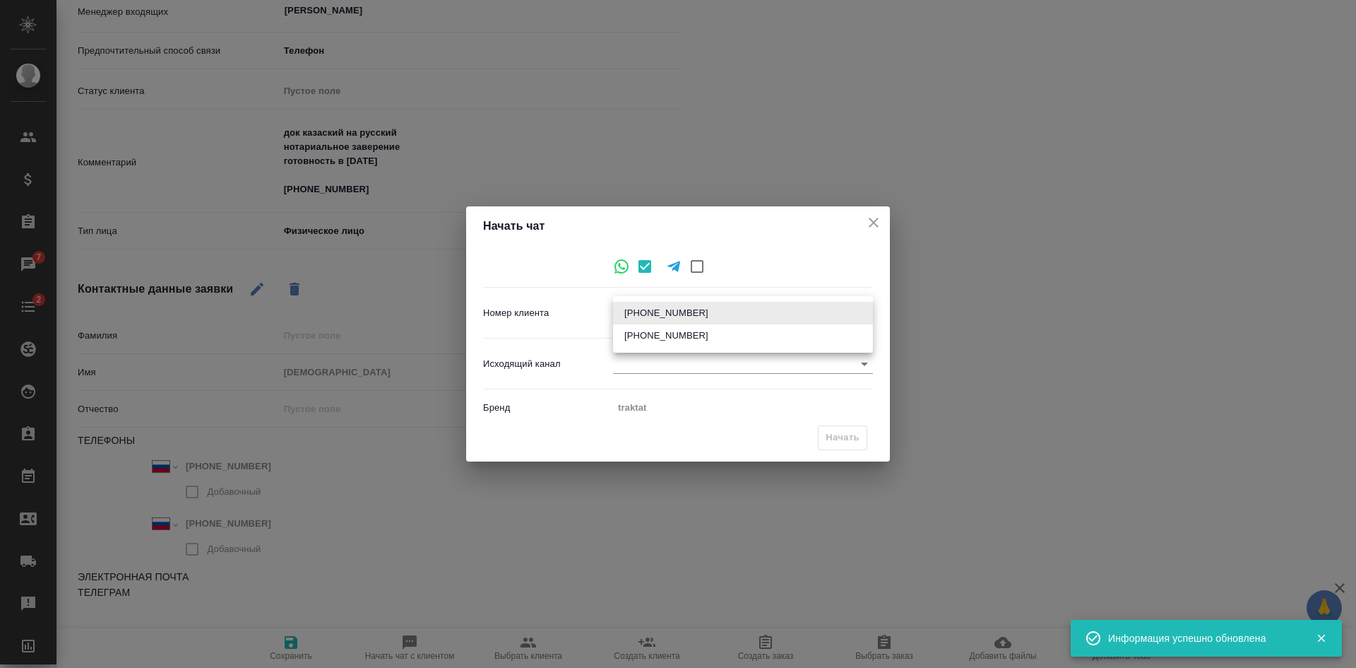
click at [642, 305] on body "🙏 .cls-1 fill:#fff; AWATERA Kasatkina Aleksandra Клиенты Спецификации Заказы 7 …" at bounding box center [678, 334] width 1356 height 668
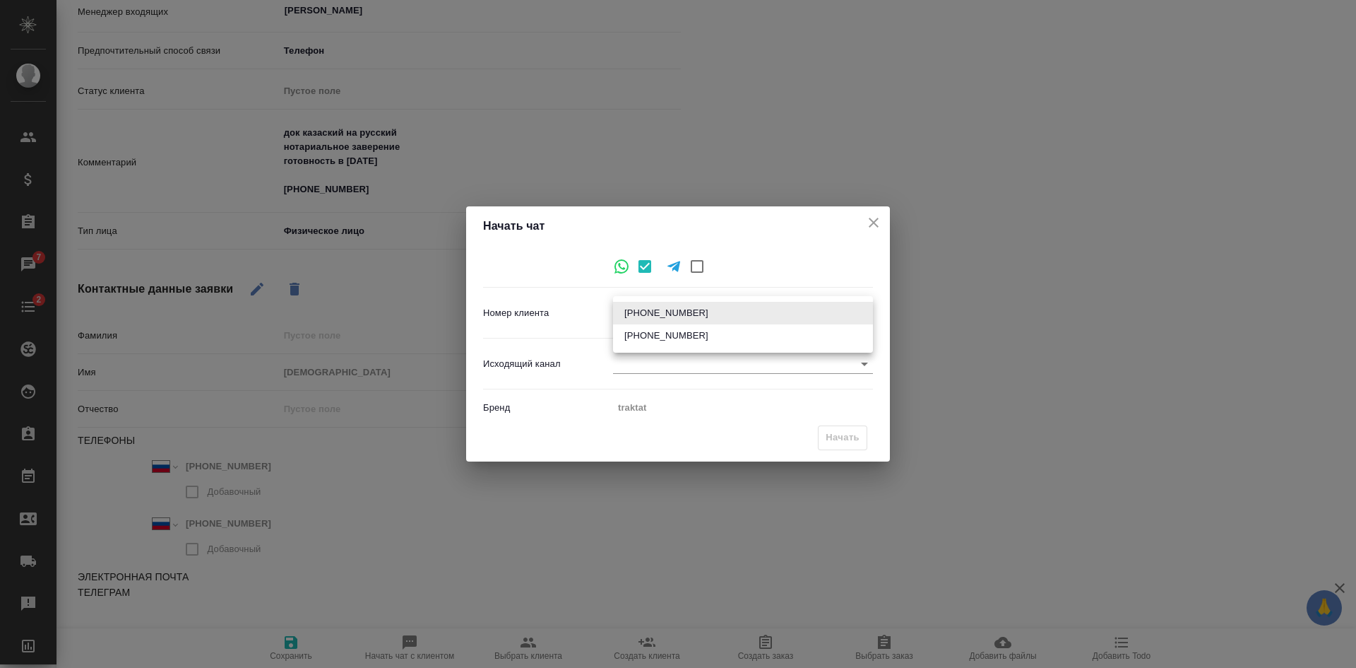
click at [680, 337] on li "+79779910599" at bounding box center [743, 335] width 260 height 23
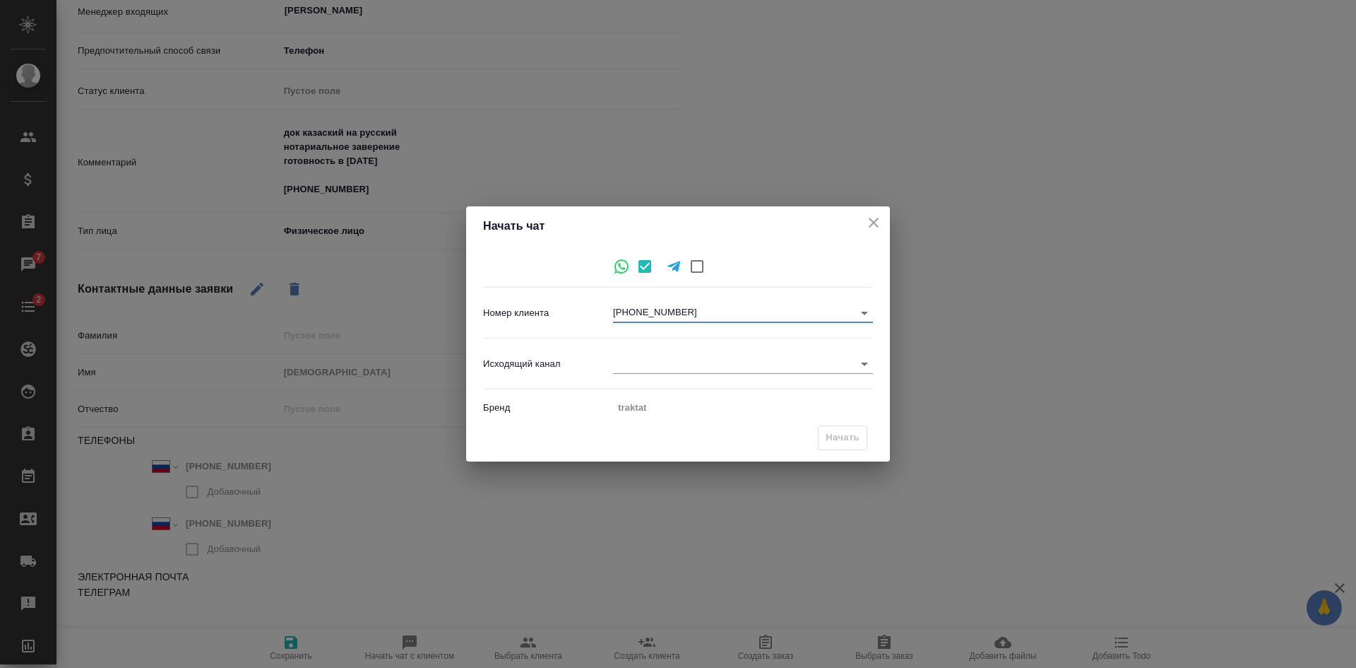
click at [668, 359] on body "🙏 .cls-1 fill:#fff; AWATERA Kasatkina Aleksandra Клиенты Спецификации Заказы 7 …" at bounding box center [678, 334] width 1356 height 668
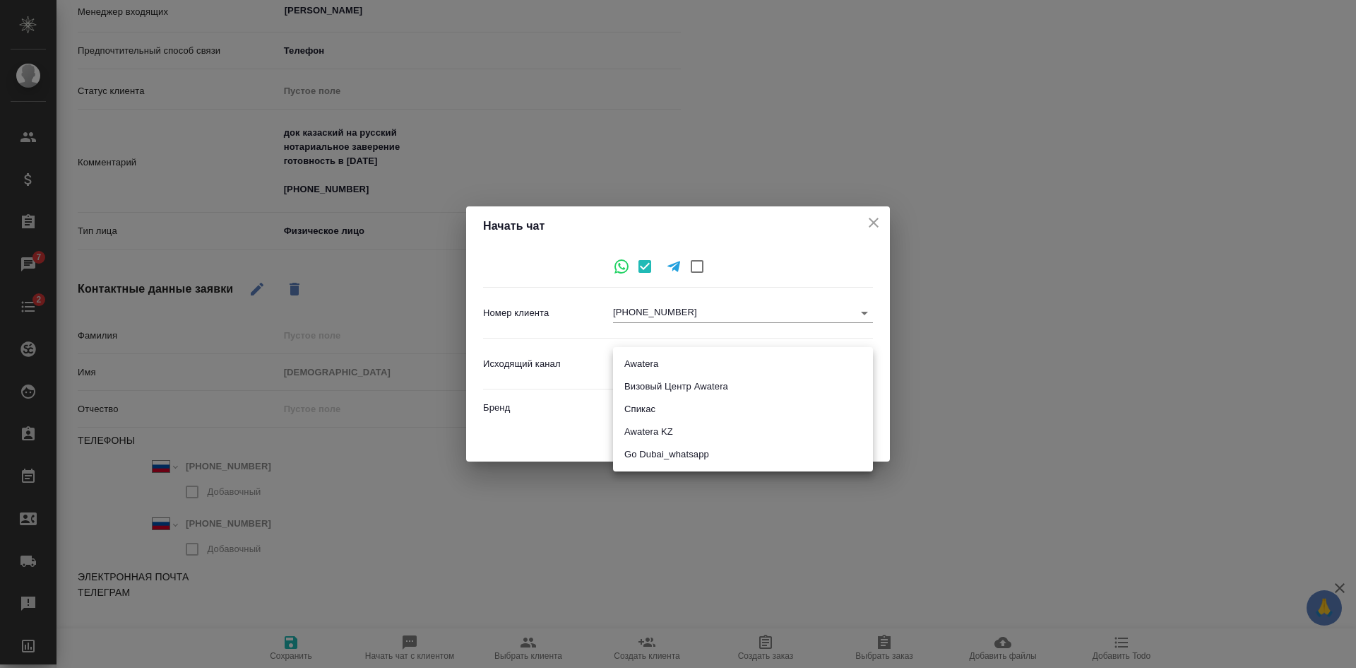
click at [665, 359] on li "Awatera" at bounding box center [743, 364] width 260 height 23
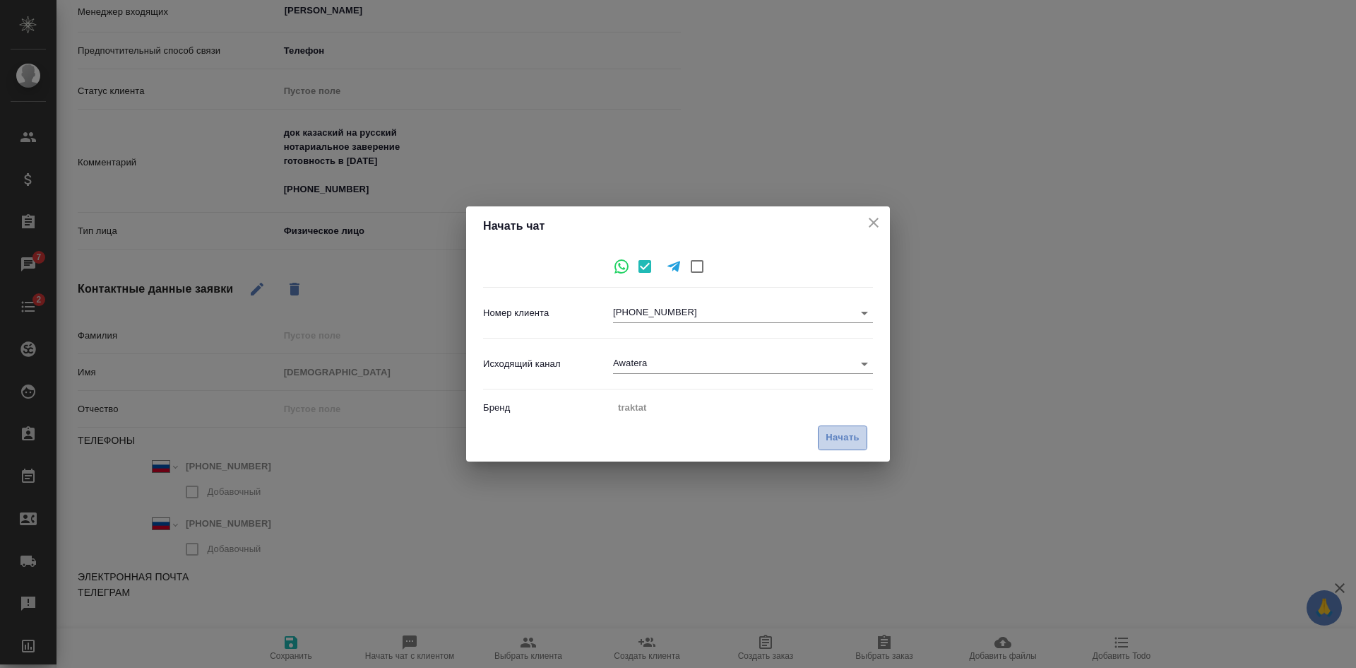
click at [847, 437] on span "Начать" at bounding box center [843, 438] width 34 height 16
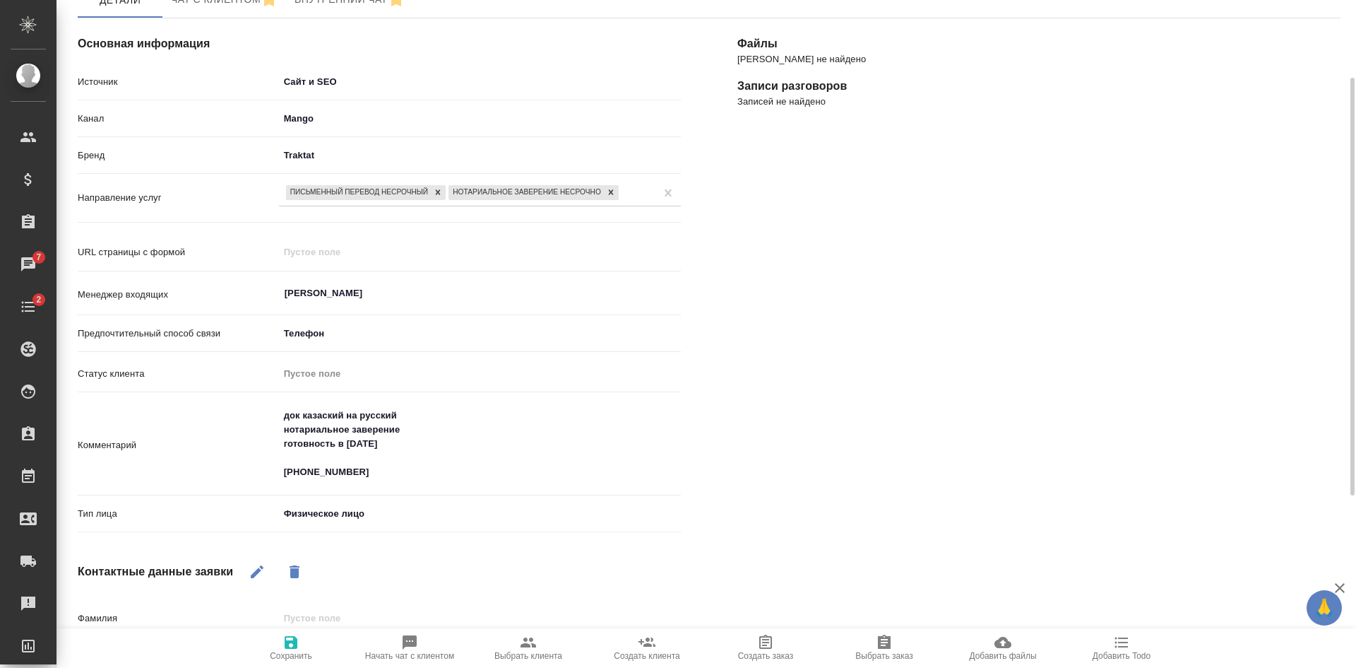
scroll to position [0, 0]
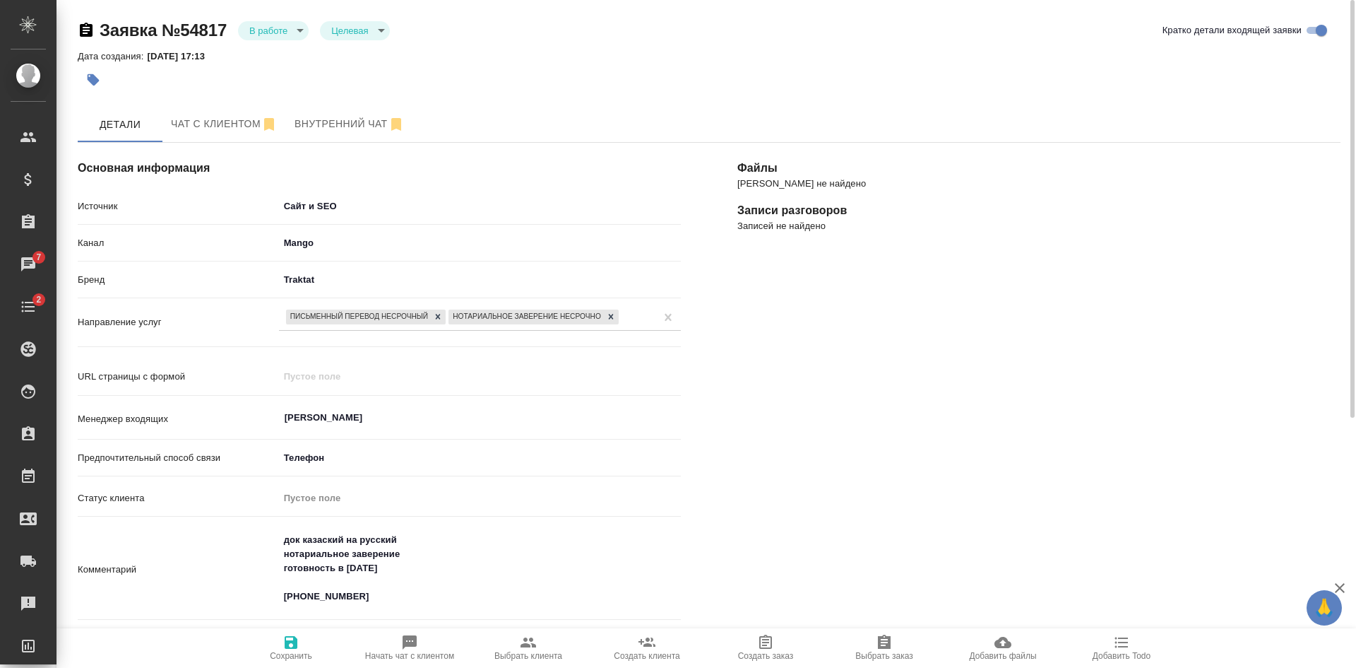
click at [408, 660] on span "Начать чат с клиентом" at bounding box center [409, 656] width 89 height 10
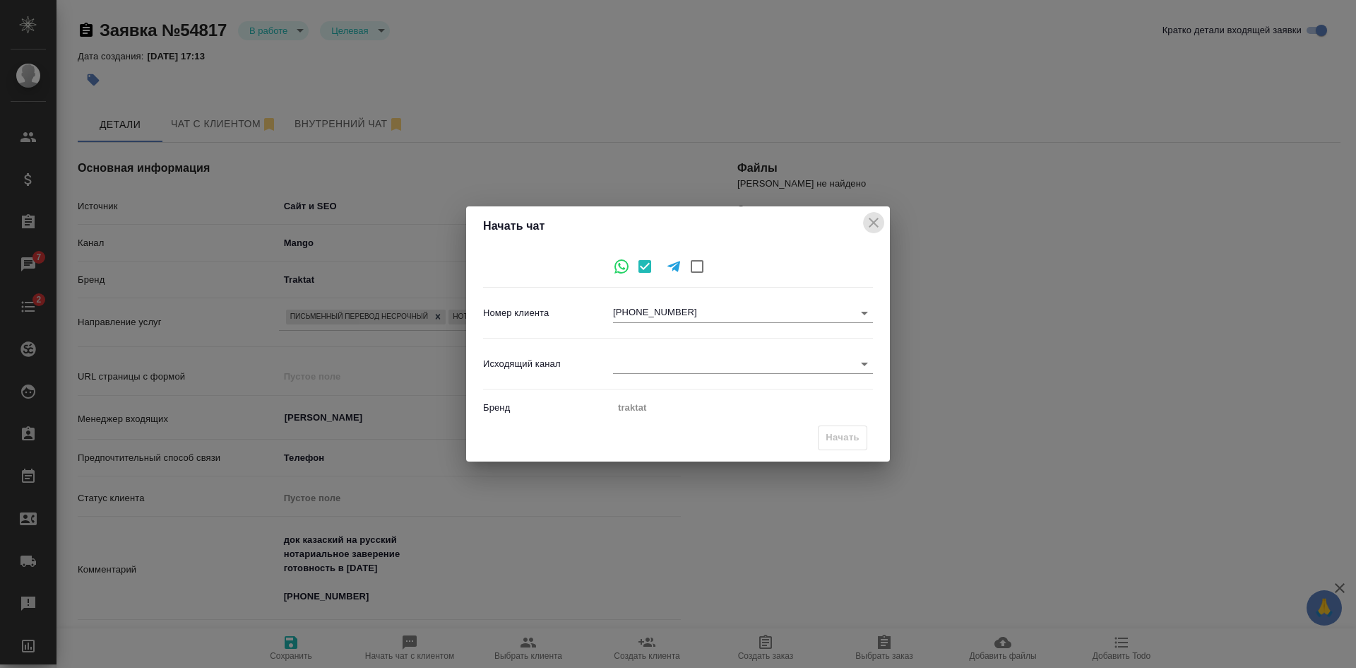
click at [882, 222] on button "close" at bounding box center [873, 222] width 21 height 21
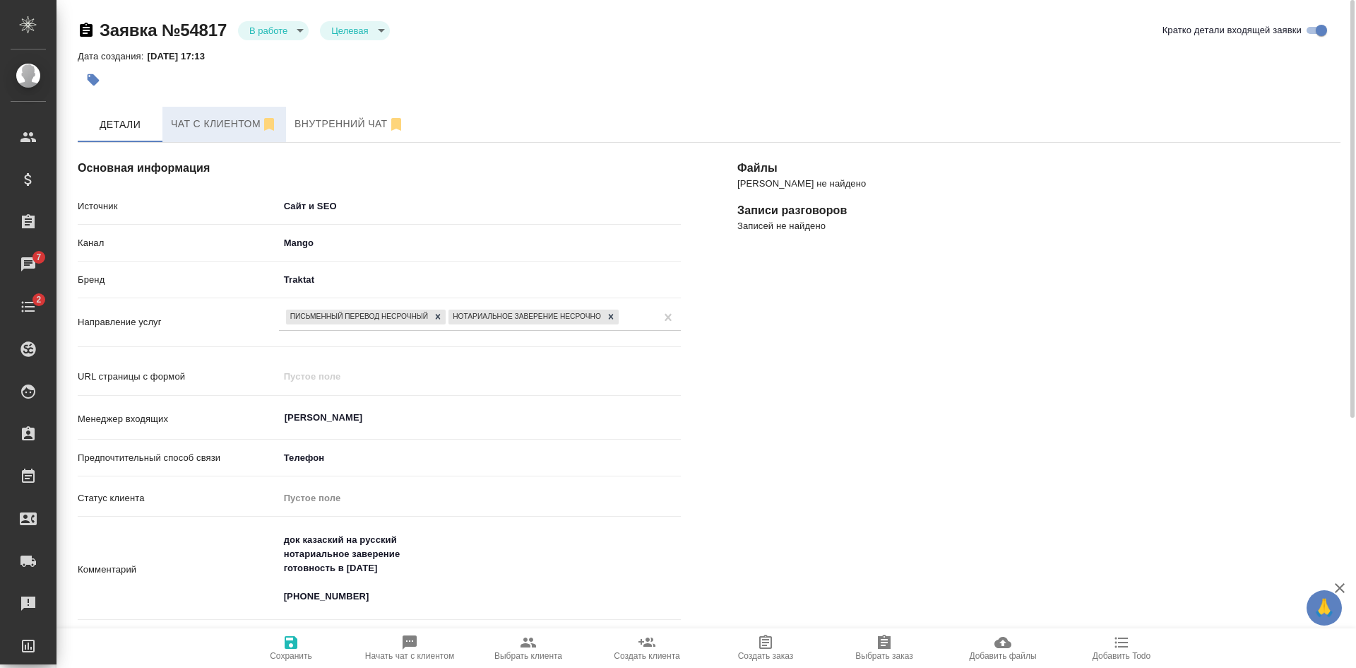
click at [236, 124] on span "Чат с клиентом" at bounding box center [224, 124] width 107 height 18
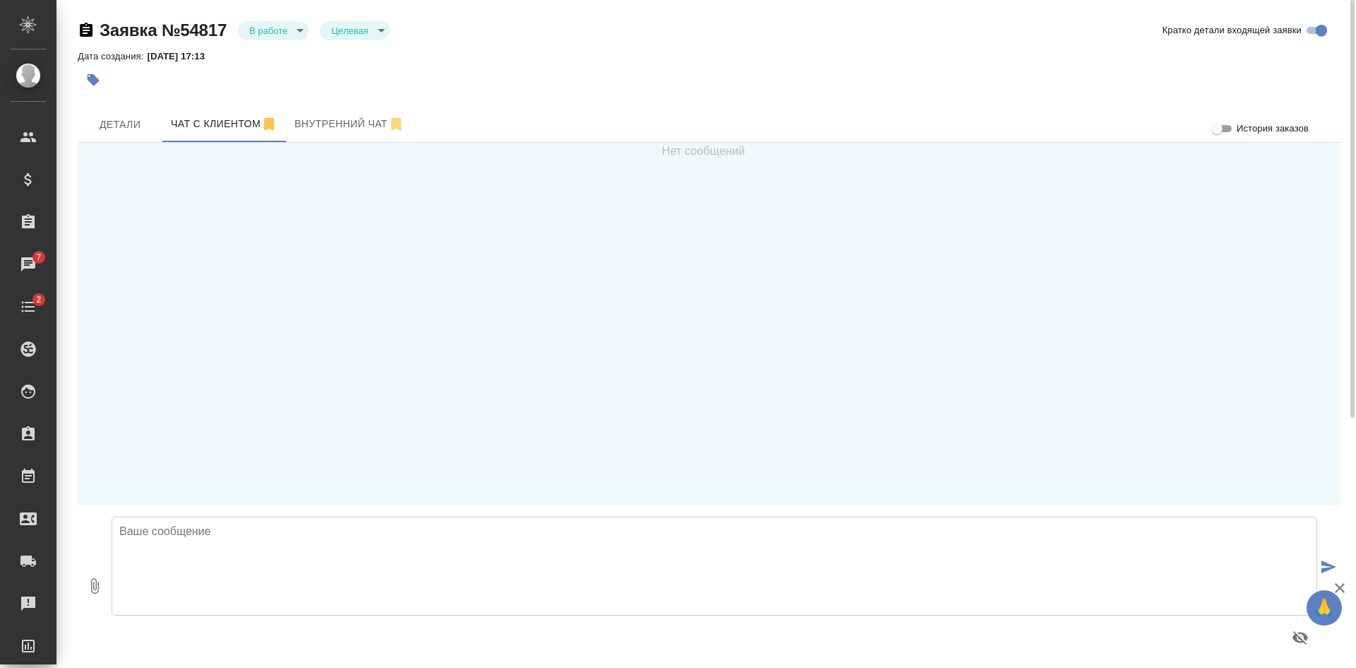
click at [196, 546] on textarea at bounding box center [715, 565] width 1206 height 99
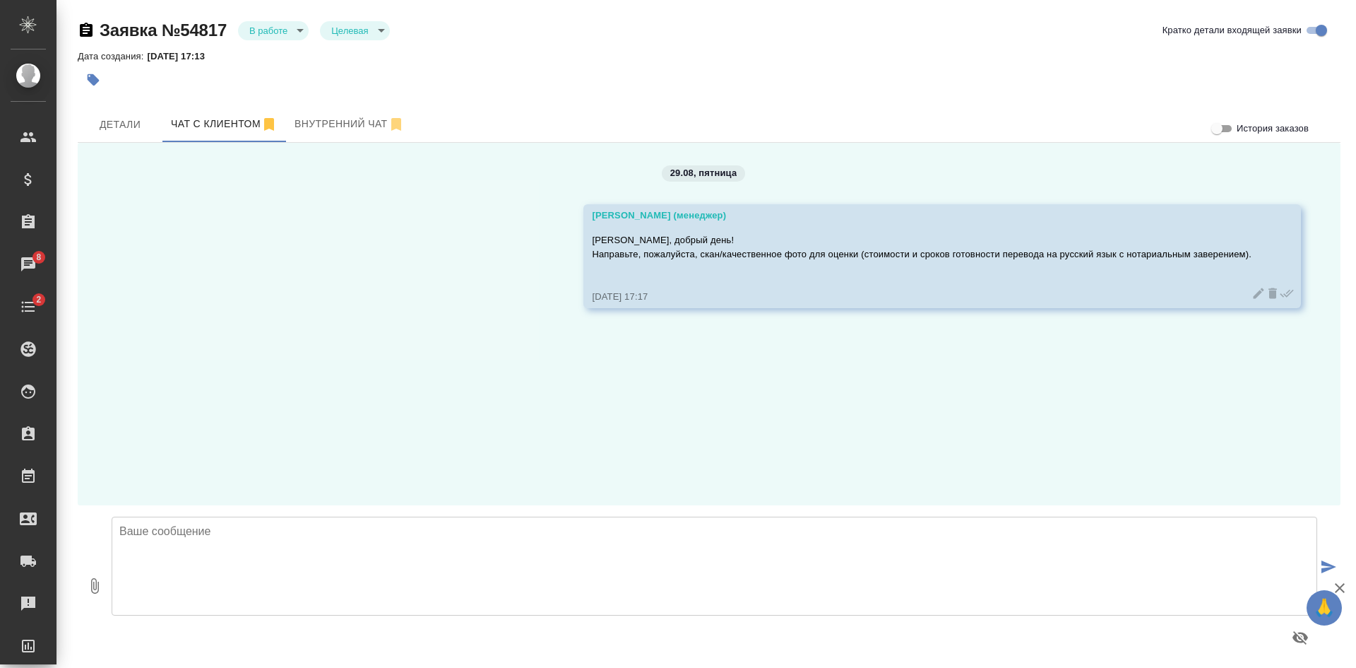
scroll to position [6, 0]
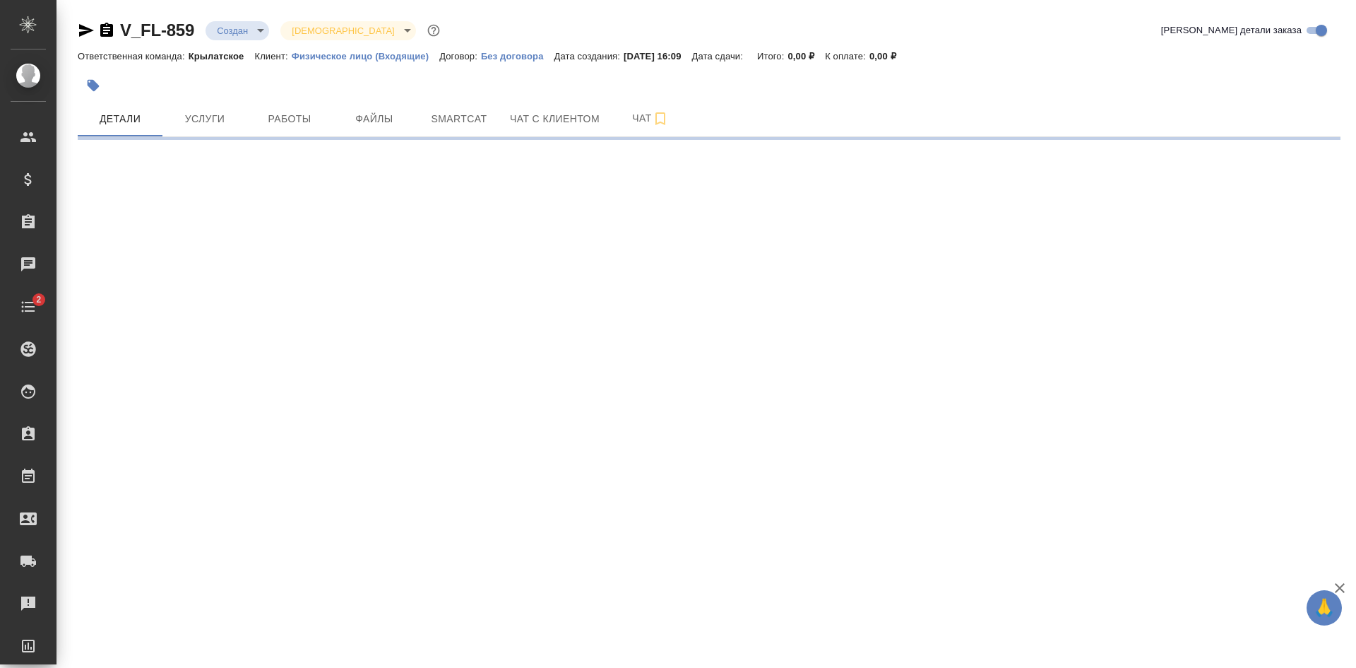
select select "RU"
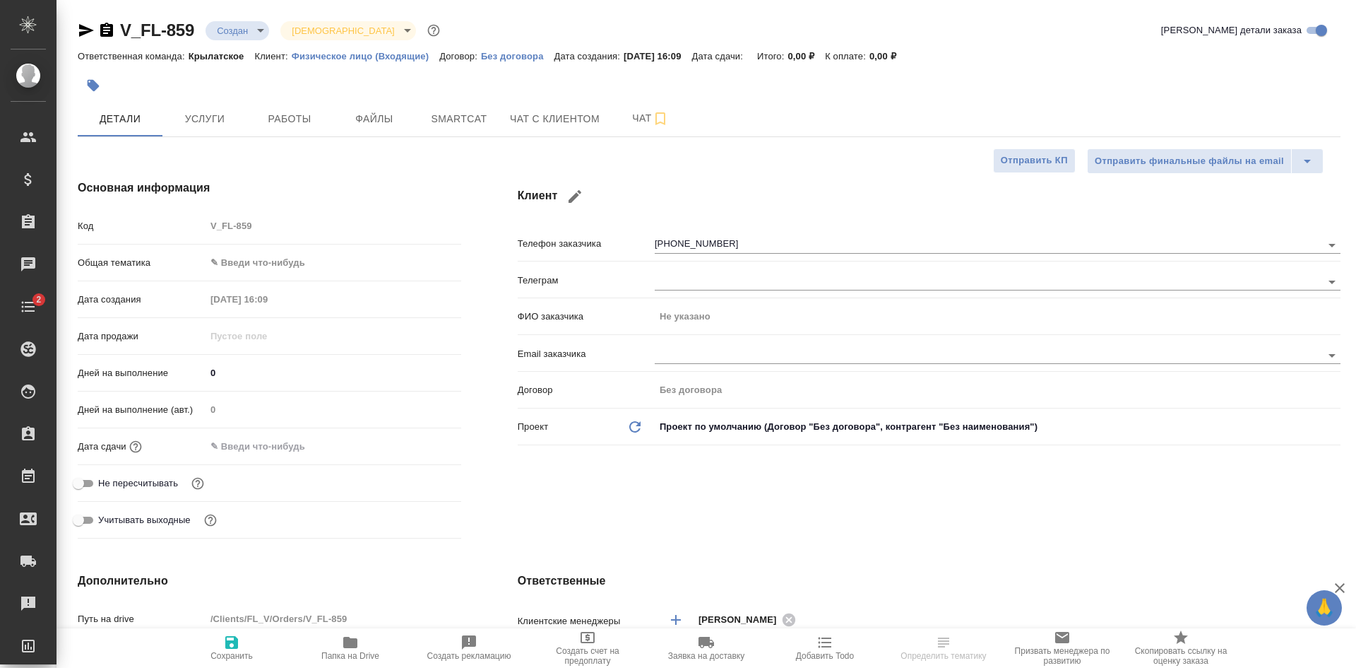
type textarea "x"
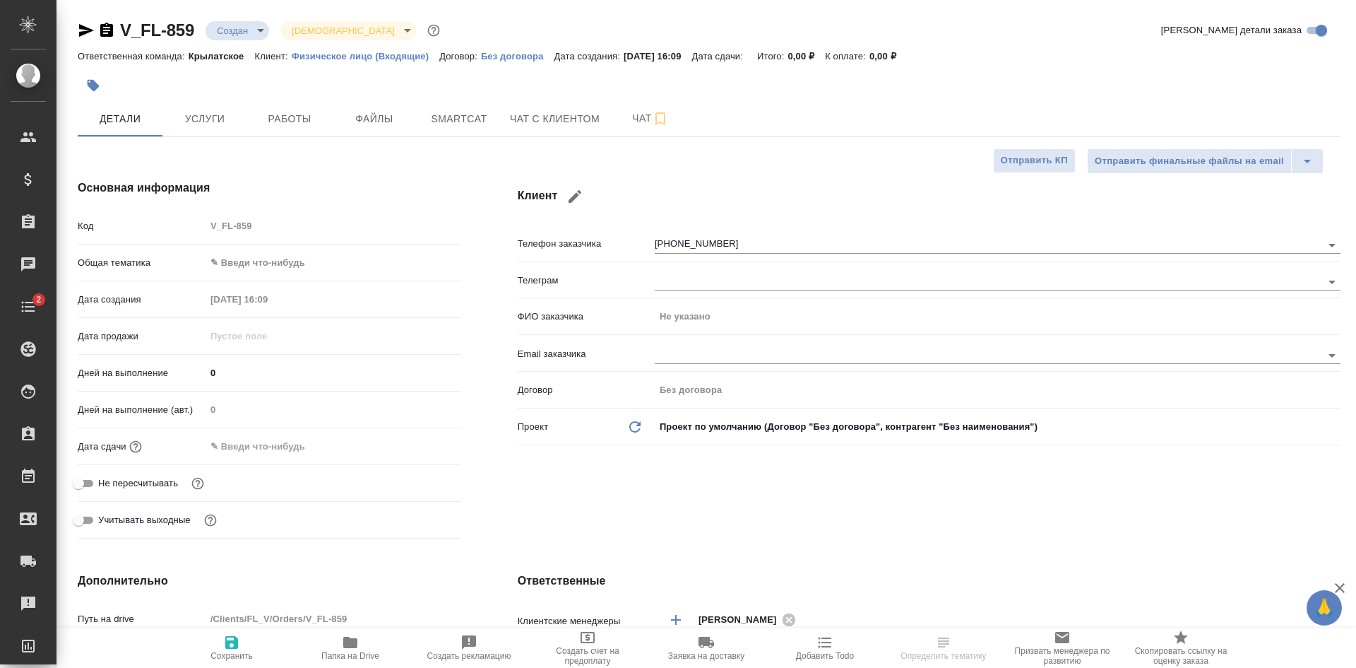
type textarea "x"
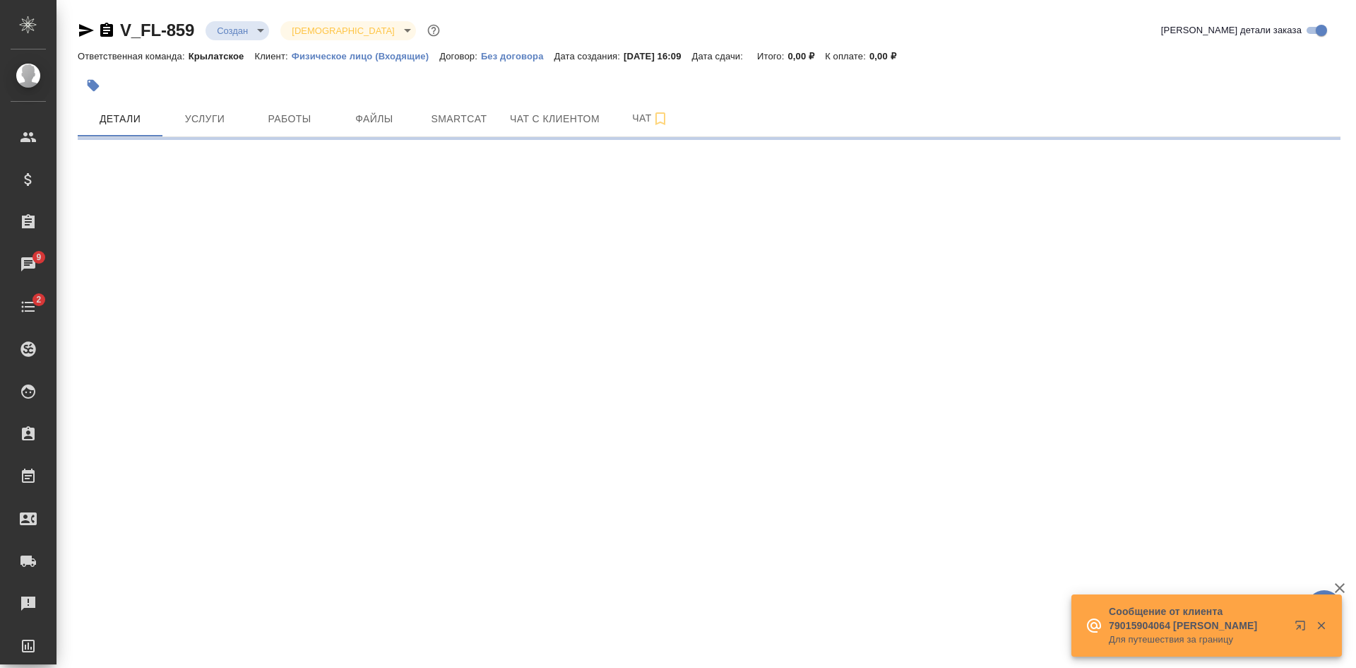
select select "RU"
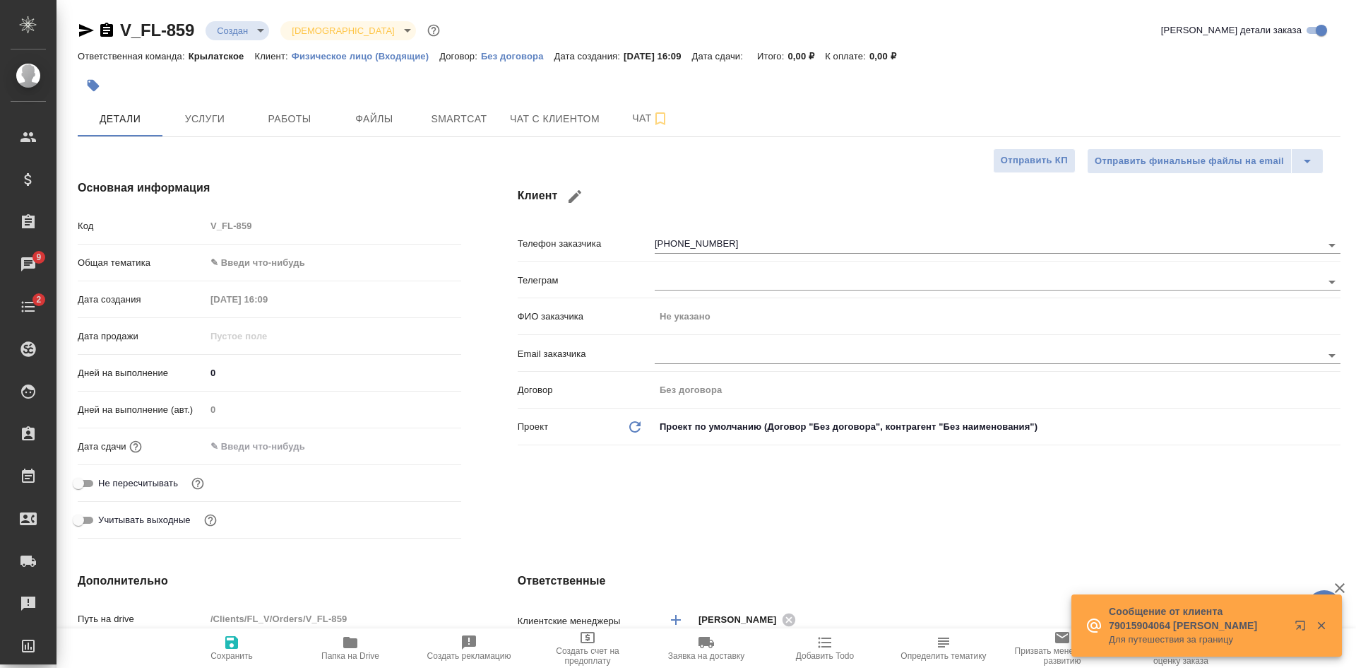
type textarea "x"
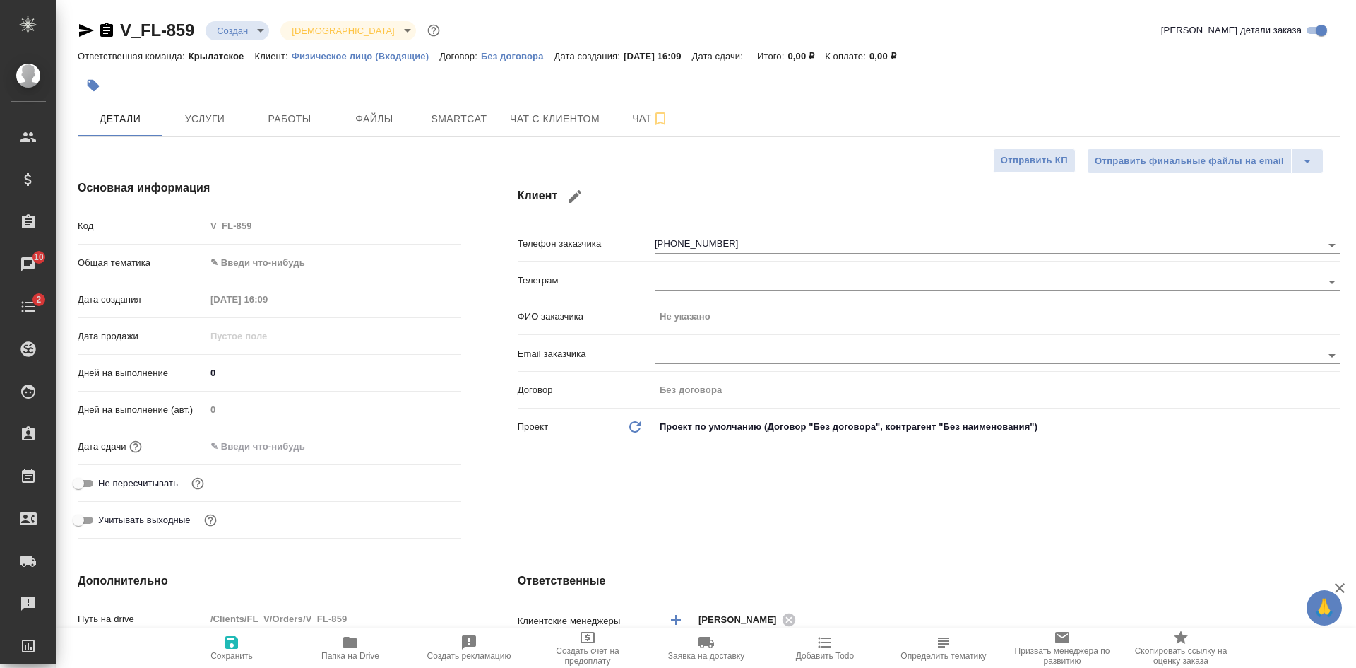
click at [892, 515] on div "Клиент Телефон заказчика +79169436738 Телеграм ФИО заказчика Не указано Email з…" at bounding box center [930, 361] width 880 height 421
click at [519, 125] on span "Чат с клиентом" at bounding box center [555, 119] width 90 height 18
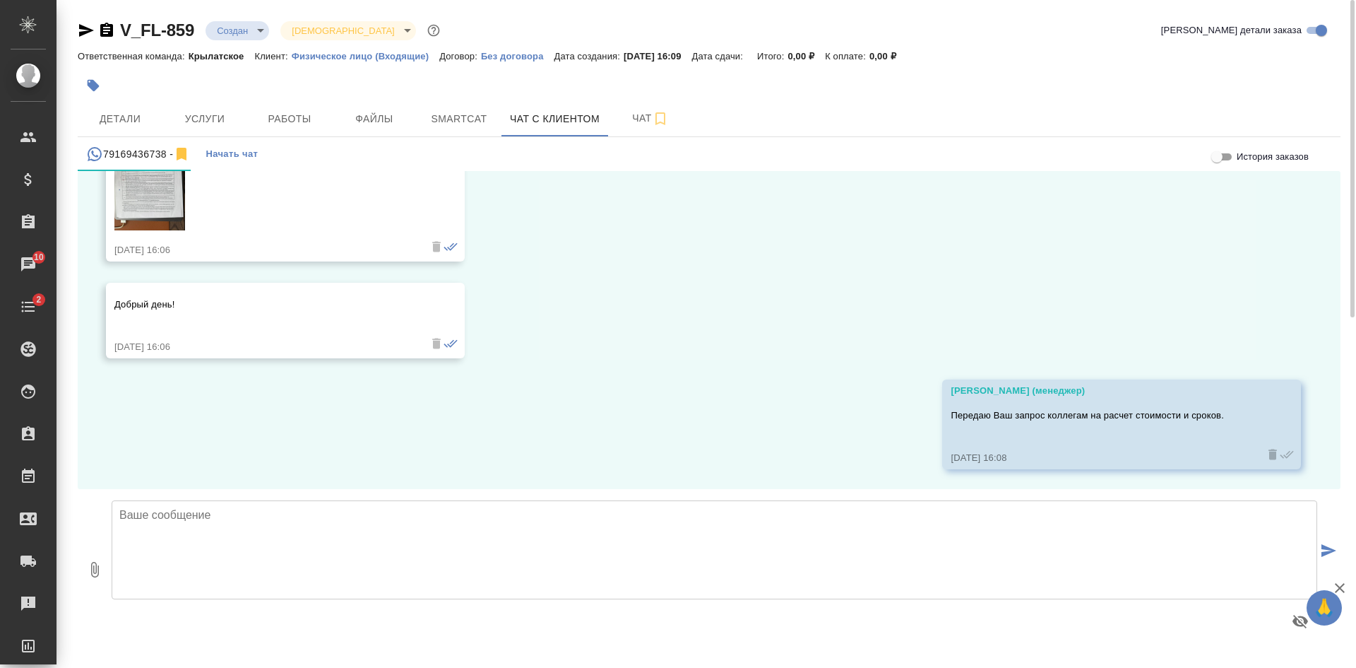
scroll to position [655, 0]
click at [873, 278] on div "29.08, пятница Мосина Ирина (менеджер) Добрый день! Направьте пожалуйста скан д…" at bounding box center [709, 330] width 1263 height 318
click at [186, 115] on span "Услуги" at bounding box center [205, 119] width 68 height 18
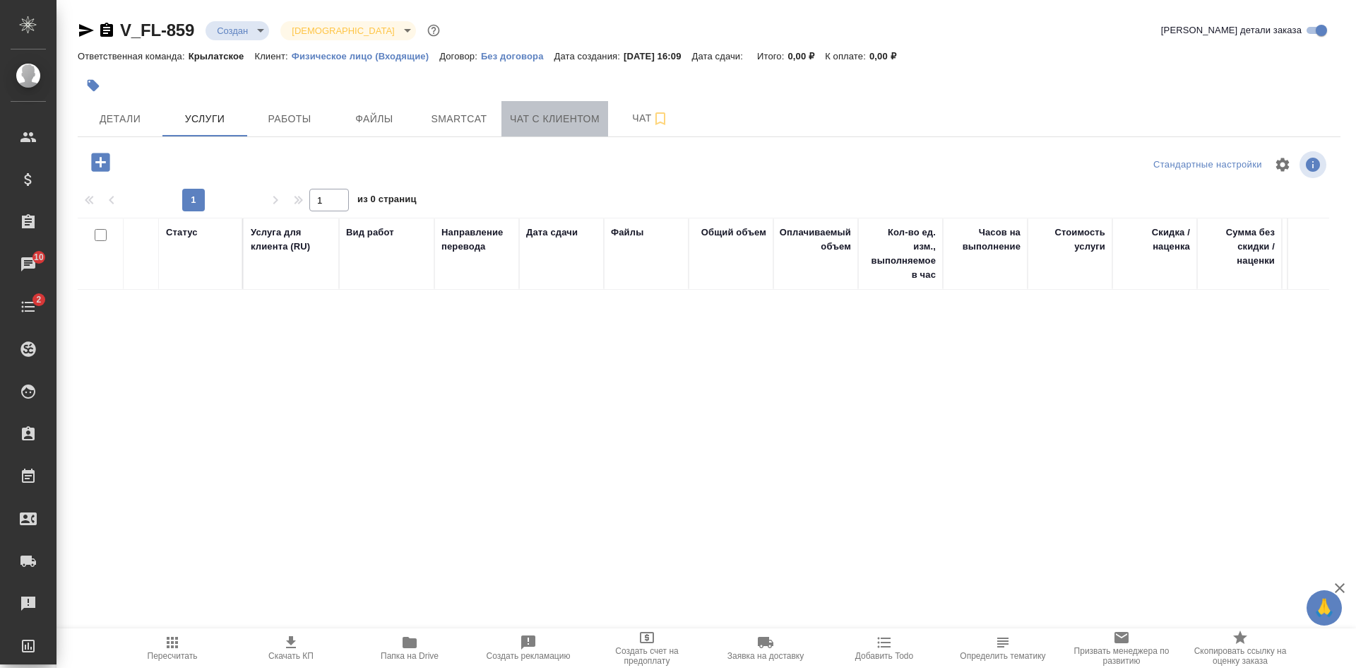
click at [548, 124] on span "Чат с клиентом" at bounding box center [555, 119] width 90 height 18
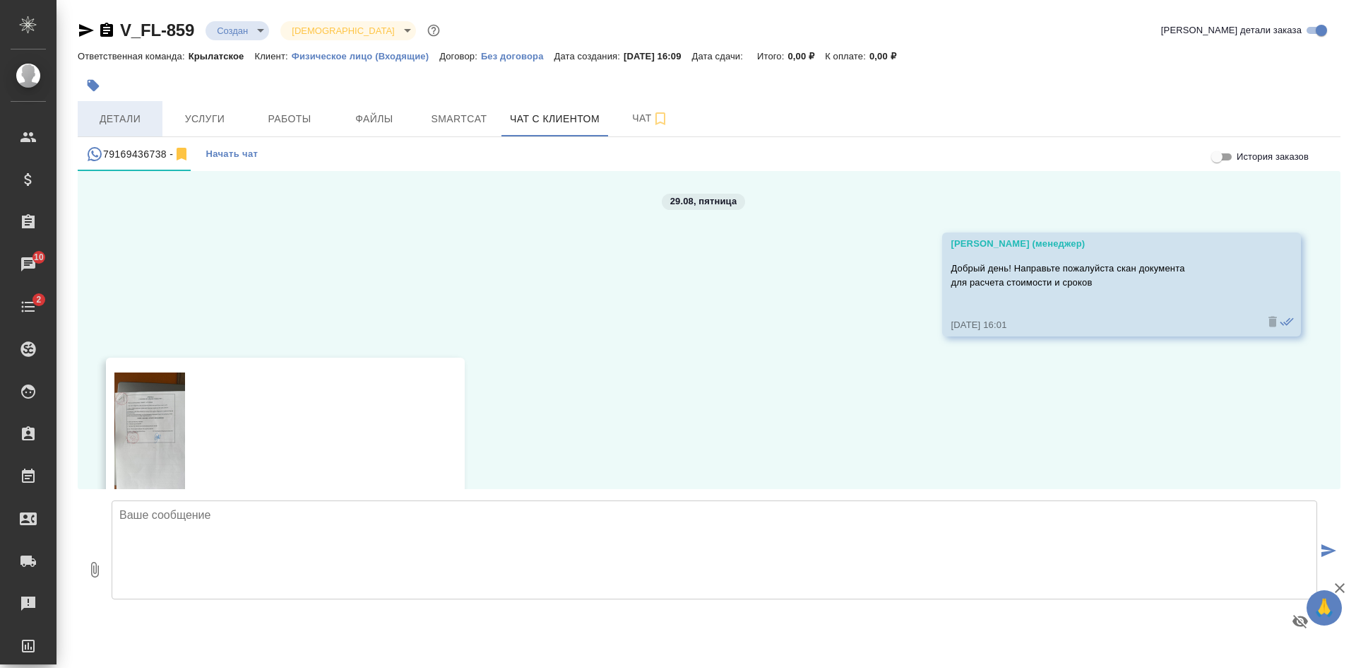
click at [108, 124] on span "Детали" at bounding box center [120, 119] width 68 height 18
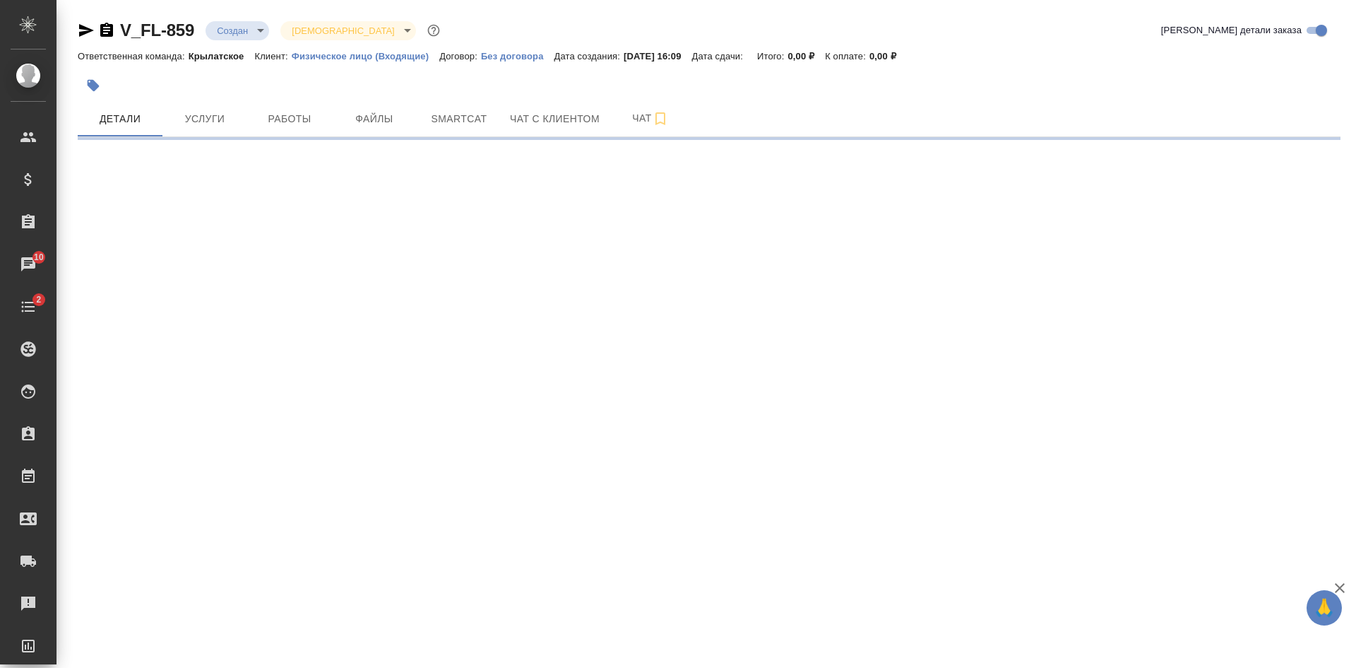
select select "RU"
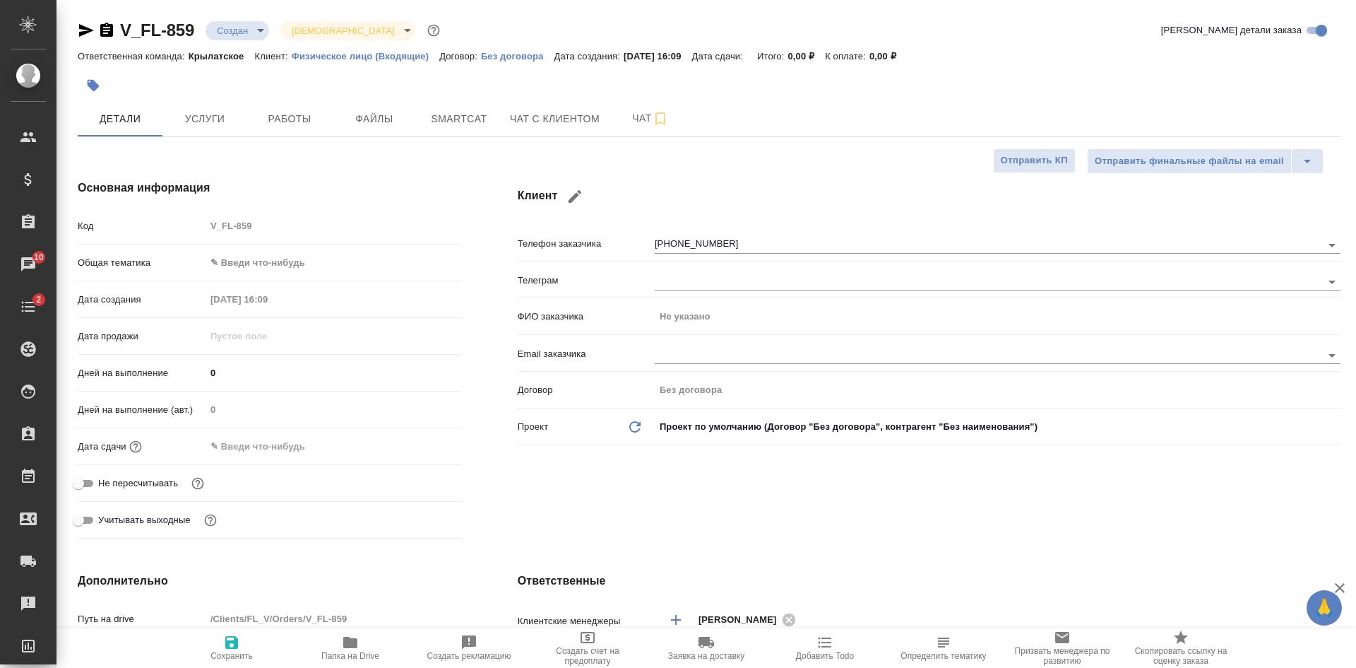
type textarea "x"
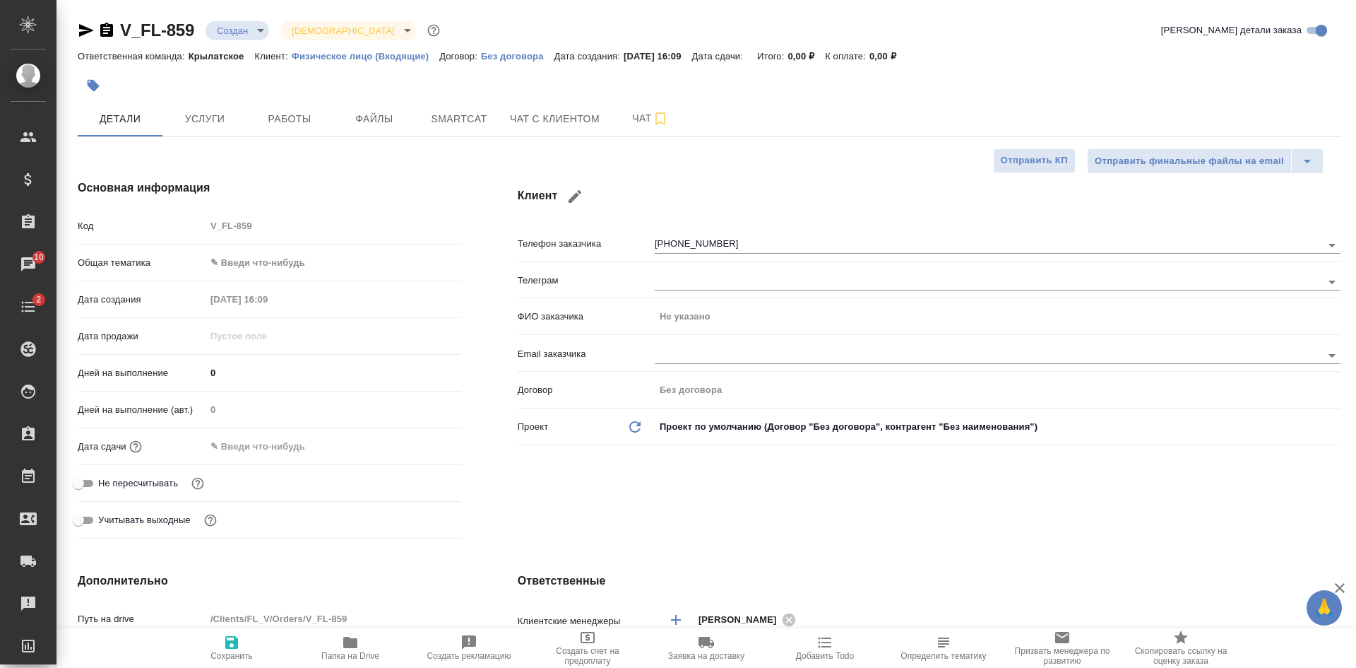
type textarea "x"
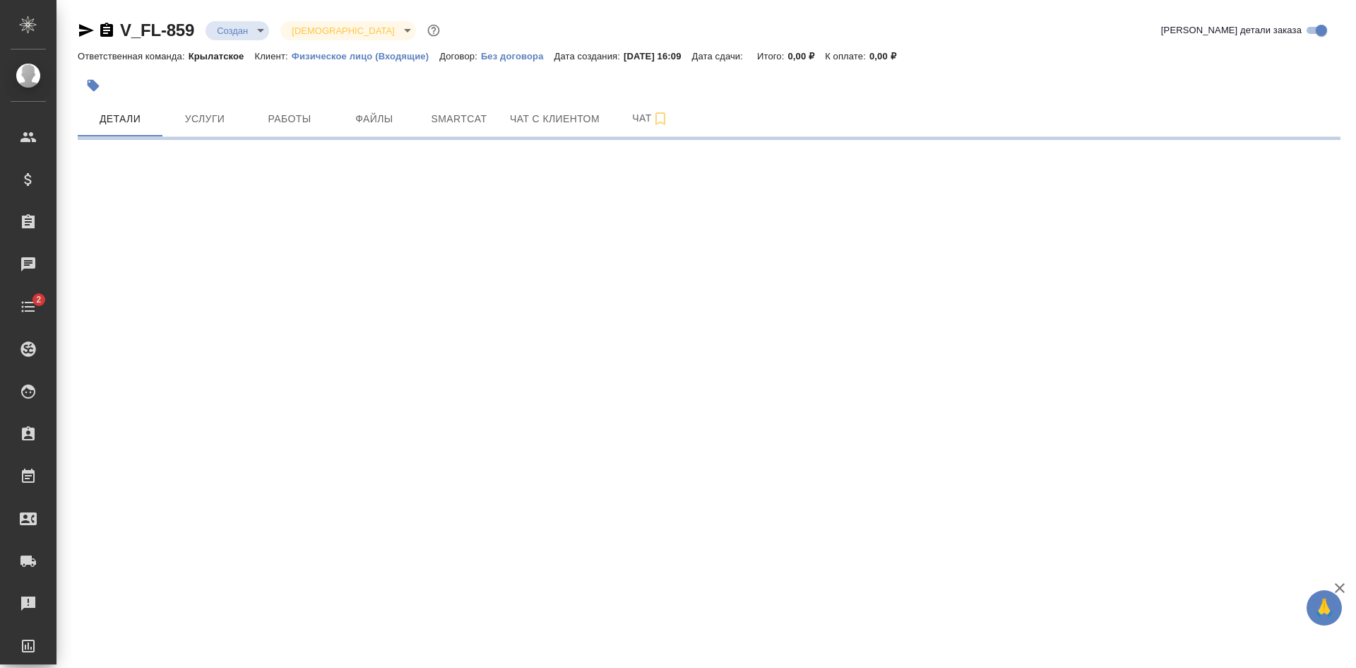
select select "RU"
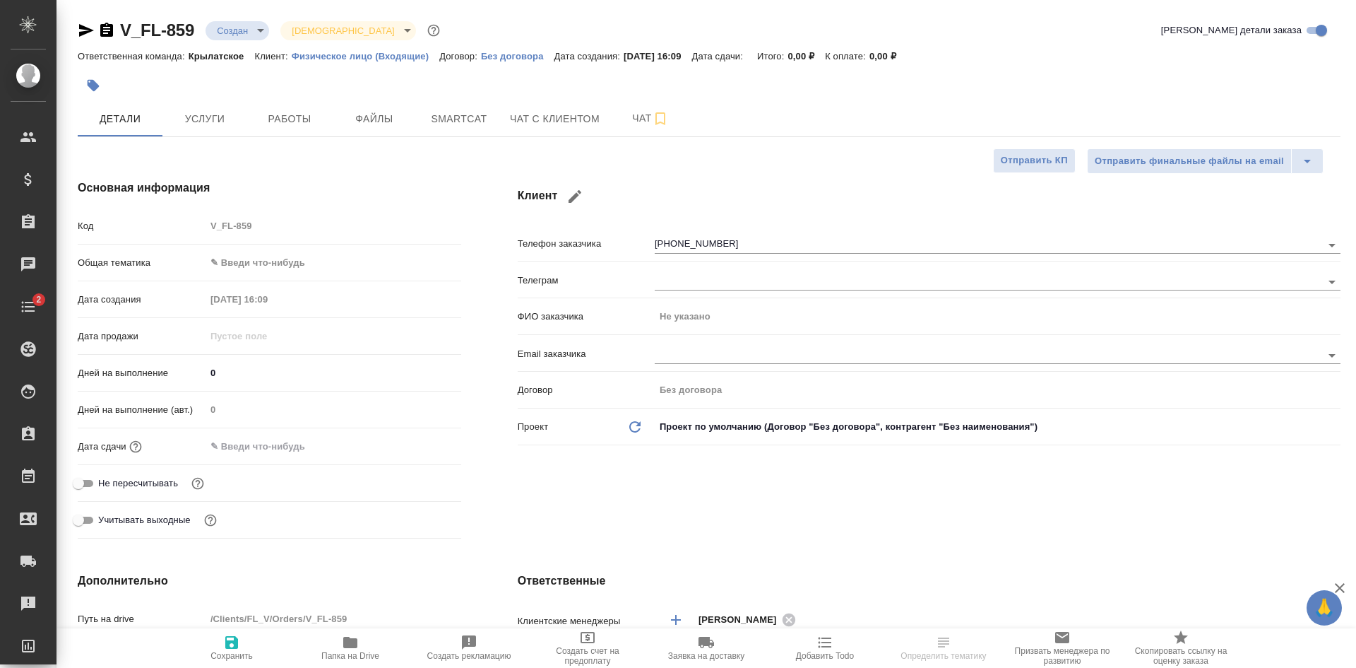
type textarea "x"
click at [249, 116] on button "Работы" at bounding box center [289, 118] width 85 height 35
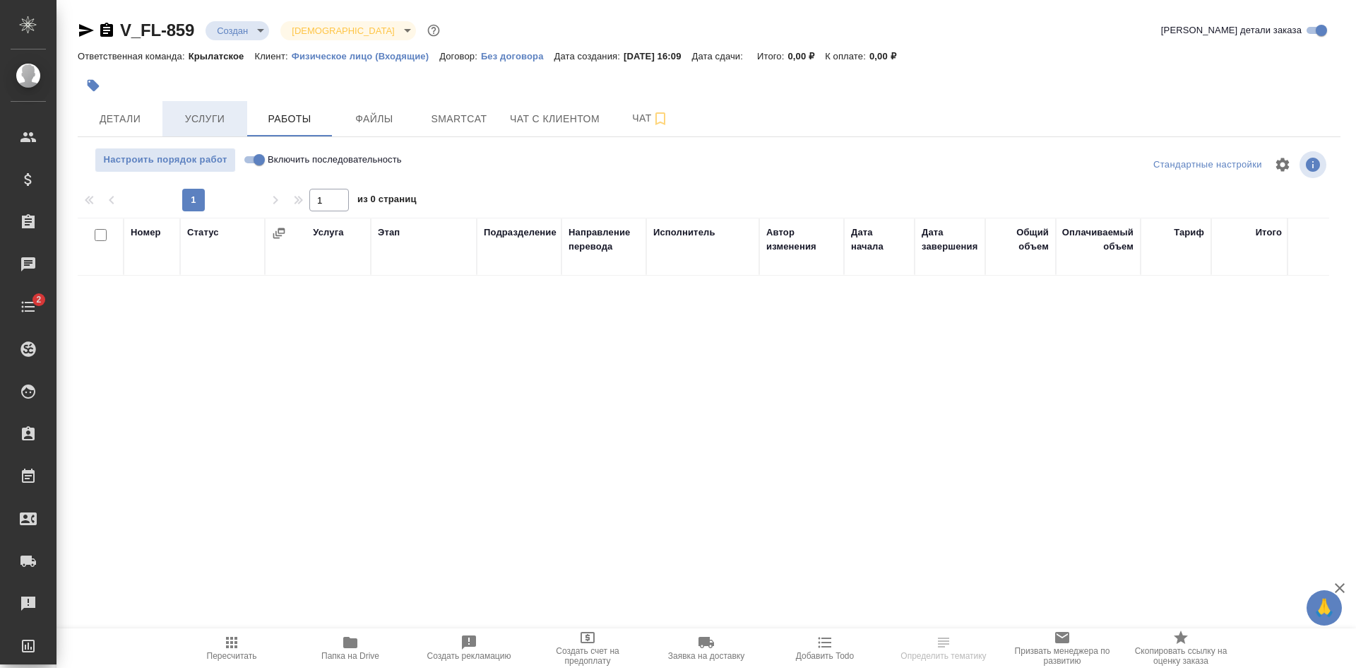
click at [211, 118] on span "Услуги" at bounding box center [205, 119] width 68 height 18
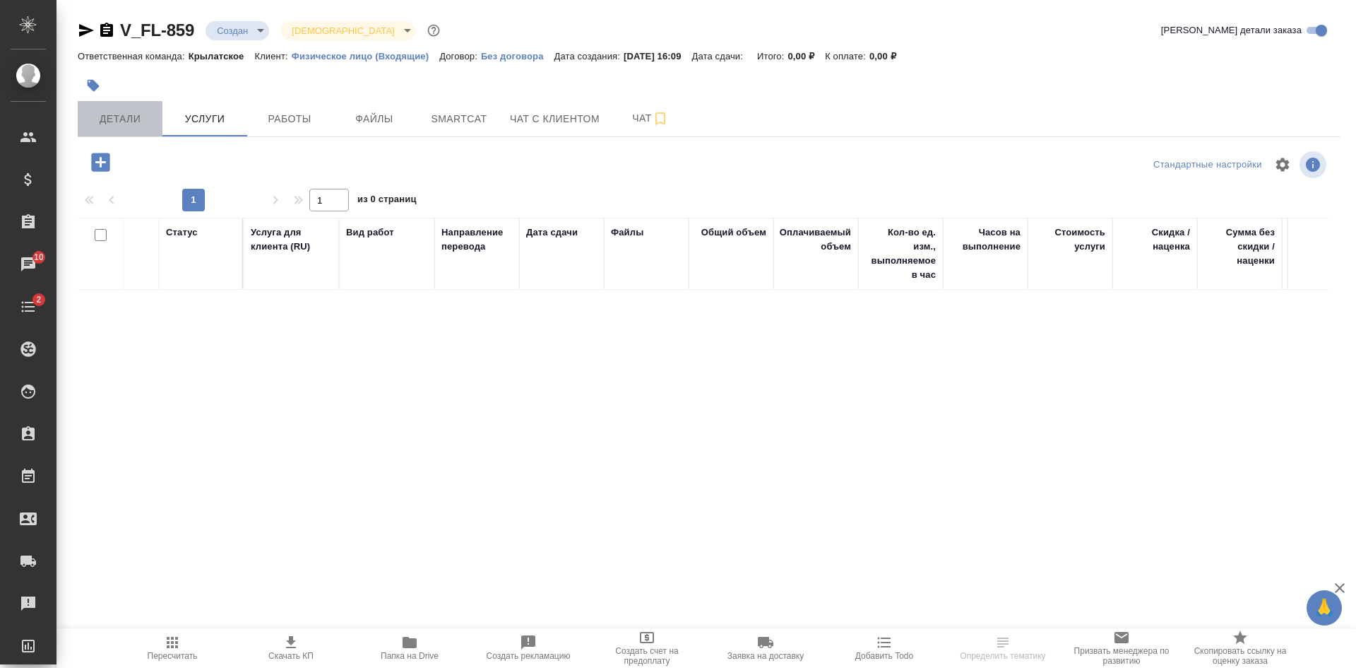
click at [103, 117] on span "Детали" at bounding box center [120, 119] width 68 height 18
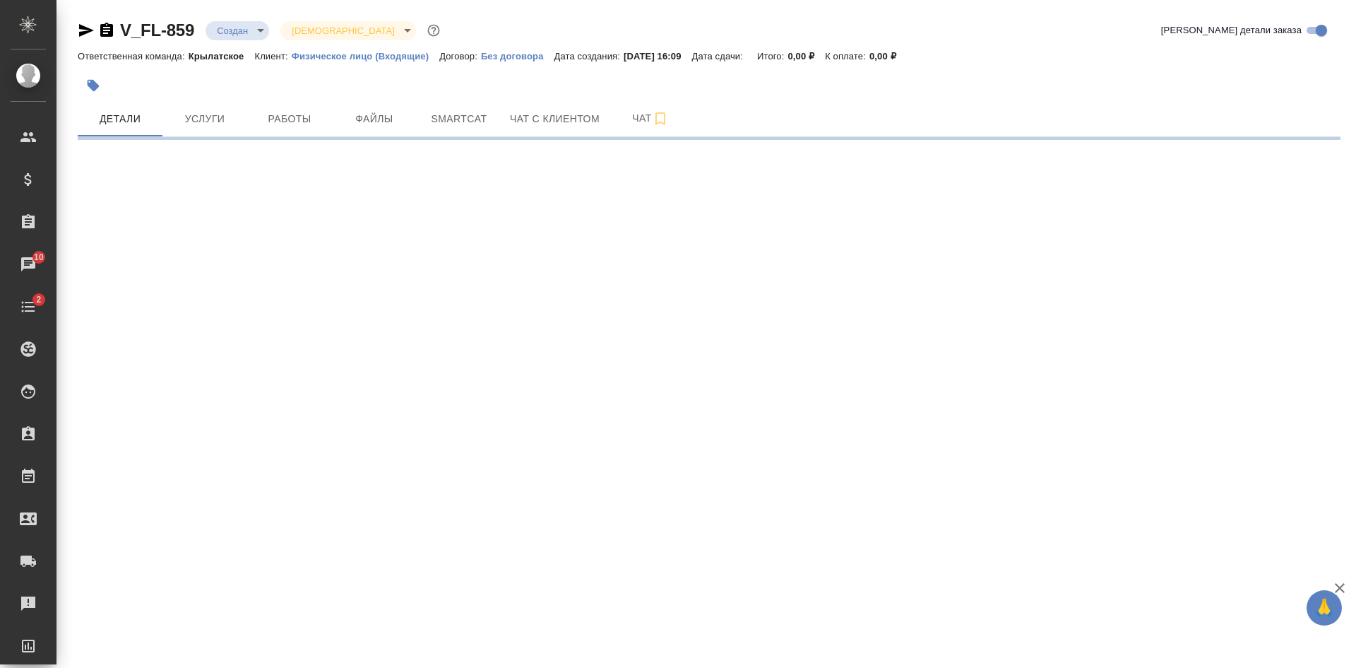
click at [85, 29] on icon "button" at bounding box center [86, 30] width 15 height 13
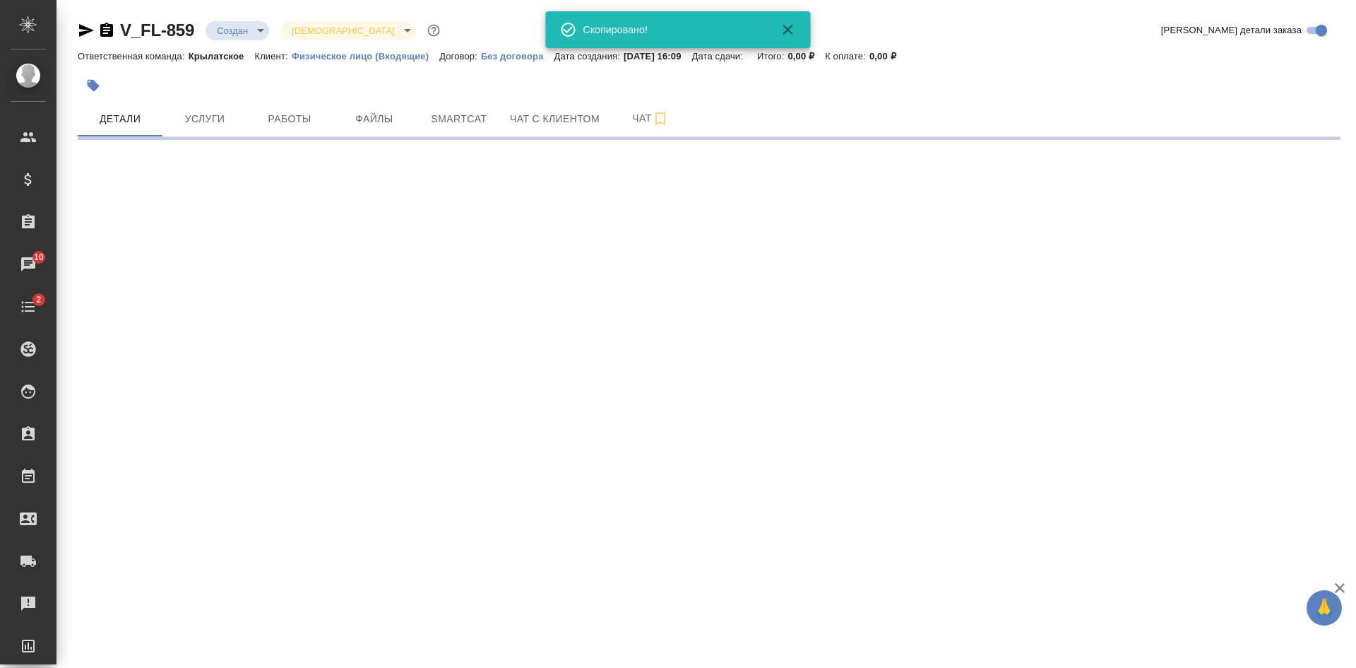
select select "RU"
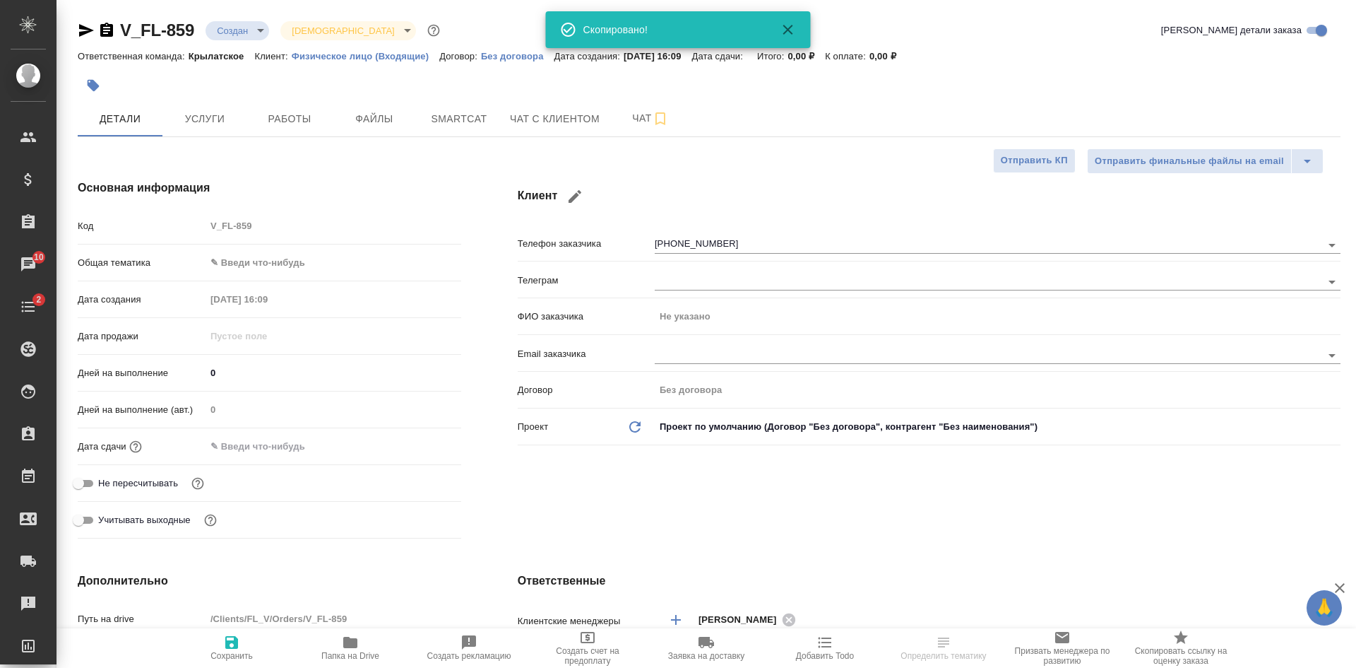
type textarea "x"
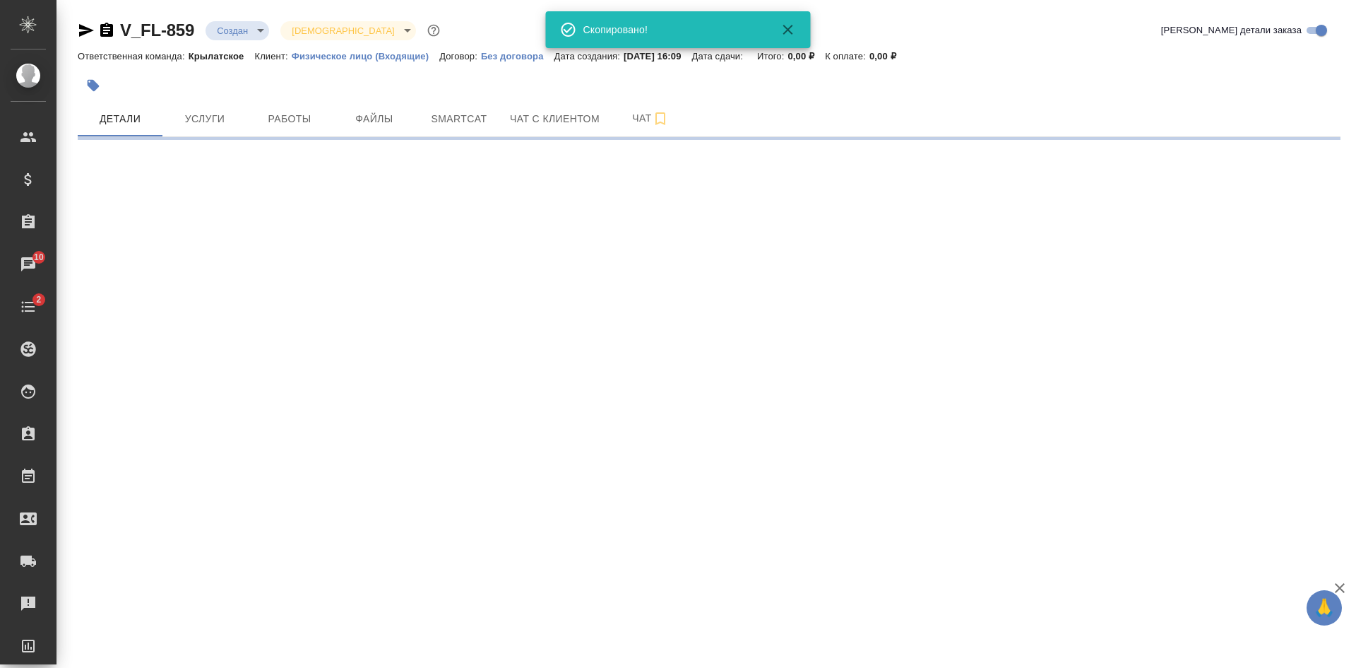
select select "RU"
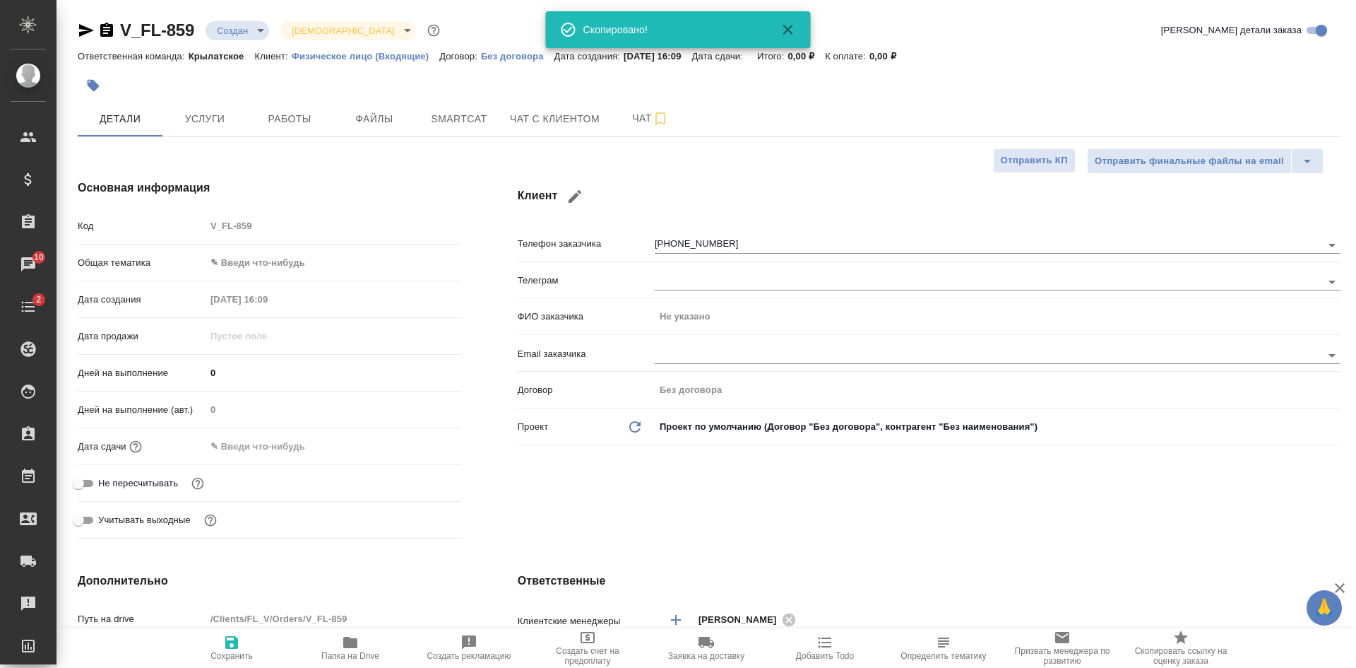
type textarea "x"
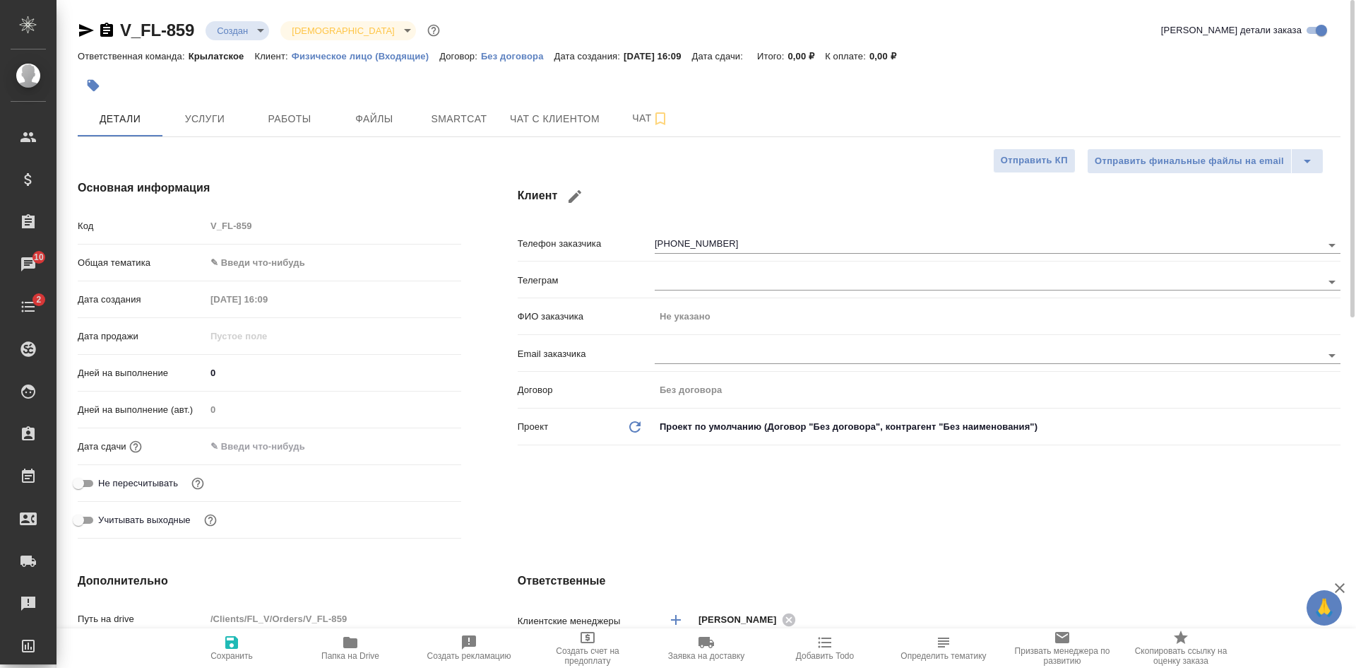
type textarea "x"
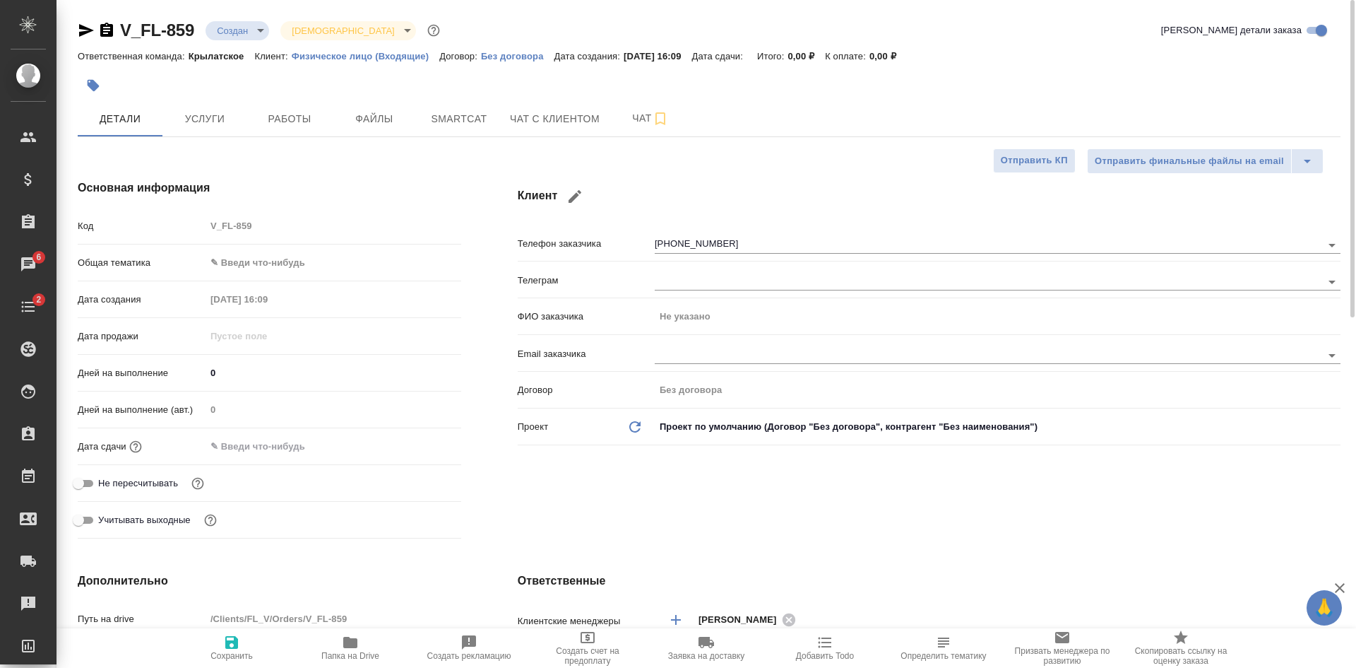
type textarea "x"
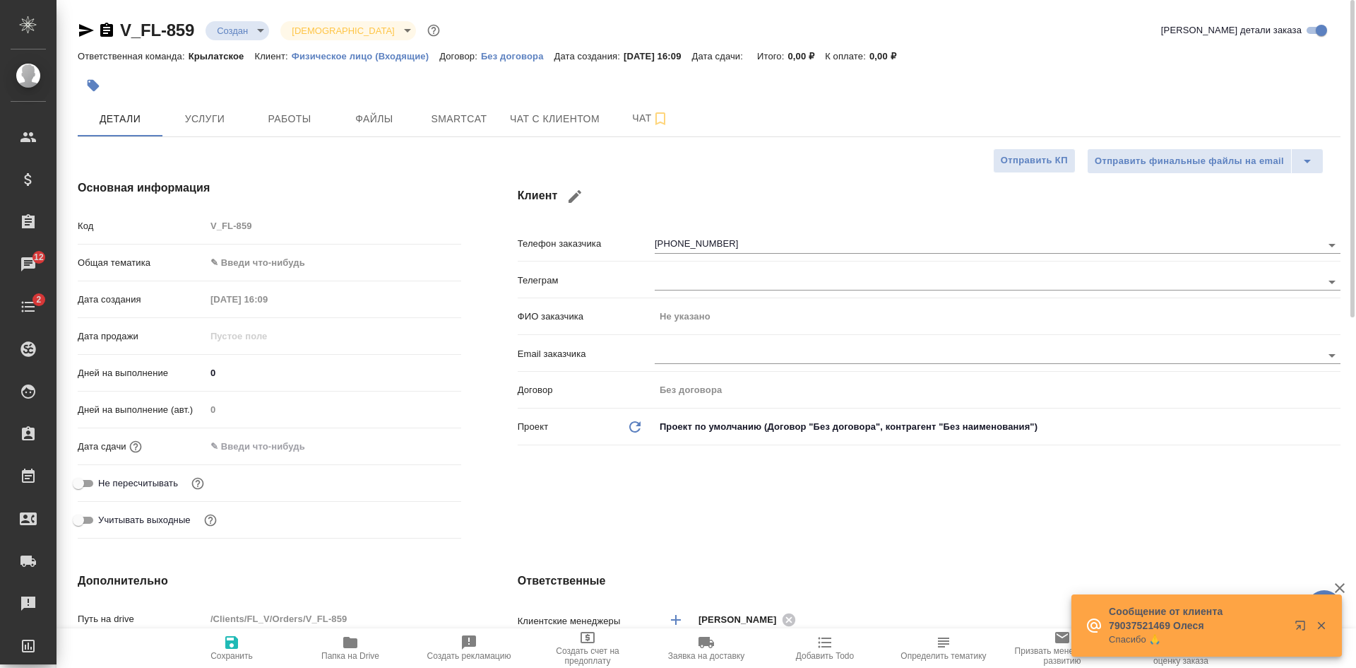
type textarea "x"
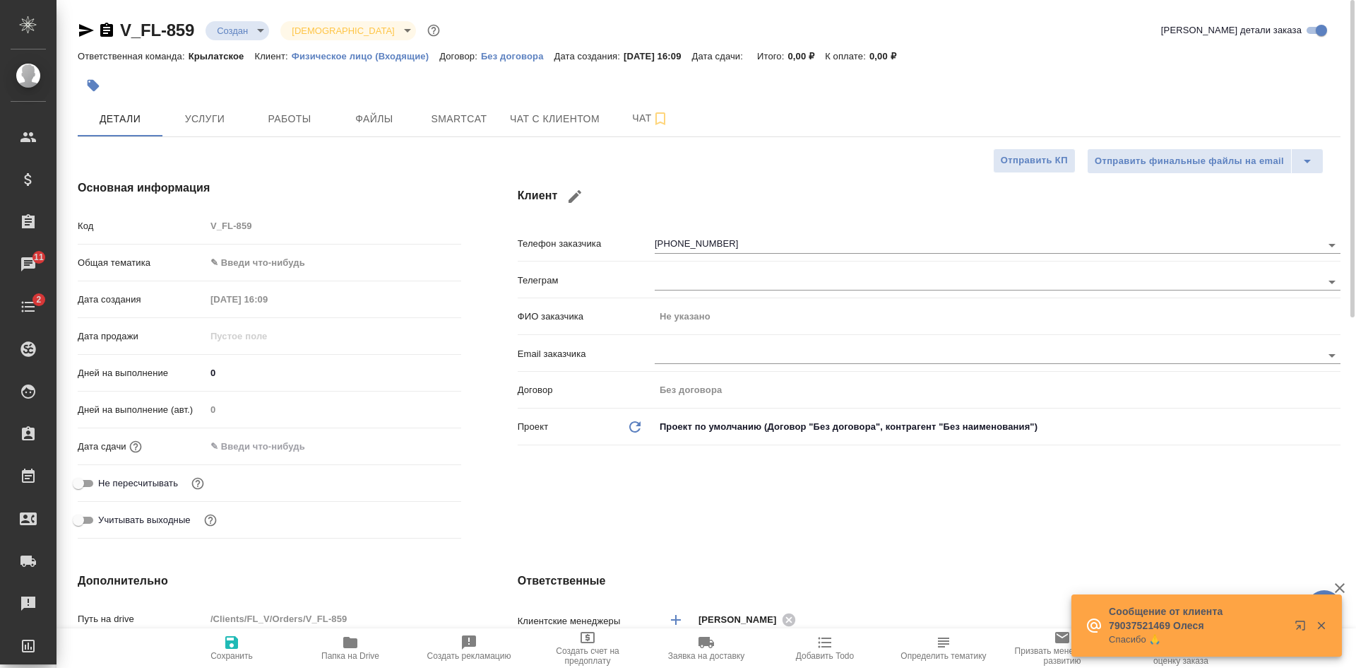
type textarea "x"
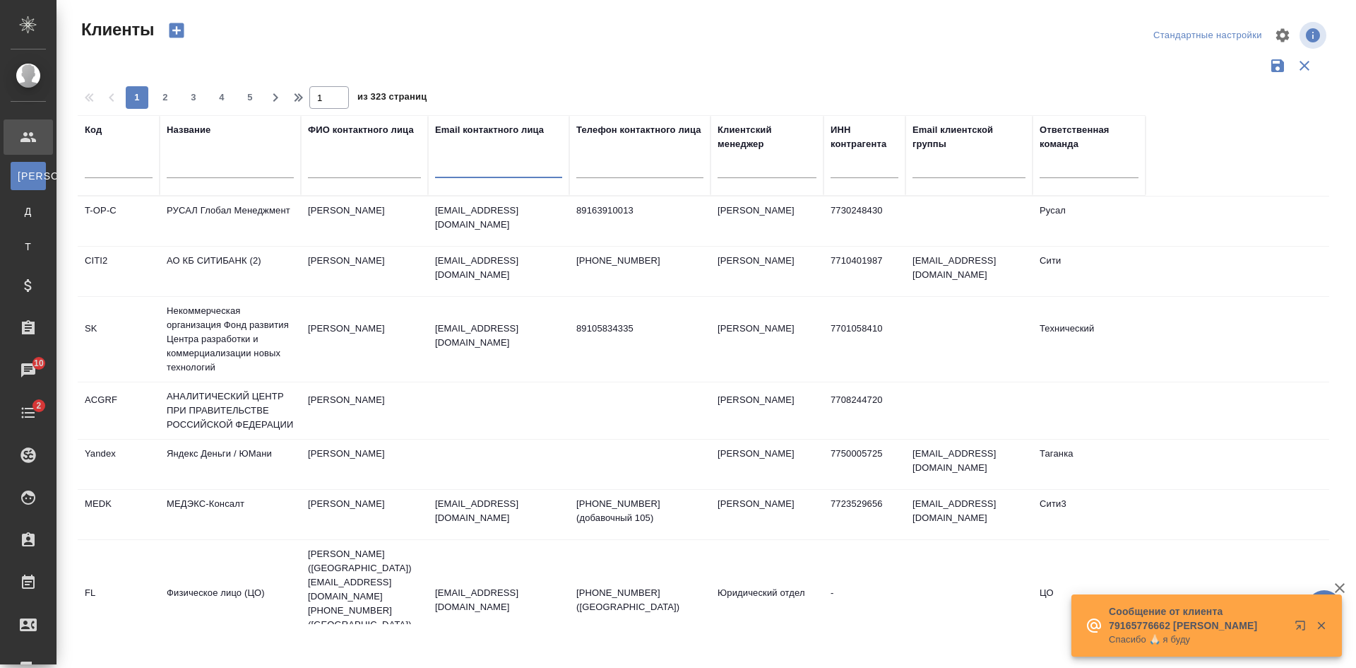
select select "RU"
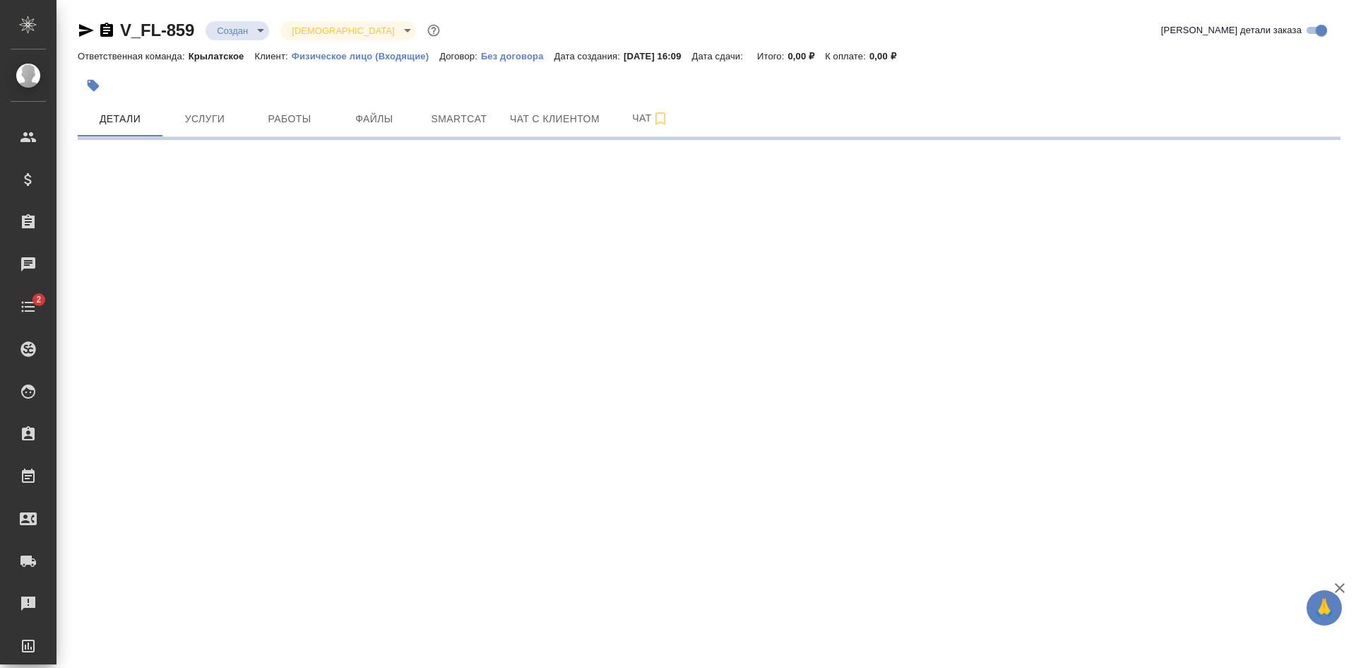
select select "RU"
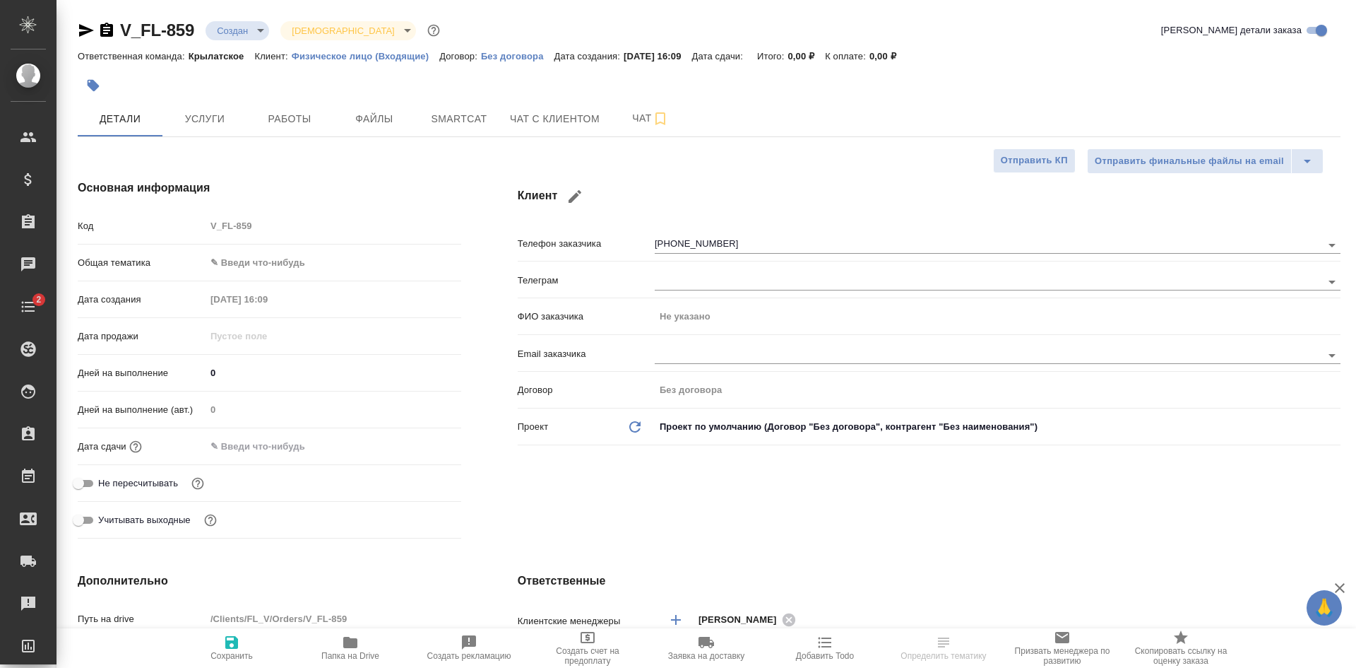
type textarea "x"
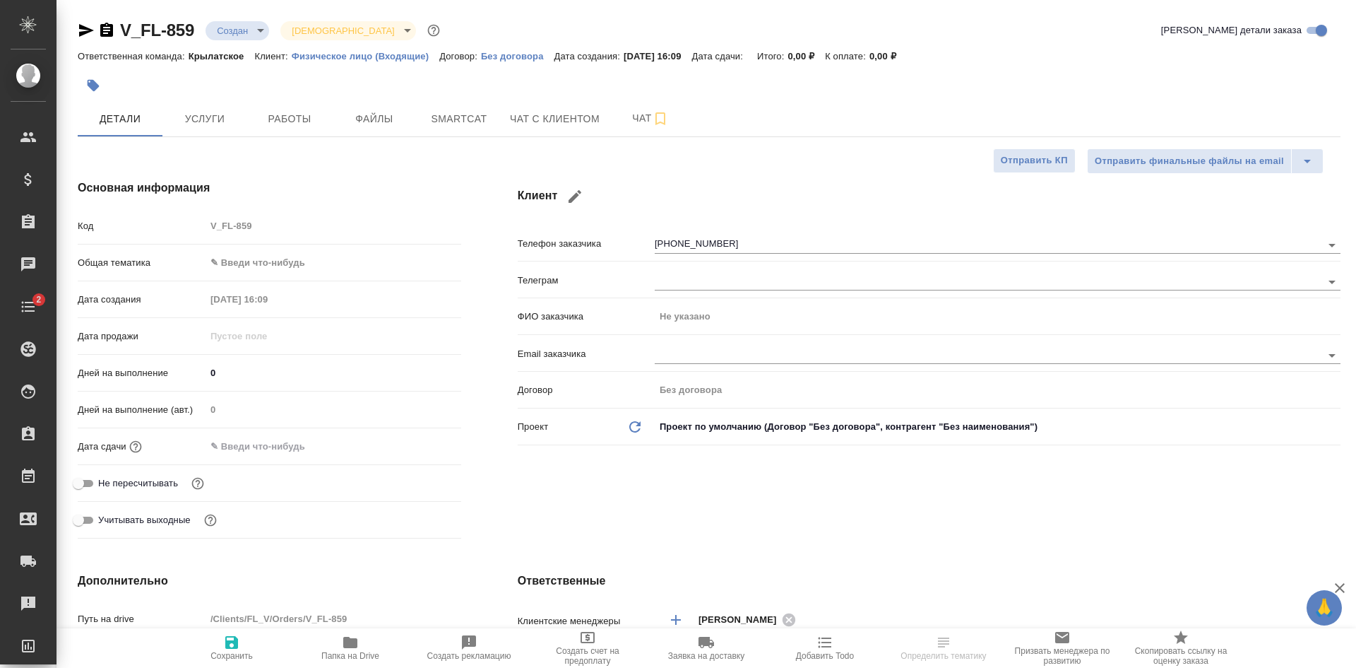
type textarea "x"
click at [398, 122] on span "Файлы" at bounding box center [375, 119] width 68 height 18
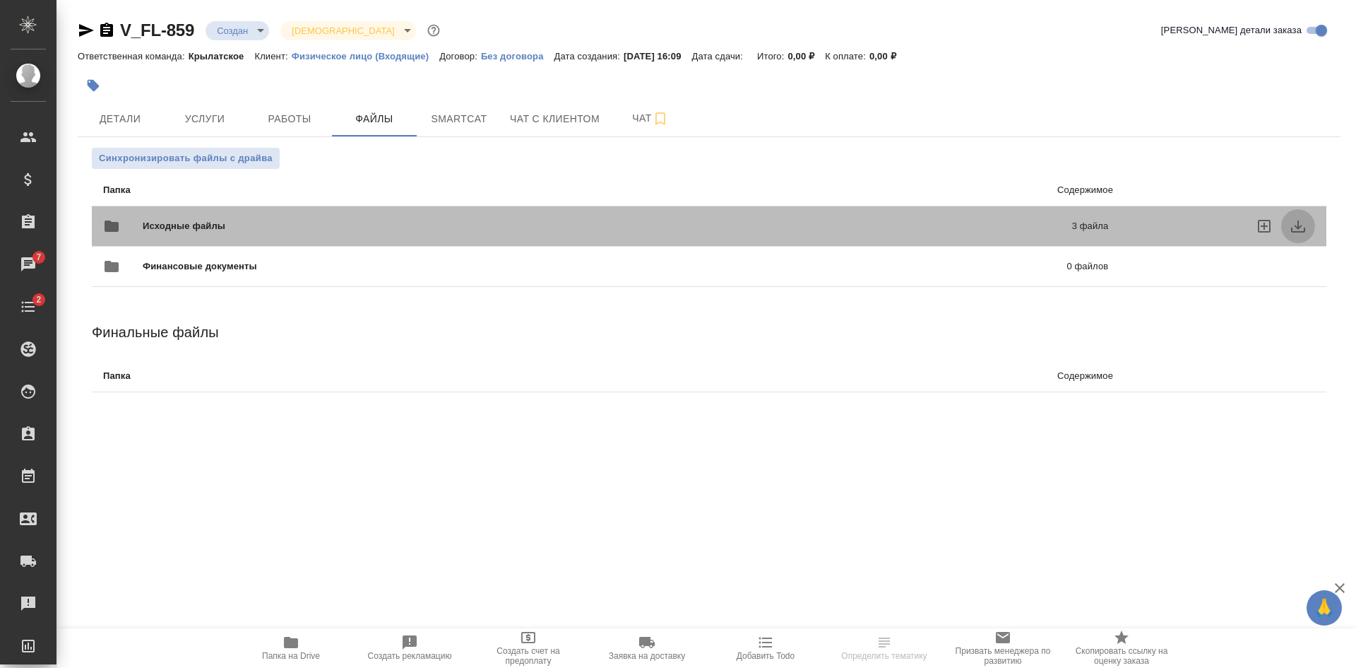
click at [1300, 228] on icon "download" at bounding box center [1298, 226] width 14 height 12
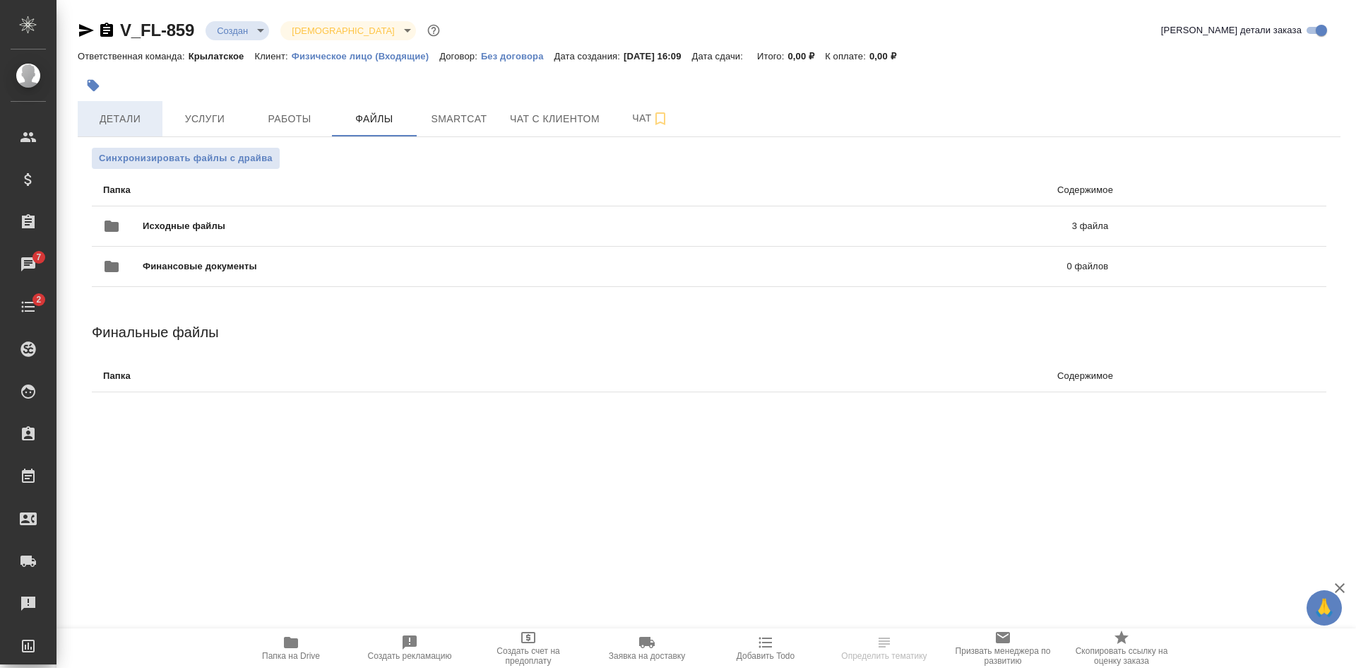
click at [118, 123] on span "Детали" at bounding box center [120, 119] width 68 height 18
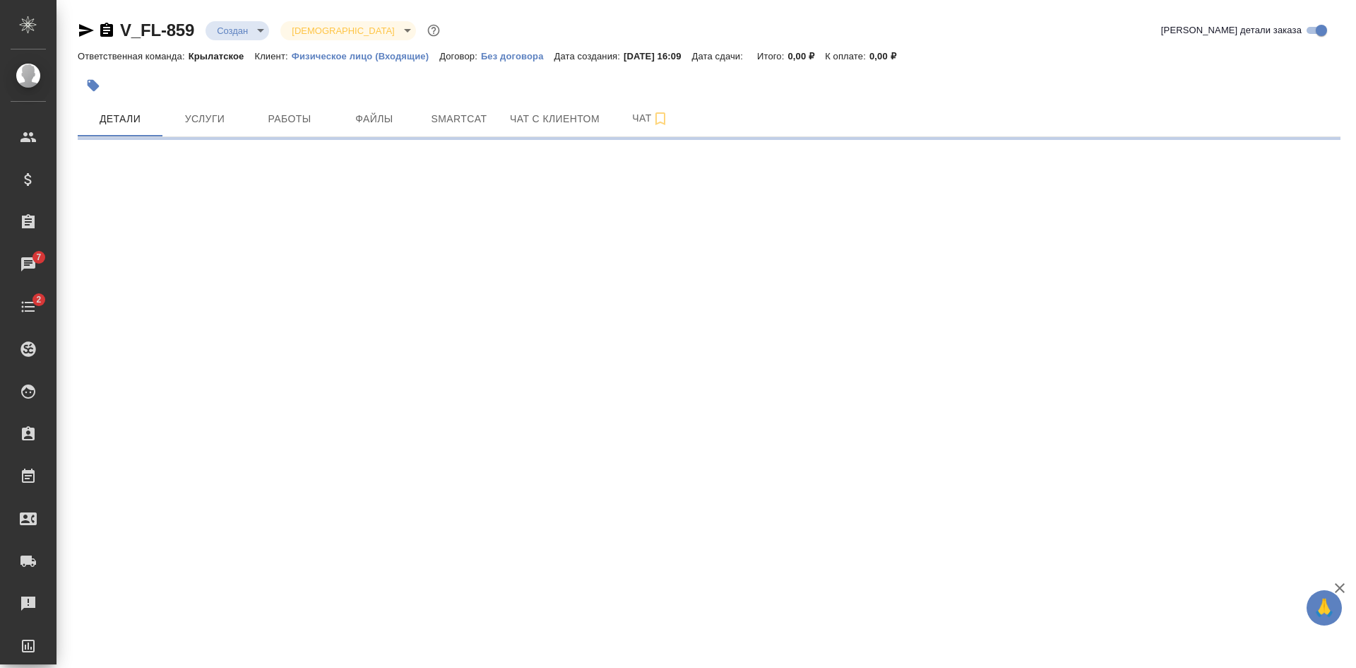
select select "RU"
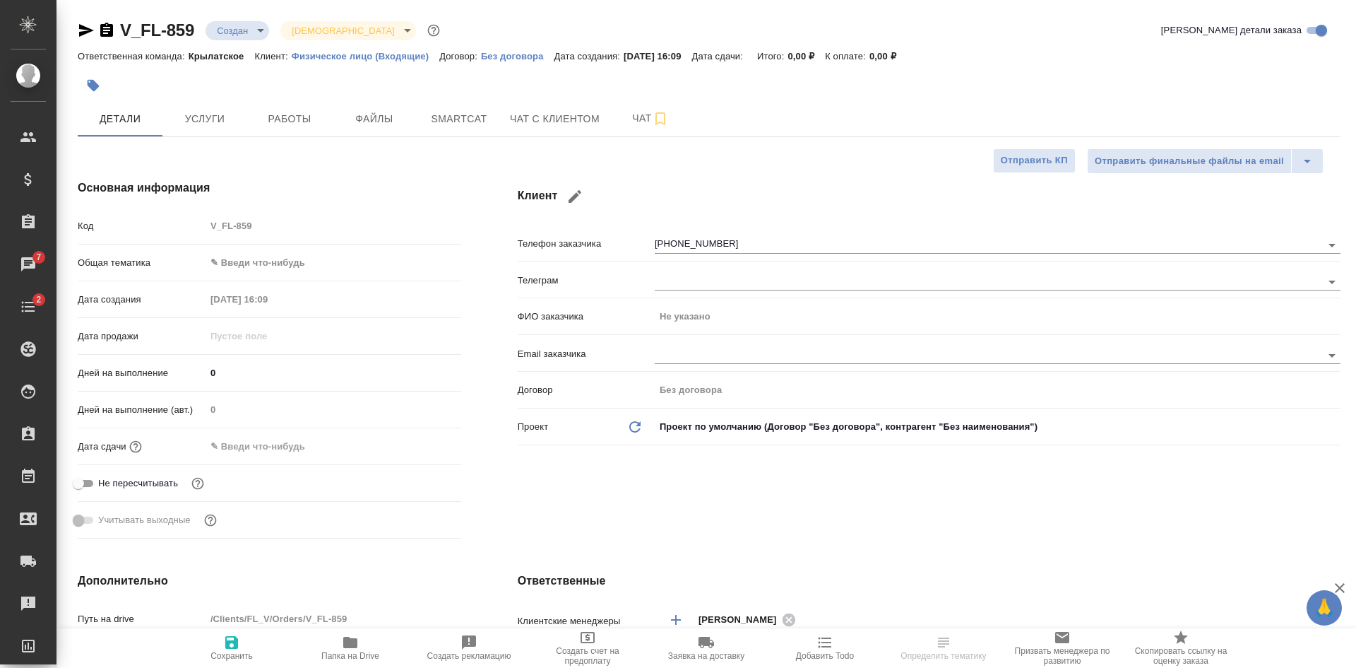
type textarea "x"
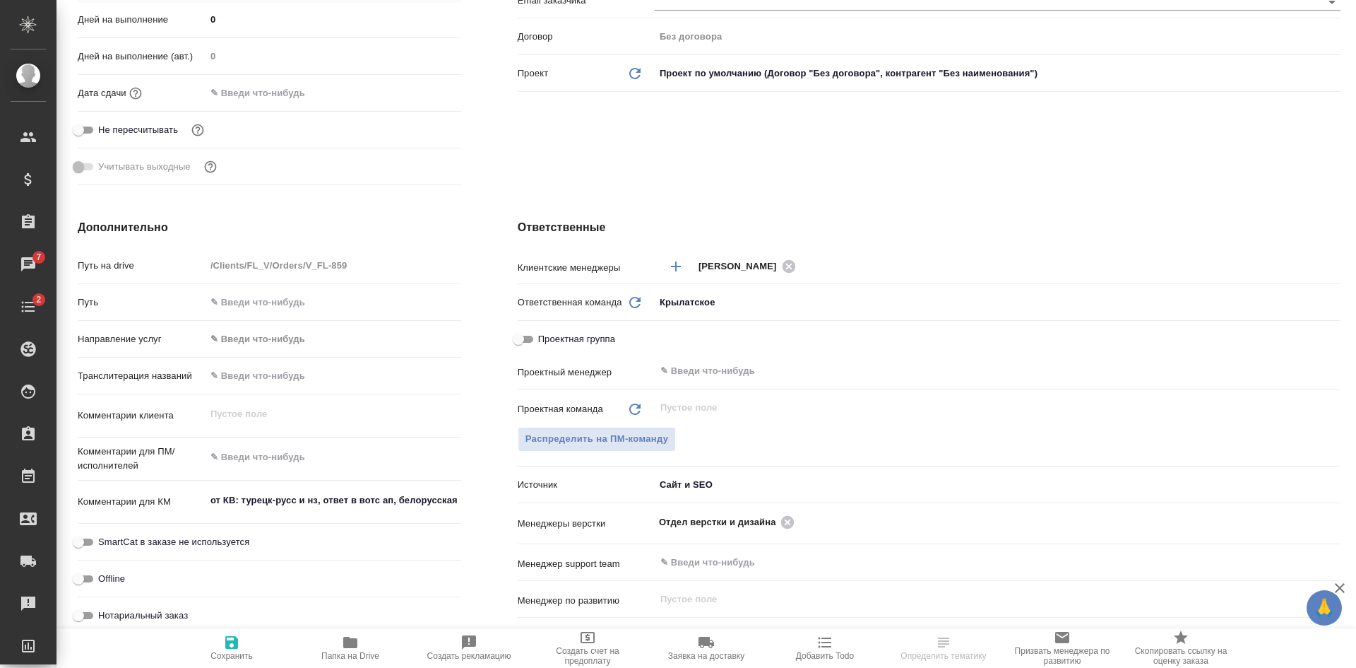
scroll to position [424, 0]
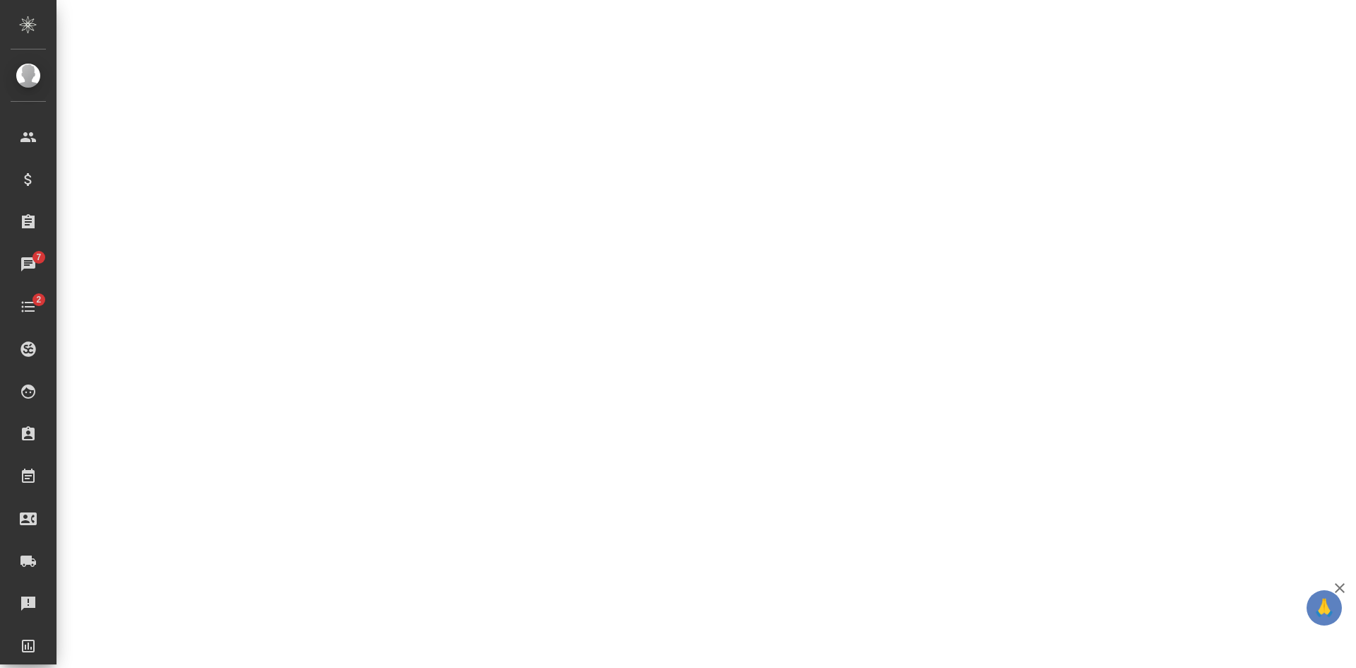
select select "RU"
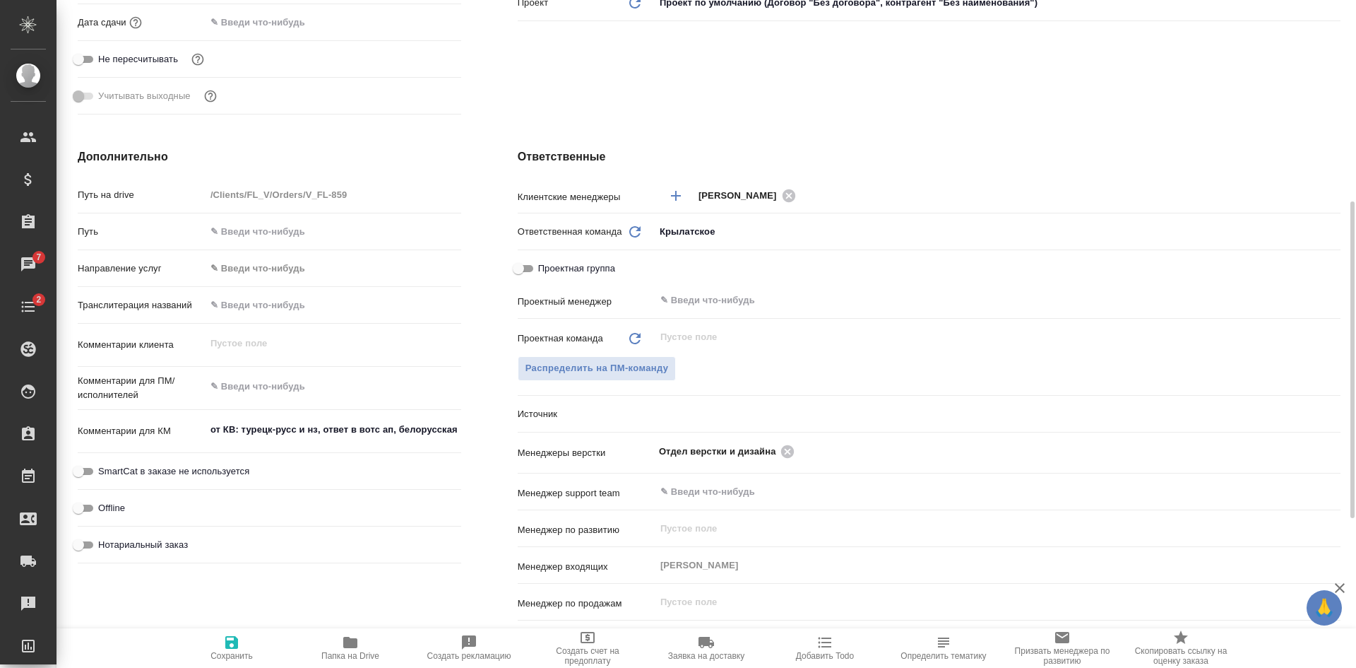
type textarea "x"
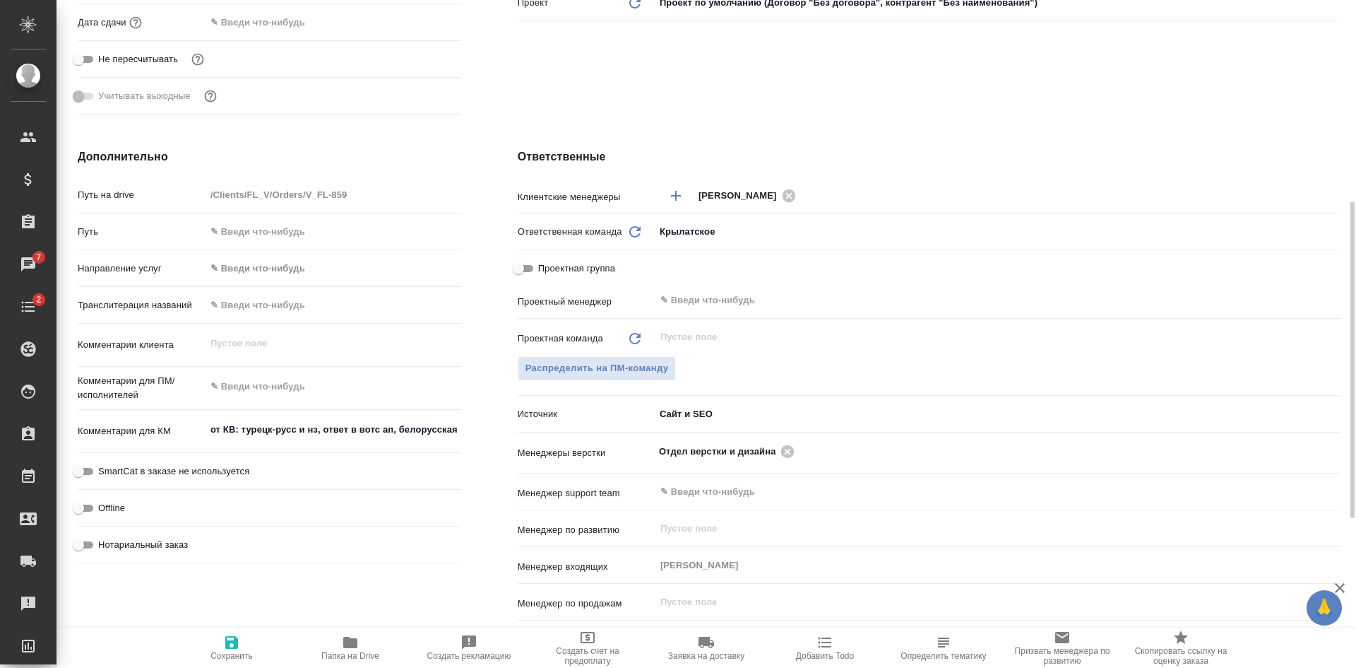
type textarea "x"
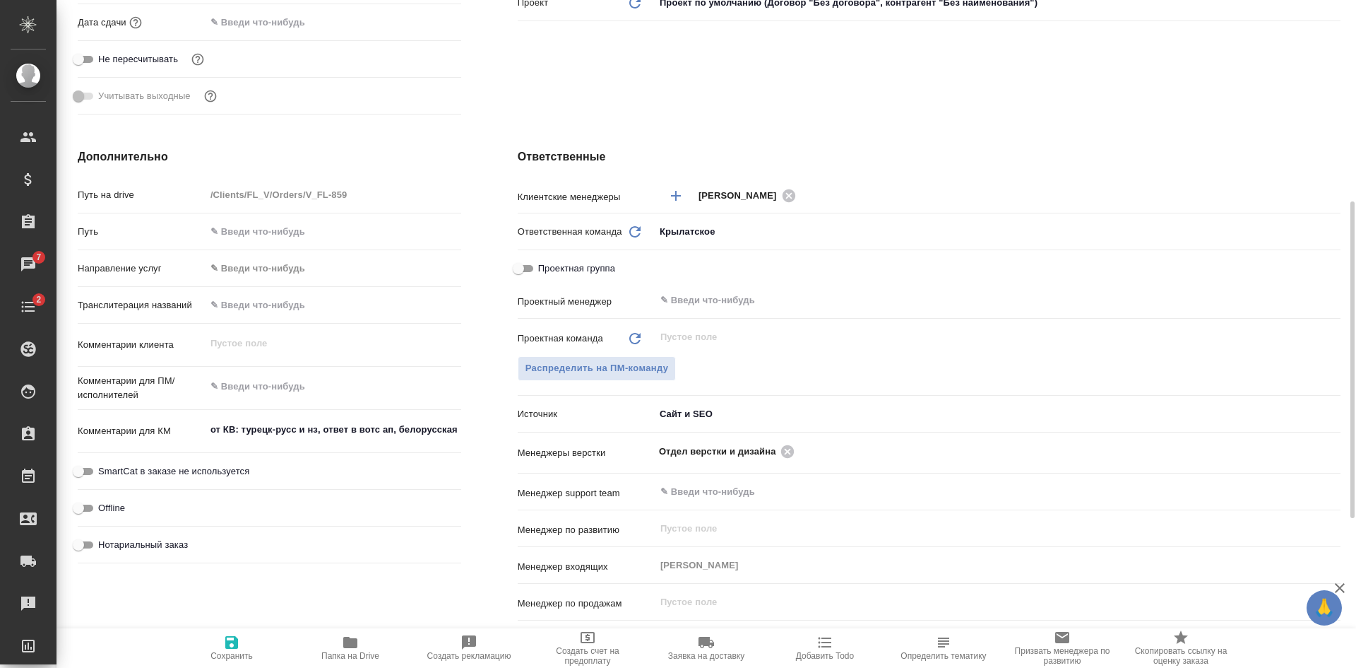
type textarea "x"
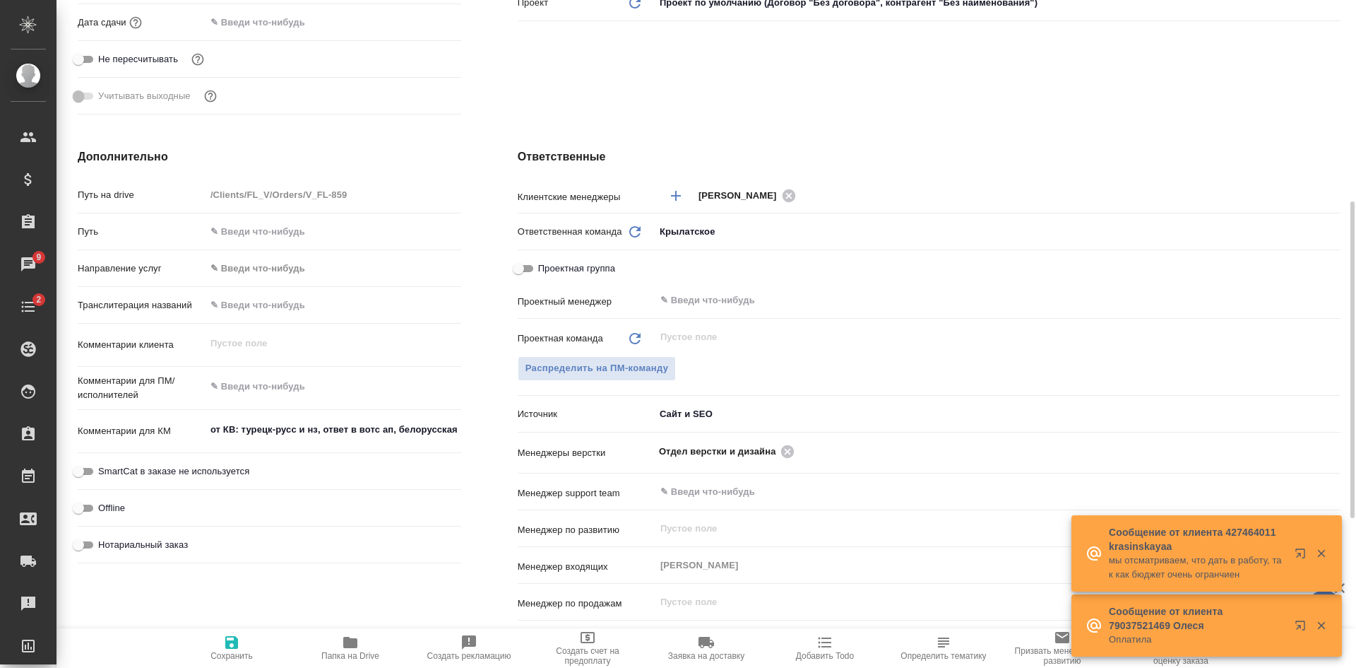
type textarea "x"
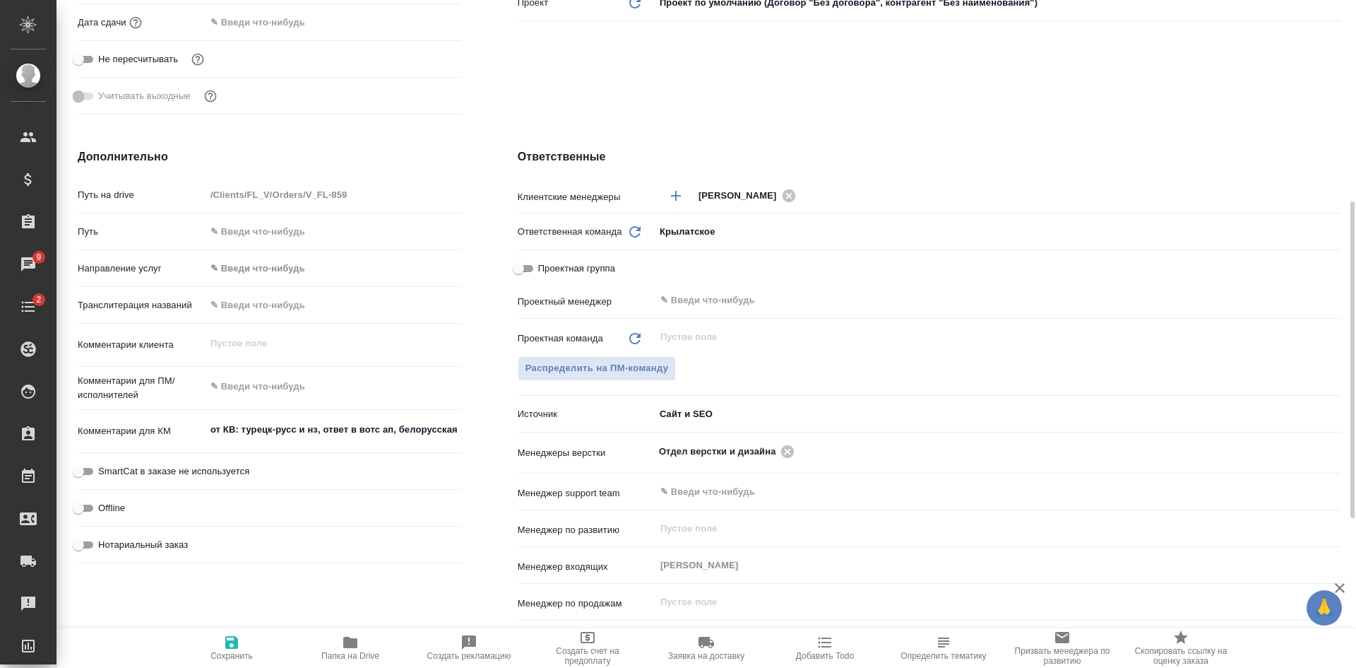
type textarea "x"
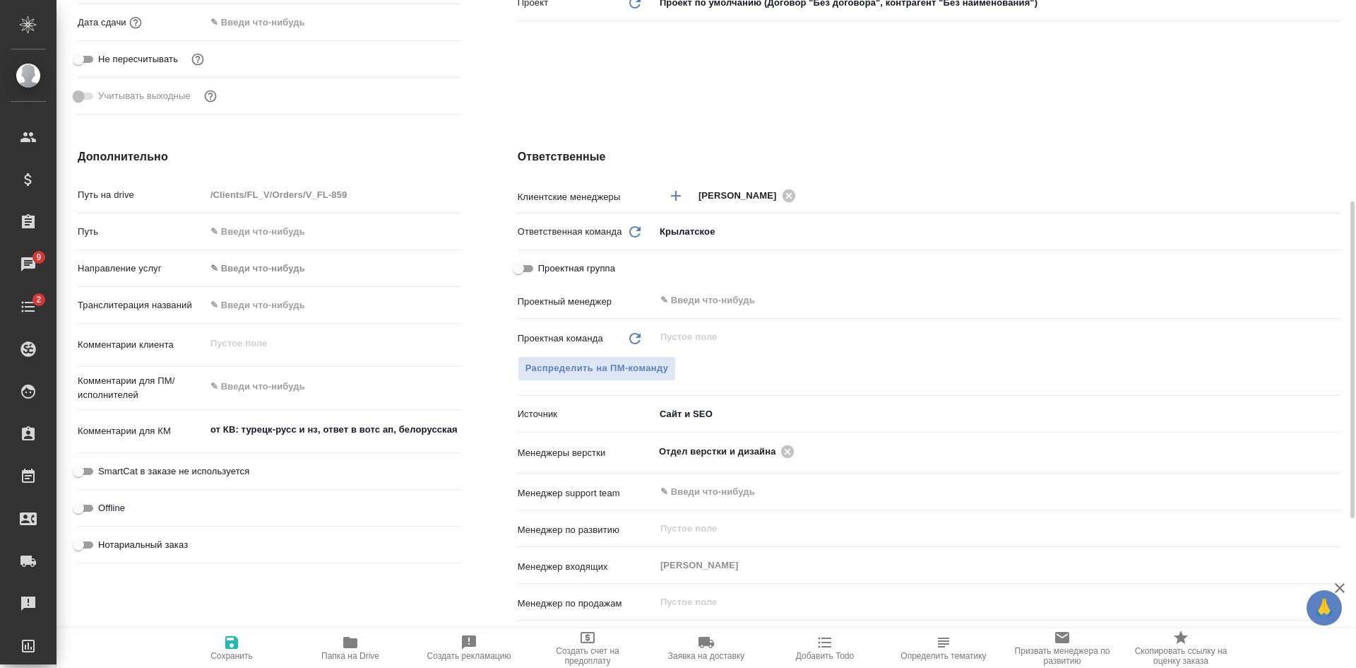
type textarea "x"
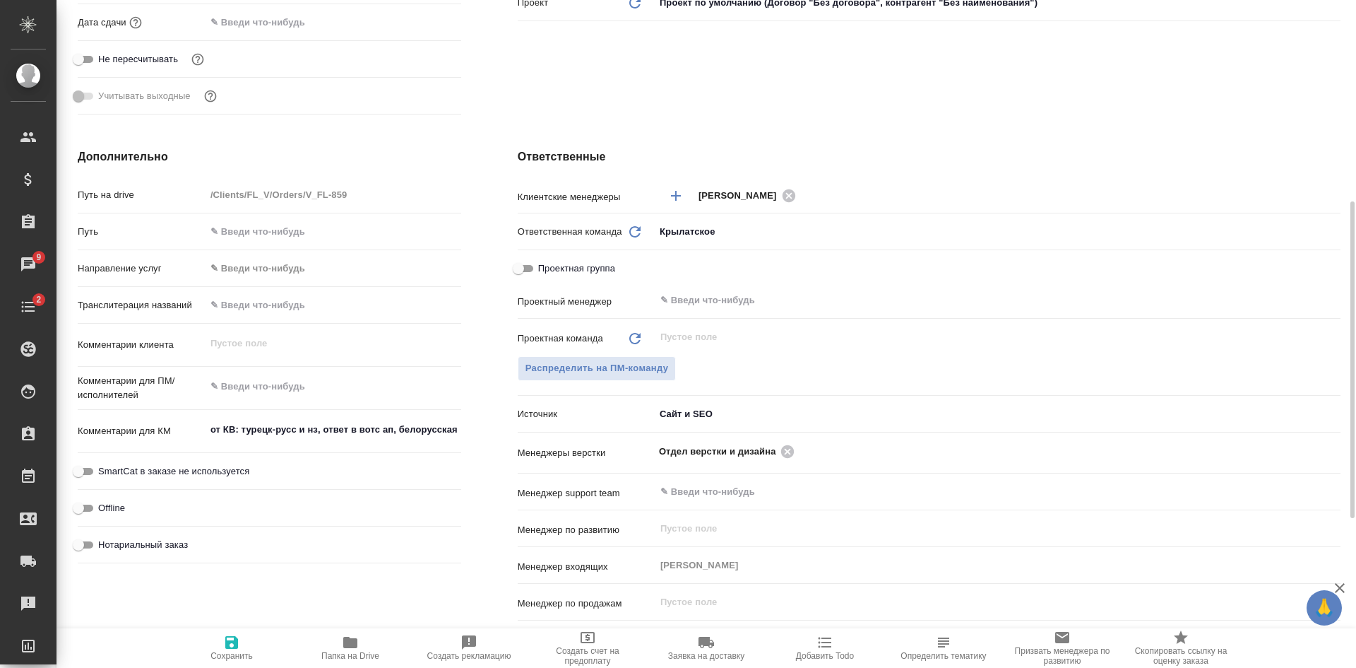
type textarea "x"
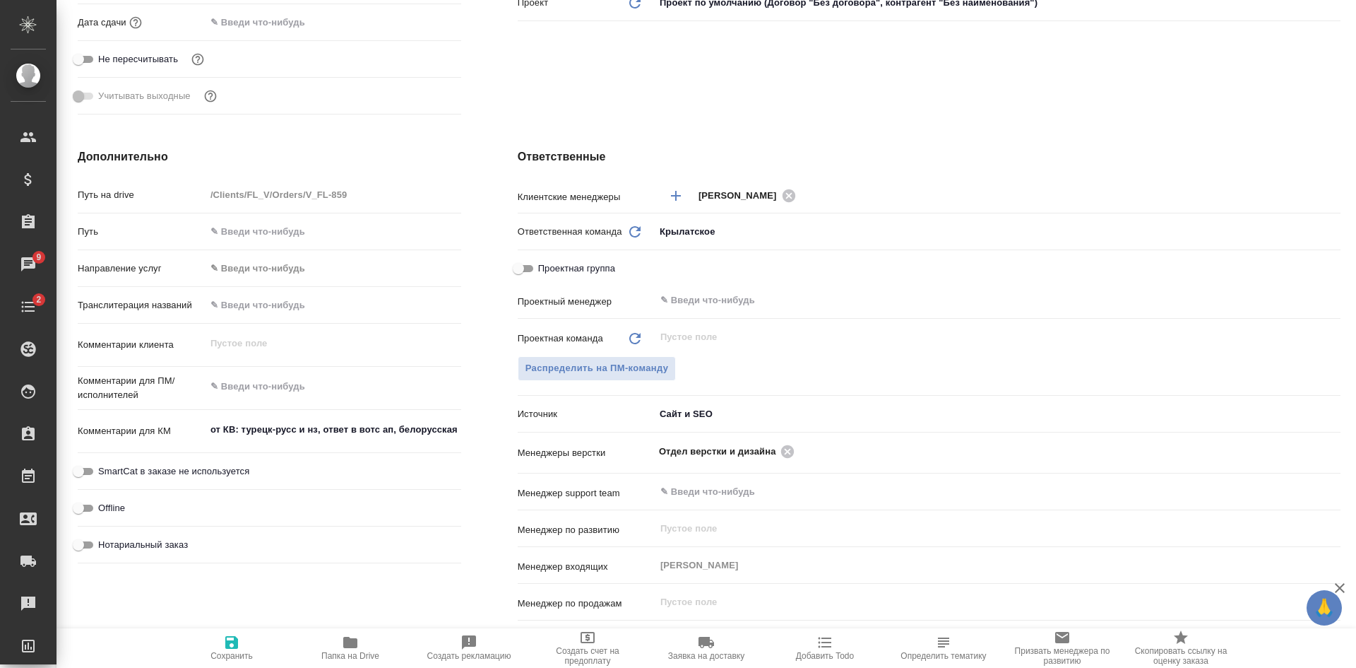
drag, startPoint x: 964, startPoint y: 126, endPoint x: 774, endPoint y: 126, distance: 189.3
click at [964, 126] on div "Ответственные Клиентские менеджеры Касымов Тимур ​ Ответственная команда Обнови…" at bounding box center [930, 405] width 880 height 571
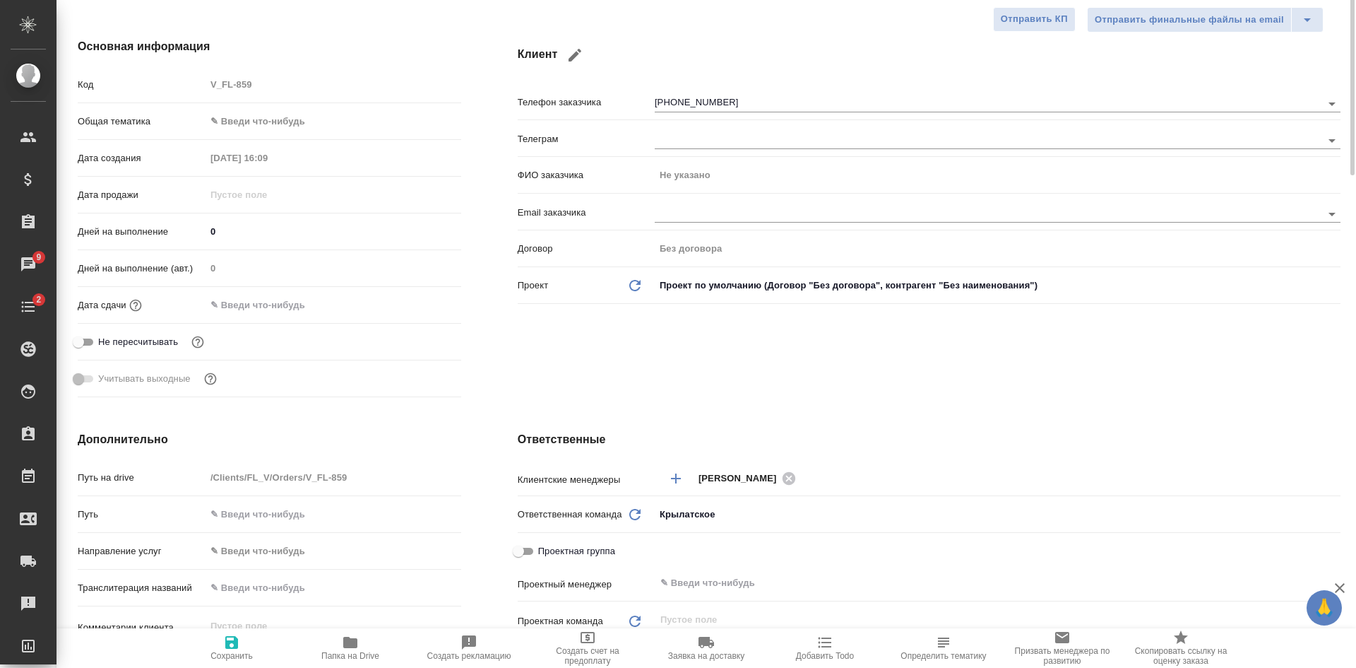
scroll to position [0, 0]
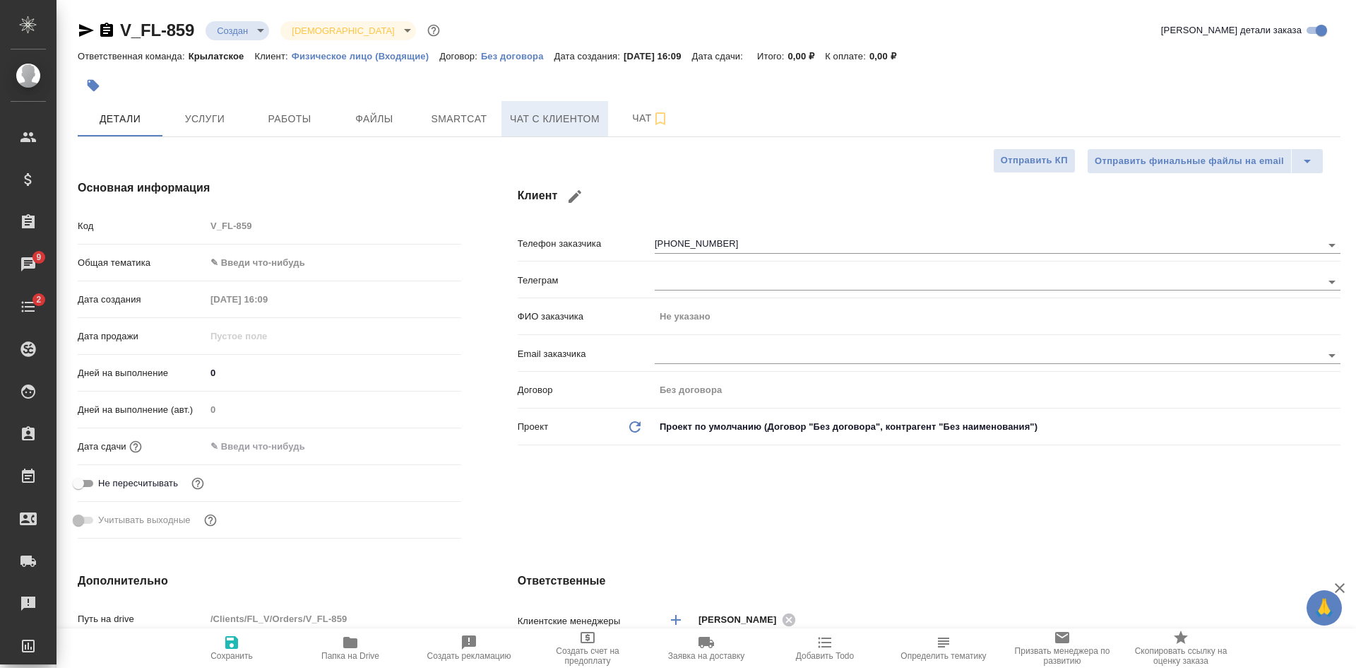
drag, startPoint x: 558, startPoint y: 113, endPoint x: 572, endPoint y: 113, distance: 13.4
click at [560, 113] on span "Чат с клиентом" at bounding box center [555, 119] width 90 height 18
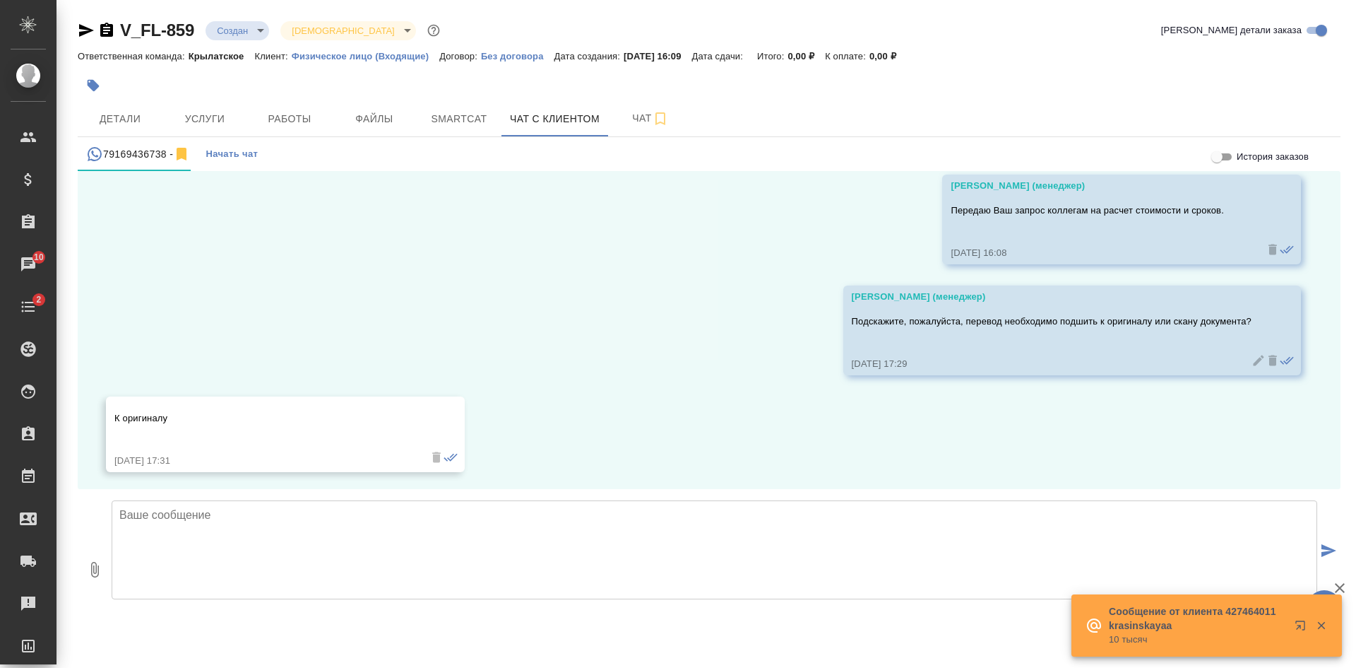
scroll to position [863, 0]
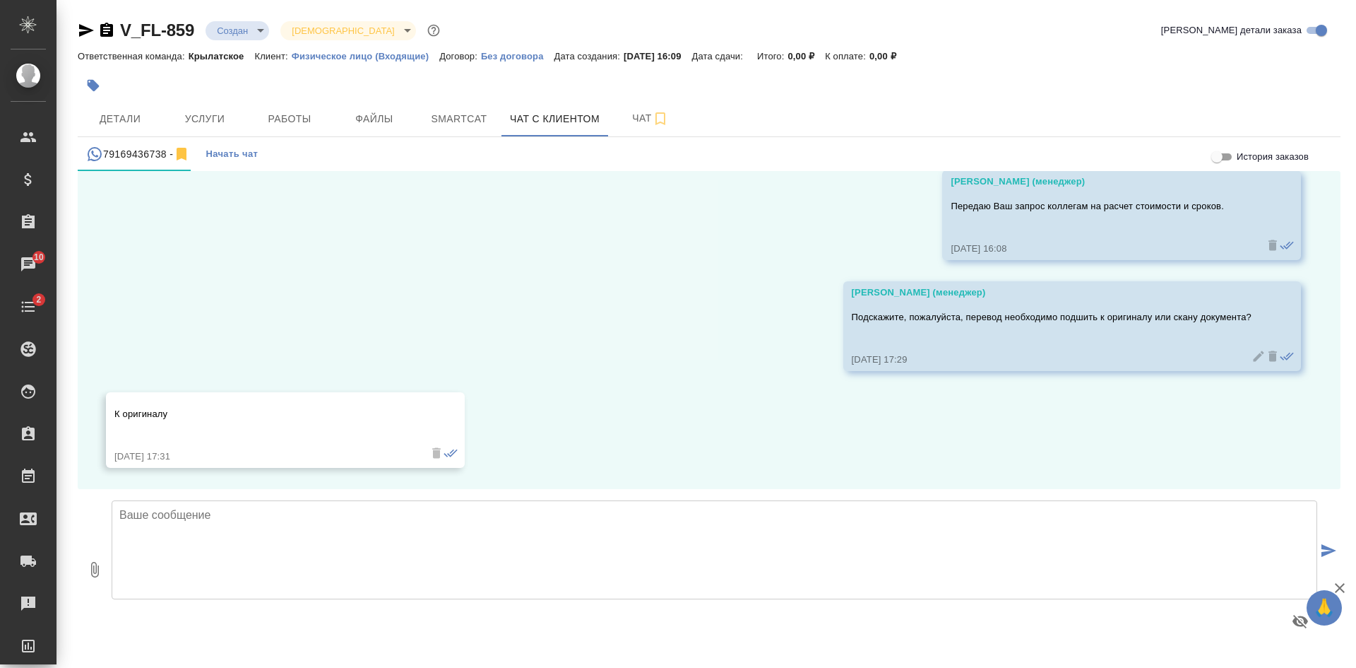
click at [875, 249] on div "29.08, пятница Мосина Ирина (менеджер) Добрый день! Направьте пожалуйста скан д…" at bounding box center [709, 330] width 1263 height 318
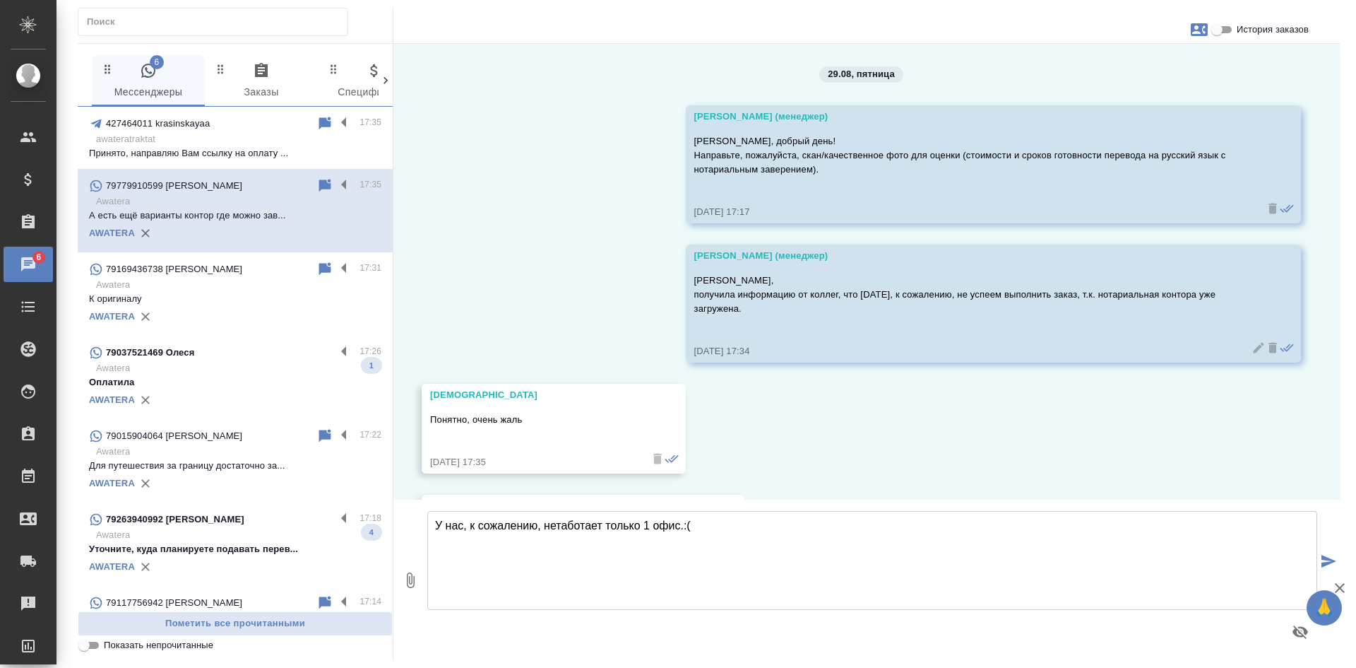
scroll to position [106, 0]
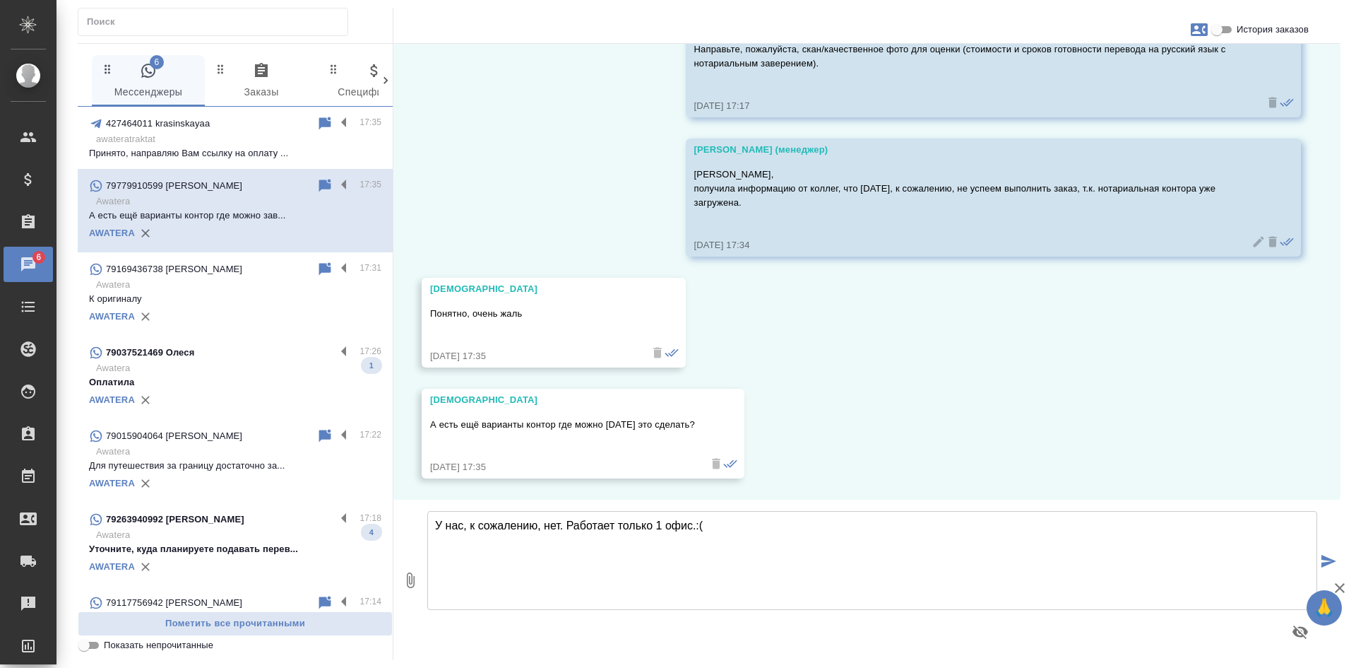
click at [728, 526] on textarea "У нас, к сожалению, нет. Работает только 1 офис.:(" at bounding box center [872, 560] width 890 height 99
type textarea "У нас, к сожалению, нет. Работает только 1 офис.:("
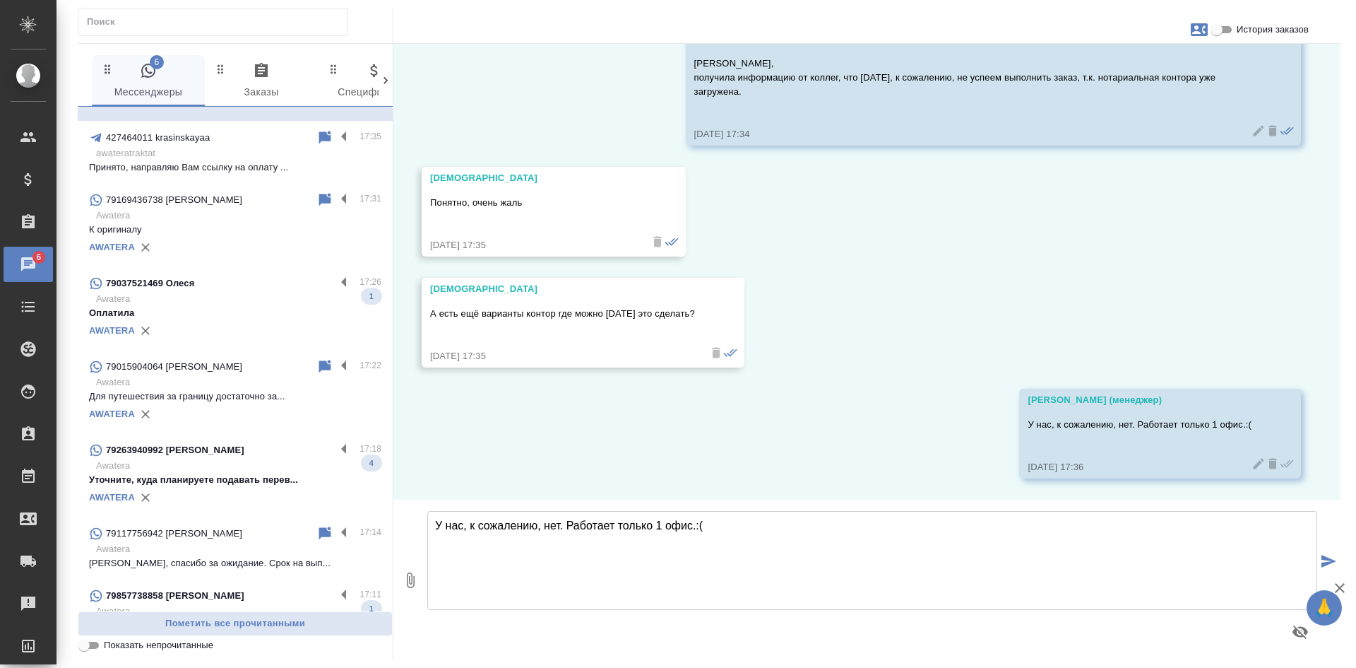
scroll to position [71, 0]
click at [93, 642] on input "Показать непрочитанные" at bounding box center [84, 645] width 51 height 17
checkbox input "true"
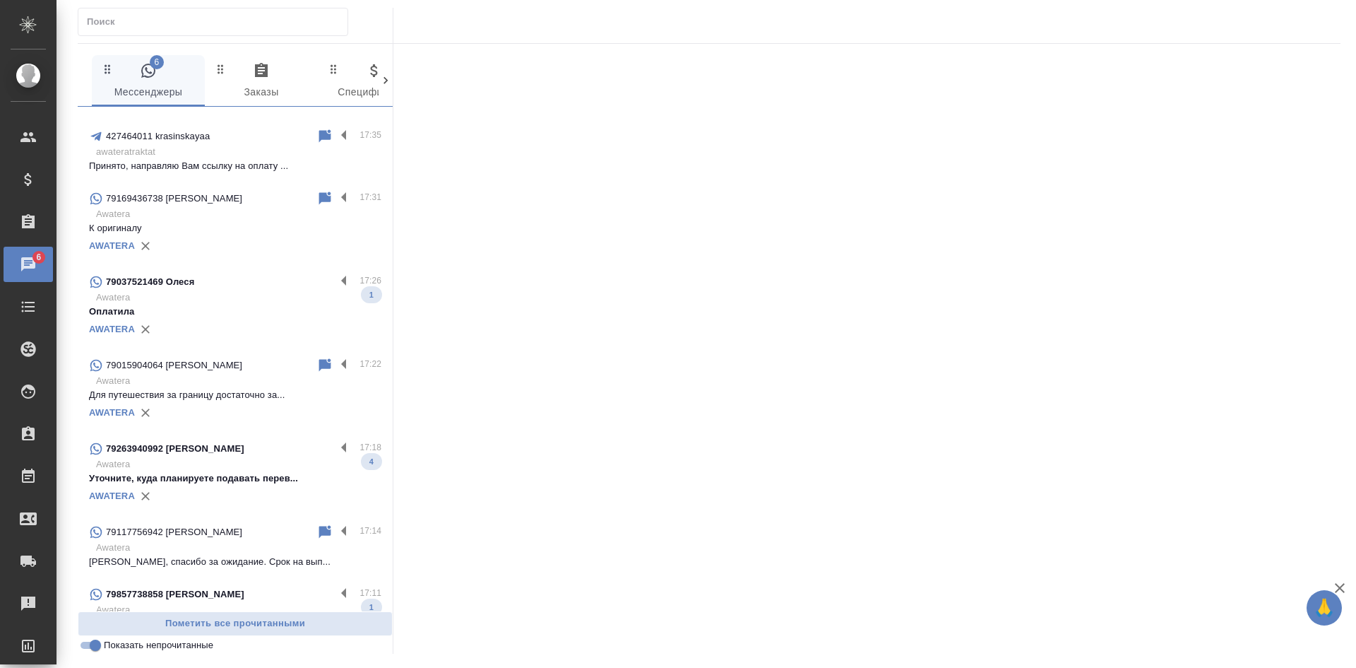
scroll to position [0, 0]
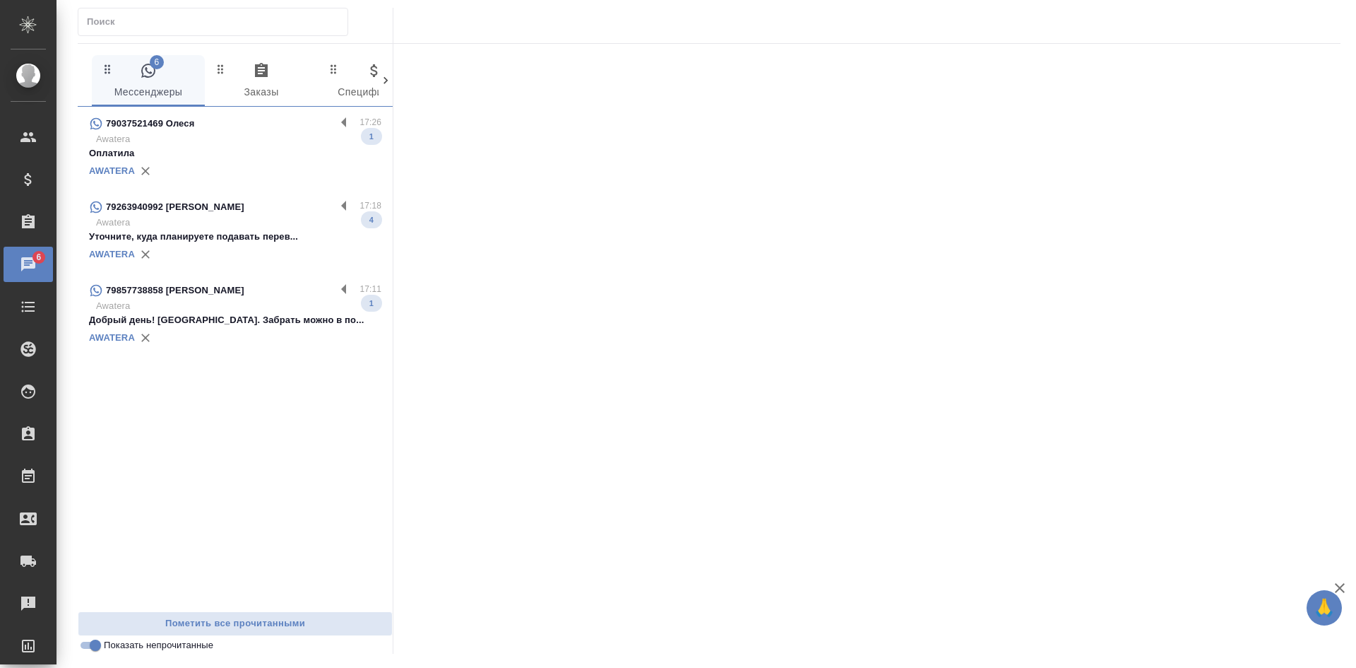
click at [233, 328] on div "AWATERA" at bounding box center [235, 337] width 292 height 21
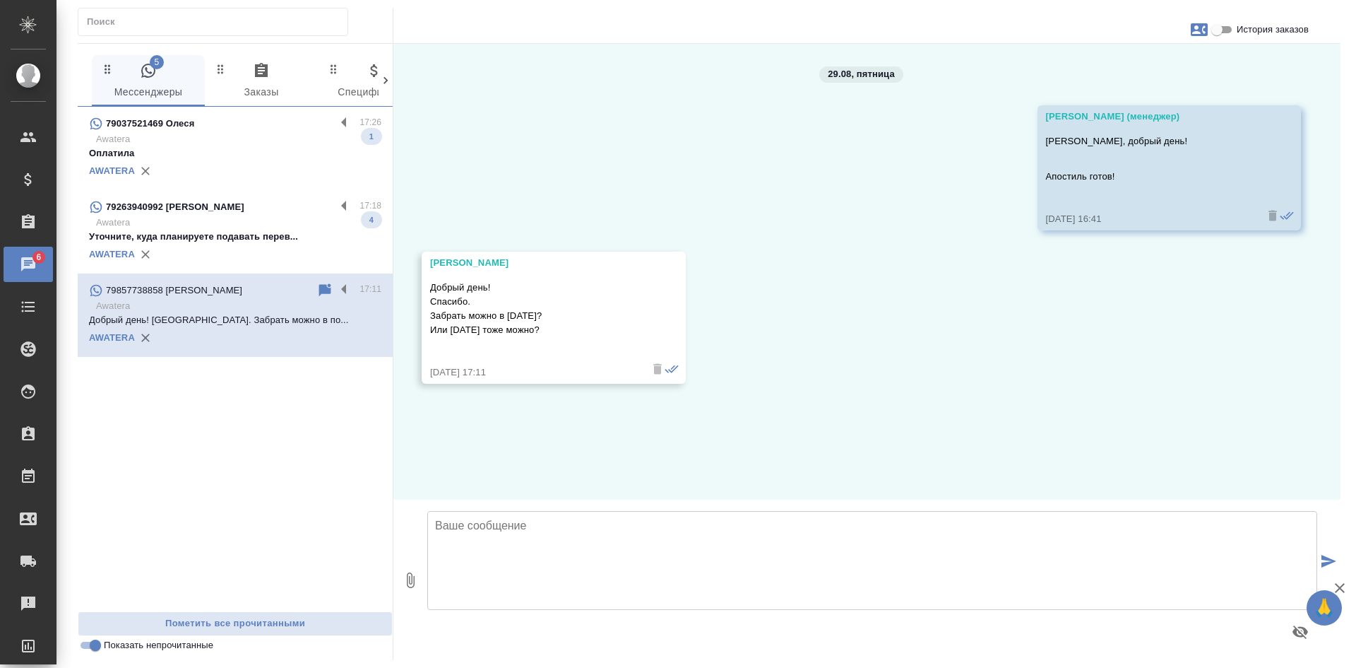
click at [1222, 29] on input "История заказов" at bounding box center [1217, 29] width 51 height 17
checkbox input "true"
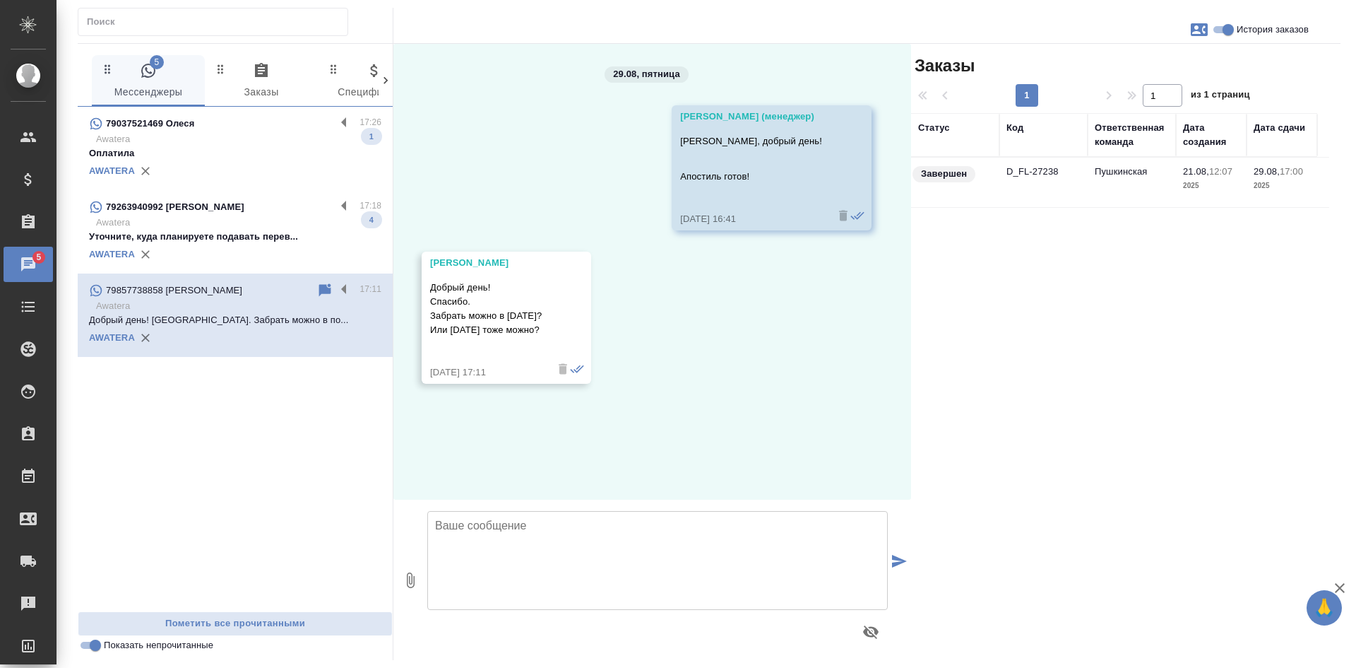
click at [1119, 181] on td "Пушкинская" at bounding box center [1132, 182] width 88 height 49
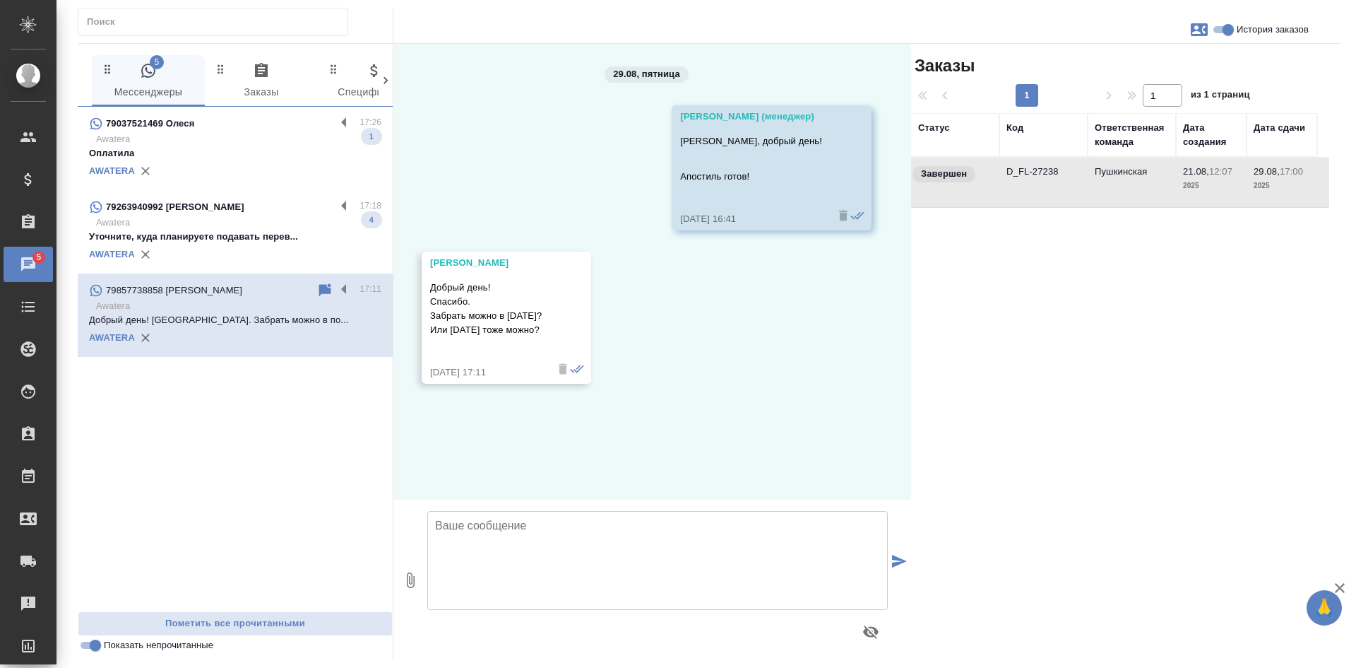
click at [1119, 181] on td "Пушкинская" at bounding box center [1132, 182] width 88 height 49
click at [324, 288] on icon at bounding box center [325, 289] width 12 height 13
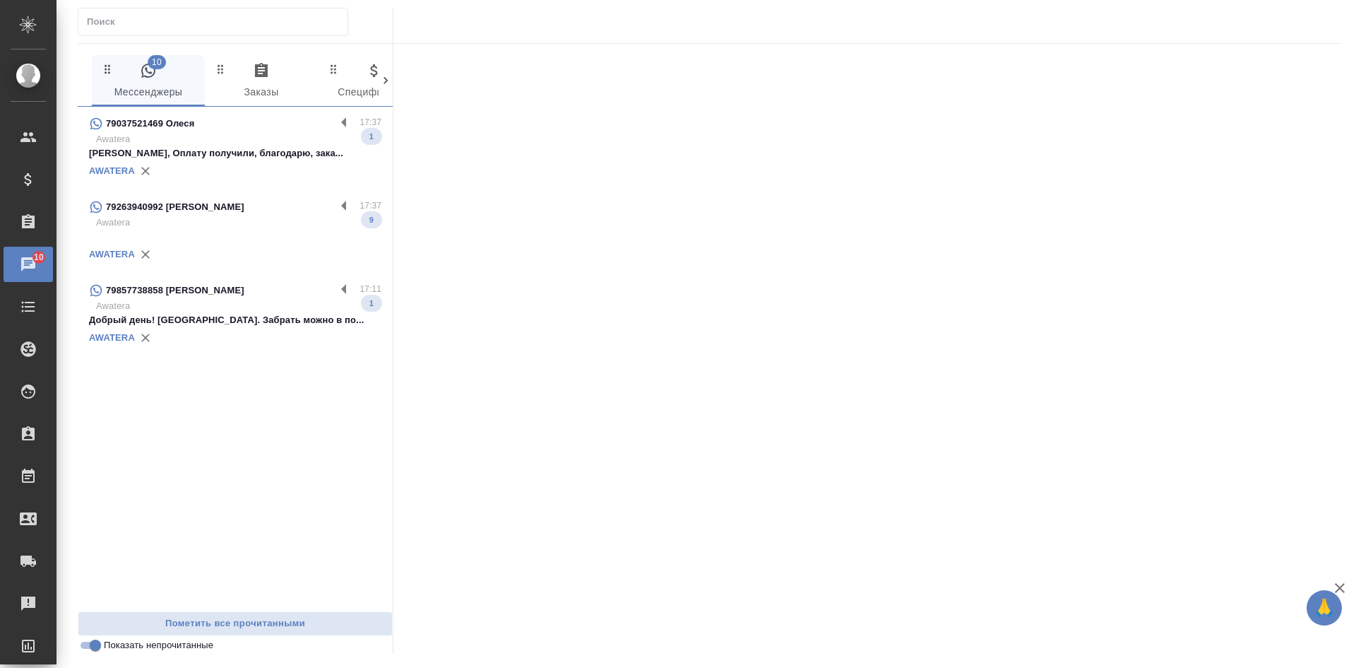
click at [256, 142] on p "Awatera" at bounding box center [238, 139] width 285 height 14
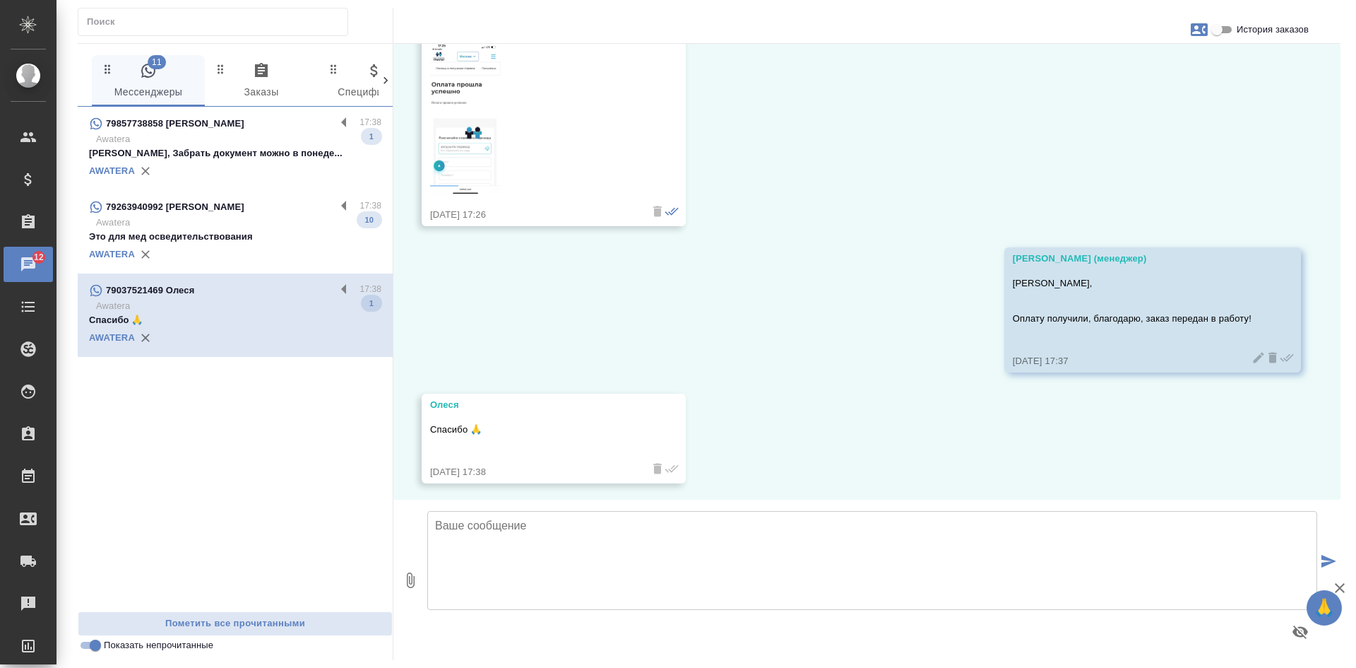
scroll to position [2036, 0]
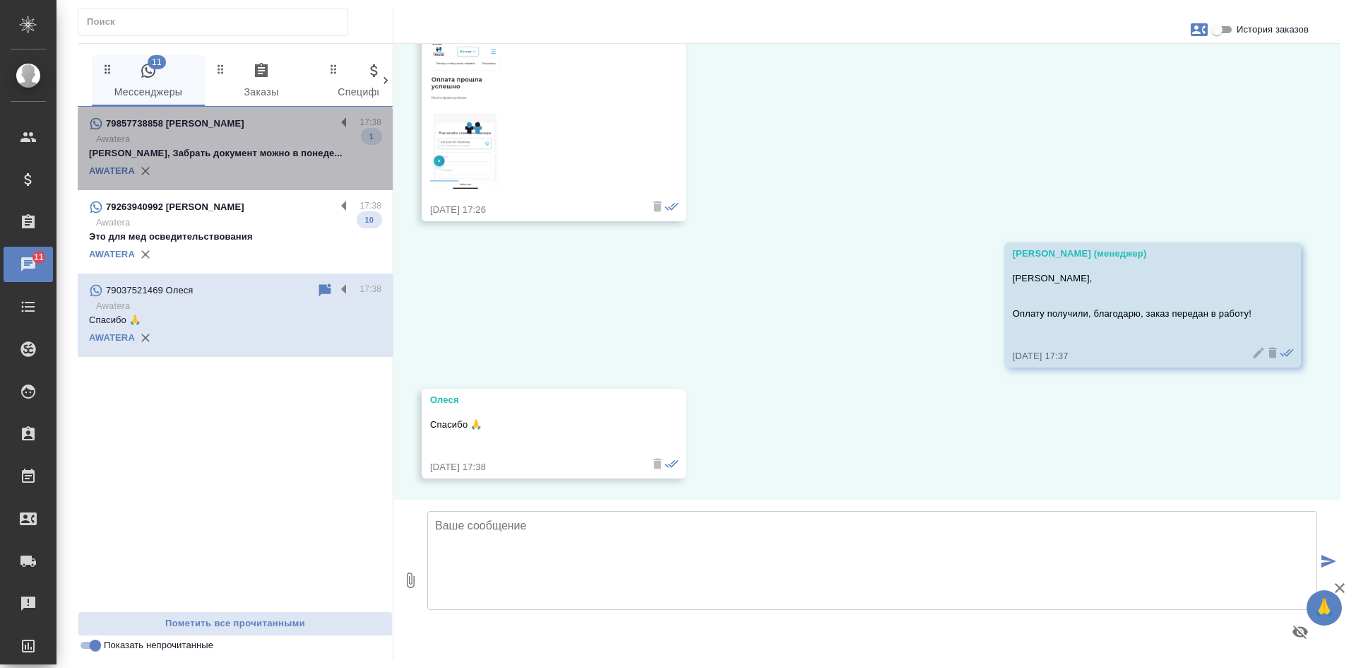
click at [235, 131] on div "79857738858 Сергей" at bounding box center [212, 123] width 247 height 17
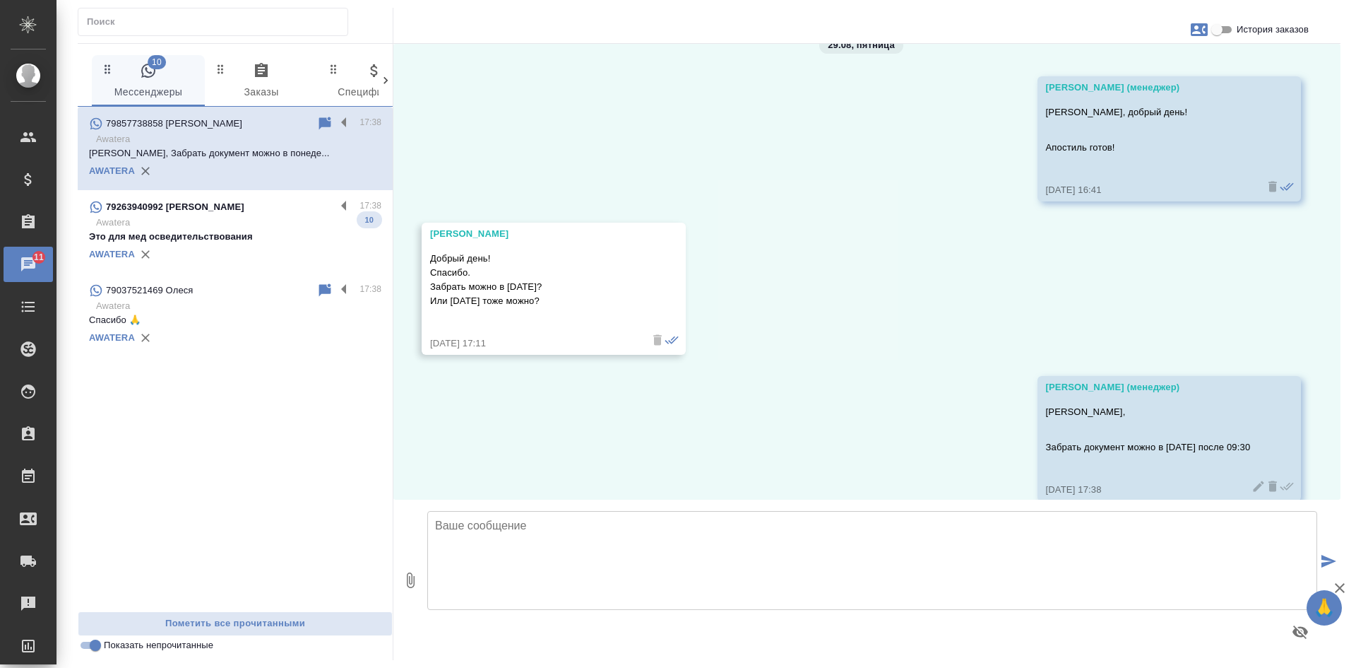
scroll to position [0, 0]
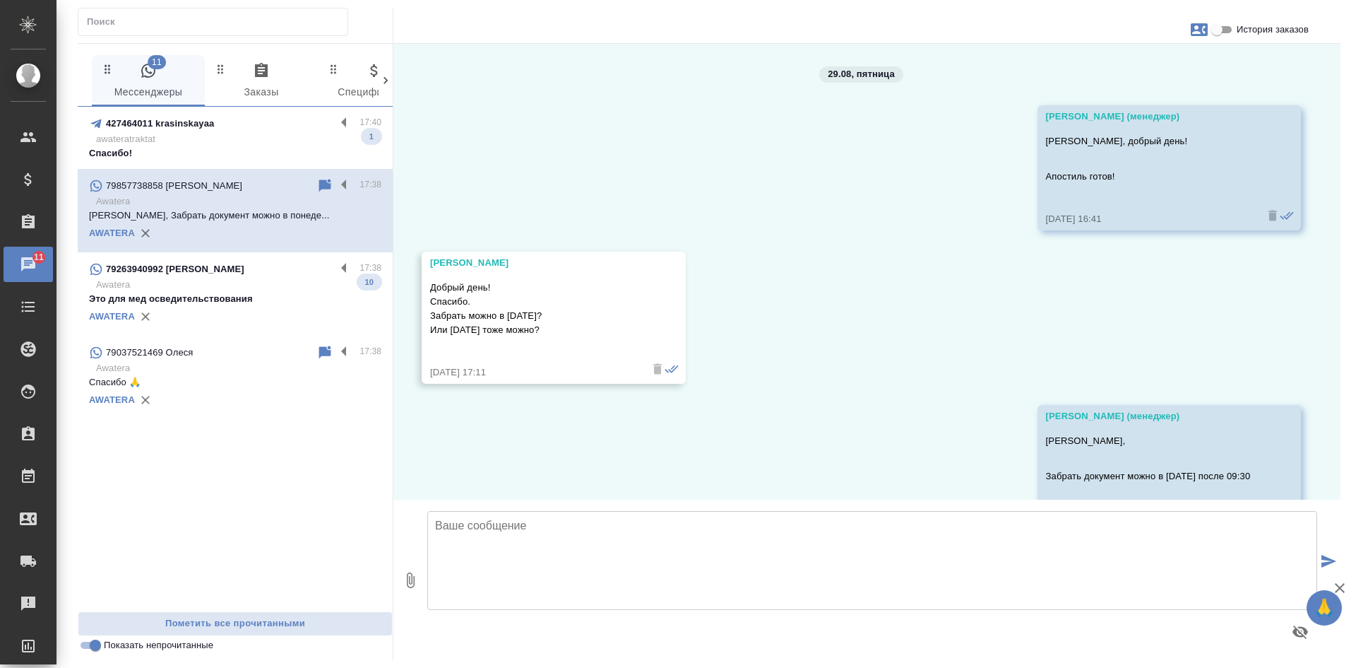
click at [247, 147] on p "Спасибо!" at bounding box center [235, 153] width 292 height 14
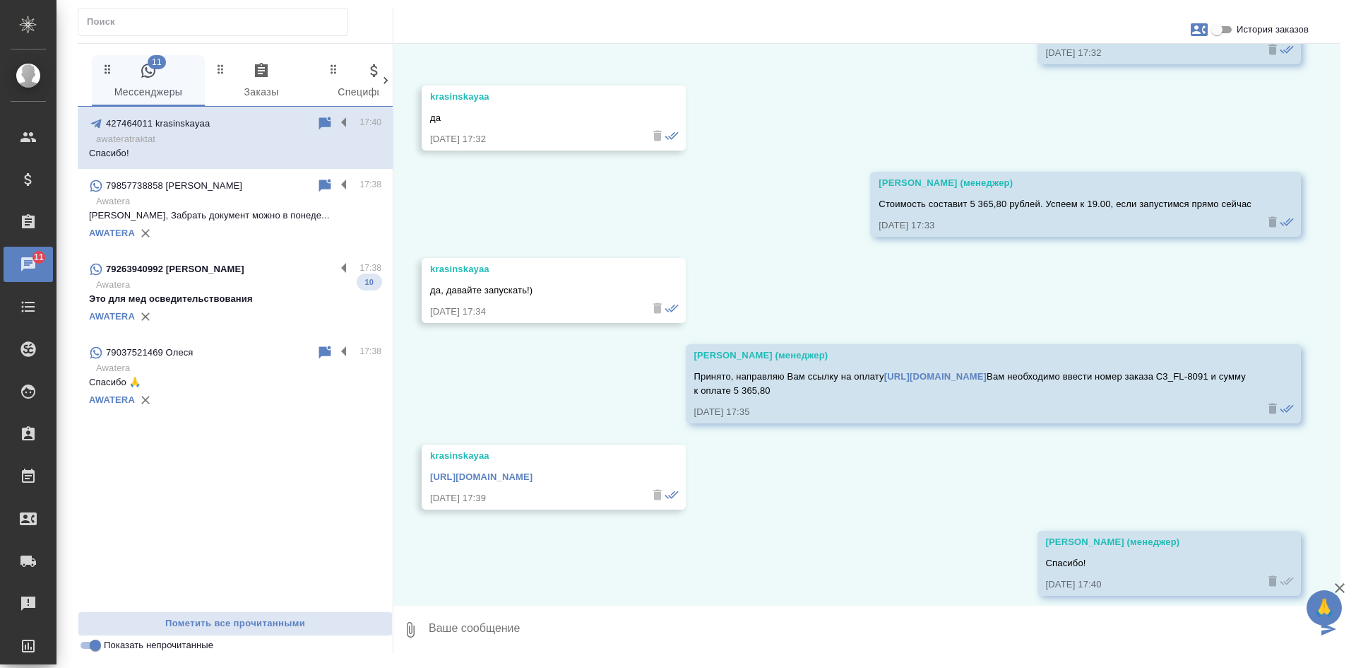
scroll to position [3794, 0]
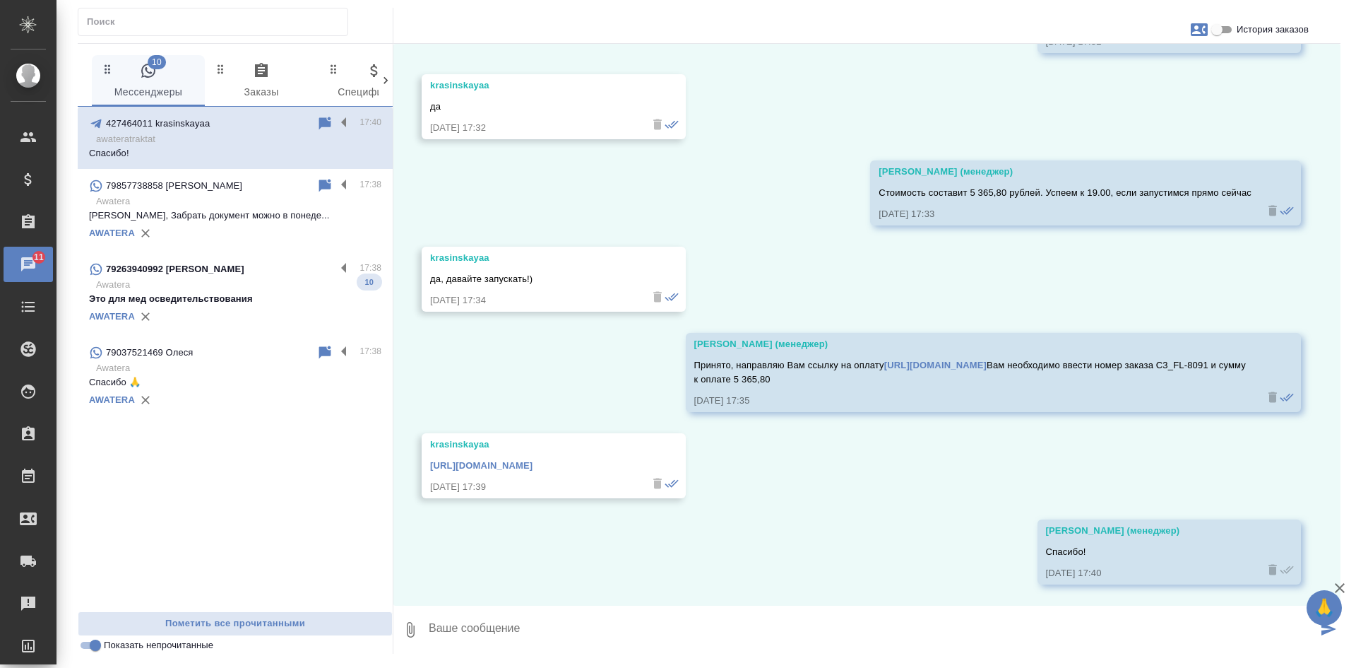
click at [95, 650] on input "Показать непрочитанные" at bounding box center [95, 645] width 51 height 17
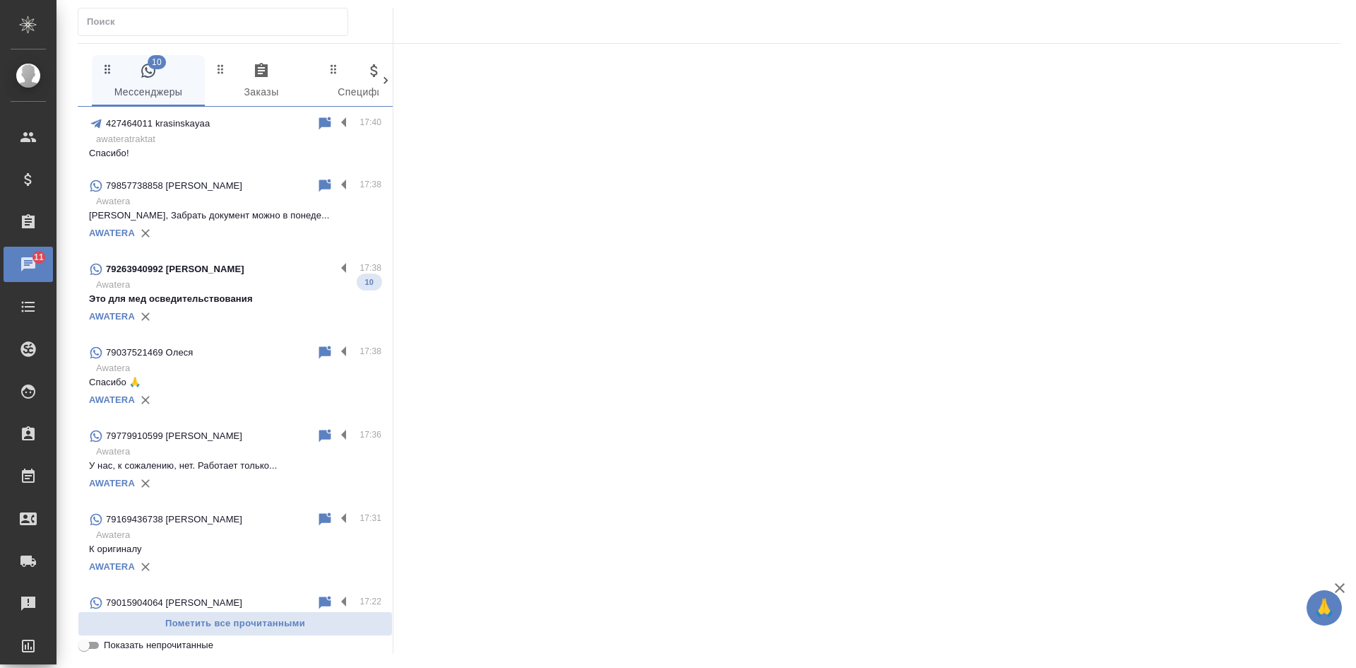
click at [95, 648] on input "Показать непрочитанные" at bounding box center [84, 645] width 51 height 17
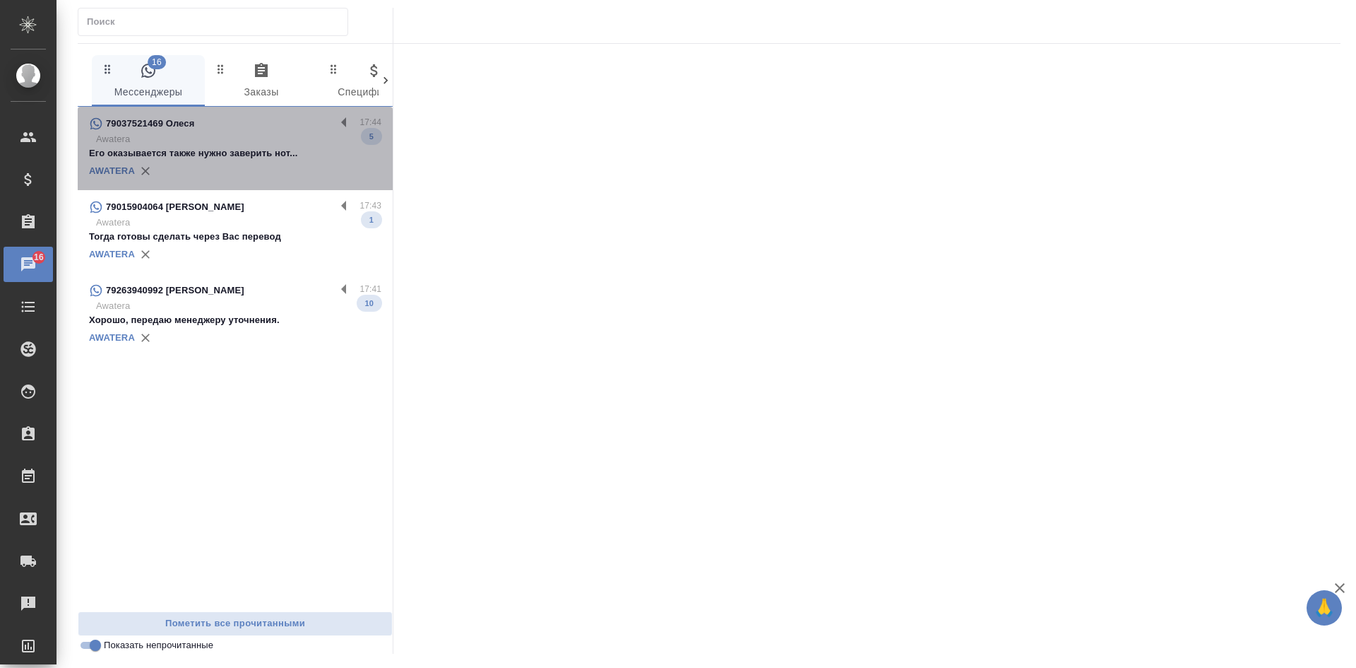
click at [254, 129] on div "79037521469 Олеся" at bounding box center [212, 123] width 247 height 17
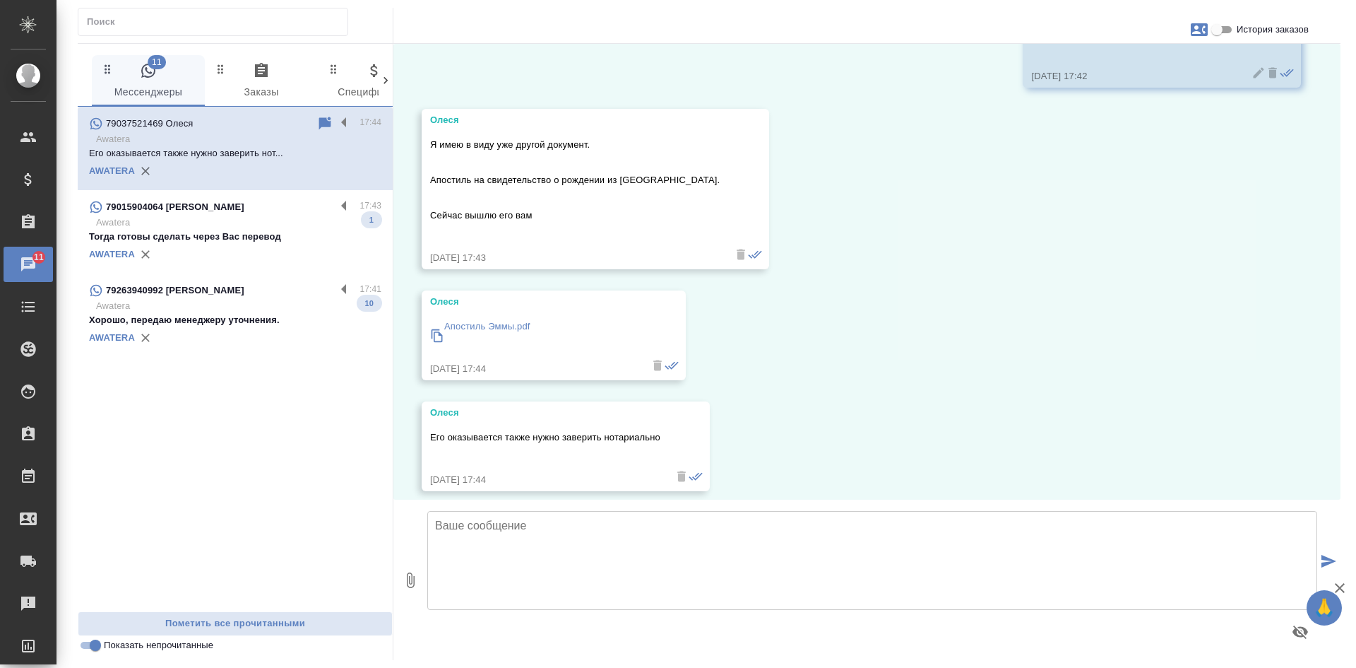
scroll to position [2808, 0]
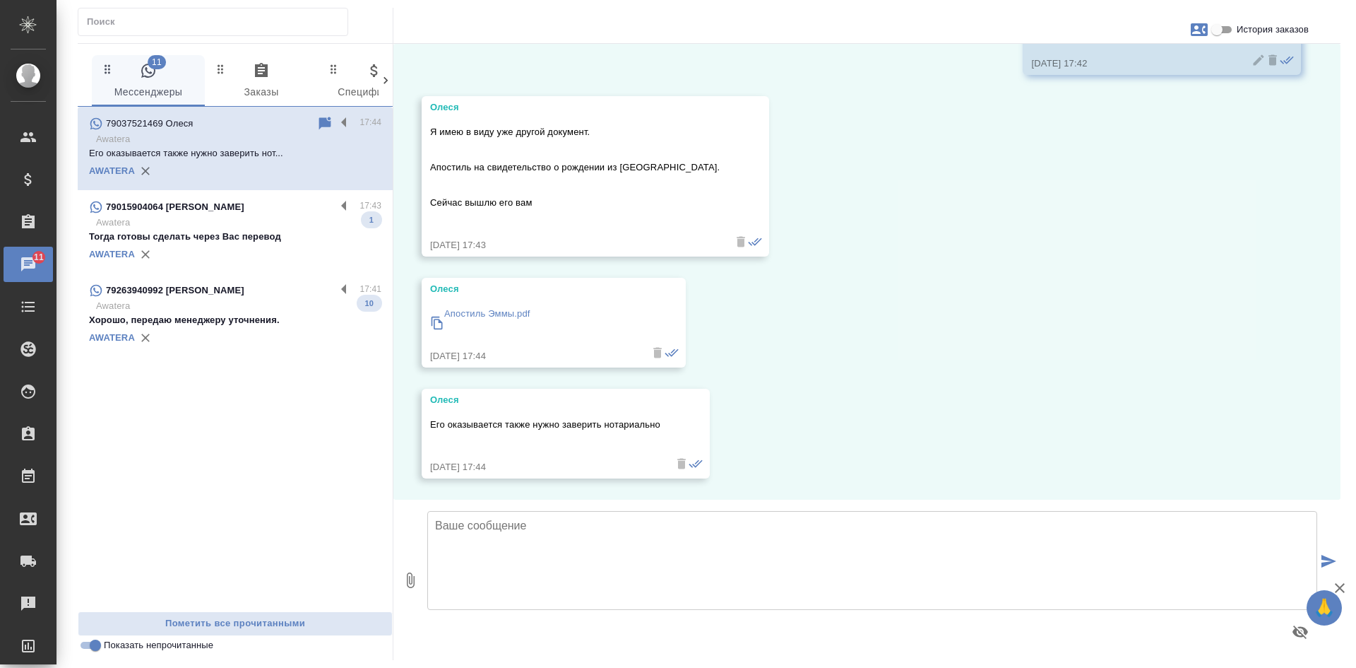
click at [521, 309] on p "Апостиль Эммы.pdf" at bounding box center [487, 314] width 86 height 14
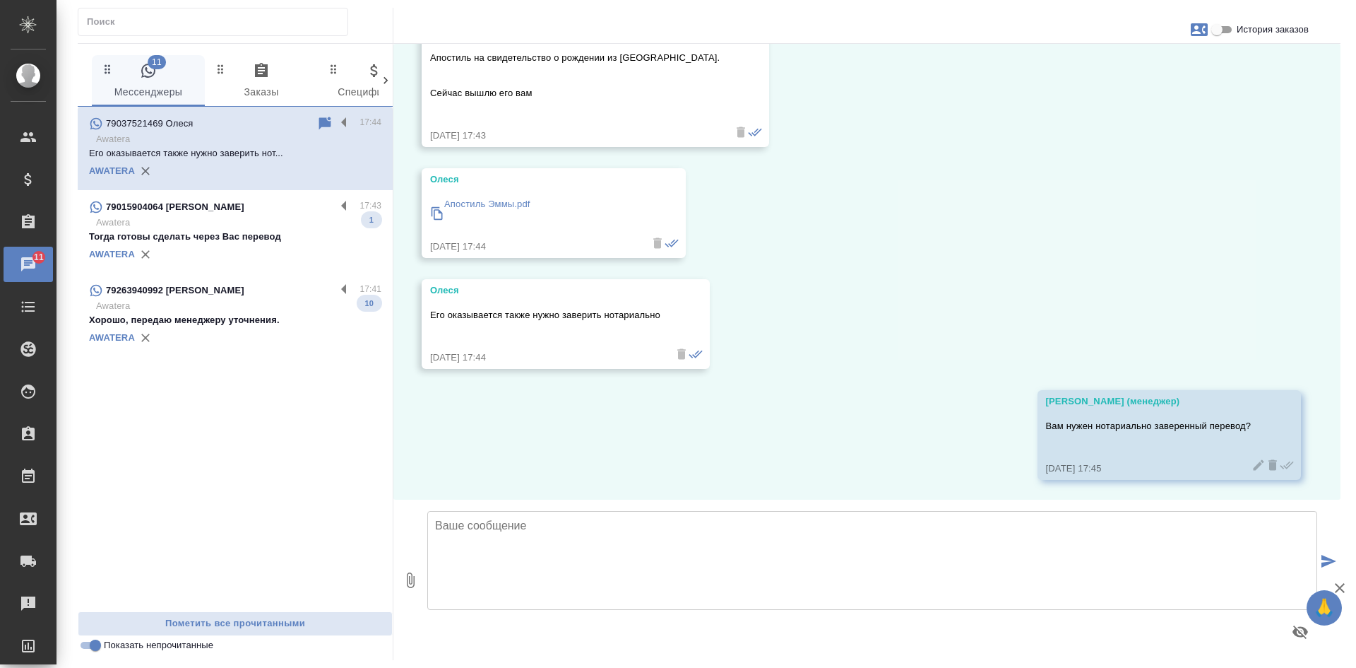
scroll to position [2919, 0]
click at [319, 123] on icon at bounding box center [325, 123] width 12 height 13
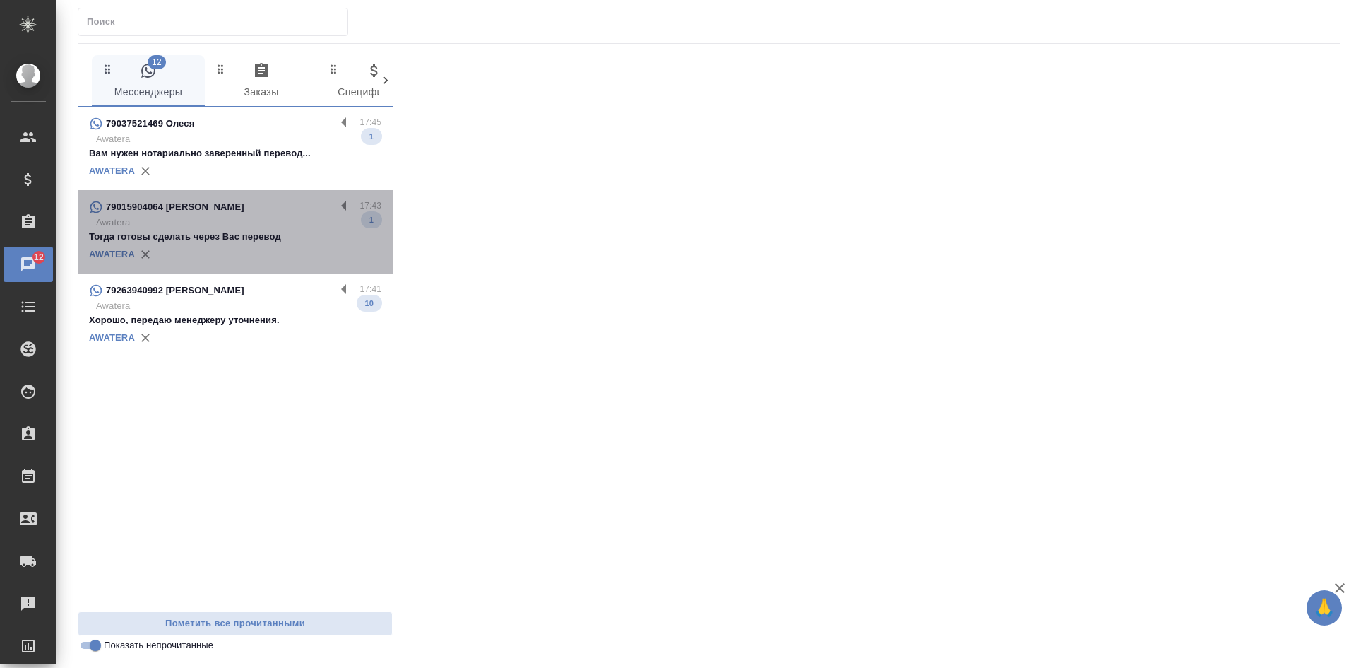
click at [285, 230] on p "Awatera" at bounding box center [238, 222] width 285 height 14
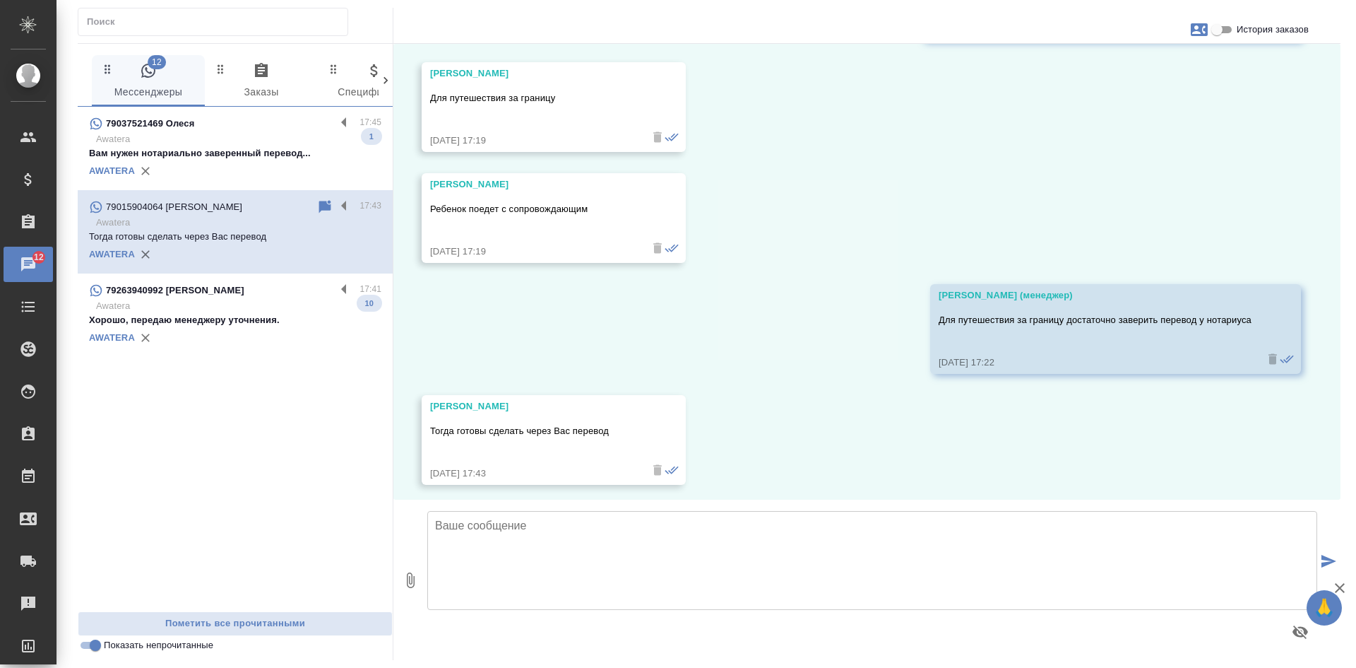
scroll to position [1437, 0]
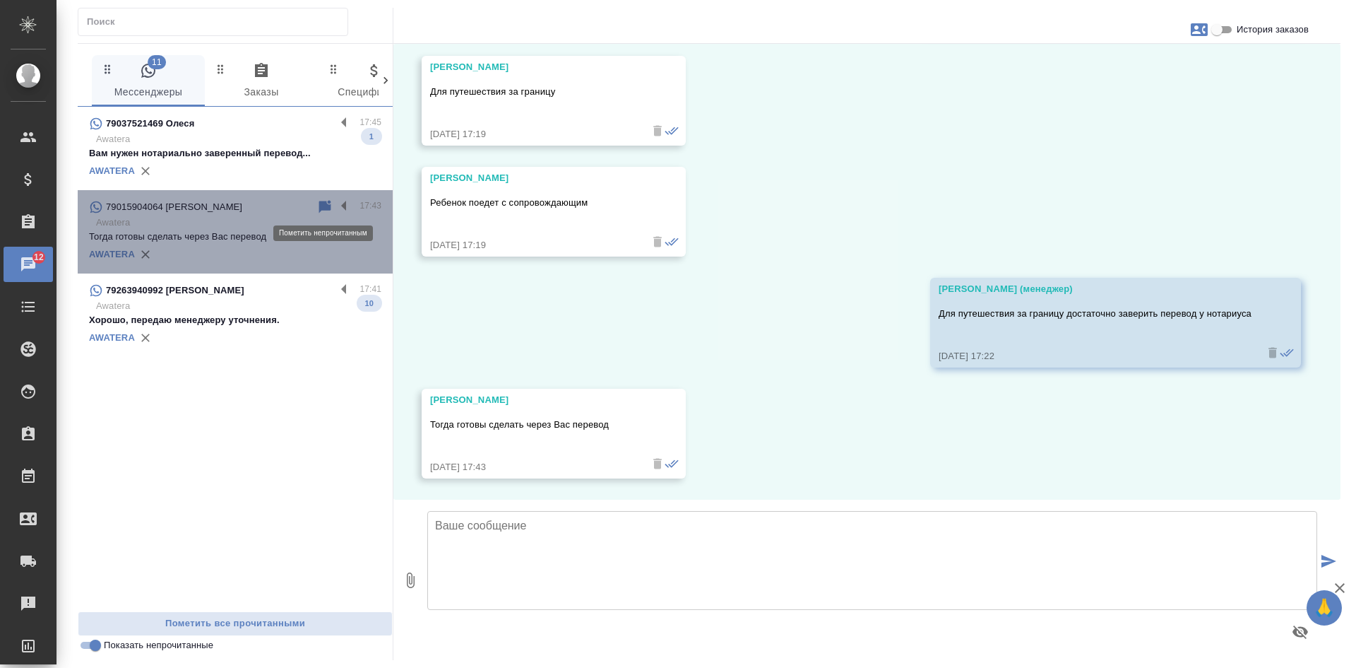
click at [324, 204] on icon at bounding box center [325, 206] width 12 height 13
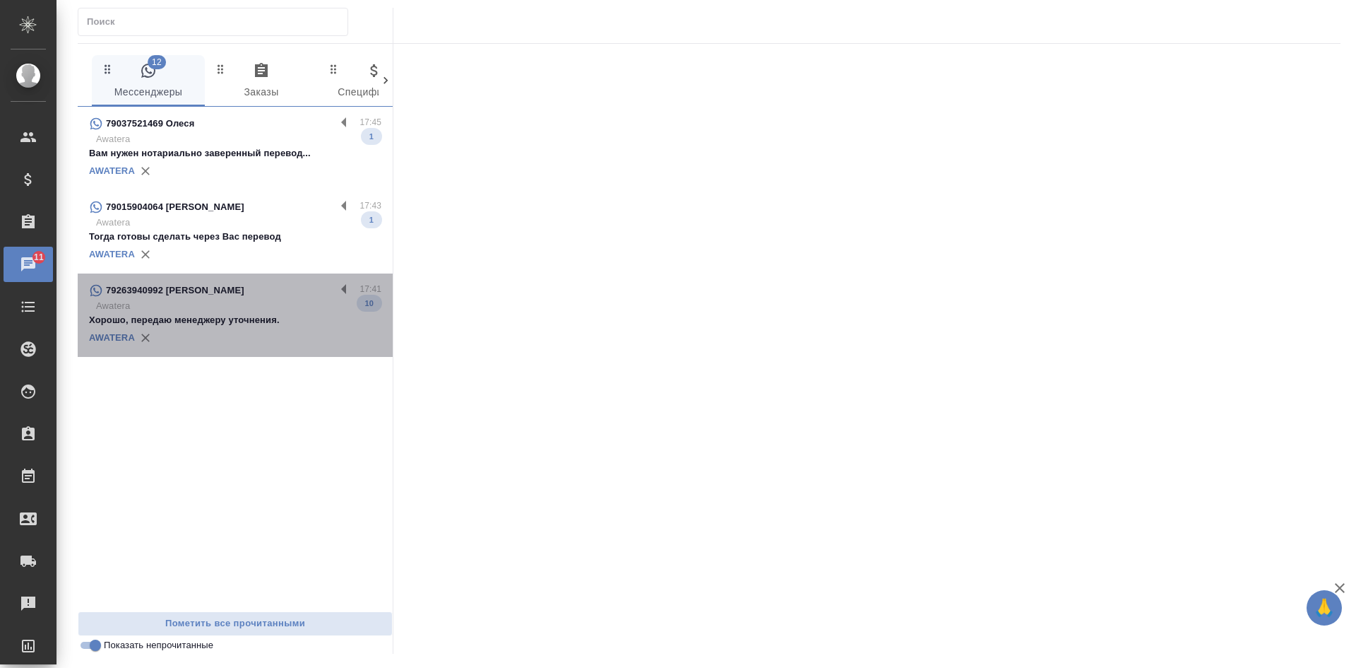
click at [265, 327] on p "Хорошо, передаю менеджеру уточнения." at bounding box center [235, 320] width 292 height 14
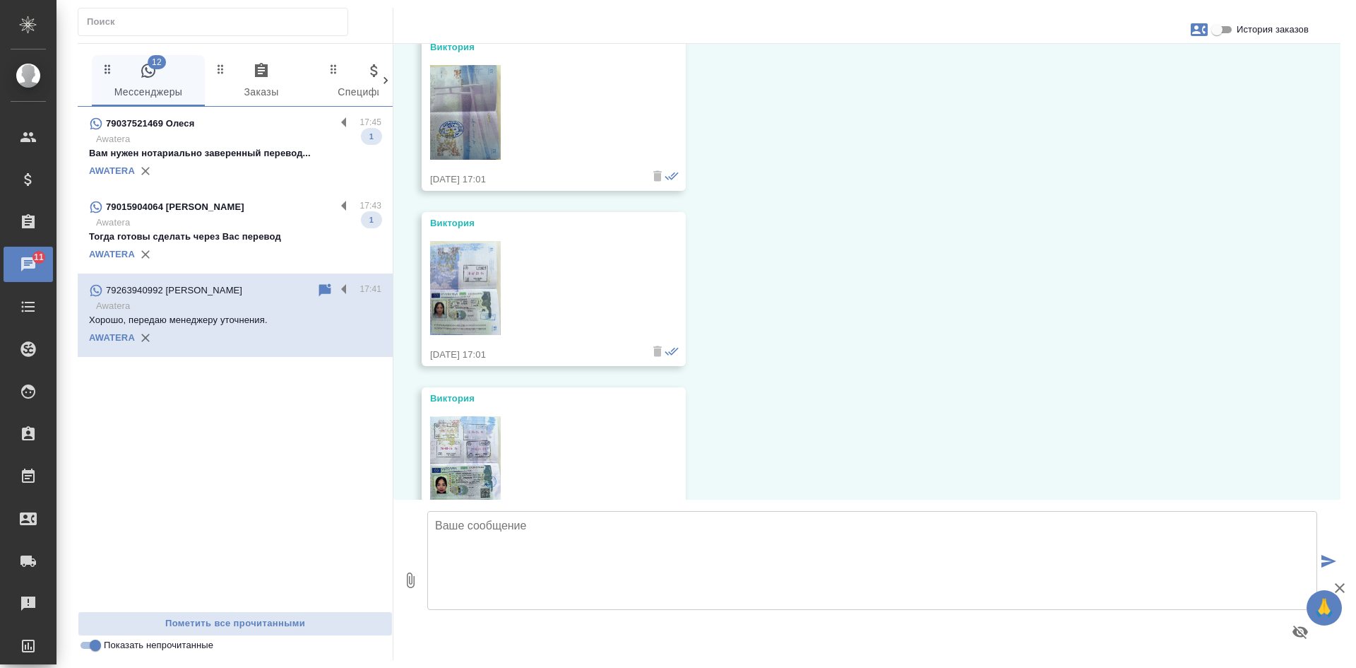
scroll to position [3267, 0]
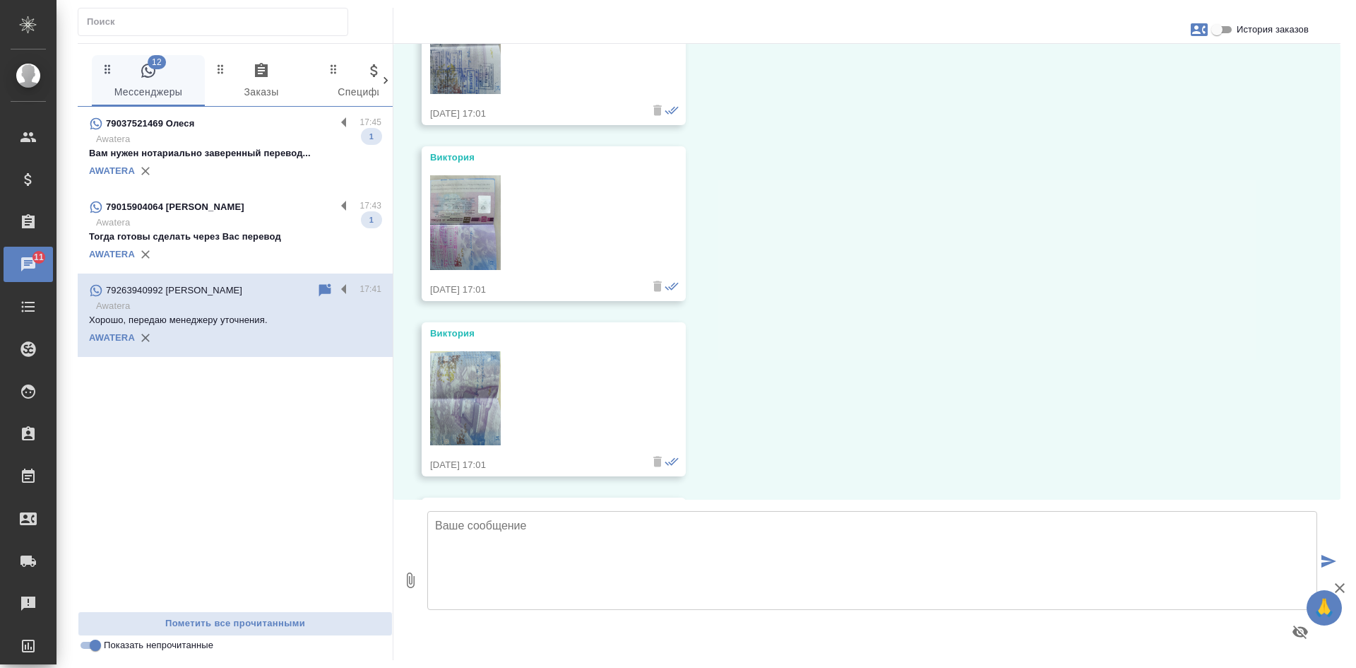
click at [85, 646] on input "Показать непрочитанные" at bounding box center [95, 645] width 51 height 17
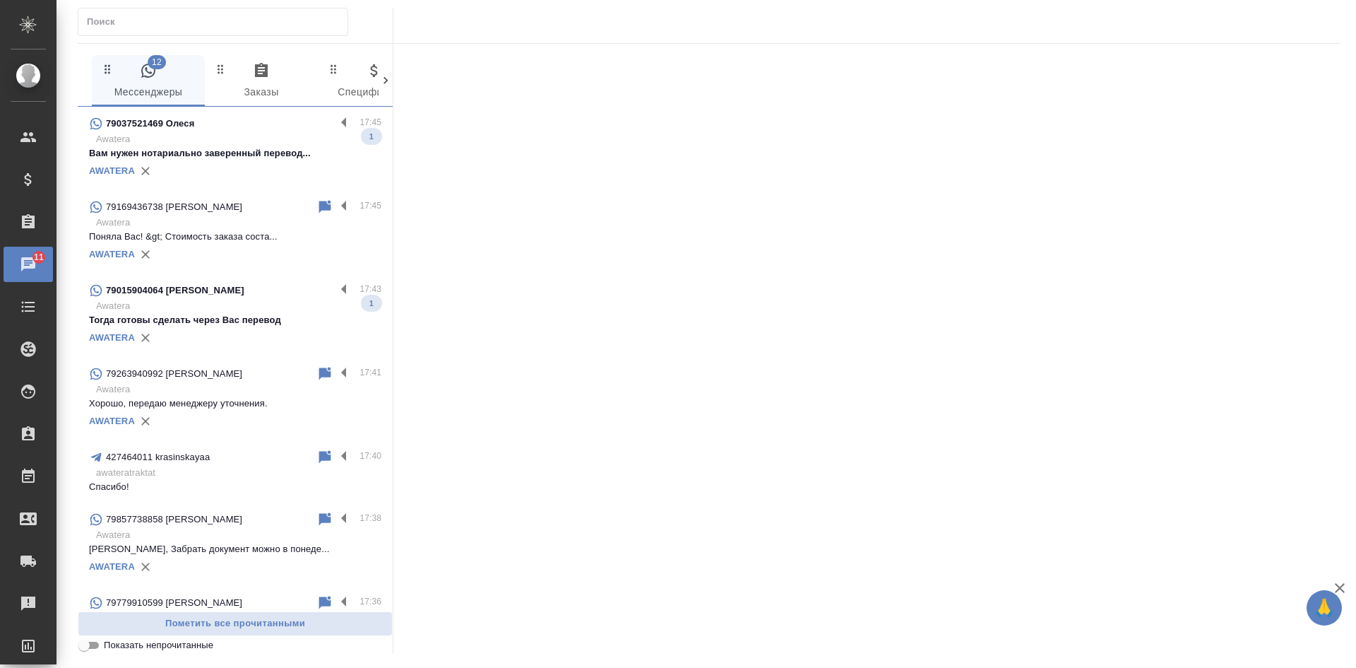
click at [85, 646] on input "Показать непрочитанные" at bounding box center [84, 645] width 51 height 17
checkbox input "true"
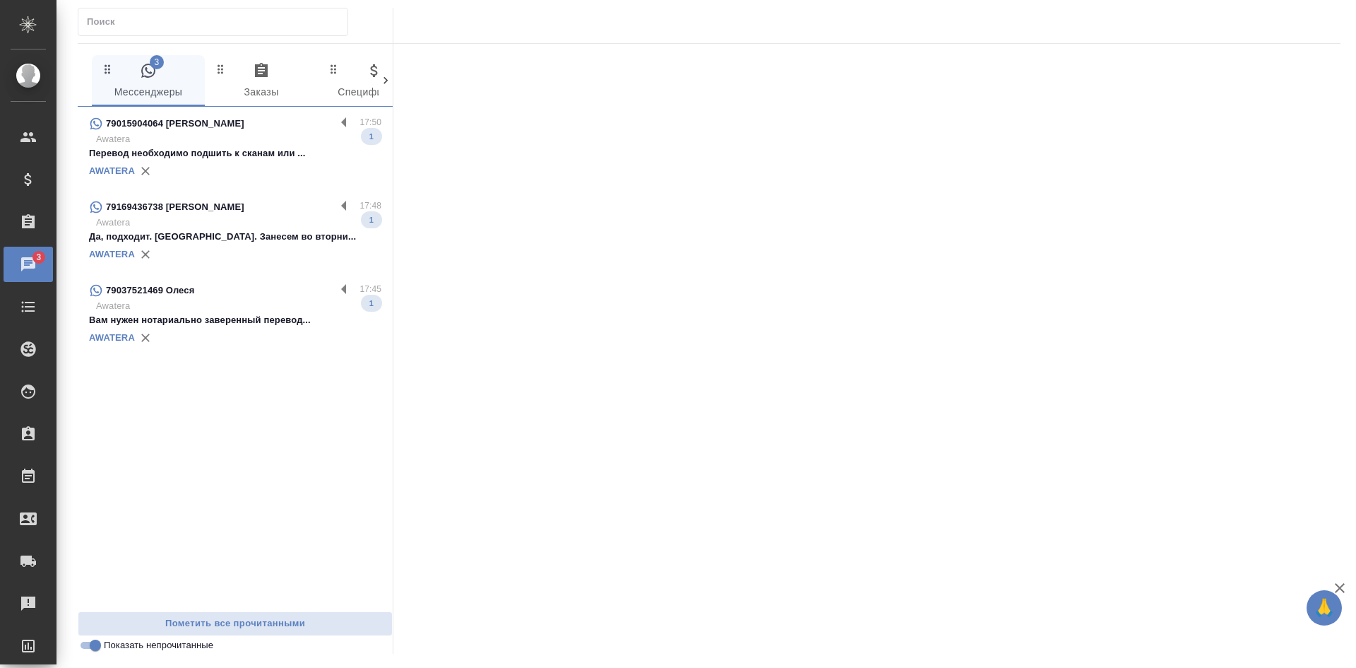
click at [230, 230] on p "Awatera" at bounding box center [238, 222] width 285 height 14
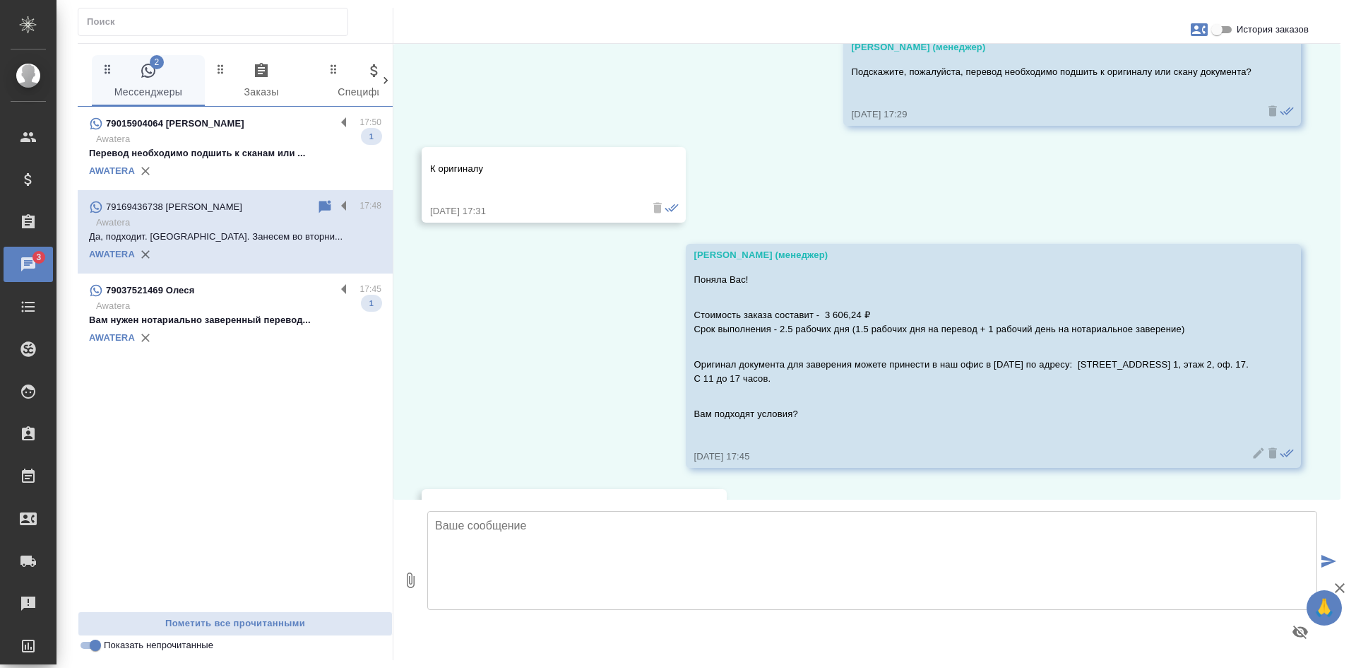
scroll to position [1067, 0]
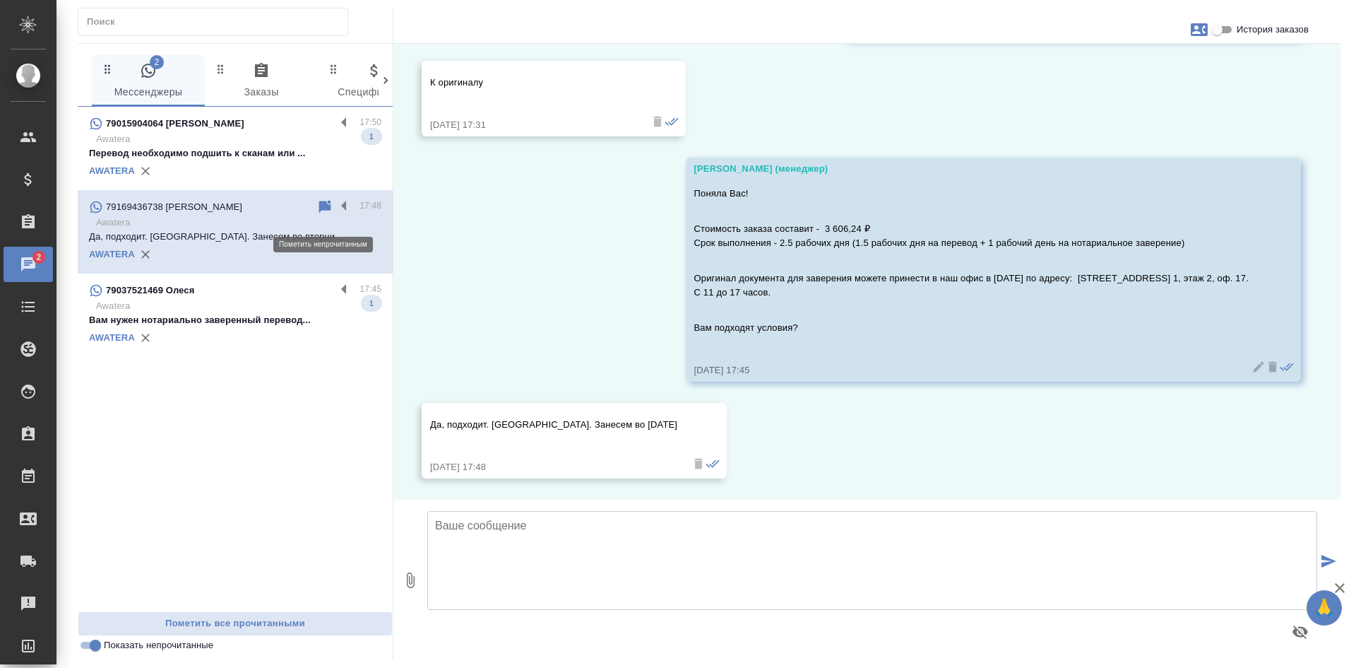
click at [320, 213] on icon at bounding box center [325, 206] width 12 height 13
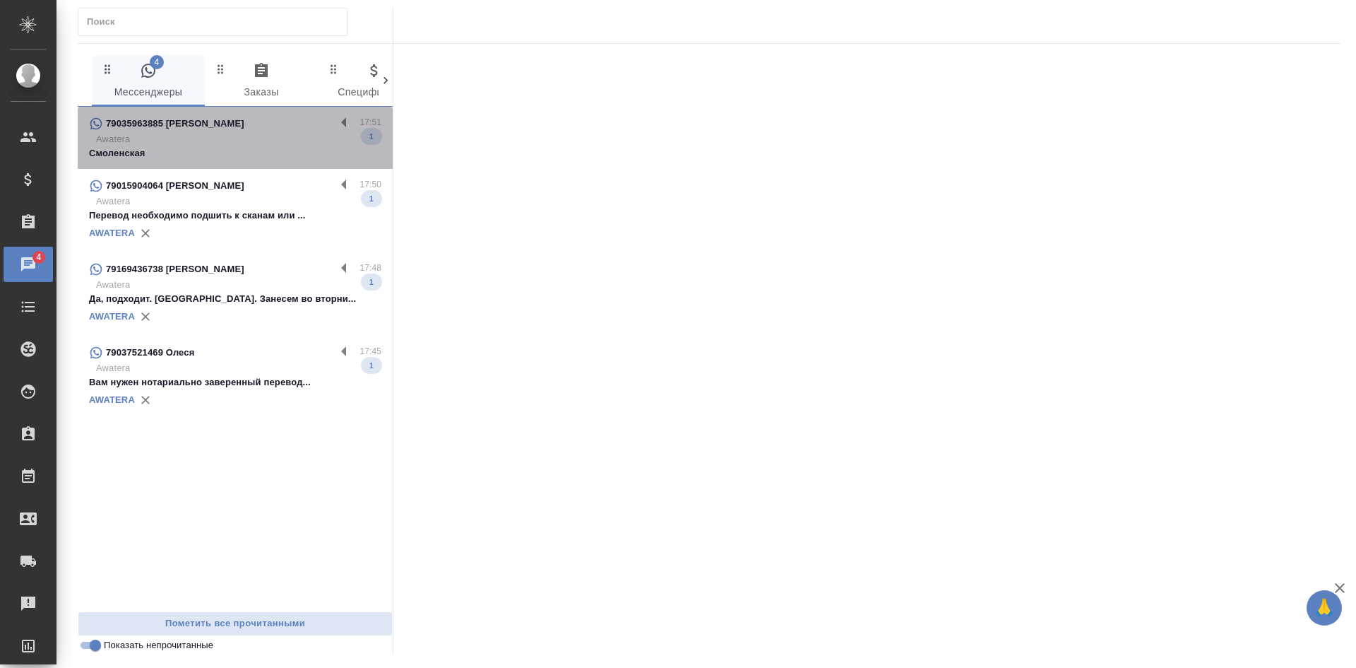
click at [249, 146] on p "Awatera" at bounding box center [238, 139] width 285 height 14
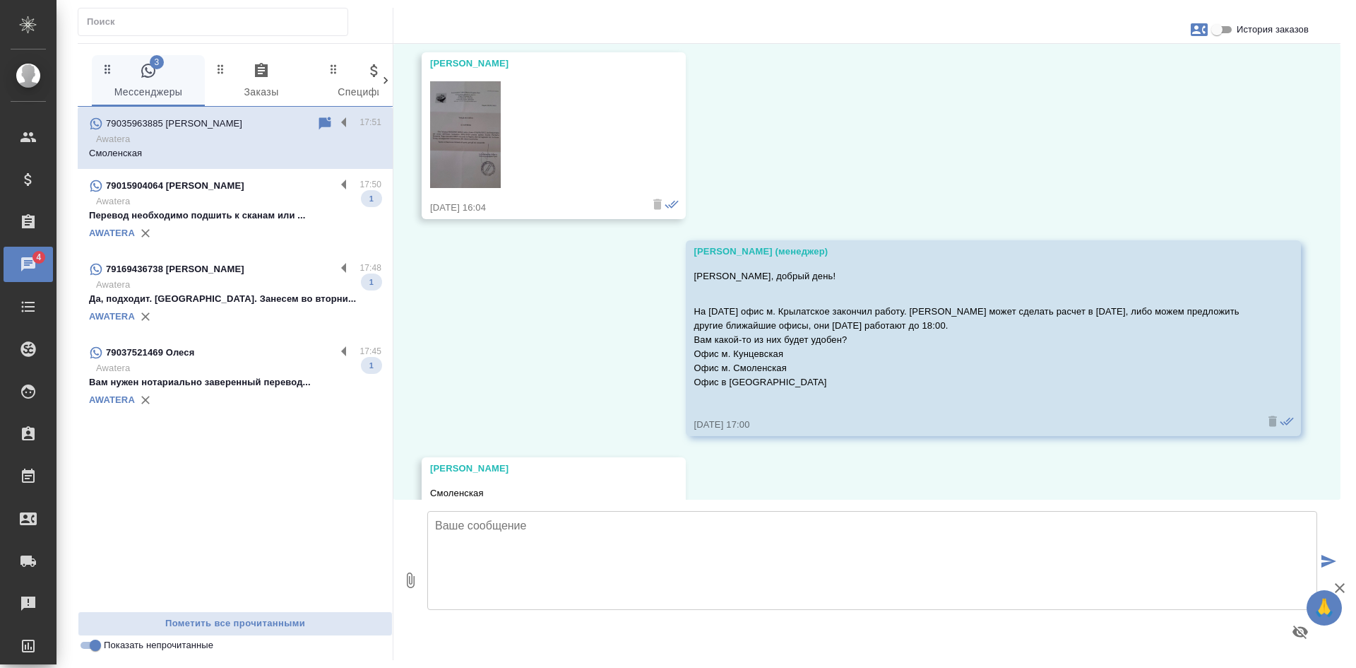
scroll to position [7046, 0]
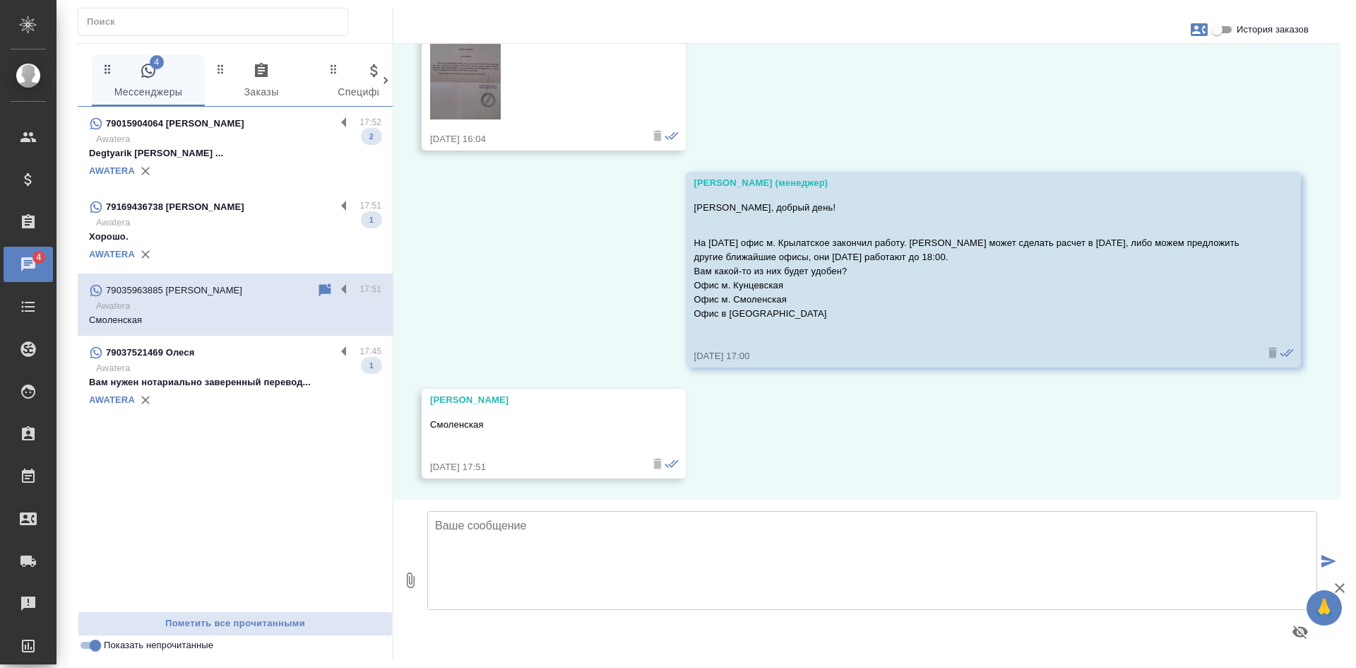
click at [856, 429] on div "18.08, [DATE] [PERSON_NAME] день, а сколько стоит заверенный перевод прав [DEMO…" at bounding box center [867, 272] width 947 height 456
click at [603, 524] on textarea at bounding box center [872, 560] width 890 height 99
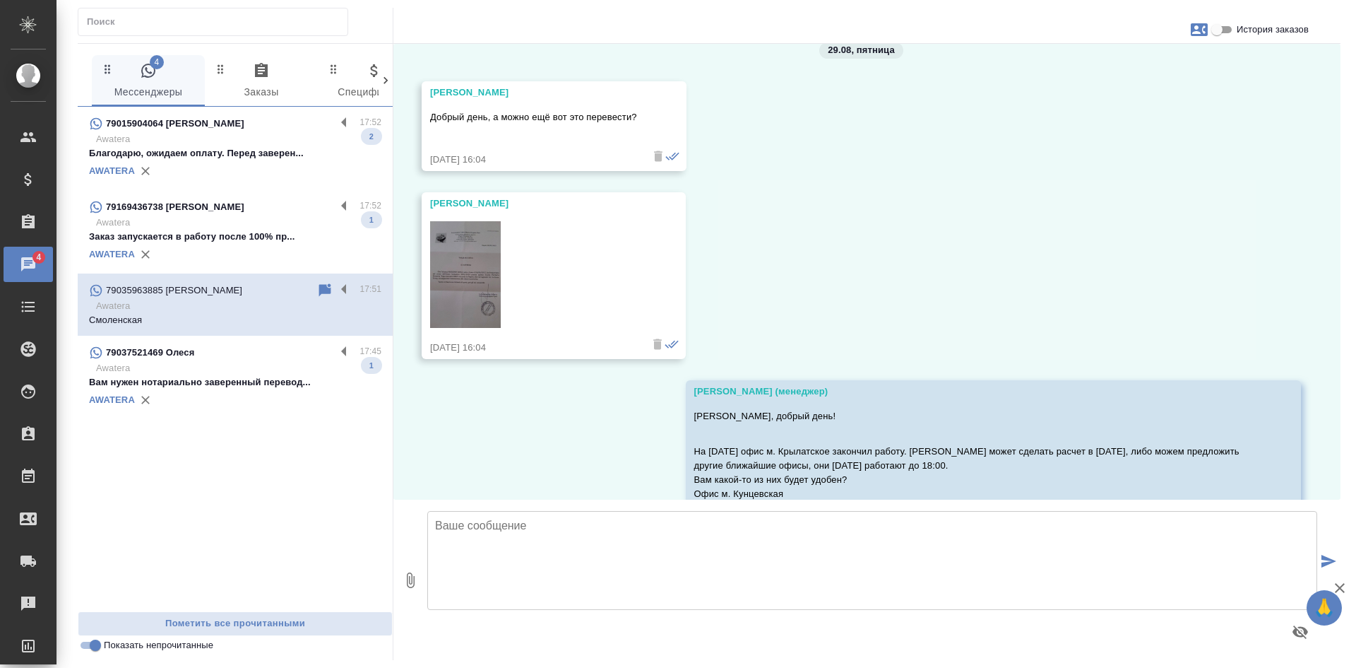
scroll to position [6834, 0]
click at [468, 256] on img at bounding box center [465, 278] width 71 height 107
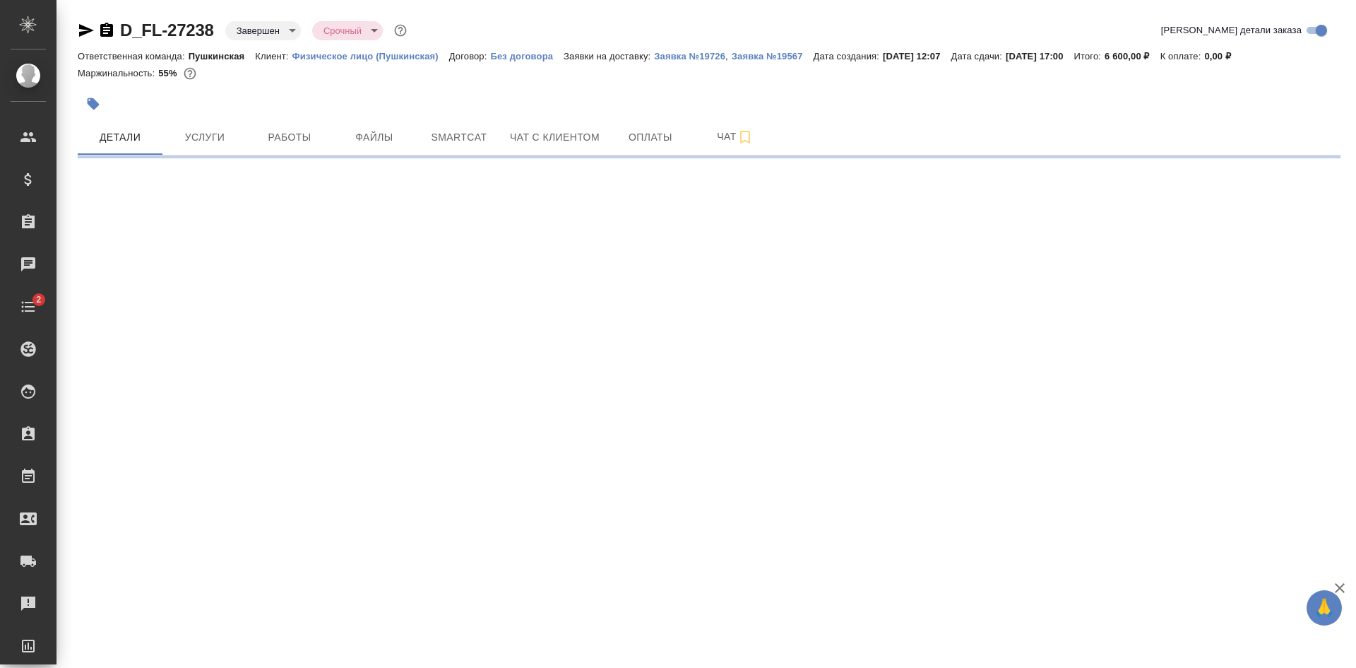
drag, startPoint x: 108, startPoint y: 29, endPoint x: 148, endPoint y: 13, distance: 43.2
click at [108, 29] on icon "button" at bounding box center [106, 30] width 13 height 14
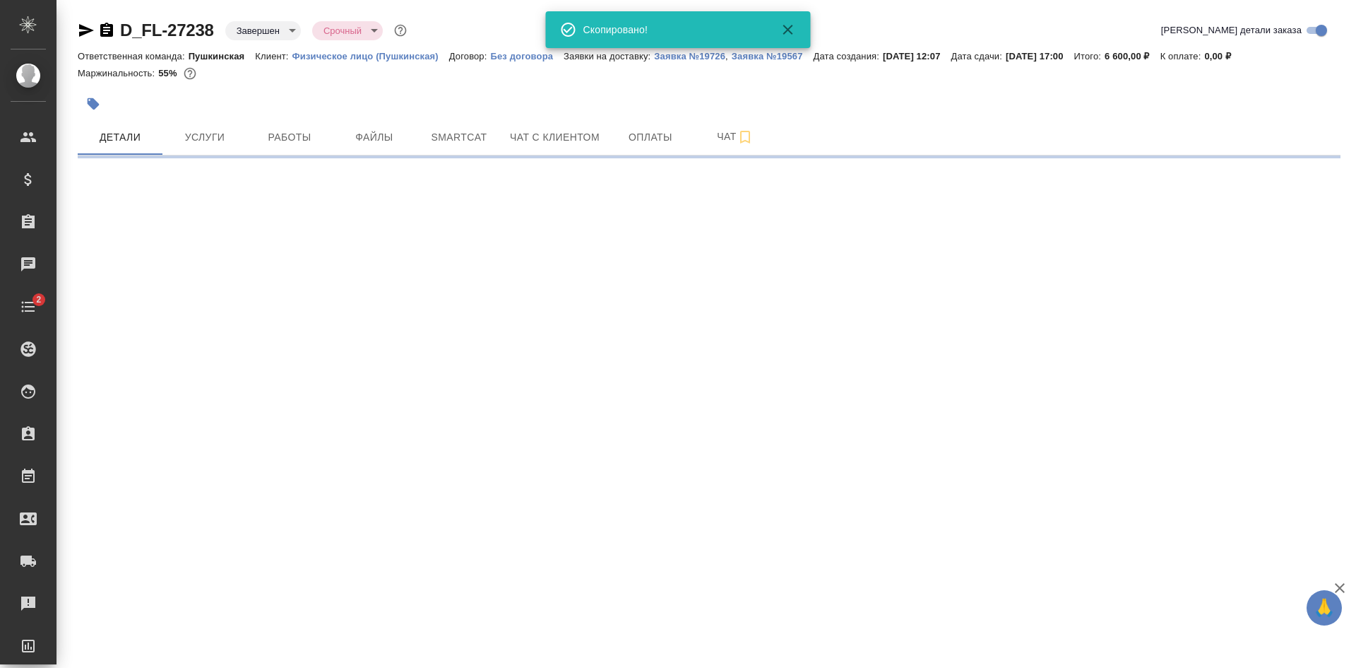
select select "RU"
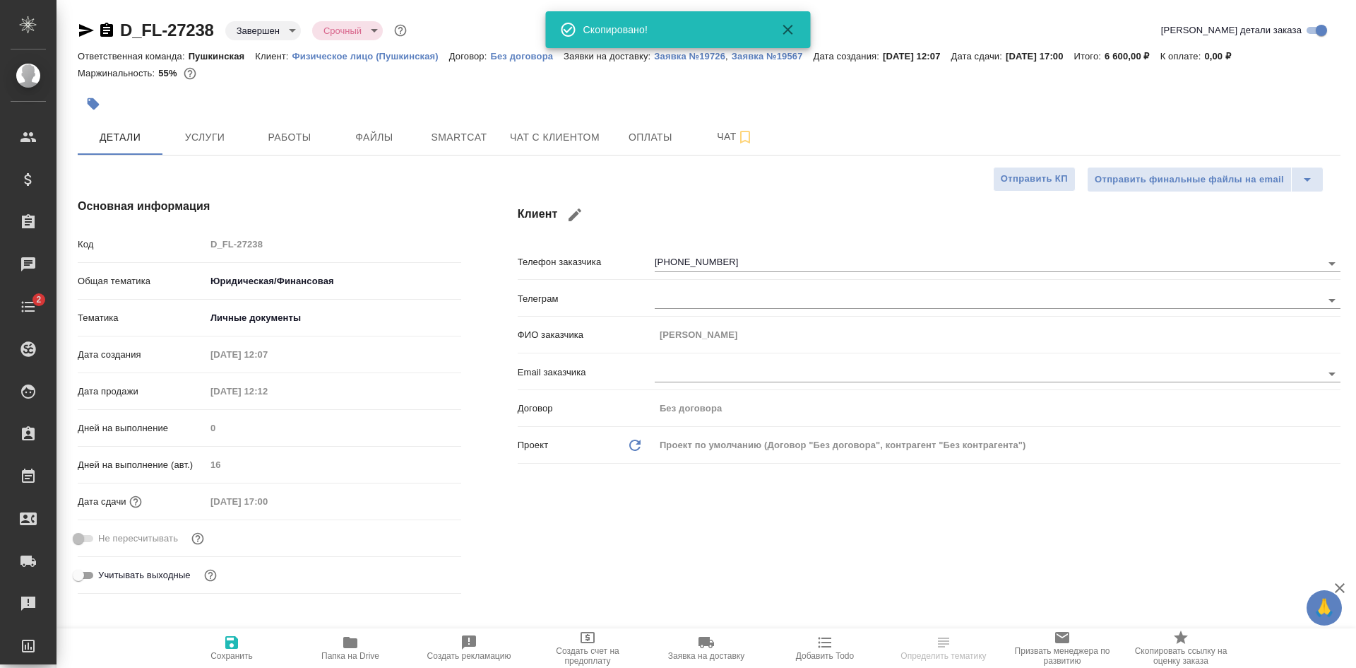
type textarea "x"
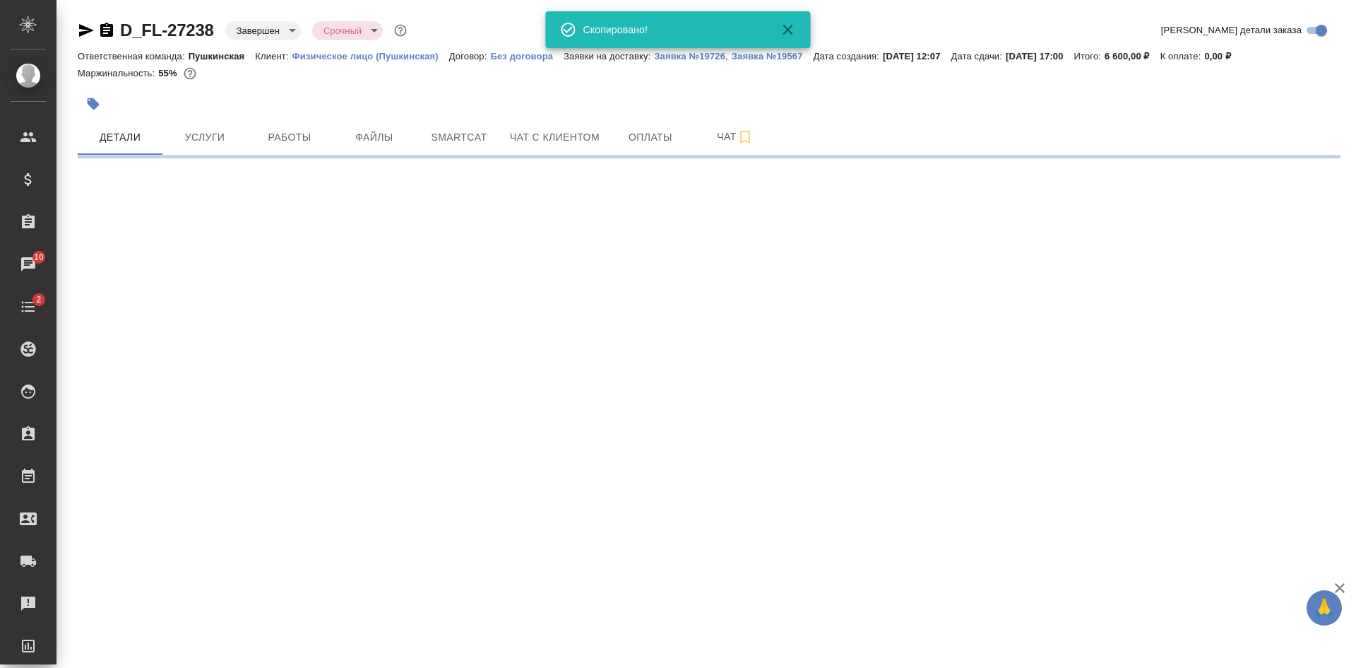
select select "RU"
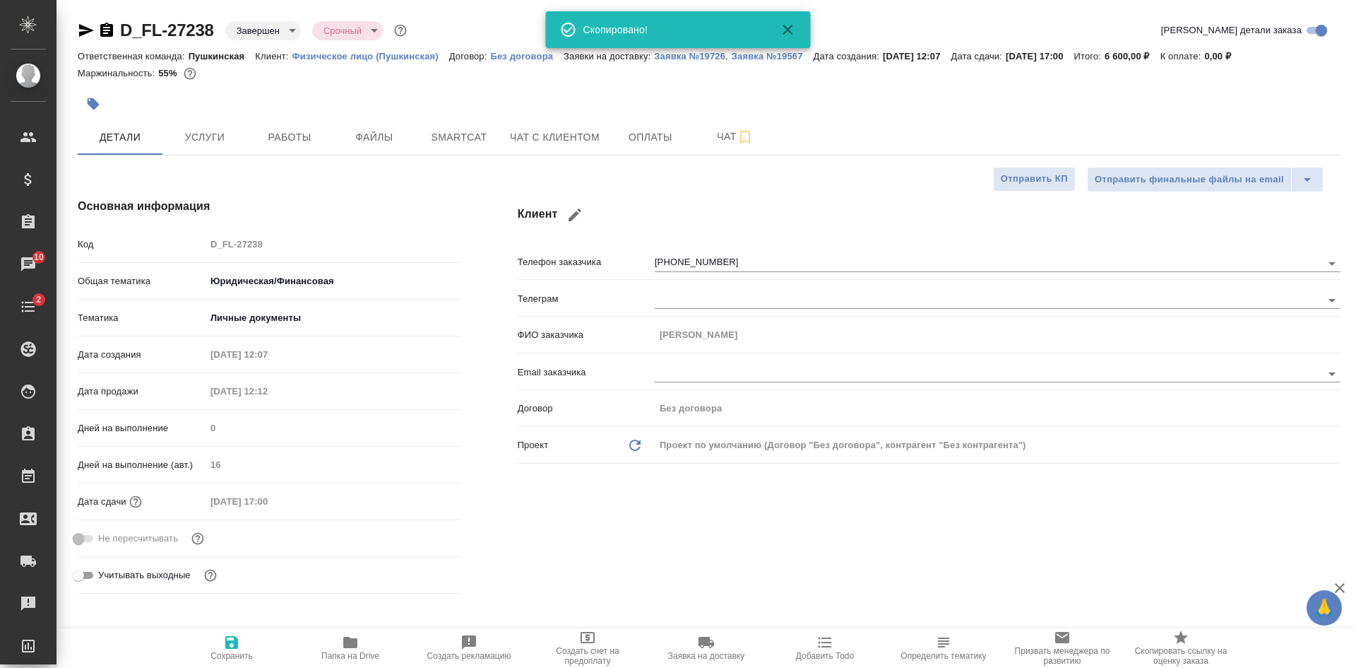
type textarea "x"
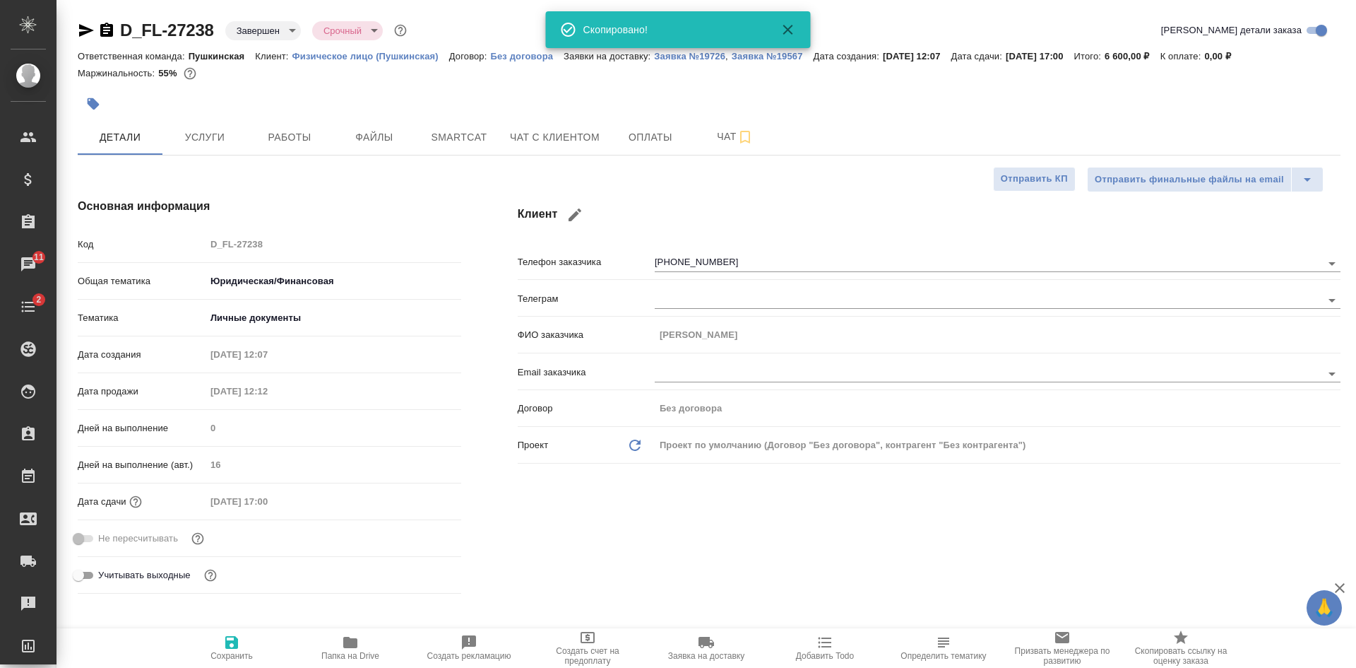
type textarea "x"
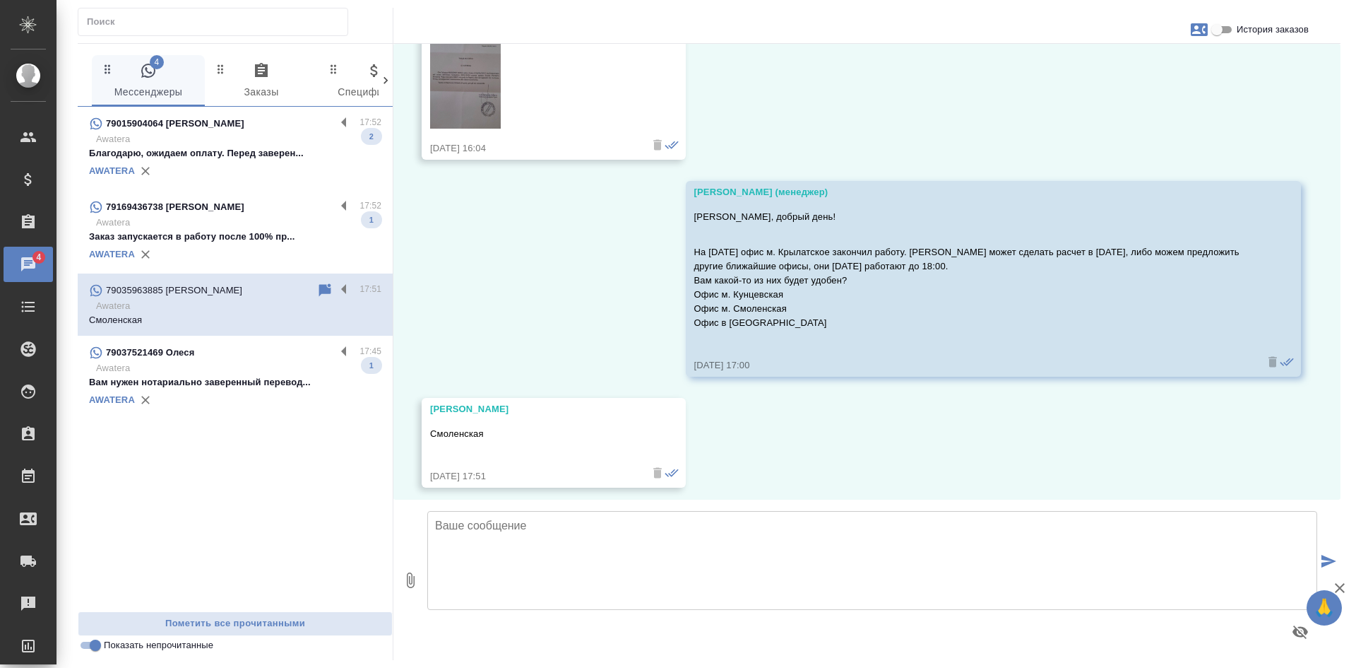
scroll to position [7046, 0]
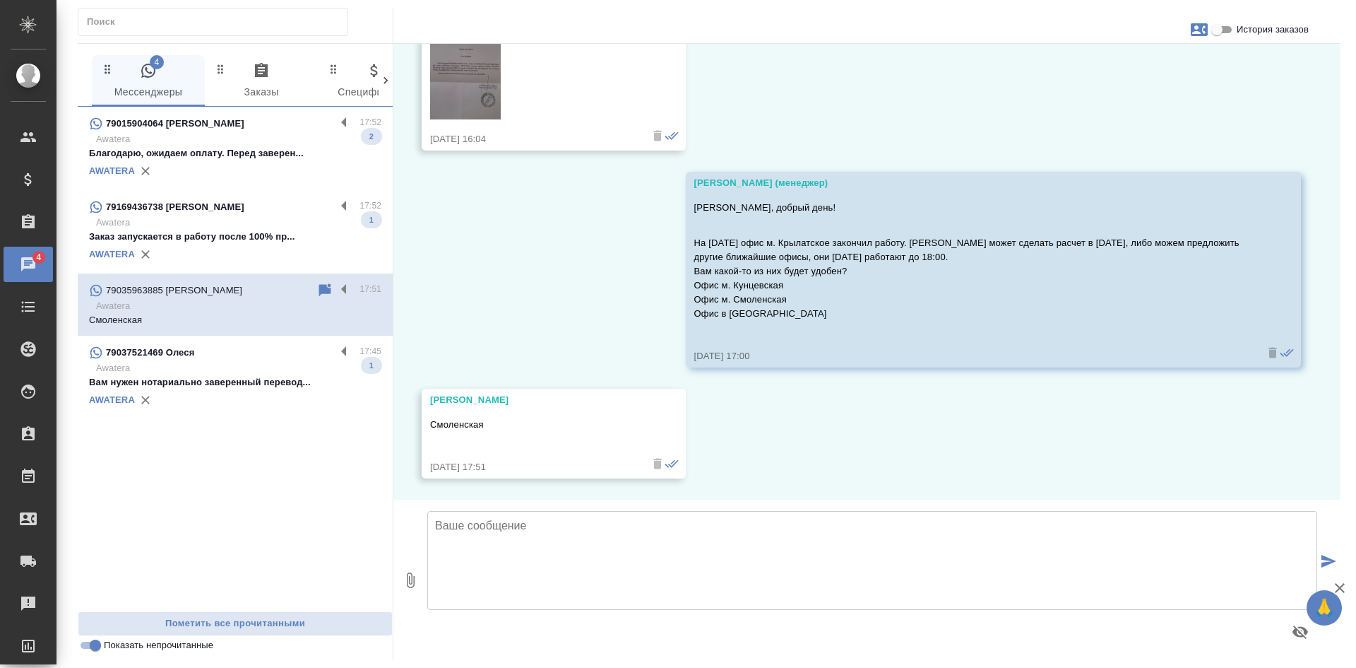
click at [548, 545] on textarea at bounding box center [872, 560] width 890 height 99
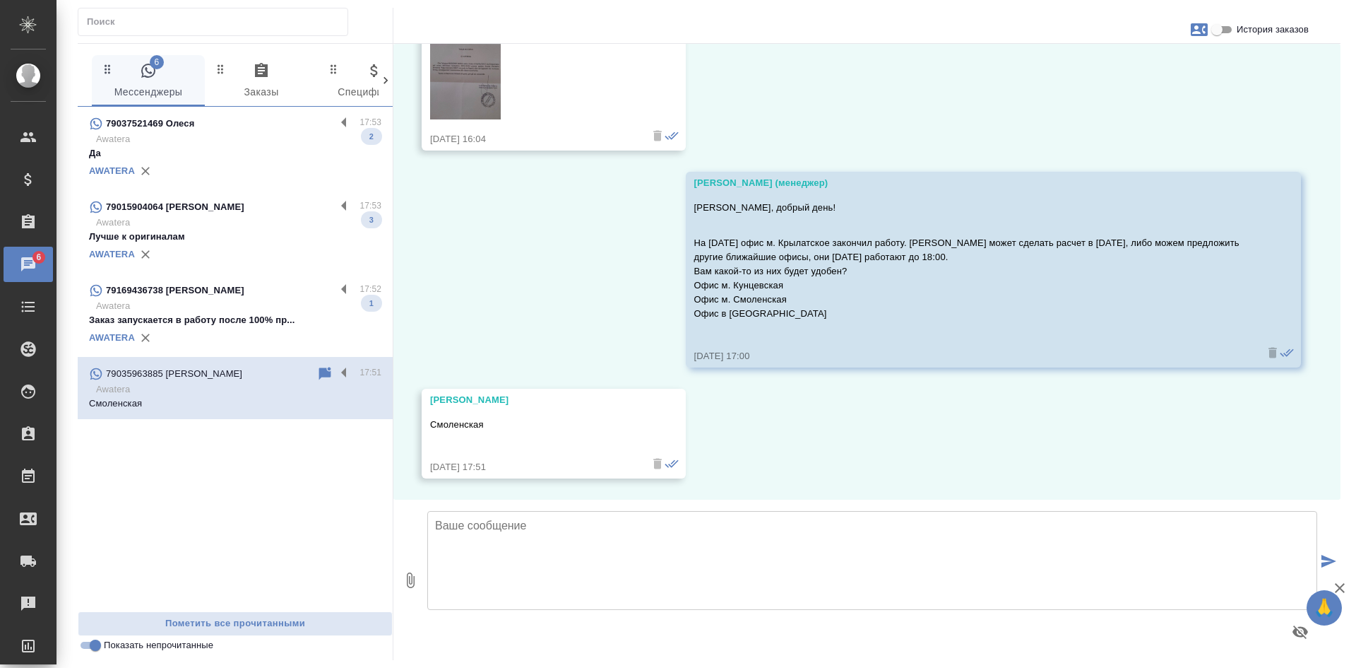
click at [864, 574] on textarea at bounding box center [872, 560] width 890 height 99
click at [741, 574] on textarea at bounding box center [872, 560] width 890 height 99
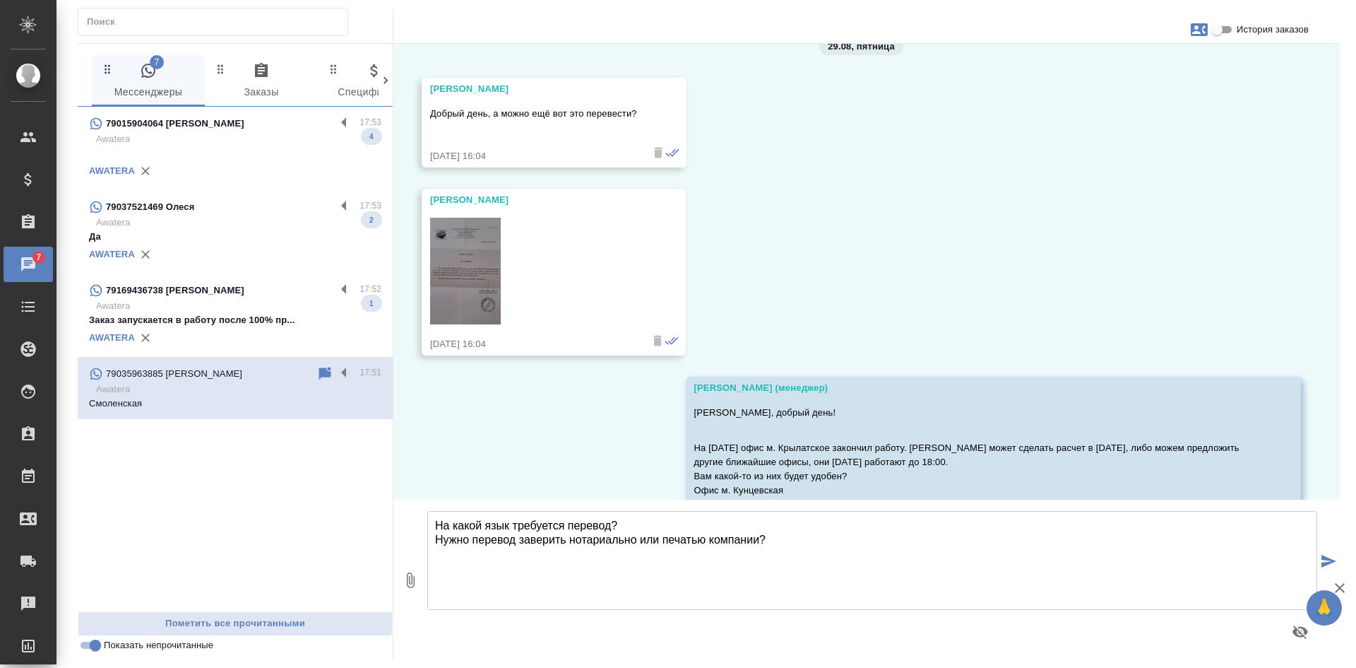
scroll to position [6834, 0]
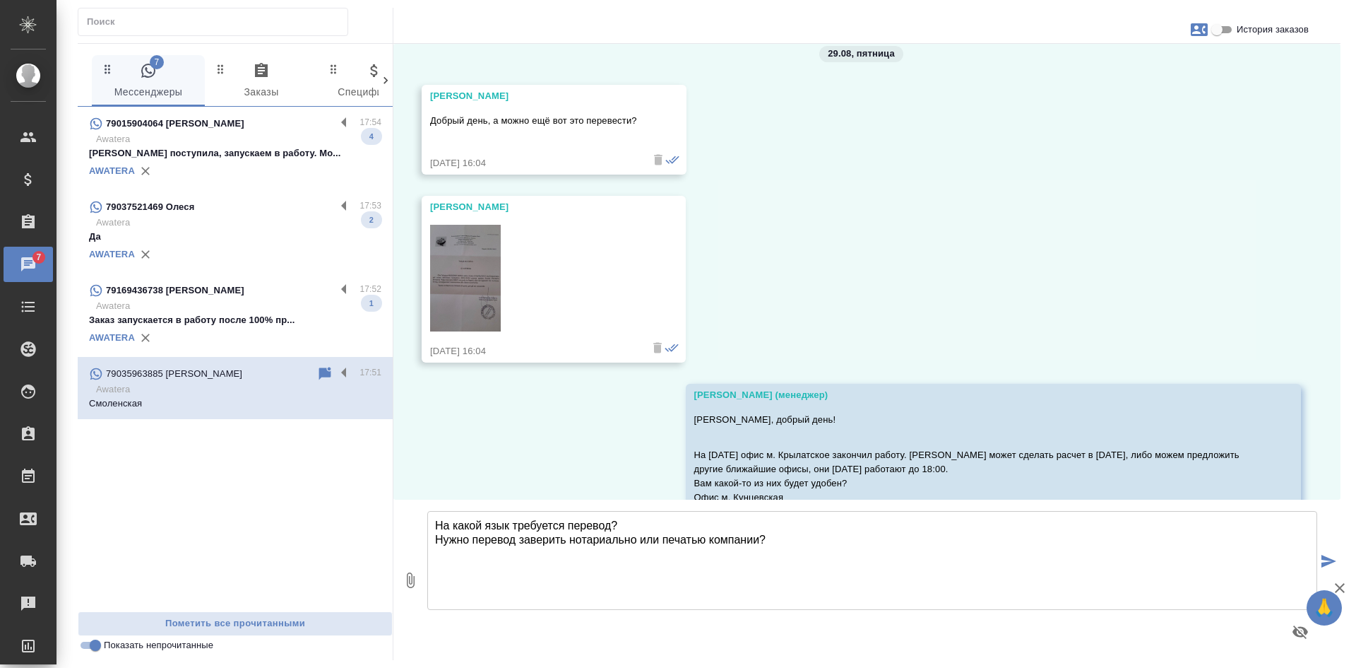
click at [445, 528] on textarea "На какой язык требуется перевод? Нужно перевод заверить нотариально или печатью…" at bounding box center [872, 560] width 890 height 99
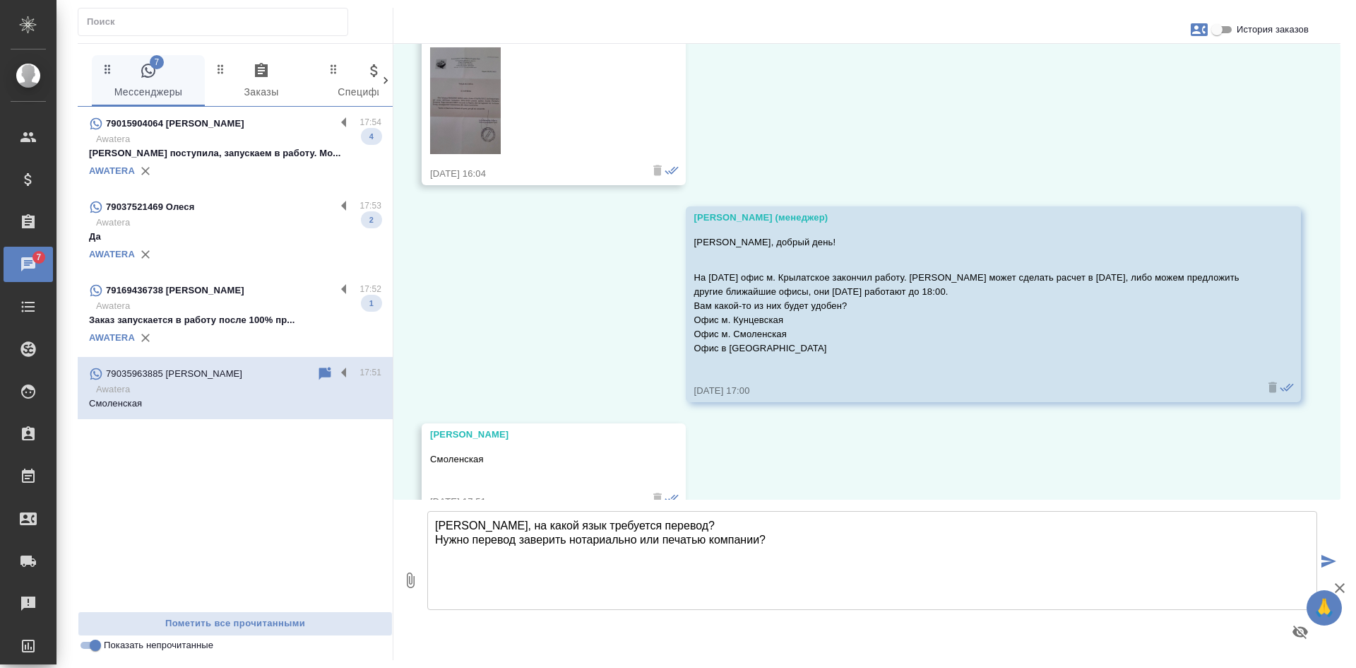
scroll to position [7046, 0]
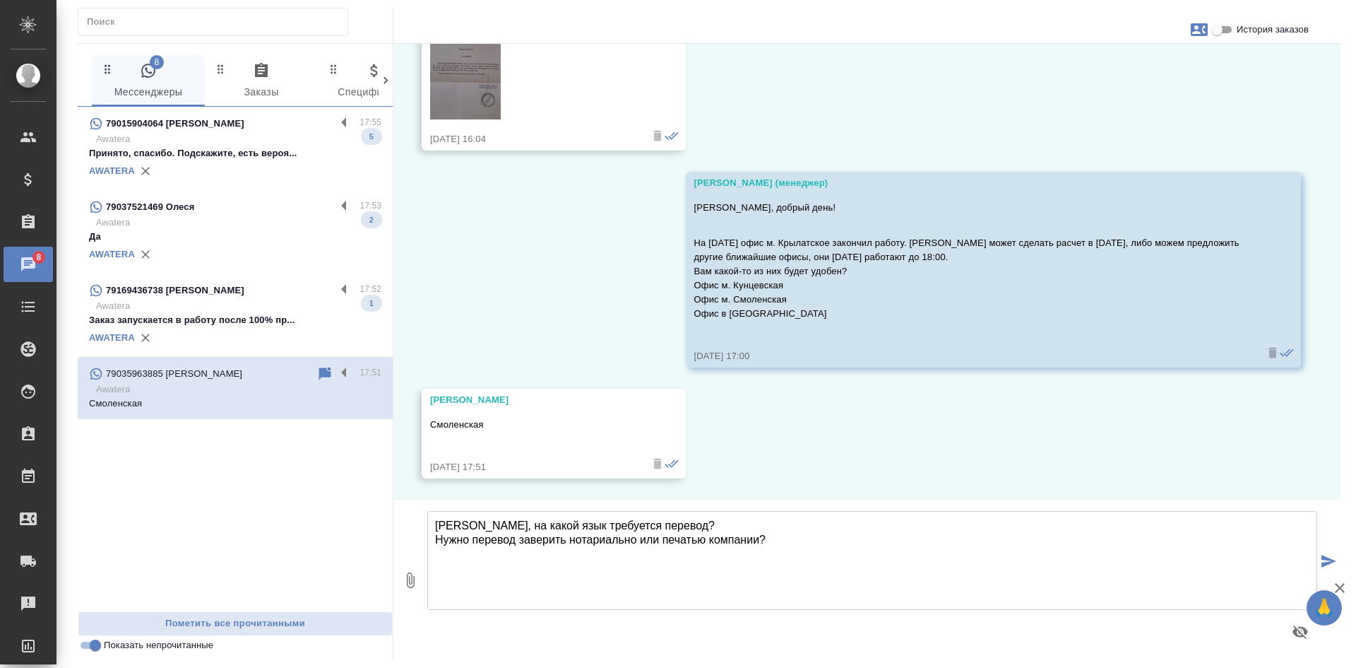
click at [499, 564] on textarea "[PERSON_NAME], на какой язык требуется перевод? Нужно перевод заверить нотариал…" at bounding box center [872, 560] width 890 height 99
click at [781, 533] on textarea "[PERSON_NAME], на какой язык требуется перевод? Нужно перевод заверить нотариал…" at bounding box center [872, 560] width 890 height 99
drag, startPoint x: 509, startPoint y: 552, endPoint x: 574, endPoint y: 225, distance: 333.6
click at [574, 225] on div "18.08, [DATE] [PERSON_NAME] день, а сколько стоит заверенный перевод прав [DEMO…" at bounding box center [867, 272] width 947 height 456
click at [598, 551] on textarea "[PERSON_NAME], на какой язык требуется перевод? Нужно перевод заверить нотариал…" at bounding box center [872, 560] width 890 height 99
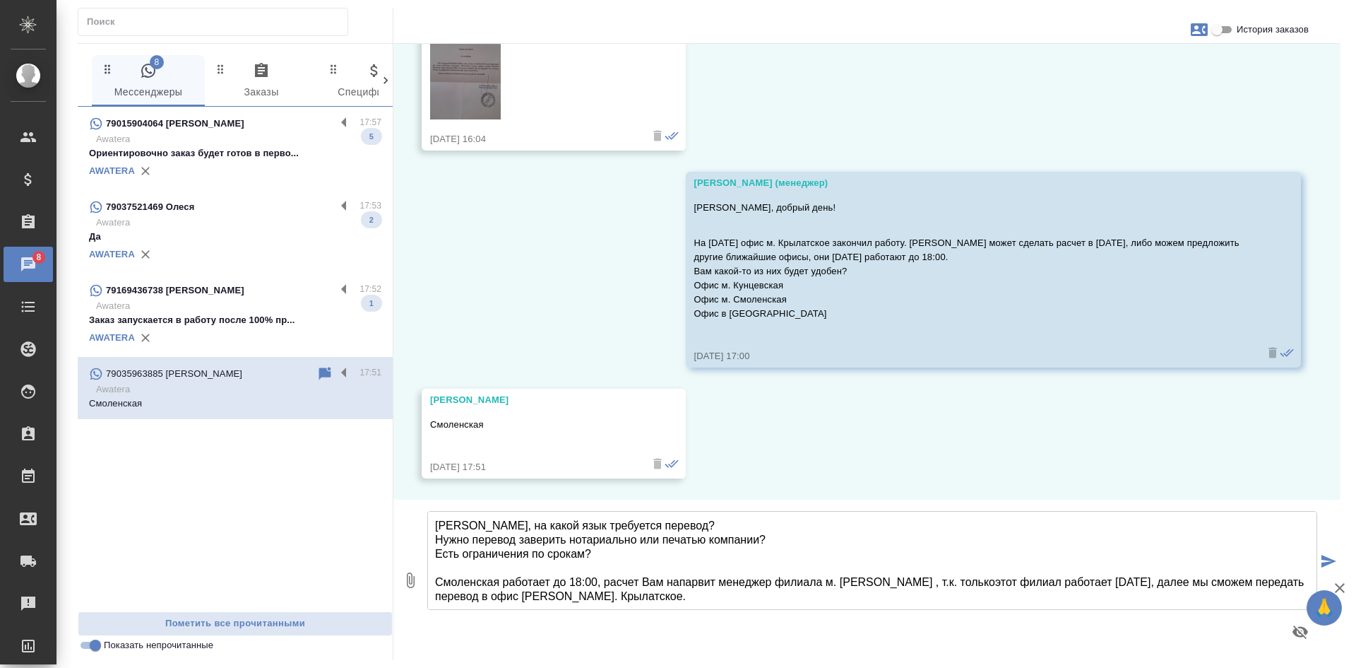
drag, startPoint x: 704, startPoint y: 571, endPoint x: 698, endPoint y: 577, distance: 8.5
click at [972, 584] on textarea "[PERSON_NAME], на какой язык требуется перевод? Нужно перевод заверить нотариал…" at bounding box center [872, 560] width 890 height 99
click at [974, 581] on textarea "[PERSON_NAME], на какой язык требуется перевод? Нужно перевод заверить нотариал…" at bounding box center [872, 560] width 890 height 99
click at [844, 577] on textarea "[PERSON_NAME], на какой язык требуется перевод? Нужно перевод заверить нотариал…" at bounding box center [872, 560] width 890 height 99
type textarea "[PERSON_NAME], на какой язык требуется перевод? Нужно перевод заверить нотариал…"
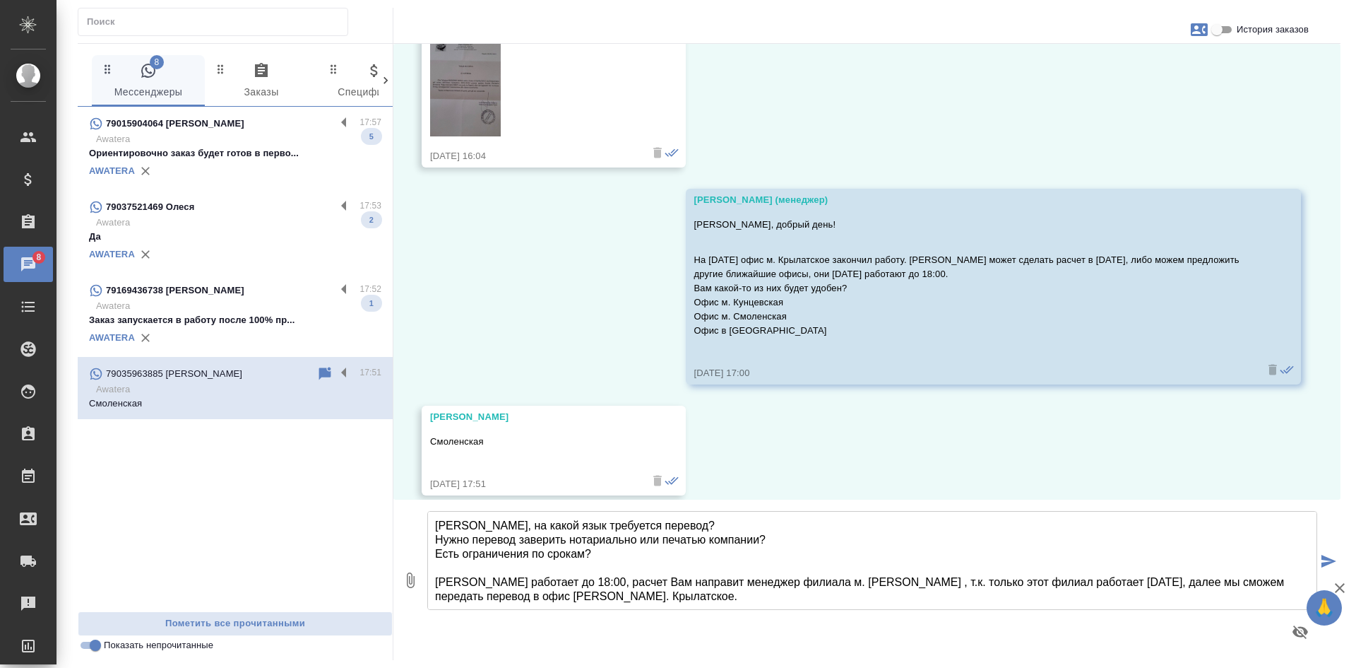
scroll to position [7046, 0]
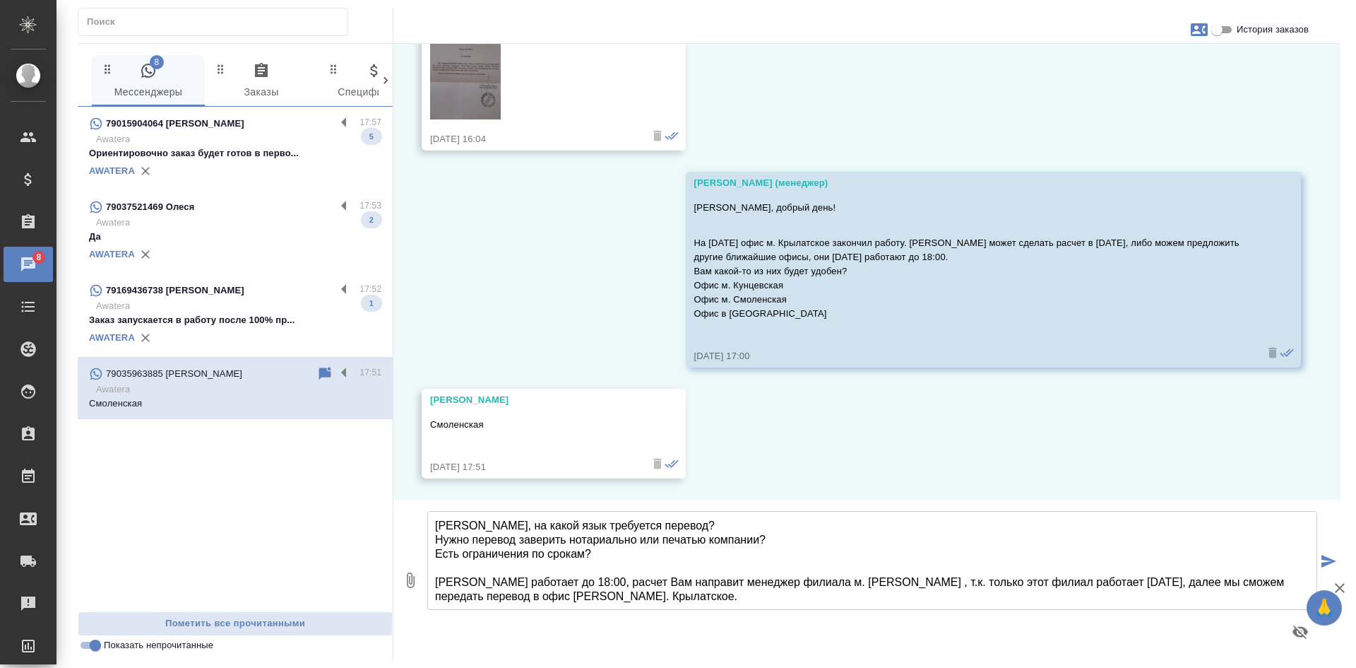
click at [434, 581] on textarea "[PERSON_NAME], на какой язык требуется перевод? Нужно перевод заверить нотариал…" at bounding box center [872, 560] width 890 height 99
click at [966, 580] on textarea "[PERSON_NAME], на какой язык требуется перевод? Нужно перевод заверить нотариал…" at bounding box center [872, 560] width 890 height 99
click at [1046, 586] on textarea "[PERSON_NAME], на какой язык требуется перевод? Нужно перевод заверить нотариал…" at bounding box center [872, 560] width 890 height 99
click at [1216, 580] on textarea "[PERSON_NAME], на какой язык требуется перевод? Нужно перевод заверить нотариал…" at bounding box center [872, 560] width 890 height 99
click at [783, 597] on textarea "[PERSON_NAME], на какой язык требуется перевод? Нужно перевод заверить нотариал…" at bounding box center [872, 560] width 890 height 99
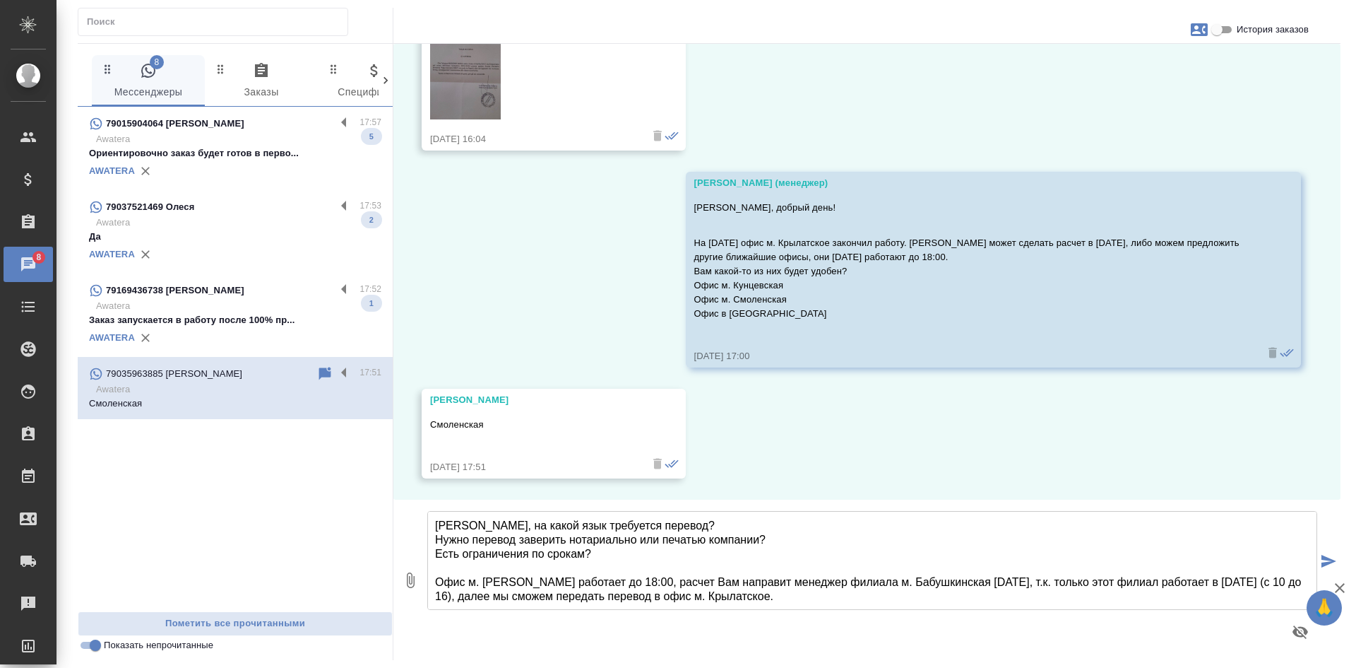
click at [488, 591] on textarea "[PERSON_NAME], на какой язык требуется перевод? Нужно перевод заверить нотариал…" at bounding box center [872, 560] width 890 height 99
click at [776, 598] on textarea "[PERSON_NAME], на какой язык требуется перевод? Нужно перевод заверить нотариал…" at bounding box center [872, 560] width 890 height 99
type textarea "[PERSON_NAME], на какой язык требуется перевод? Нужно перевод заверить нотариал…"
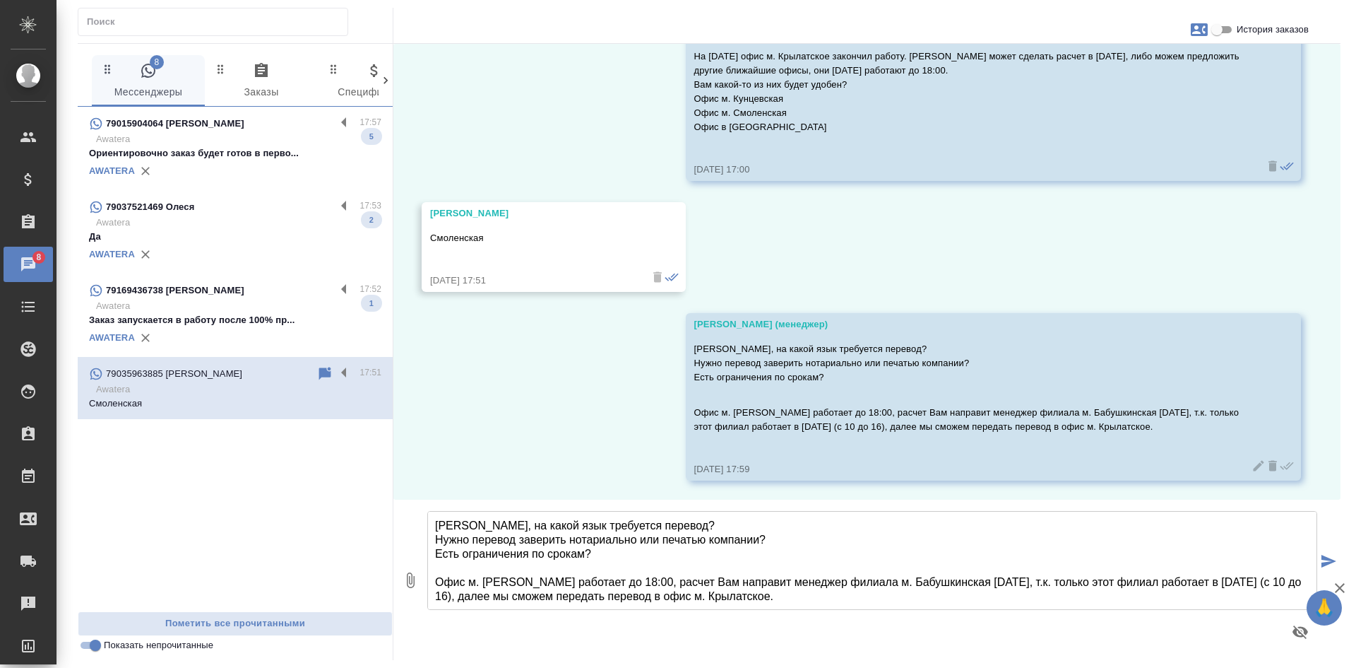
scroll to position [7235, 0]
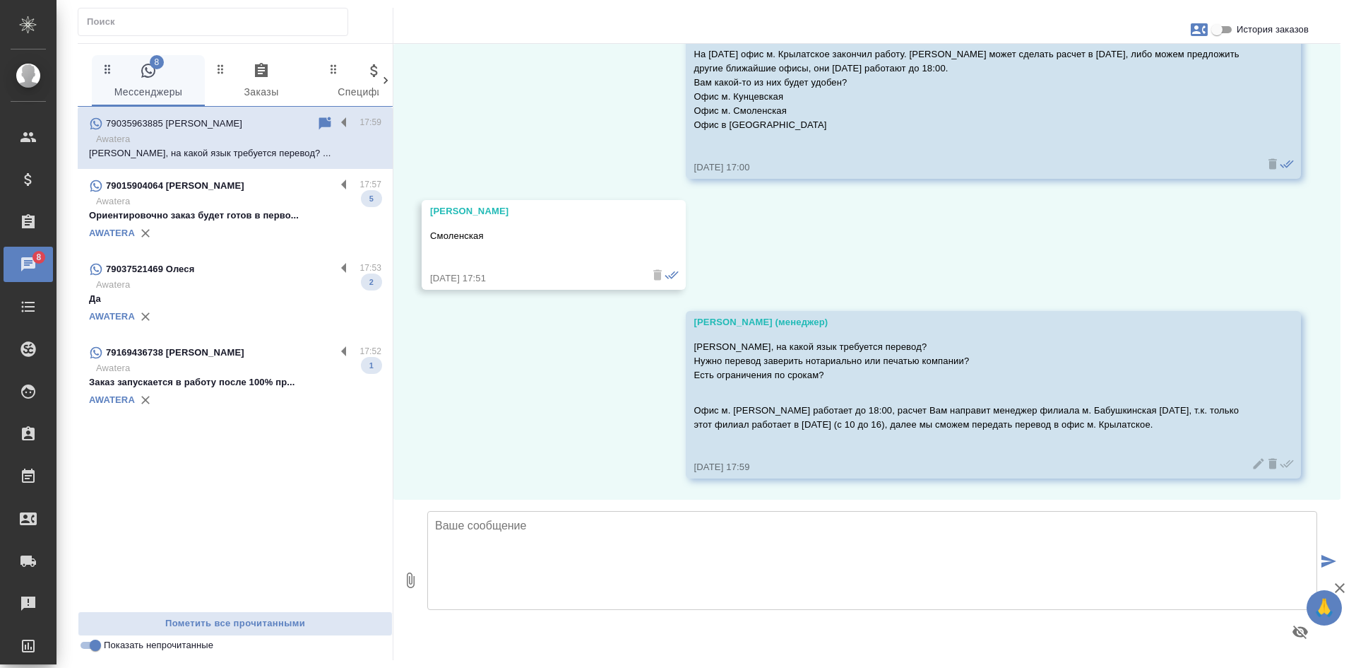
click at [1213, 30] on input "История заказов" at bounding box center [1217, 29] width 51 height 17
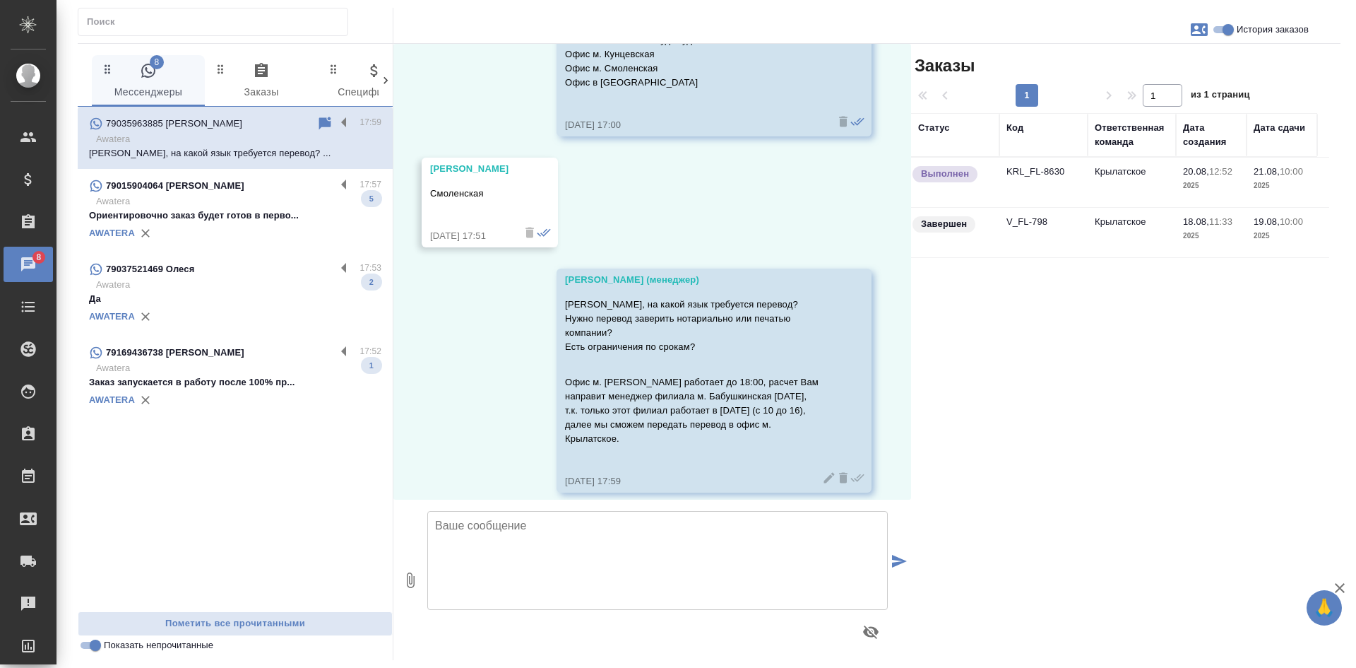
scroll to position [7545, 0]
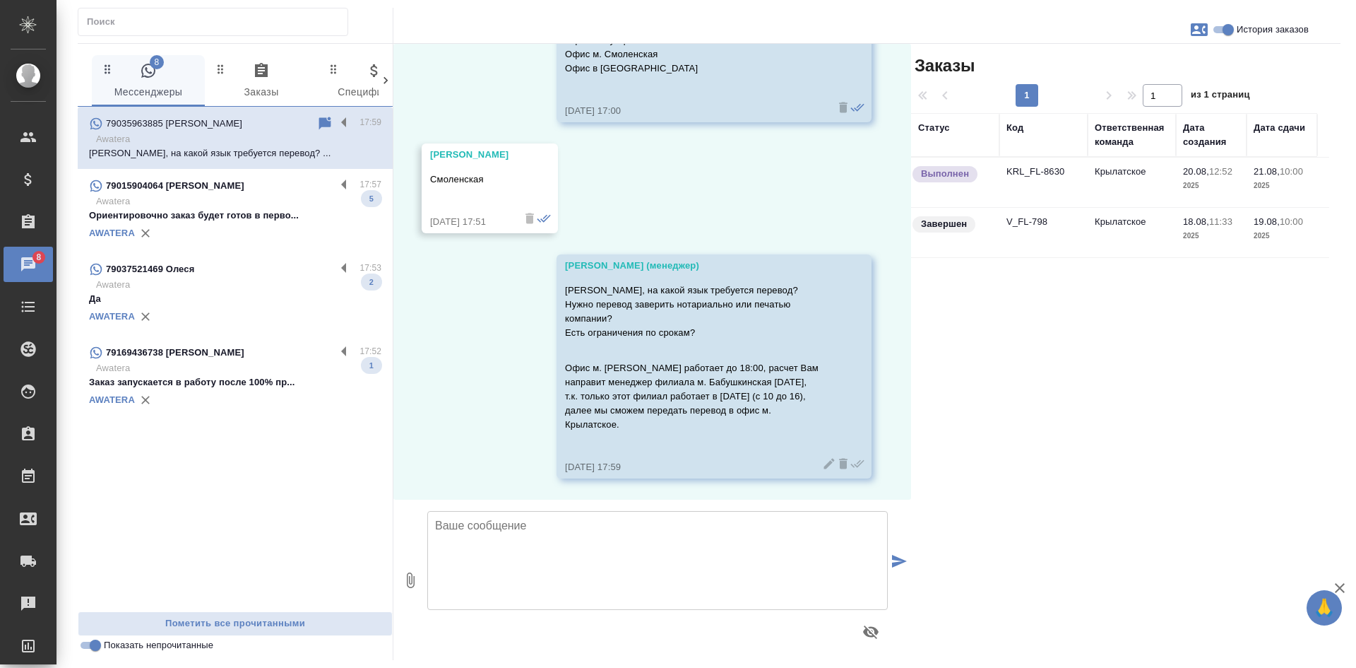
click at [1208, 28] on input "История заказов" at bounding box center [1228, 29] width 51 height 17
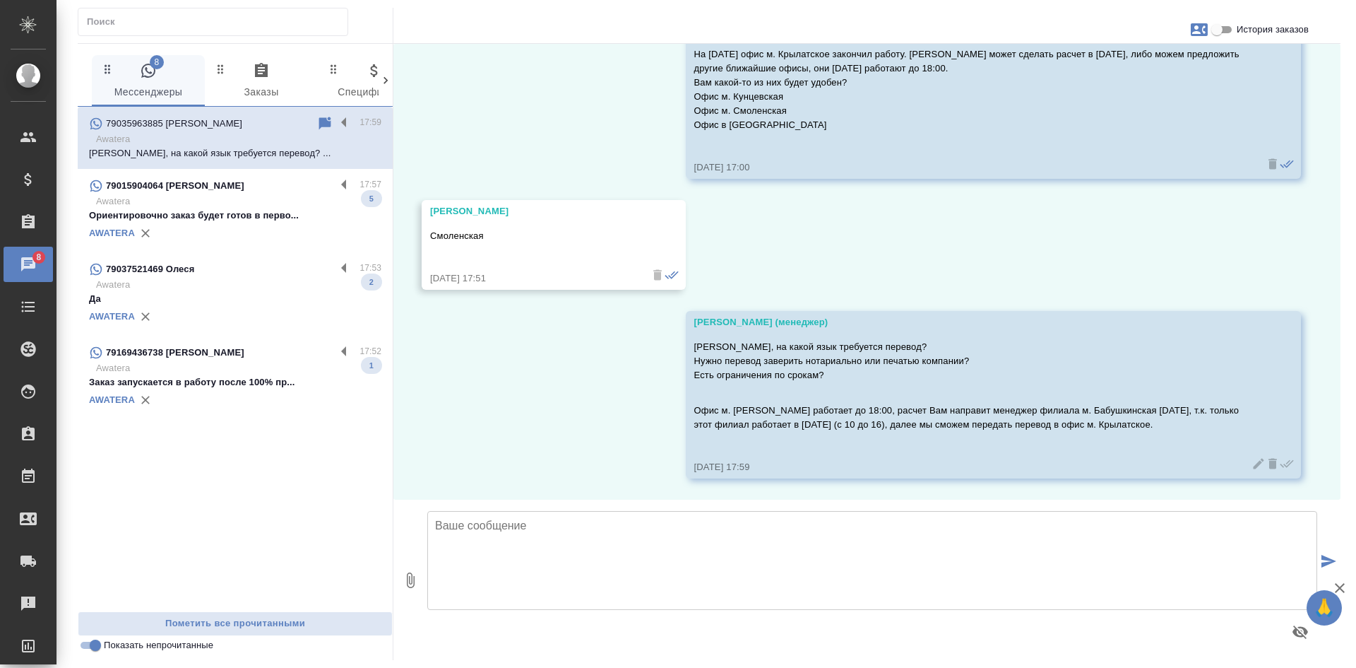
scroll to position [7235, 0]
click at [1217, 30] on input "История заказов" at bounding box center [1217, 29] width 51 height 17
checkbox input "true"
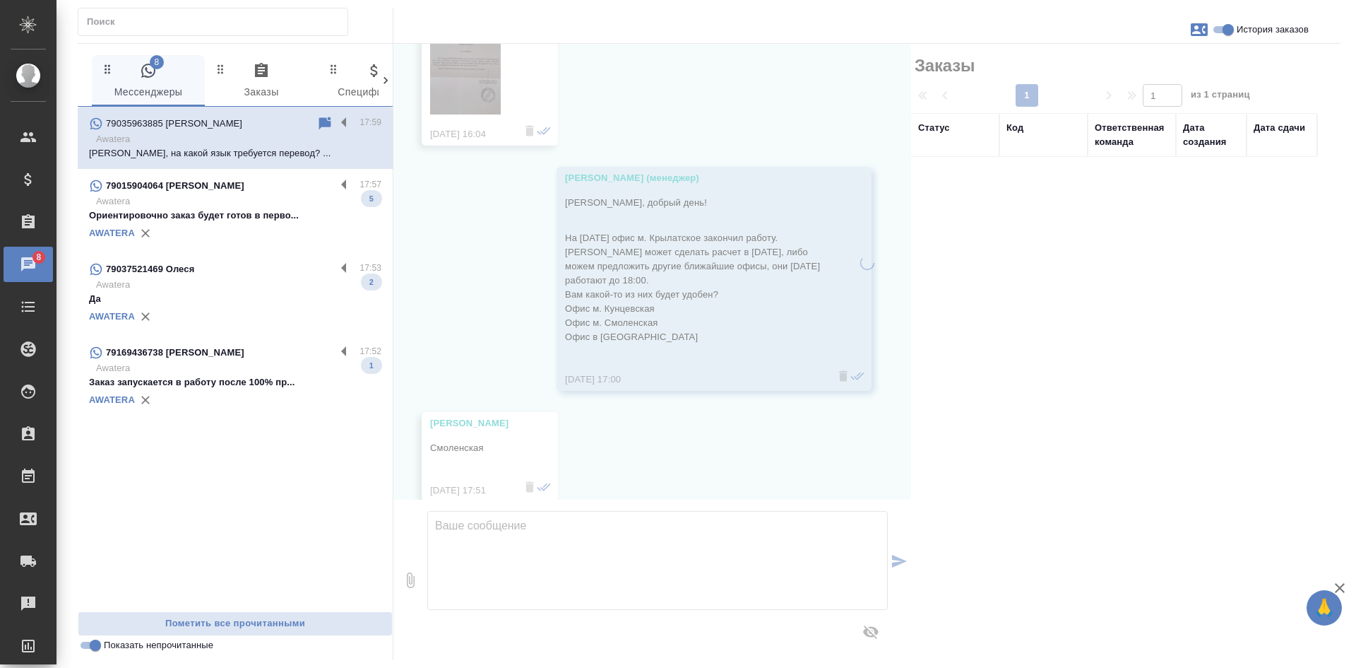
scroll to position [7545, 0]
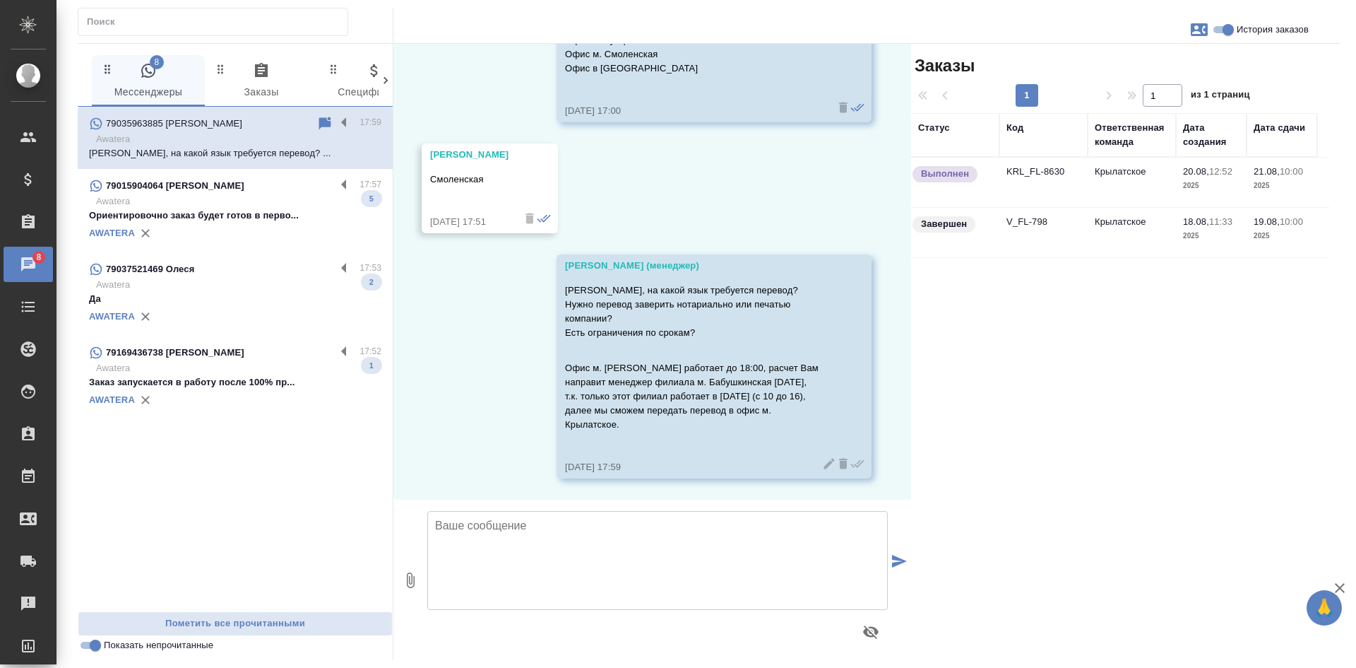
drag, startPoint x: 1164, startPoint y: 418, endPoint x: 1119, endPoint y: 377, distance: 60.5
click at [1164, 418] on div "Заказы 1 1 из 1 страниц Статус Код Ответственная команда Дата создания Дата сда…" at bounding box center [1126, 352] width 430 height 616
click at [1207, 23] on icon "button" at bounding box center [1199, 29] width 17 height 17
click at [1127, 65] on span "Создать заявку" at bounding box center [1136, 68] width 69 height 14
select select "RU"
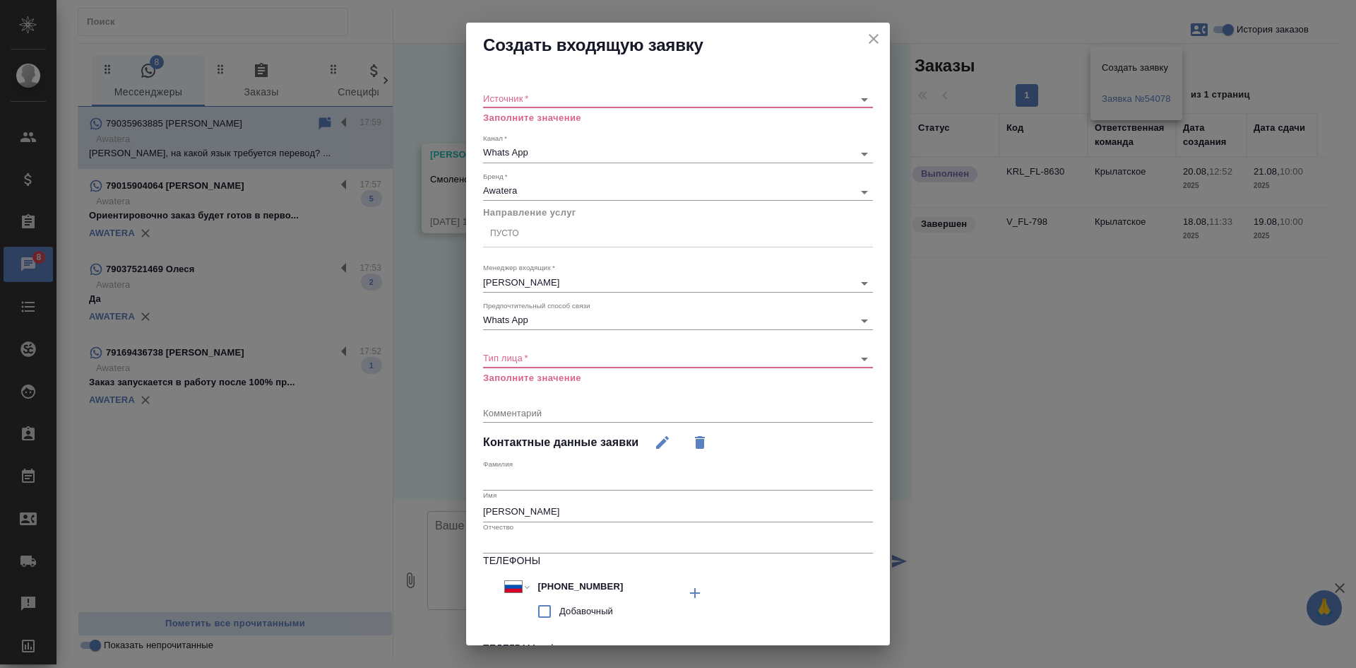
click at [606, 110] on div "Источник   * ​ Заполните значение" at bounding box center [678, 102] width 390 height 46
click at [597, 101] on body "🙏 .cls-1 fill:#fff; AWATERA [PERSON_NAME] Спецификации Заказы 8 Чаты Todo Проек…" at bounding box center [678, 334] width 1356 height 668
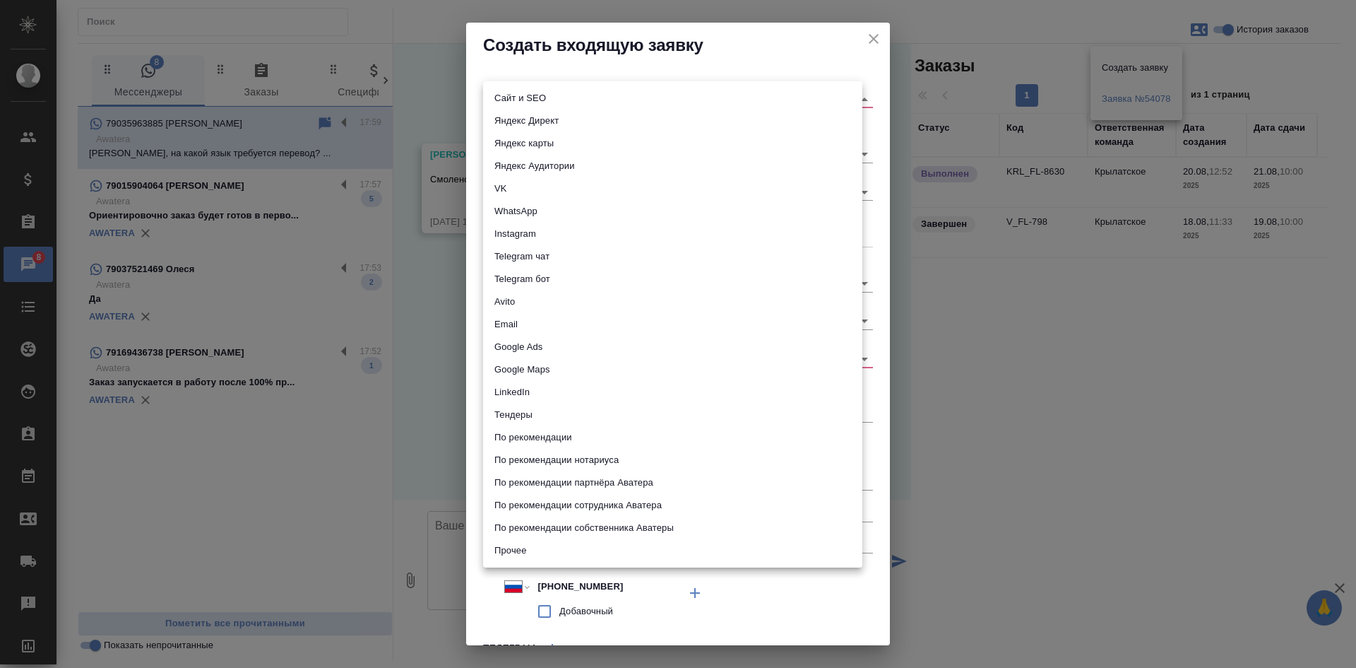
click at [586, 100] on li "Сайт и SEO" at bounding box center [672, 98] width 379 height 23
type input "seo"
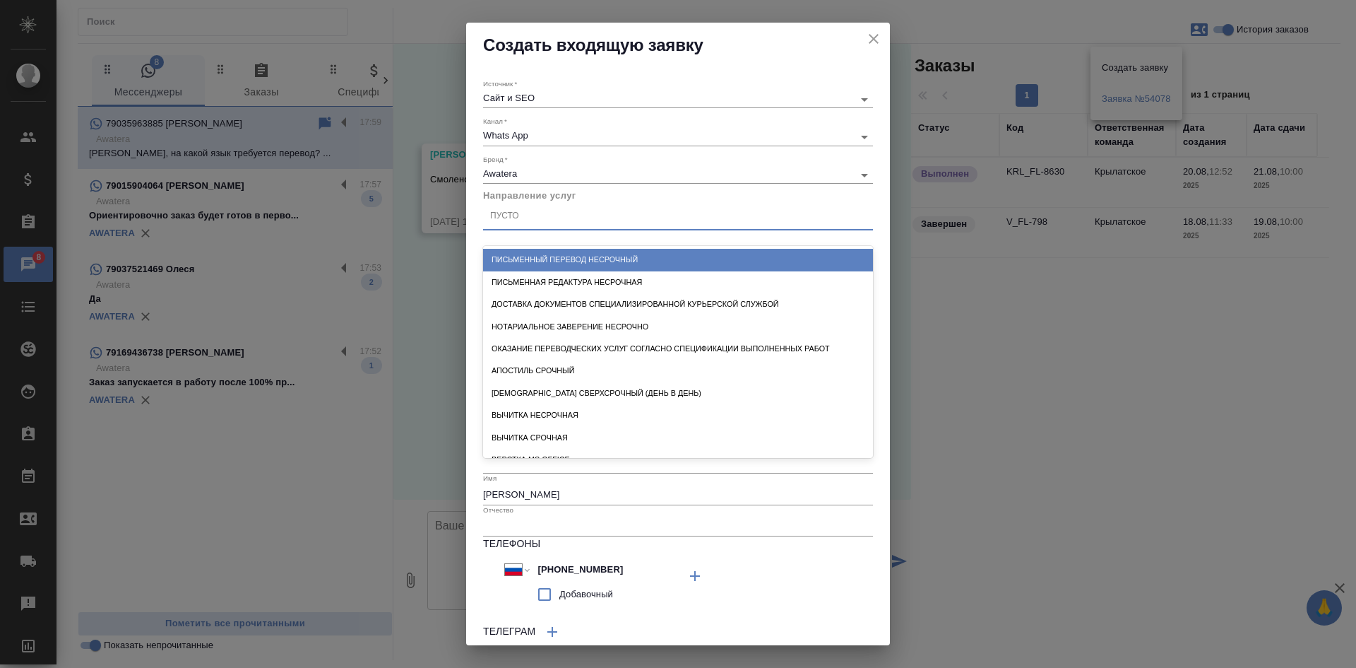
click at [508, 218] on div "Пусто" at bounding box center [504, 217] width 29 height 12
type input "пись"
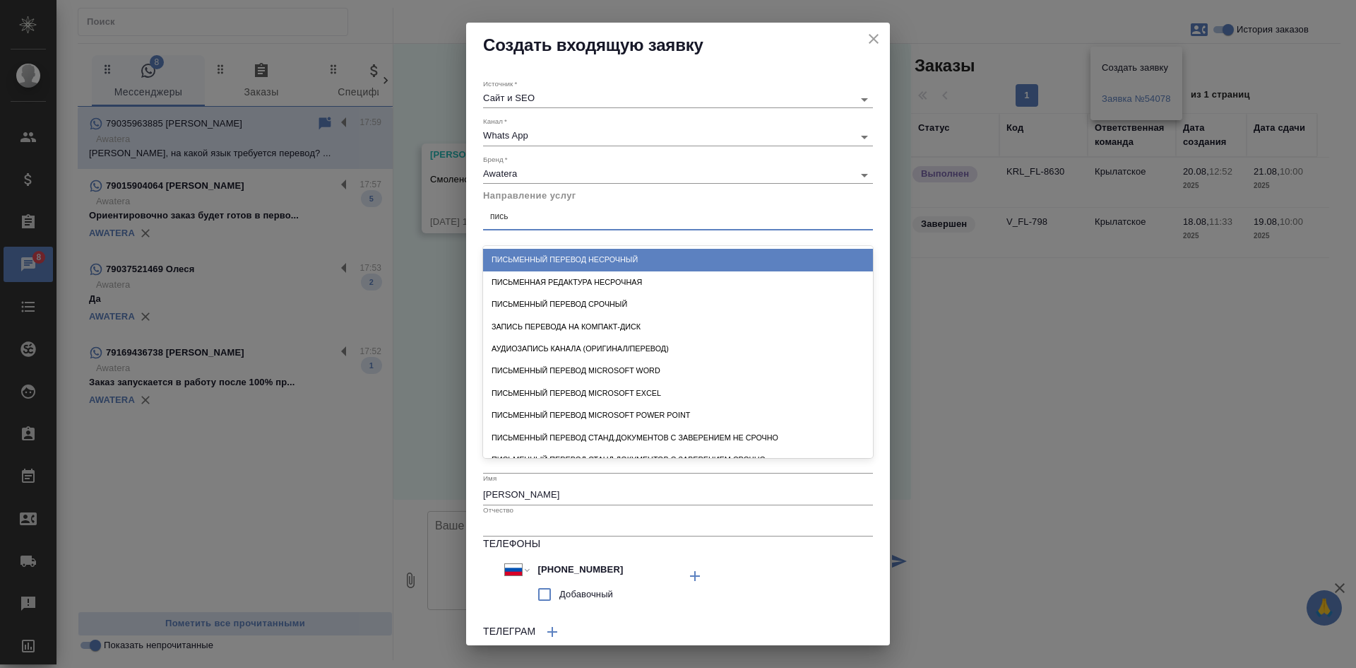
click at [525, 262] on div "Письменный перевод несрочный" at bounding box center [678, 260] width 390 height 22
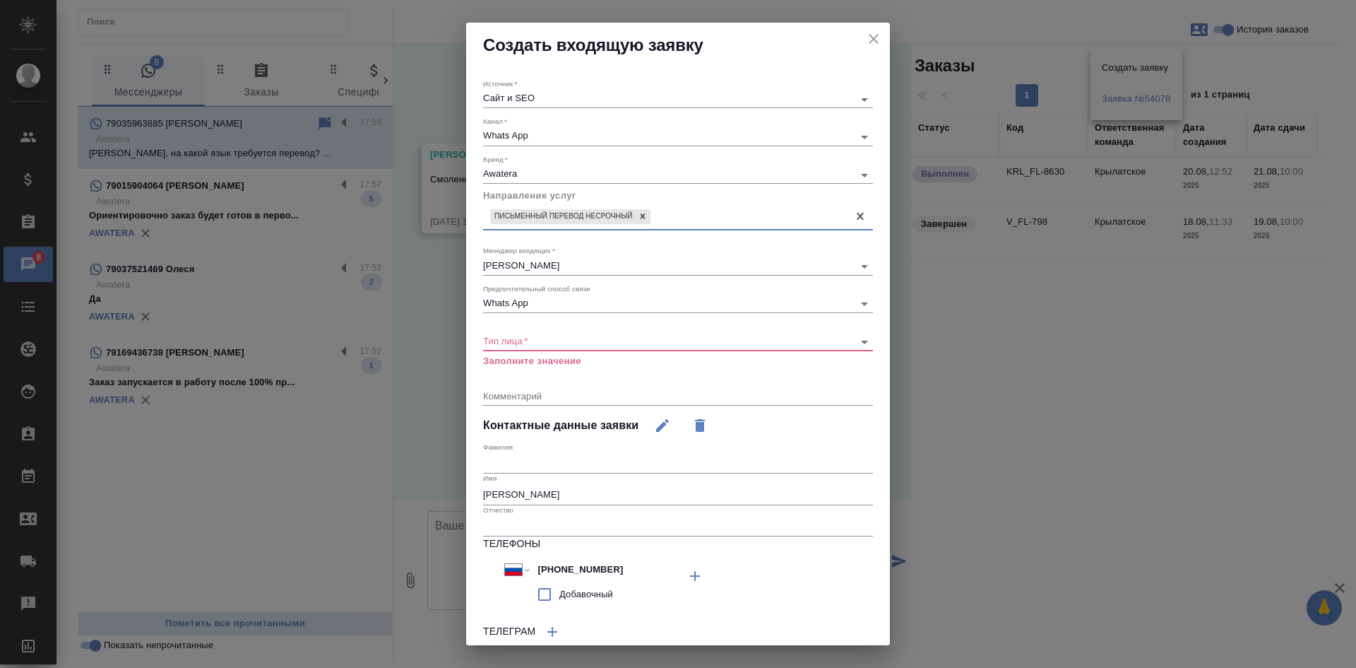
click at [553, 343] on body "🙏 .cls-1 fill:#fff; AWATERA [PERSON_NAME] Спецификации Заказы 8 Чаты Todo Проек…" at bounding box center [678, 334] width 1356 height 668
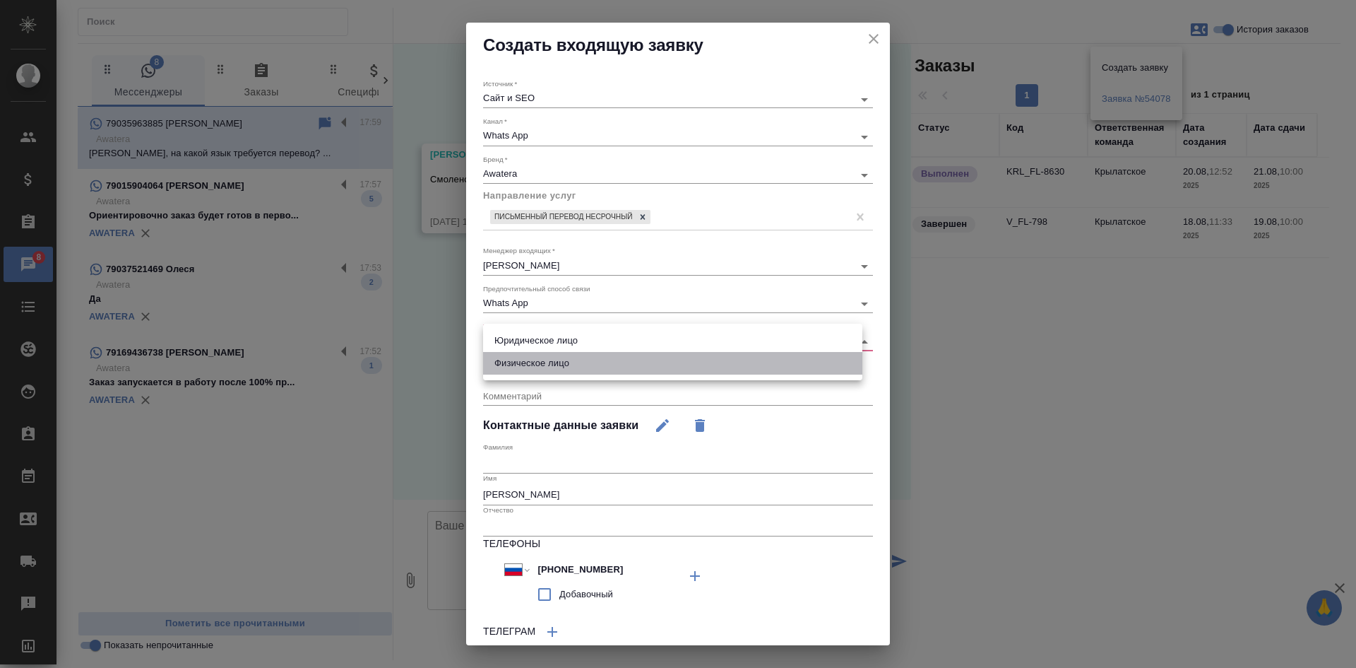
click at [520, 365] on li "Физическое лицо" at bounding box center [672, 363] width 379 height 23
type input "private"
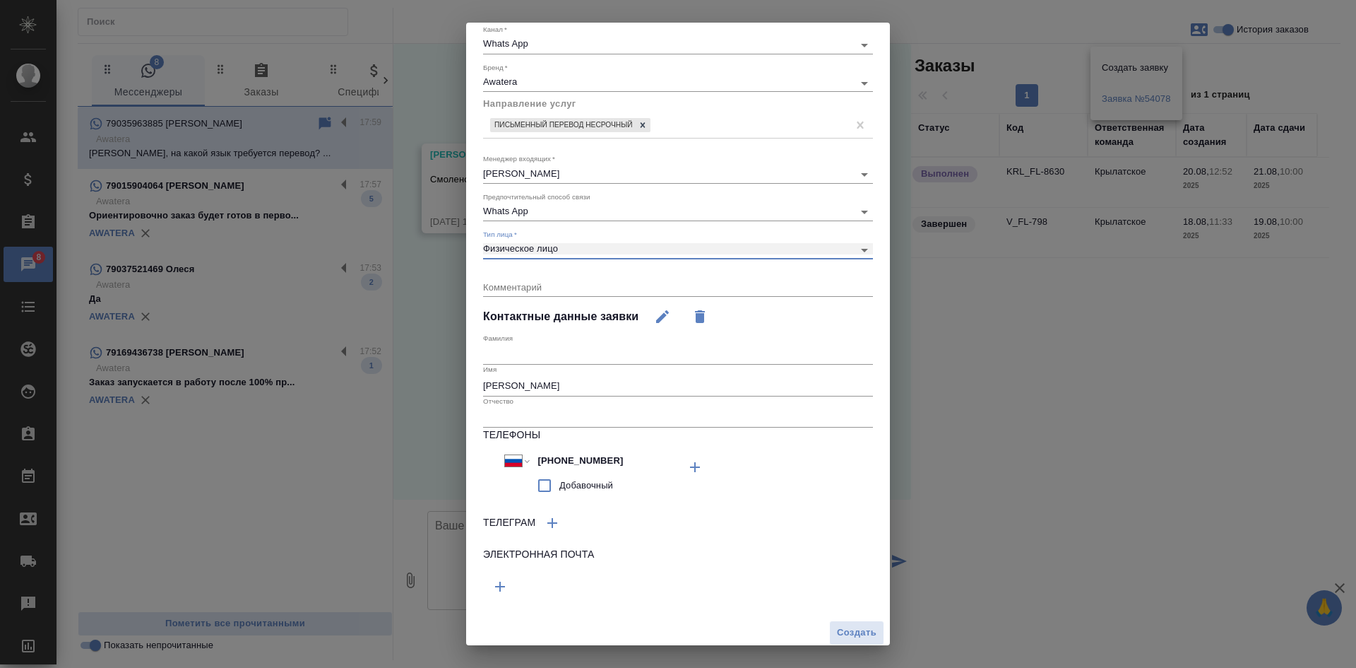
scroll to position [97, 0]
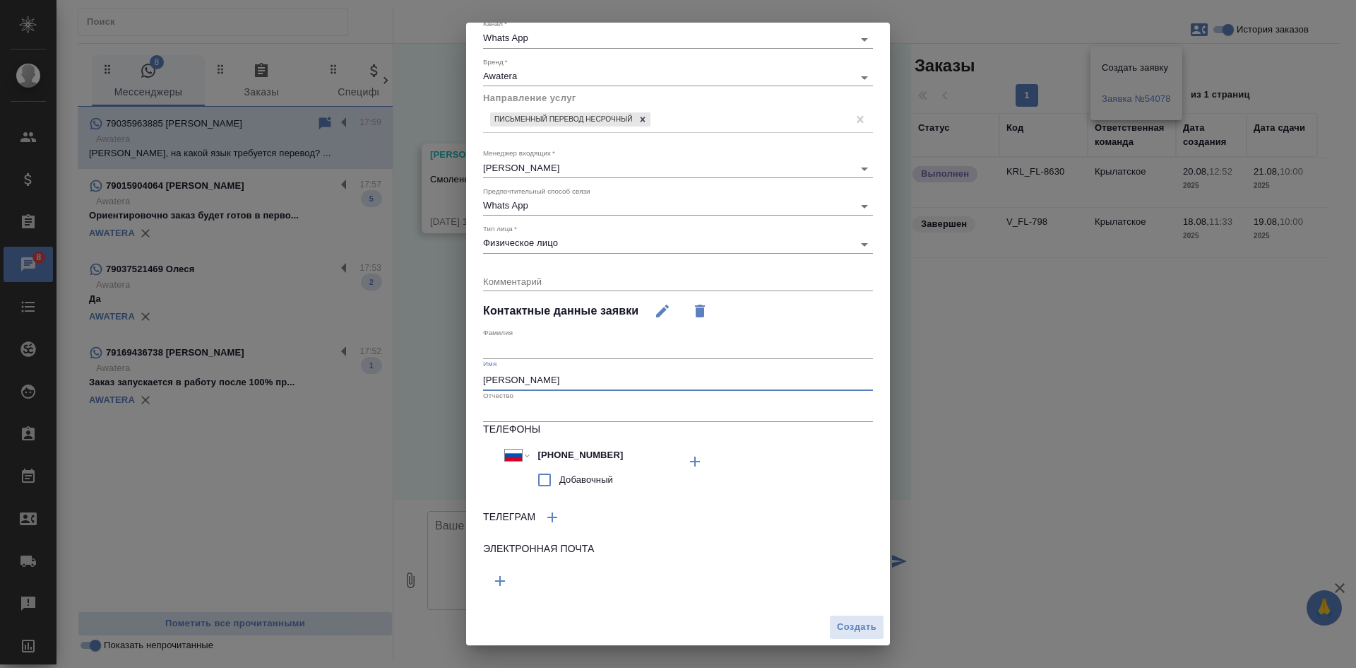
drag, startPoint x: 512, startPoint y: 385, endPoint x: 309, endPoint y: 380, distance: 202.8
click at [317, 380] on div "Создать входящую заявку Источник   * Сайт и SEO seo Канал   * Whats App 66ac940…" at bounding box center [678, 334] width 1356 height 668
type input "[PERSON_NAME]"
click at [843, 627] on span "Создать" at bounding box center [857, 627] width 40 height 16
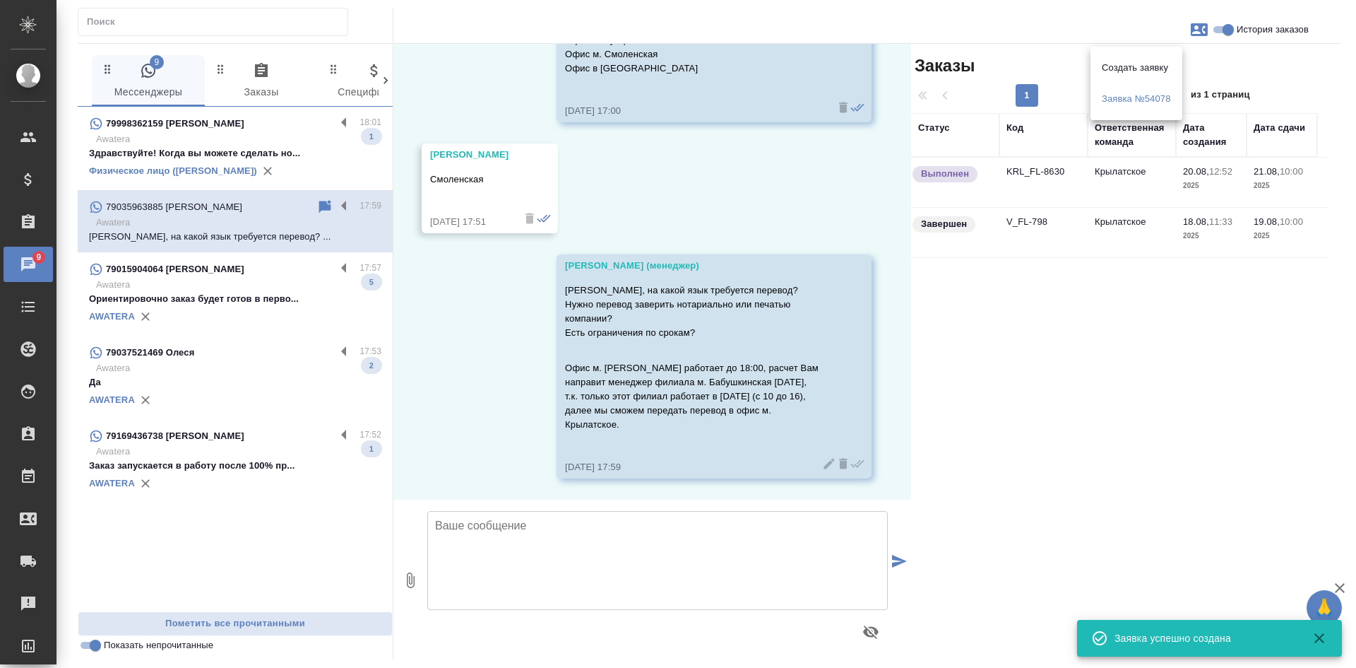
click at [227, 133] on div at bounding box center [678, 334] width 1356 height 668
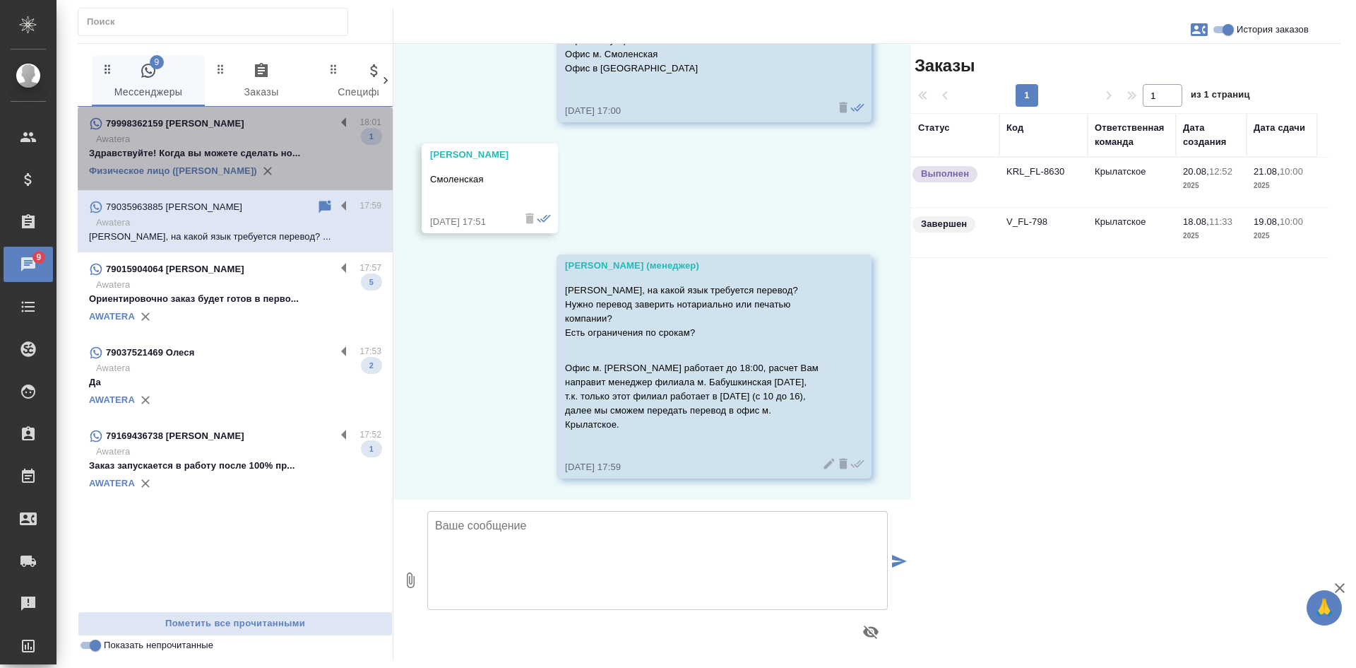
click at [231, 149] on p "Здравствуйте! Когда вы можете сделать но..." at bounding box center [235, 153] width 292 height 14
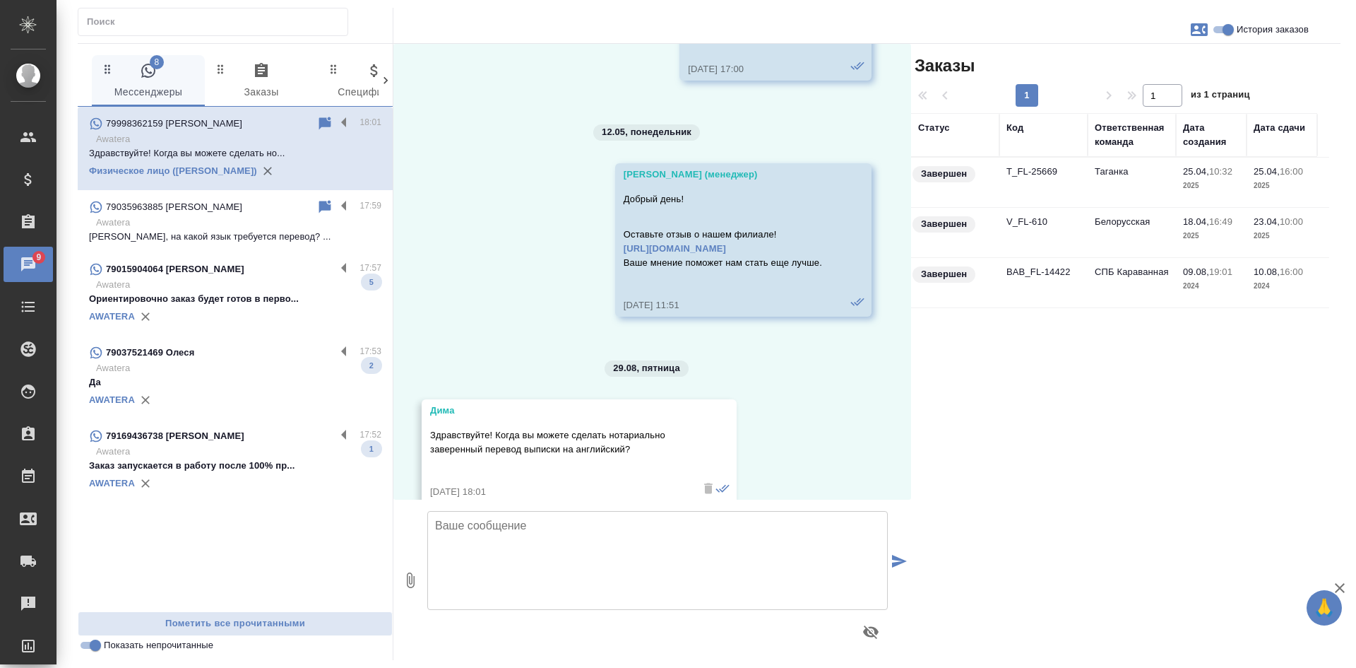
scroll to position [10084, 0]
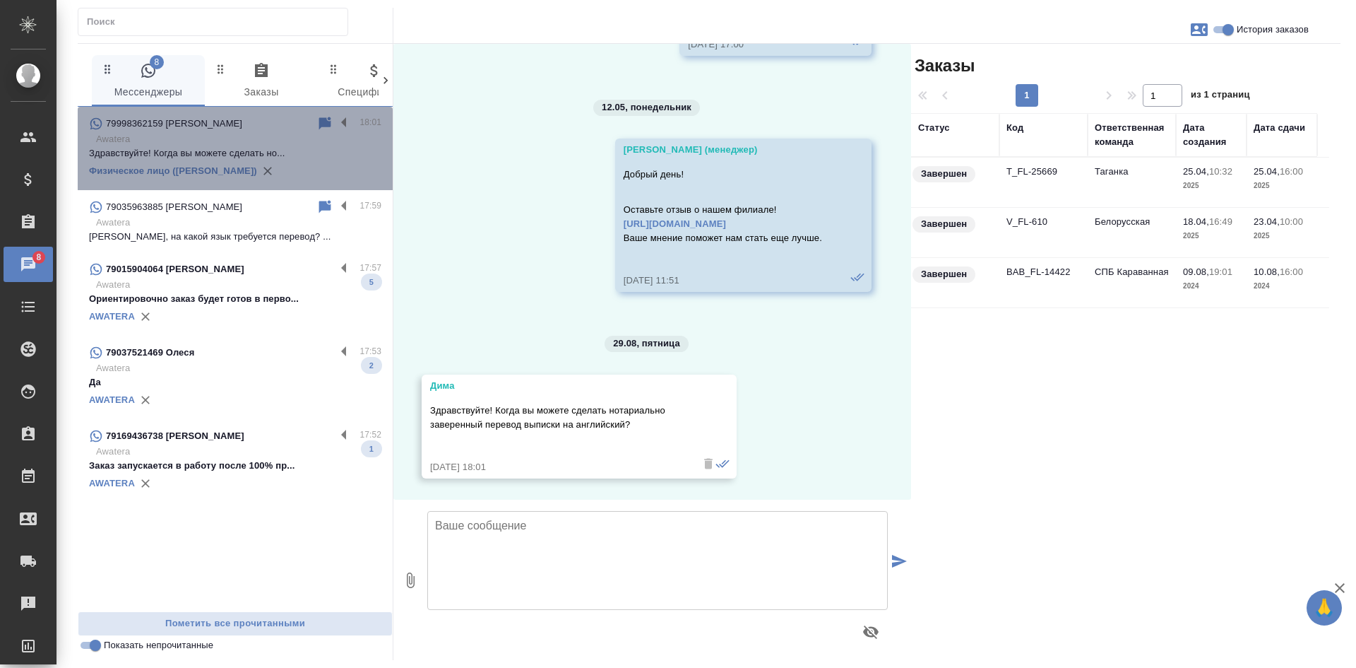
click at [324, 113] on div "79998362159 [PERSON_NAME] 18:01 Awatera Здравствуйте! Когда вы можете сделать н…" at bounding box center [235, 148] width 315 height 83
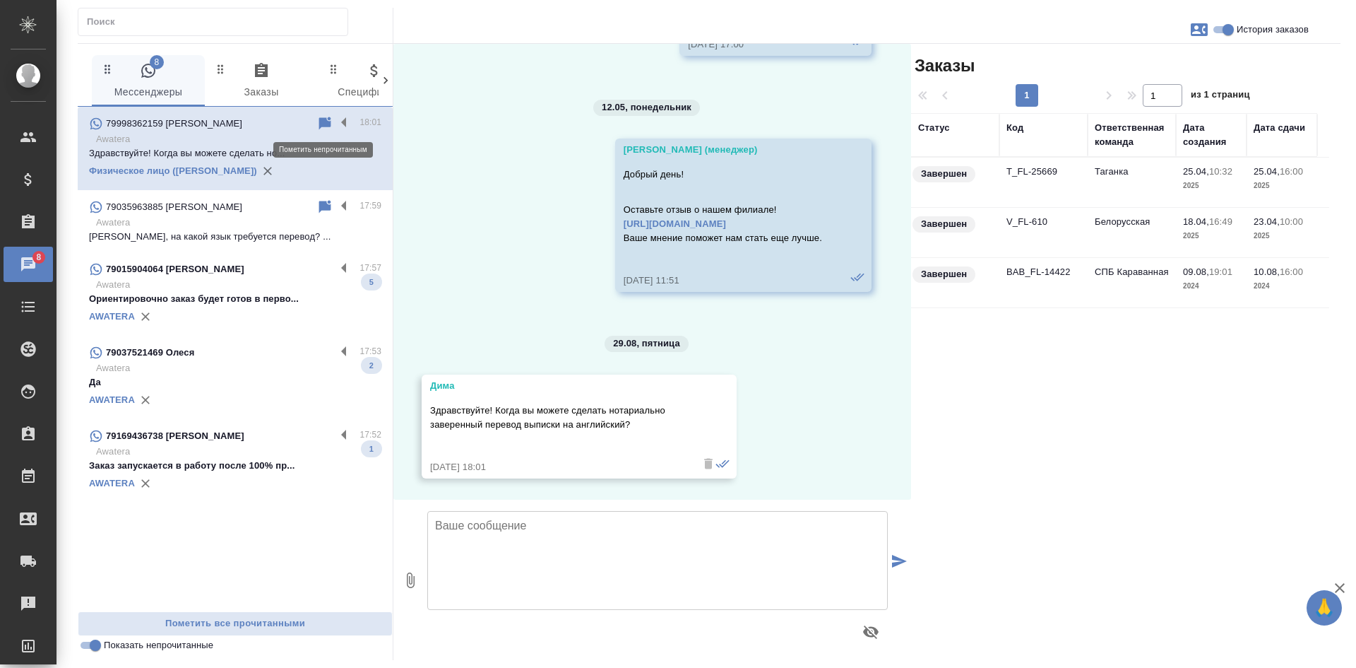
click at [322, 122] on icon at bounding box center [325, 123] width 12 height 13
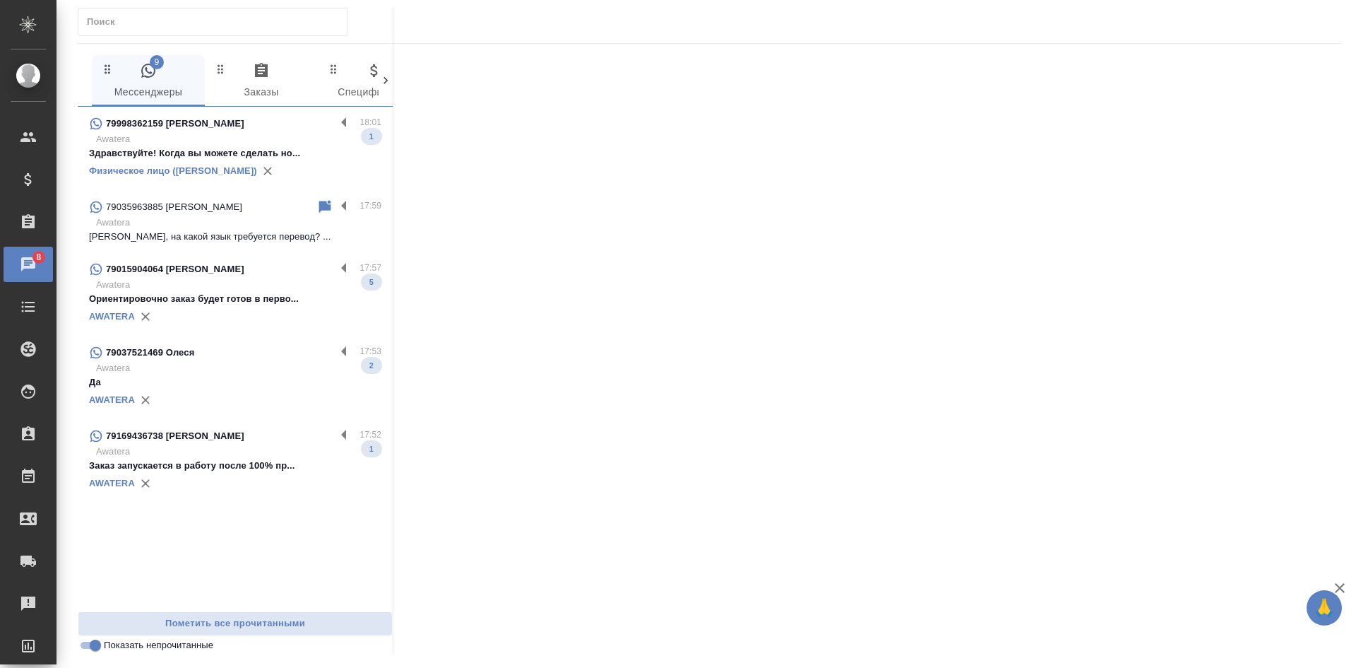
click at [217, 323] on div "AWATERA" at bounding box center [235, 316] width 292 height 21
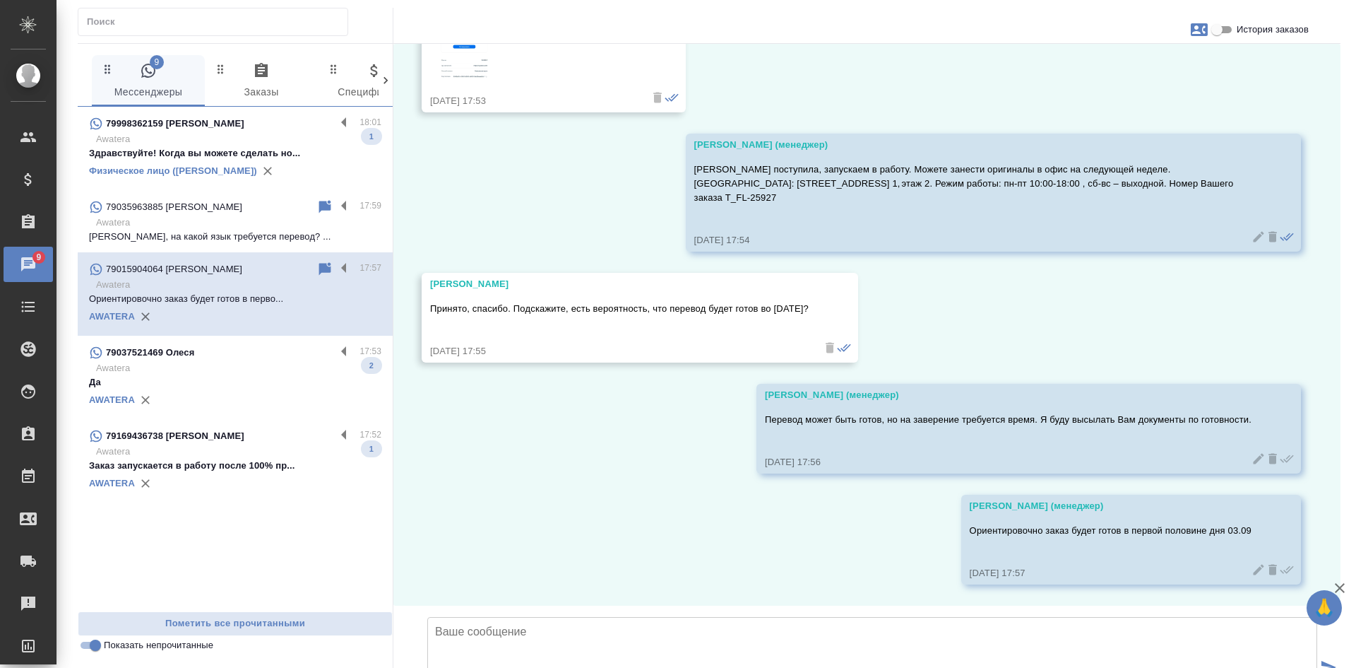
scroll to position [2674, 0]
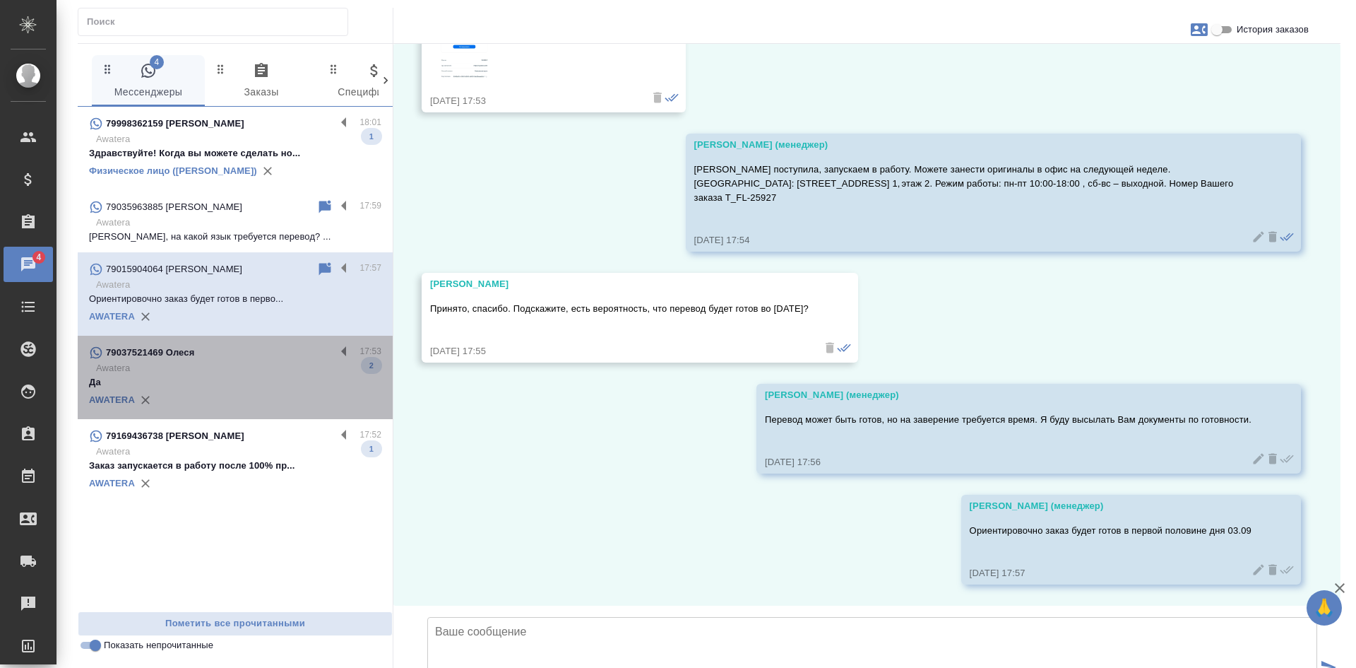
click at [254, 389] on p "Да" at bounding box center [235, 382] width 292 height 14
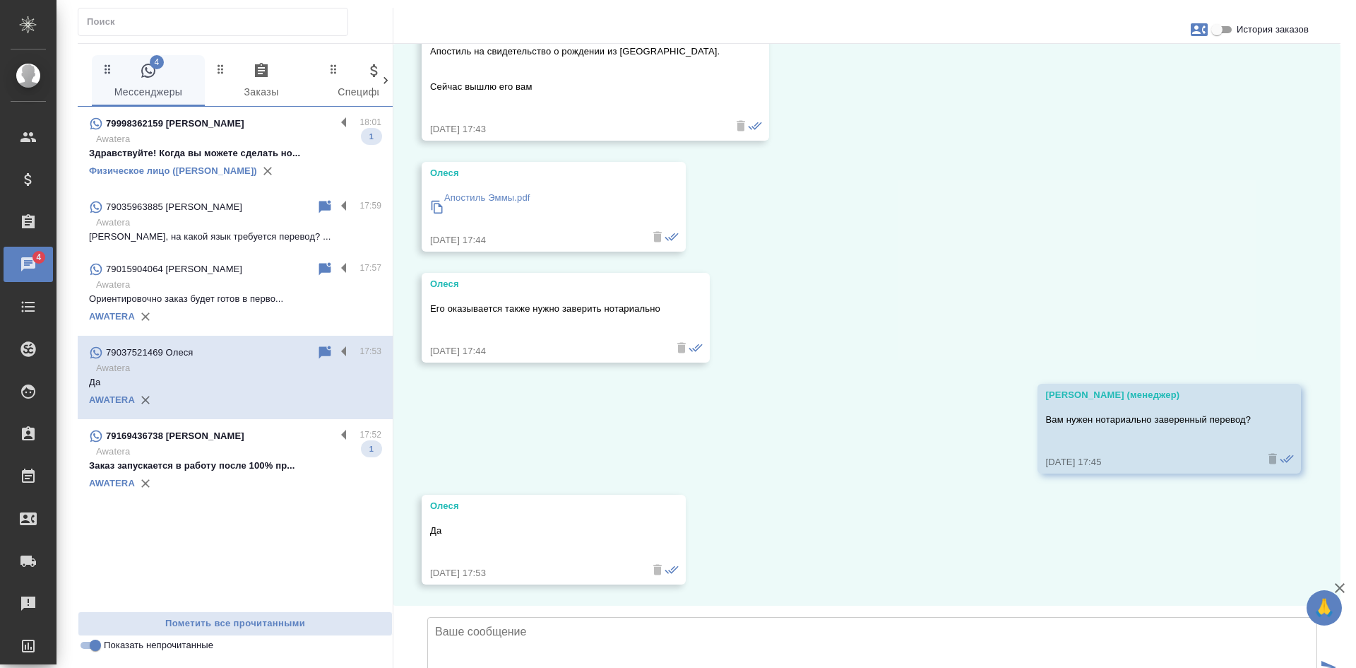
scroll to position [3029, 0]
click at [323, 361] on icon at bounding box center [325, 352] width 17 height 17
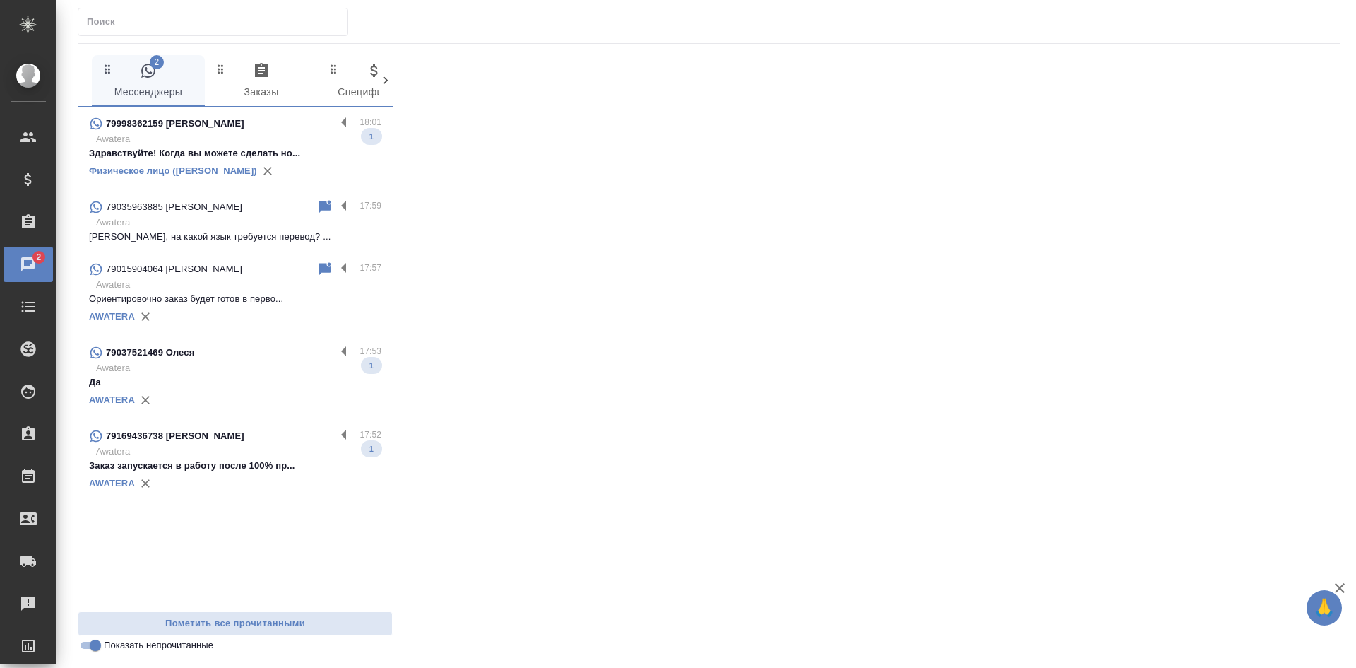
click at [245, 484] on div "AWATERA" at bounding box center [235, 483] width 292 height 21
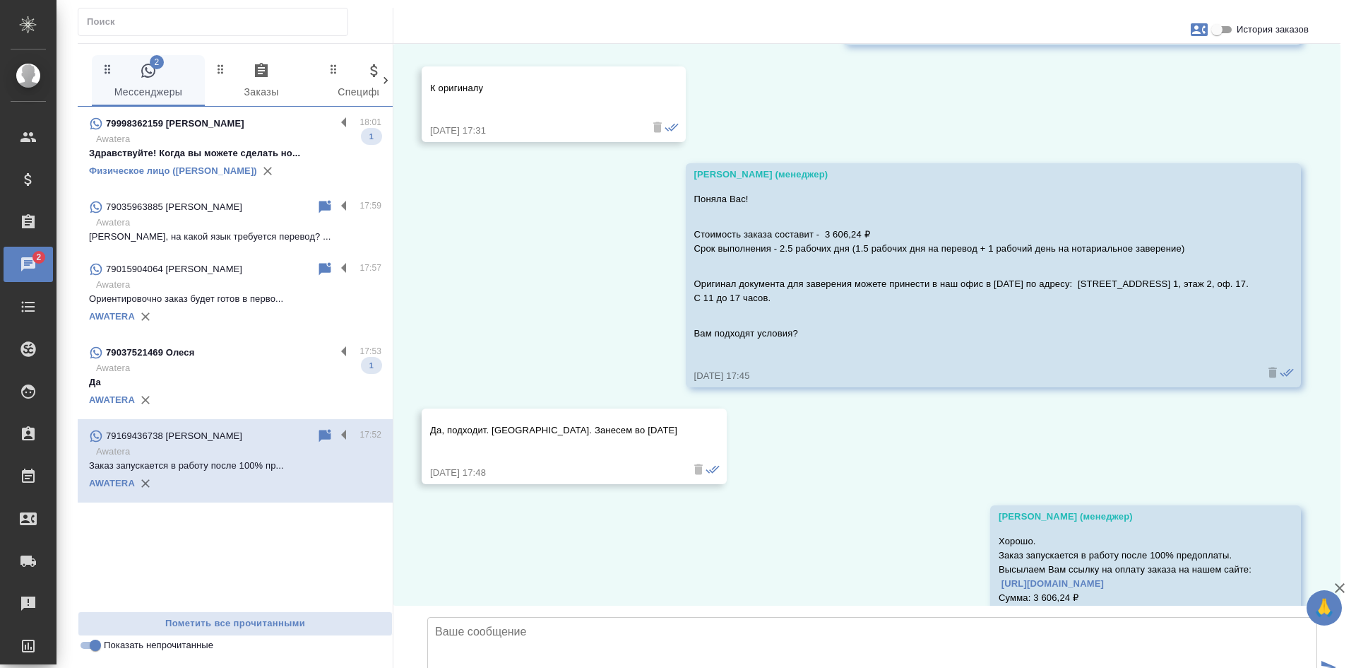
scroll to position [1248, 0]
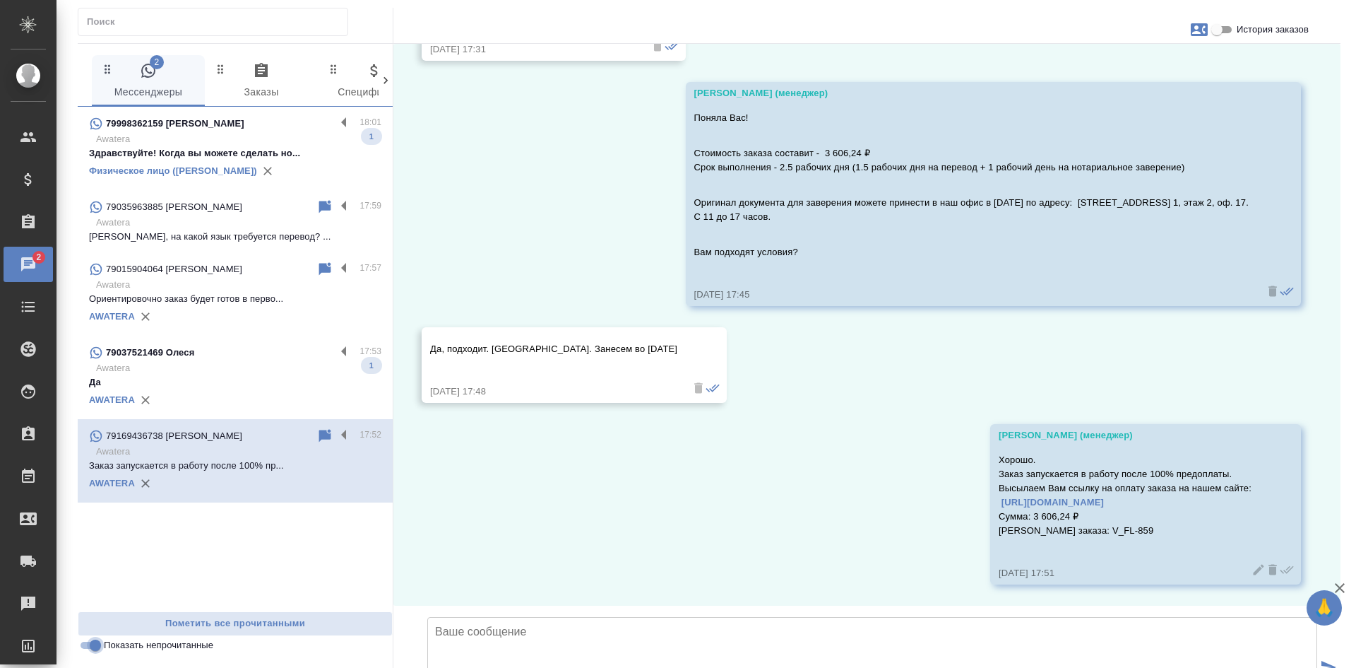
click at [92, 648] on input "Показать непрочитанные" at bounding box center [95, 645] width 51 height 17
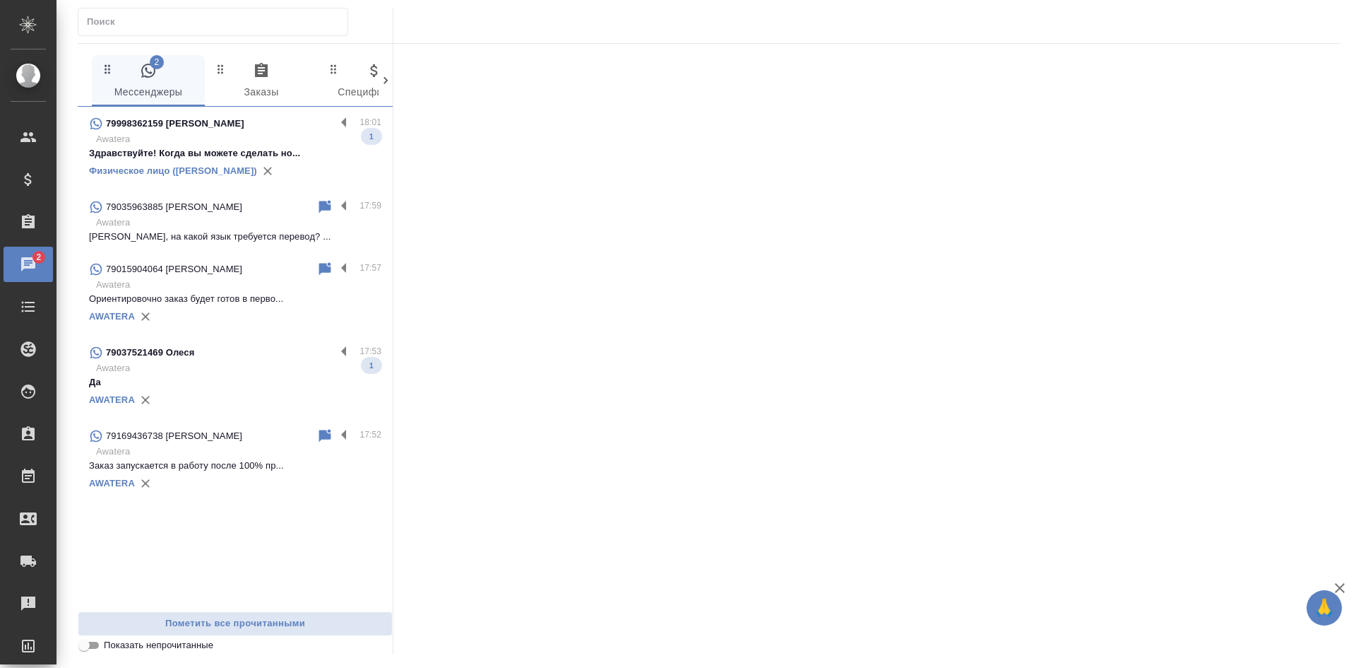
click at [91, 649] on input "Показать непрочитанные" at bounding box center [84, 645] width 51 height 17
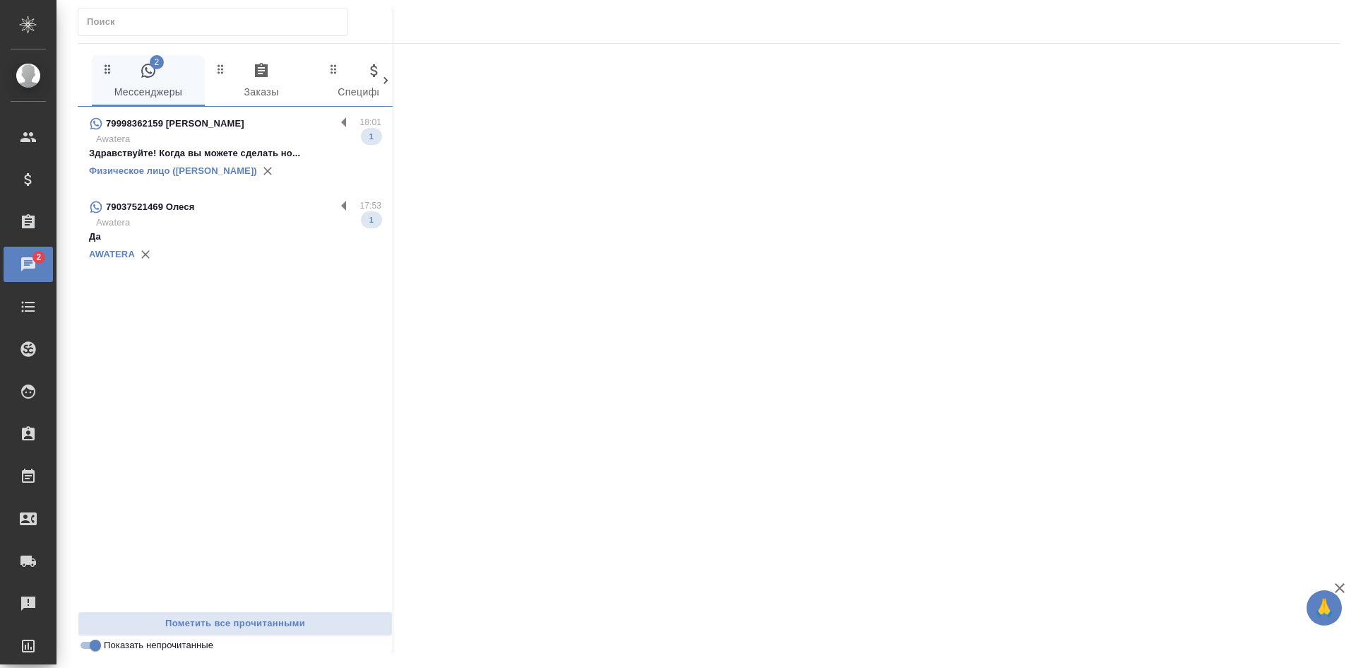
click at [95, 644] on input "Показать непрочитанные" at bounding box center [95, 645] width 51 height 17
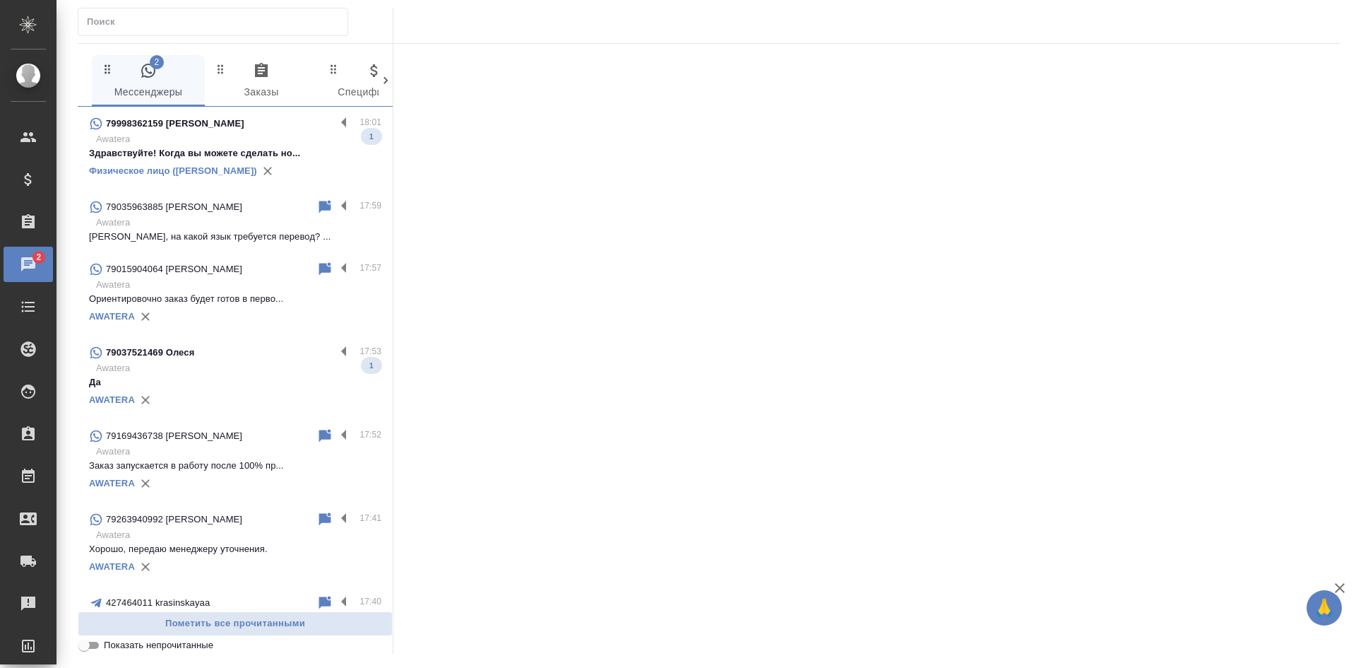
click at [205, 472] on p "Заказ запускается в работу после 100% пр..." at bounding box center [235, 466] width 292 height 14
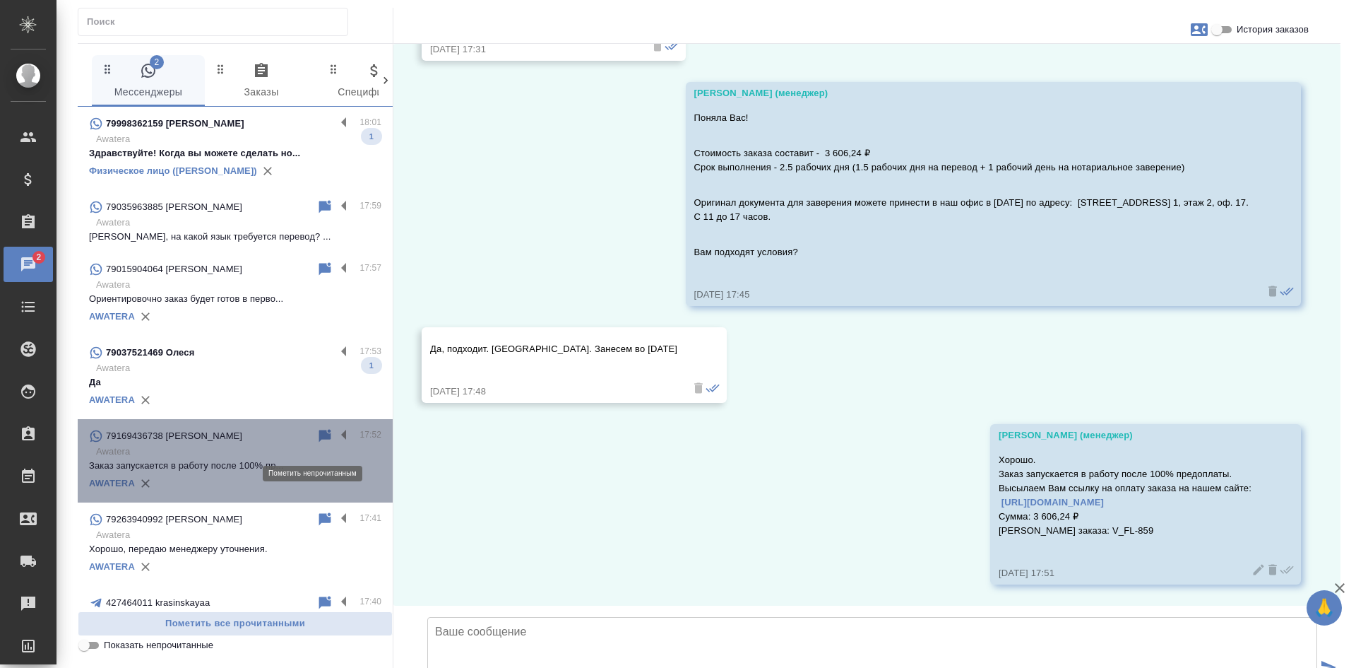
click at [317, 442] on icon at bounding box center [325, 435] width 17 height 17
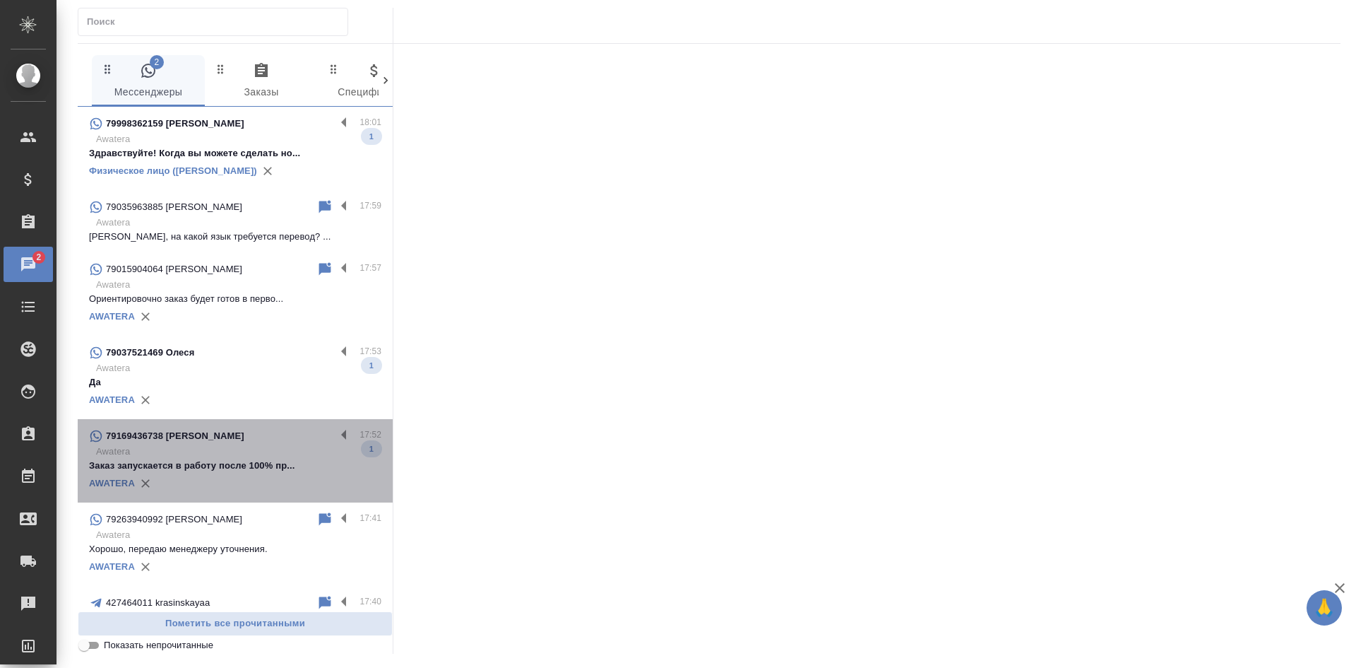
click at [290, 473] on p "Заказ запускается в работу после 100% пр..." at bounding box center [235, 466] width 292 height 14
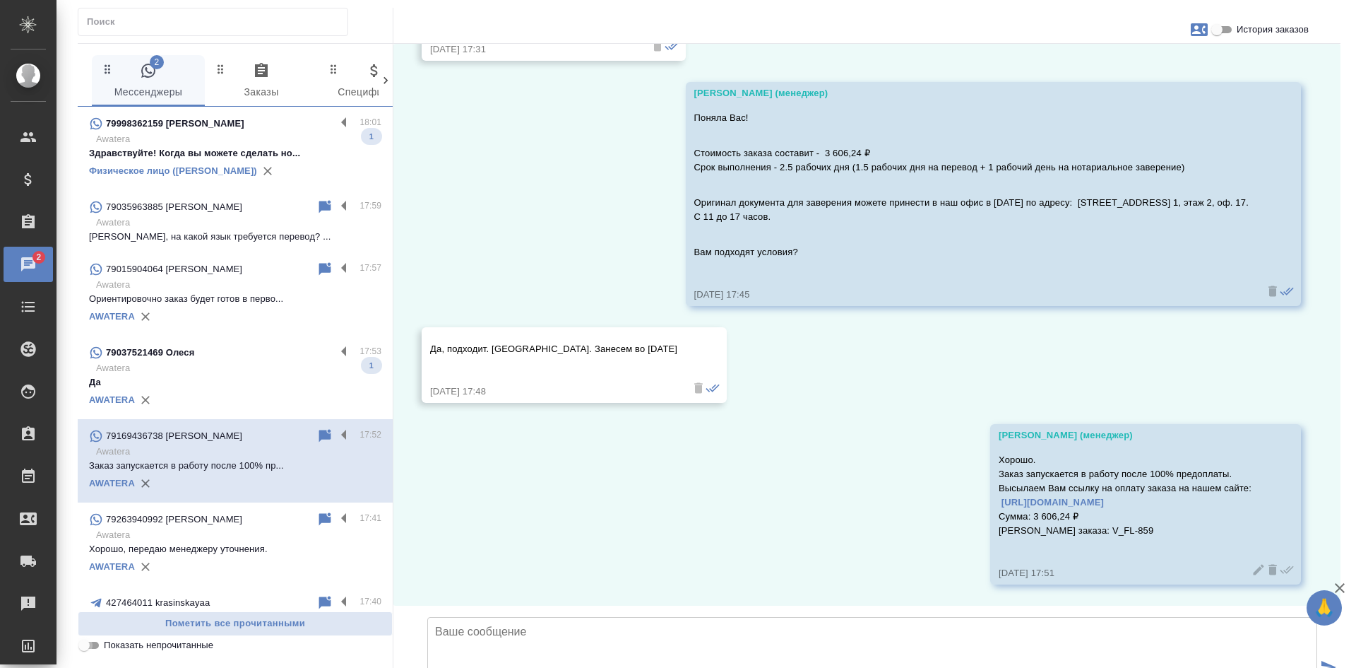
click at [97, 650] on input "Показать непрочитанные" at bounding box center [84, 645] width 51 height 17
checkbox input "true"
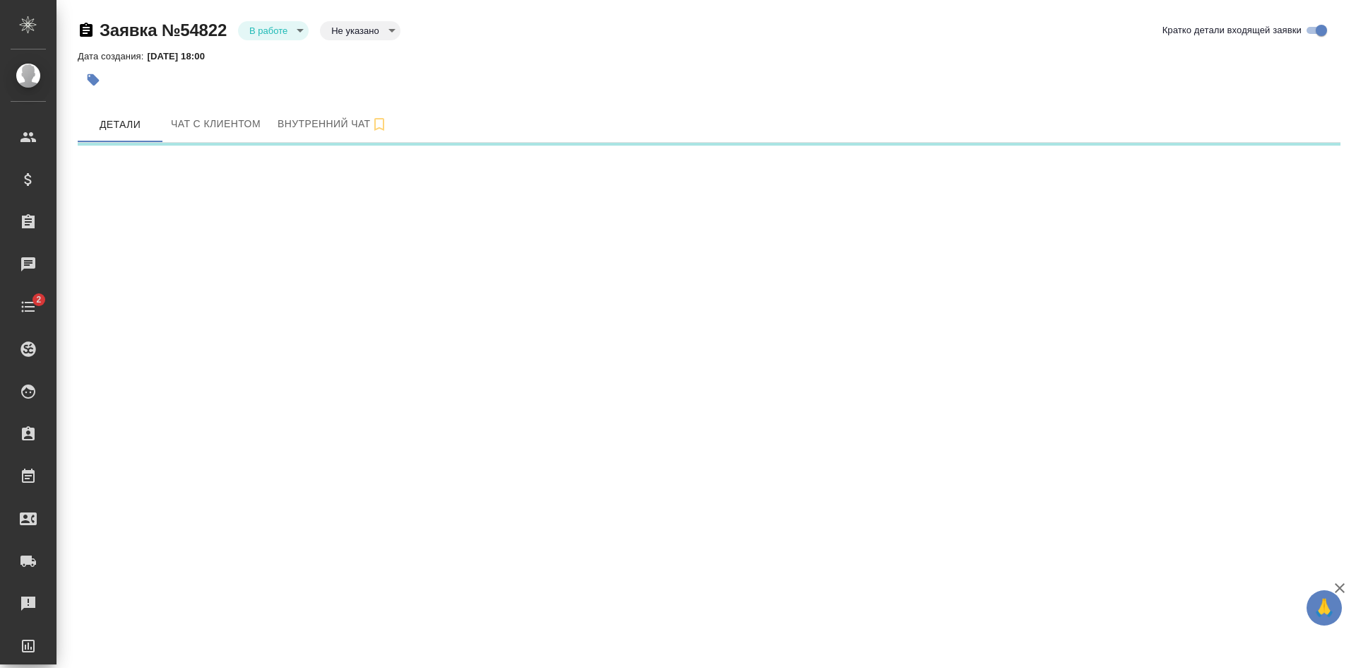
select select "RU"
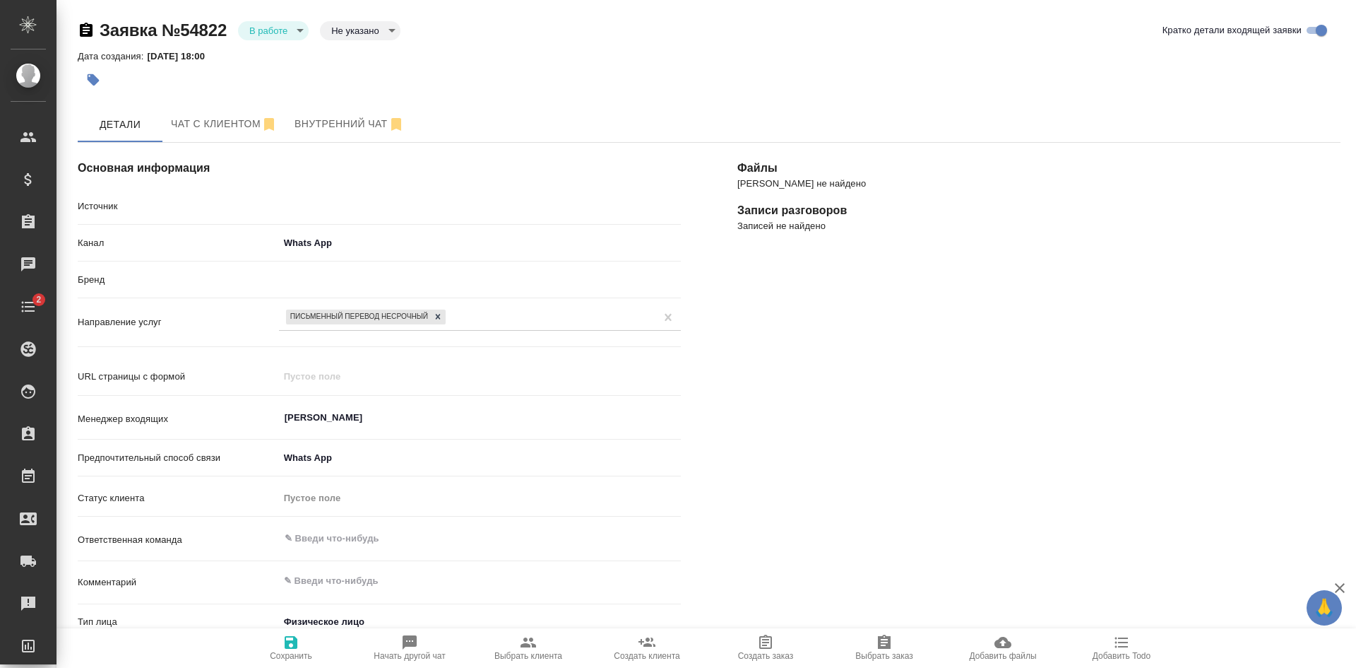
click at [368, 35] on body "🙏 .cls-1 fill:#fff; AWATERA [PERSON_NAME] Спецификации Заказы Чаты 2 Todo Проек…" at bounding box center [678, 334] width 1356 height 668
type textarea "x"
click at [360, 51] on button "Целевая" at bounding box center [353, 53] width 45 height 16
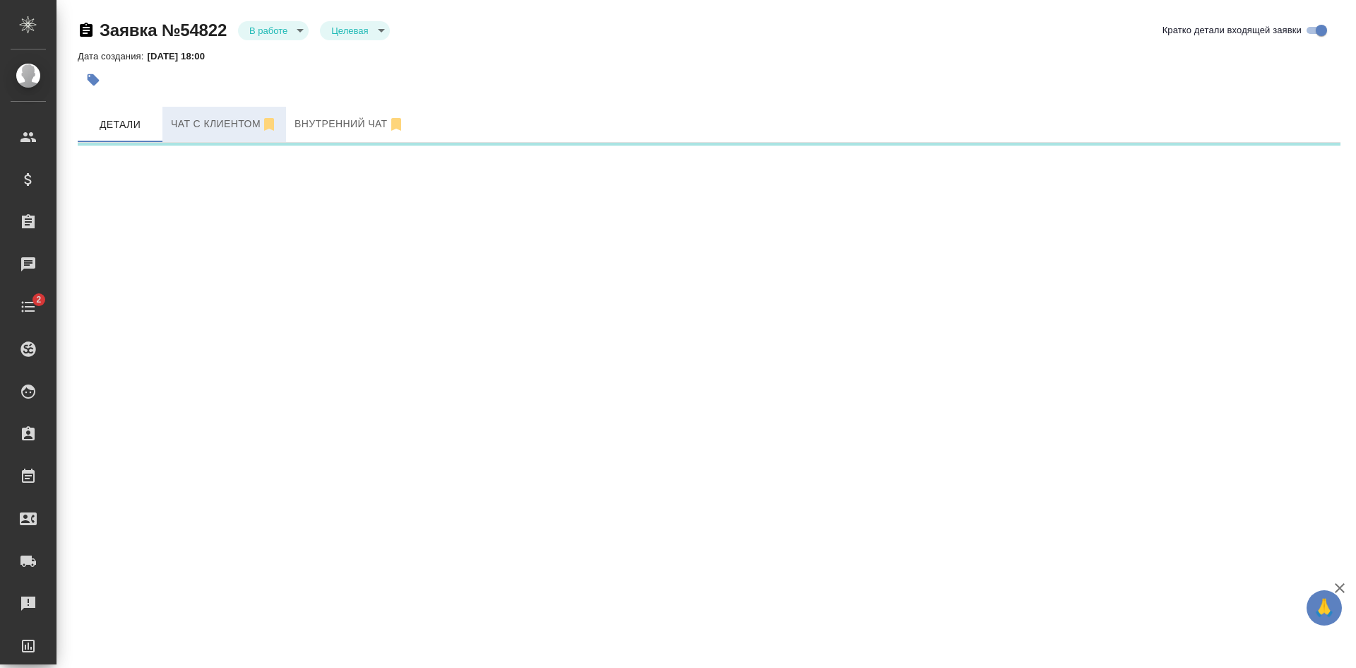
select select "RU"
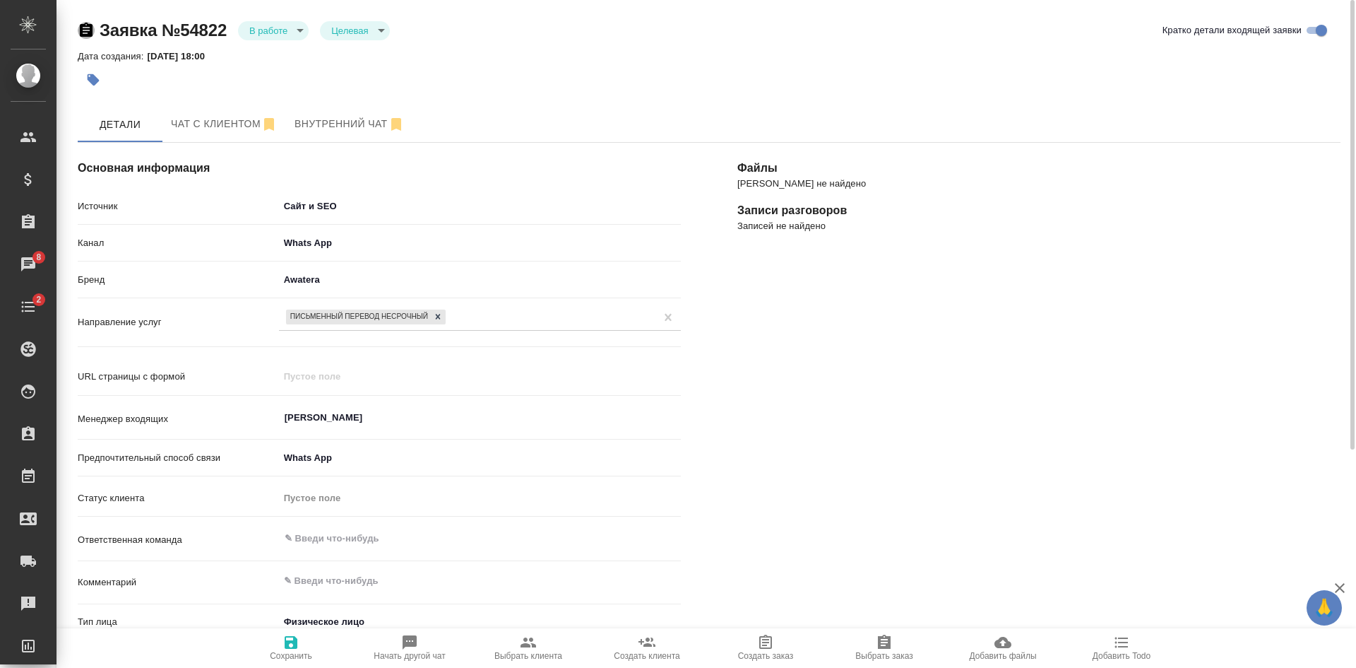
click at [85, 23] on icon "button" at bounding box center [86, 30] width 17 height 17
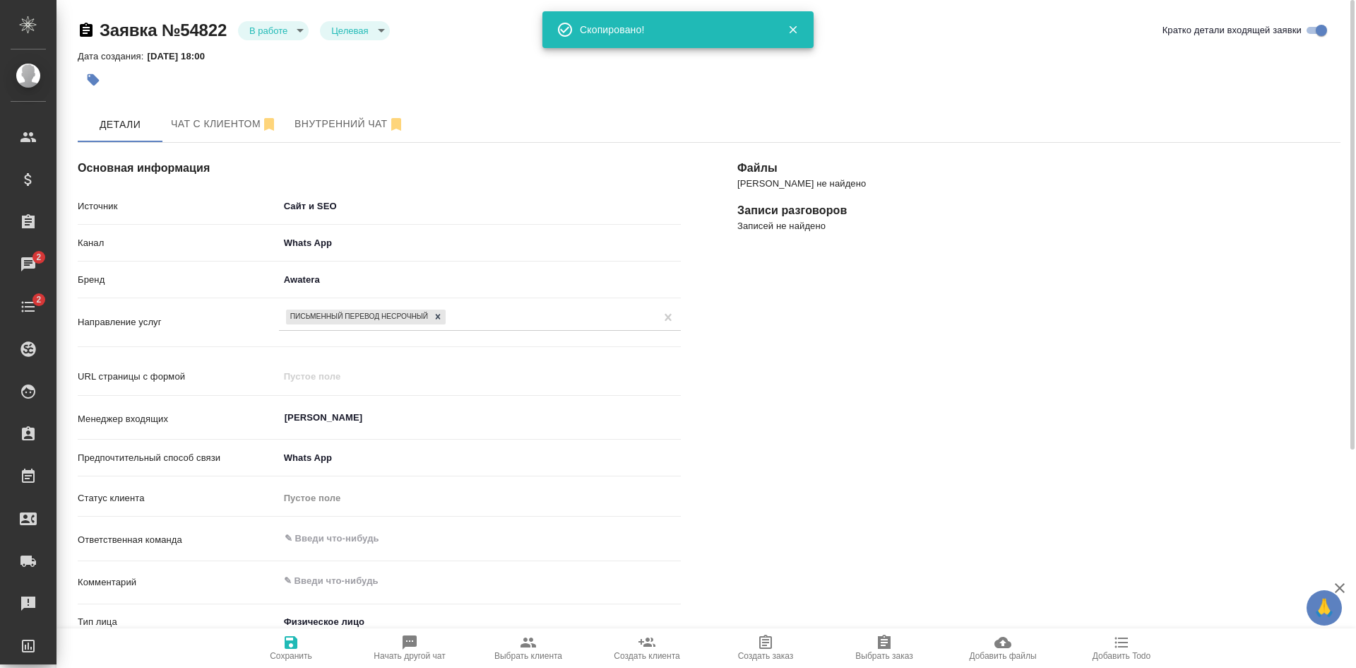
type textarea "x"
